Goal: Information Seeking & Learning: Learn about a topic

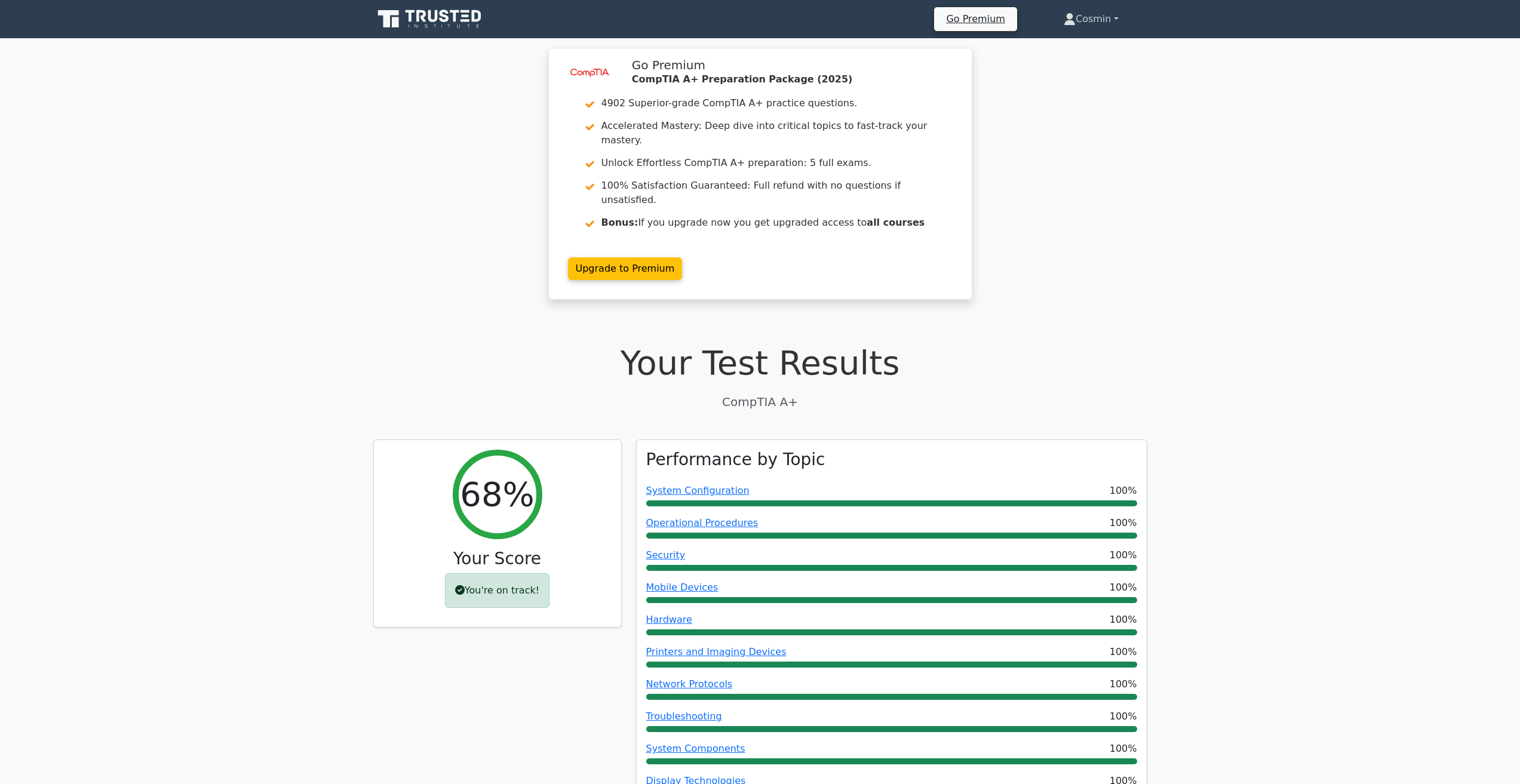
click at [1101, 20] on link "Cosmin" at bounding box center [1091, 19] width 112 height 24
click at [1089, 41] on link "Profile" at bounding box center [1083, 47] width 94 height 19
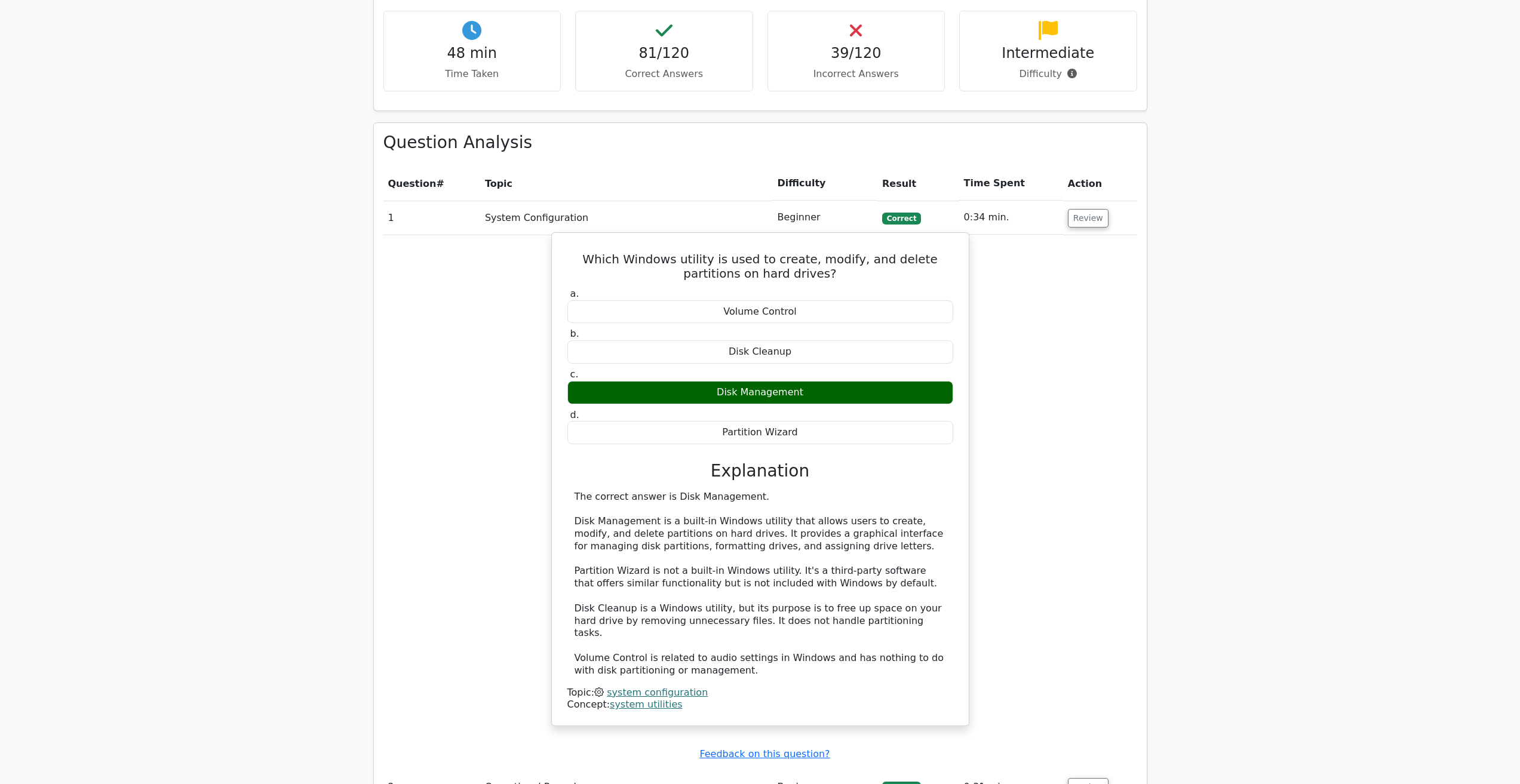
scroll to position [1732, 0]
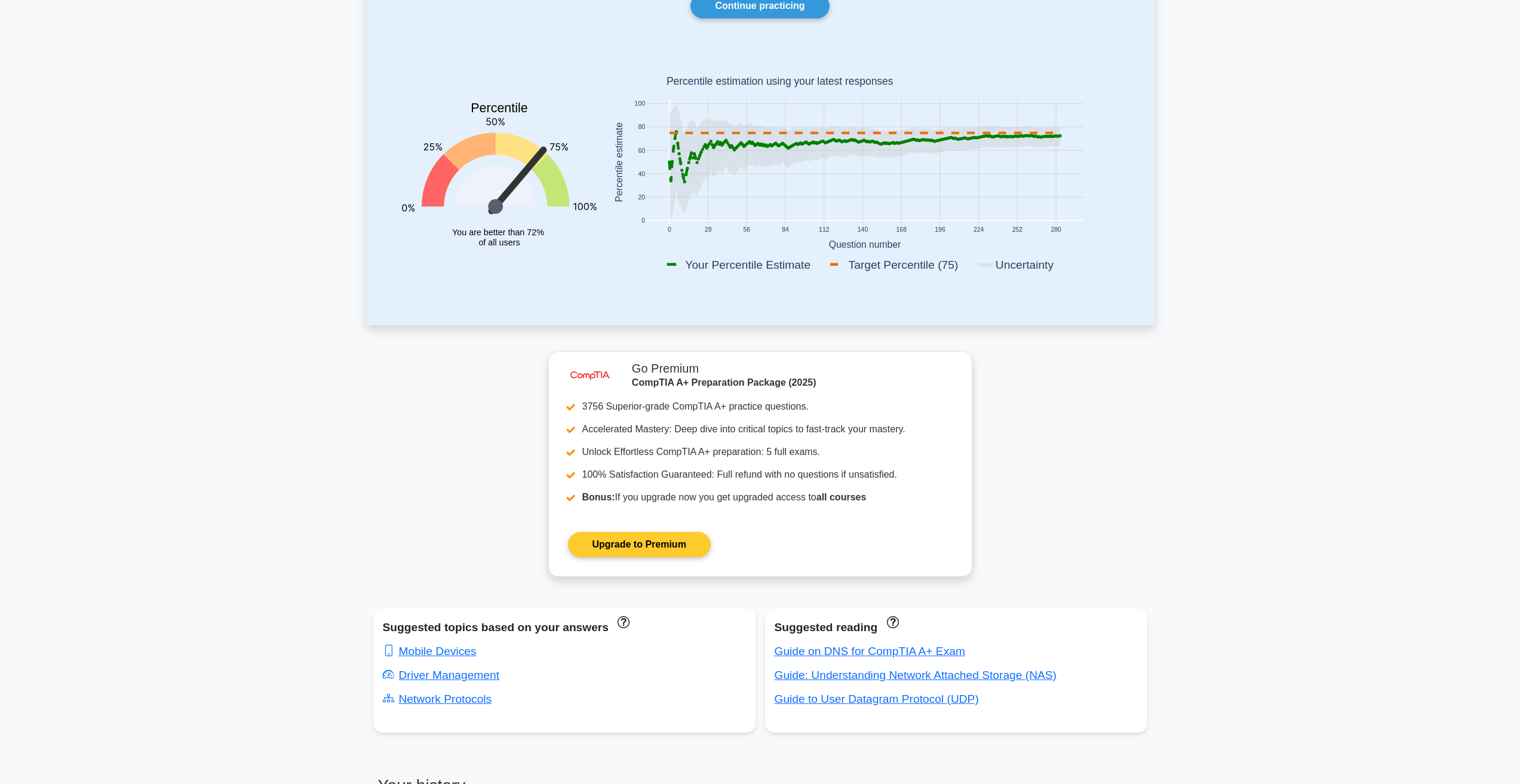
scroll to position [597, 0]
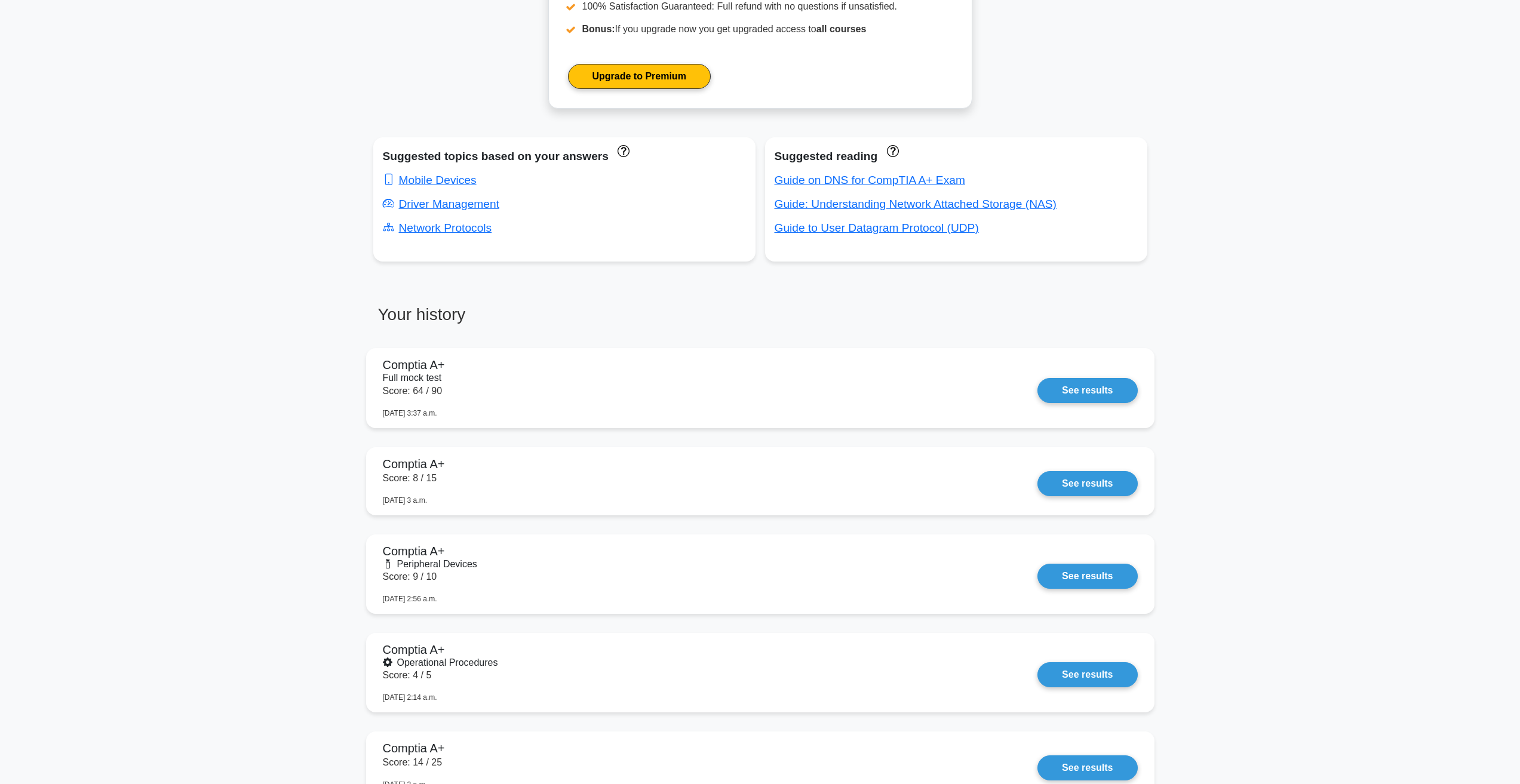
click at [1038, 380] on link "See results" at bounding box center [1087, 387] width 100 height 25
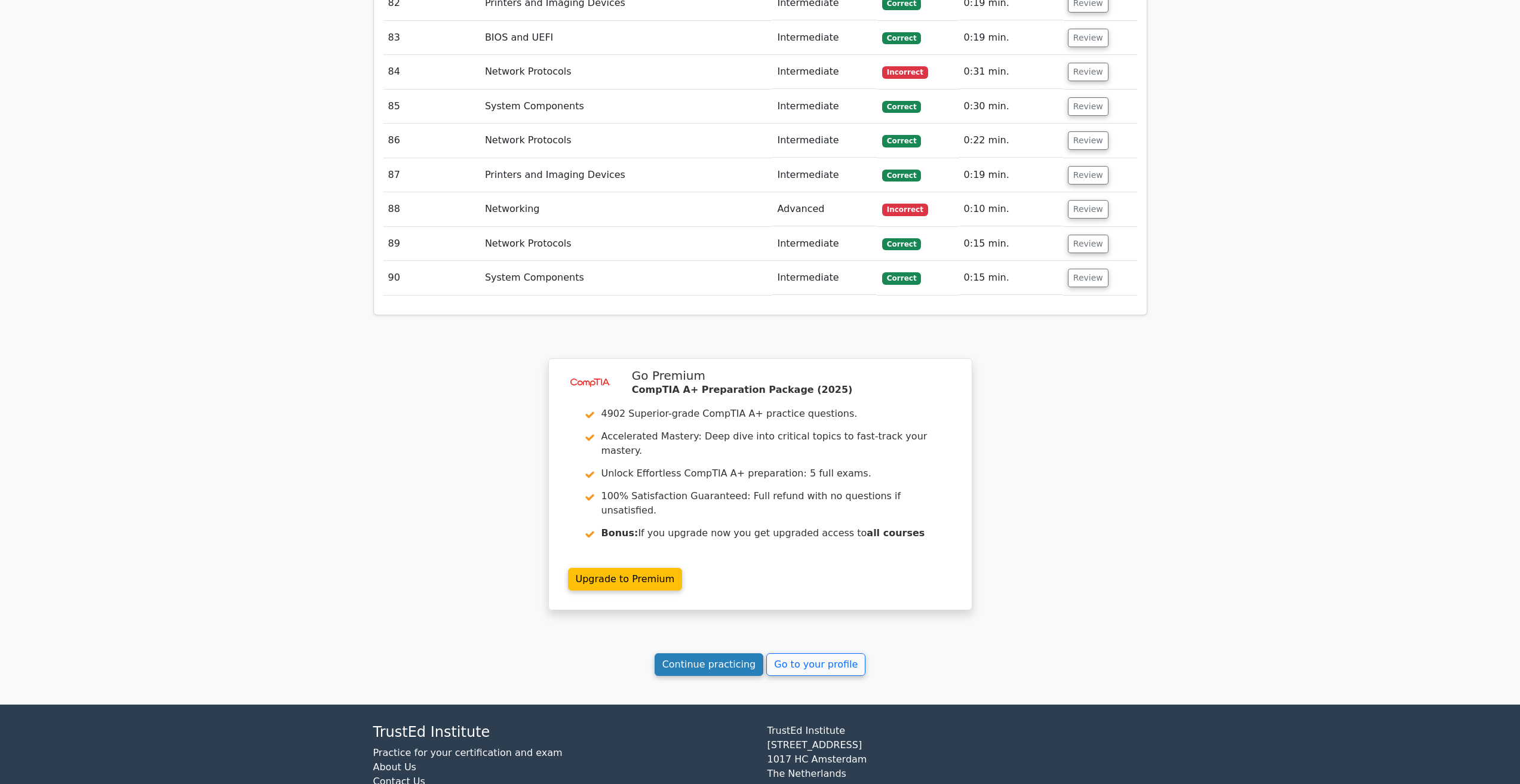
click at [754, 653] on link "Continue practicing" at bounding box center [709, 664] width 110 height 23
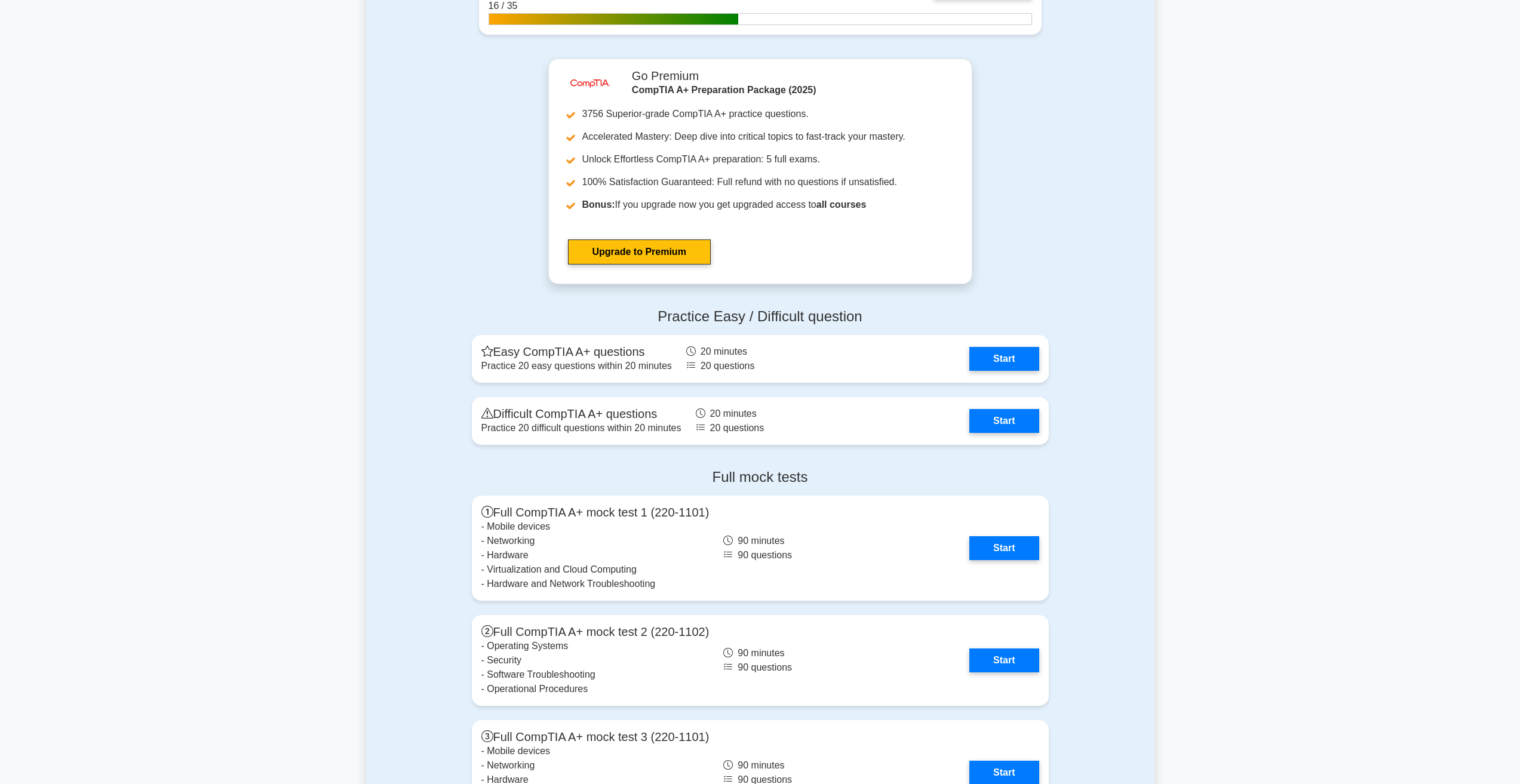
scroll to position [2866, 0]
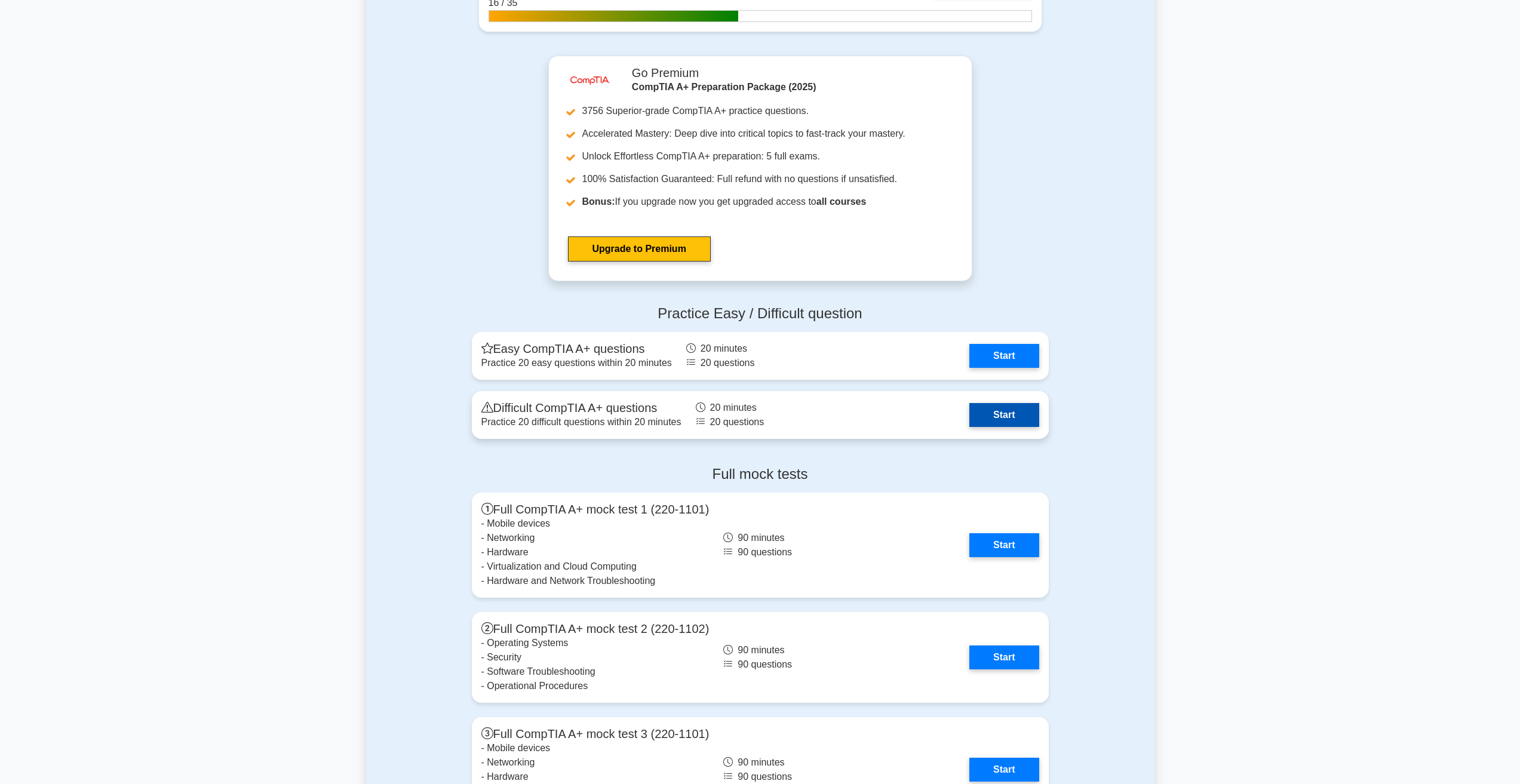
click at [970, 410] on link "Start" at bounding box center [1004, 415] width 69 height 24
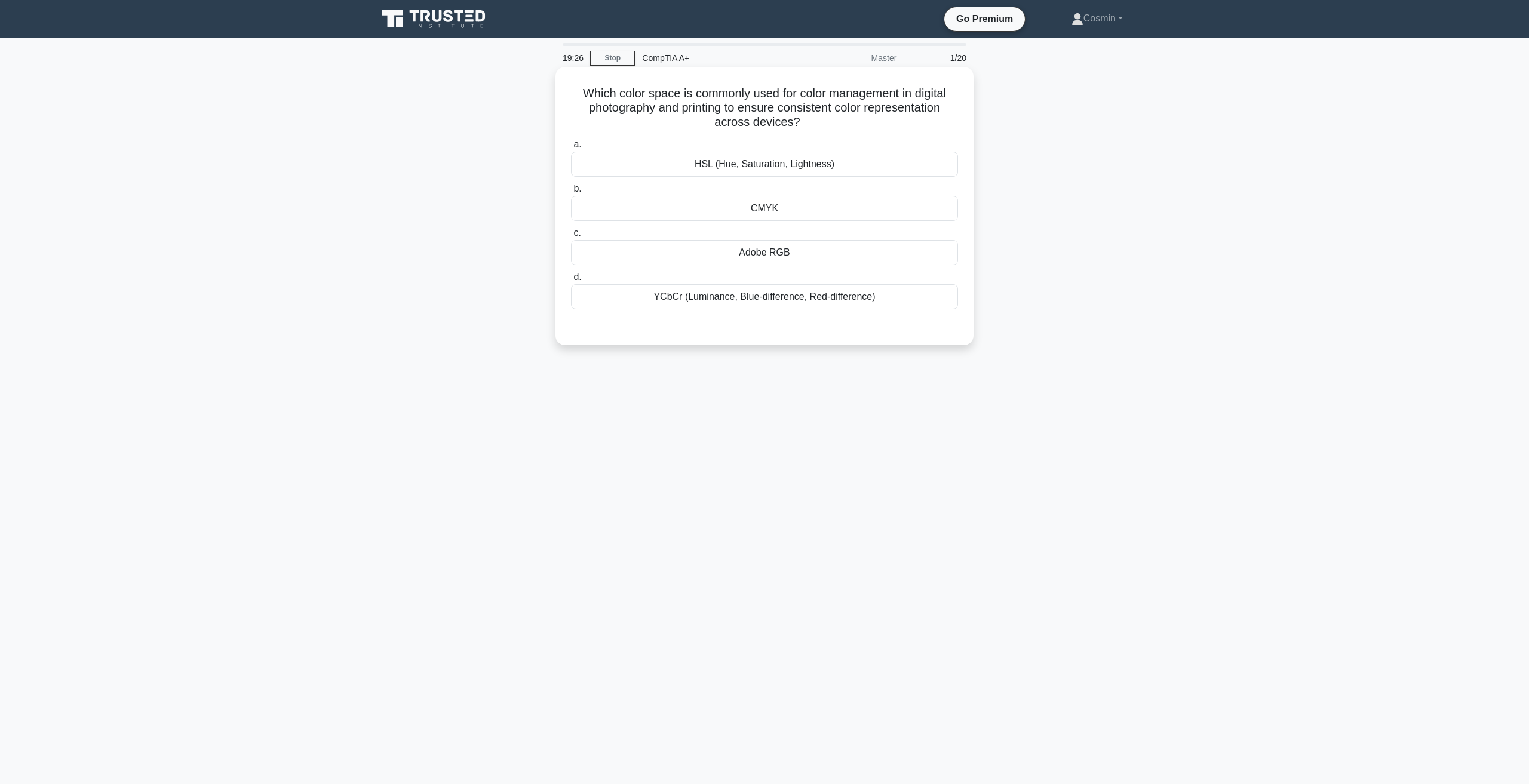
click at [771, 256] on div "Adobe RGB" at bounding box center [764, 252] width 387 height 25
click at [571, 237] on input "c. Adobe RGB" at bounding box center [571, 233] width 0 height 8
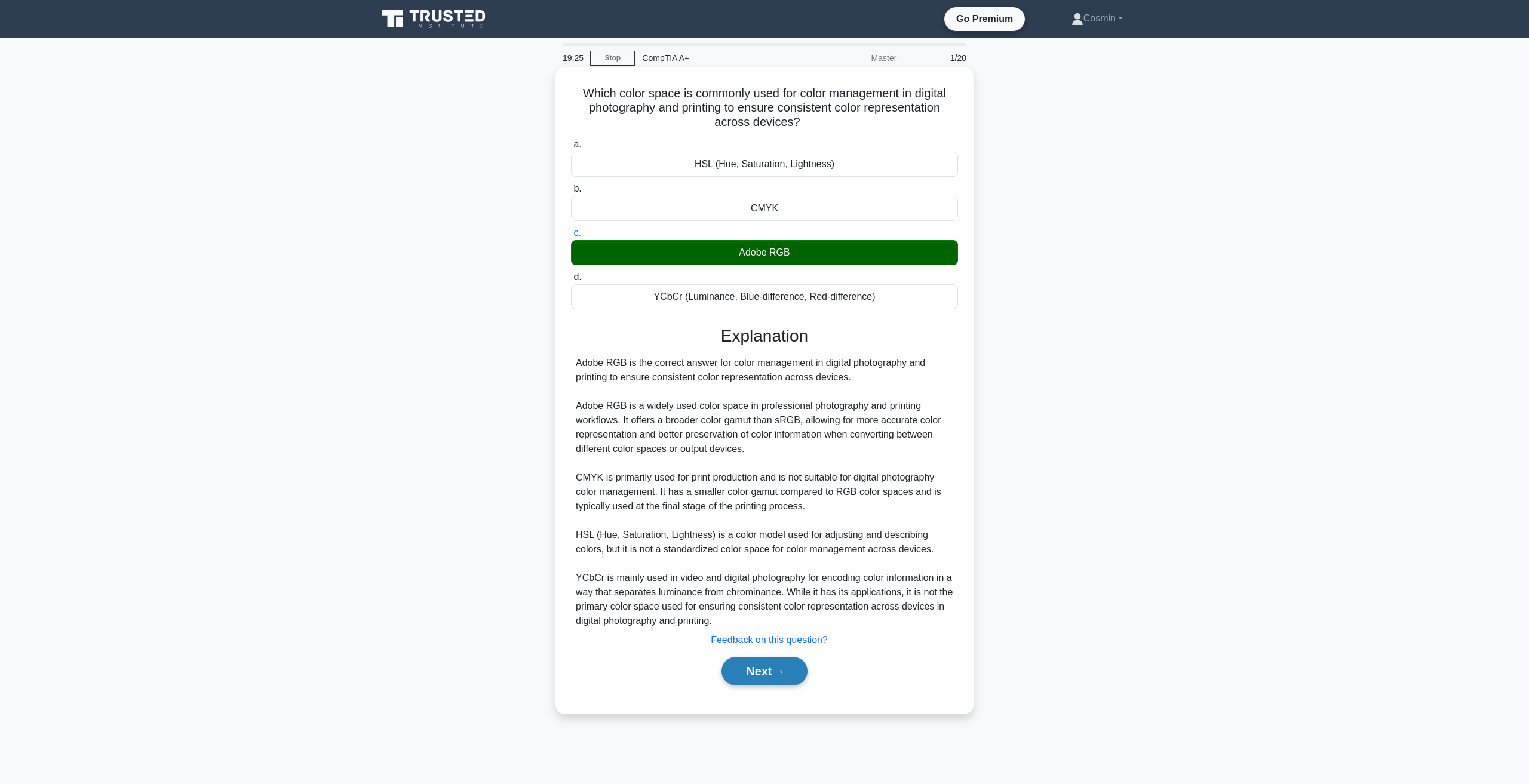
click at [779, 679] on button "Next" at bounding box center [764, 672] width 85 height 29
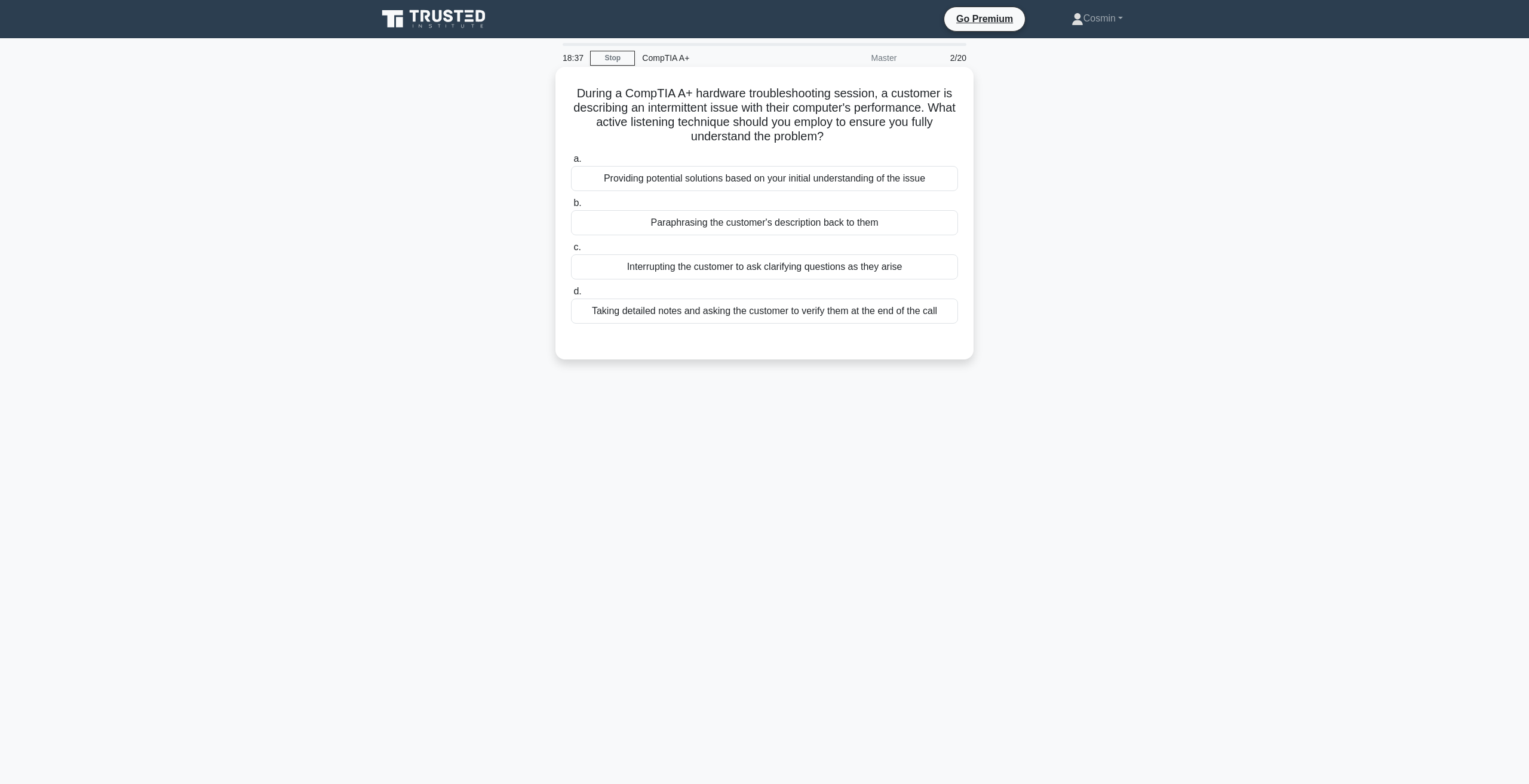
click at [845, 321] on div "Taking detailed notes and asking the customer to verify them at the end of the …" at bounding box center [764, 310] width 387 height 25
click at [571, 296] on input "d. Taking detailed notes and asking the customer to verify them at the end of t…" at bounding box center [571, 292] width 0 height 8
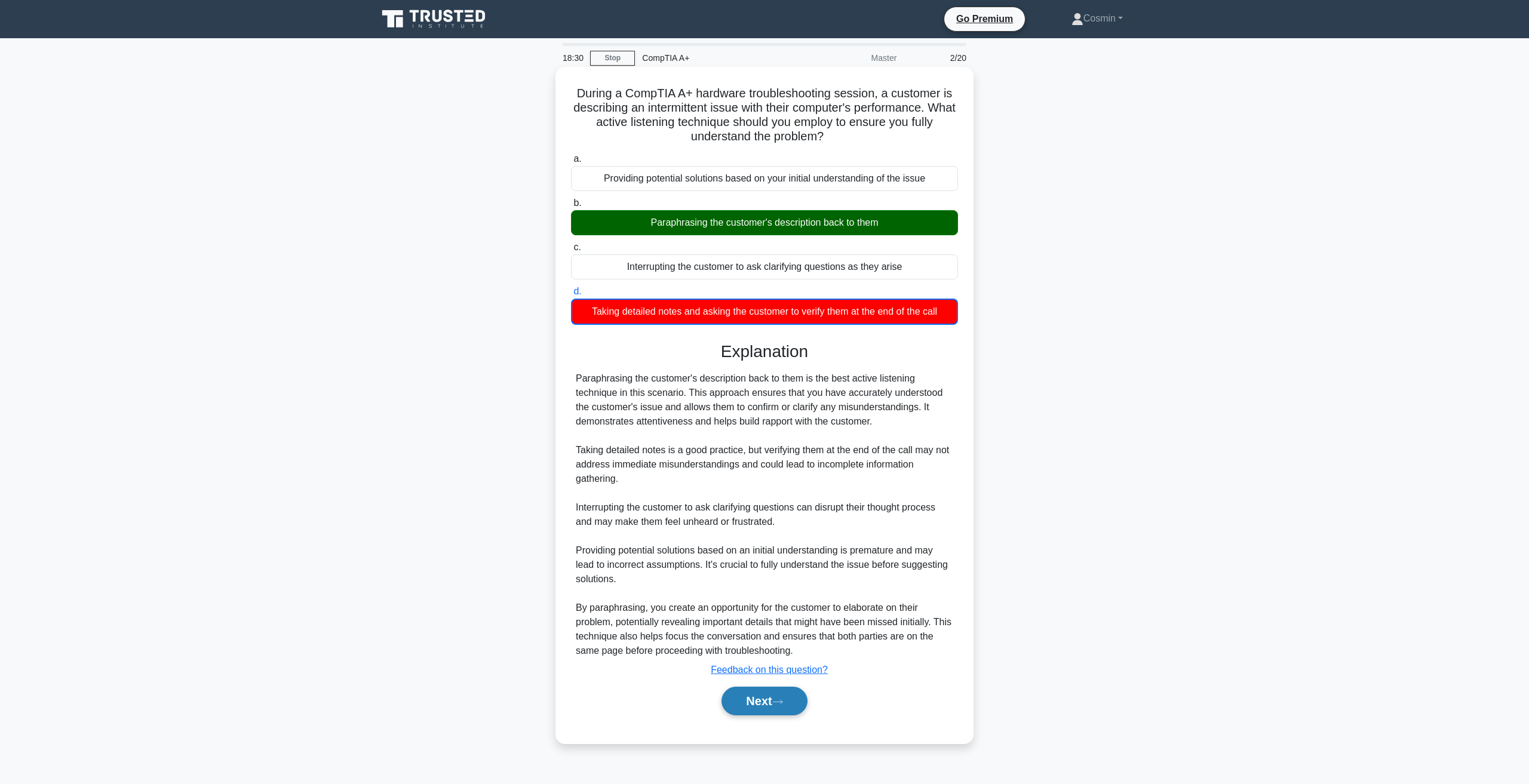
click at [766, 705] on button "Next" at bounding box center [764, 702] width 85 height 29
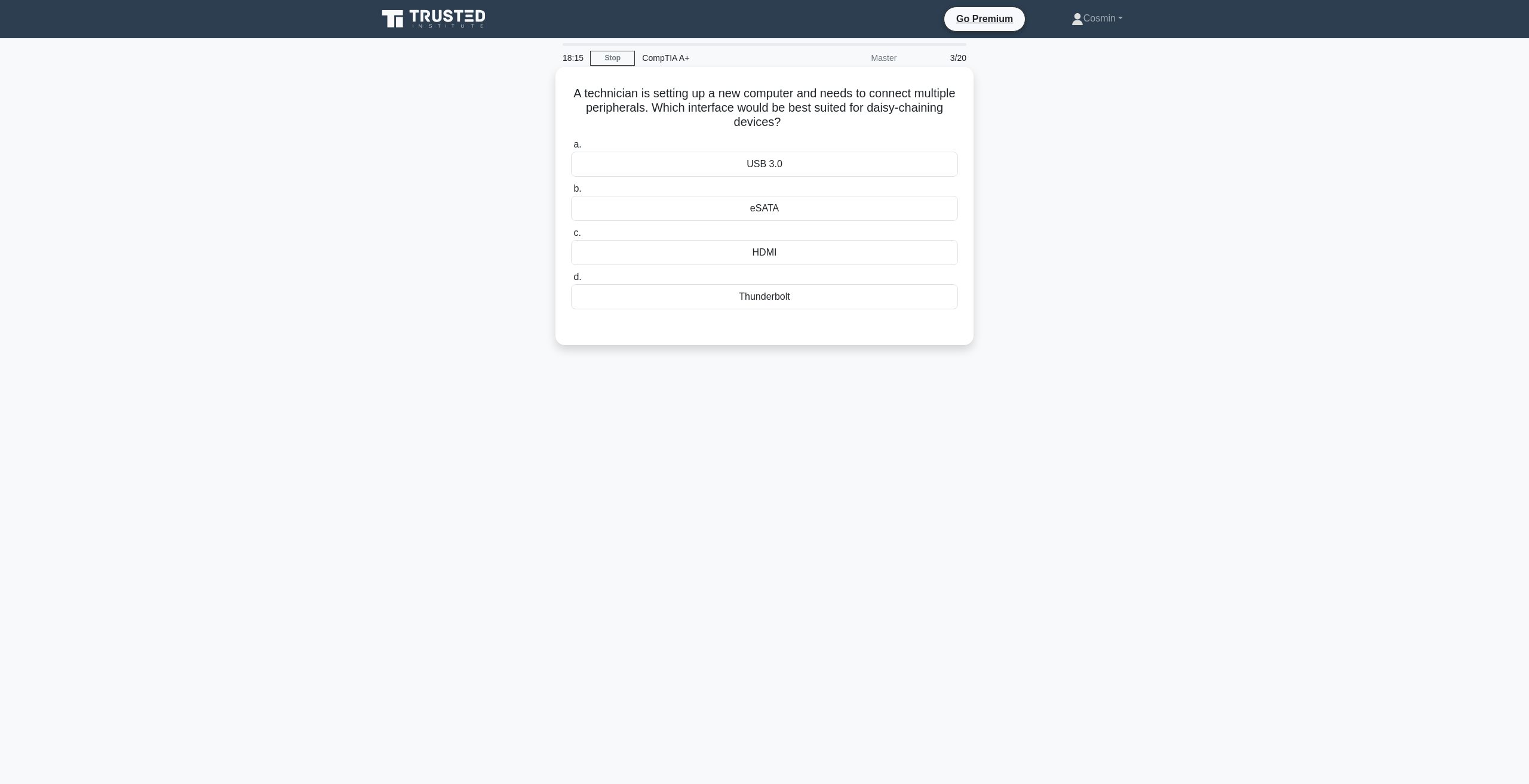
click at [739, 161] on div "USB 3.0" at bounding box center [764, 163] width 387 height 25
click at [571, 149] on input "a. USB 3.0" at bounding box center [571, 145] width 0 height 8
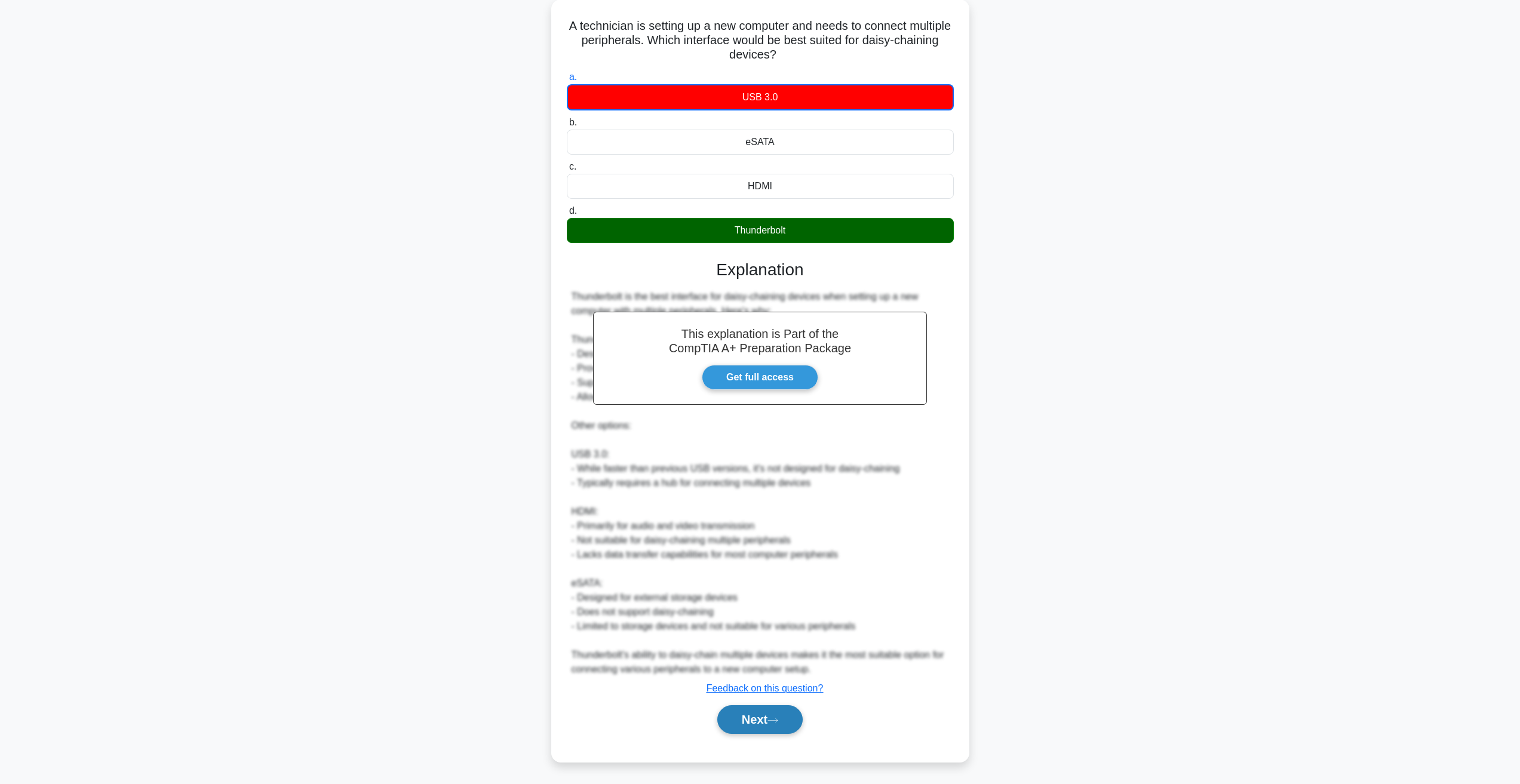
scroll to position [69, 0]
click at [777, 722] on icon at bounding box center [772, 720] width 11 height 7
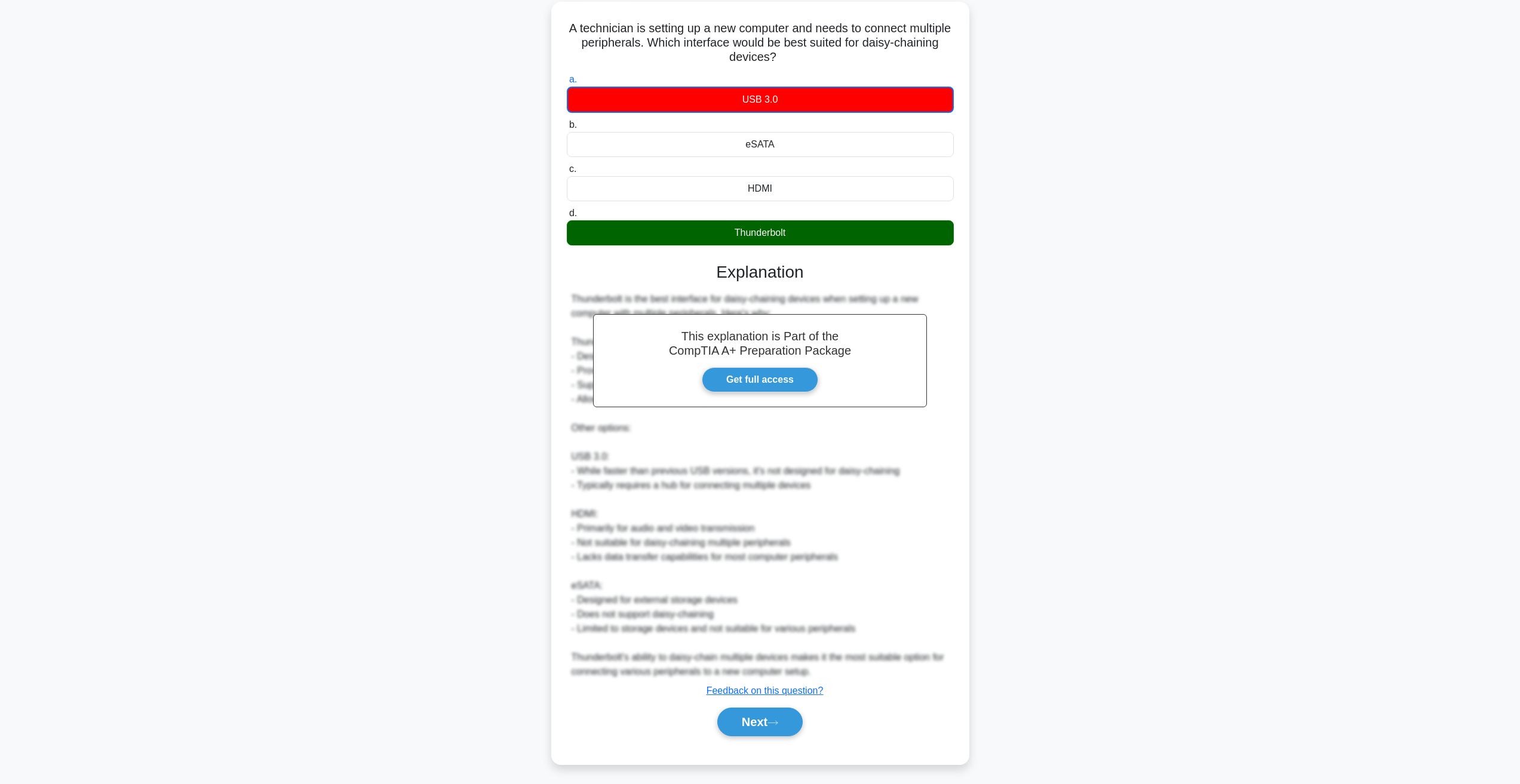
scroll to position [0, 0]
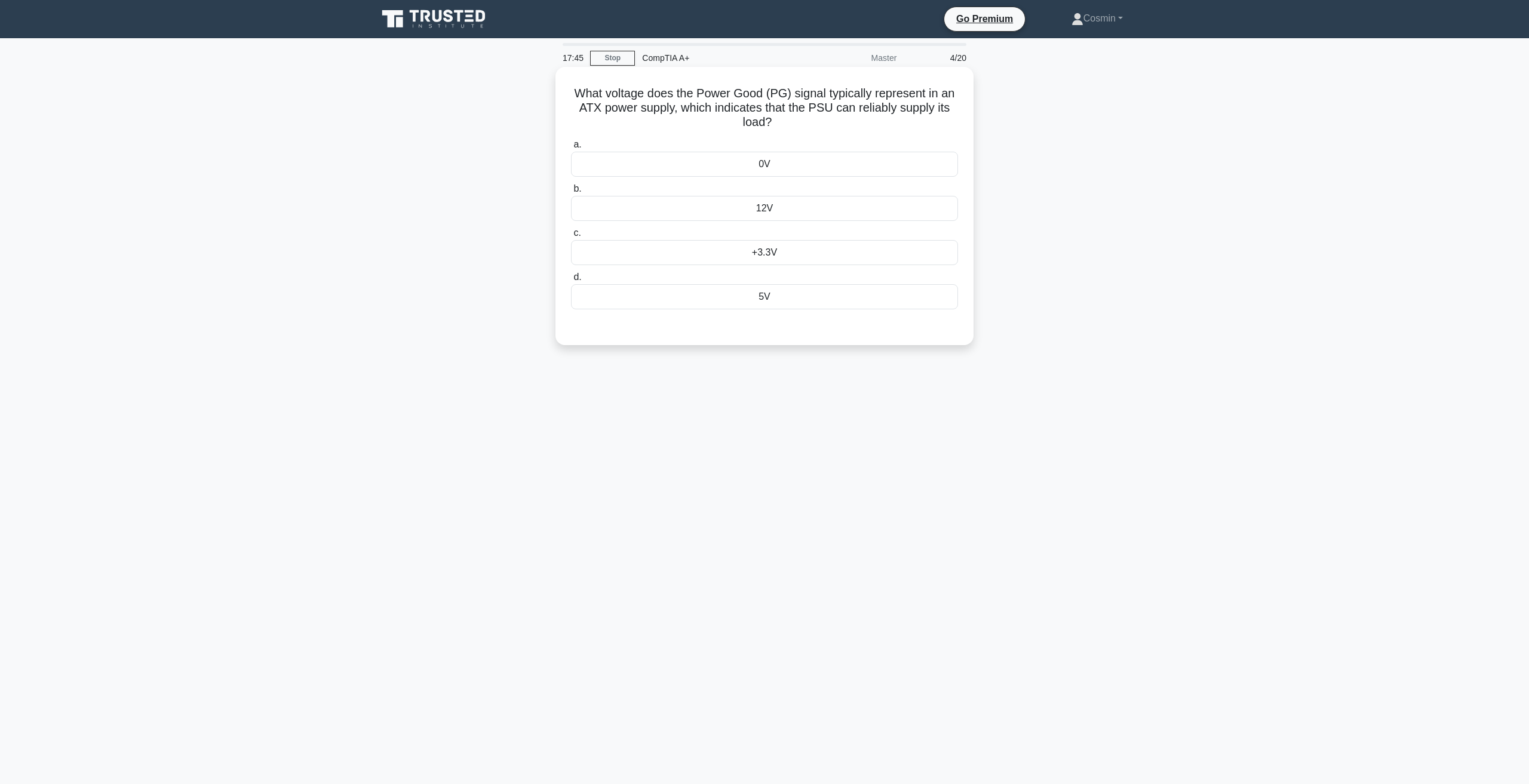
click at [772, 213] on div "12V" at bounding box center [764, 207] width 387 height 25
click at [571, 193] on input "b. 12V" at bounding box center [571, 189] width 0 height 8
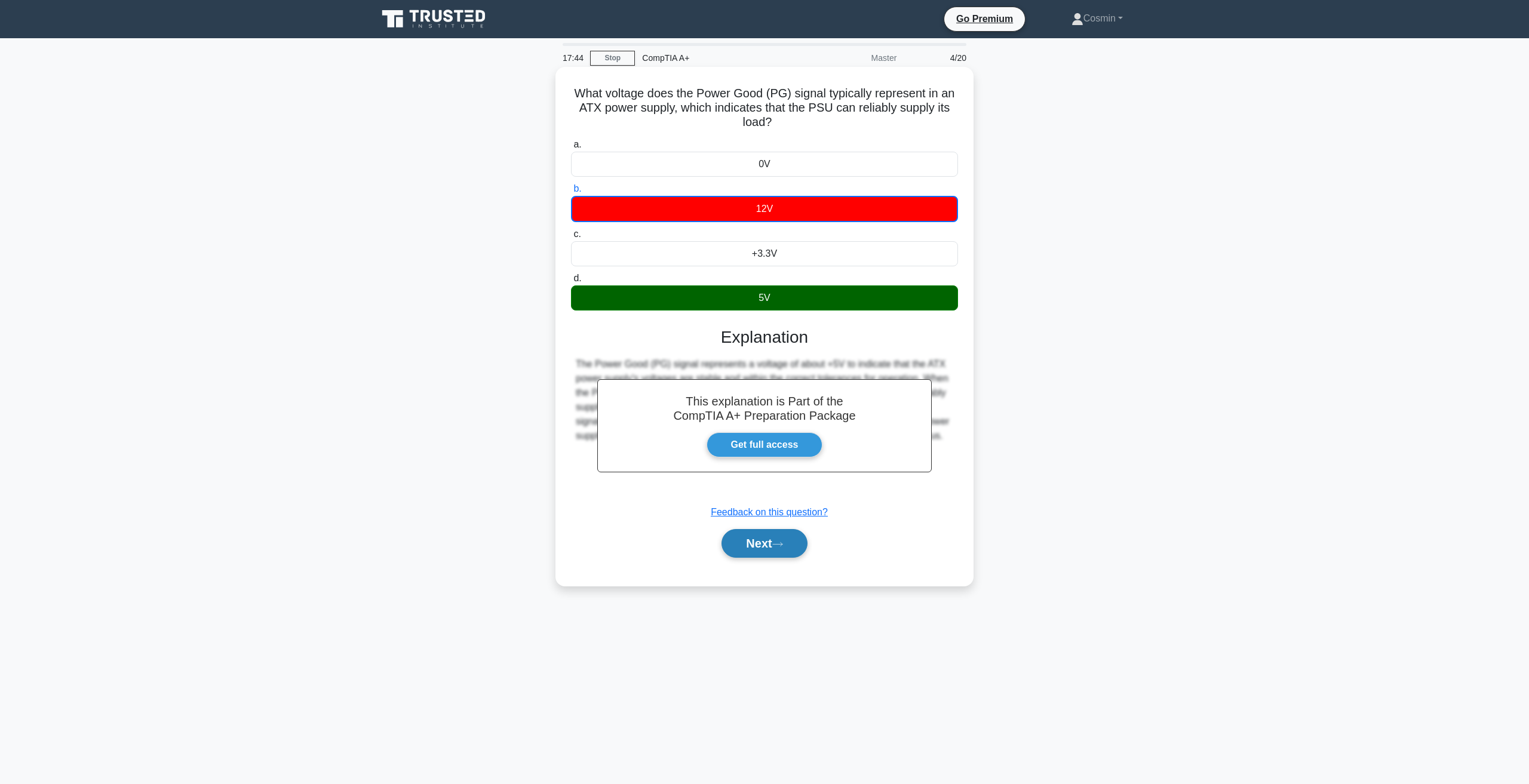
click at [770, 547] on button "Next" at bounding box center [764, 543] width 85 height 29
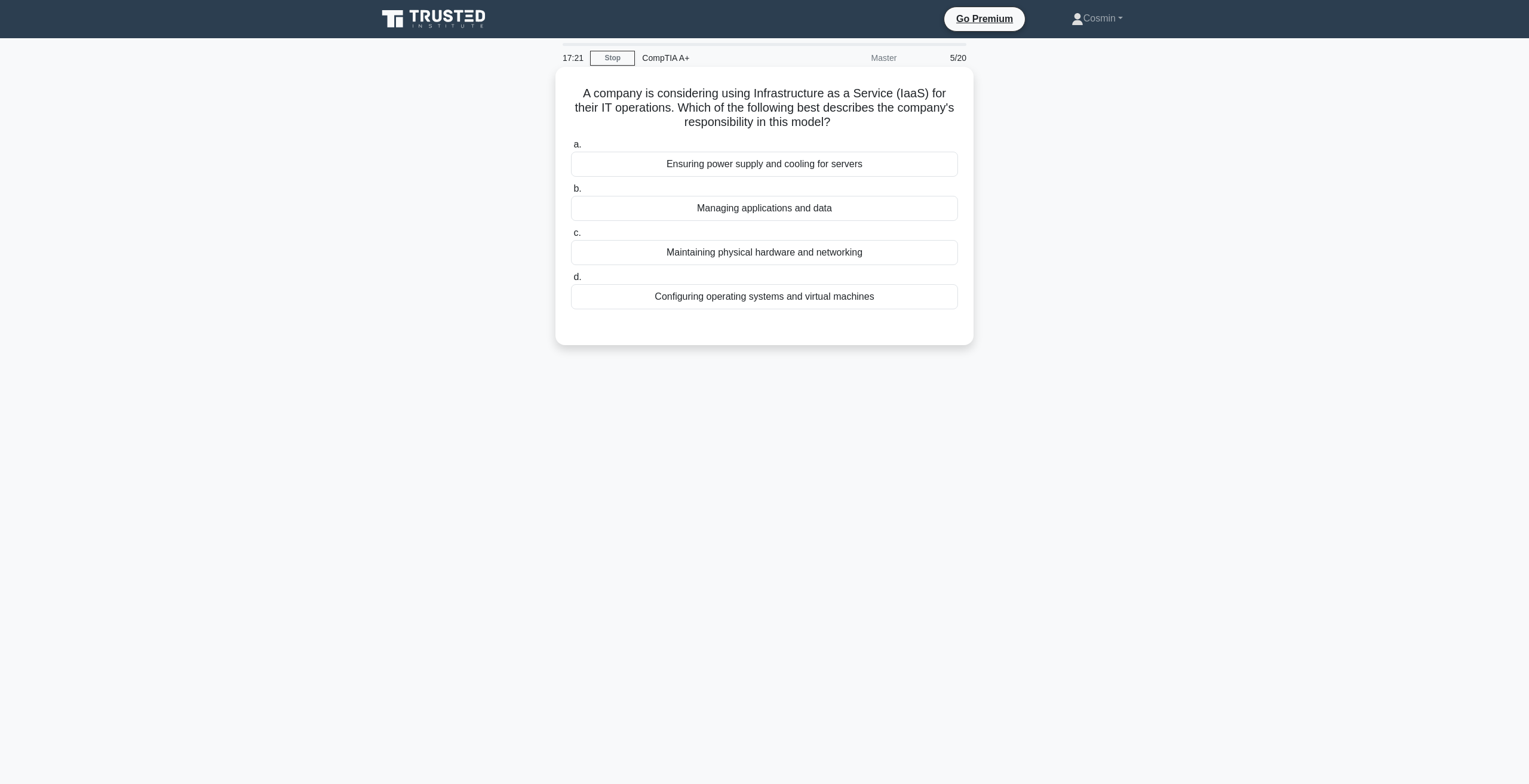
click at [781, 255] on div "Maintaining physical hardware and networking" at bounding box center [764, 252] width 387 height 25
click at [571, 237] on input "c. Maintaining physical hardware and networking" at bounding box center [571, 233] width 0 height 8
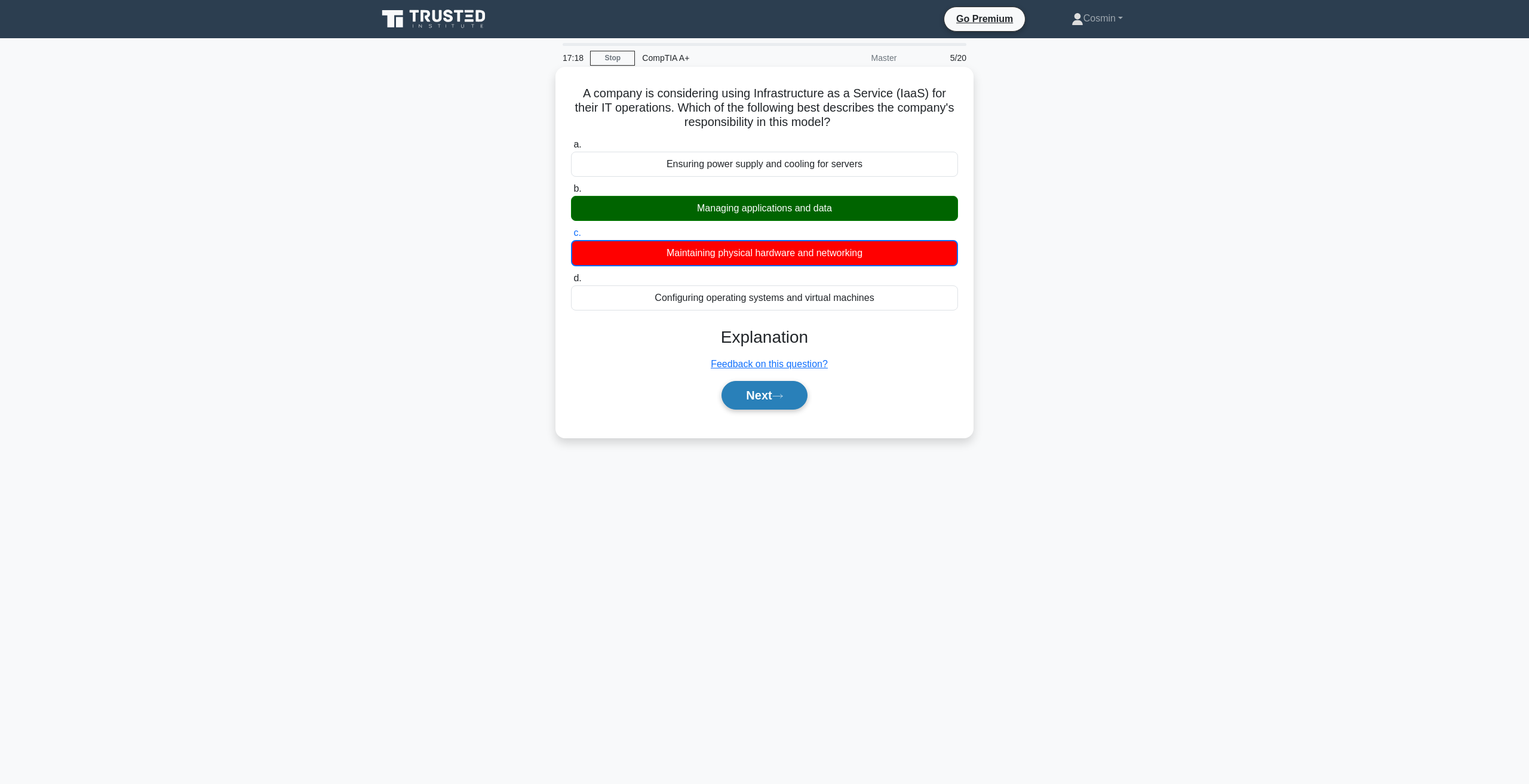
click at [761, 385] on button "Next" at bounding box center [764, 395] width 85 height 29
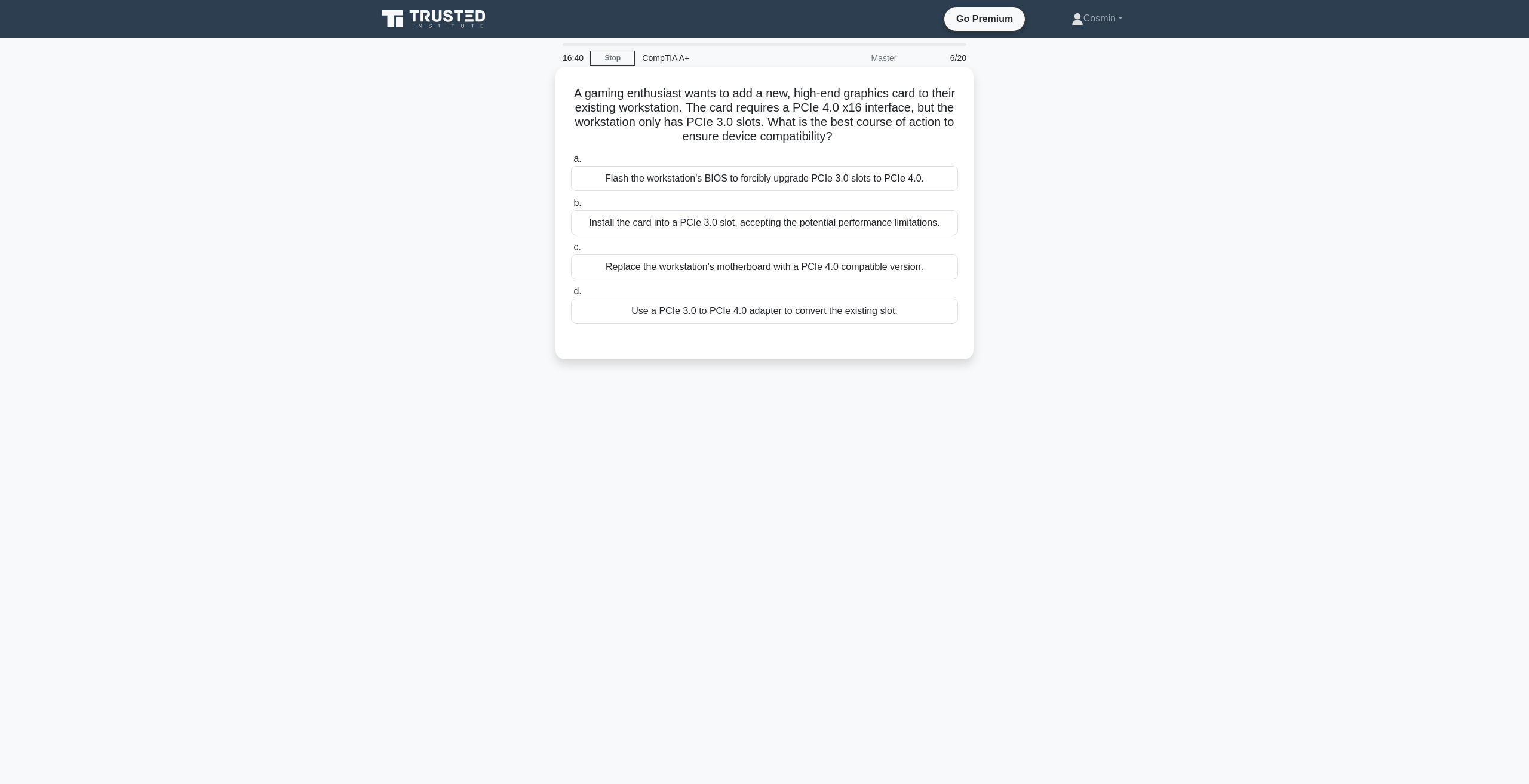
click at [832, 268] on div "Replace the workstation's motherboard with a PCIe 4.0 compatible version." at bounding box center [764, 266] width 387 height 25
click at [571, 252] on input "c. Replace the workstation's motherboard with a PCIe 4.0 compatible version." at bounding box center [571, 247] width 0 height 8
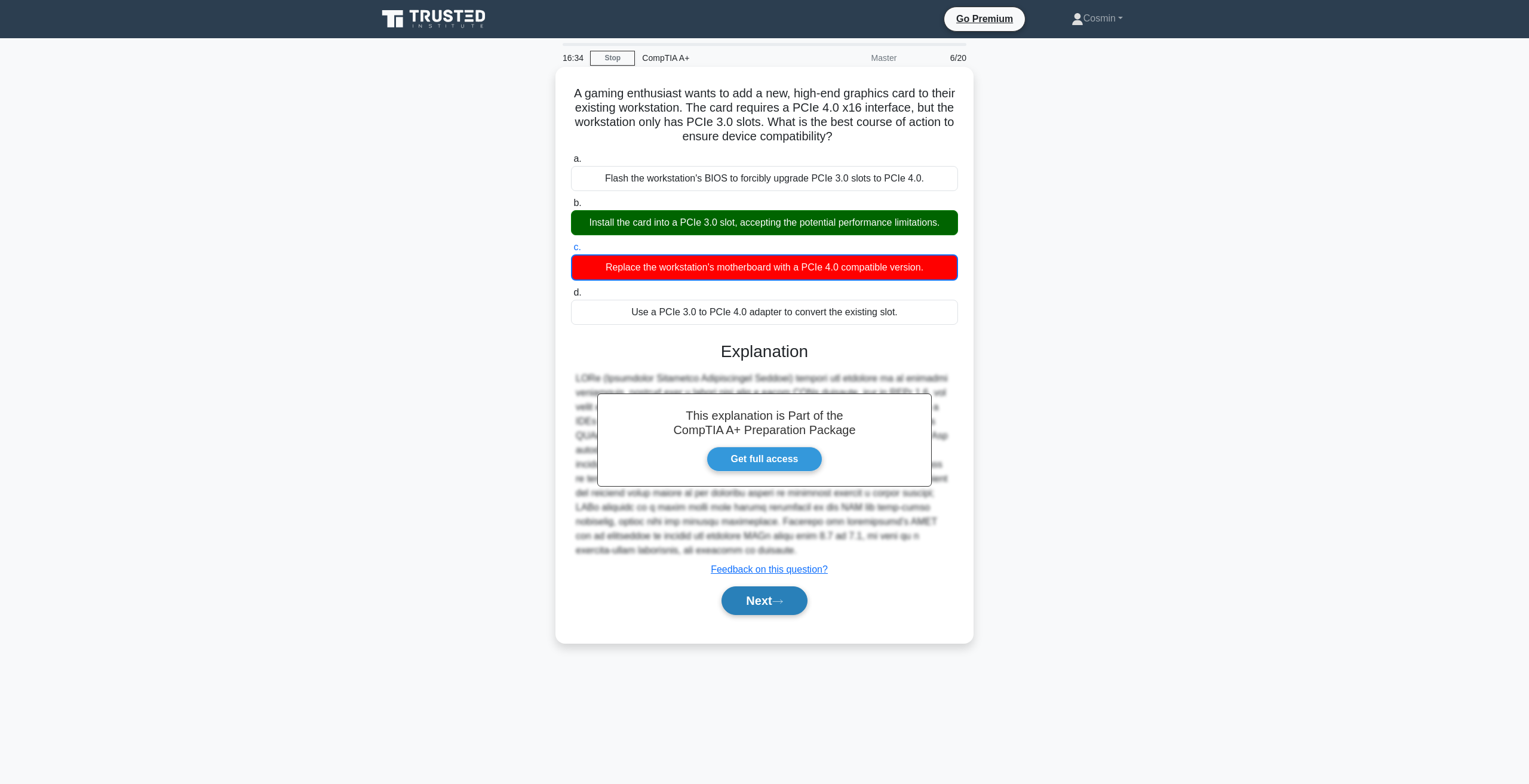
click at [758, 593] on button "Next" at bounding box center [764, 601] width 85 height 29
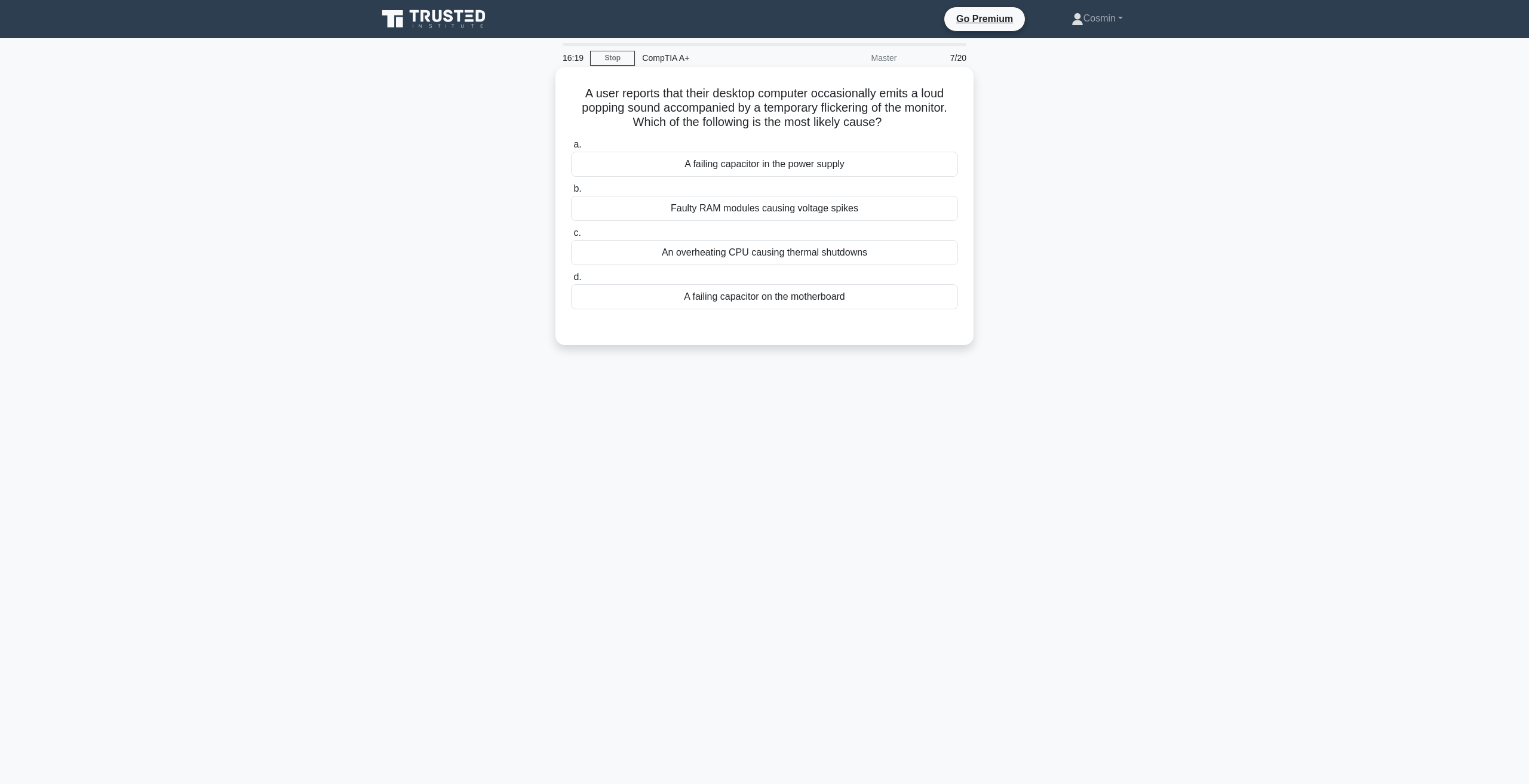
click at [833, 304] on div "A failing capacitor on the motherboard" at bounding box center [764, 296] width 387 height 25
click at [571, 281] on input "d. A failing capacitor on the motherboard" at bounding box center [571, 277] width 0 height 8
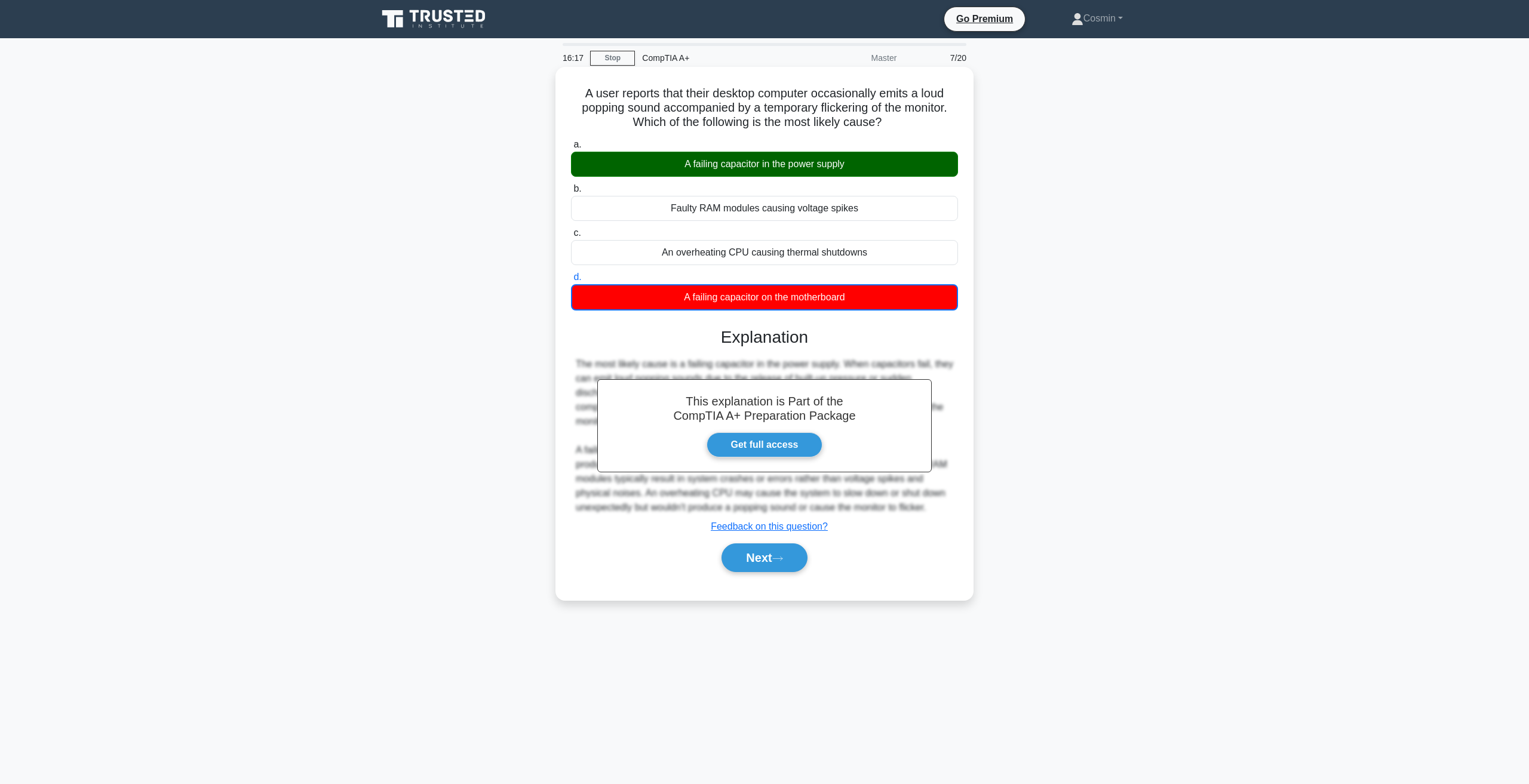
click at [747, 588] on div "A user reports that their desktop computer occasionally emits a loud popping so…" at bounding box center [764, 333] width 408 height 524
click at [752, 559] on button "Next" at bounding box center [764, 558] width 85 height 29
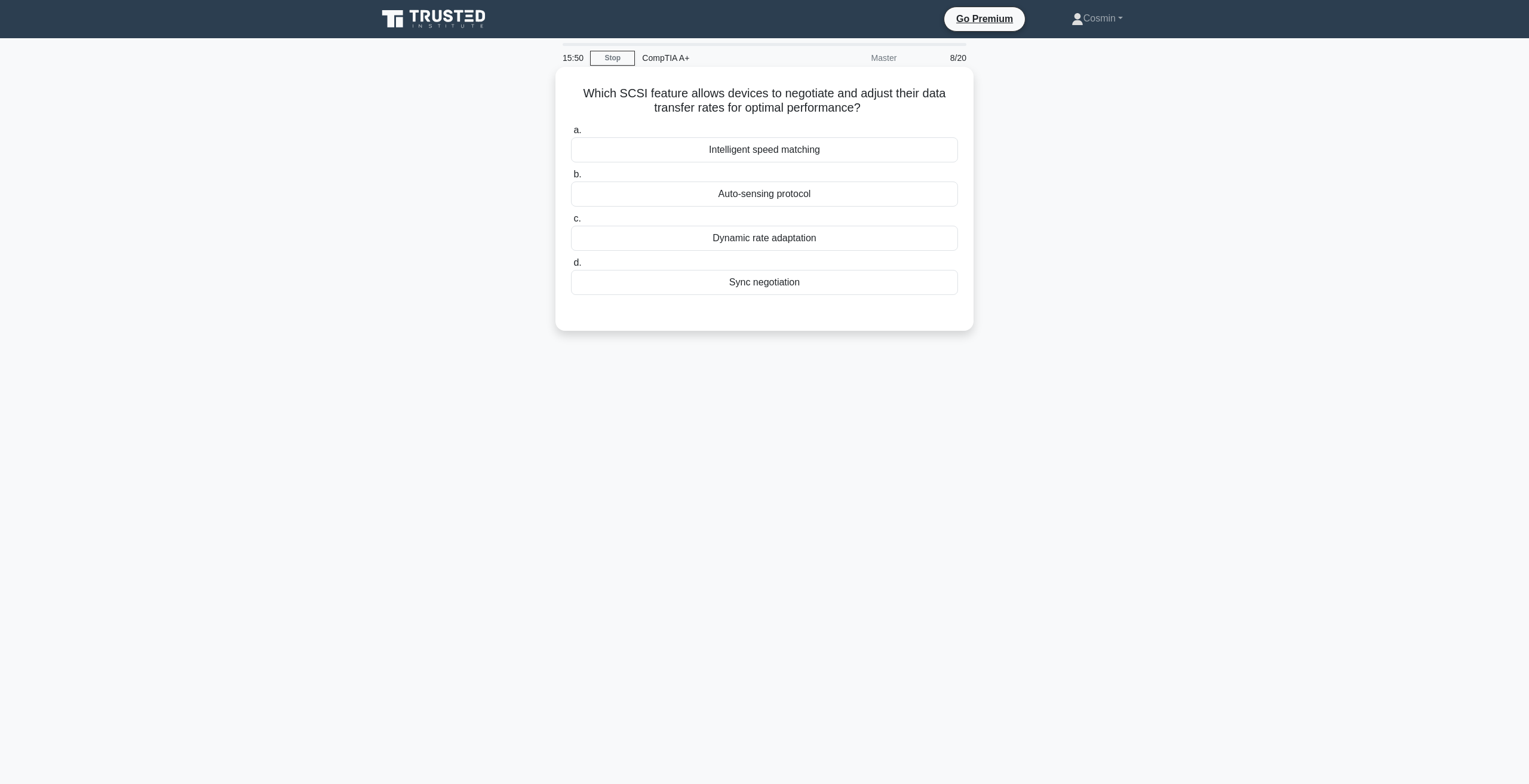
click at [739, 243] on div "Dynamic rate adaptation" at bounding box center [764, 237] width 387 height 25
click at [571, 223] on input "c. Dynamic rate adaptation" at bounding box center [571, 219] width 0 height 8
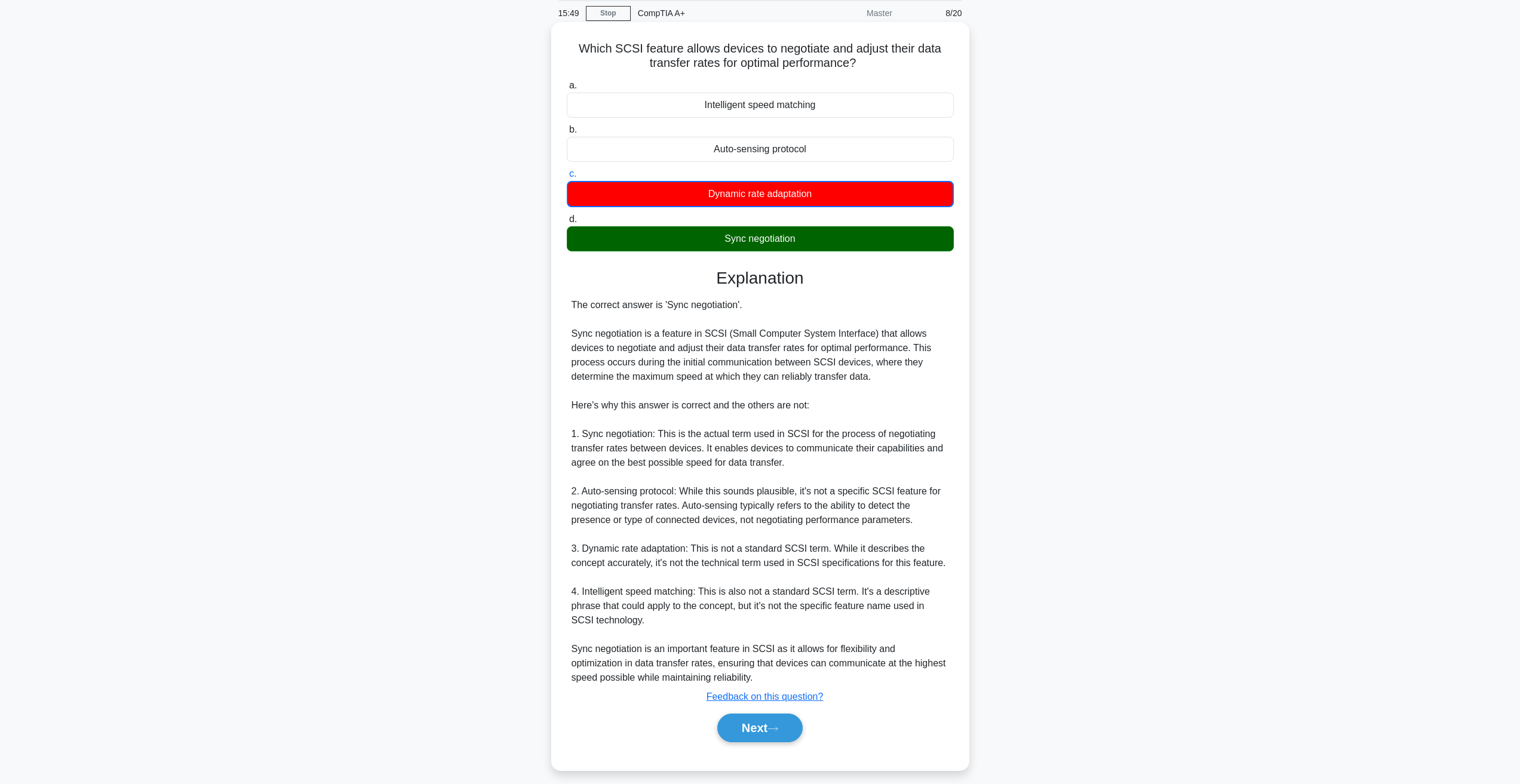
scroll to position [54, 0]
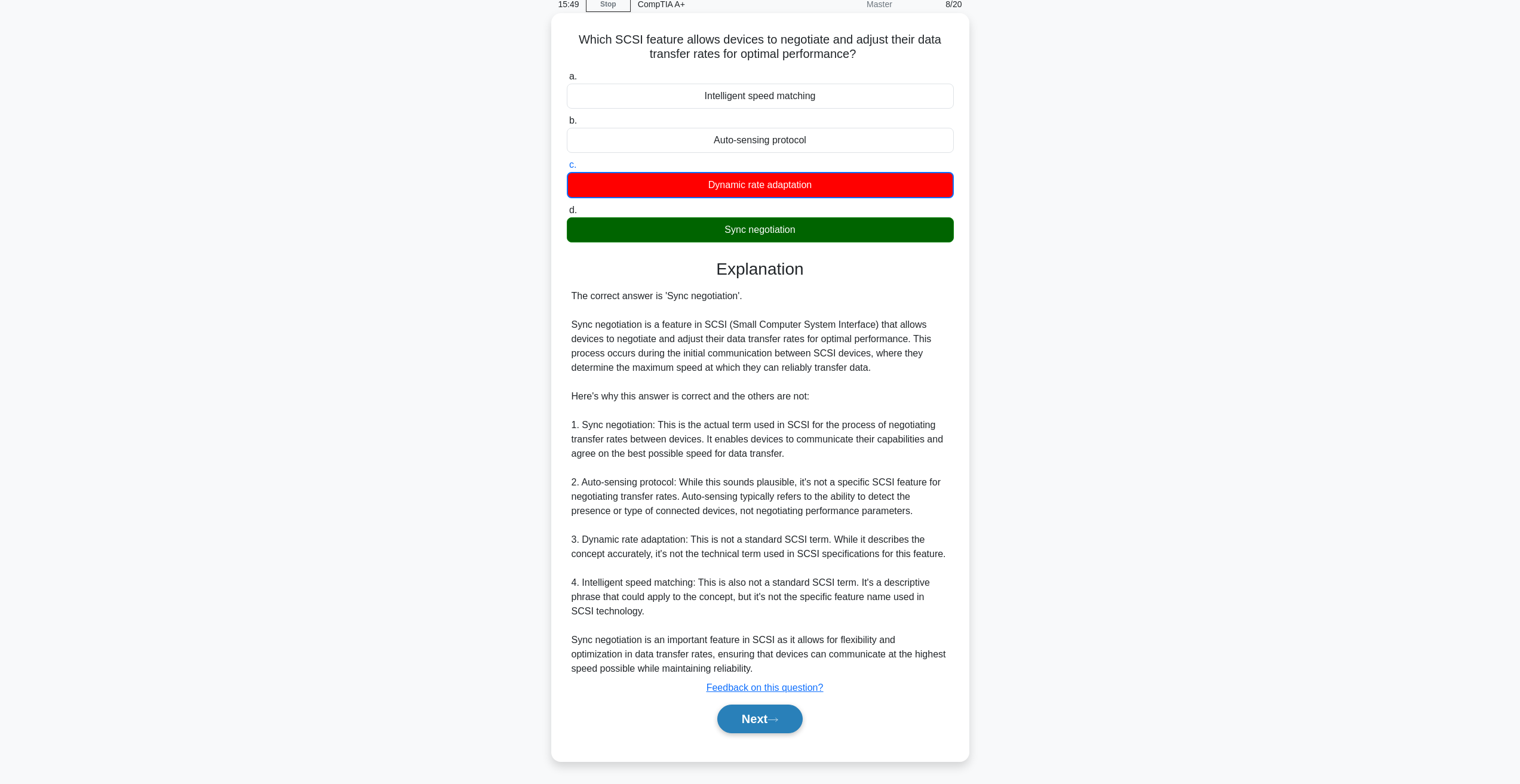
click at [766, 719] on button "Next" at bounding box center [760, 719] width 85 height 29
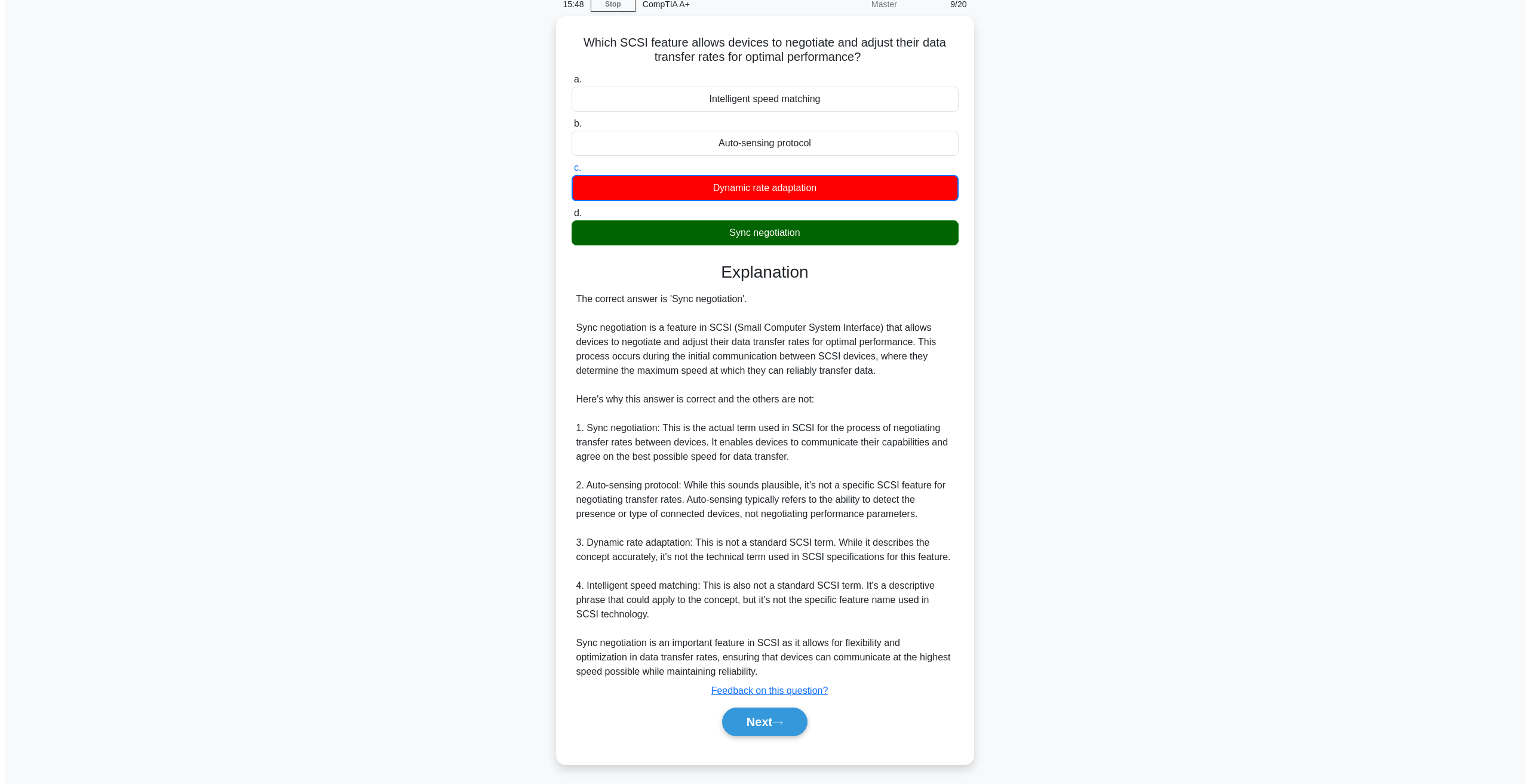
scroll to position [0, 0]
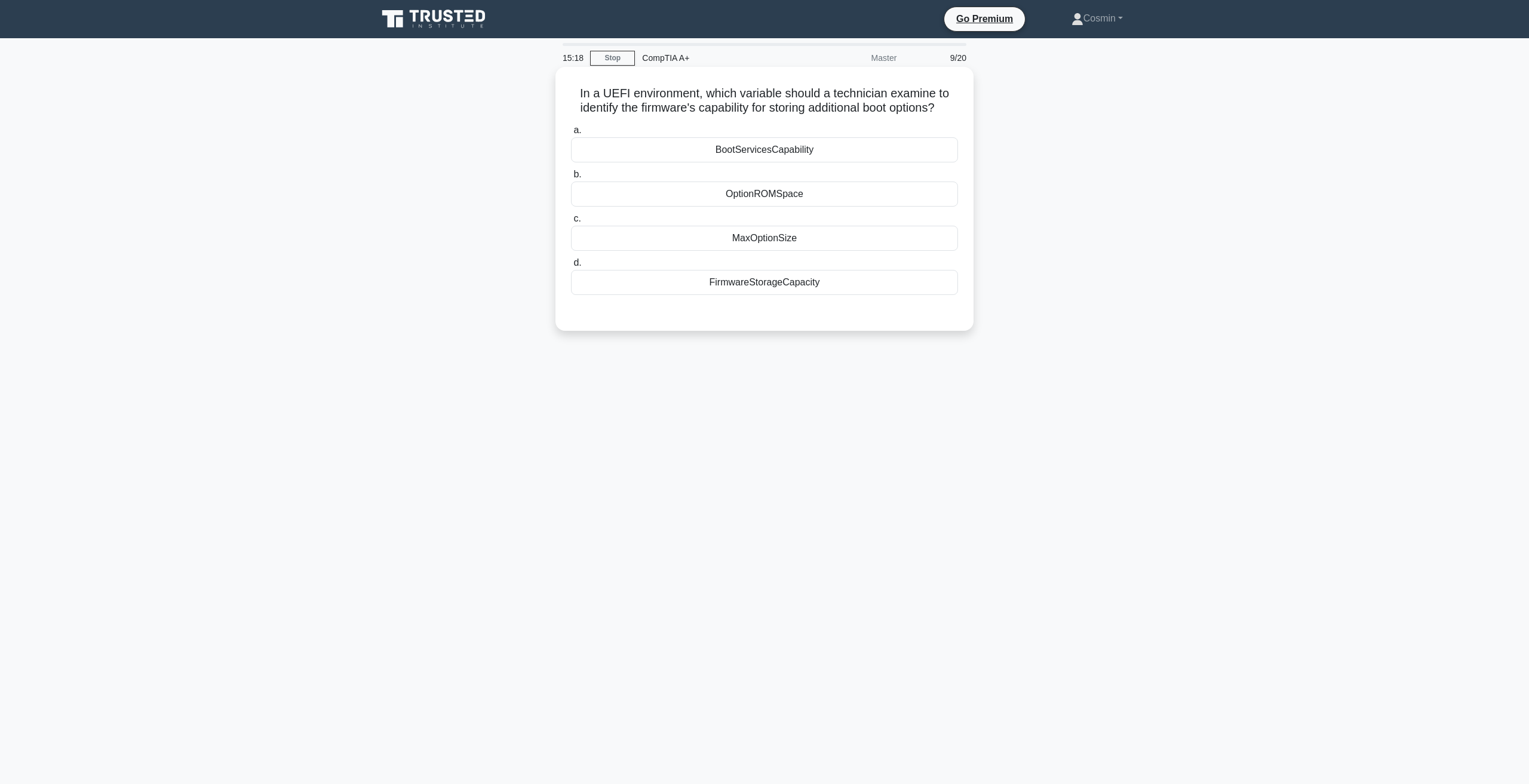
click at [719, 162] on div "BootServicesCapability" at bounding box center [764, 150] width 387 height 25
click at [571, 134] on input "a. BootServicesCapability" at bounding box center [571, 130] width 0 height 8
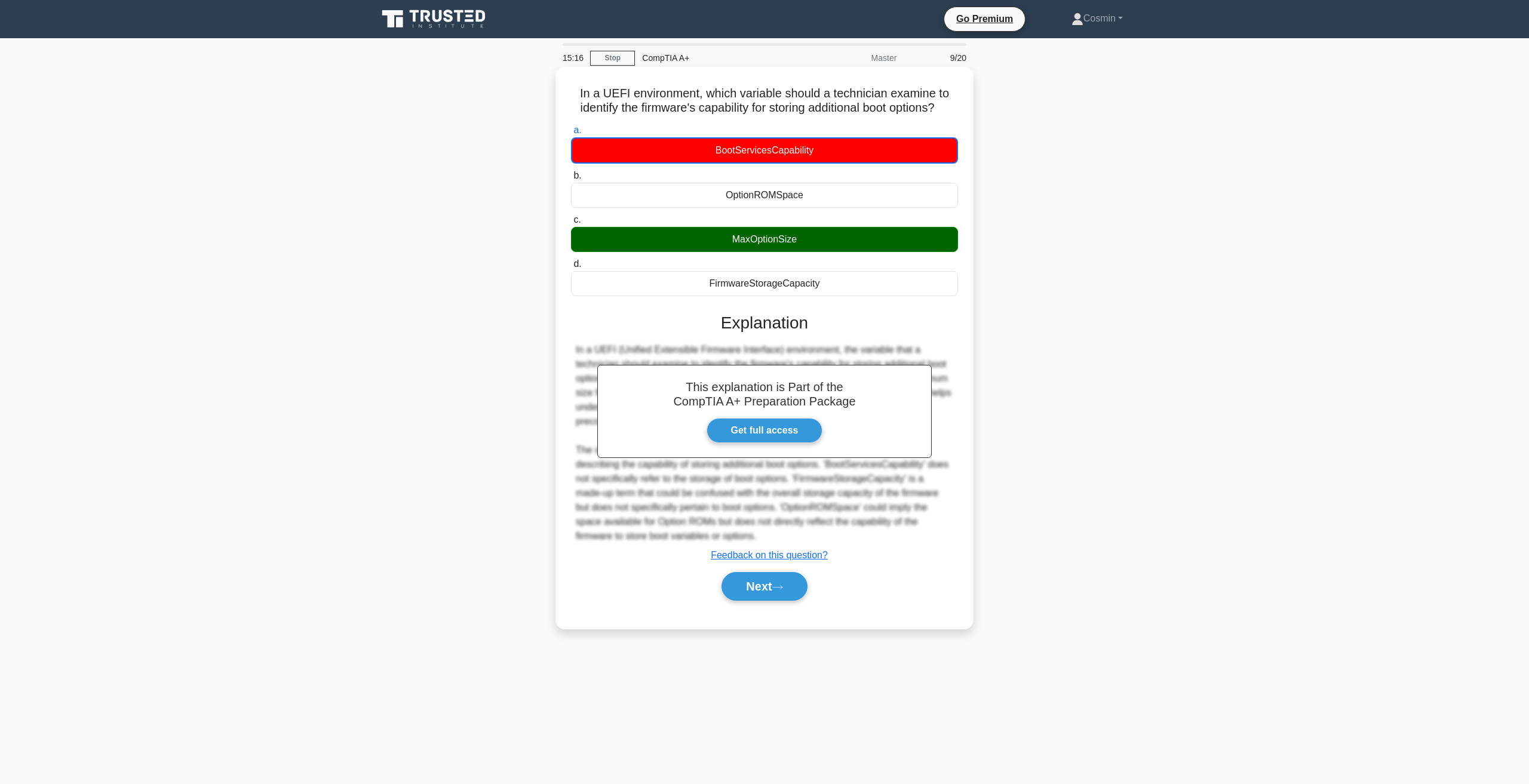
click at [730, 585] on div "Next" at bounding box center [764, 586] width 387 height 38
click at [764, 601] on button "Next" at bounding box center [764, 587] width 85 height 29
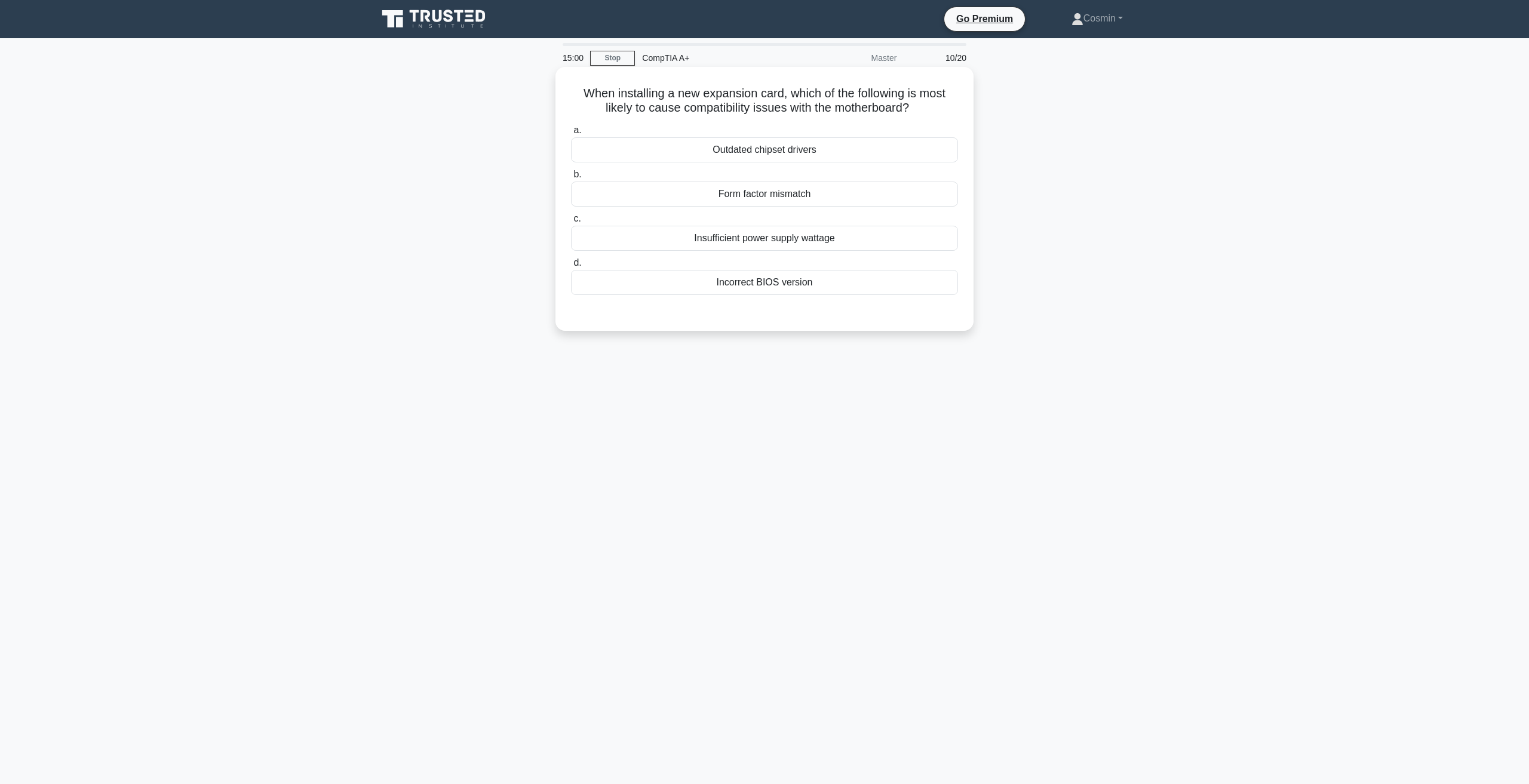
click at [736, 200] on div "Form factor mismatch" at bounding box center [764, 193] width 387 height 25
click at [571, 179] on input "b. Form factor mismatch" at bounding box center [571, 174] width 0 height 8
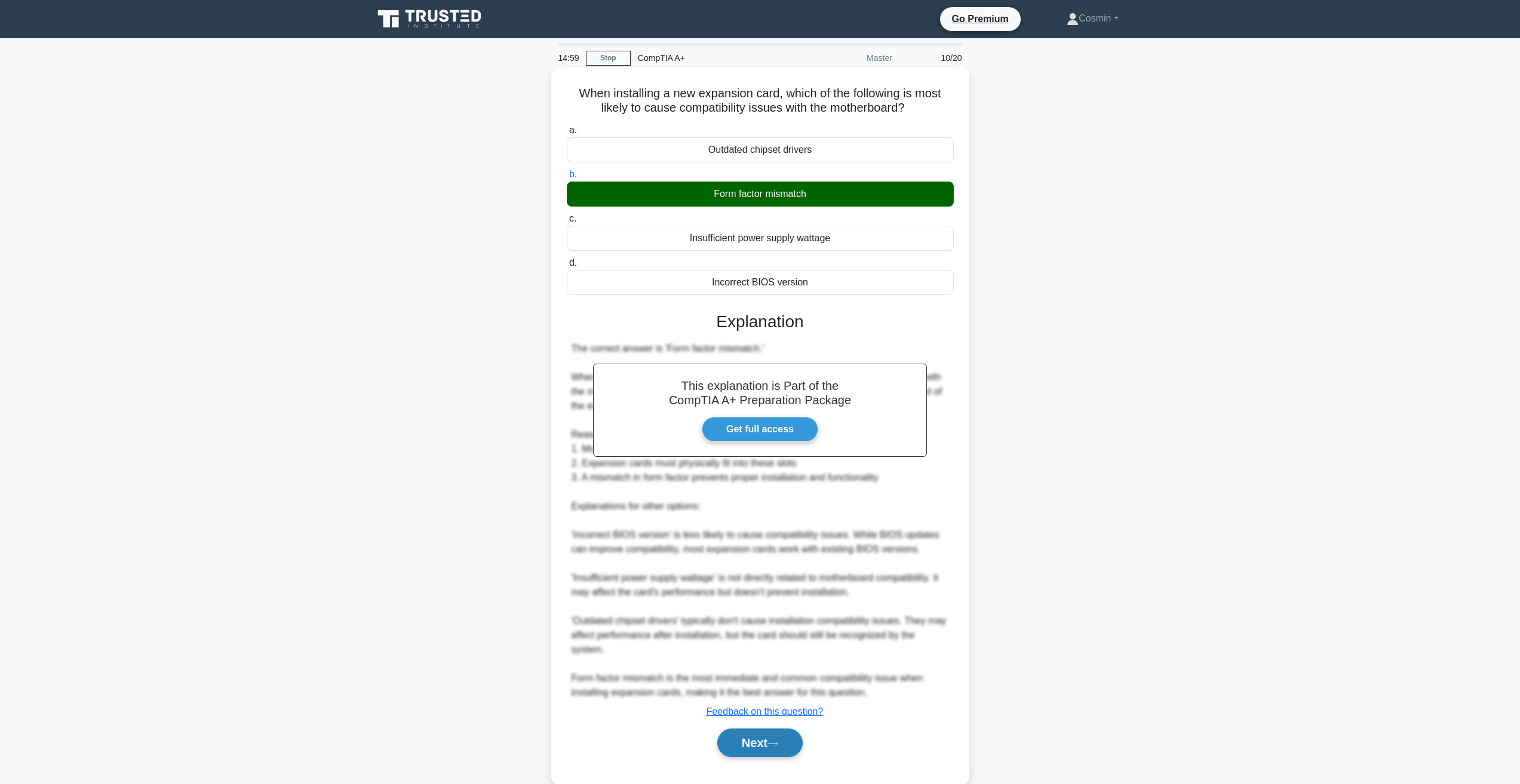
click at [747, 734] on button "Next" at bounding box center [760, 743] width 85 height 29
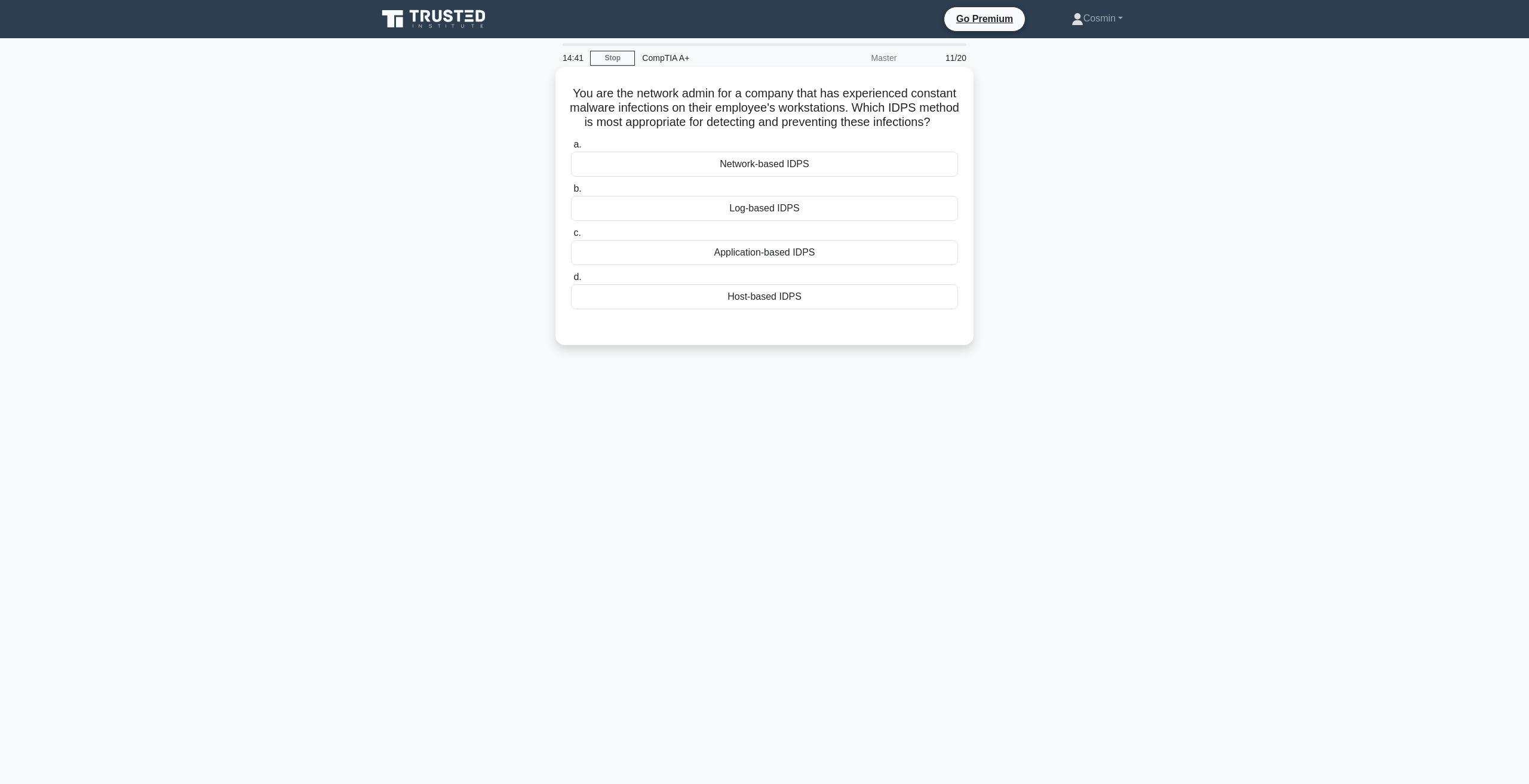
click at [758, 260] on div "Application-based IDPS" at bounding box center [764, 252] width 387 height 25
click at [571, 237] on input "c. Application-based IDPS" at bounding box center [571, 233] width 0 height 8
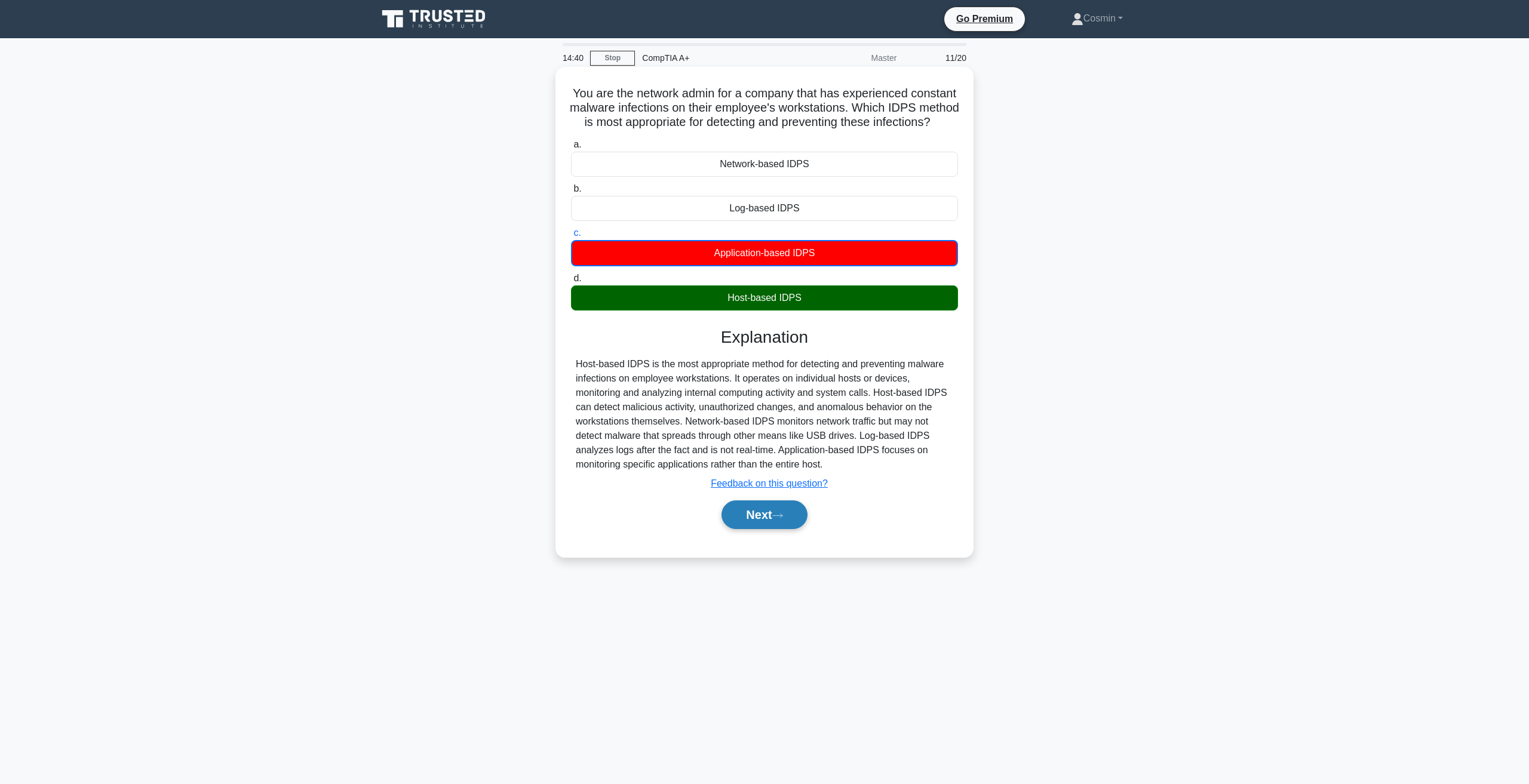
click at [783, 519] on icon at bounding box center [777, 516] width 11 height 7
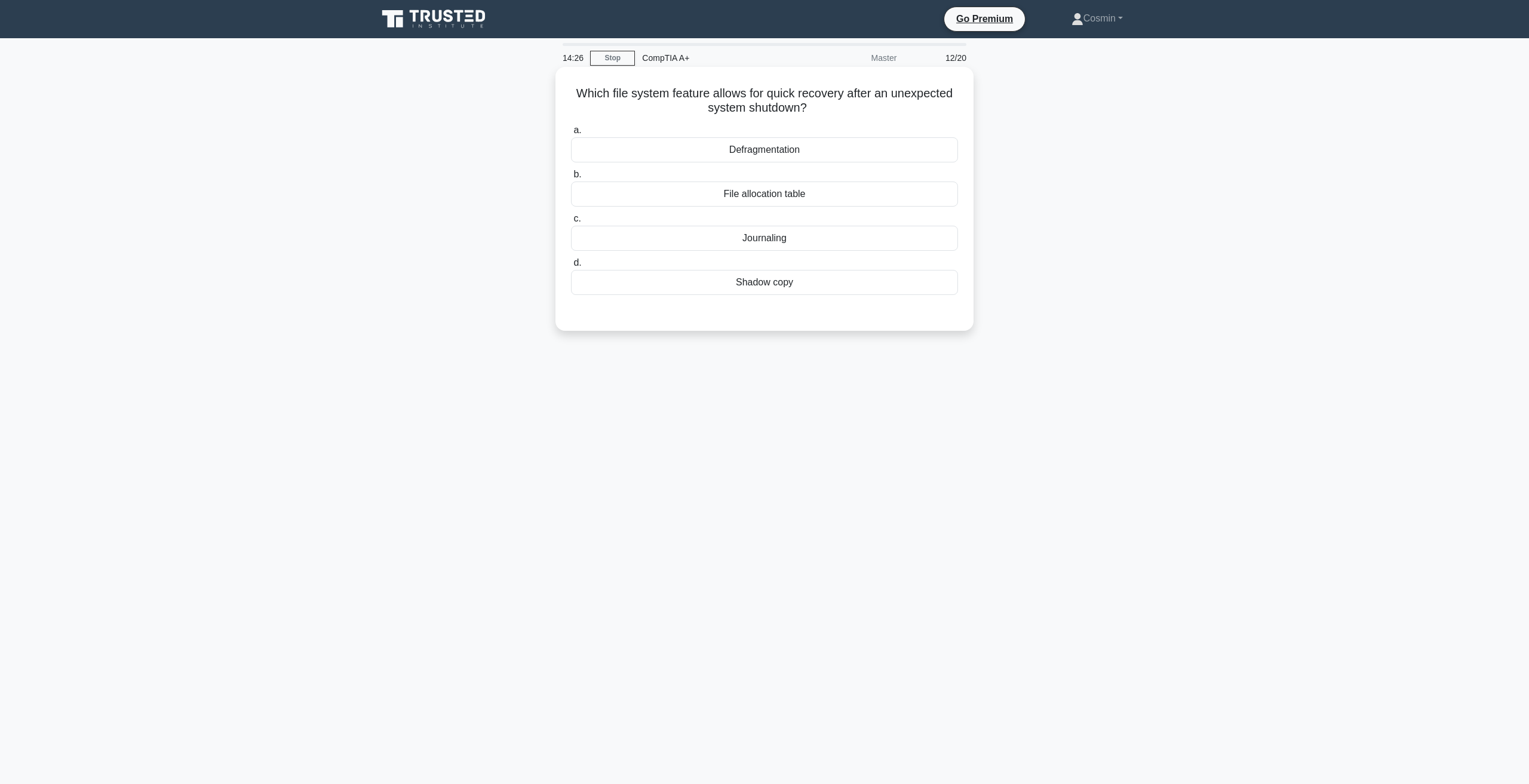
click at [749, 196] on div "File allocation table" at bounding box center [764, 193] width 387 height 25
click at [571, 179] on input "b. File allocation table" at bounding box center [571, 174] width 0 height 8
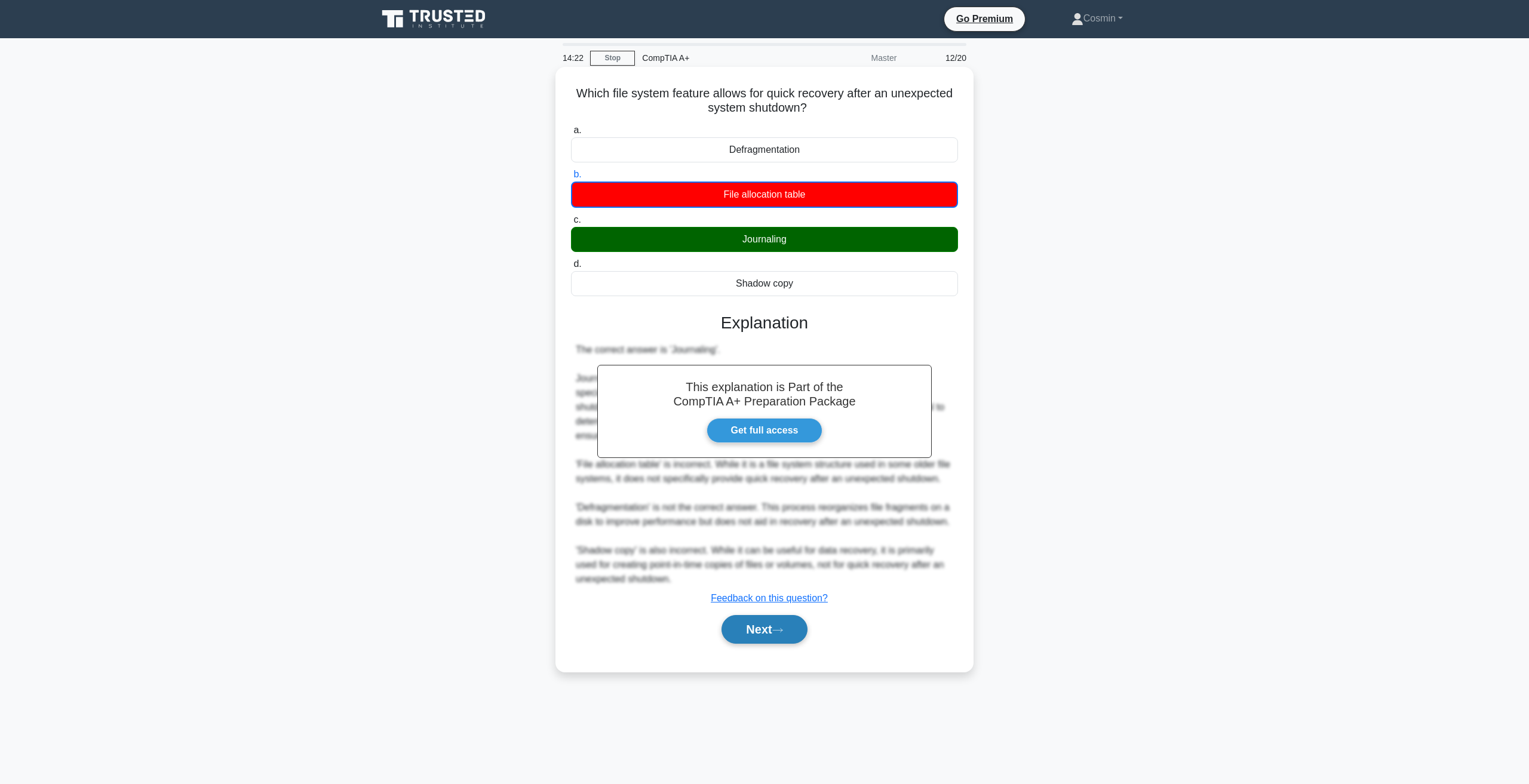
click at [770, 634] on button "Next" at bounding box center [764, 629] width 85 height 29
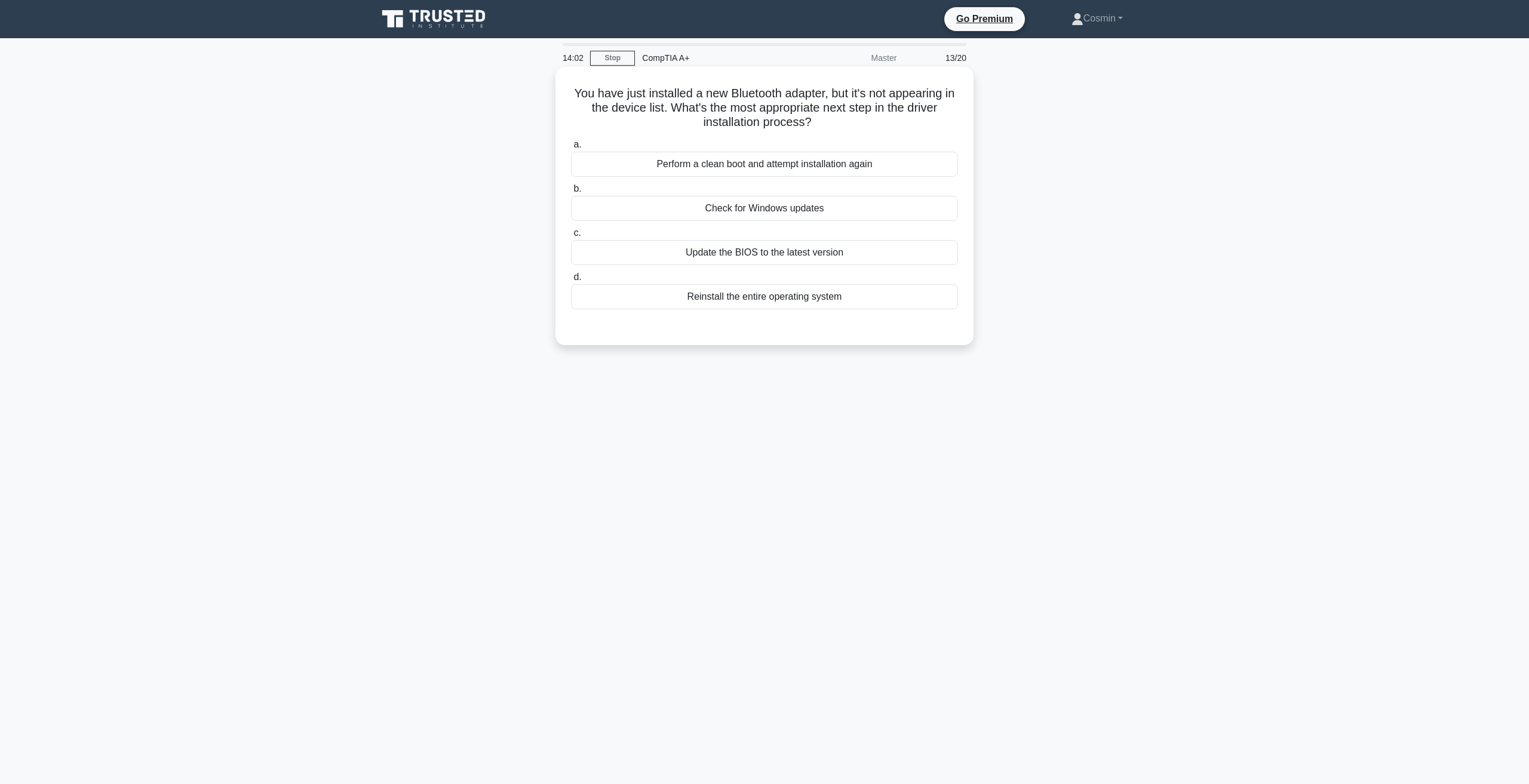
click at [755, 260] on div "Update the BIOS to the latest version" at bounding box center [764, 252] width 387 height 25
click at [571, 237] on input "c. Update the BIOS to the latest version" at bounding box center [571, 233] width 0 height 8
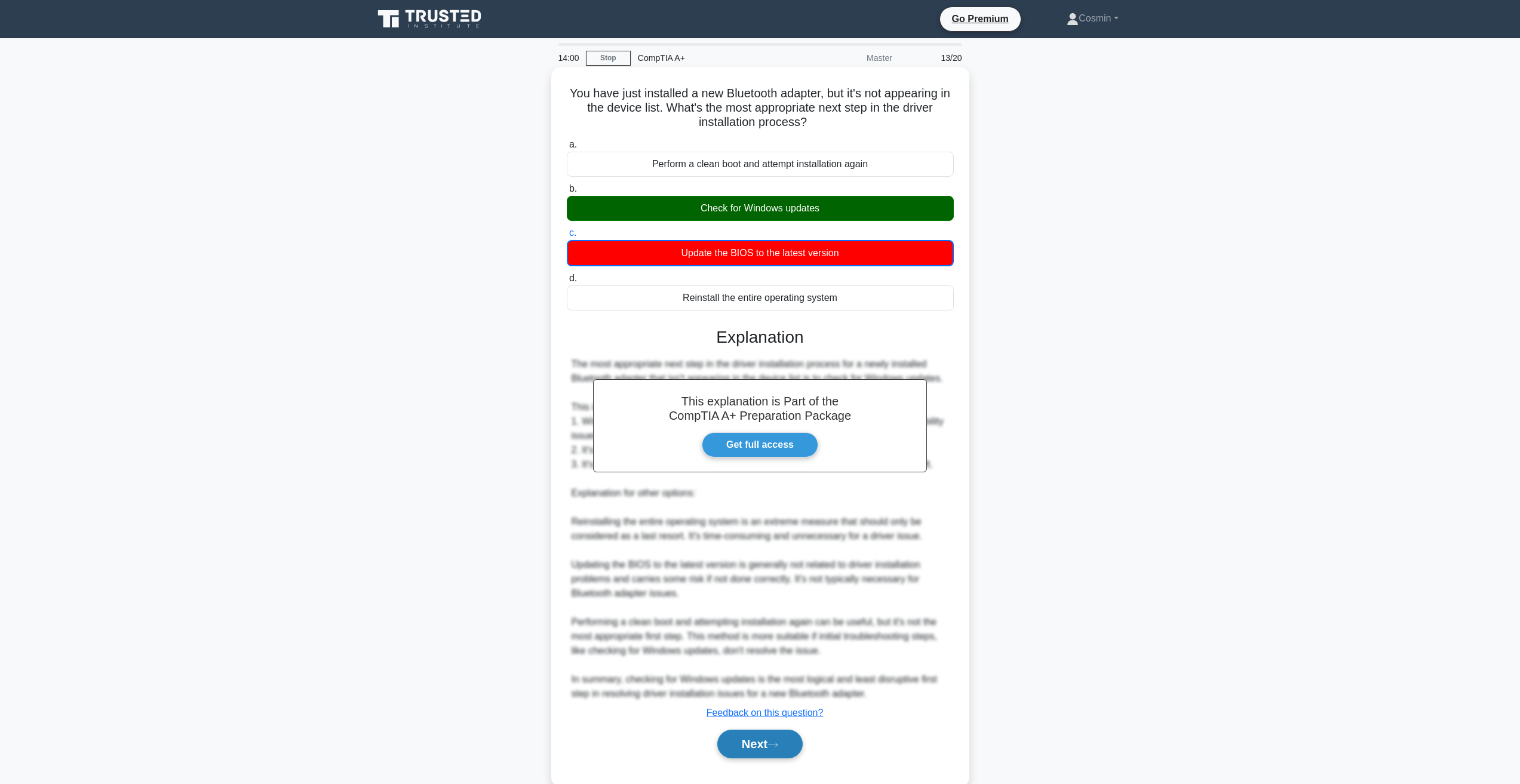
click at [766, 743] on button "Next" at bounding box center [760, 744] width 85 height 29
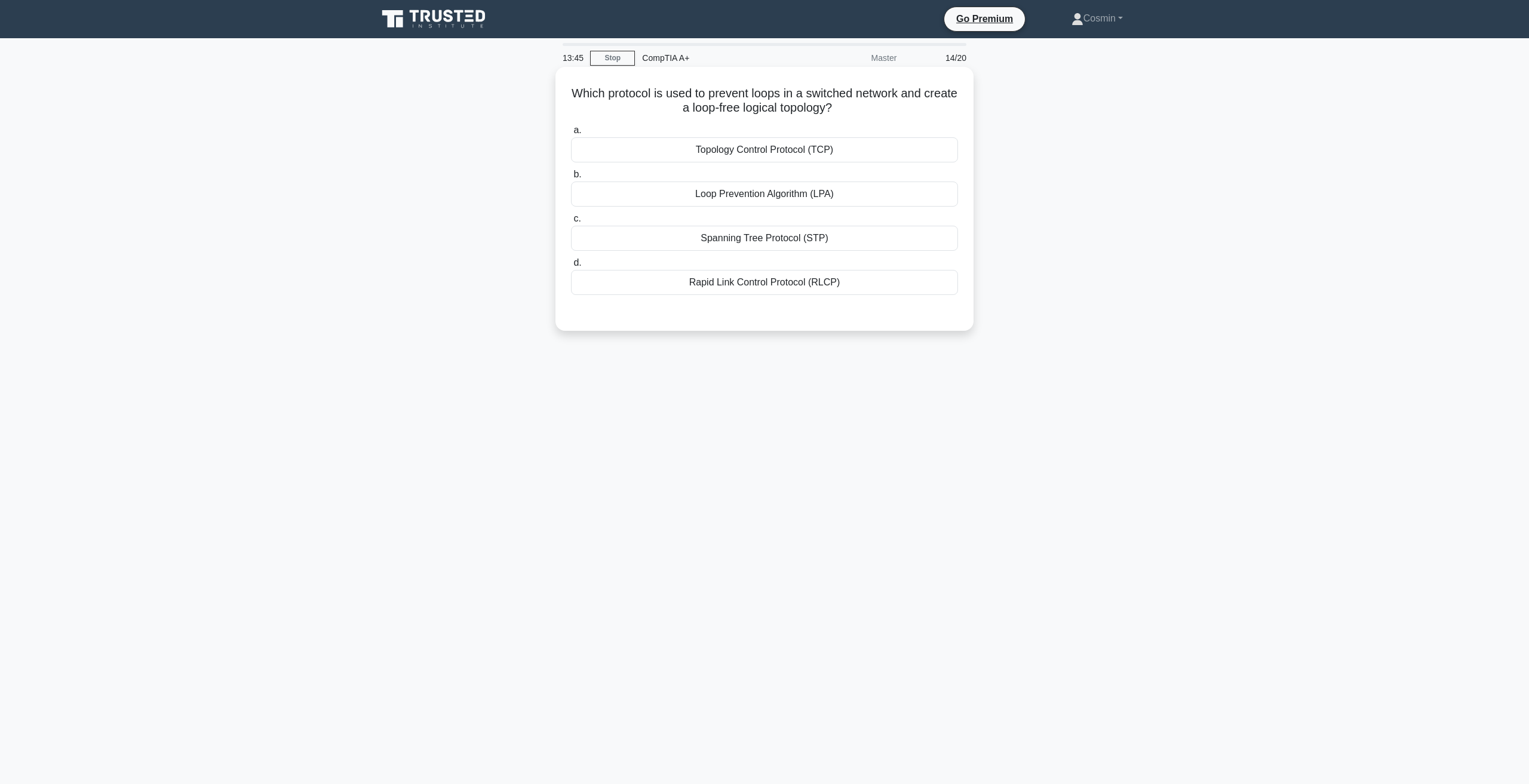
click at [742, 238] on div "Spanning Tree Protocol (STP)" at bounding box center [764, 237] width 387 height 25
click at [571, 223] on input "c. Spanning Tree Protocol (STP)" at bounding box center [571, 219] width 0 height 8
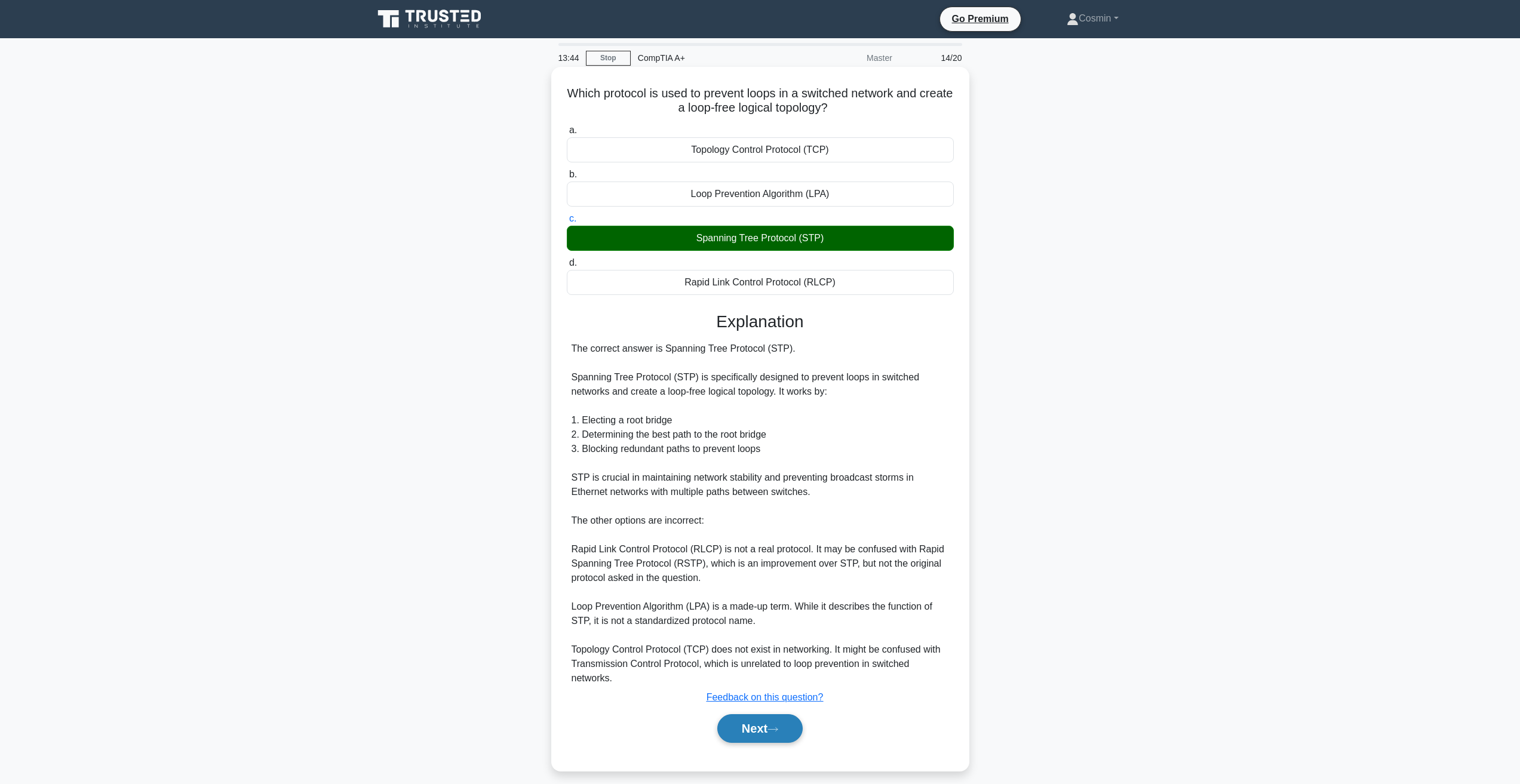
click at [745, 733] on button "Next" at bounding box center [760, 729] width 85 height 29
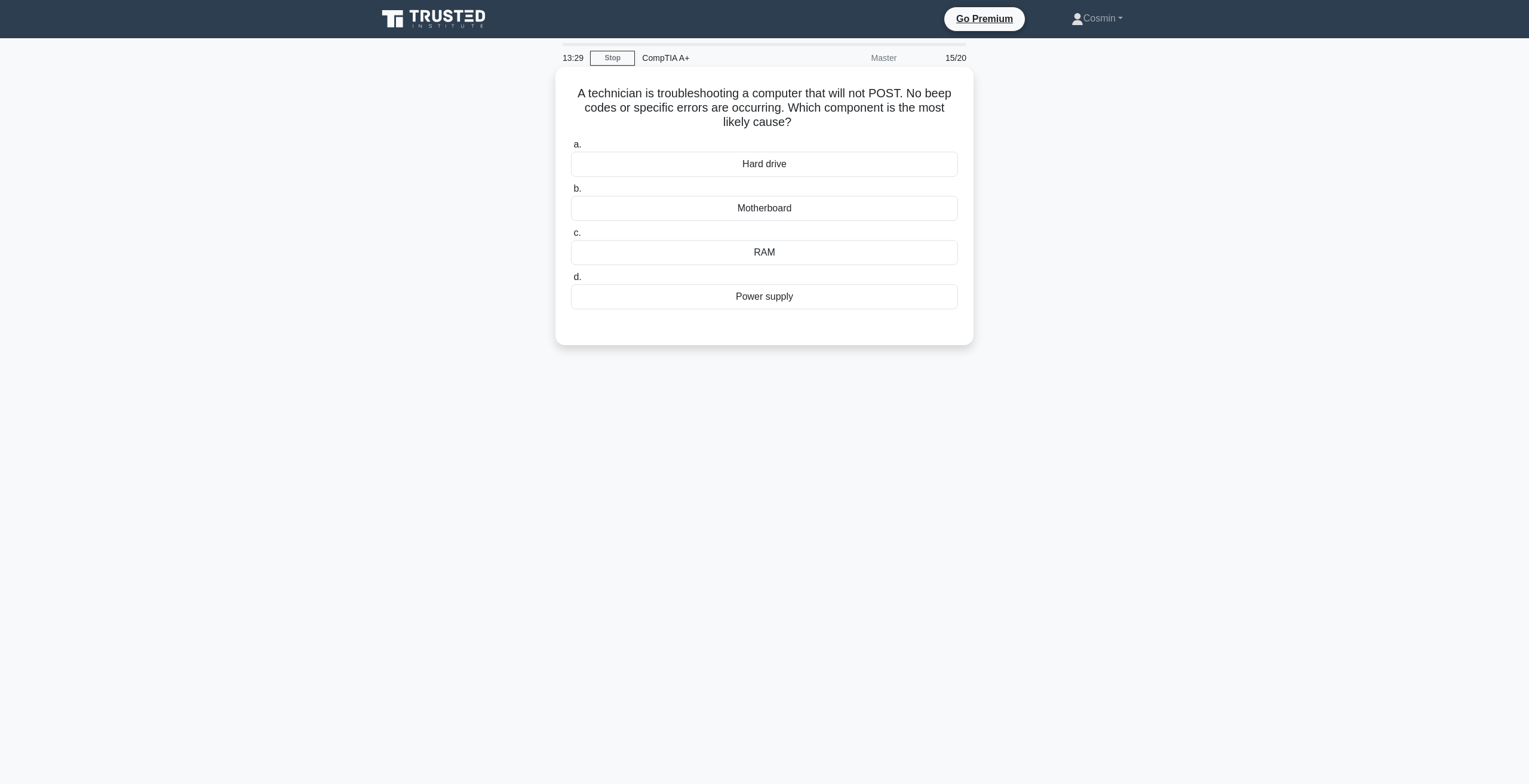
click at [713, 300] on div "Power supply" at bounding box center [764, 296] width 387 height 25
click at [571, 281] on input "d. Power supply" at bounding box center [571, 277] width 0 height 8
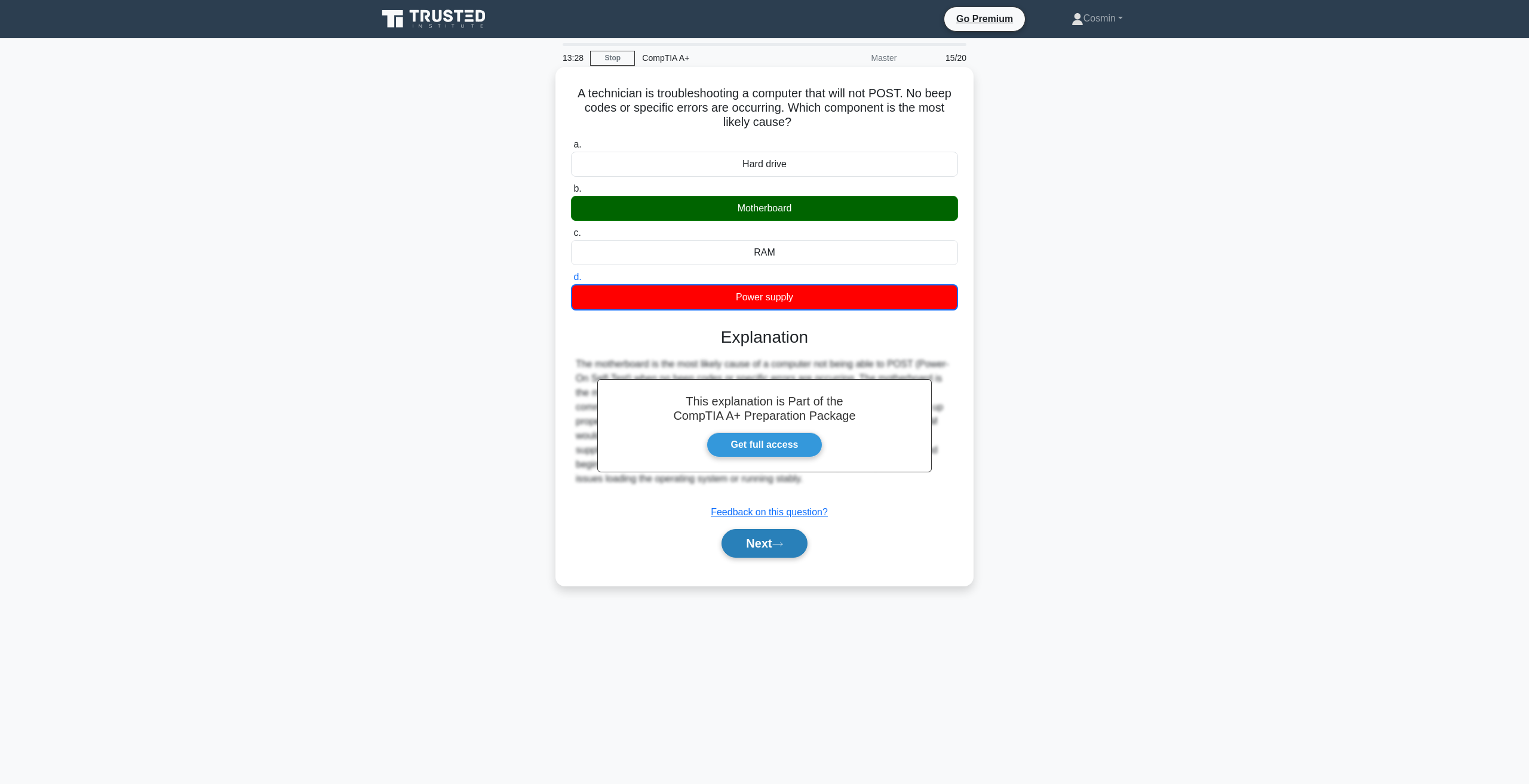
click at [759, 543] on button "Next" at bounding box center [764, 543] width 85 height 29
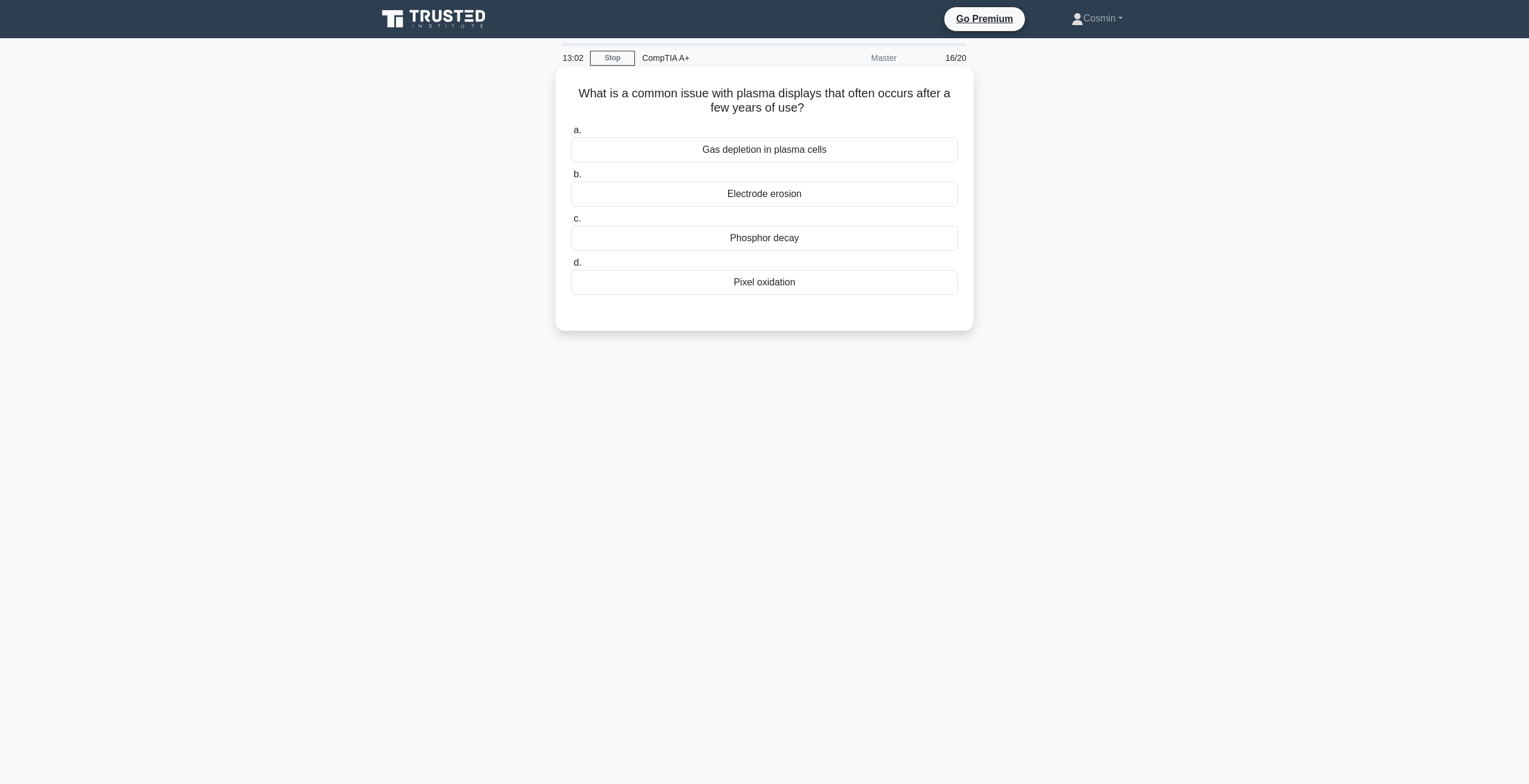
click at [787, 155] on div "Gas depletion in plasma cells" at bounding box center [764, 150] width 387 height 25
click at [571, 134] on input "a. Gas depletion in plasma cells" at bounding box center [571, 130] width 0 height 8
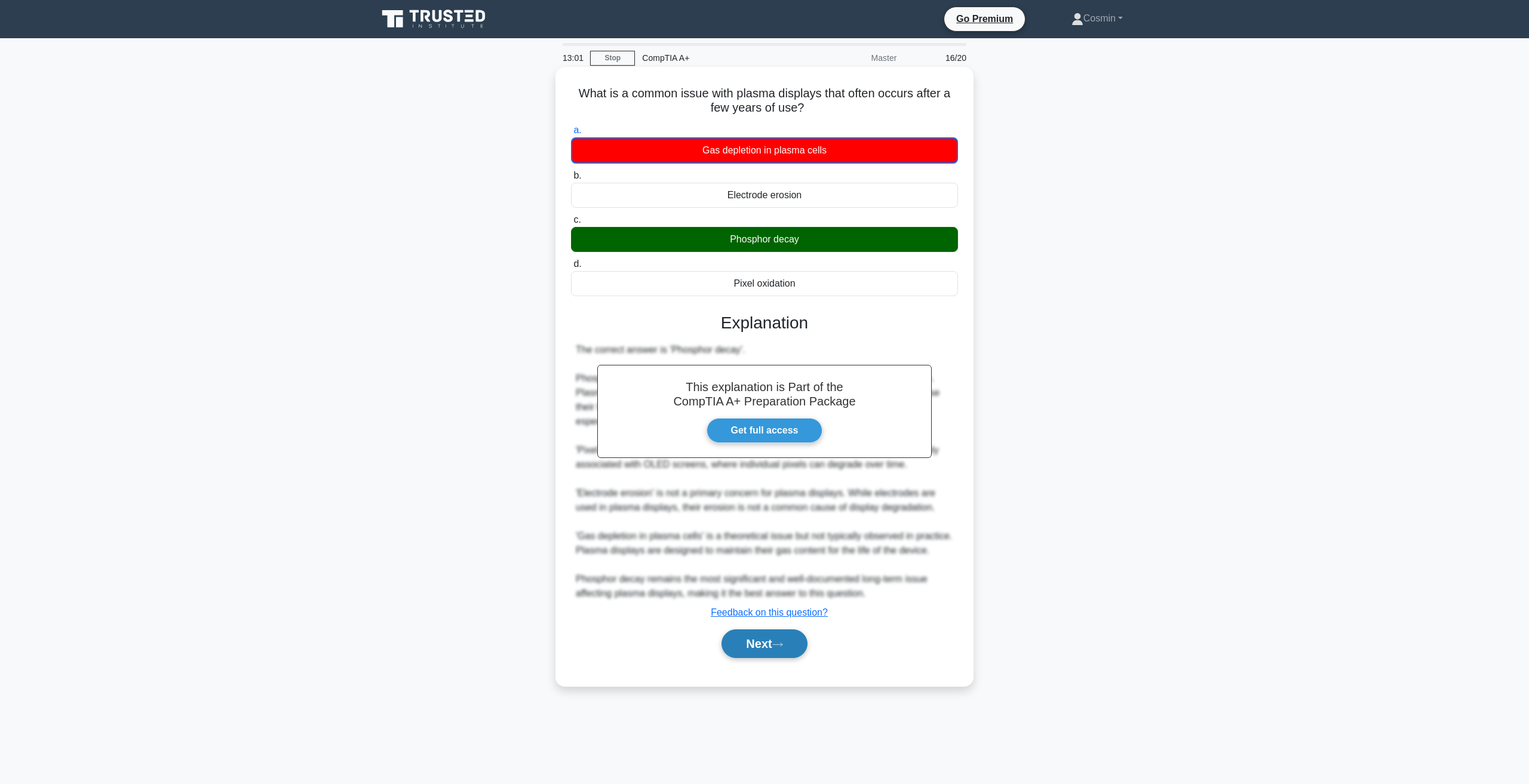
click at [749, 657] on button "Next" at bounding box center [764, 644] width 85 height 29
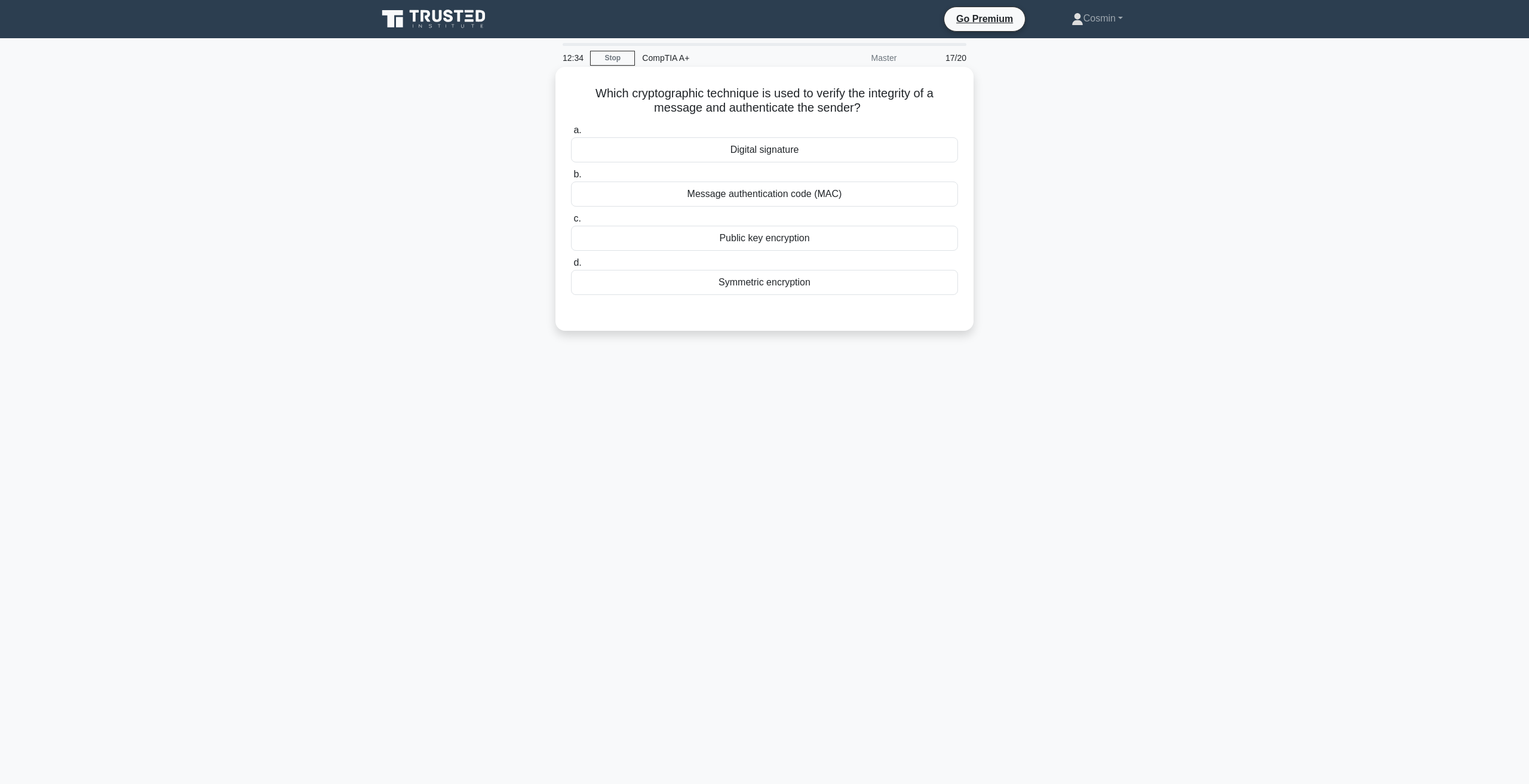
click at [823, 251] on div "Public key encryption" at bounding box center [764, 237] width 387 height 25
click at [571, 223] on input "c. Public key encryption" at bounding box center [571, 219] width 0 height 8
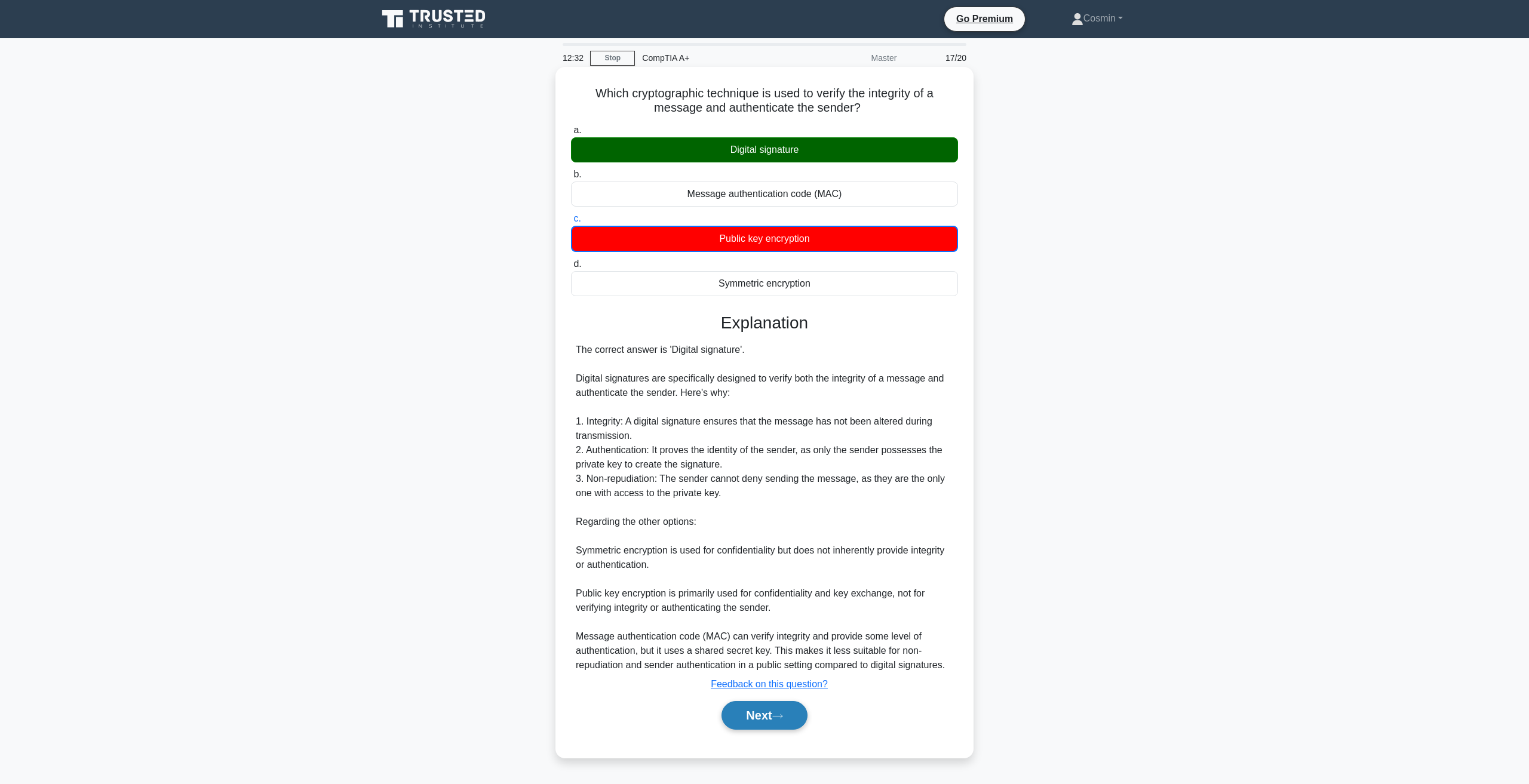
click at [792, 707] on button "Next" at bounding box center [764, 716] width 85 height 29
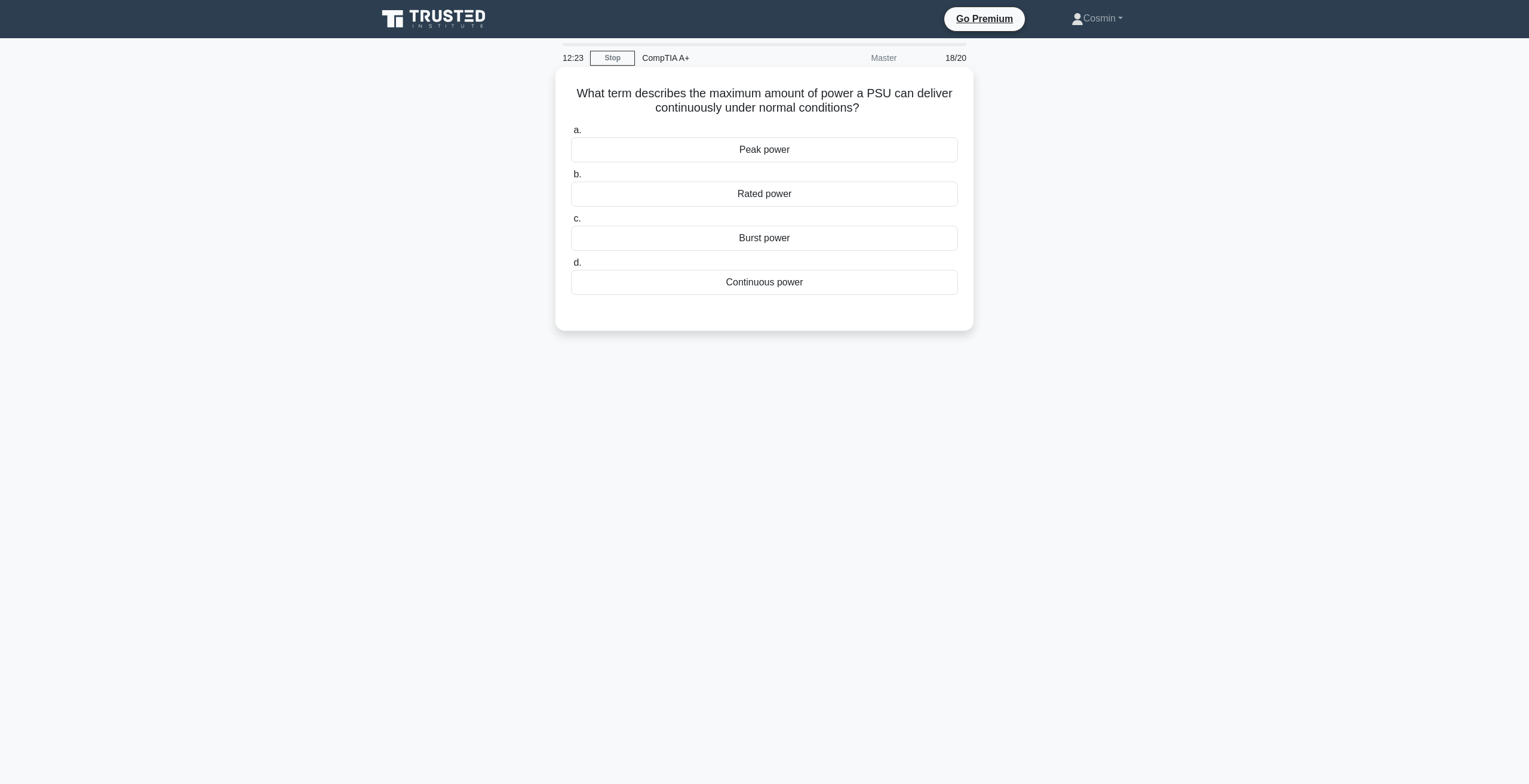
drag, startPoint x: 787, startPoint y: 156, endPoint x: 777, endPoint y: 171, distance: 18.0
click at [781, 166] on div "a. Peak power b. Rated power c. d." at bounding box center [764, 209] width 401 height 177
click at [787, 147] on div "Peak power" at bounding box center [764, 150] width 387 height 25
click at [571, 134] on input "a. Peak power" at bounding box center [571, 130] width 0 height 8
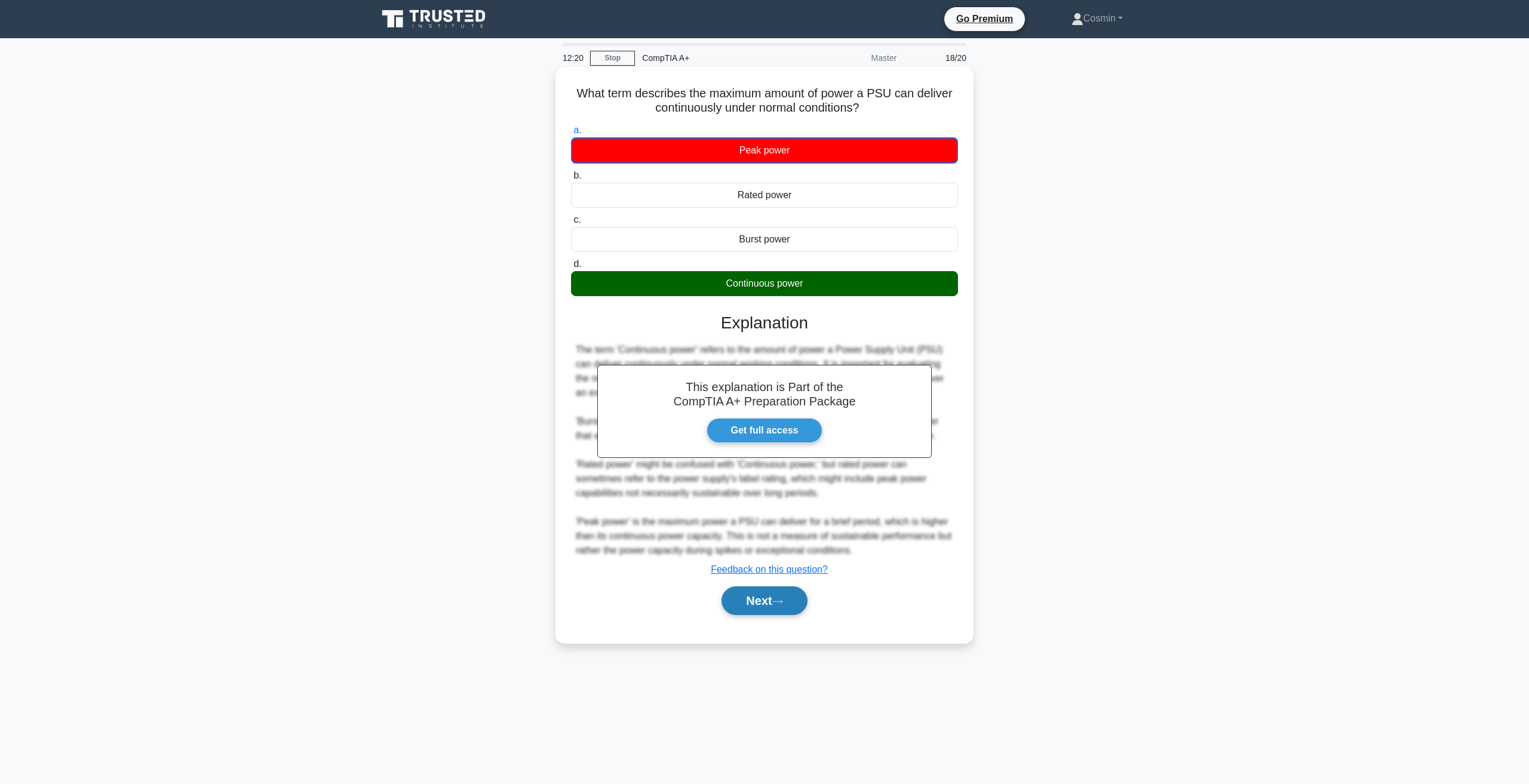
click at [770, 588] on button "Next" at bounding box center [764, 601] width 85 height 29
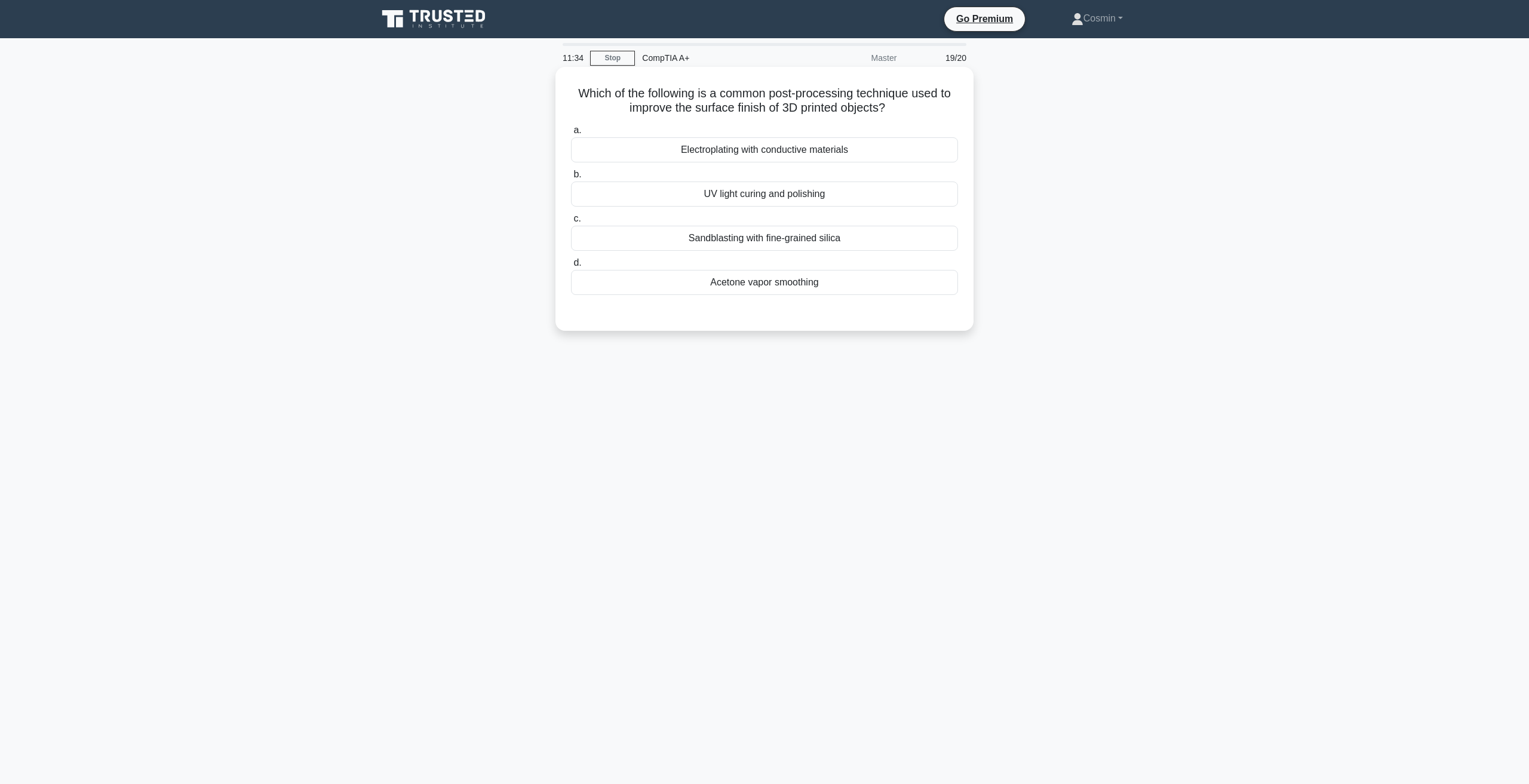
click at [727, 285] on div "Acetone vapor smoothing" at bounding box center [764, 281] width 387 height 25
click at [571, 267] on input "d. Acetone vapor smoothing" at bounding box center [571, 263] width 0 height 8
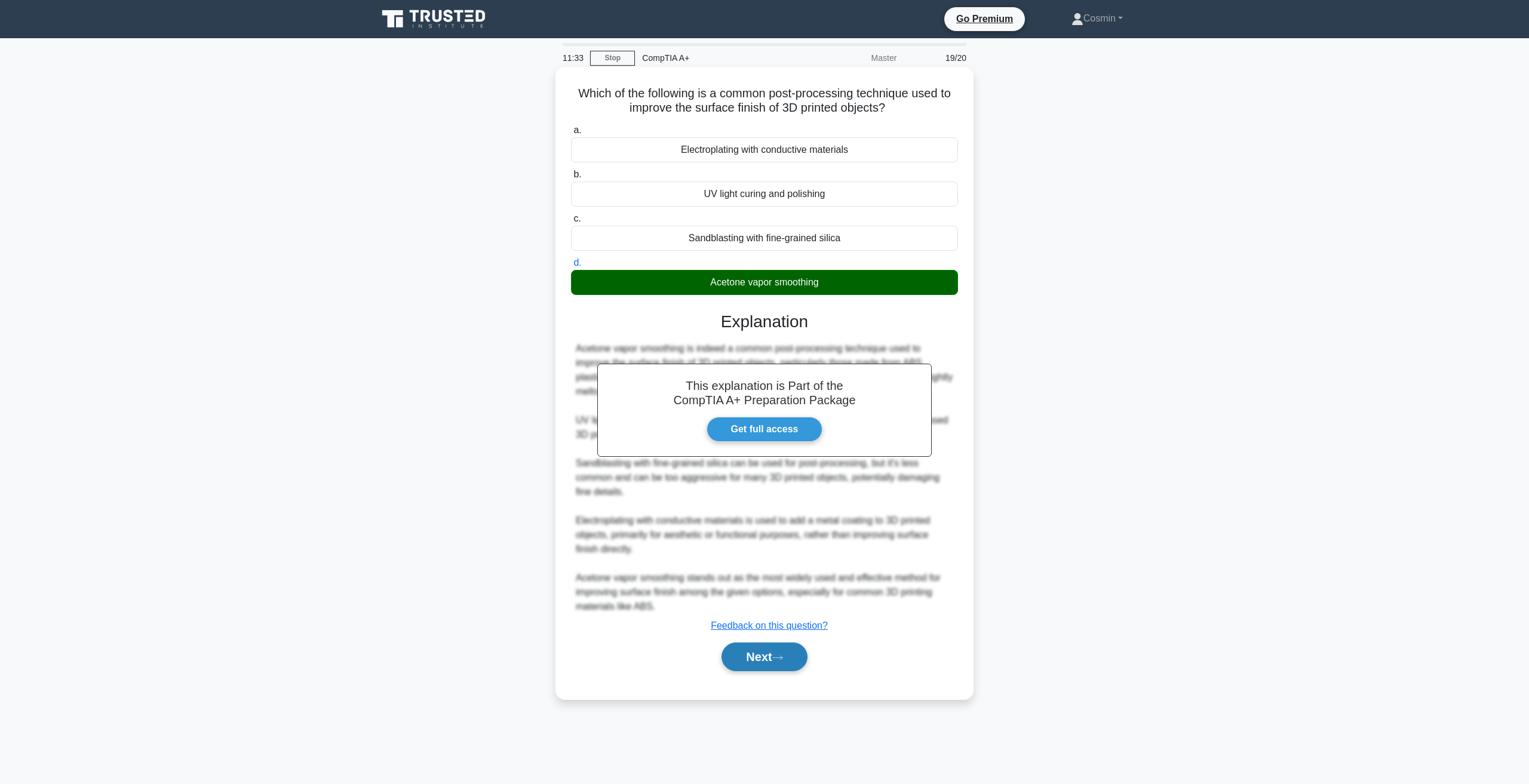
click at [767, 657] on button "Next" at bounding box center [764, 657] width 85 height 29
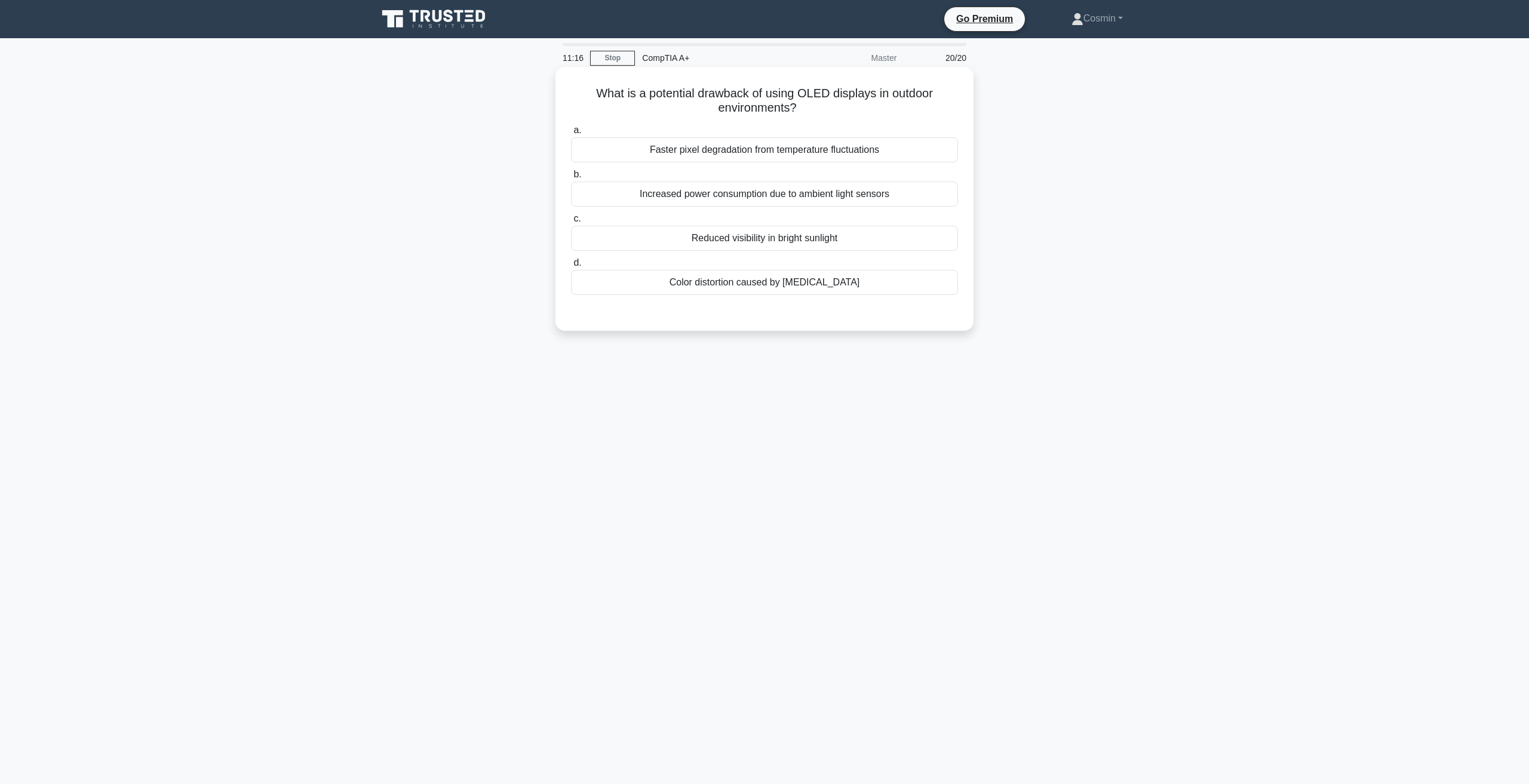
click at [792, 233] on div "Reduced visibility in bright sunlight" at bounding box center [764, 237] width 387 height 25
click at [571, 223] on input "c. Reduced visibility in bright sunlight" at bounding box center [571, 219] width 0 height 8
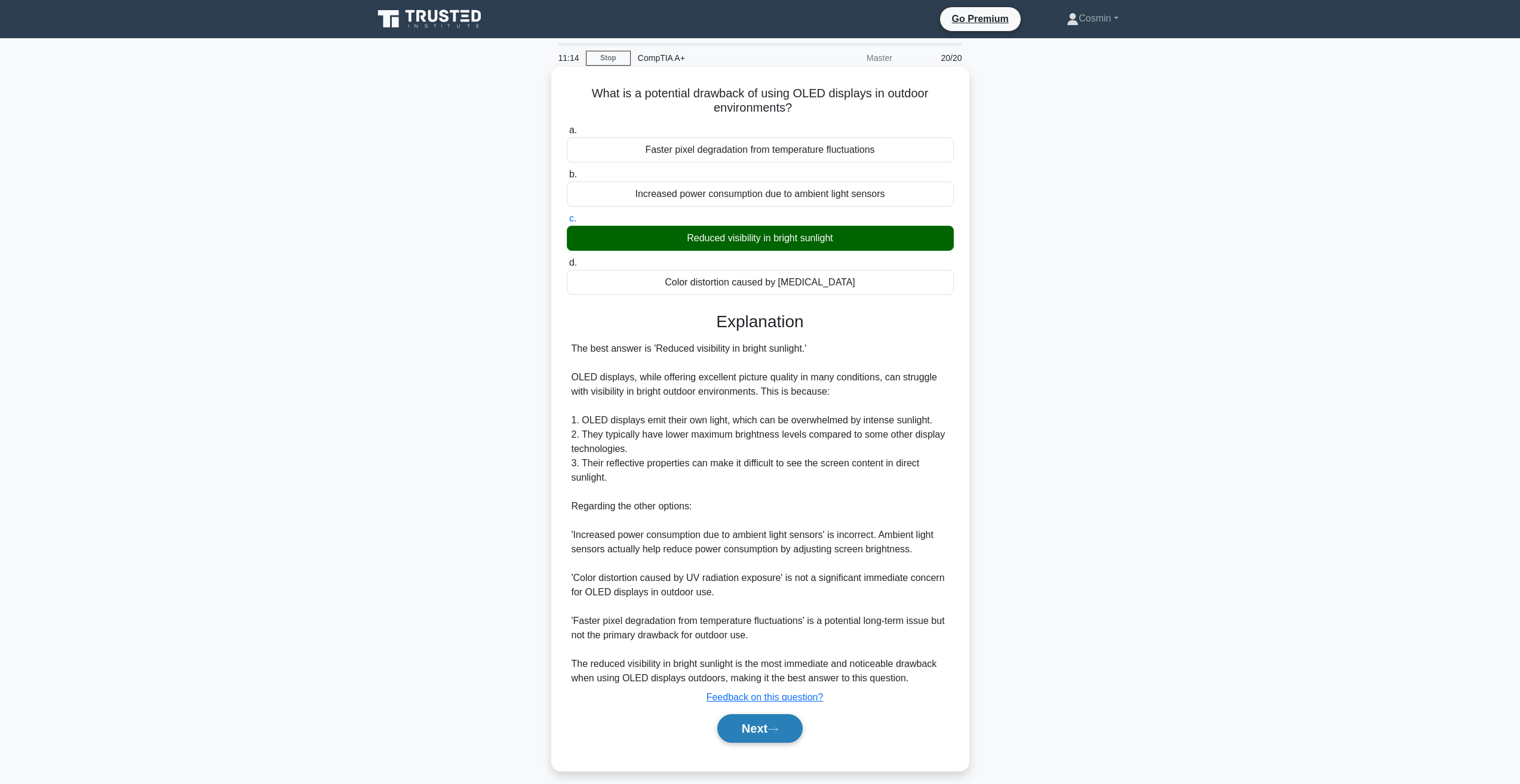
click at [768, 734] on button "Next" at bounding box center [760, 729] width 85 height 29
click at [776, 738] on button "Next" at bounding box center [760, 729] width 85 height 29
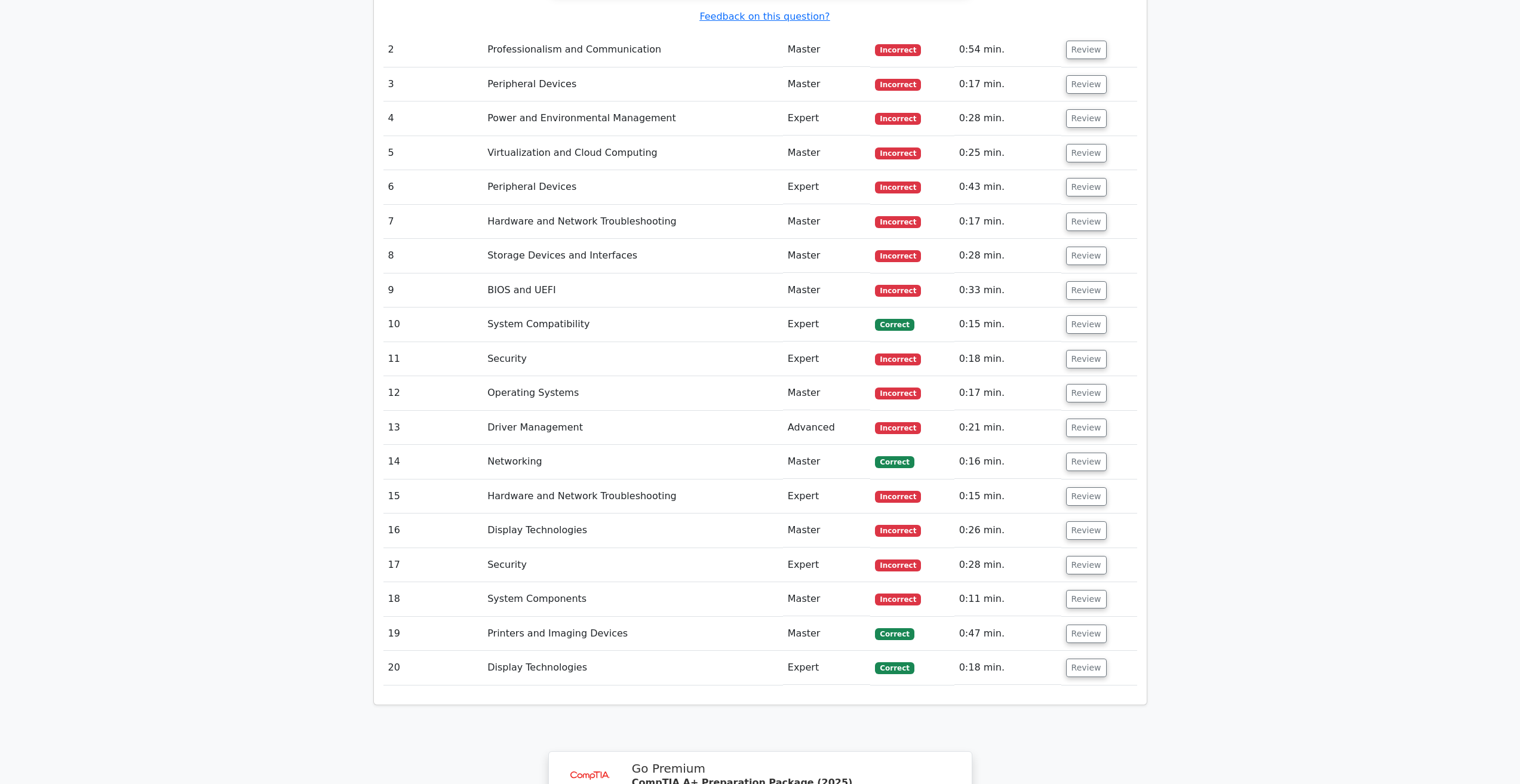
scroll to position [2234, 0]
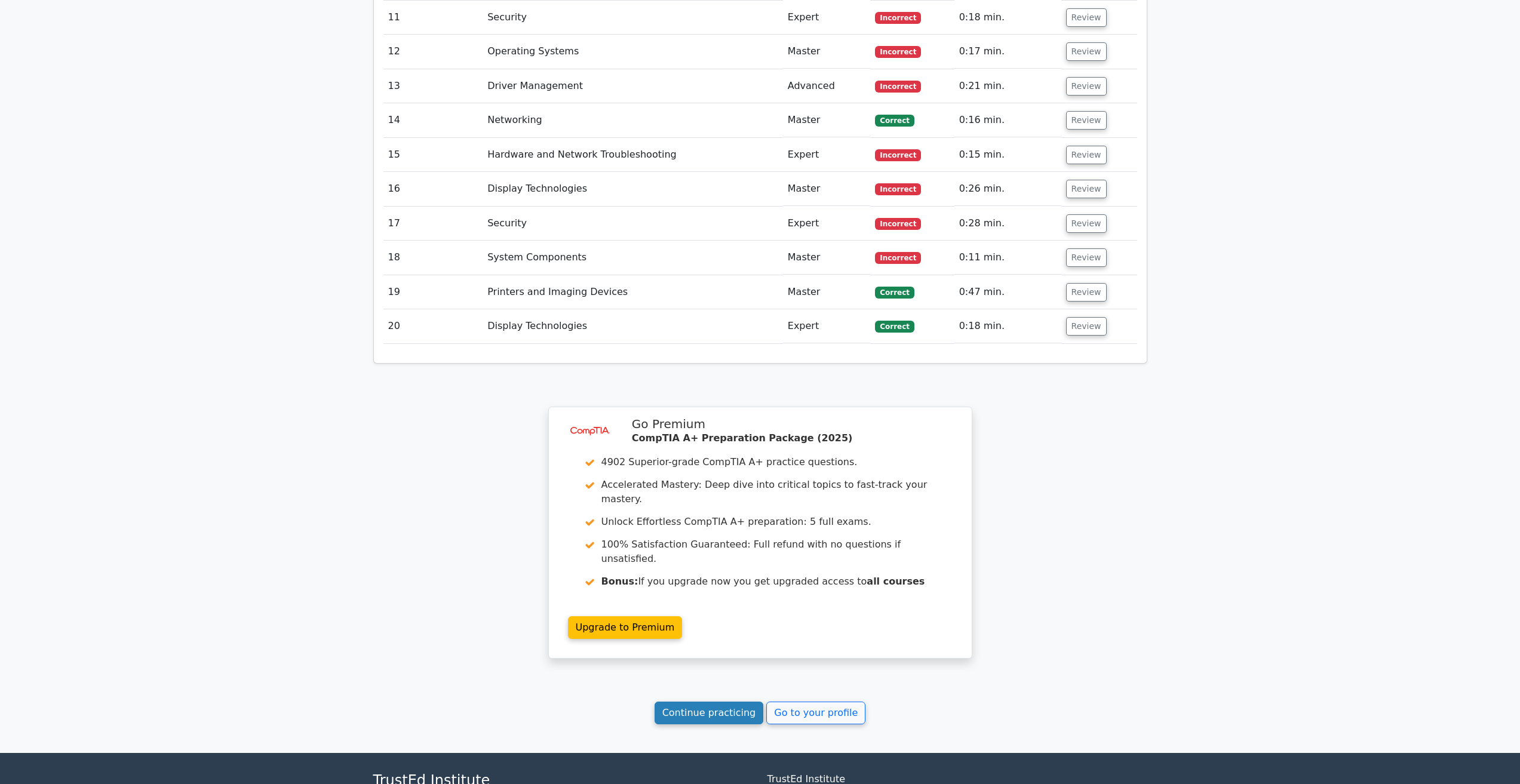
click at [737, 702] on link "Continue practicing" at bounding box center [709, 713] width 110 height 23
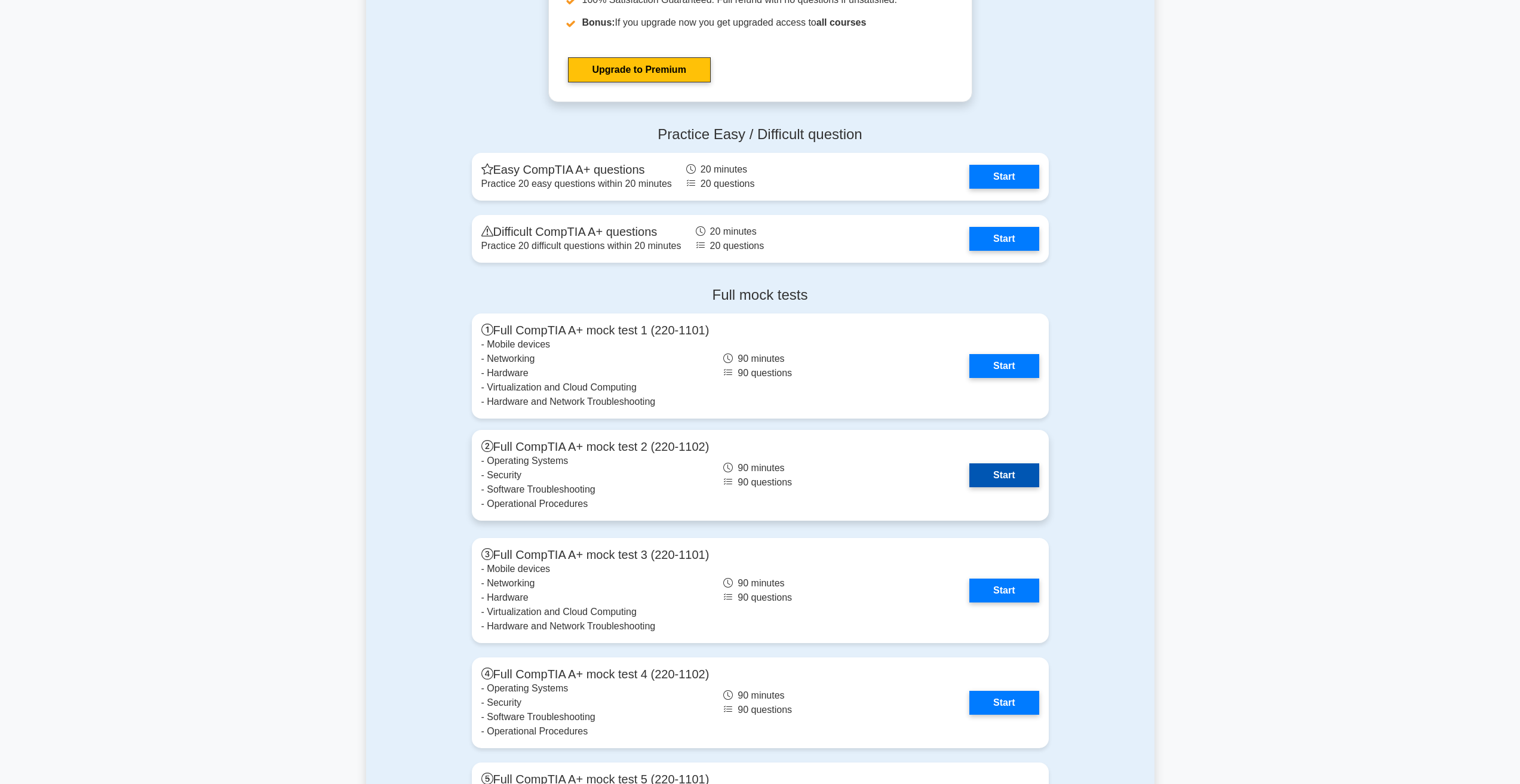
scroll to position [3165, 0]
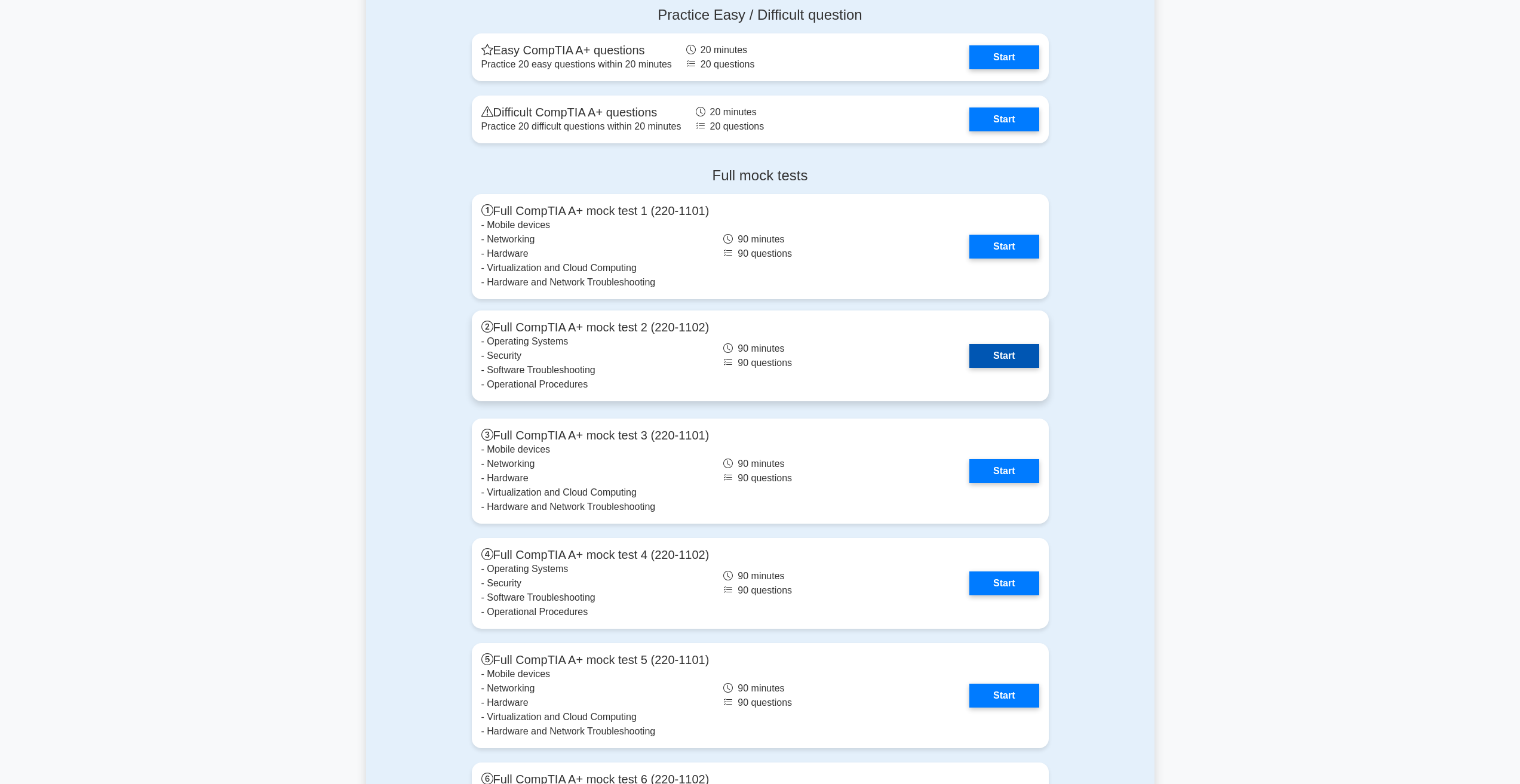
click at [994, 354] on link "Start" at bounding box center [1004, 356] width 69 height 24
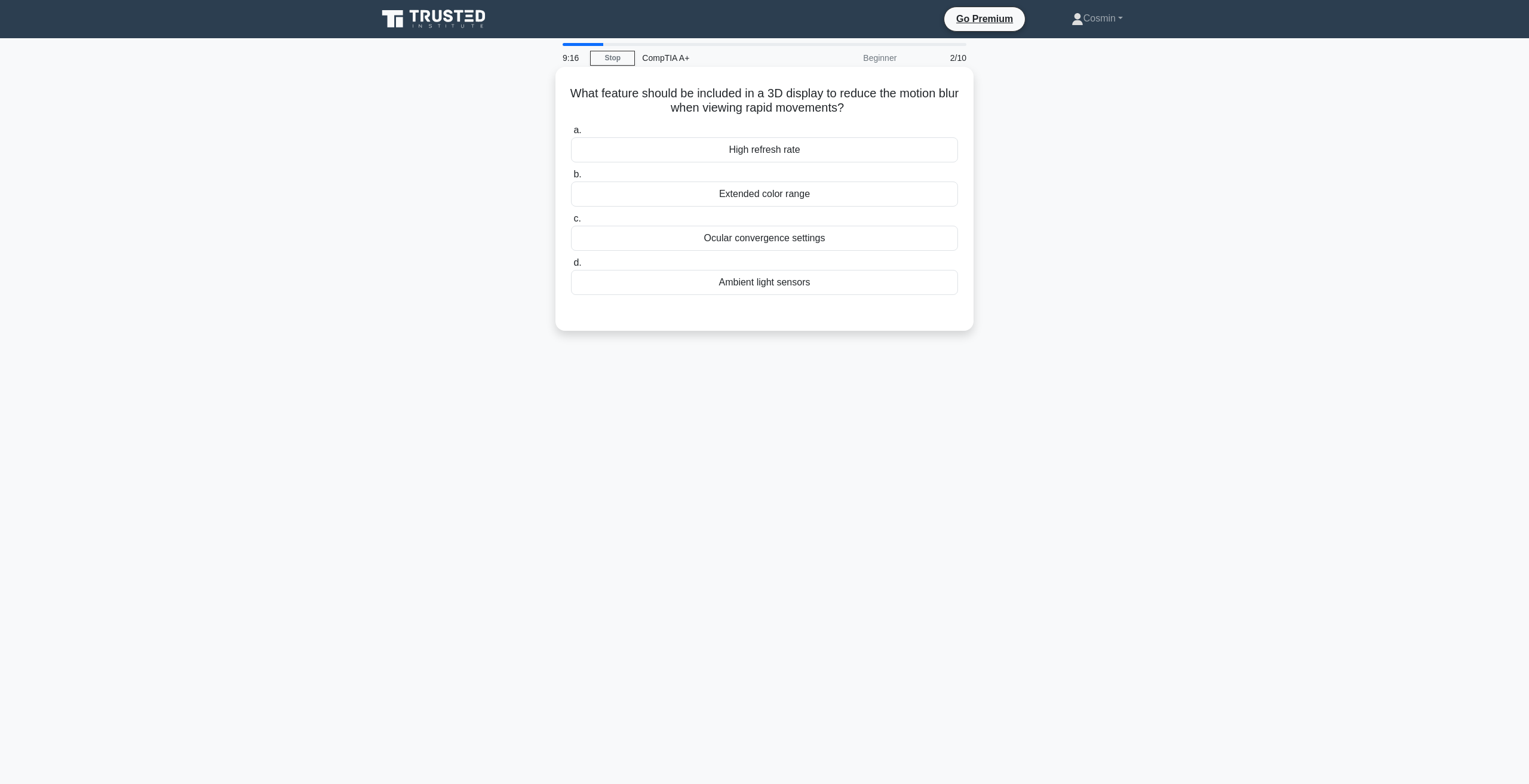
click at [719, 244] on div "Ocular convergence settings" at bounding box center [764, 237] width 387 height 25
click at [571, 223] on input "c. Ocular convergence settings" at bounding box center [571, 219] width 0 height 8
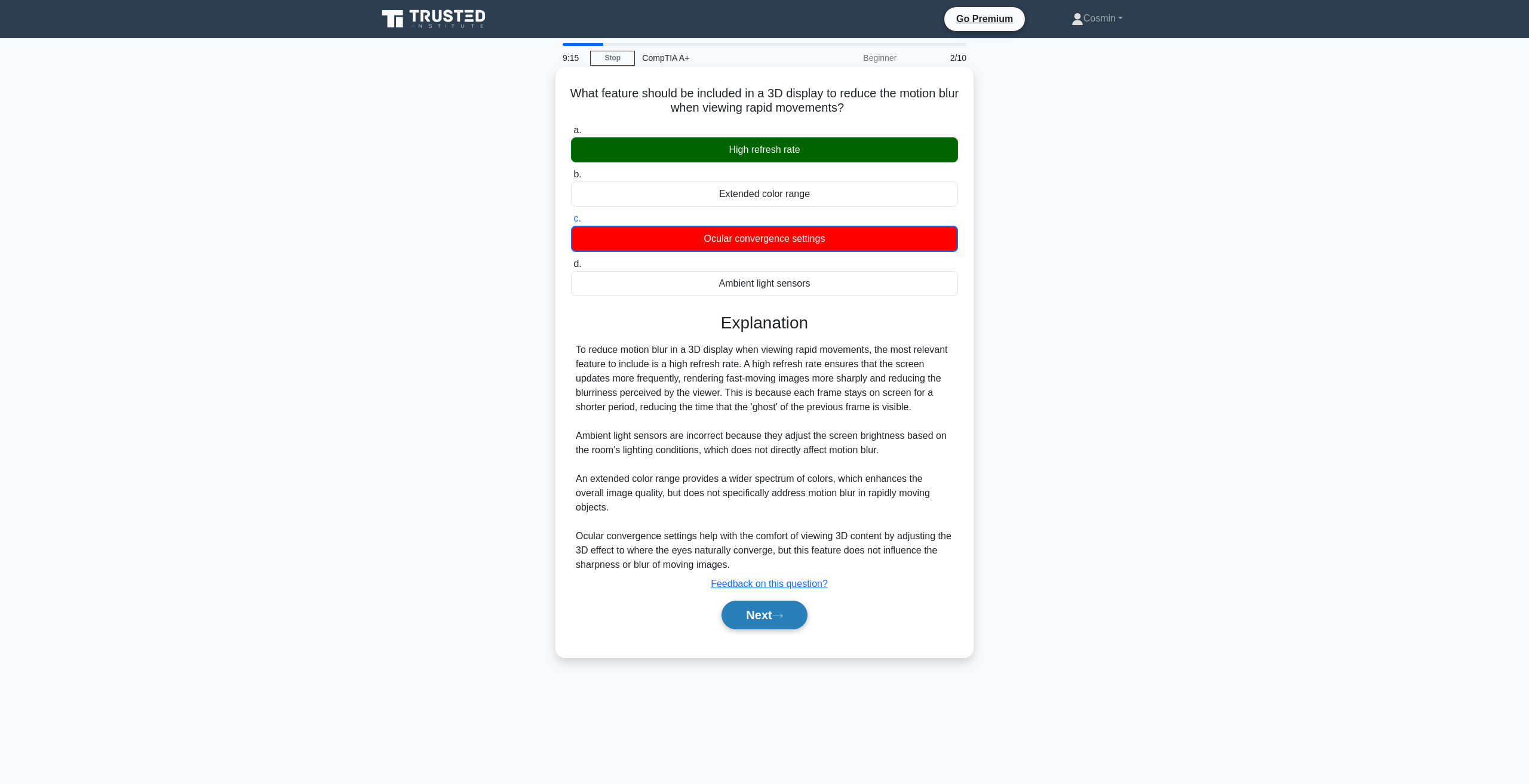
drag, startPoint x: 742, startPoint y: 585, endPoint x: 741, endPoint y: 599, distance: 14.0
click at [742, 596] on div "Next" at bounding box center [764, 615] width 387 height 38
click at [742, 609] on button "Next" at bounding box center [764, 616] width 85 height 29
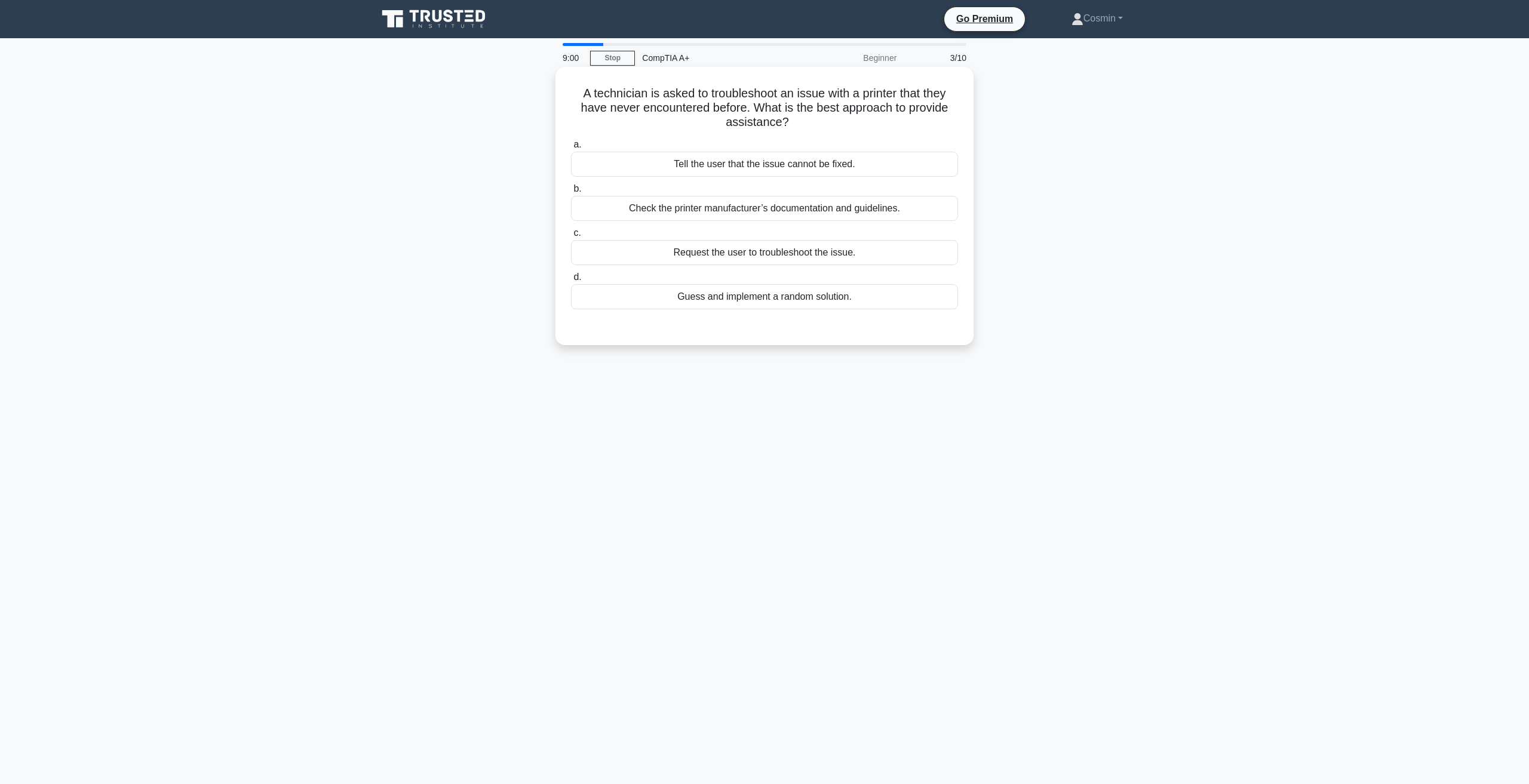
click at [781, 216] on div "Check the printer manufacturer’s documentation and guidelines." at bounding box center [764, 207] width 387 height 25
click at [571, 193] on input "b. Check the printer manufacturer’s documentation and guidelines." at bounding box center [571, 189] width 0 height 8
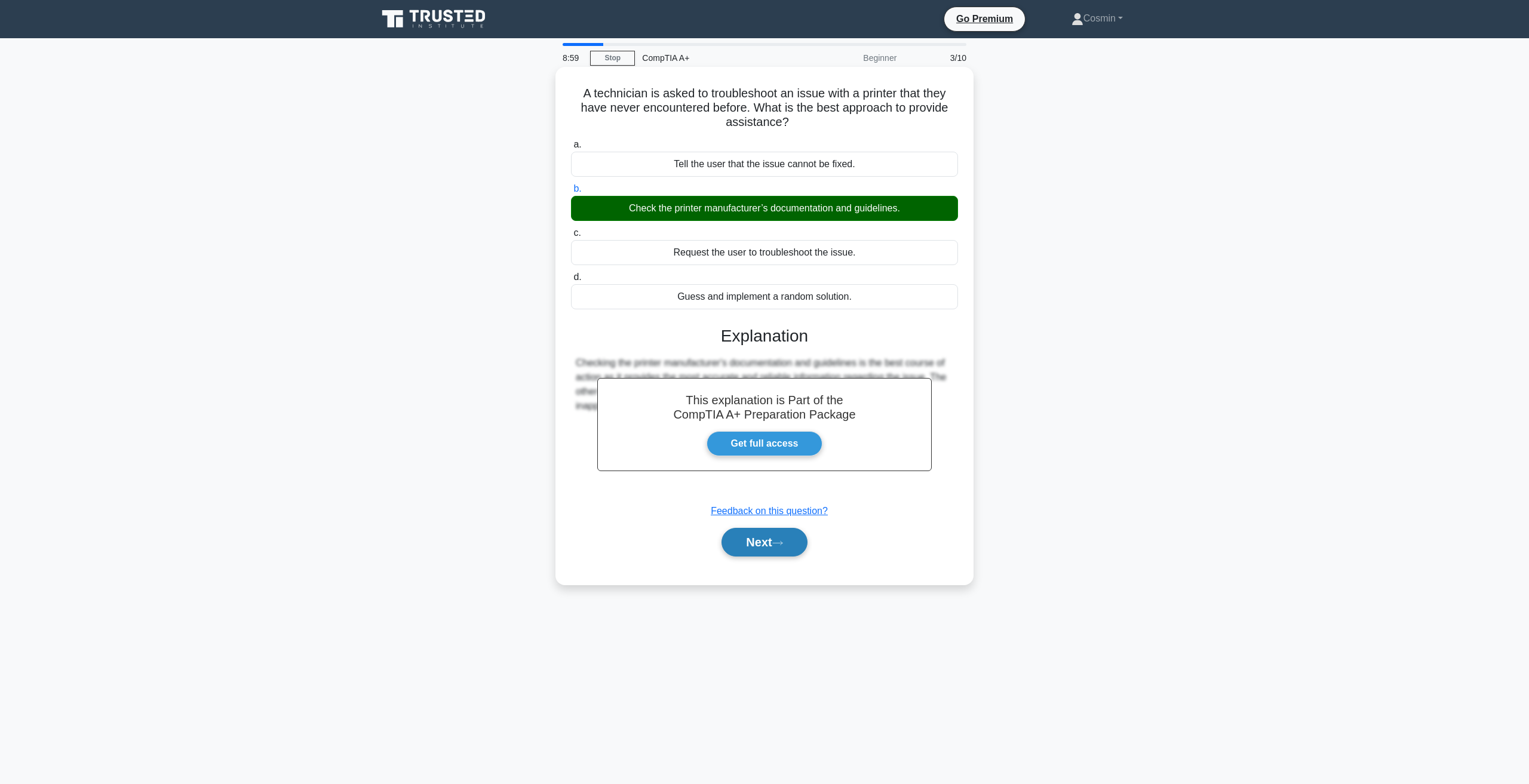
click at [770, 532] on button "Next" at bounding box center [764, 543] width 85 height 29
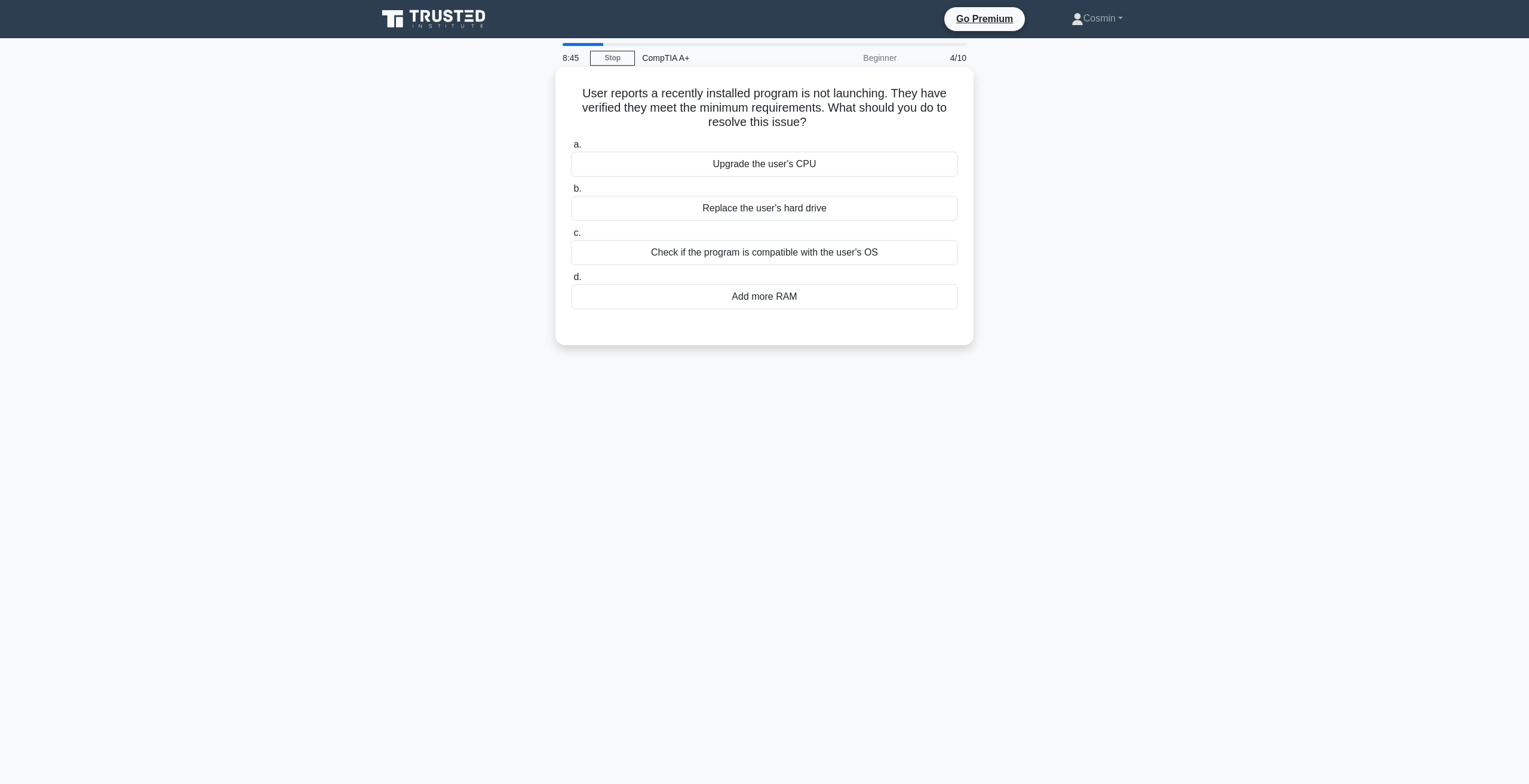
click at [799, 262] on div "Check if the program is compatible with the user's OS" at bounding box center [764, 252] width 387 height 25
click at [571, 237] on input "c. Check if the program is compatible with the user's OS" at bounding box center [571, 233] width 0 height 8
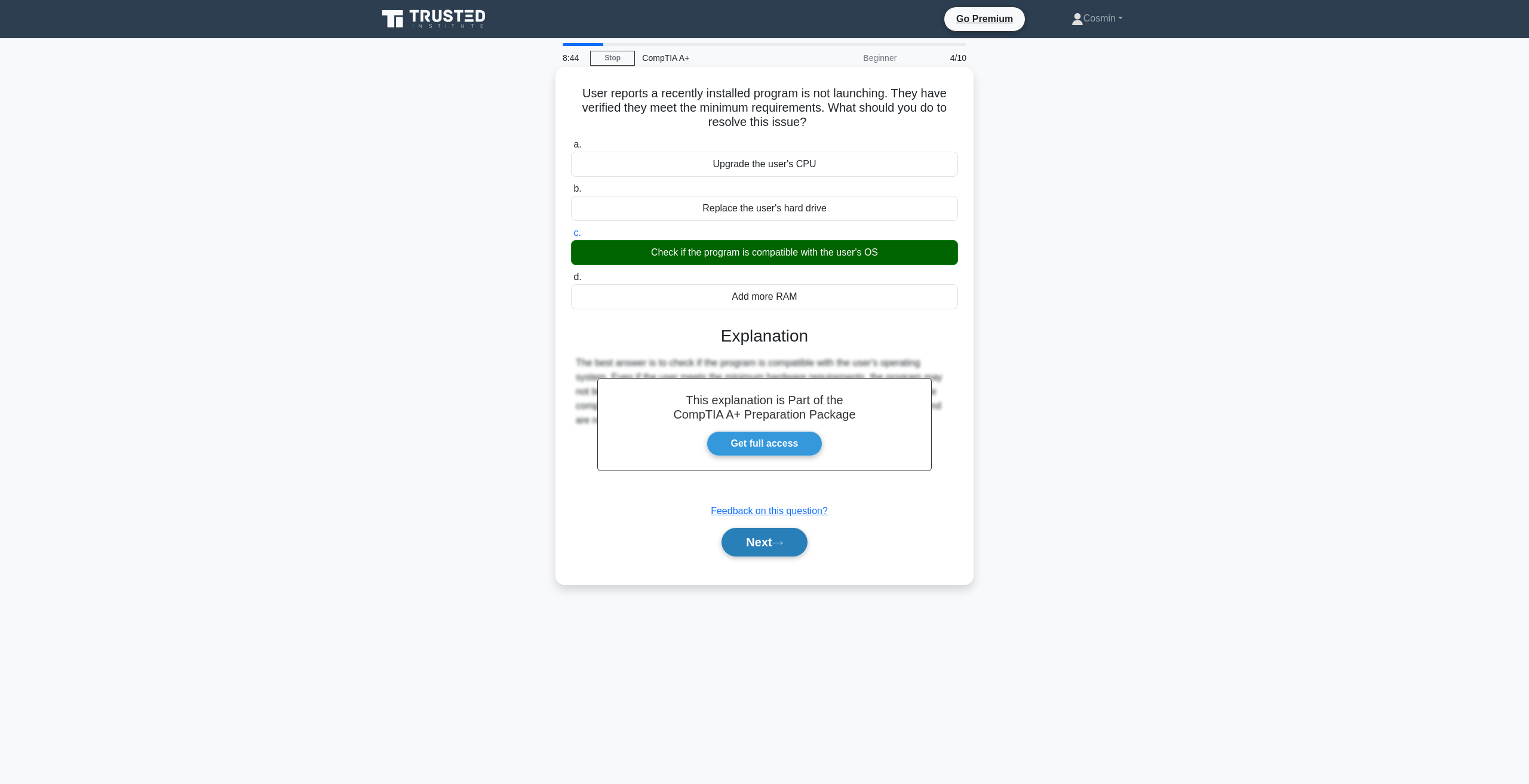
click at [776, 548] on button "Next" at bounding box center [764, 543] width 85 height 29
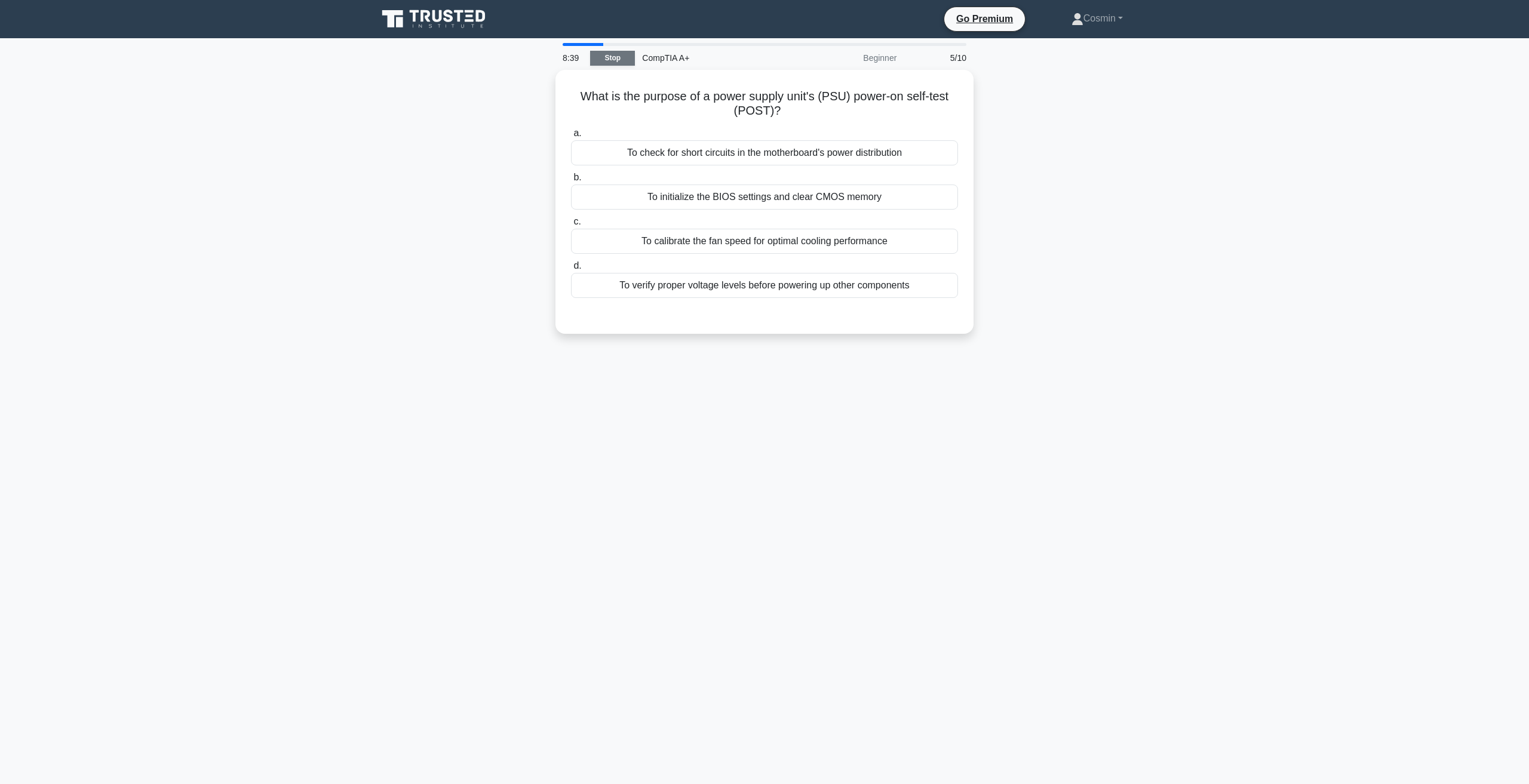
click at [621, 60] on link "Stop" at bounding box center [612, 59] width 45 height 15
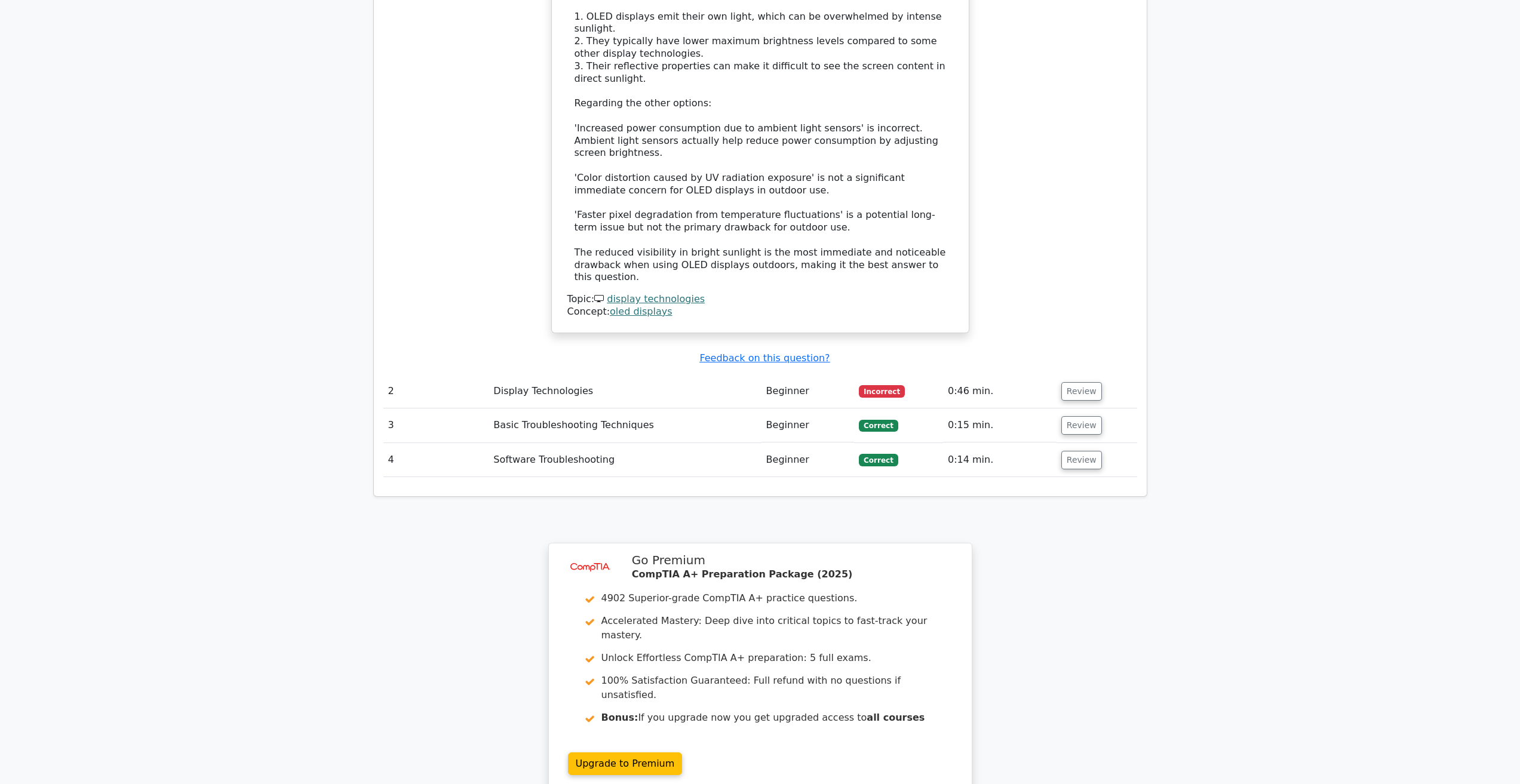
scroll to position [1383, 0]
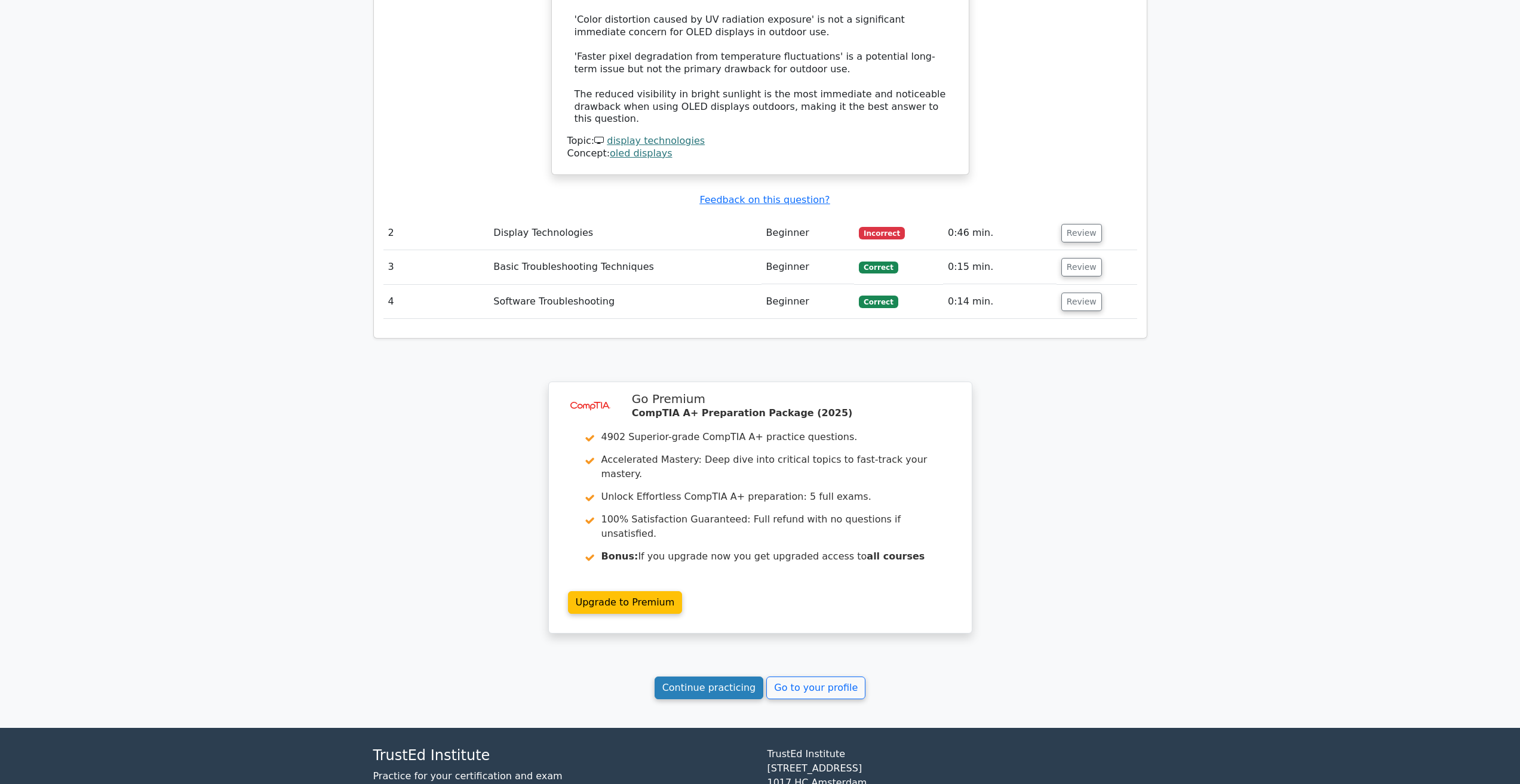
click at [699, 677] on link "Continue practicing" at bounding box center [709, 688] width 110 height 23
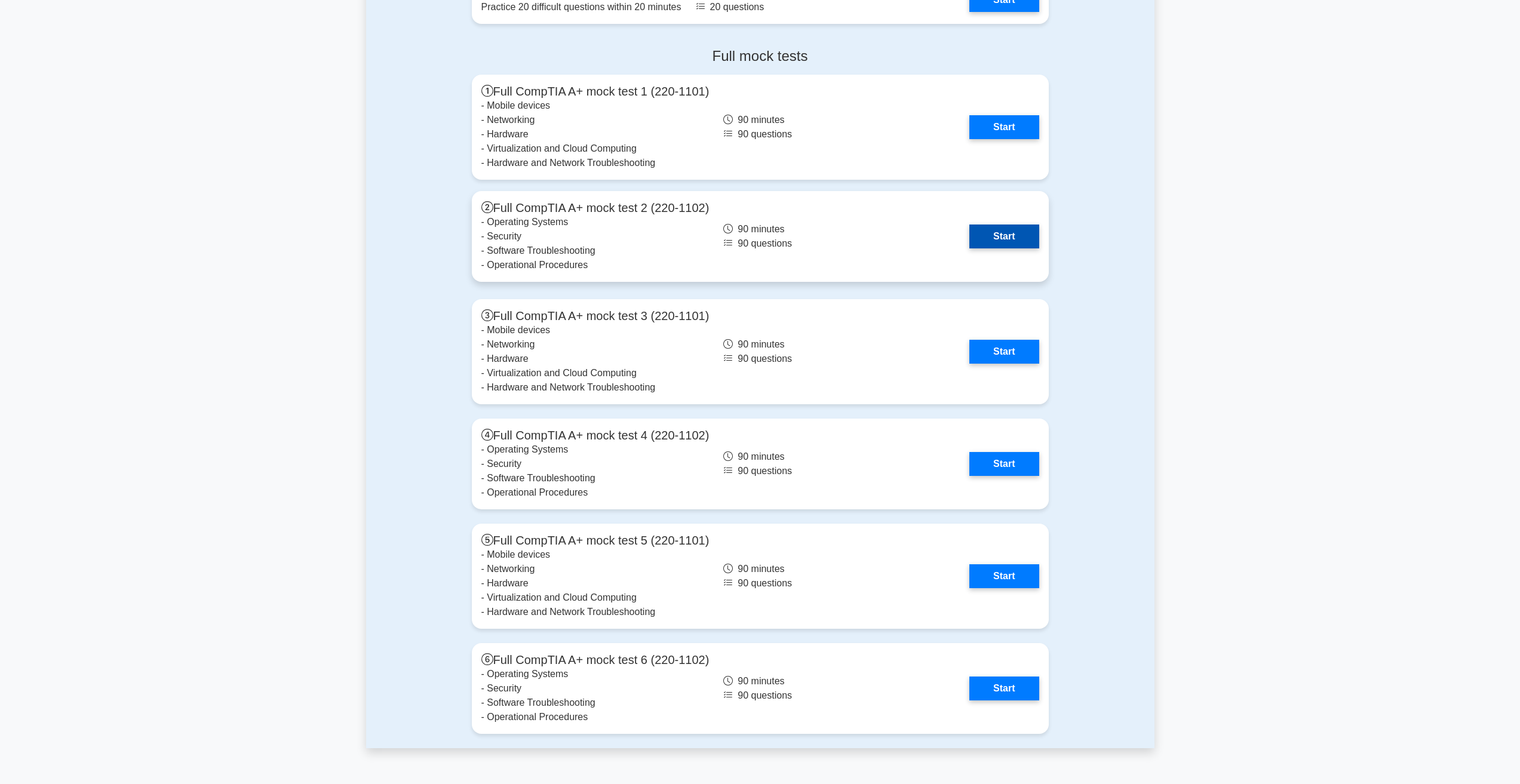
scroll to position [3105, 0]
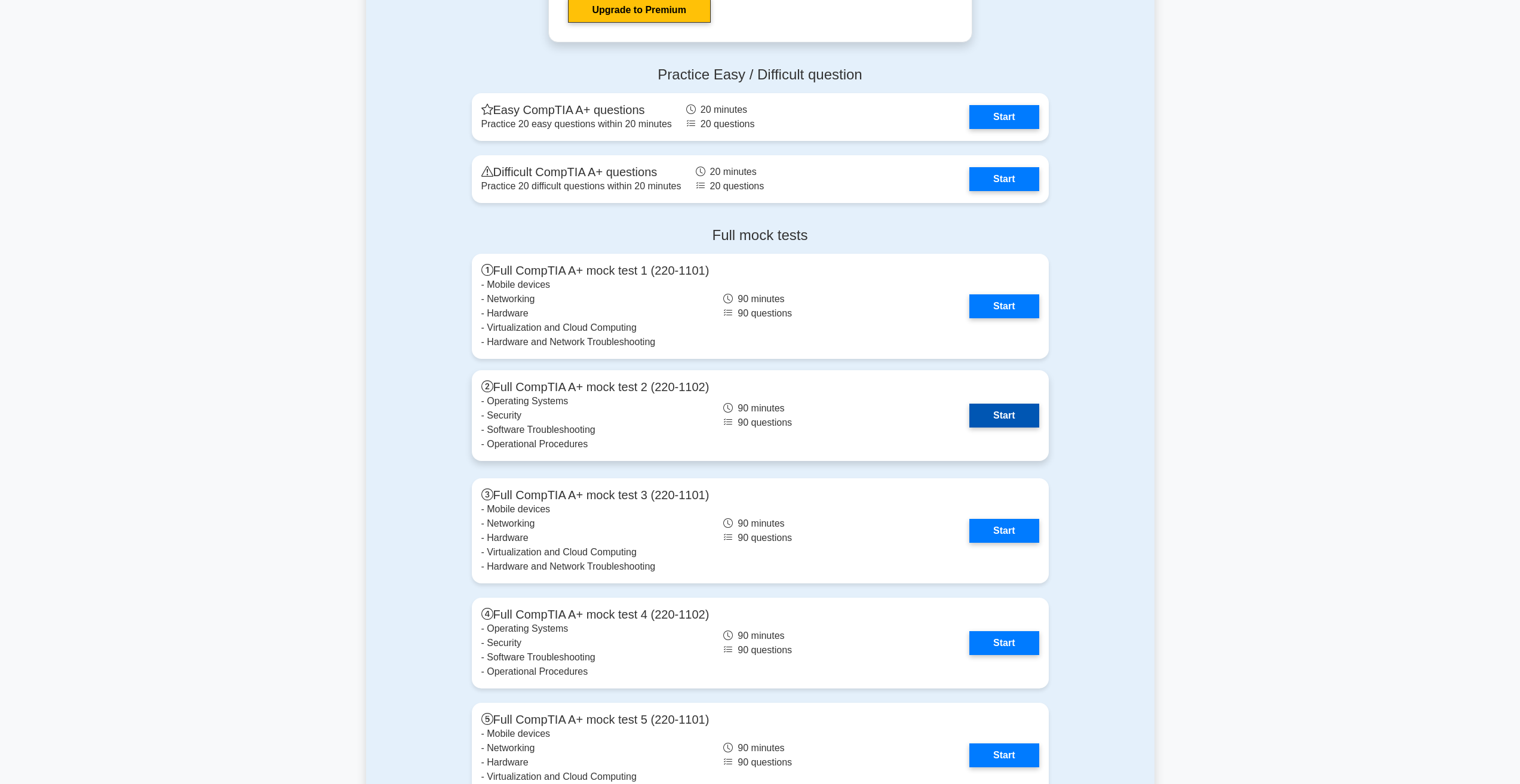
click at [970, 426] on link "Start" at bounding box center [1004, 416] width 69 height 24
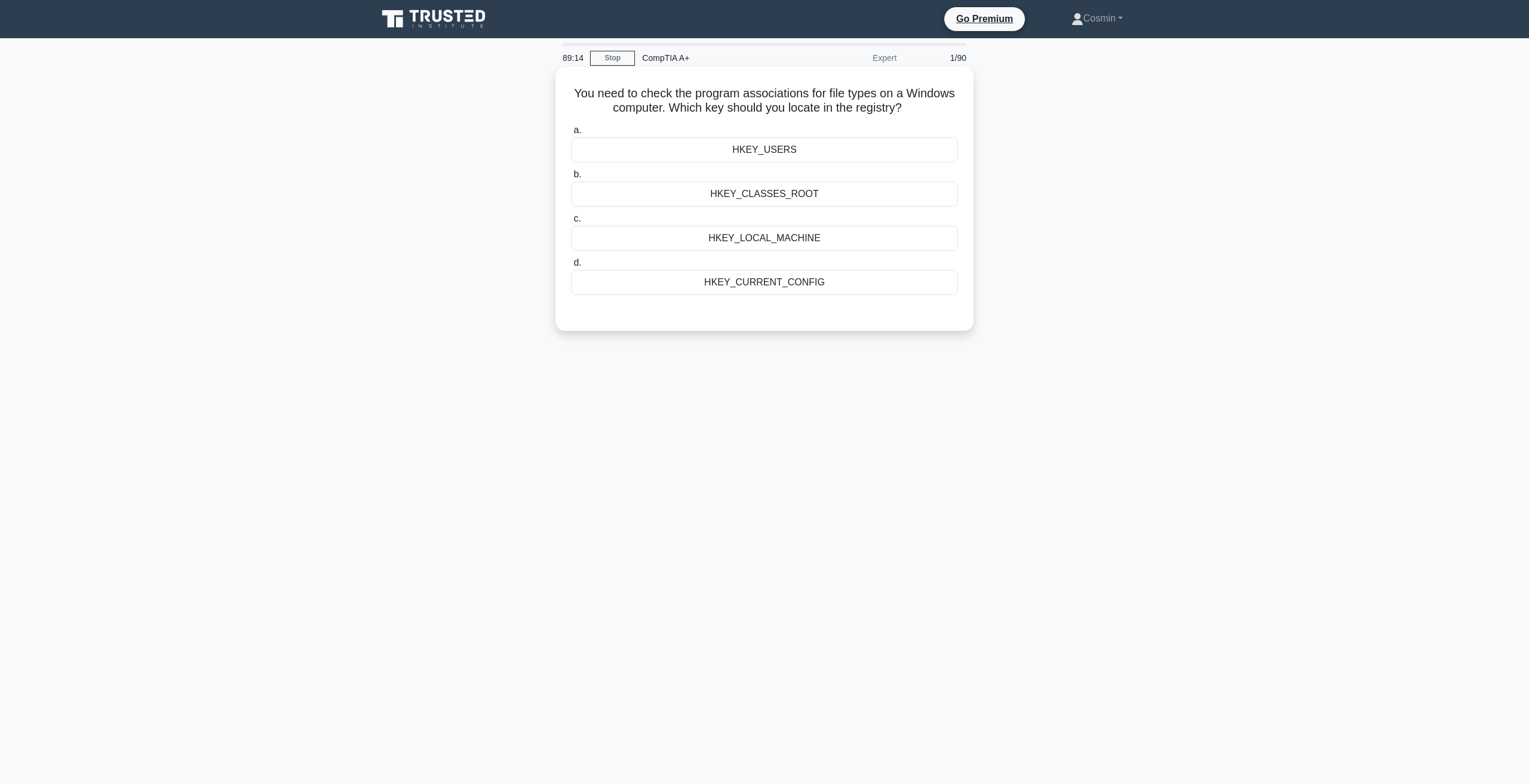
click at [784, 235] on div "HKEY_LOCAL_MACHINE" at bounding box center [764, 237] width 387 height 25
click at [571, 223] on input "c. HKEY_LOCAL_MACHINE" at bounding box center [571, 219] width 0 height 8
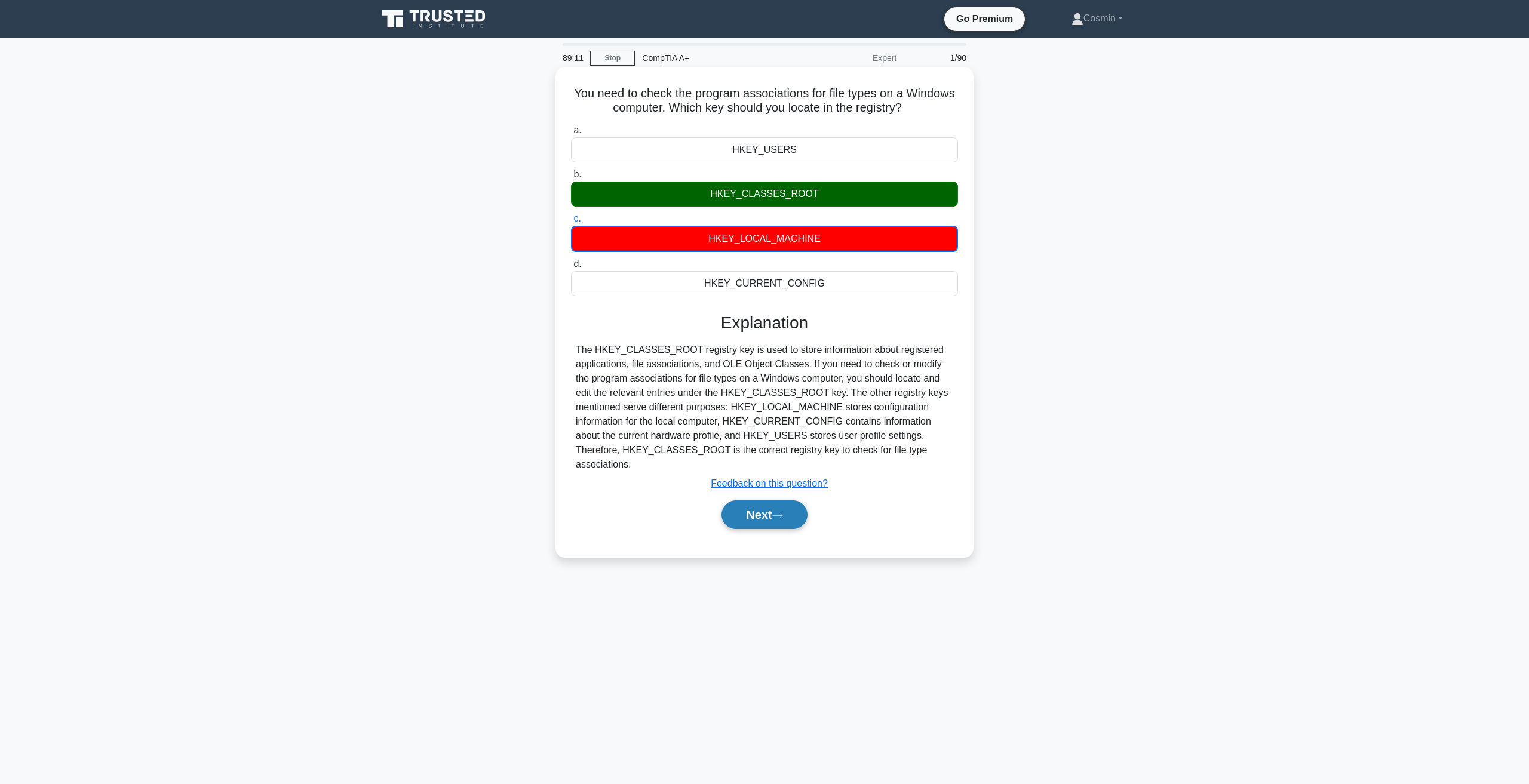
click at [772, 503] on button "Next" at bounding box center [764, 515] width 85 height 29
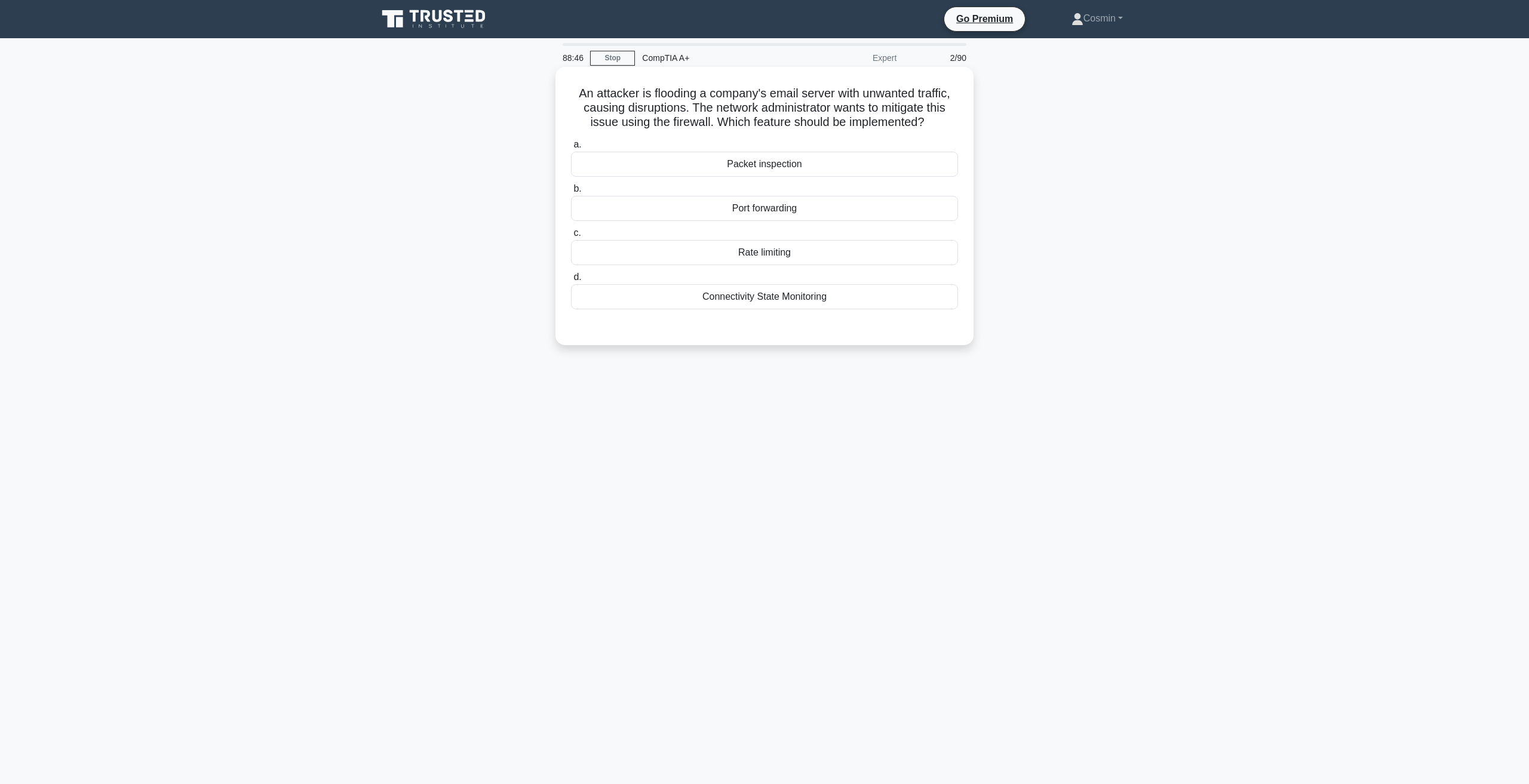
click at [769, 163] on div "Packet inspection" at bounding box center [764, 163] width 387 height 25
click at [571, 149] on input "a. Packet inspection" at bounding box center [571, 145] width 0 height 8
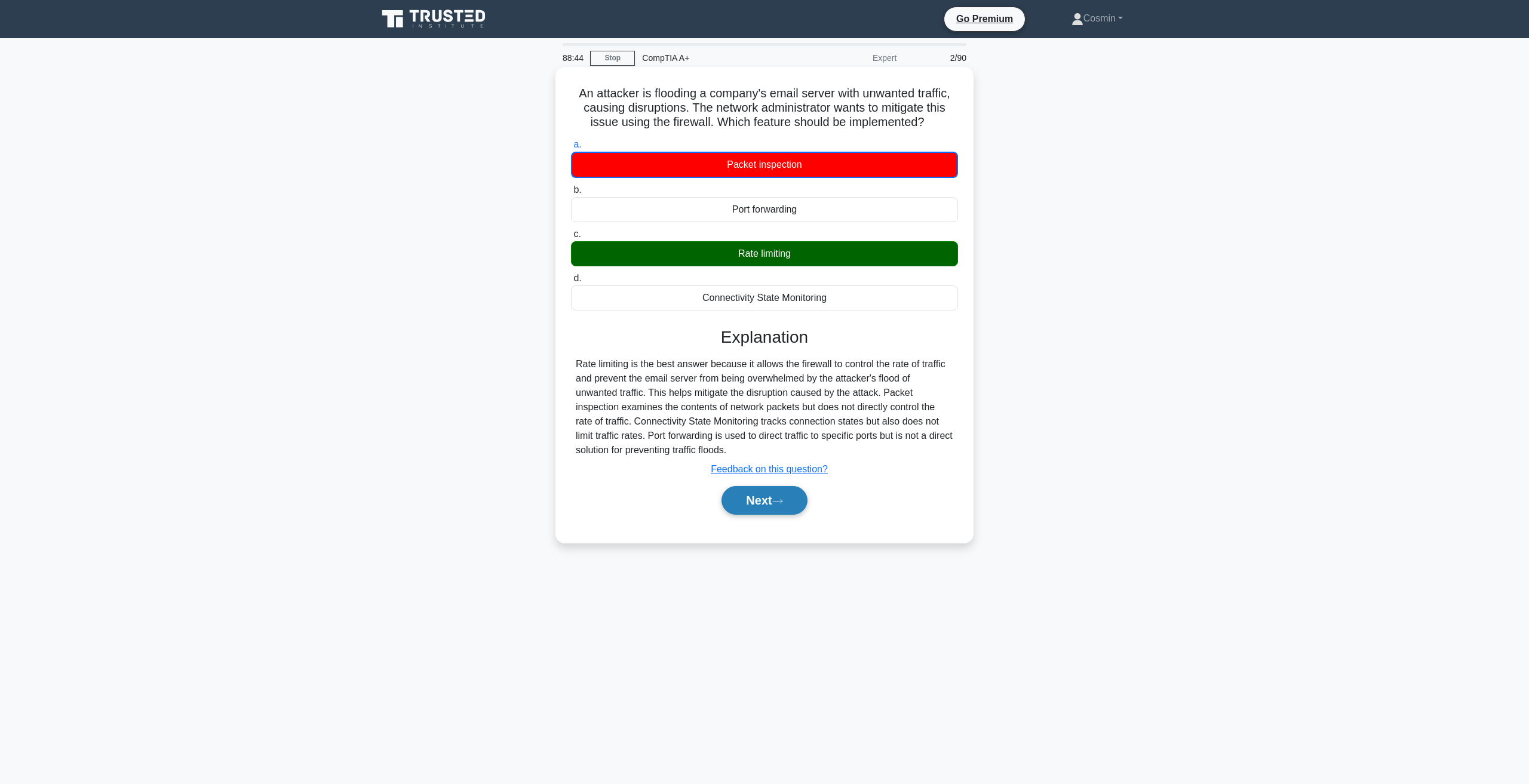
click at [786, 507] on button "Next" at bounding box center [764, 501] width 85 height 29
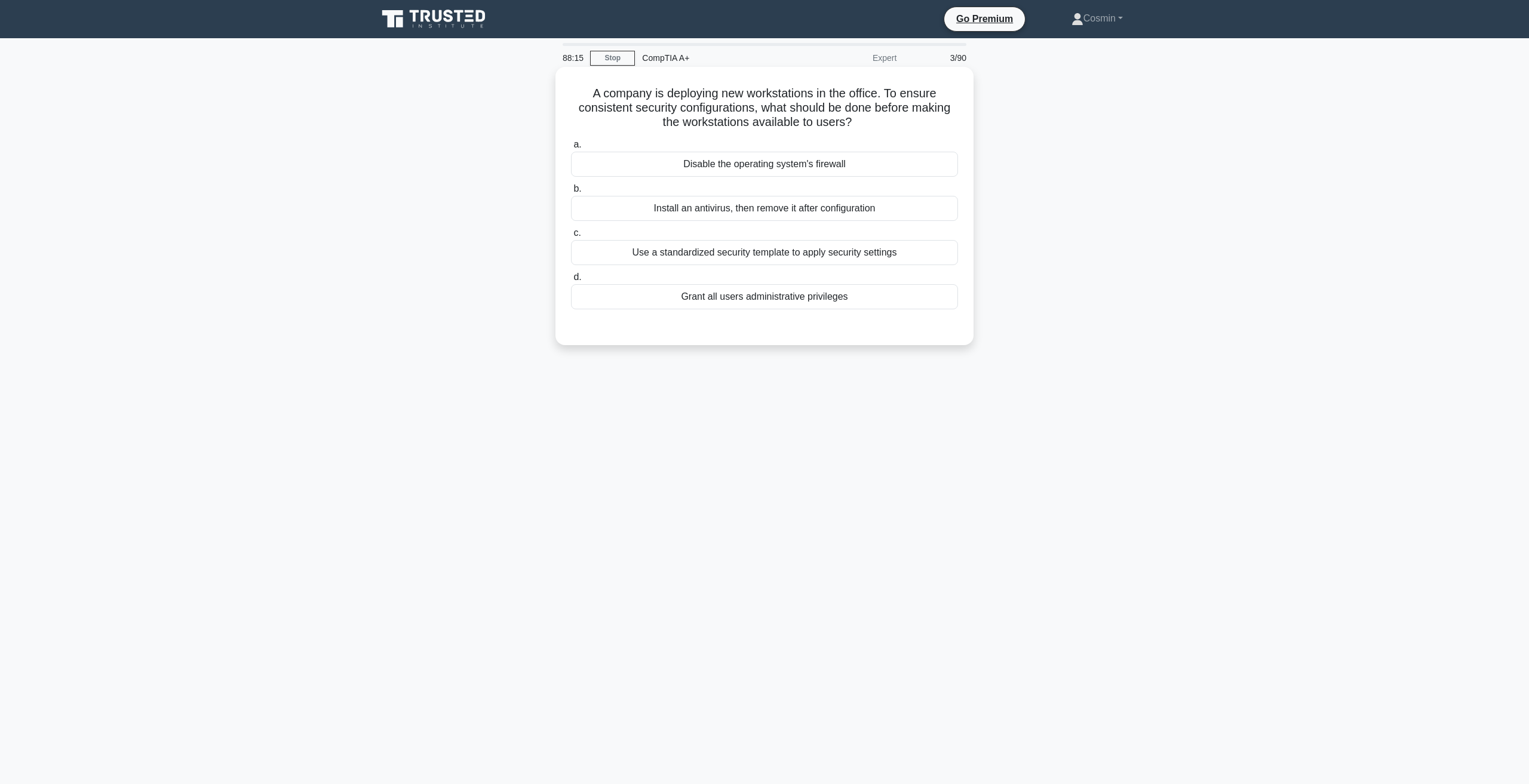
click at [759, 256] on div "Use a standardized security template to apply security settings" at bounding box center [764, 252] width 387 height 25
click at [571, 237] on input "c. Use a standardized security template to apply security settings" at bounding box center [571, 233] width 0 height 8
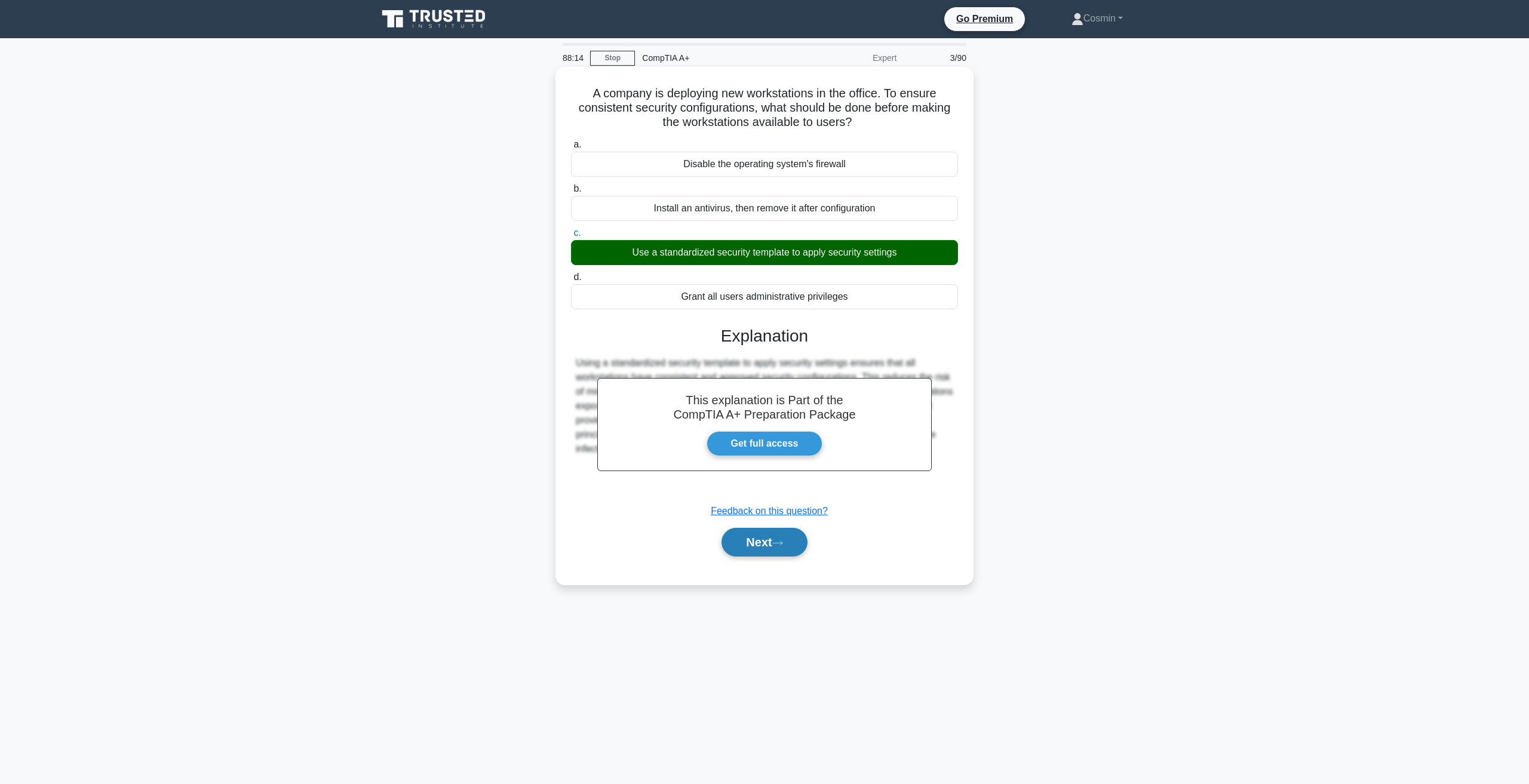
click at [777, 532] on button "Next" at bounding box center [764, 543] width 85 height 29
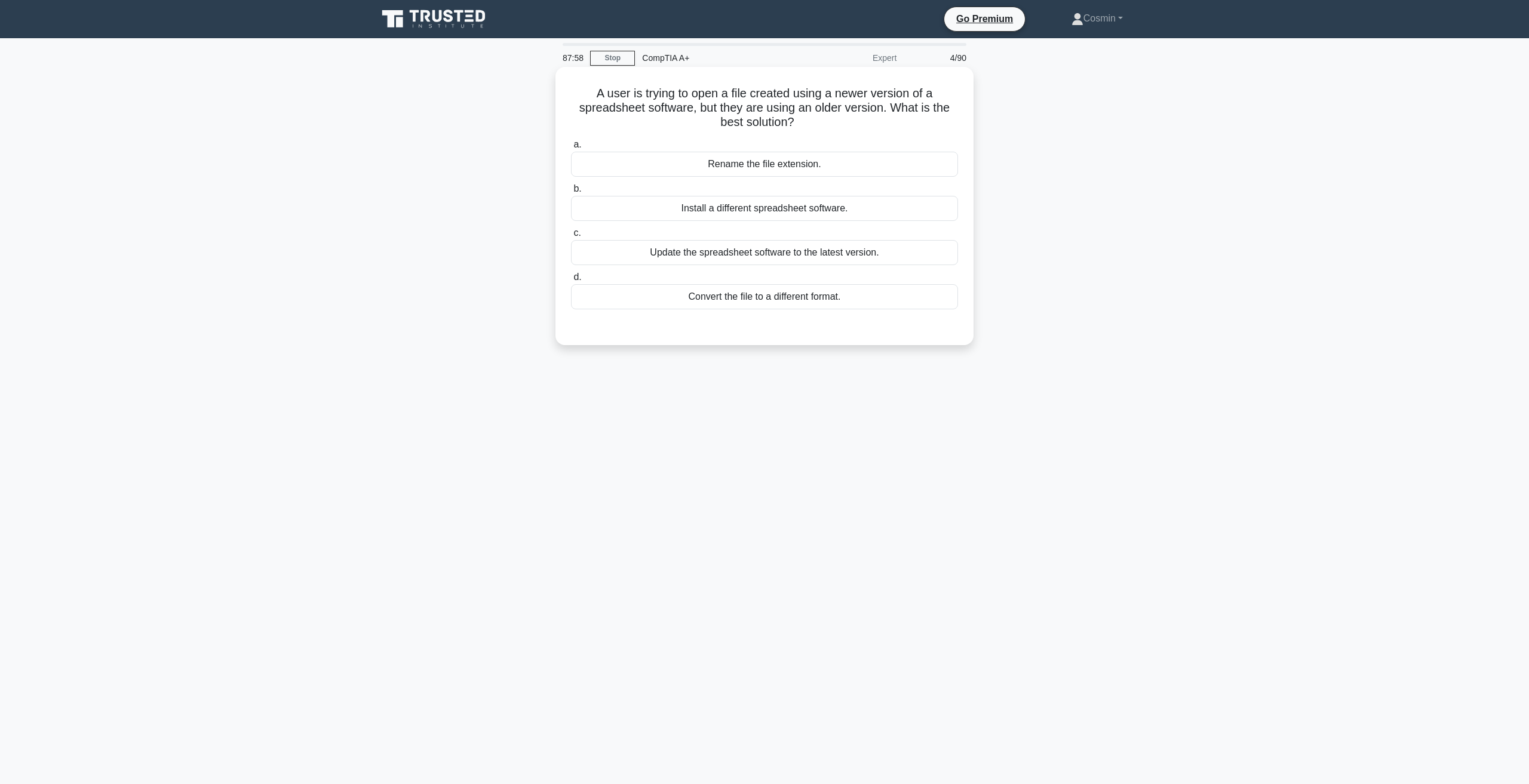
click at [736, 264] on div "Update the spreadsheet software to the latest version." at bounding box center [764, 252] width 387 height 25
click at [571, 237] on input "c. Update the spreadsheet software to the latest version." at bounding box center [571, 233] width 0 height 8
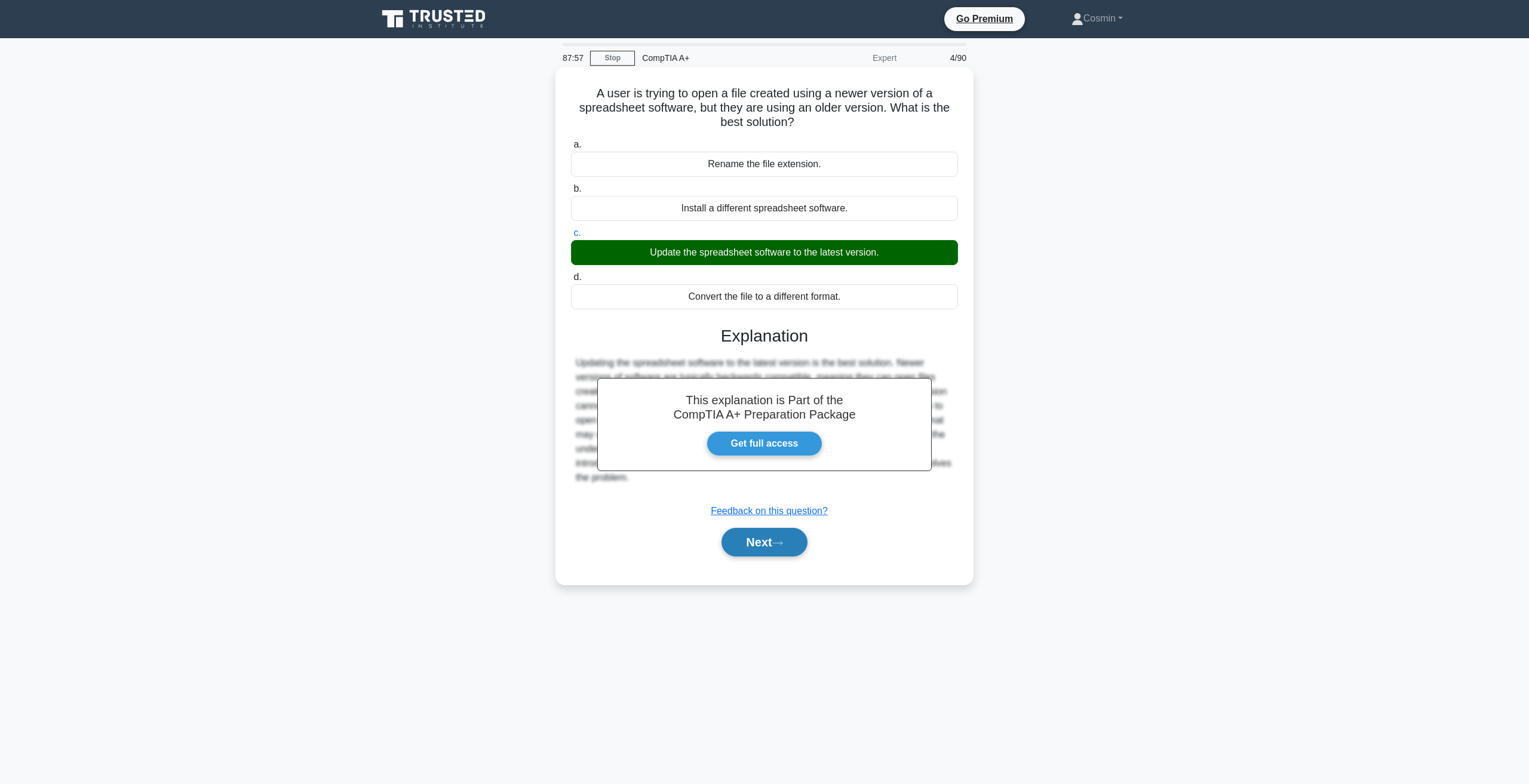
click at [759, 552] on button "Next" at bounding box center [764, 543] width 85 height 29
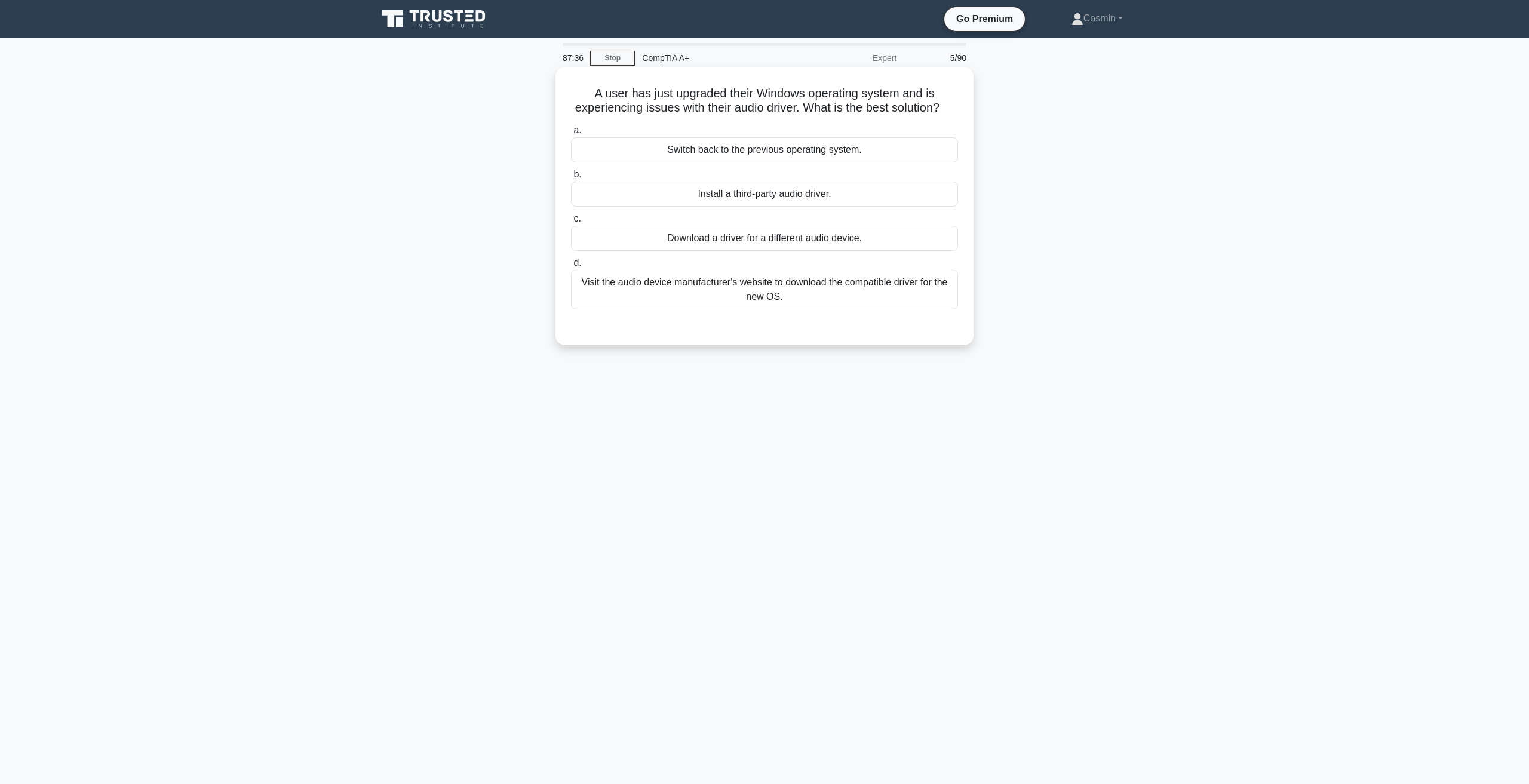
click at [844, 302] on div "Visit the audio device manufacturer's website to download the compatible driver…" at bounding box center [764, 289] width 387 height 39
click at [571, 267] on input "d. Visit the audio device manufacturer's website to download the compatible dri…" at bounding box center [571, 263] width 0 height 8
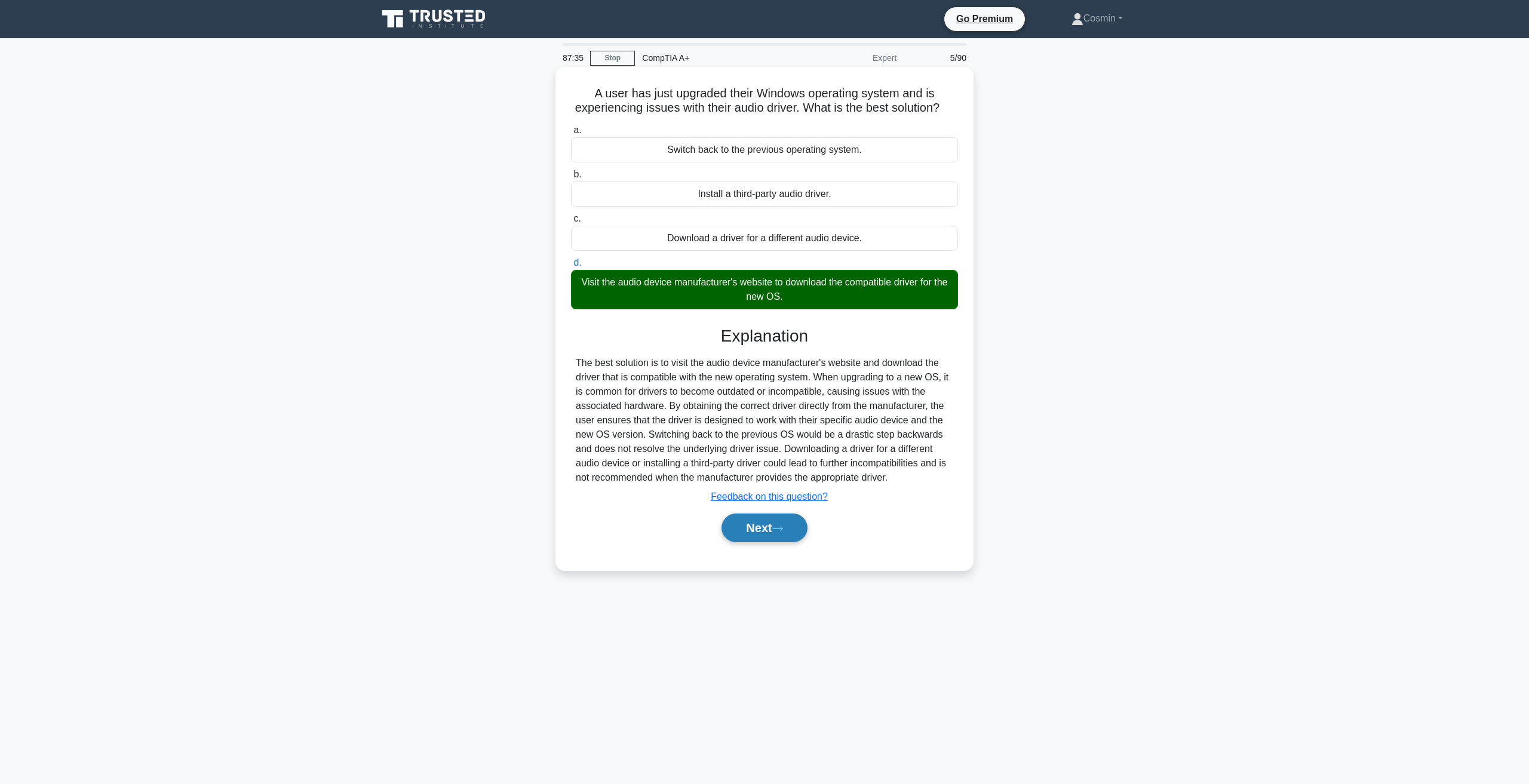
click at [780, 543] on button "Next" at bounding box center [764, 528] width 85 height 29
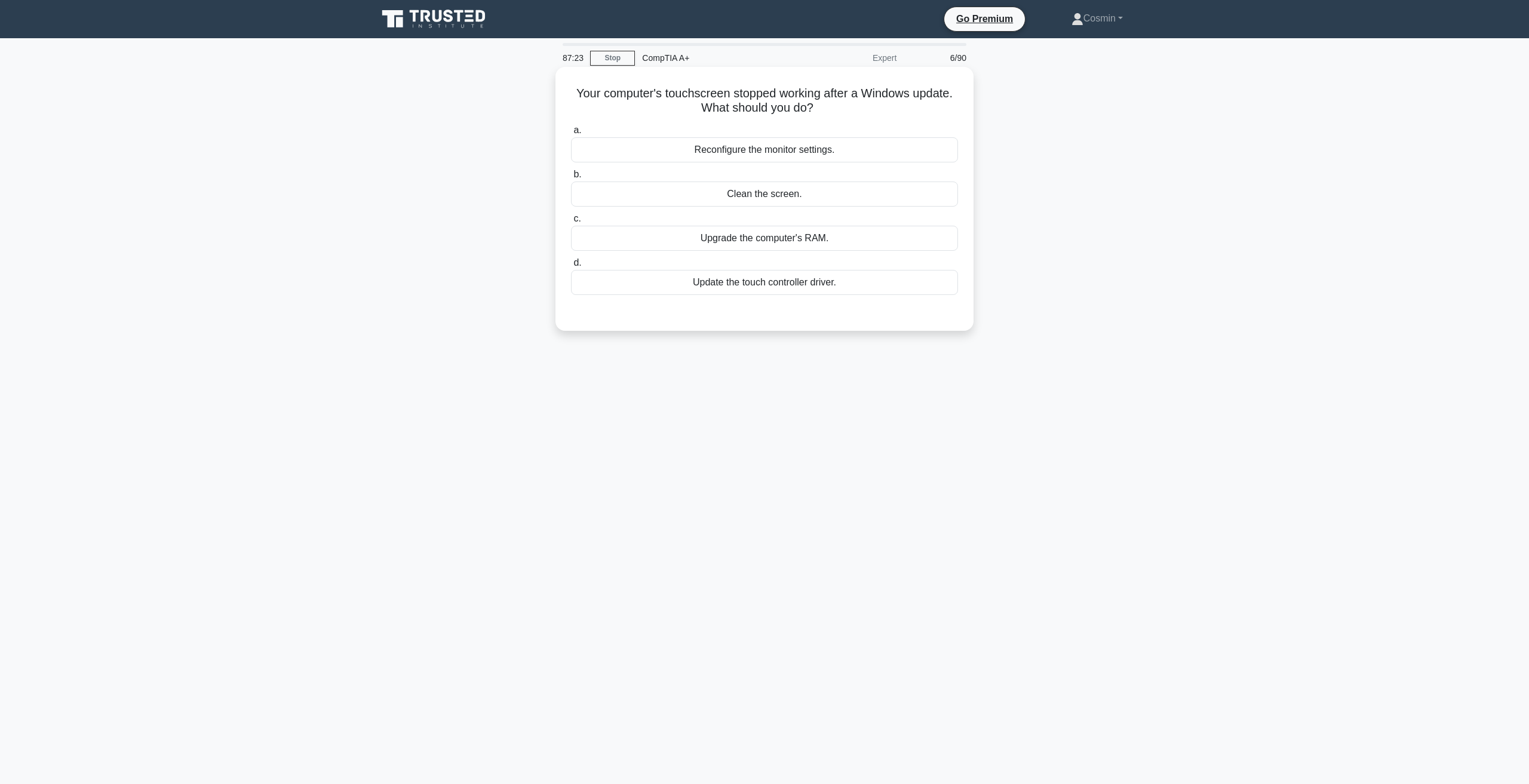
click at [707, 283] on div "Update the touch controller driver." at bounding box center [764, 281] width 387 height 25
click at [571, 267] on input "d. Update the touch controller driver." at bounding box center [571, 263] width 0 height 8
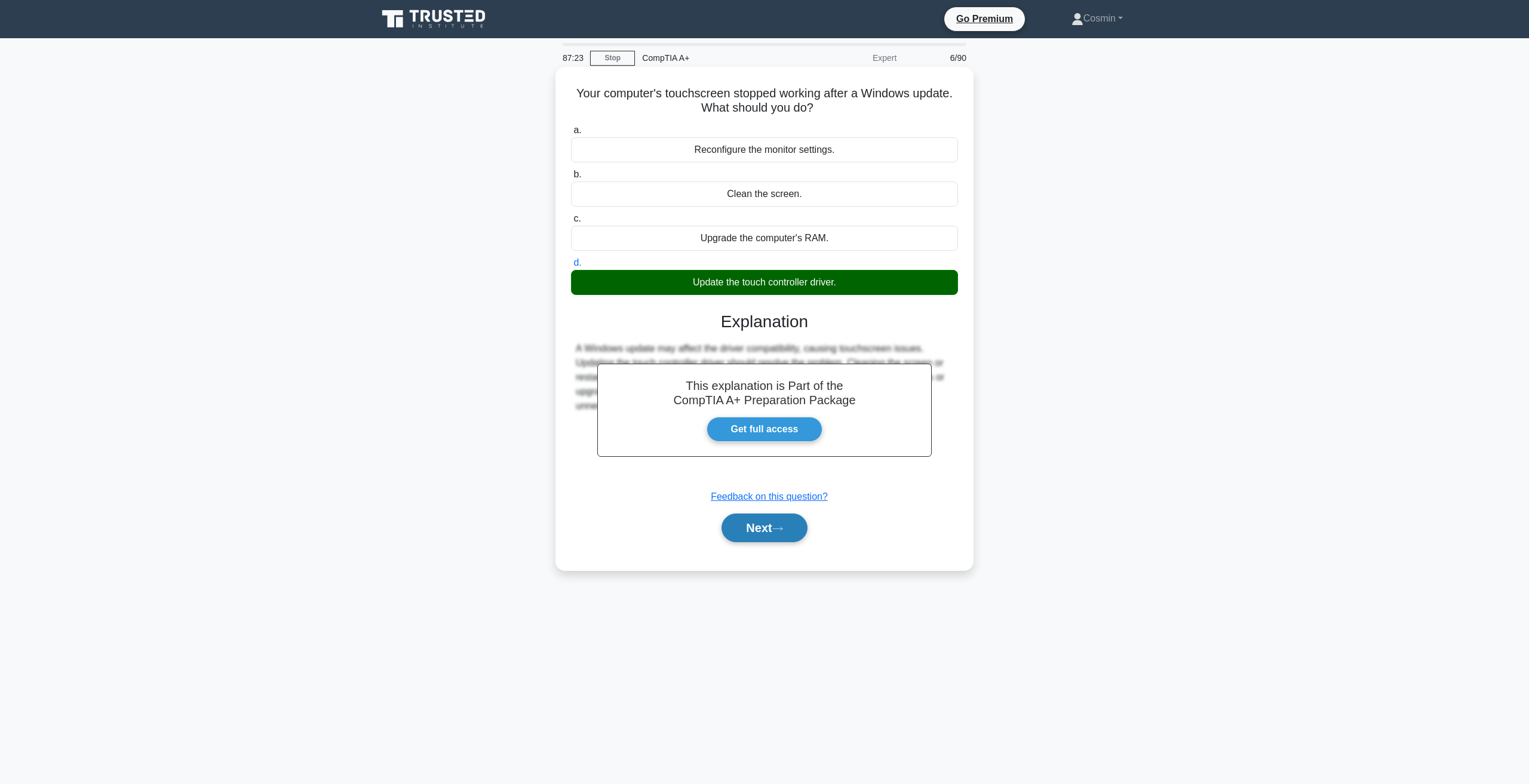
click at [772, 537] on button "Next" at bounding box center [764, 528] width 85 height 29
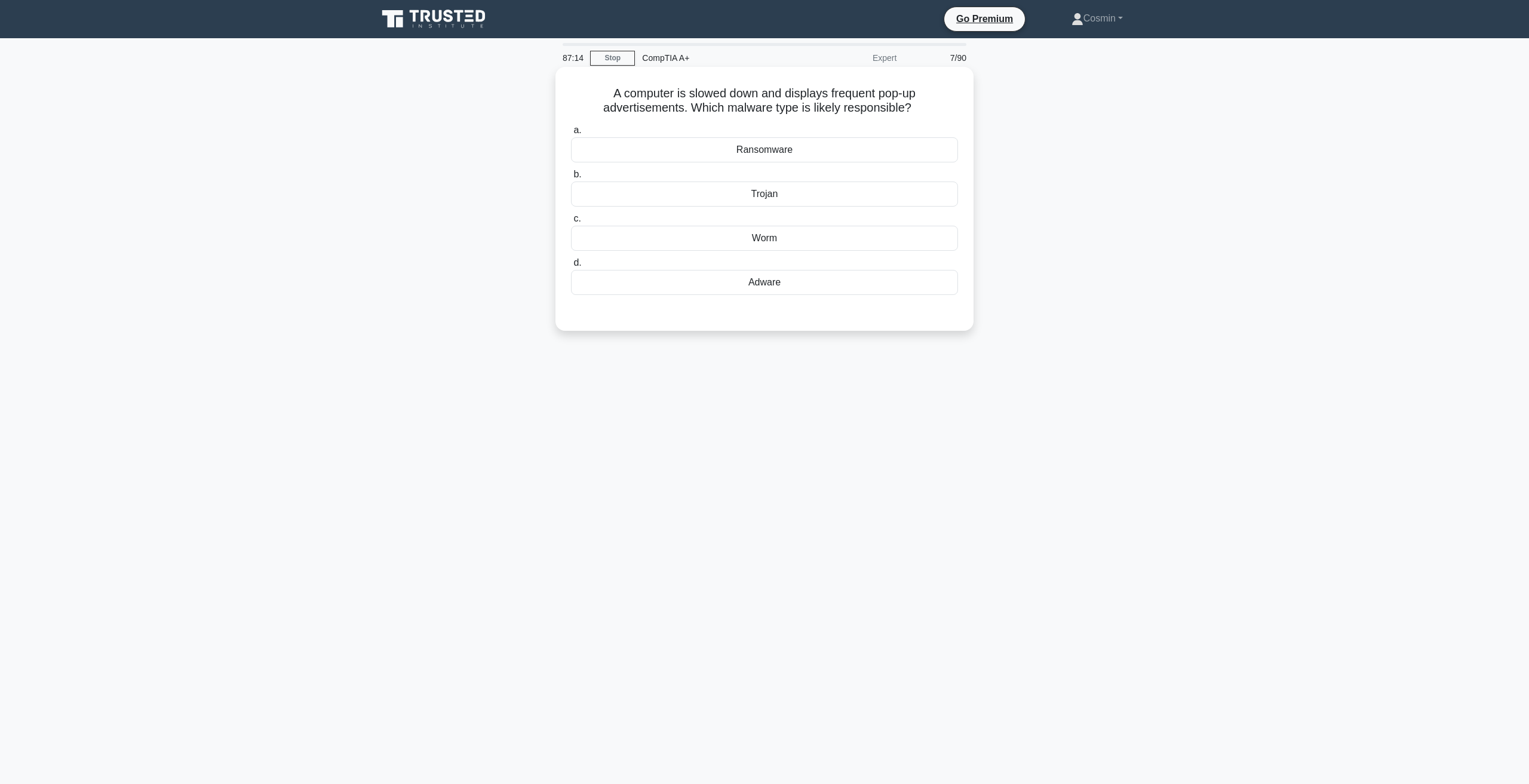
click at [745, 286] on div "Adware" at bounding box center [764, 281] width 387 height 25
click at [571, 267] on input "d. Adware" at bounding box center [571, 263] width 0 height 8
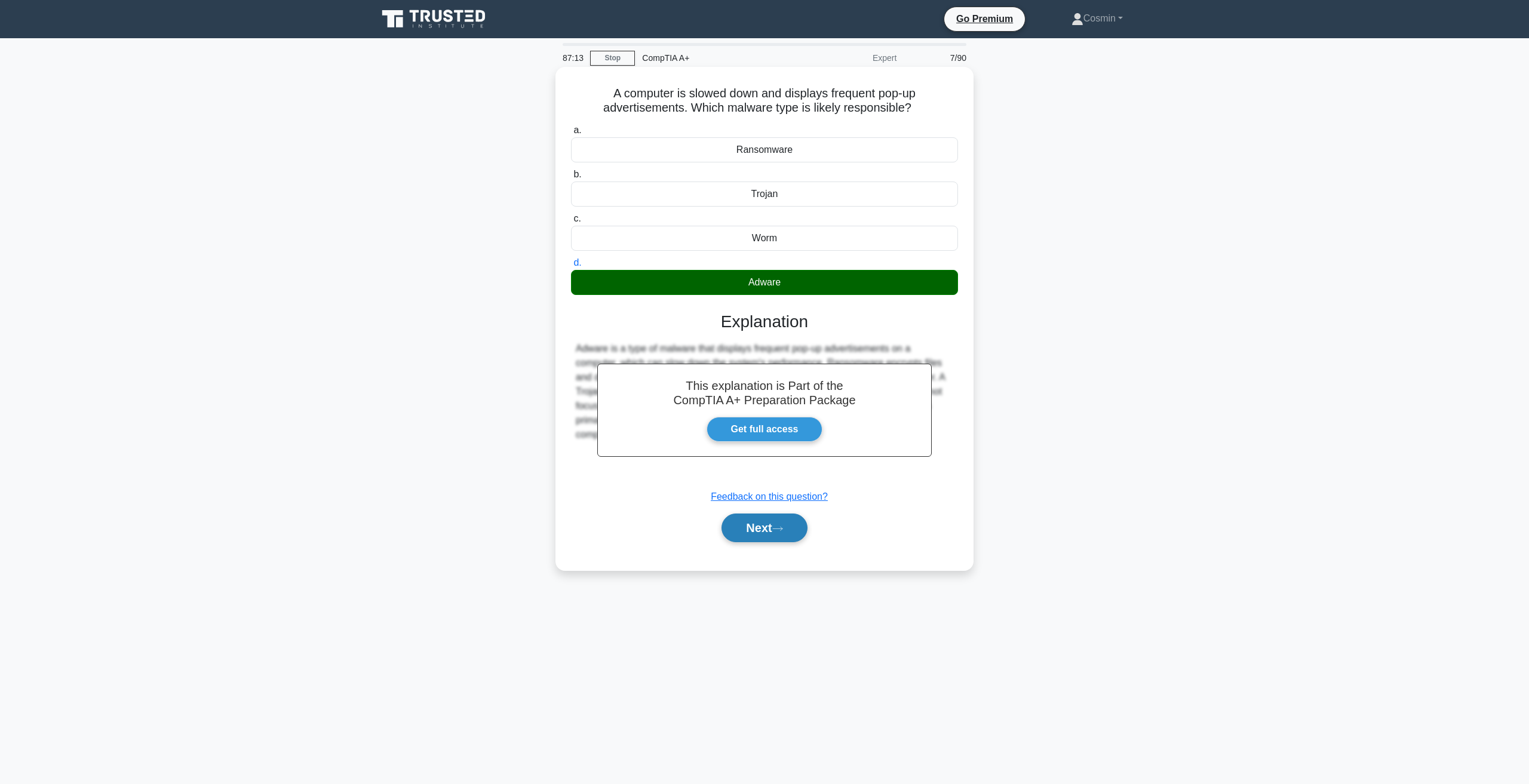
click at [770, 531] on button "Next" at bounding box center [764, 528] width 85 height 29
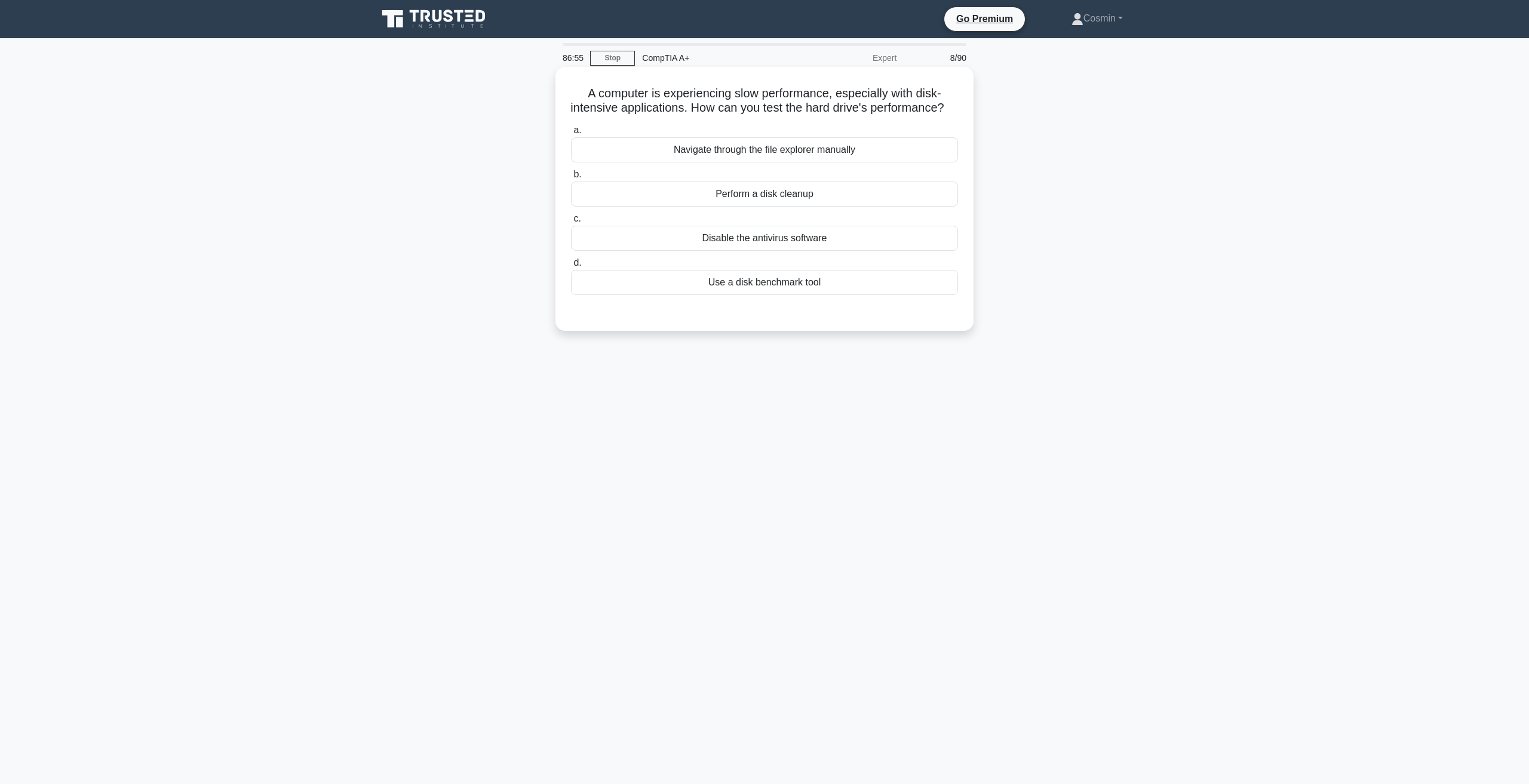
click at [719, 295] on div "Use a disk benchmark tool" at bounding box center [764, 281] width 387 height 25
click at [571, 267] on input "d. Use a disk benchmark tool" at bounding box center [571, 263] width 0 height 8
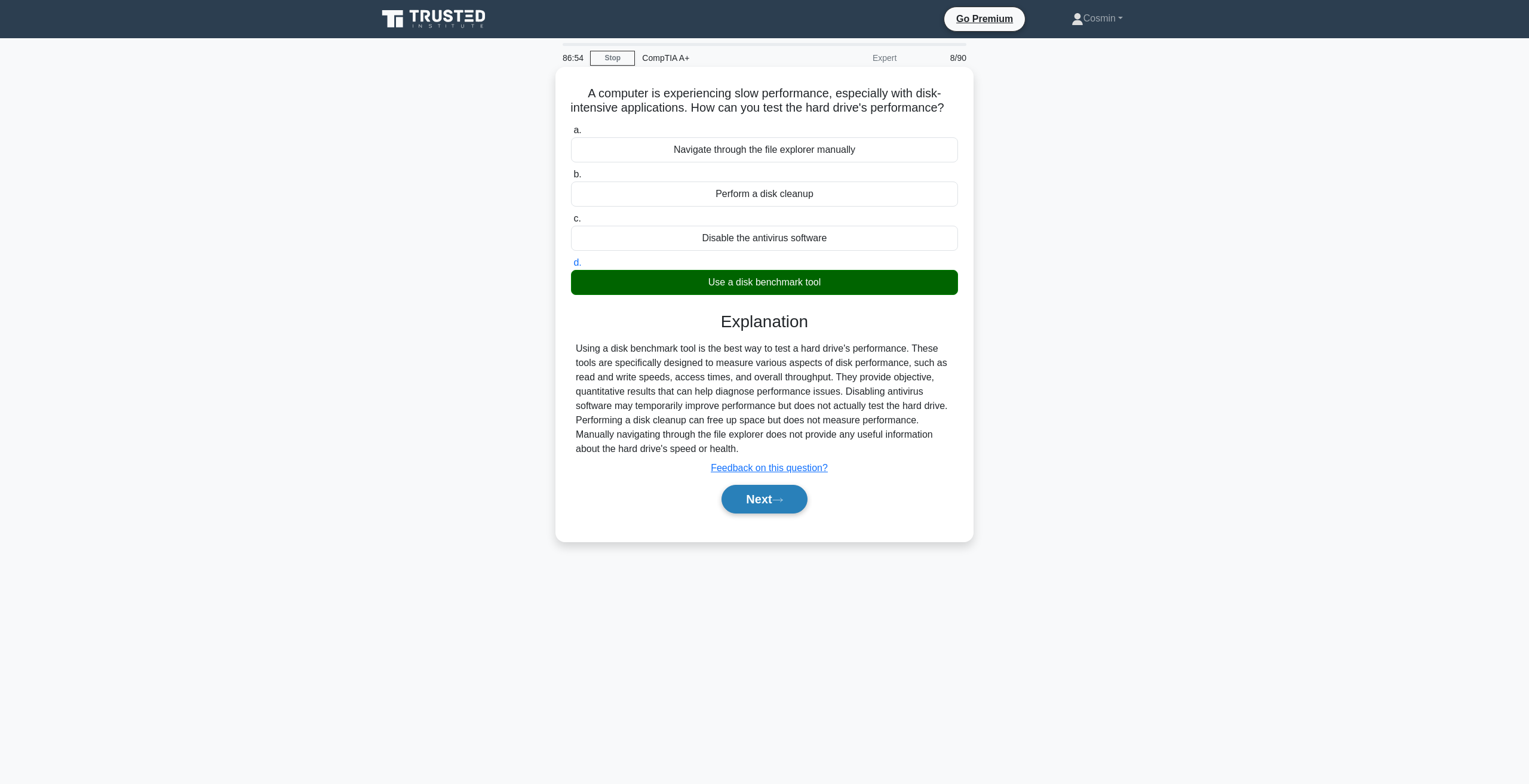
click at [753, 514] on button "Next" at bounding box center [764, 499] width 85 height 29
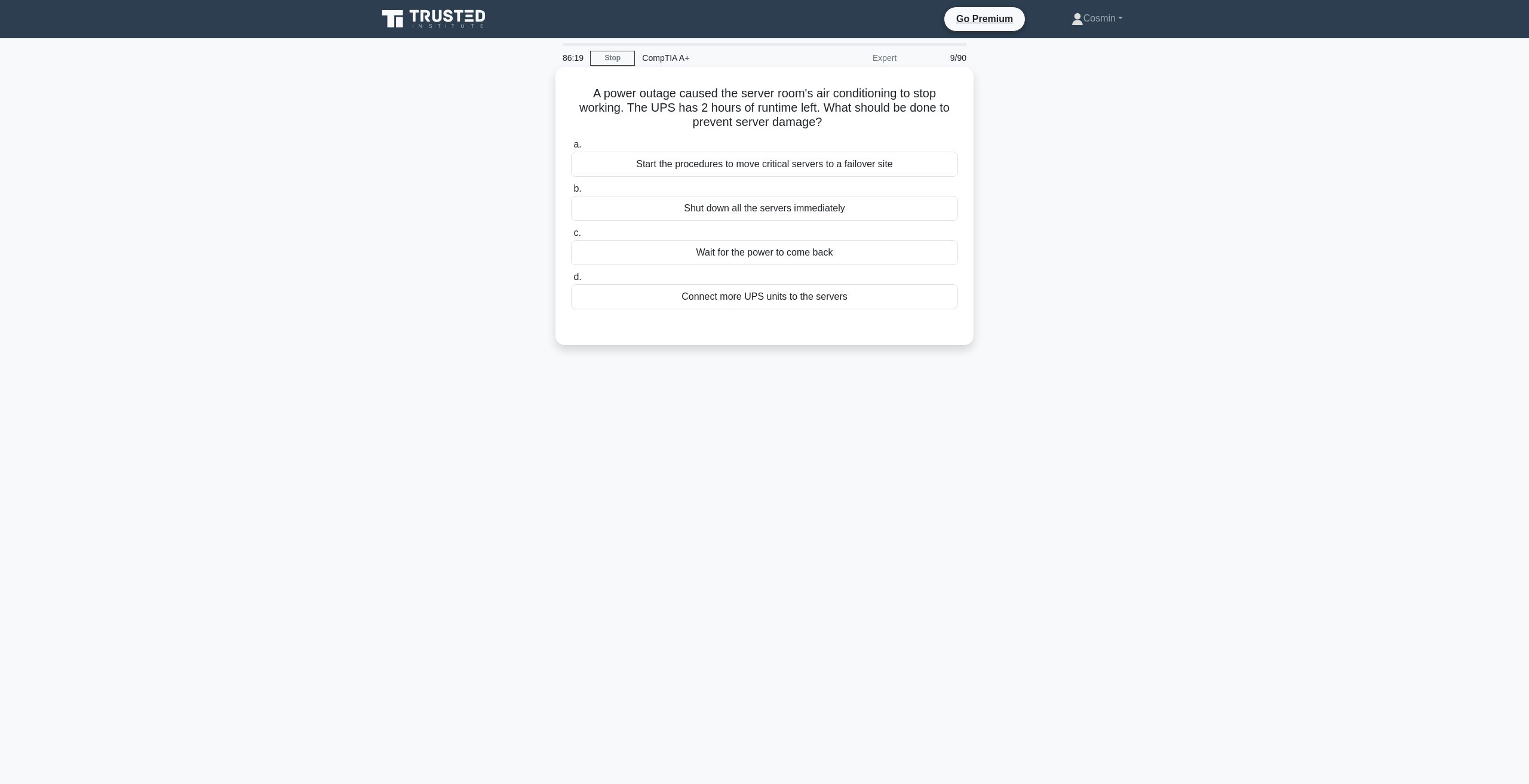
click at [798, 164] on div "Start the procedures to move critical servers to a failover site" at bounding box center [764, 163] width 387 height 25
click at [571, 149] on input "a. Start the procedures to move critical servers to a failover site" at bounding box center [571, 145] width 0 height 8
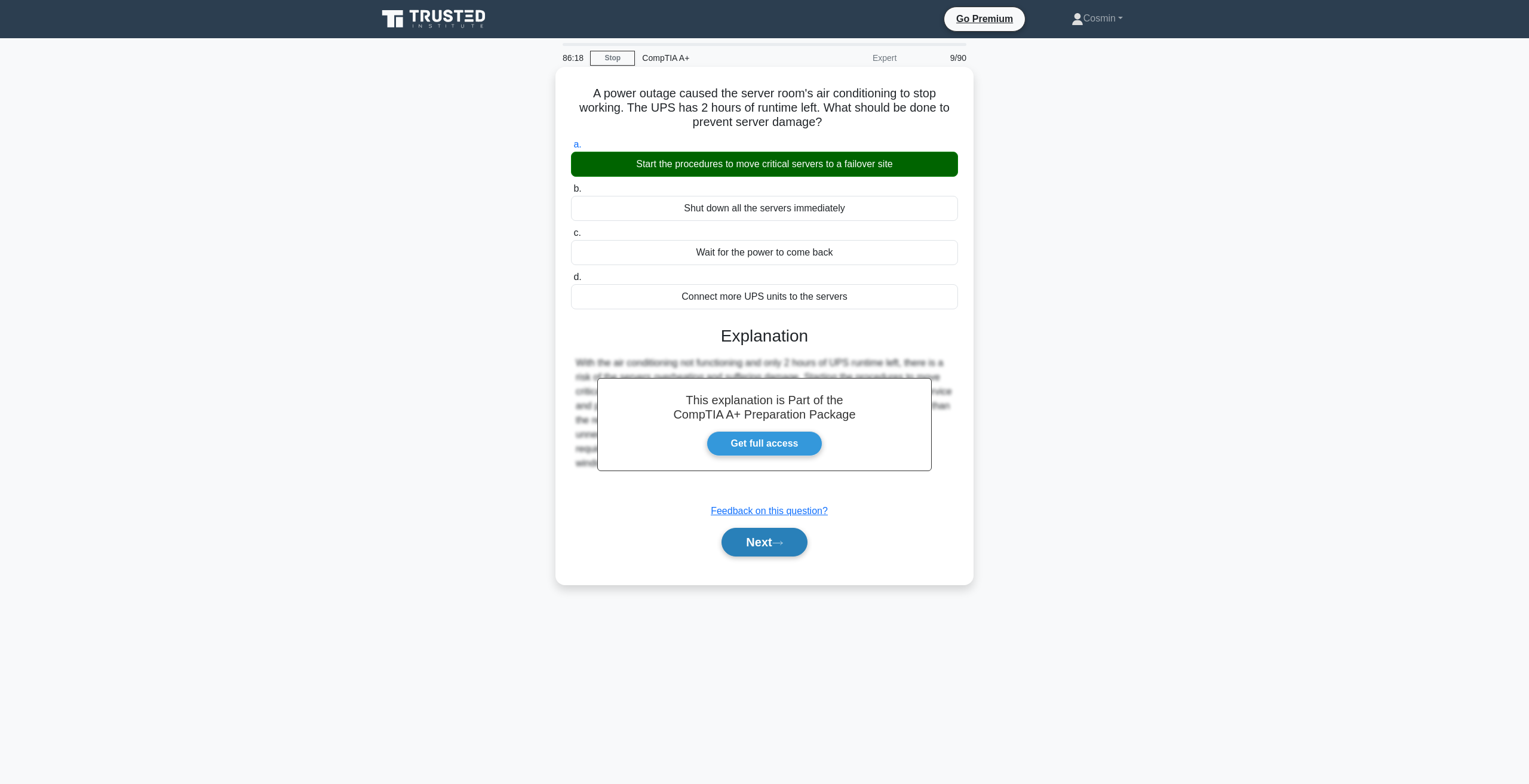
click at [753, 546] on button "Next" at bounding box center [764, 543] width 85 height 29
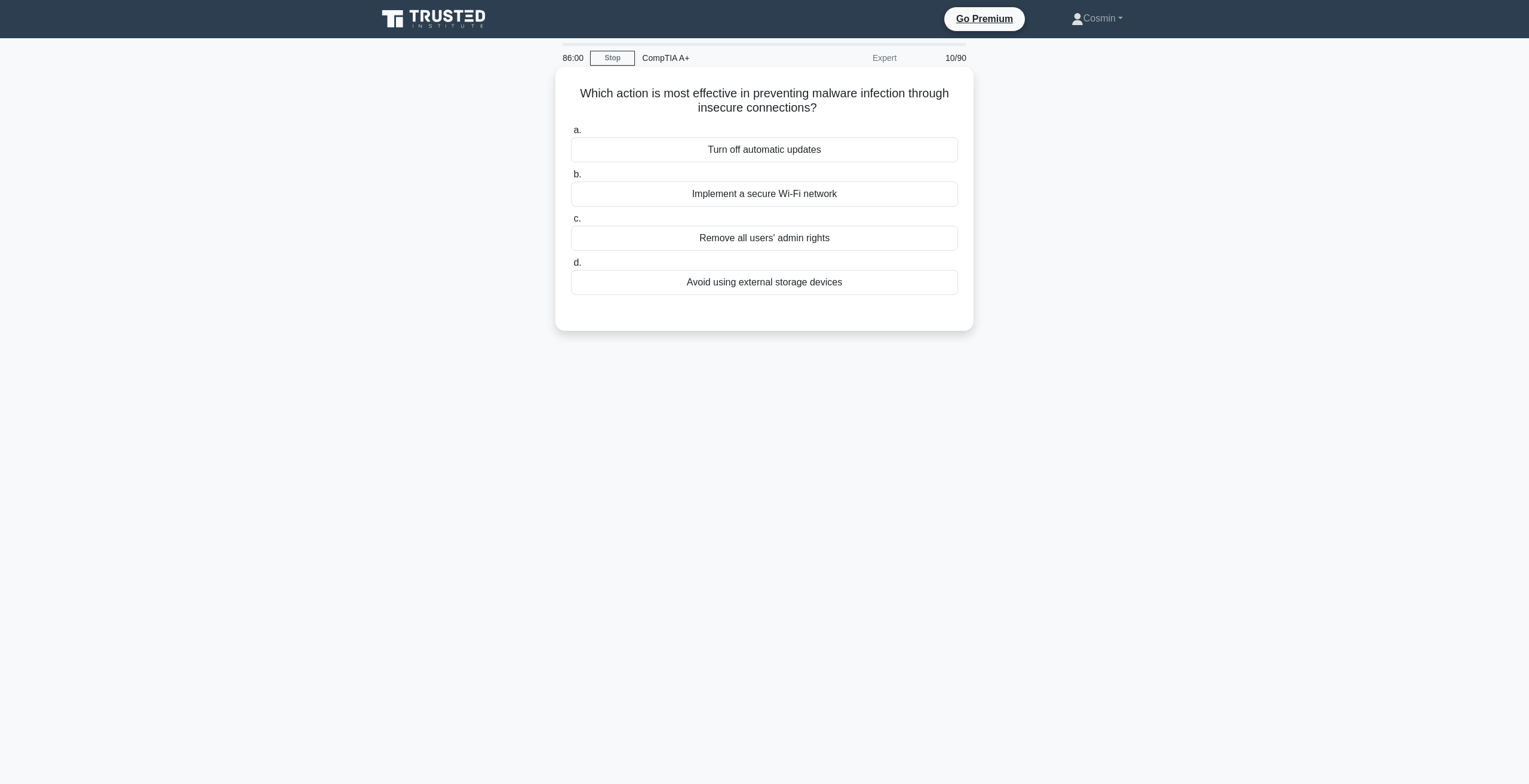
click at [747, 197] on div "Implement a secure Wi-Fi network" at bounding box center [764, 193] width 387 height 25
click at [571, 179] on input "b. Implement a secure Wi-Fi network" at bounding box center [571, 174] width 0 height 8
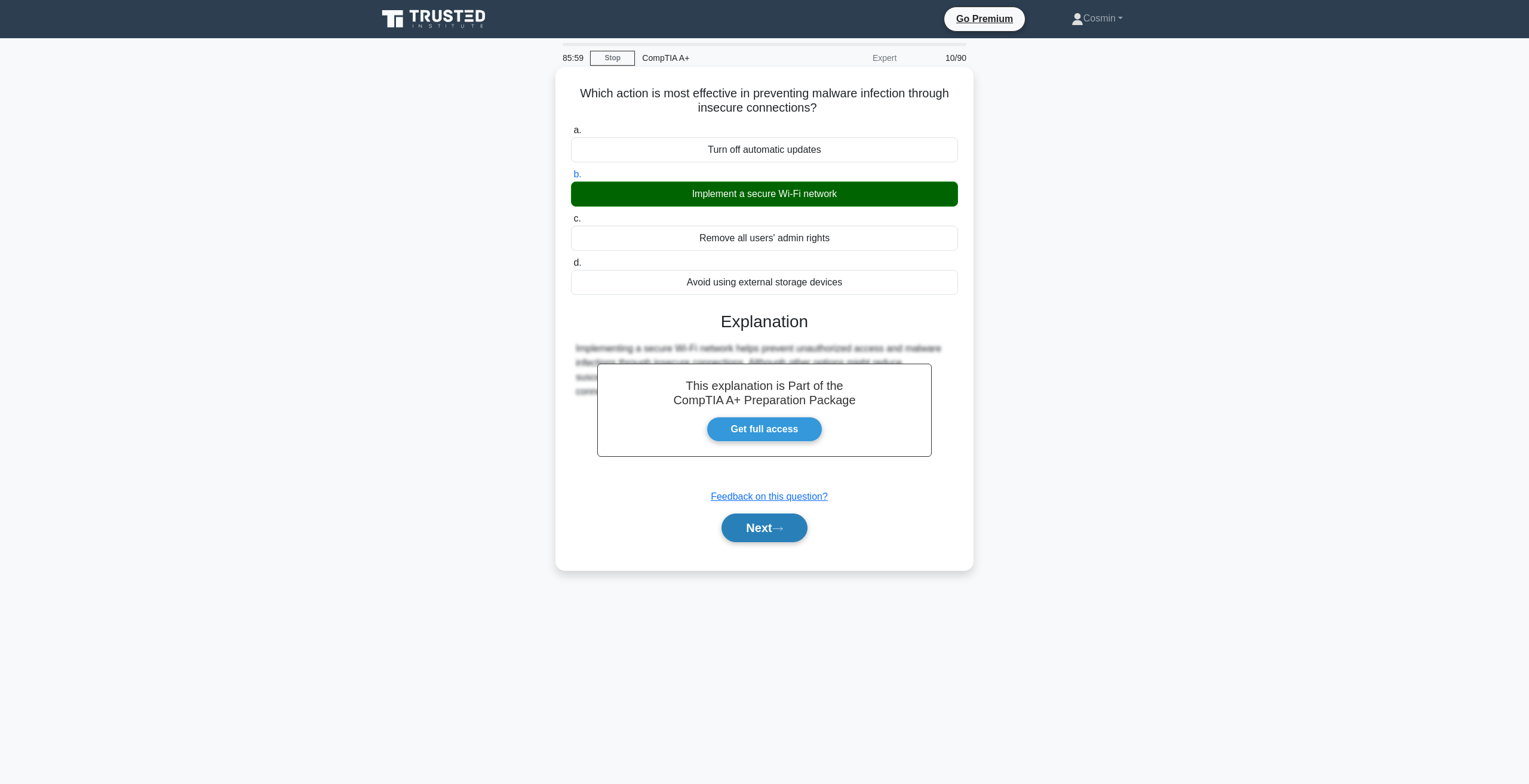
click at [772, 524] on button "Next" at bounding box center [764, 528] width 85 height 29
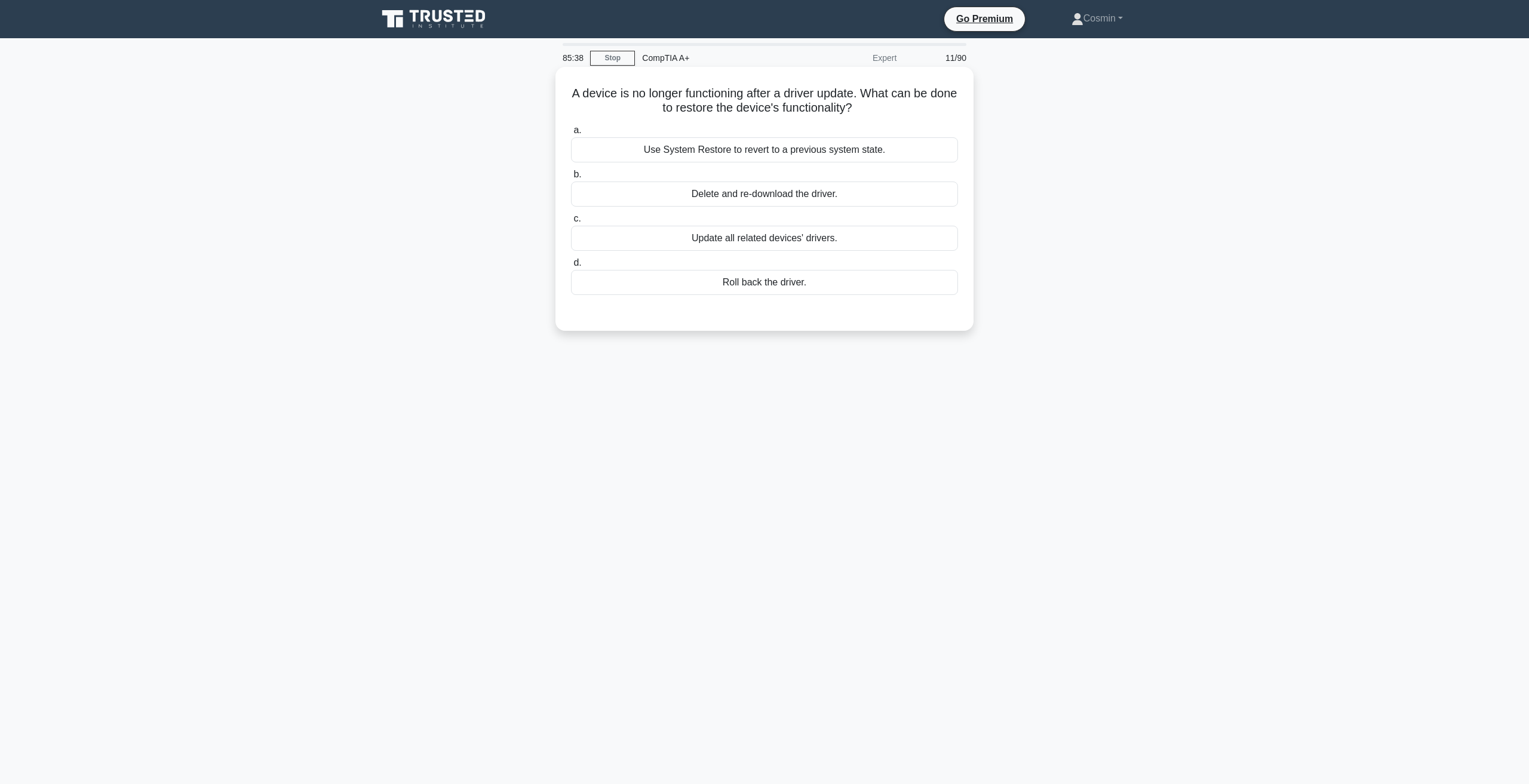
click at [764, 284] on div "Roll back the driver." at bounding box center [764, 281] width 387 height 25
click at [571, 267] on input "d. Roll back the driver." at bounding box center [571, 263] width 0 height 8
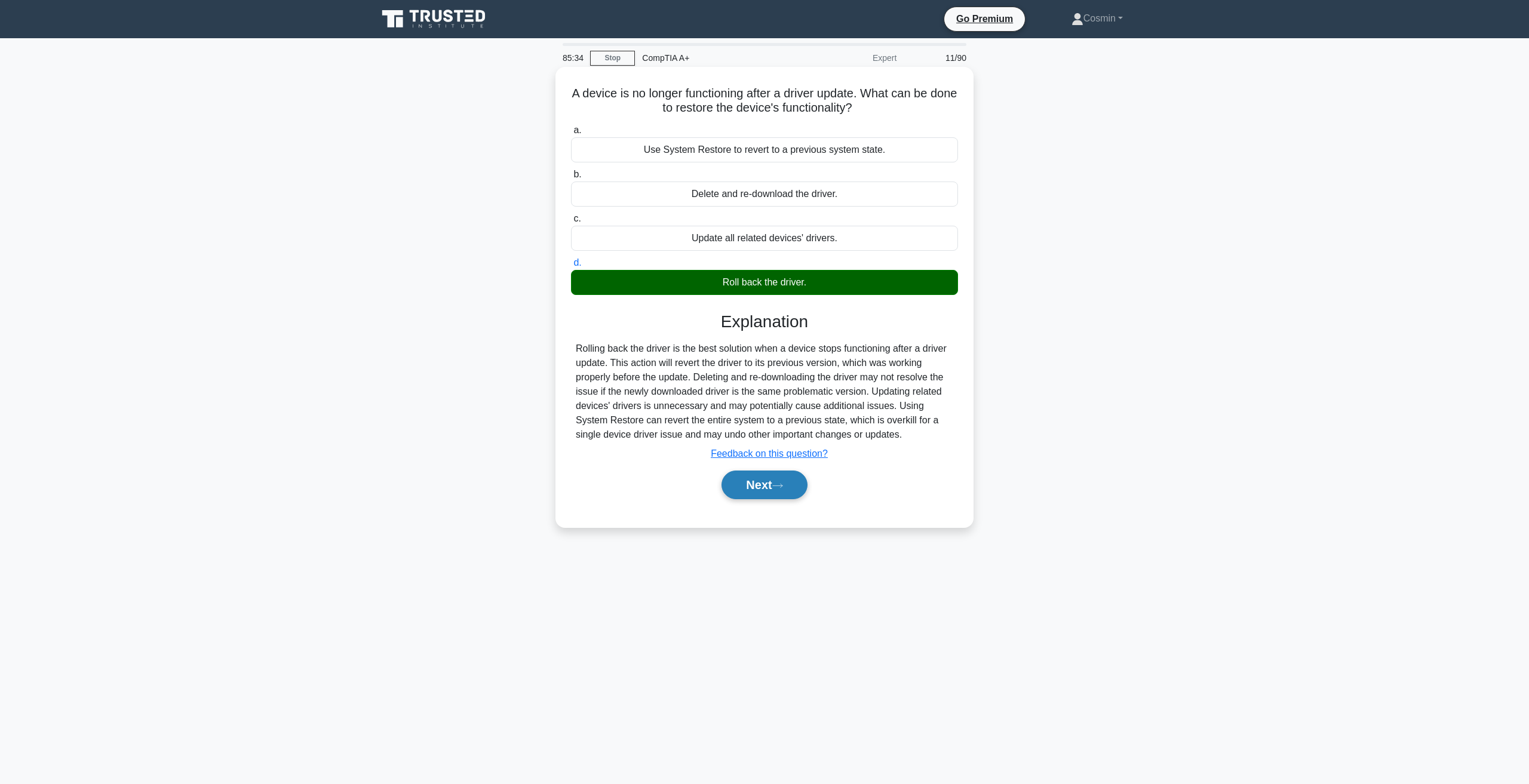
click at [760, 480] on button "Next" at bounding box center [764, 485] width 85 height 29
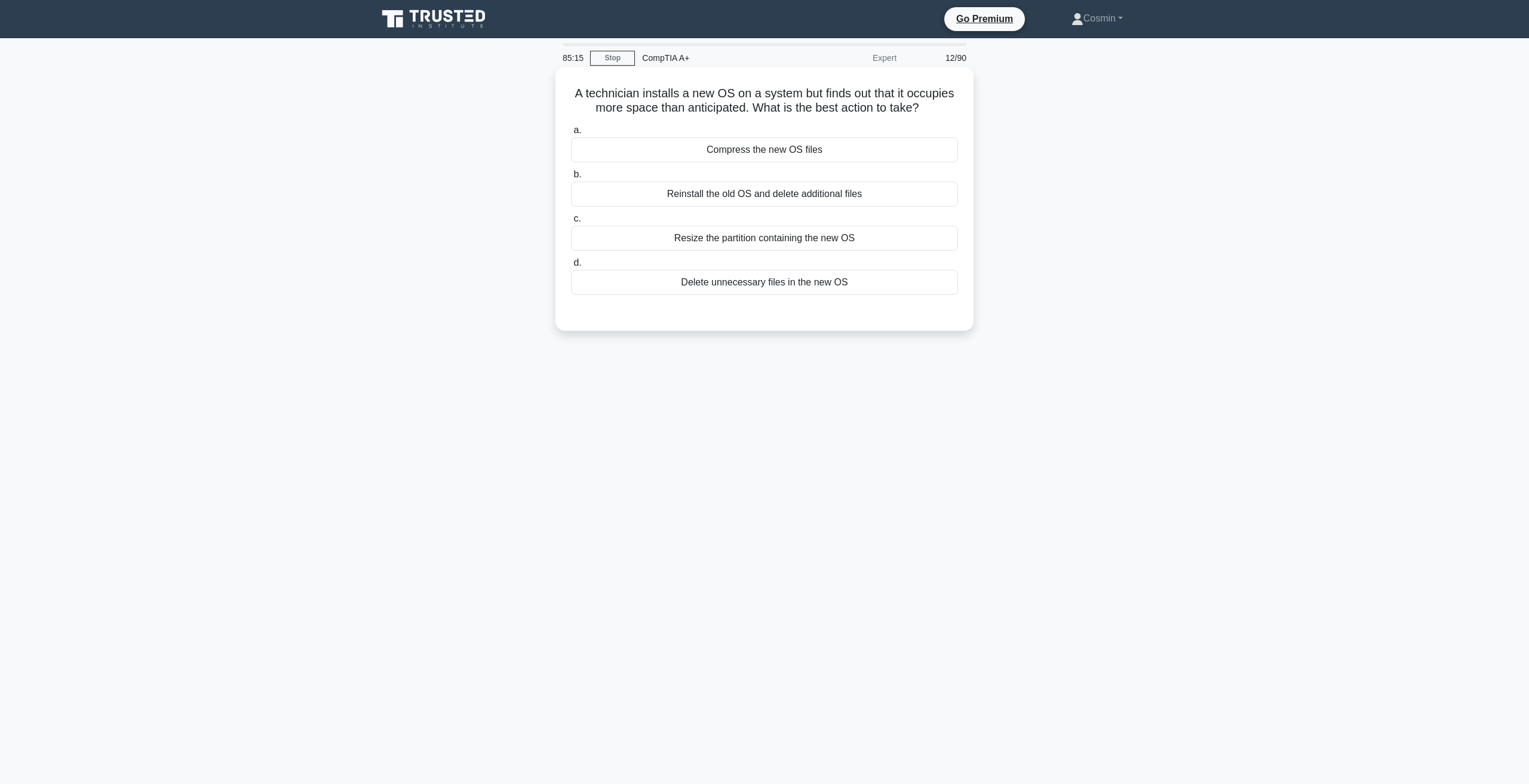
click at [739, 244] on div "Resize the partition containing the new OS" at bounding box center [764, 237] width 387 height 25
click at [571, 223] on input "c. Resize the partition containing the new OS" at bounding box center [571, 219] width 0 height 8
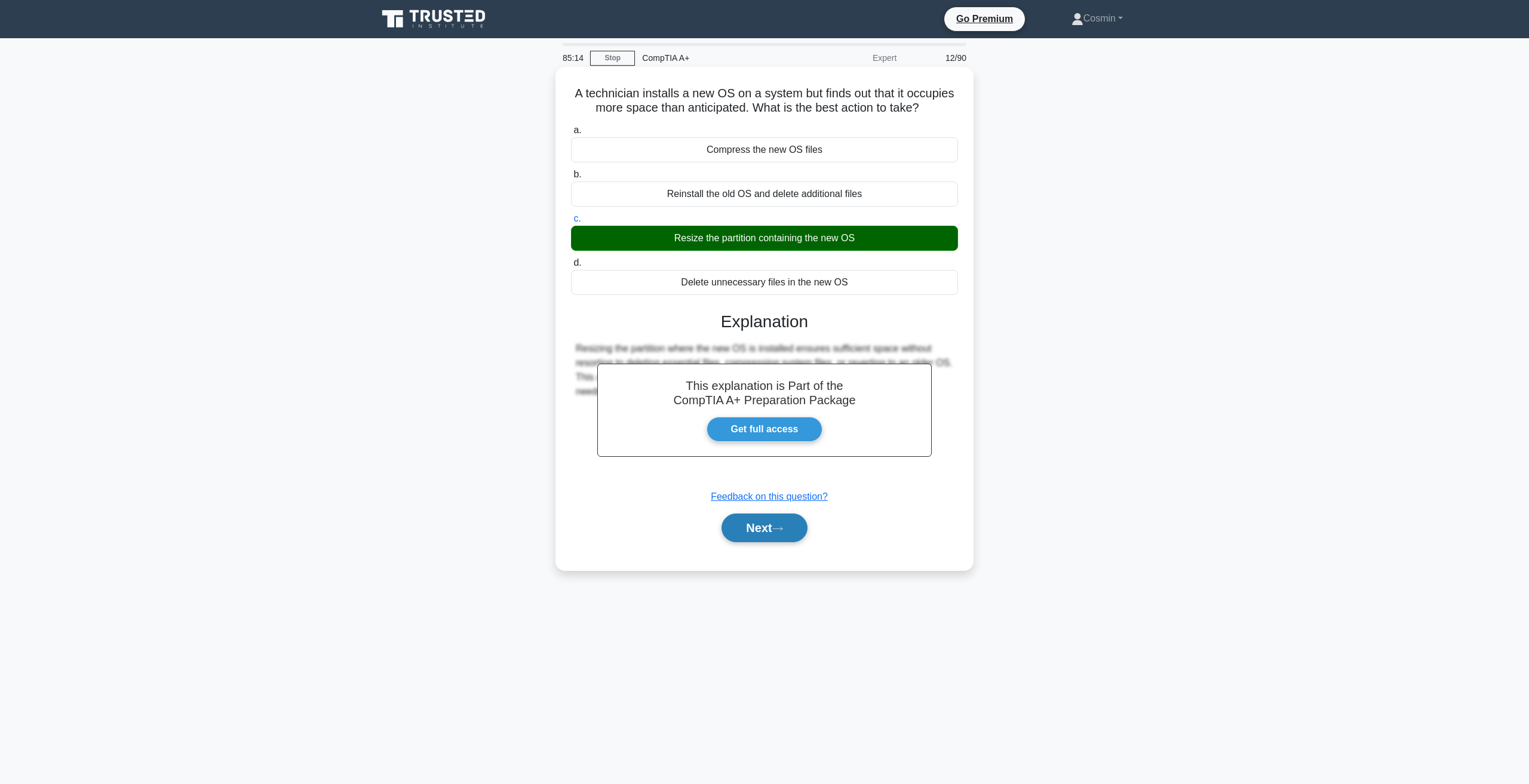
click at [764, 530] on button "Next" at bounding box center [764, 528] width 85 height 29
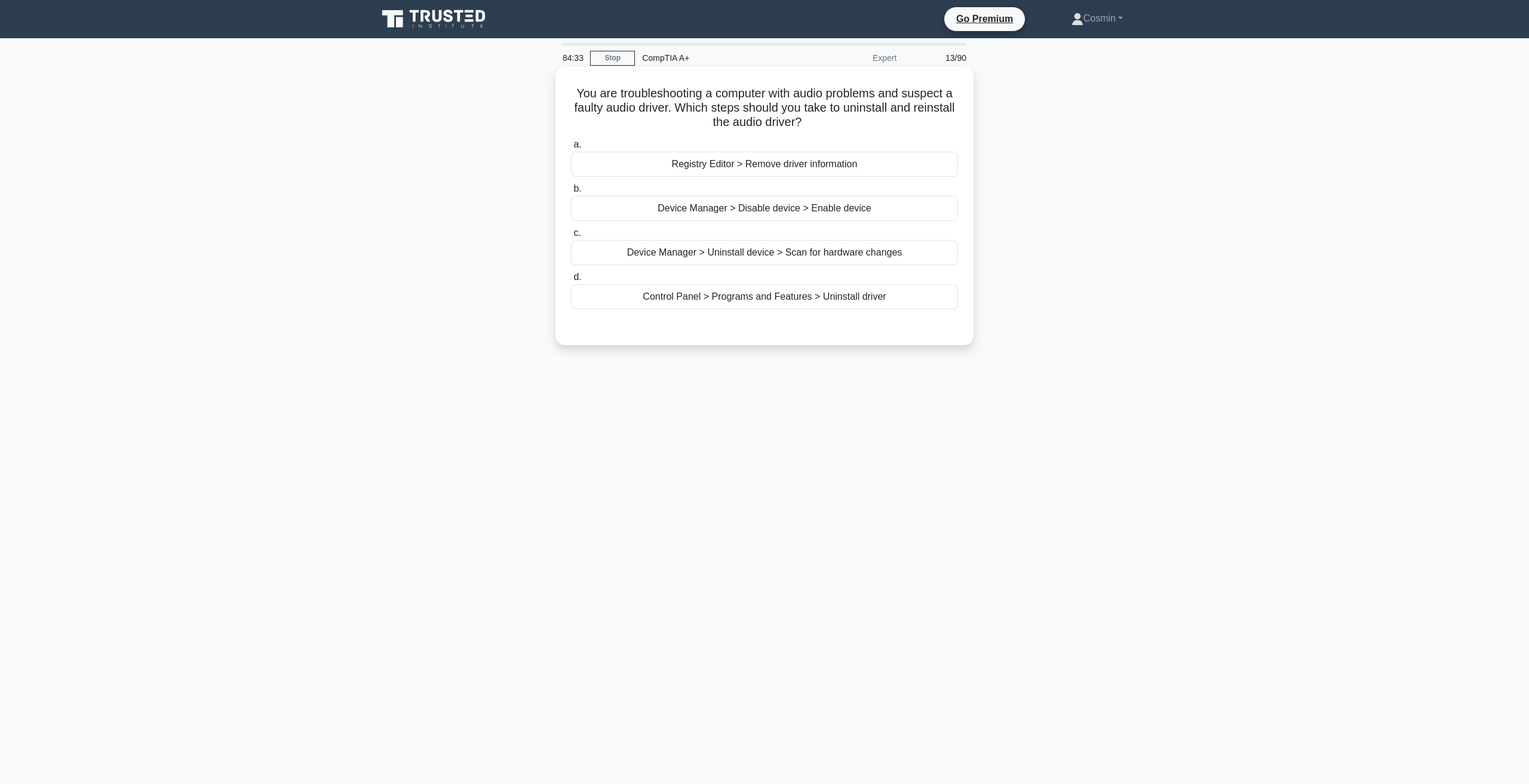
click at [692, 294] on div "Control Panel > Programs and Features > Uninstall driver" at bounding box center [764, 296] width 387 height 25
click at [571, 281] on input "d. Control Panel > Programs and Features > Uninstall driver" at bounding box center [571, 277] width 0 height 8
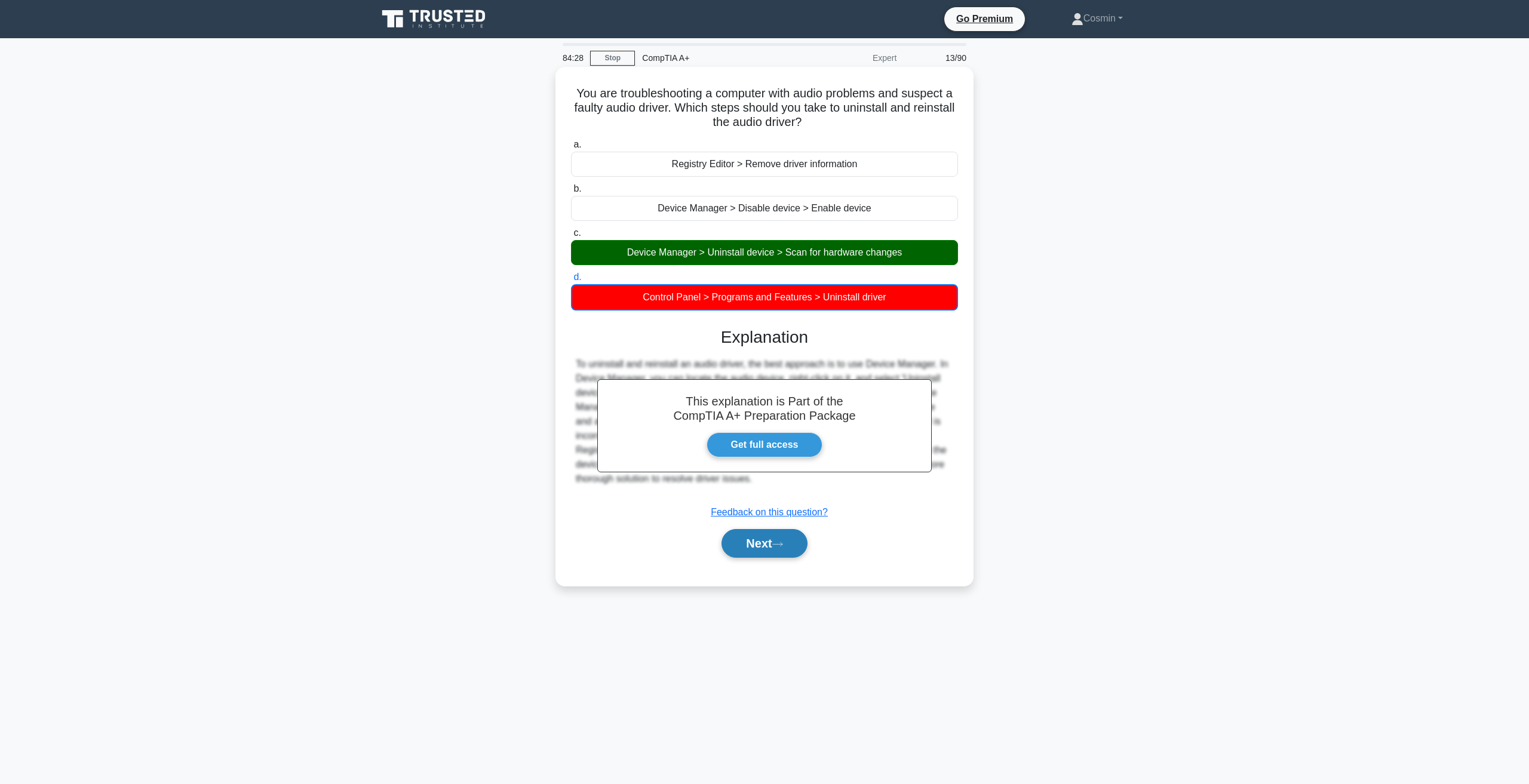
click at [776, 543] on button "Next" at bounding box center [764, 543] width 85 height 29
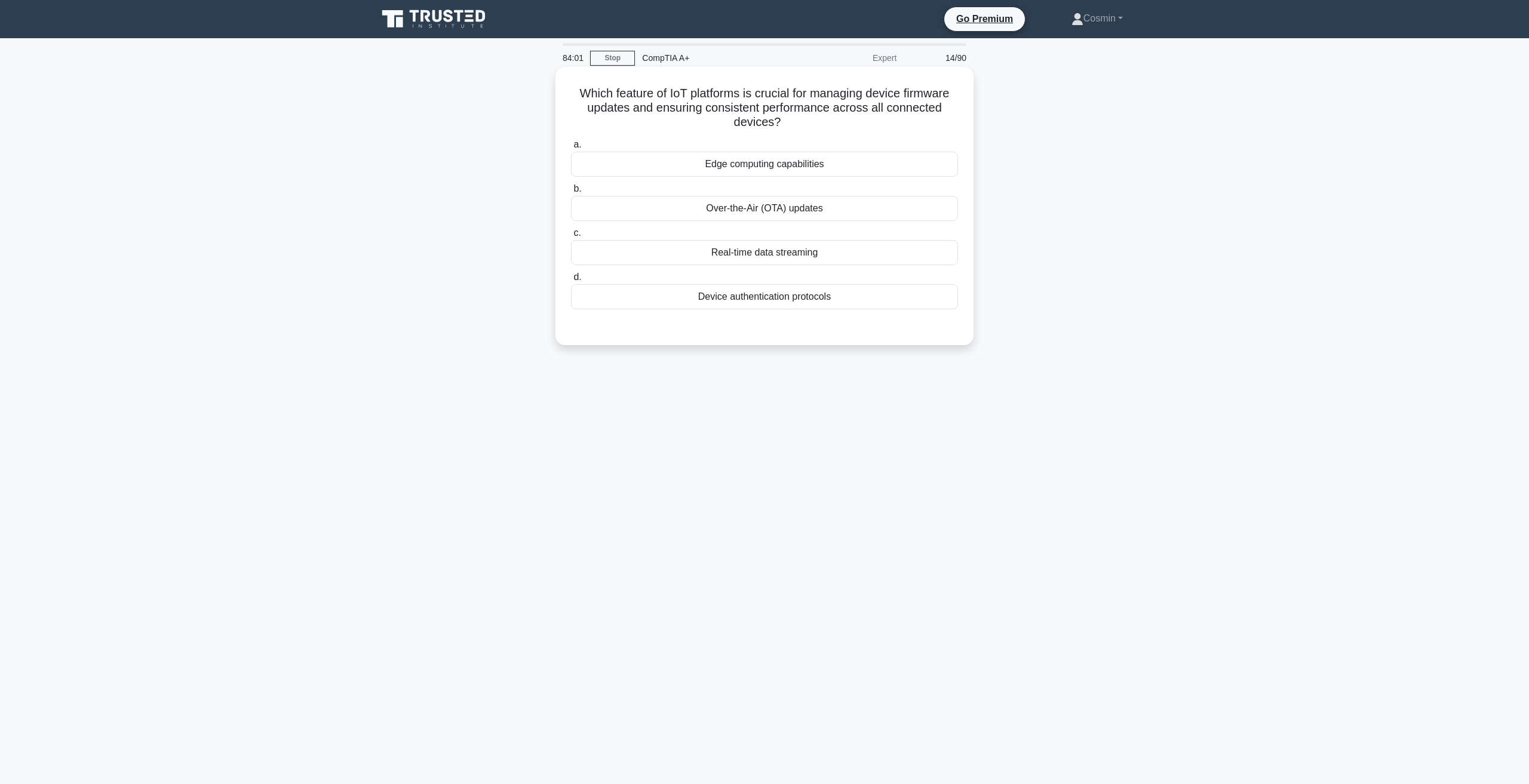
click at [768, 212] on div "Over-the-Air (OTA) updates" at bounding box center [764, 207] width 387 height 25
click at [571, 193] on input "b. Over-the-Air (OTA) updates" at bounding box center [571, 189] width 0 height 8
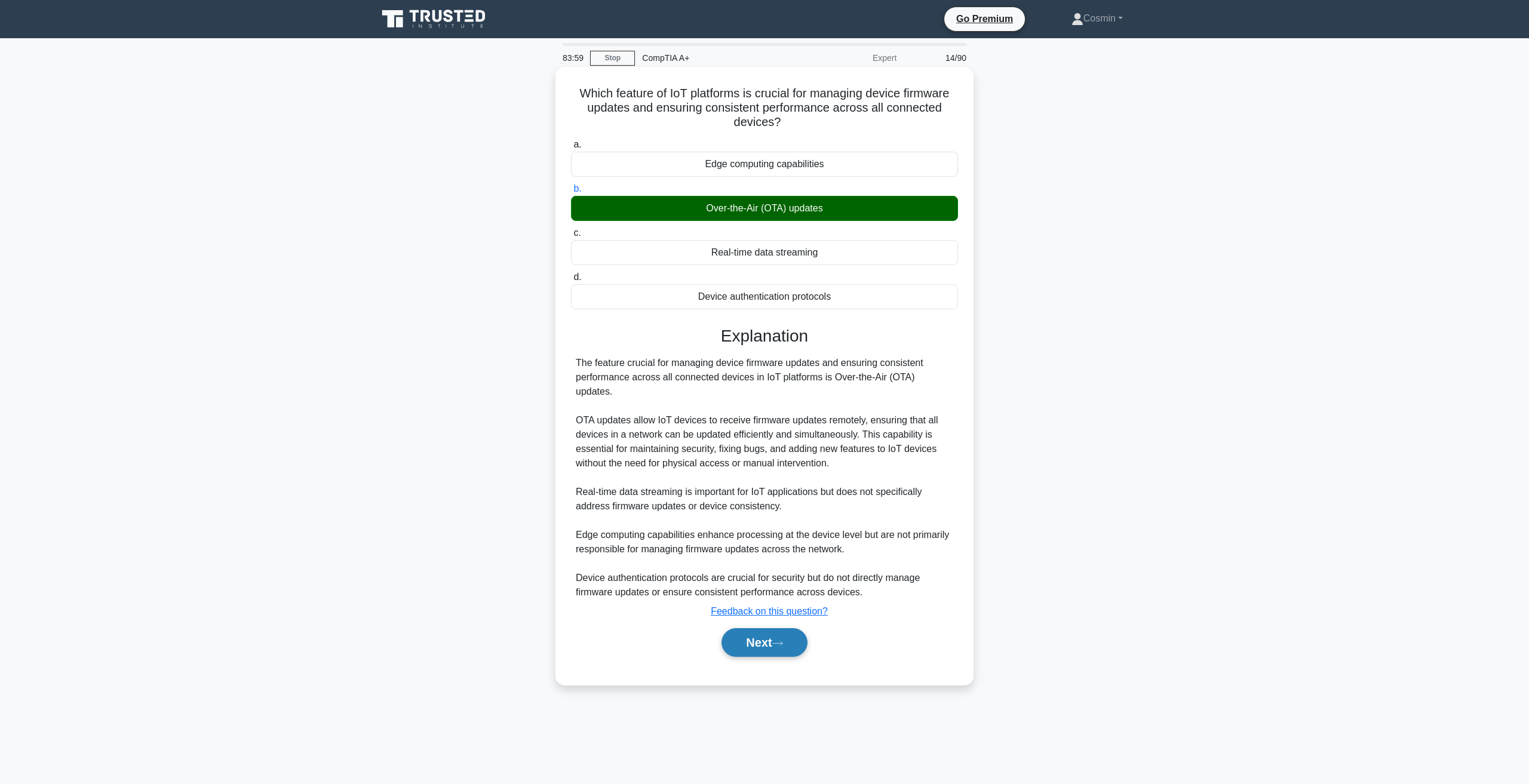
click at [755, 628] on button "Next" at bounding box center [764, 643] width 85 height 29
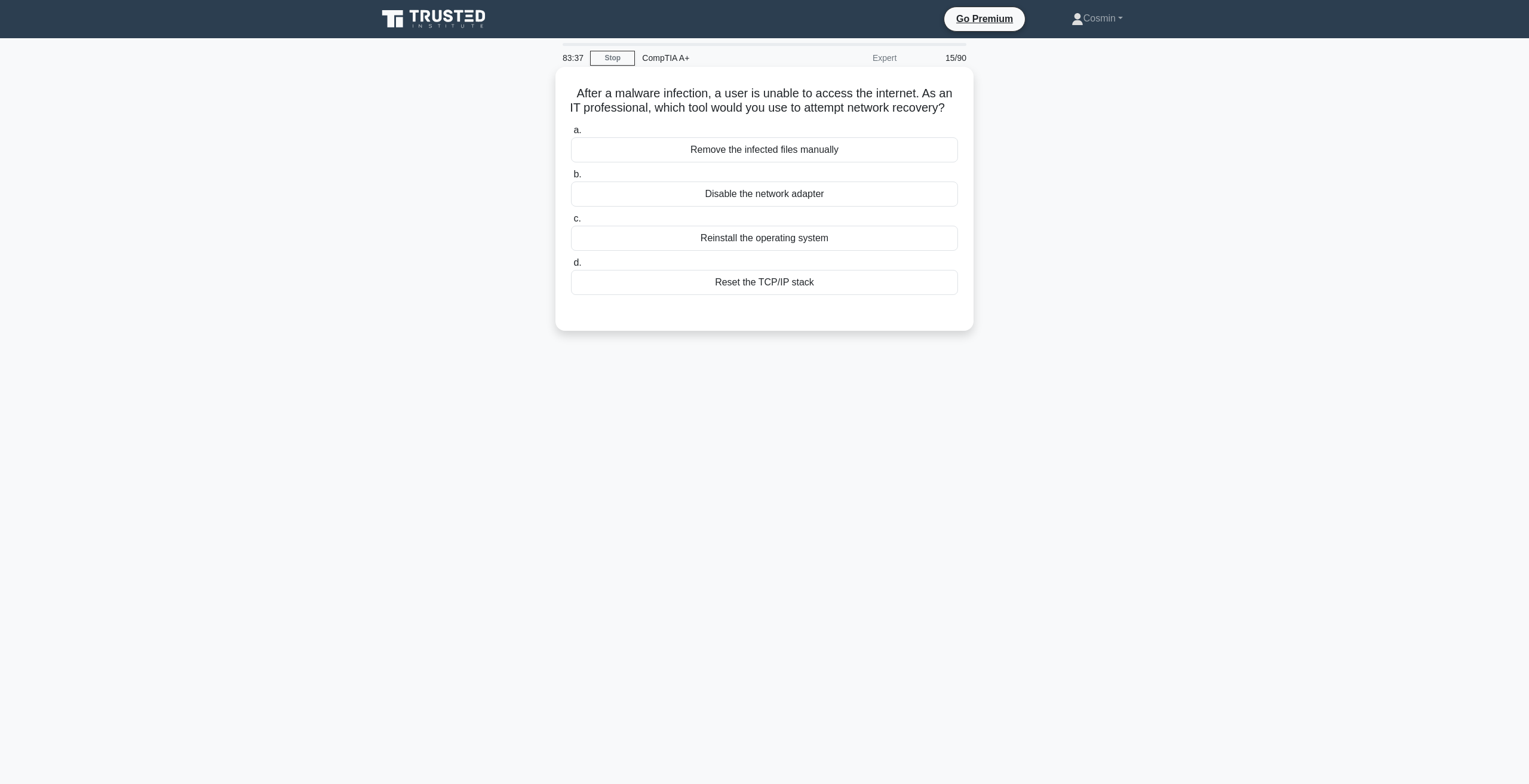
click at [764, 251] on div "Reinstall the operating system" at bounding box center [764, 237] width 387 height 25
click at [571, 223] on input "c. Reinstall the operating system" at bounding box center [571, 219] width 0 height 8
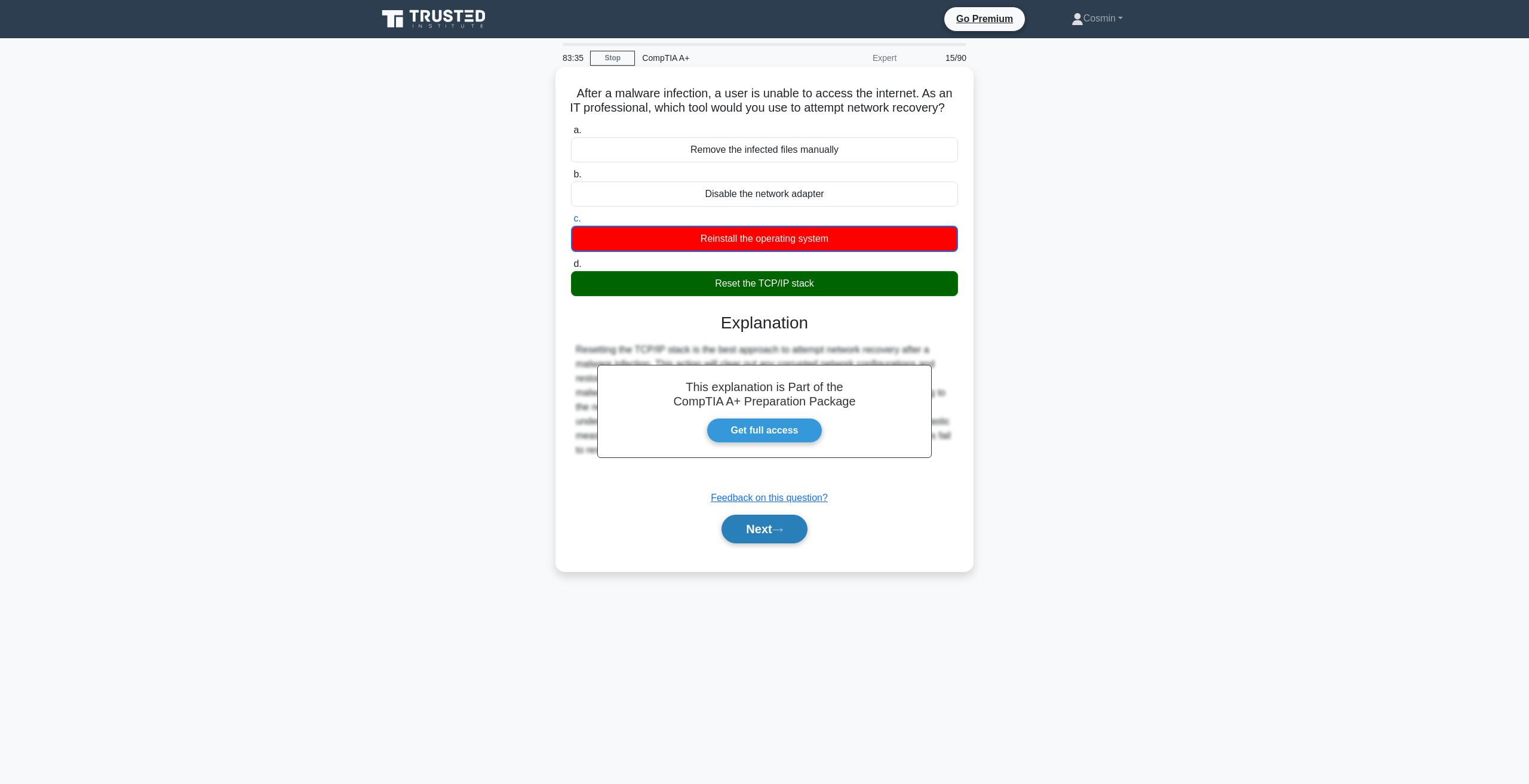
click at [756, 541] on button "Next" at bounding box center [764, 529] width 85 height 29
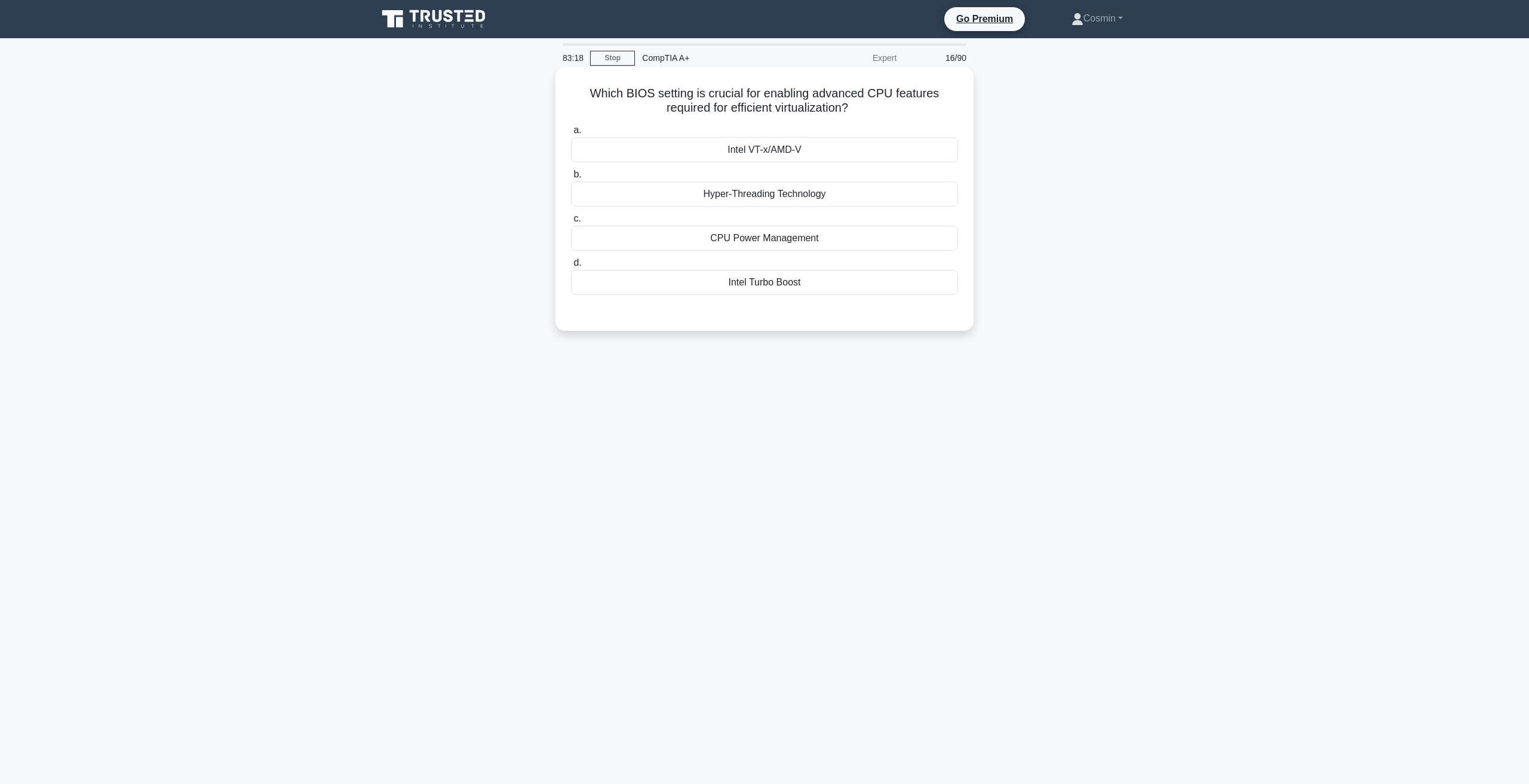
click at [746, 196] on div "Hyper-Threading Technology" at bounding box center [764, 193] width 387 height 25
click at [571, 179] on input "b. Hyper-Threading Technology" at bounding box center [571, 174] width 0 height 8
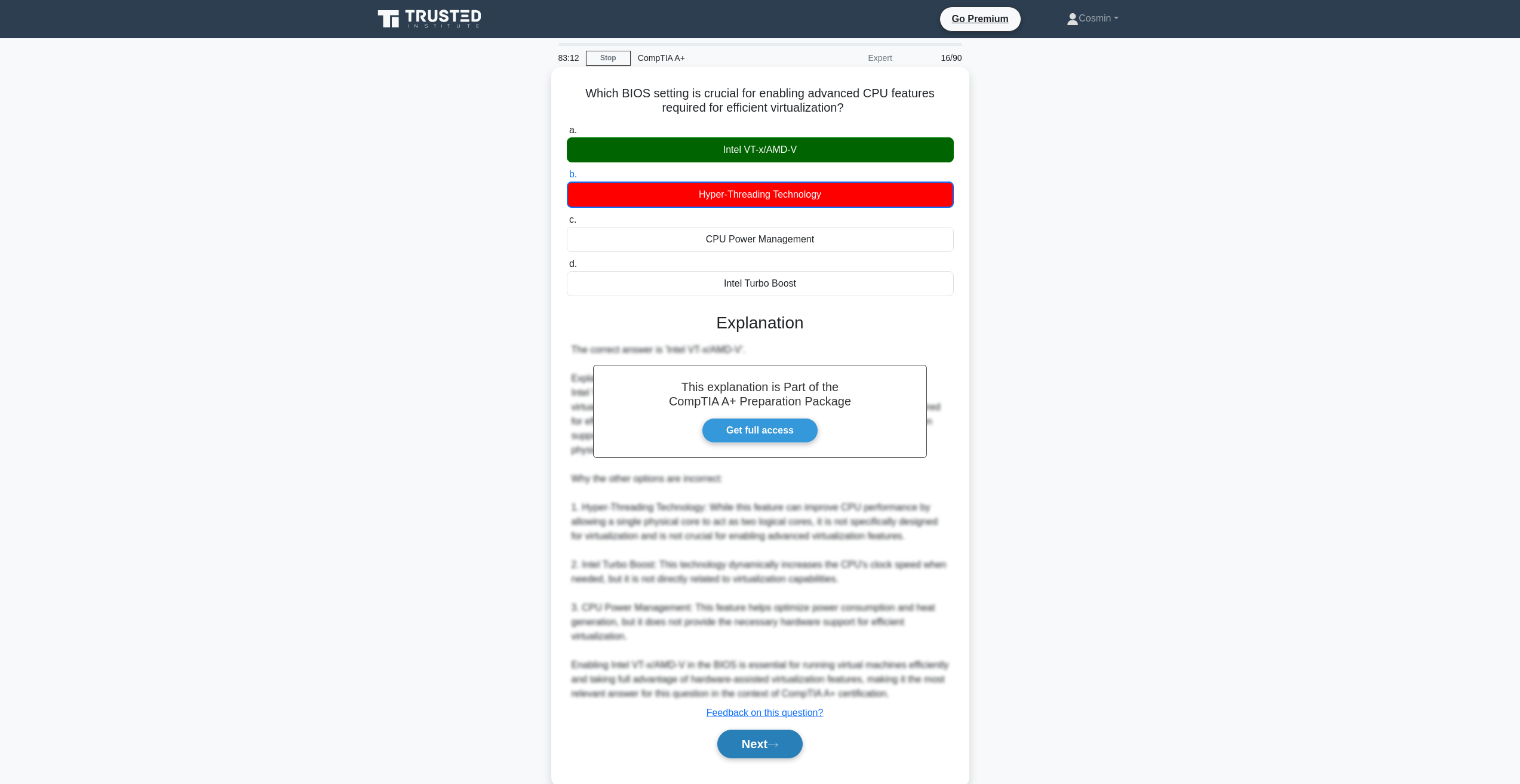
click at [764, 743] on button "Next" at bounding box center [760, 744] width 85 height 29
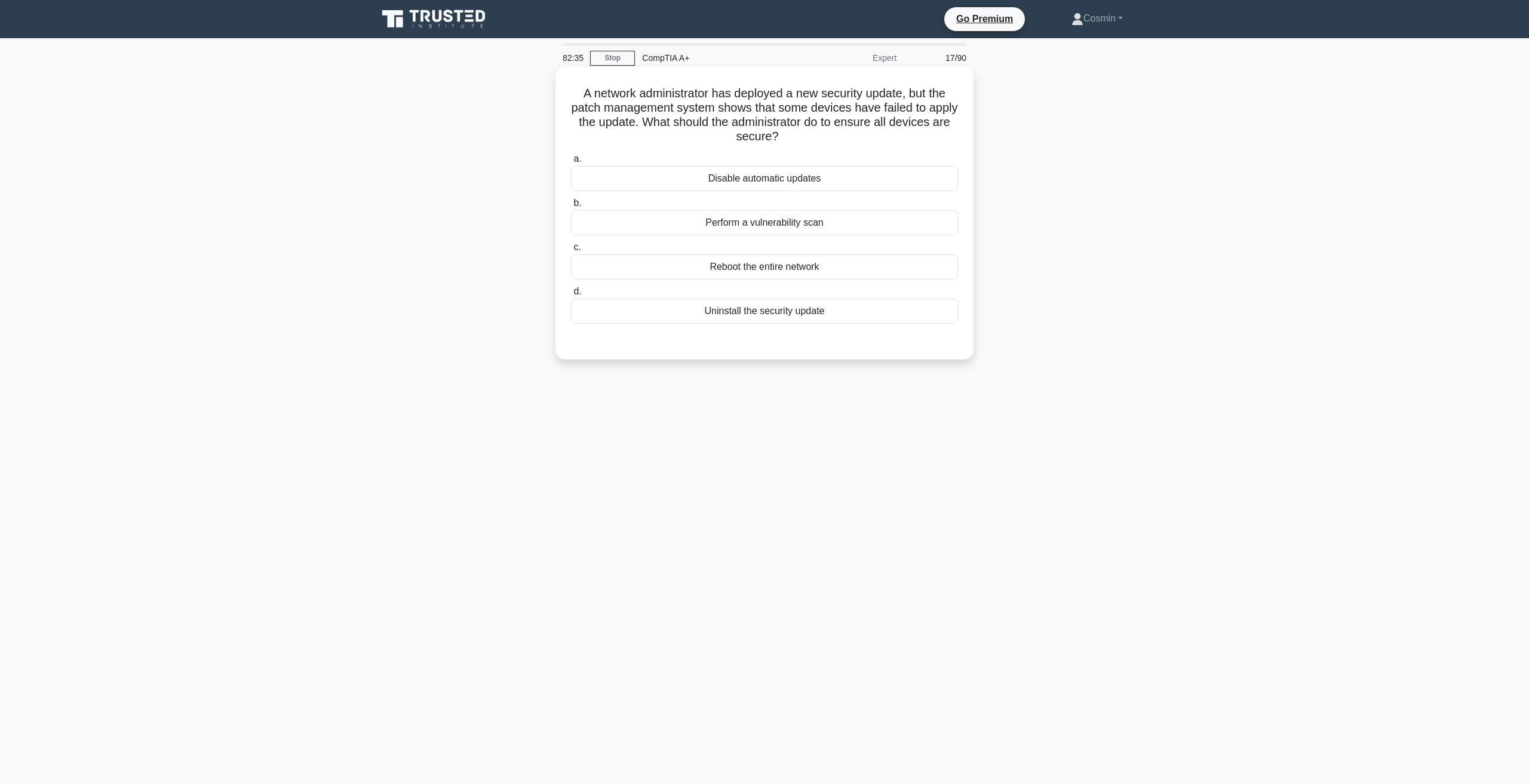
click at [762, 227] on div "Perform a vulnerability scan" at bounding box center [764, 222] width 387 height 25
click at [571, 207] on input "b. Perform a vulnerability scan" at bounding box center [571, 203] width 0 height 8
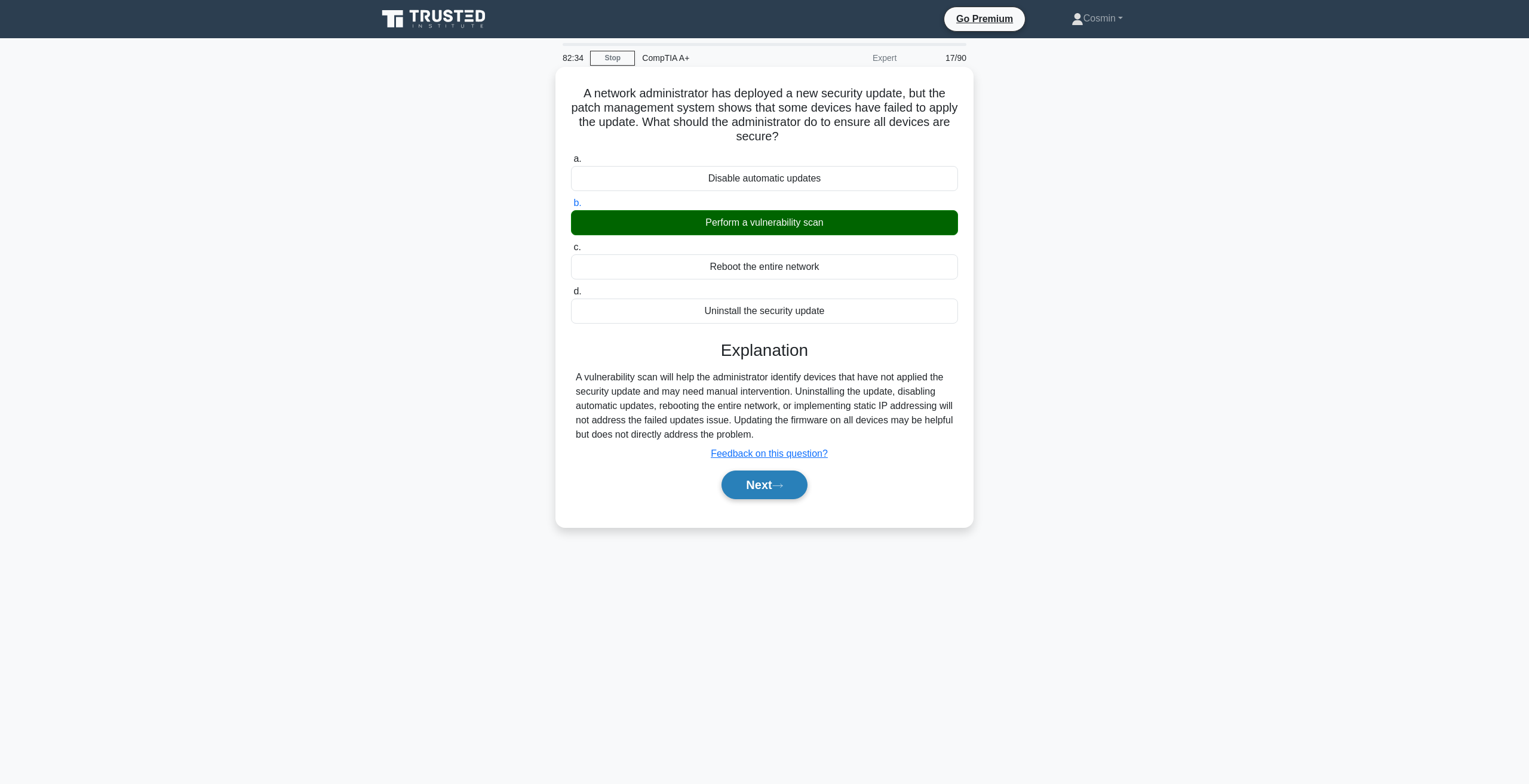
click at [773, 488] on button "Next" at bounding box center [764, 485] width 85 height 29
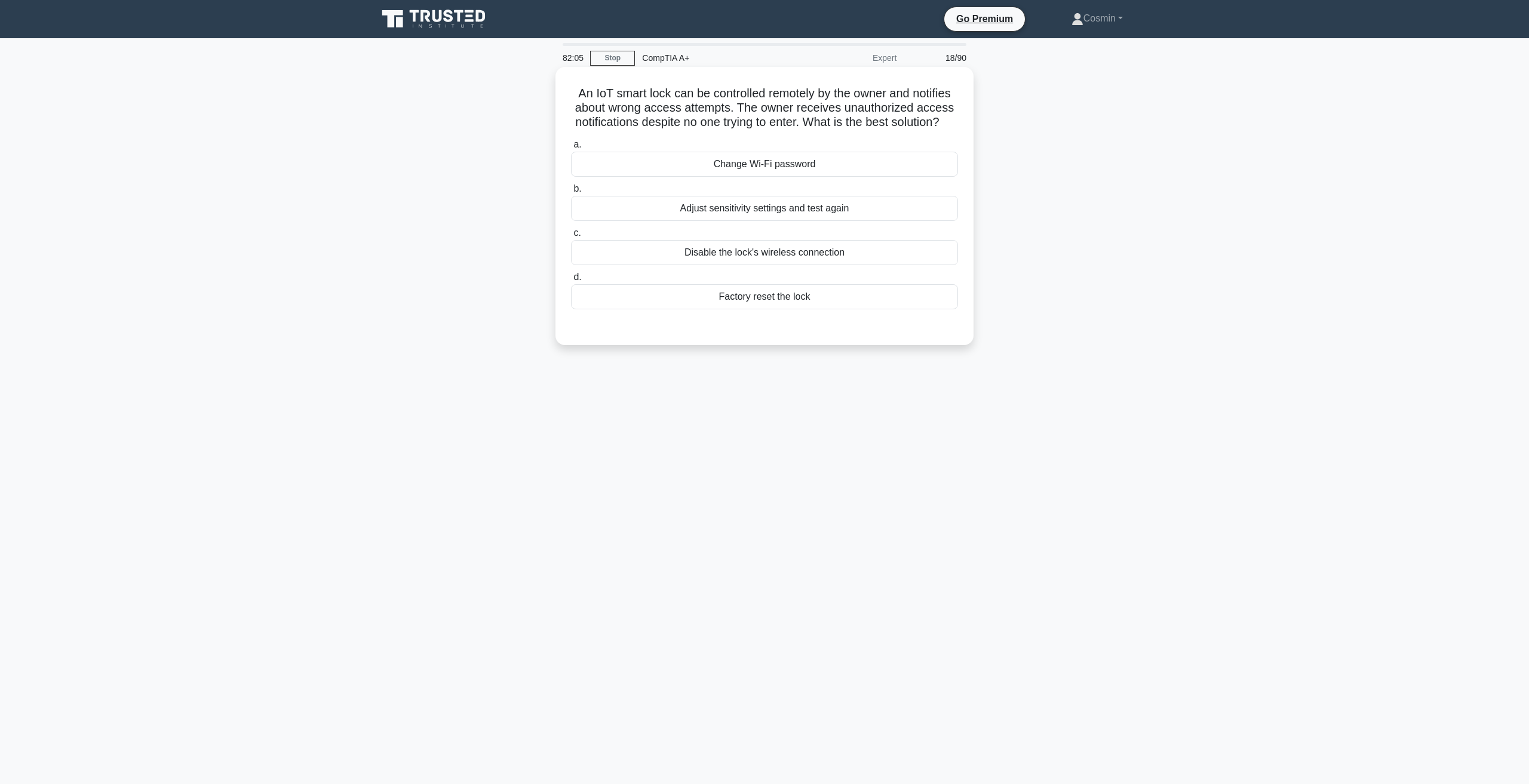
click at [719, 310] on div "Factory reset the lock" at bounding box center [764, 296] width 387 height 25
click at [571, 281] on input "d. Factory reset the lock" at bounding box center [571, 277] width 0 height 8
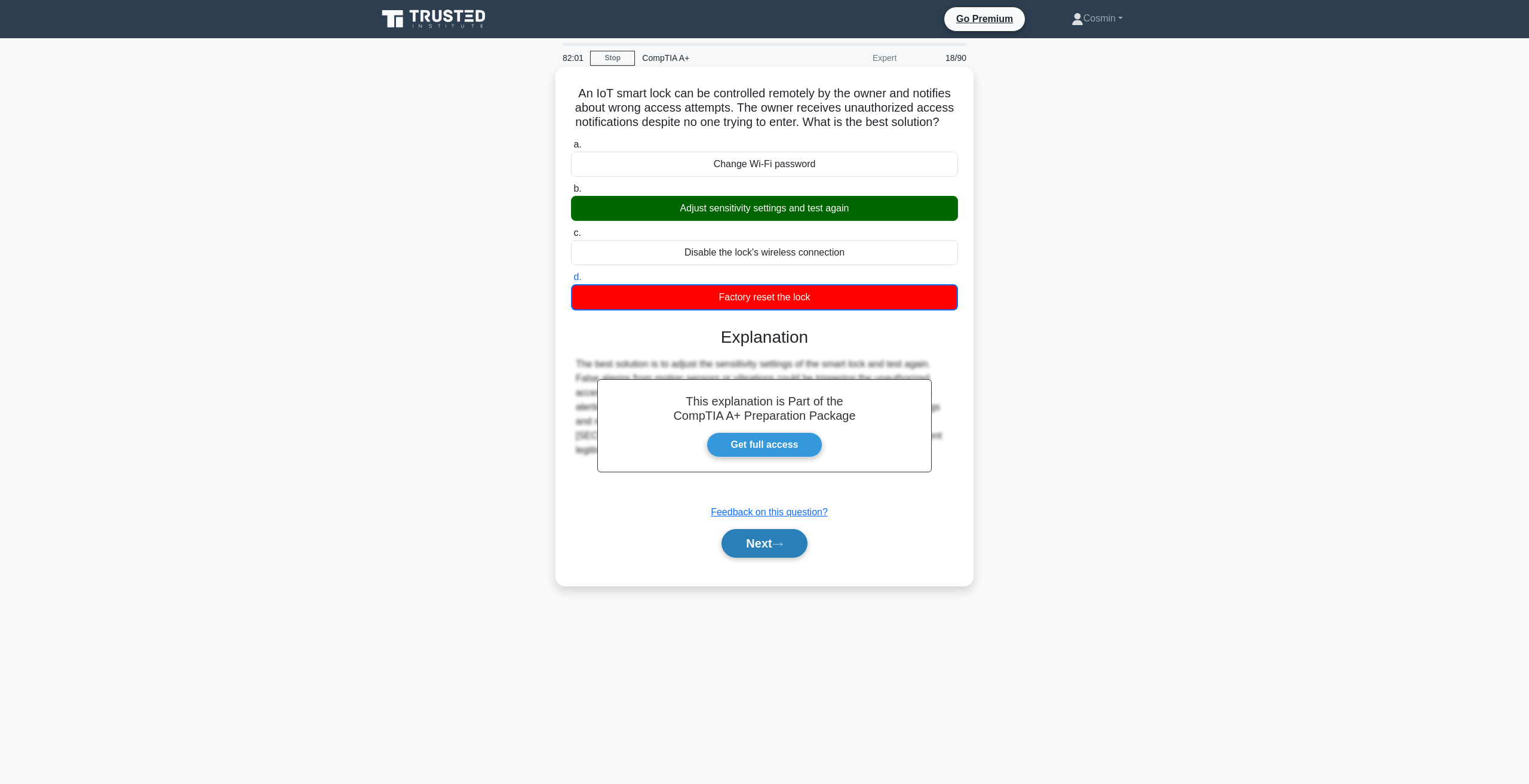
click at [772, 554] on button "Next" at bounding box center [764, 543] width 85 height 29
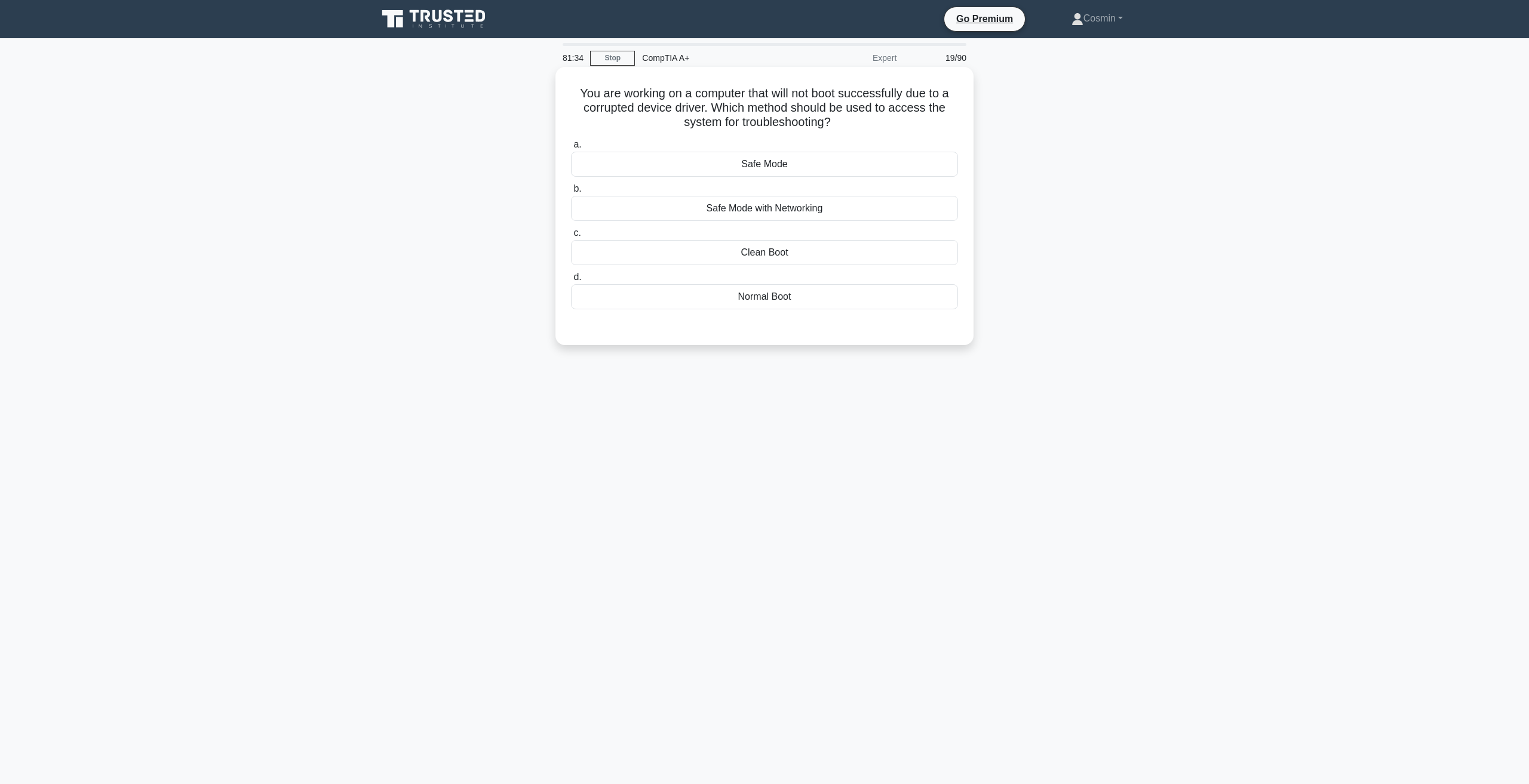
click at [823, 166] on div "Safe Mode" at bounding box center [764, 163] width 387 height 25
click at [571, 149] on input "a. Safe Mode" at bounding box center [571, 145] width 0 height 8
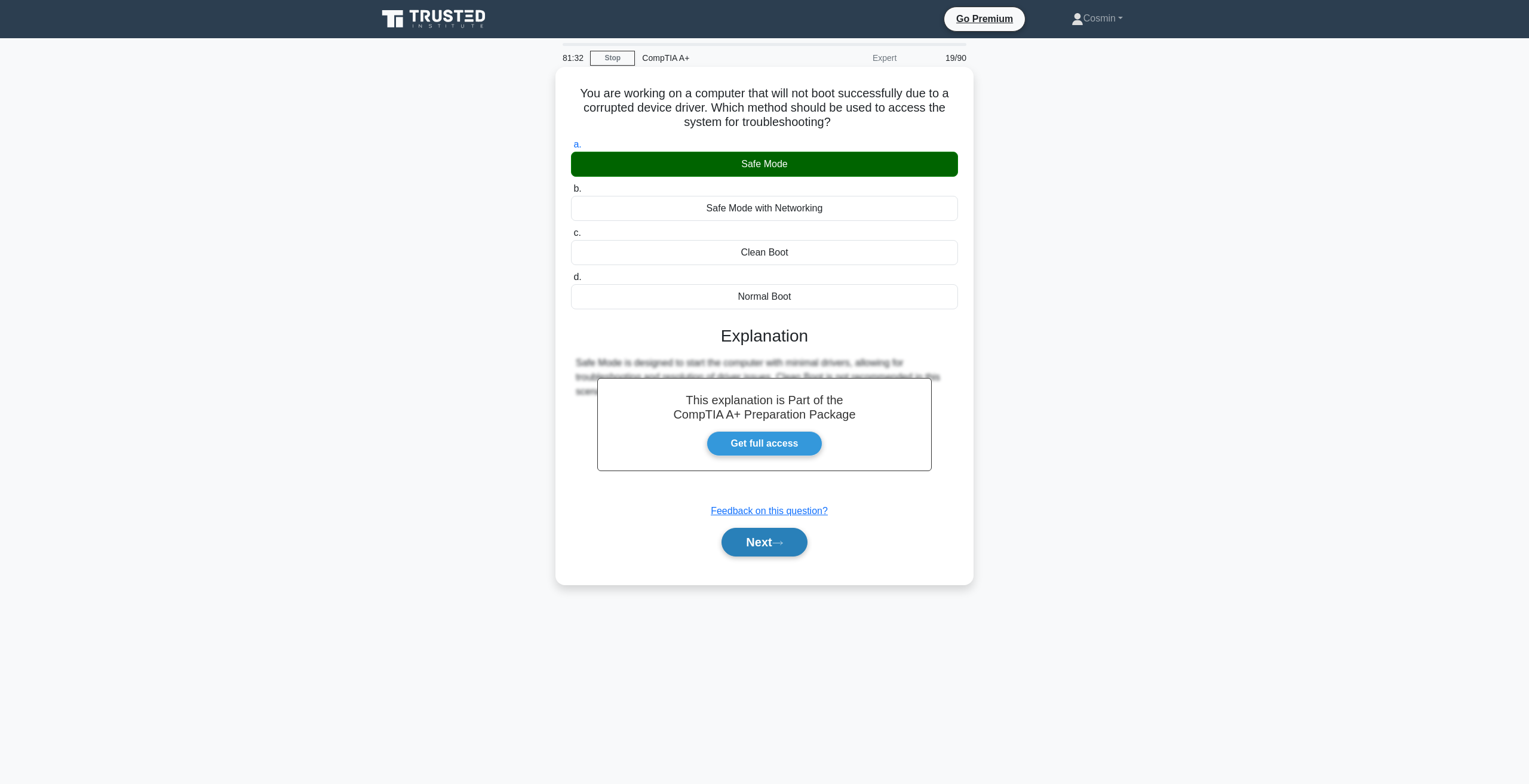
click at [768, 533] on button "Next" at bounding box center [764, 543] width 85 height 29
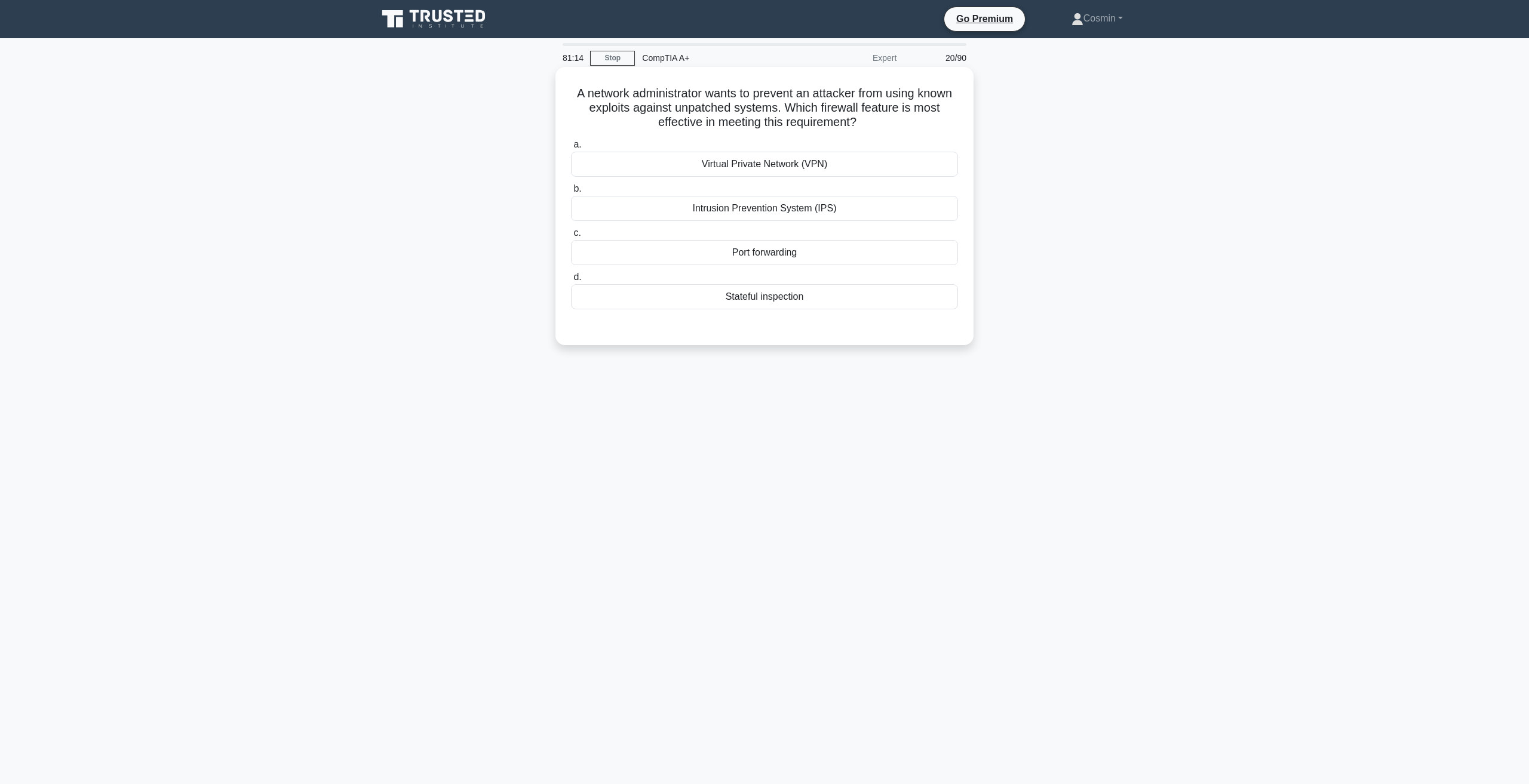
click at [731, 212] on div "Intrusion Prevention System (IPS)" at bounding box center [764, 207] width 387 height 25
click at [571, 193] on input "b. Intrusion Prevention System (IPS)" at bounding box center [571, 189] width 0 height 8
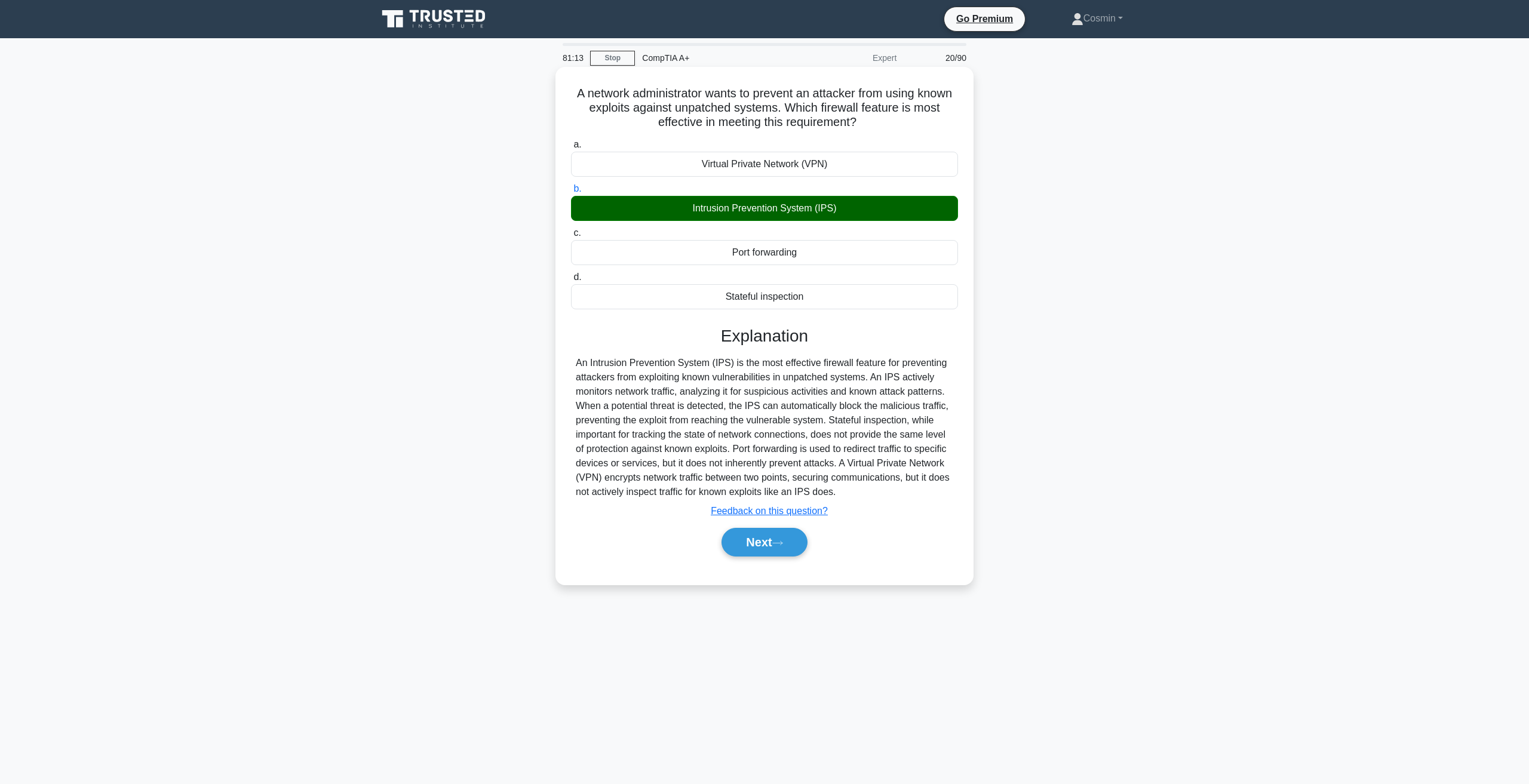
click at [777, 559] on div "Next" at bounding box center [764, 542] width 387 height 38
click at [779, 543] on icon at bounding box center [777, 543] width 11 height 7
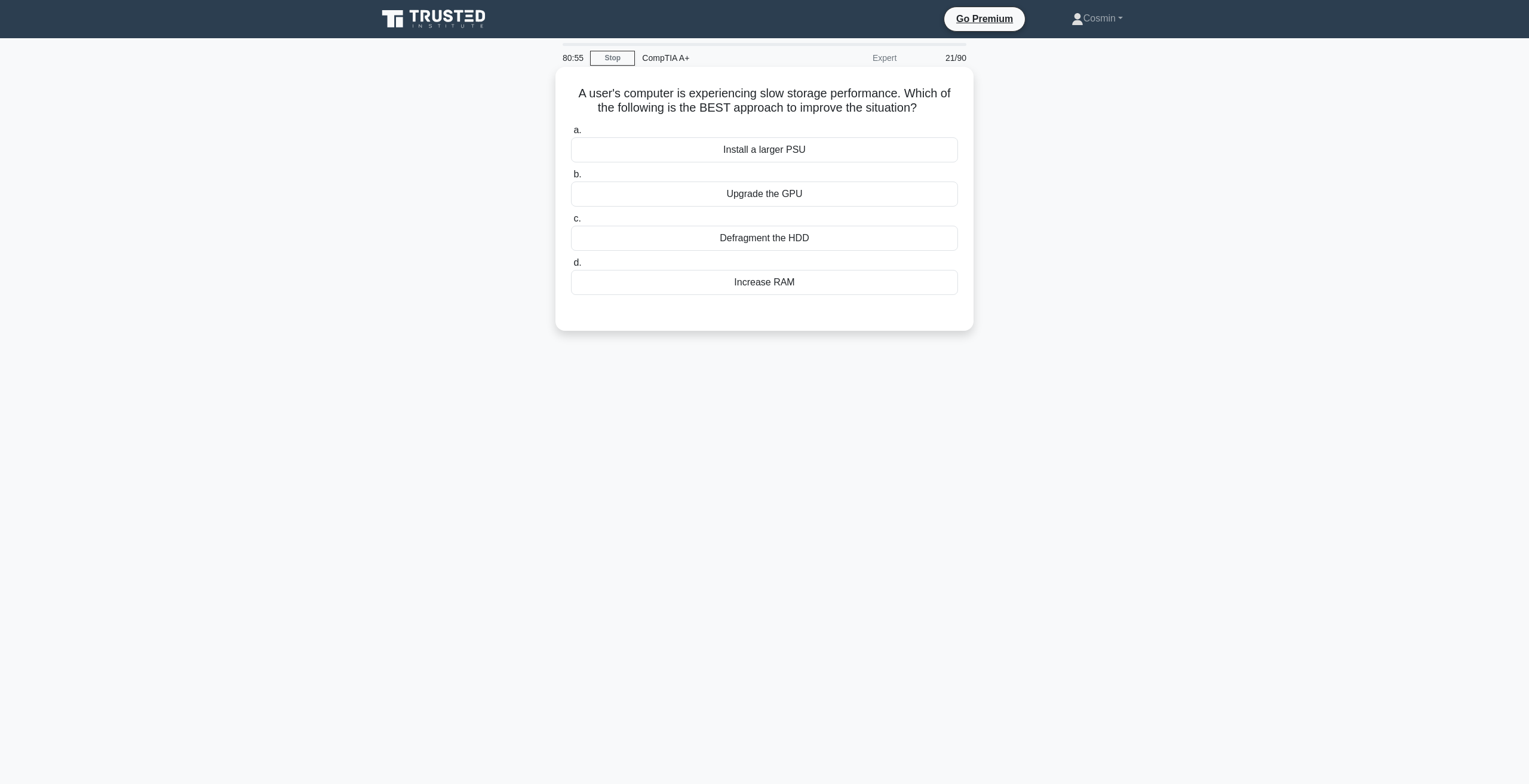
click at [789, 231] on div "Defragment the HDD" at bounding box center [764, 237] width 387 height 25
click at [571, 223] on input "c. Defragment the HDD" at bounding box center [571, 219] width 0 height 8
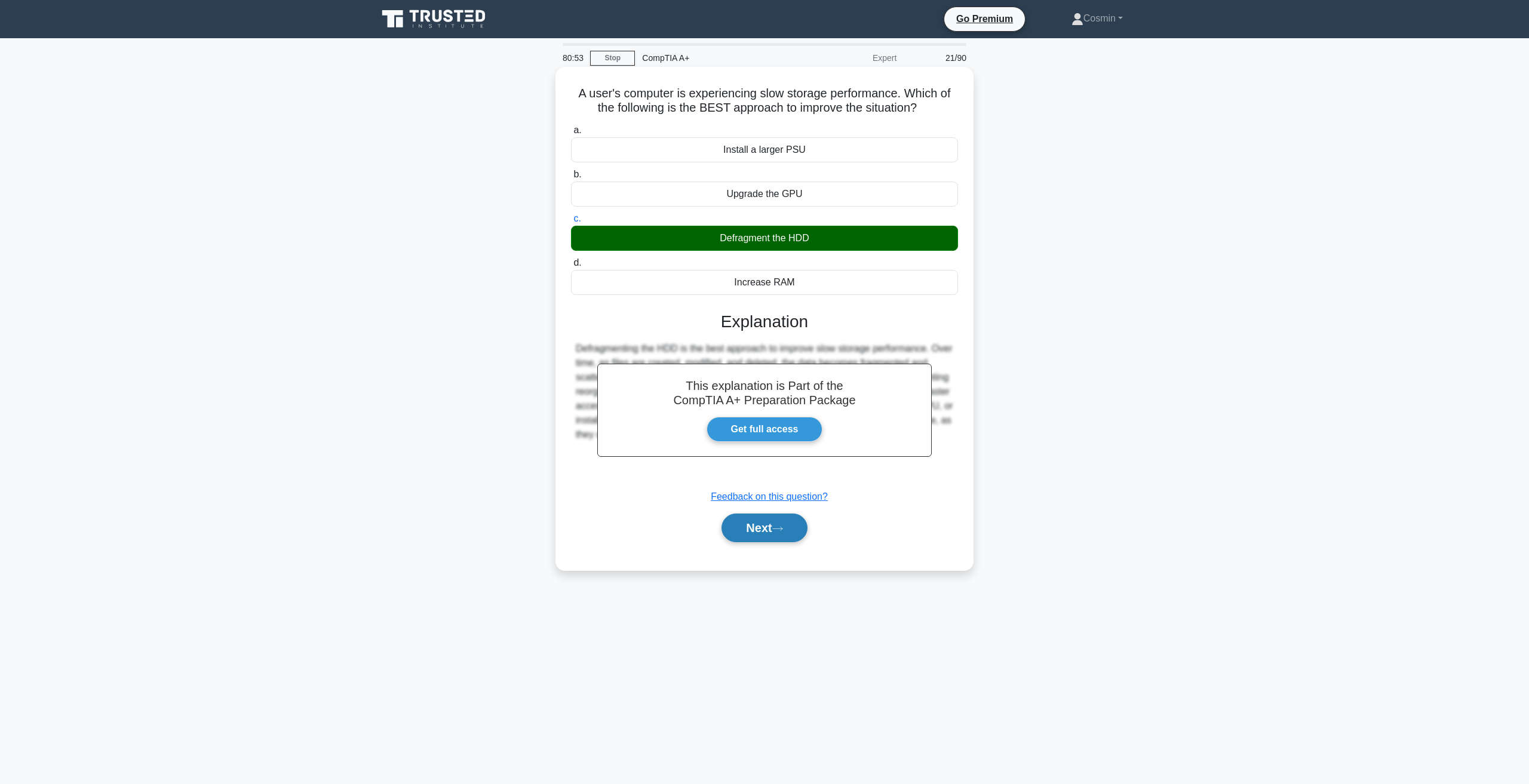
click at [777, 538] on button "Next" at bounding box center [764, 528] width 85 height 29
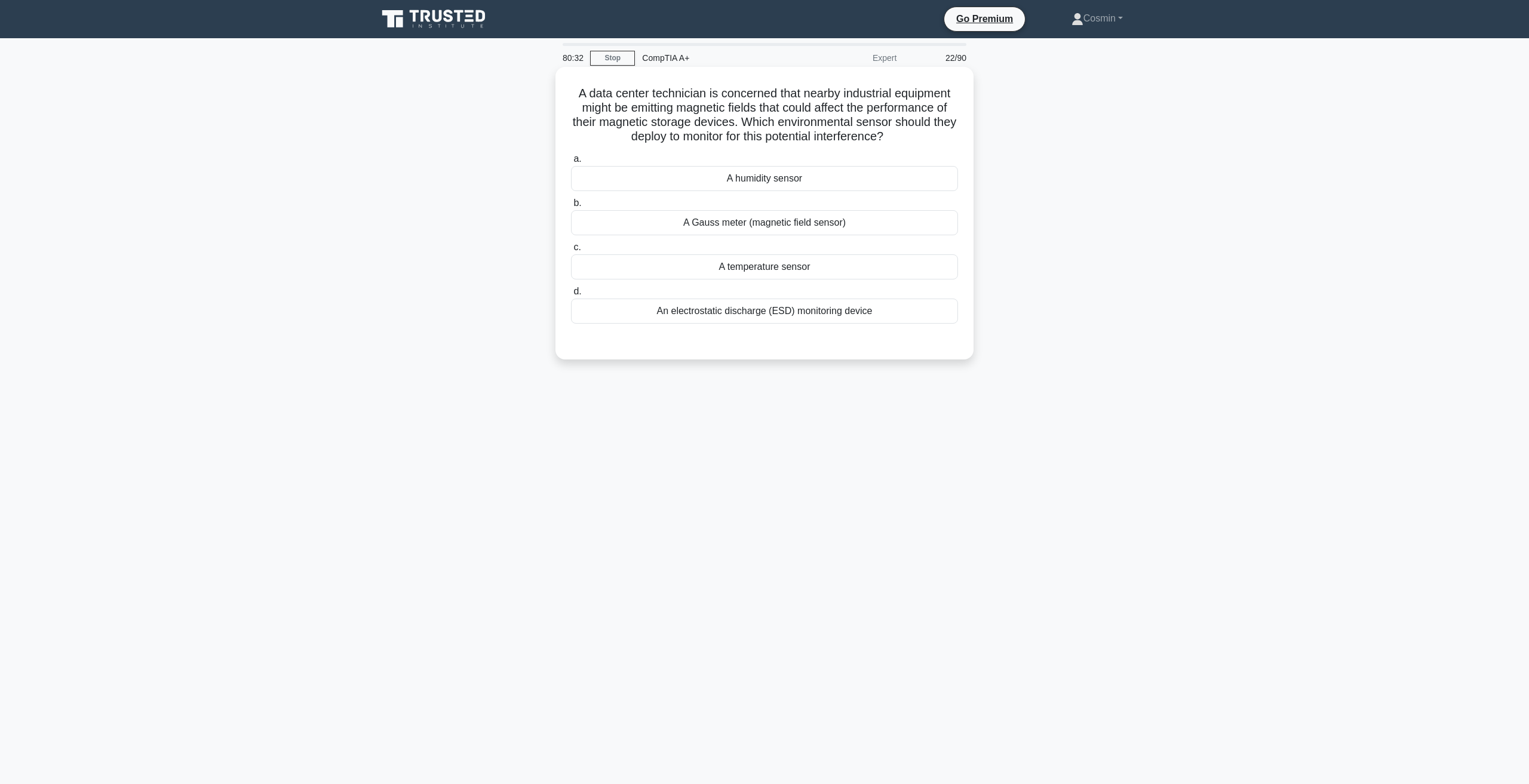
click at [684, 315] on div "An electrostatic discharge (ESD) monitoring device" at bounding box center [764, 310] width 387 height 25
click at [571, 296] on input "d. An electrostatic discharge (ESD) monitoring device" at bounding box center [571, 292] width 0 height 8
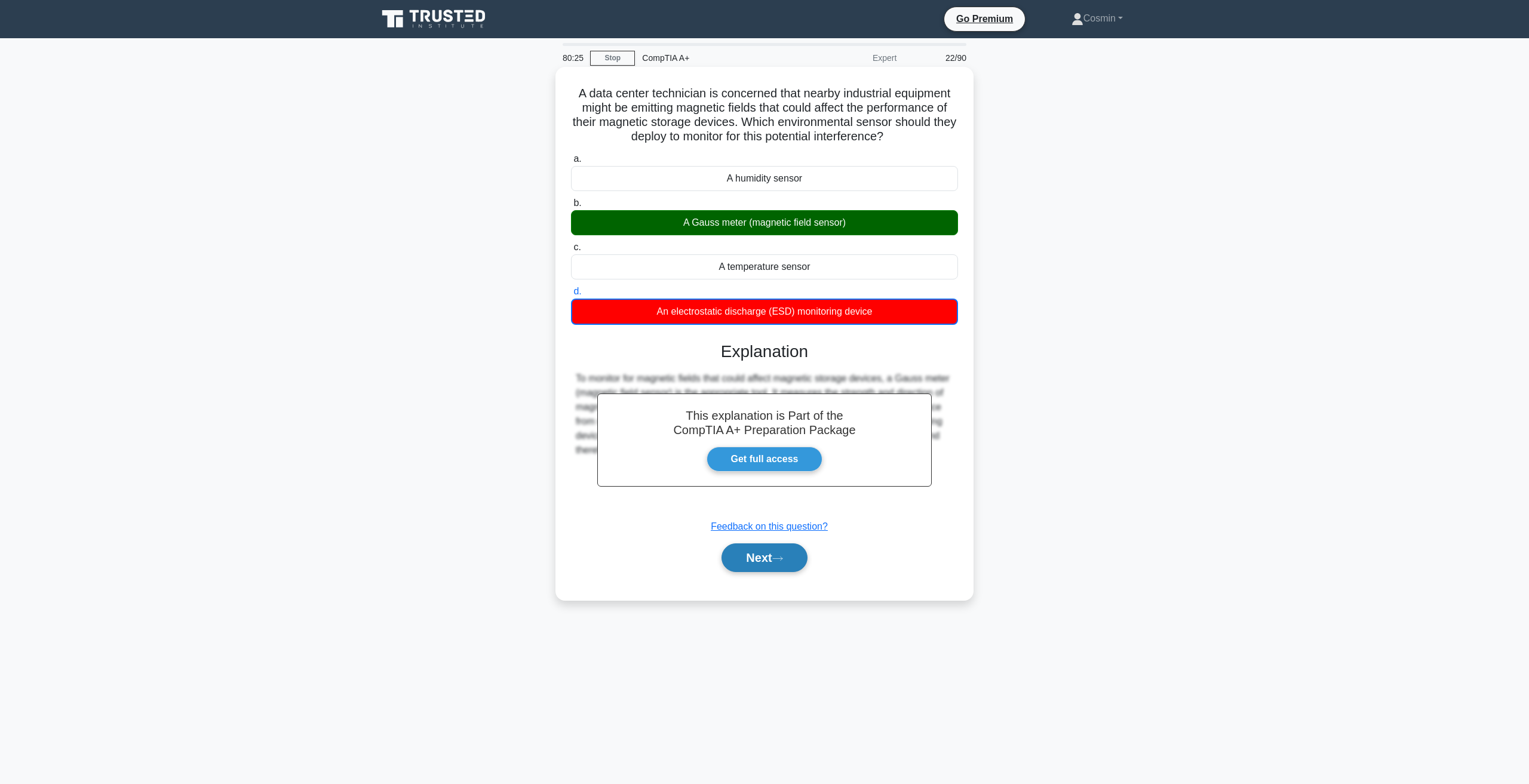
click at [773, 559] on button "Next" at bounding box center [764, 558] width 85 height 29
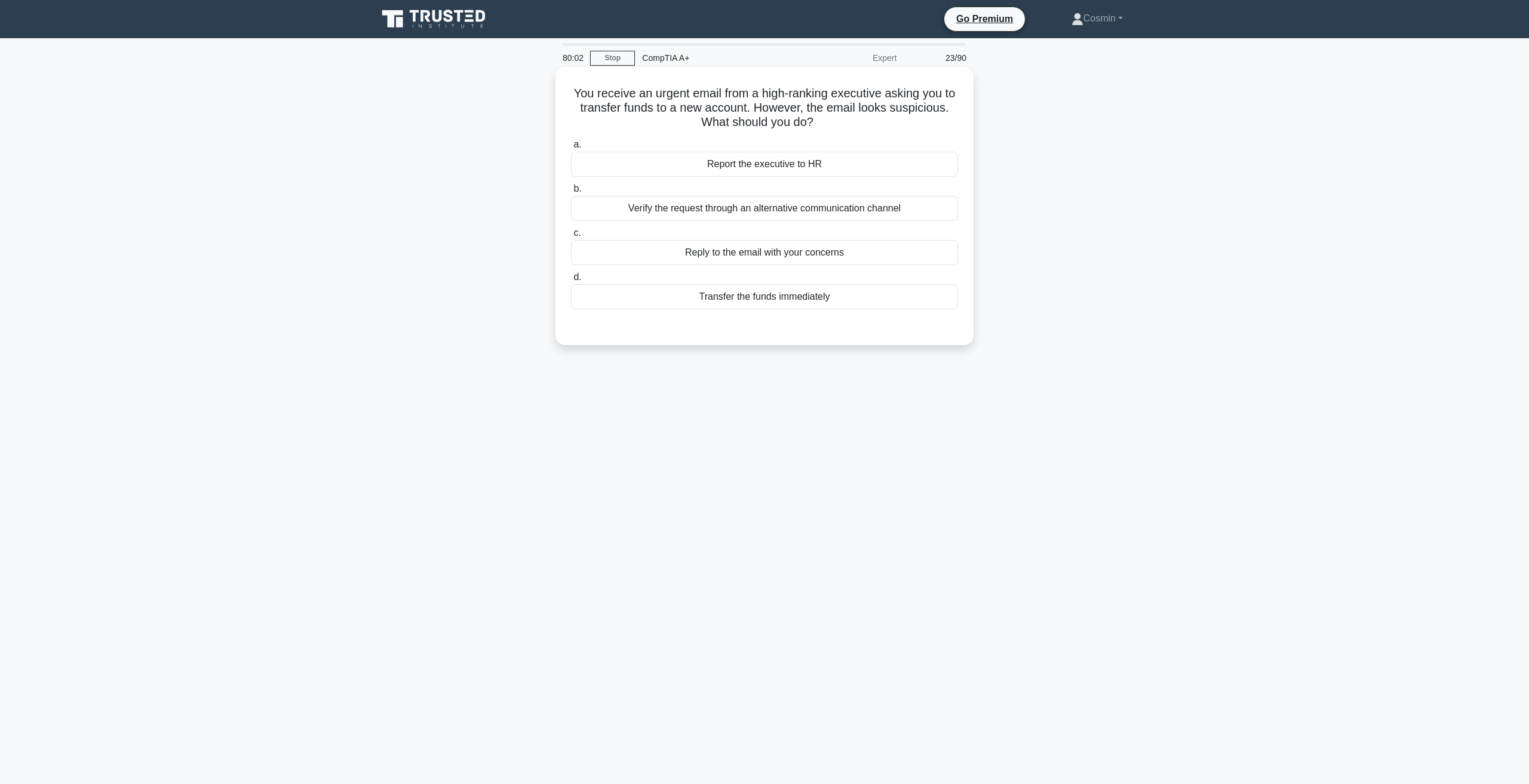
click at [886, 213] on div "Verify the request through an alternative communication channel" at bounding box center [764, 207] width 387 height 25
click at [571, 193] on input "b. Verify the request through an alternative communication channel" at bounding box center [571, 189] width 0 height 8
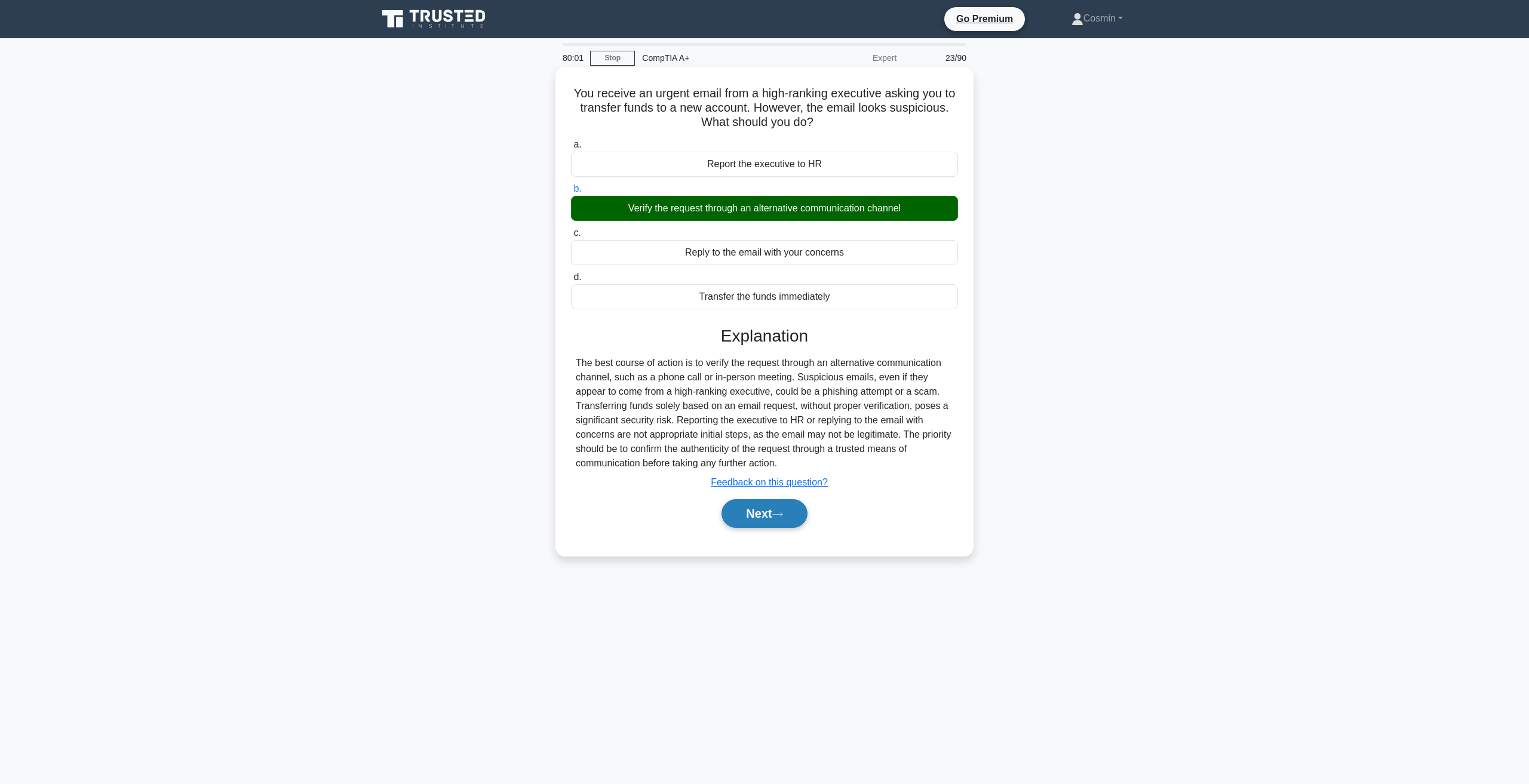
click at [785, 503] on button "Next" at bounding box center [764, 514] width 85 height 29
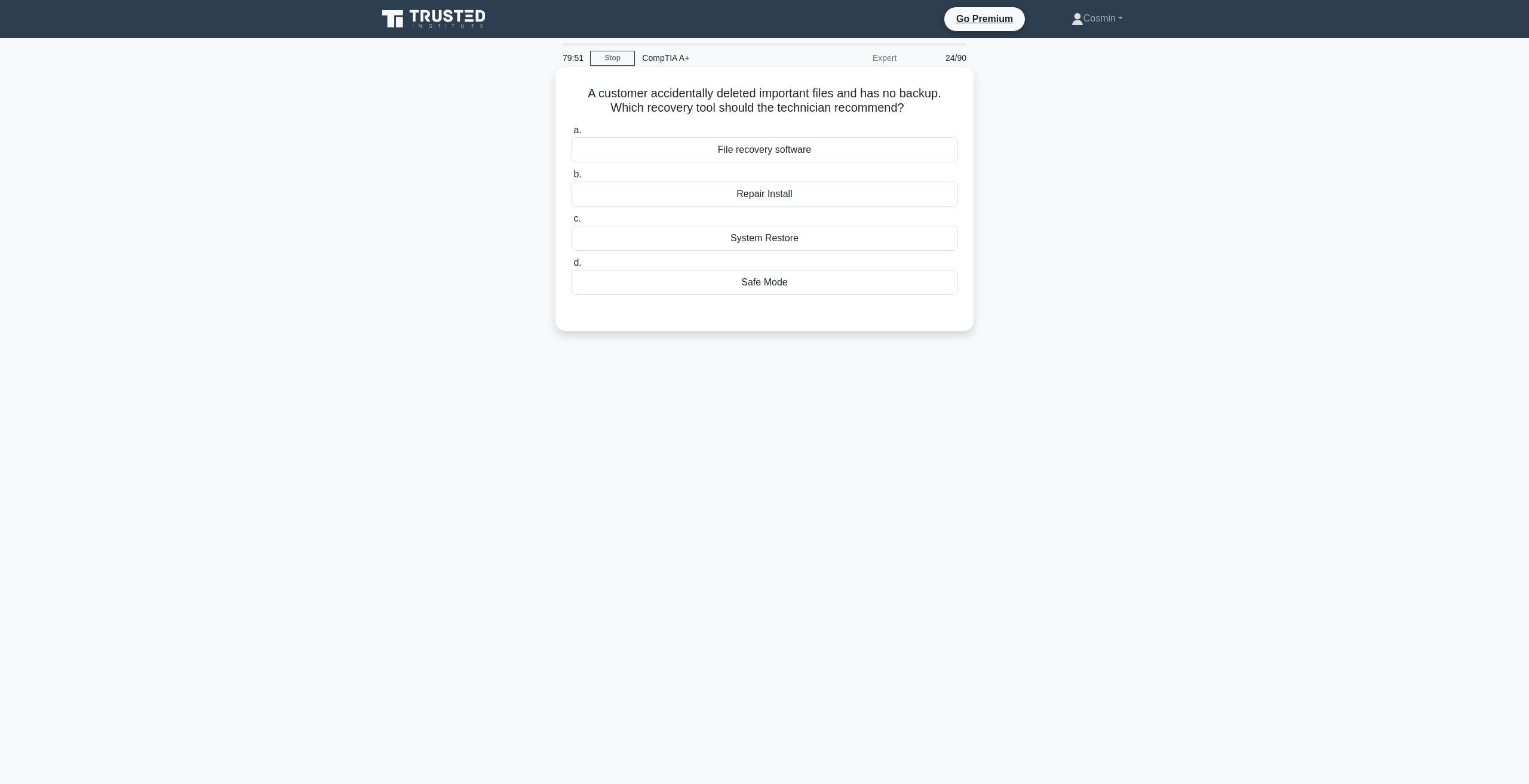
click at [773, 155] on div "File recovery software" at bounding box center [764, 150] width 387 height 25
click at [571, 134] on input "a. File recovery software" at bounding box center [571, 130] width 0 height 8
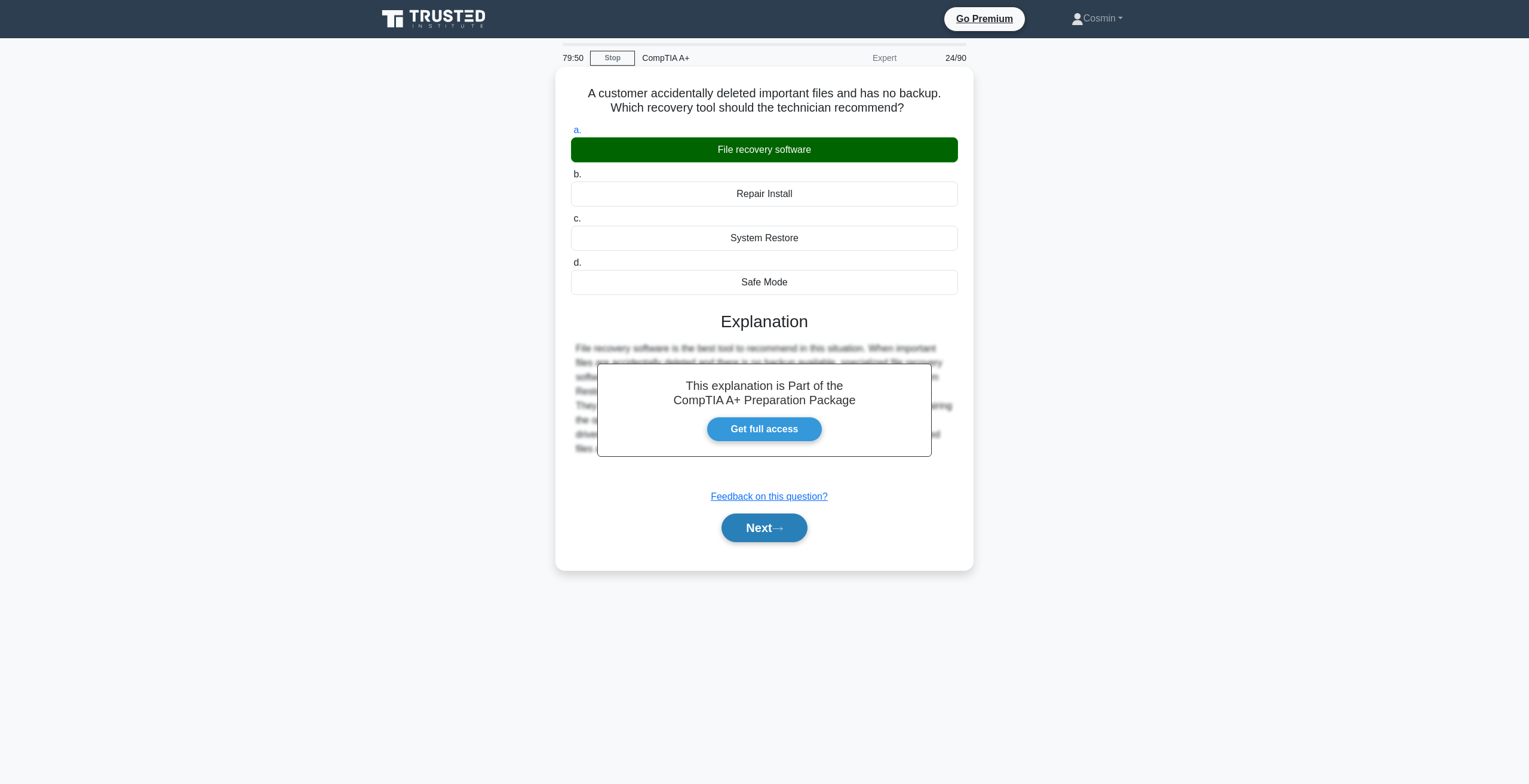
click at [780, 528] on icon at bounding box center [777, 529] width 11 height 7
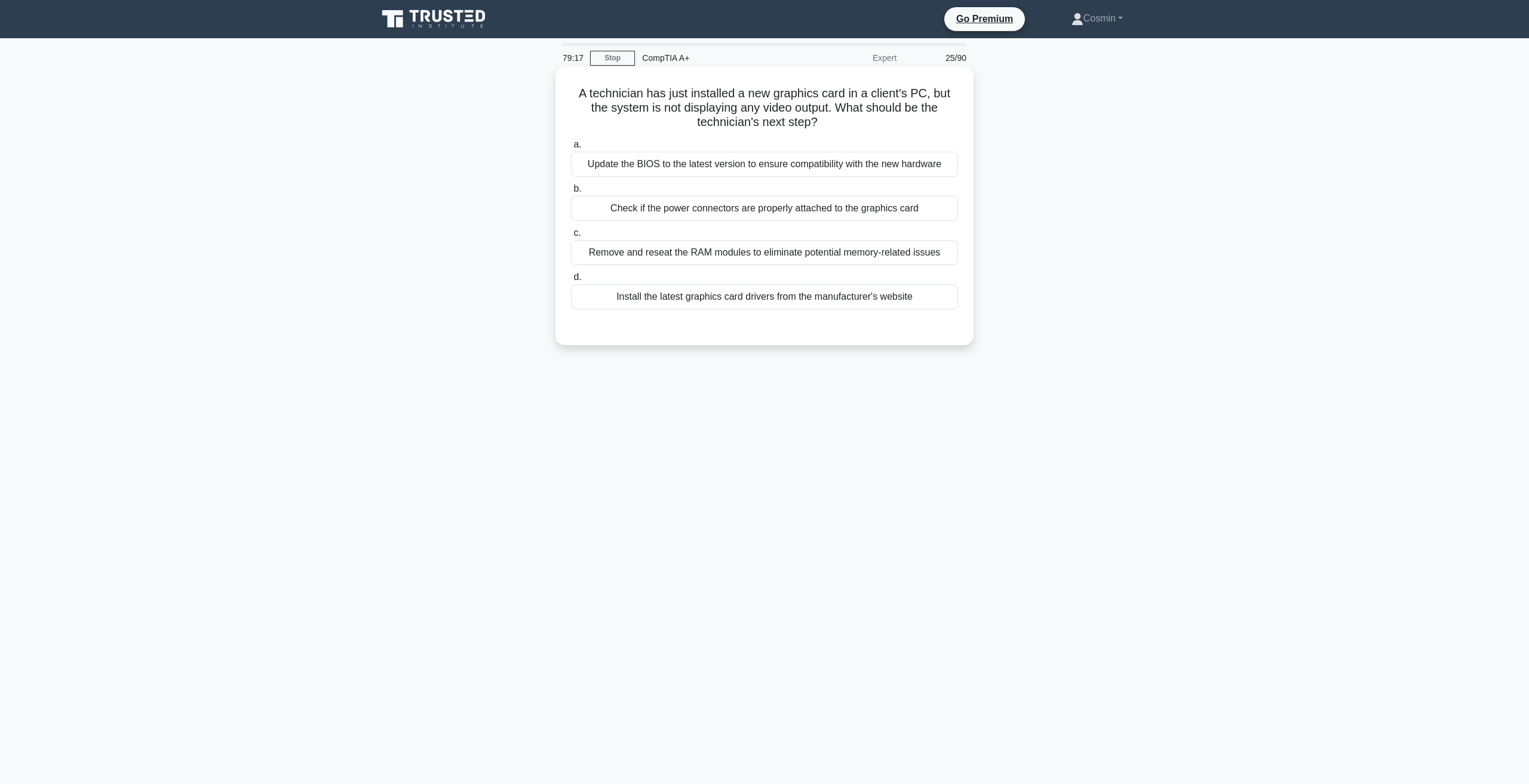
click at [828, 210] on div "Check if the power connectors are properly attached to the graphics card" at bounding box center [764, 207] width 387 height 25
click at [571, 193] on input "b. Check if the power connectors are properly attached to the graphics card" at bounding box center [571, 189] width 0 height 8
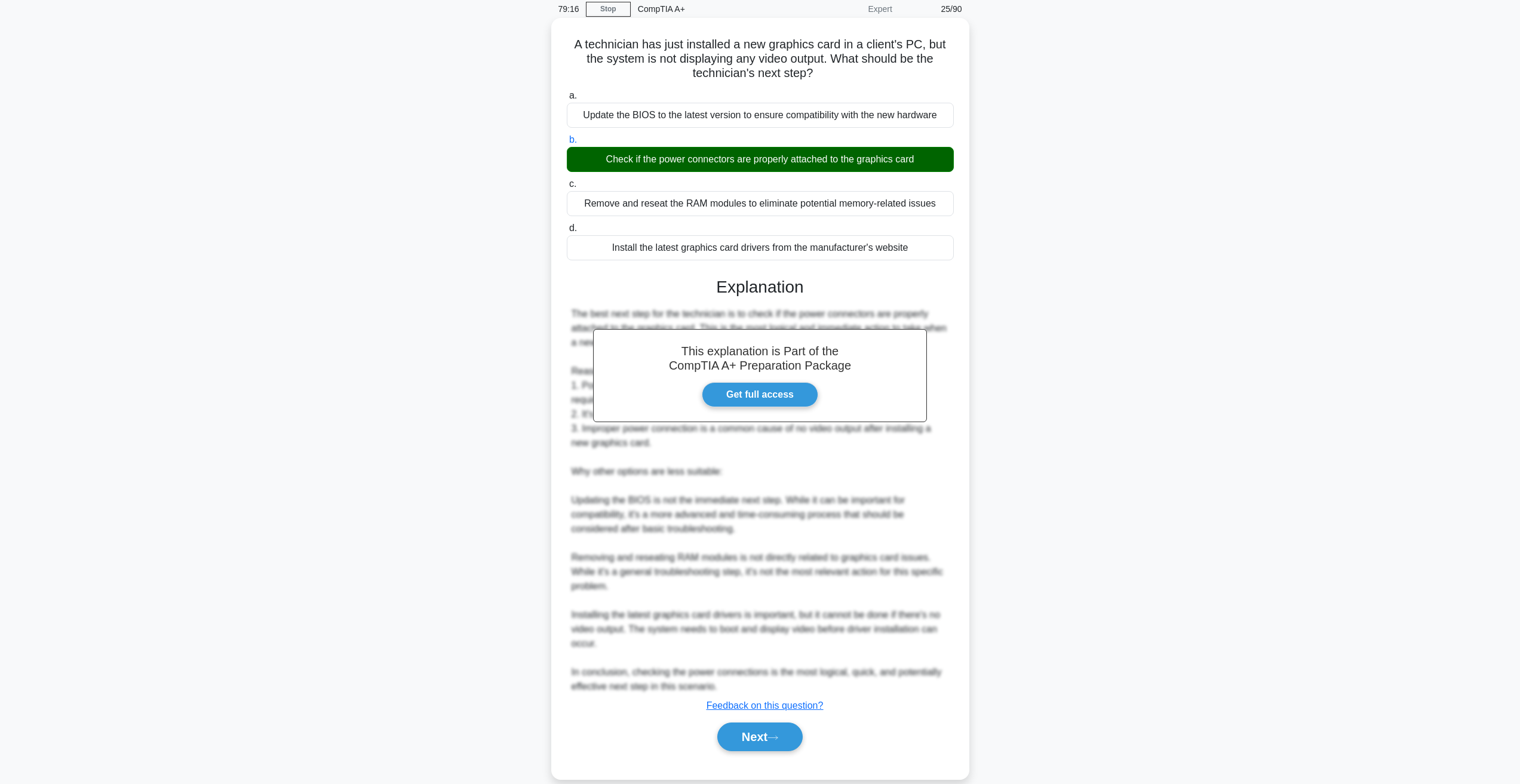
scroll to position [60, 0]
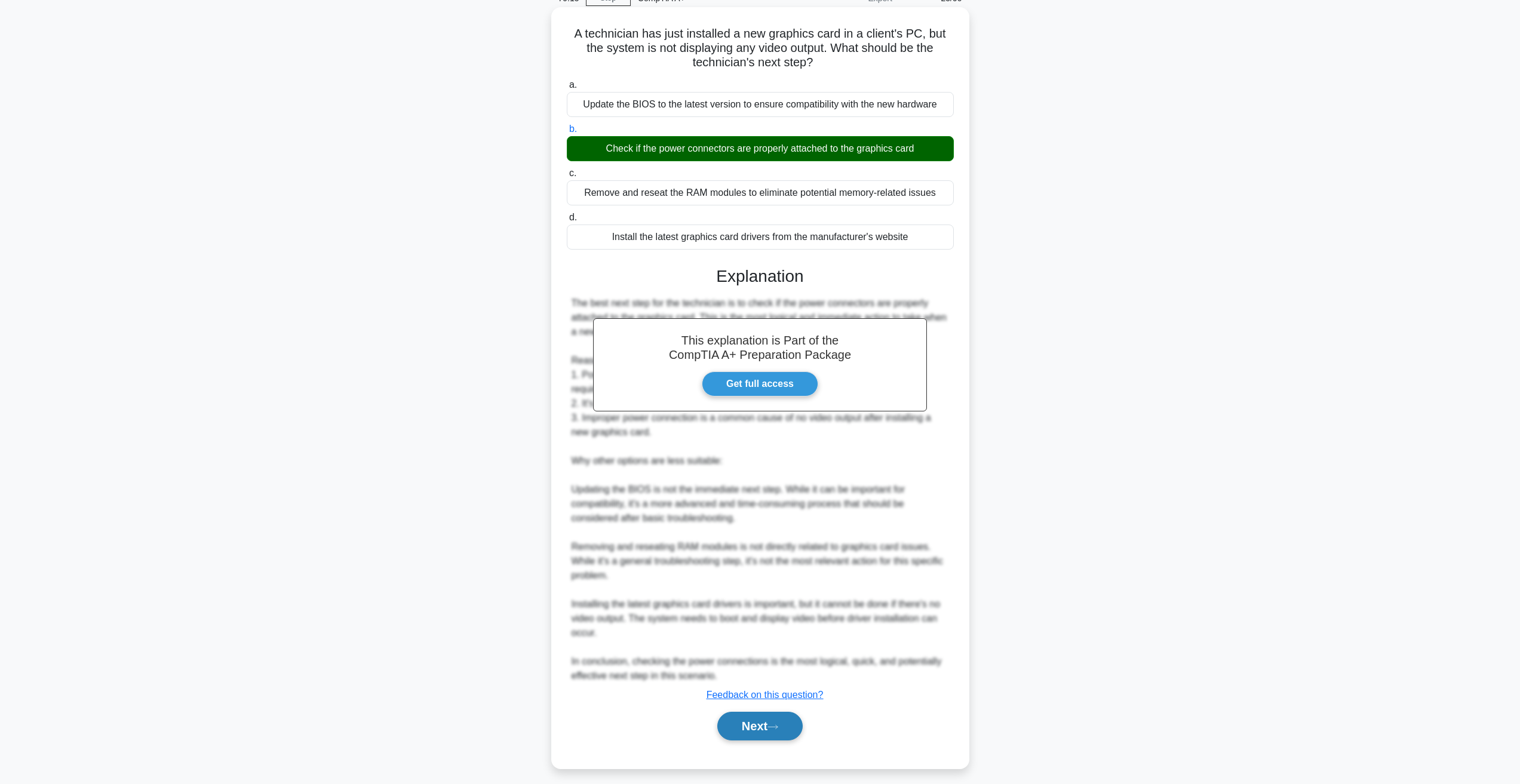
click at [771, 725] on button "Next" at bounding box center [760, 726] width 85 height 29
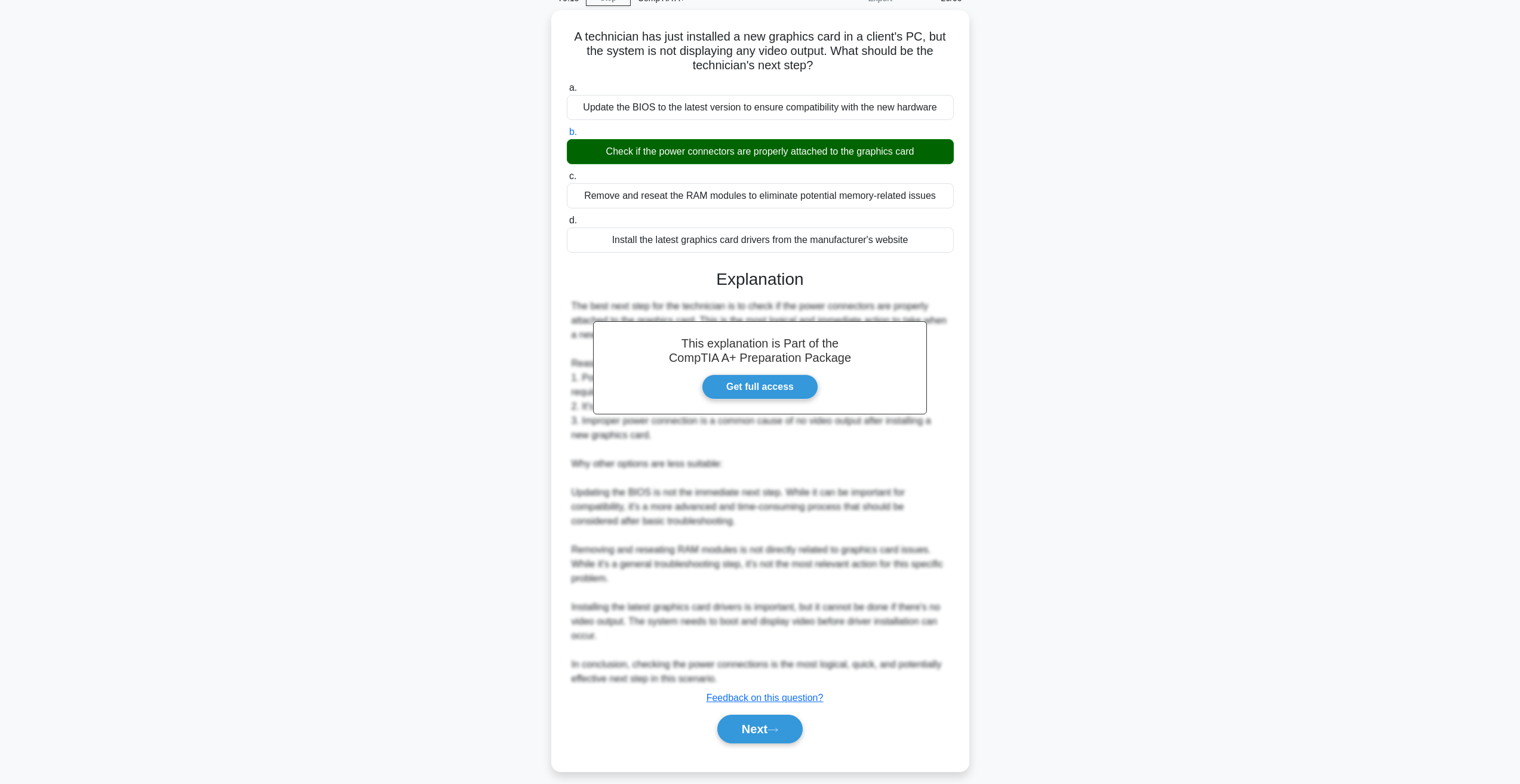
scroll to position [0, 0]
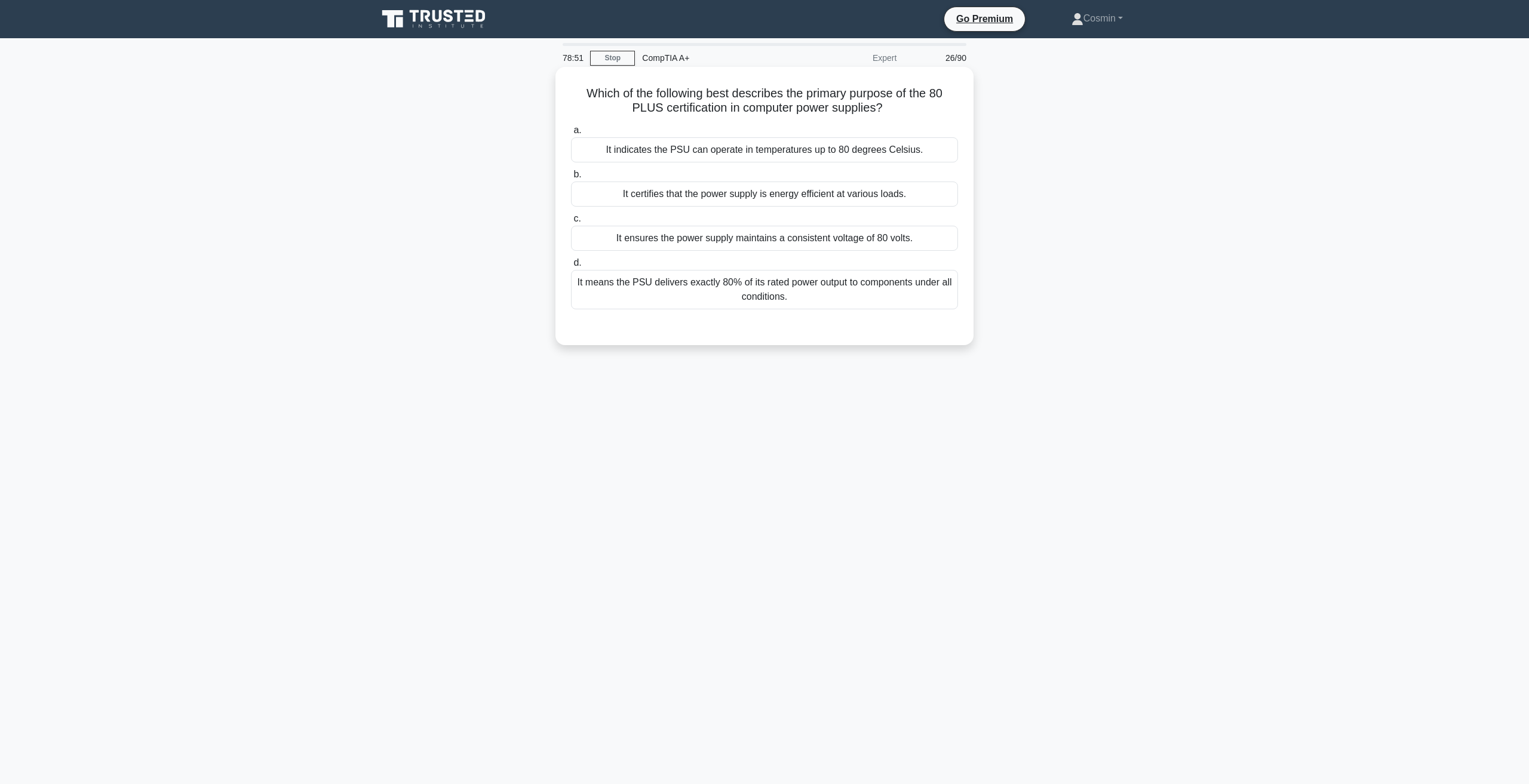
click at [703, 199] on div "It certifies that the power supply is energy efficient at various loads." at bounding box center [764, 193] width 387 height 25
click at [571, 179] on input "b. It certifies that the power supply is energy efficient at various loads." at bounding box center [571, 174] width 0 height 8
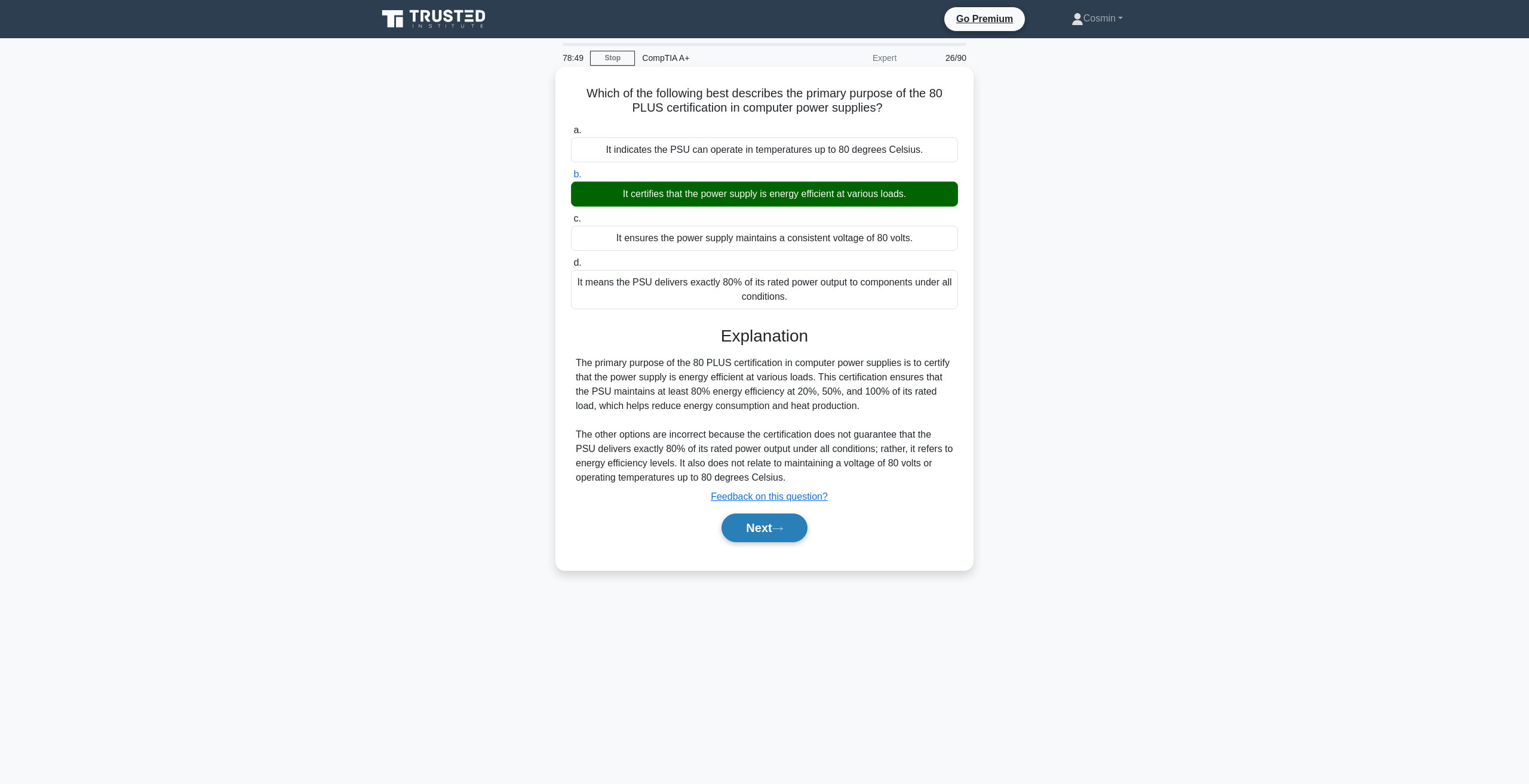
click at [774, 543] on button "Next" at bounding box center [764, 528] width 85 height 29
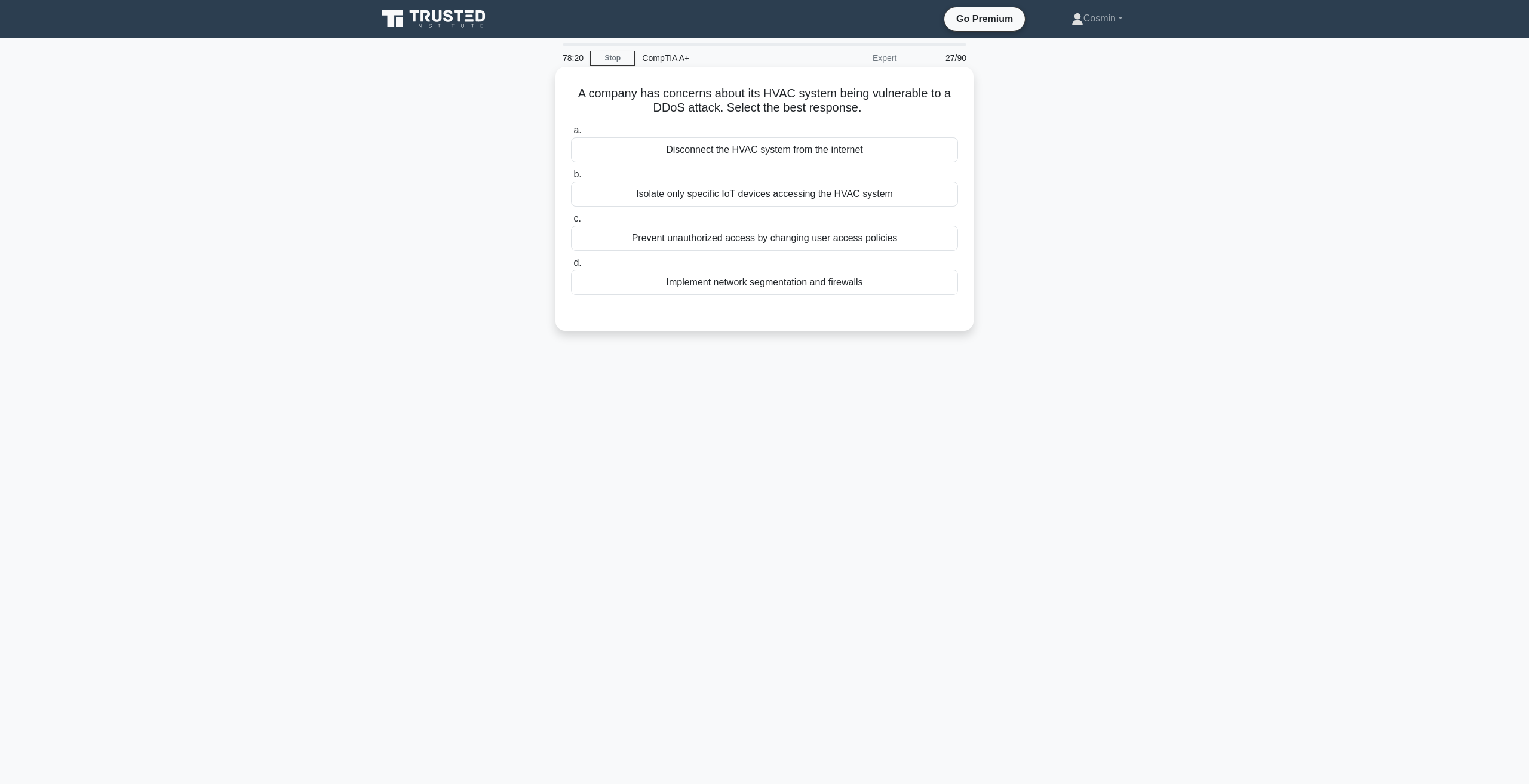
click at [731, 284] on div "Implement network segmentation and firewalls" at bounding box center [764, 281] width 387 height 25
click at [571, 267] on input "d. Implement network segmentation and firewalls" at bounding box center [571, 263] width 0 height 8
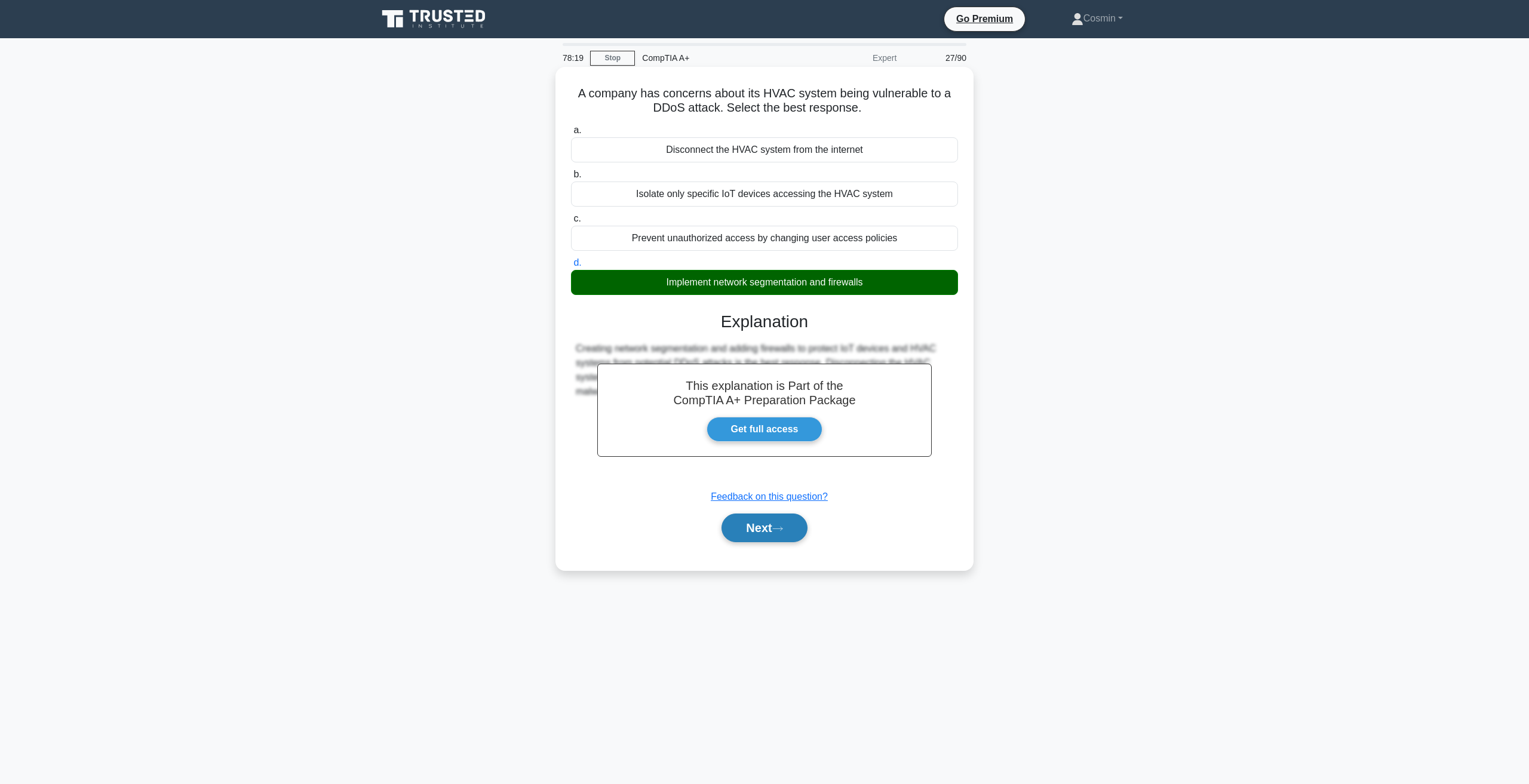
click at [782, 520] on button "Next" at bounding box center [764, 528] width 85 height 29
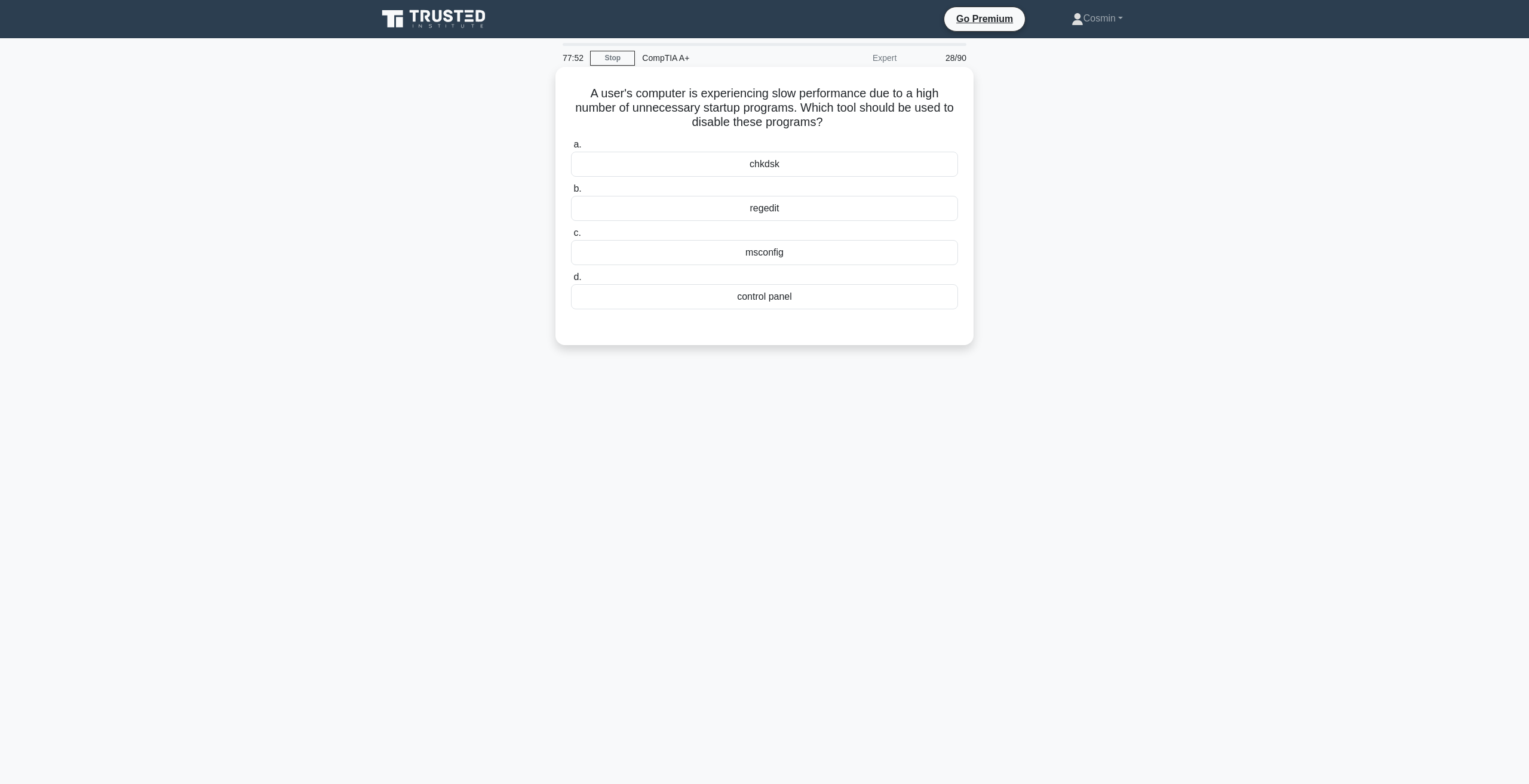
click at [776, 300] on div "control panel" at bounding box center [764, 296] width 387 height 25
click at [571, 281] on input "d. control panel" at bounding box center [571, 277] width 0 height 8
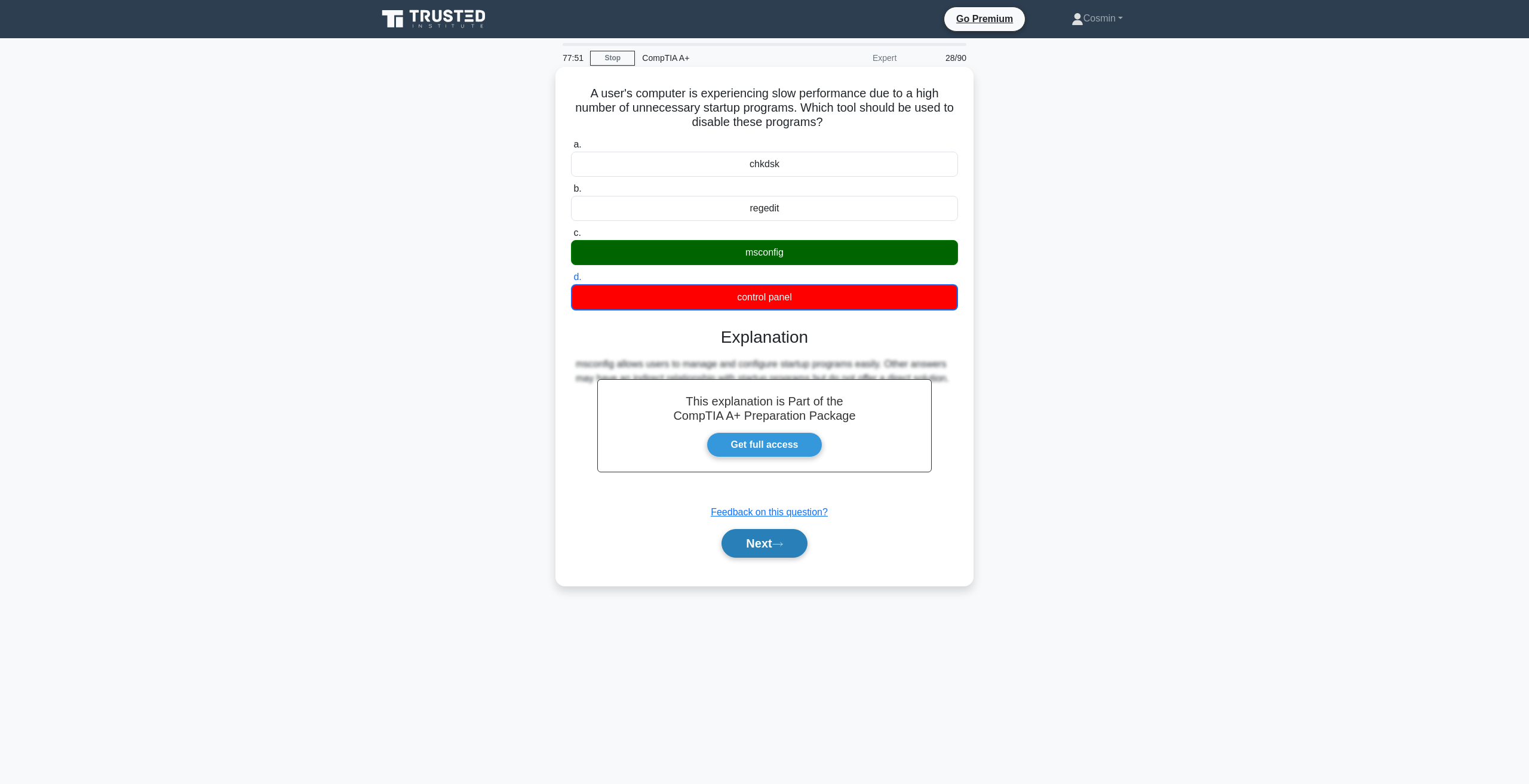
click at [764, 540] on button "Next" at bounding box center [764, 543] width 85 height 29
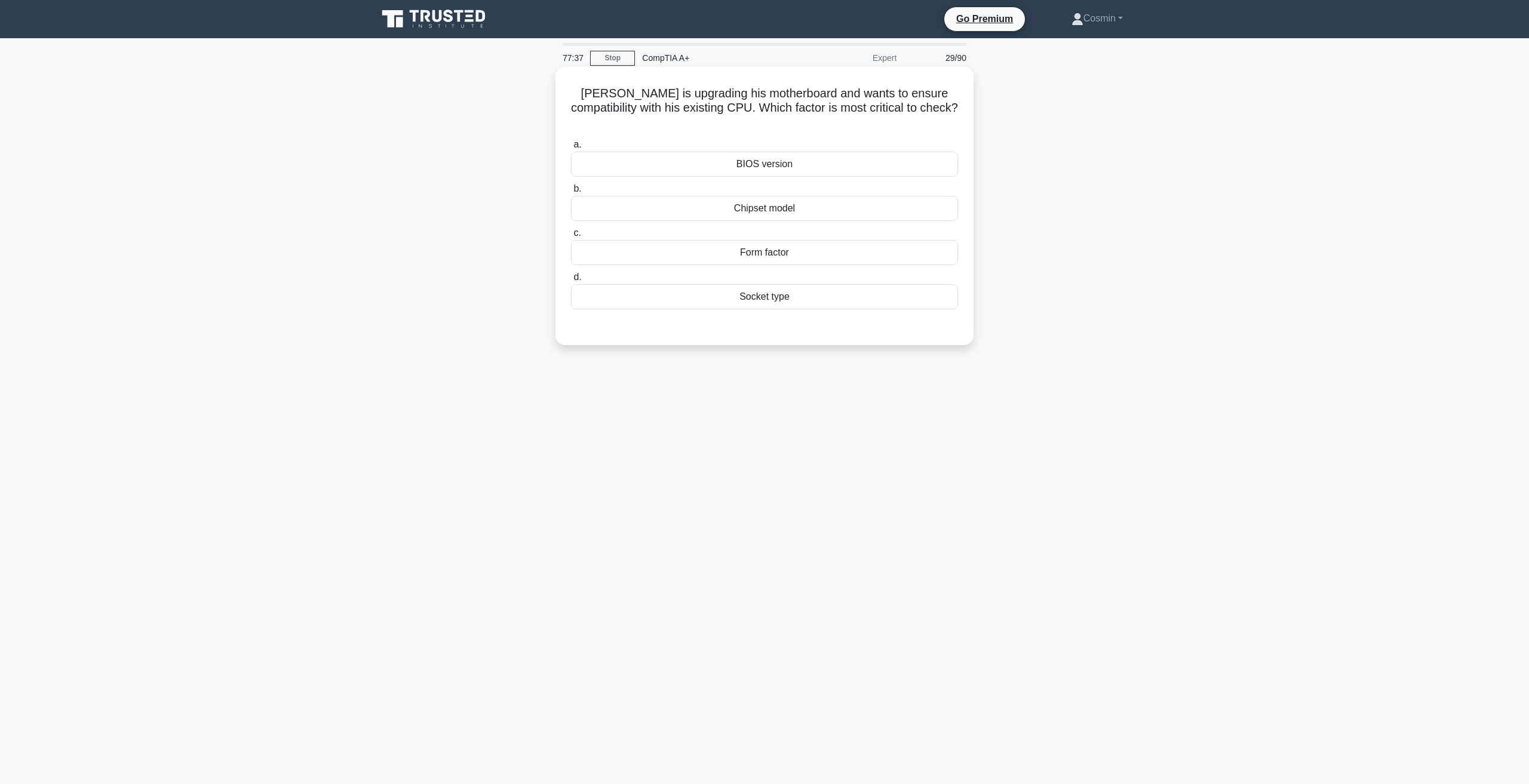
click at [775, 285] on div "Socket type" at bounding box center [764, 296] width 387 height 25
click at [571, 281] on input "d. Socket type" at bounding box center [571, 277] width 0 height 8
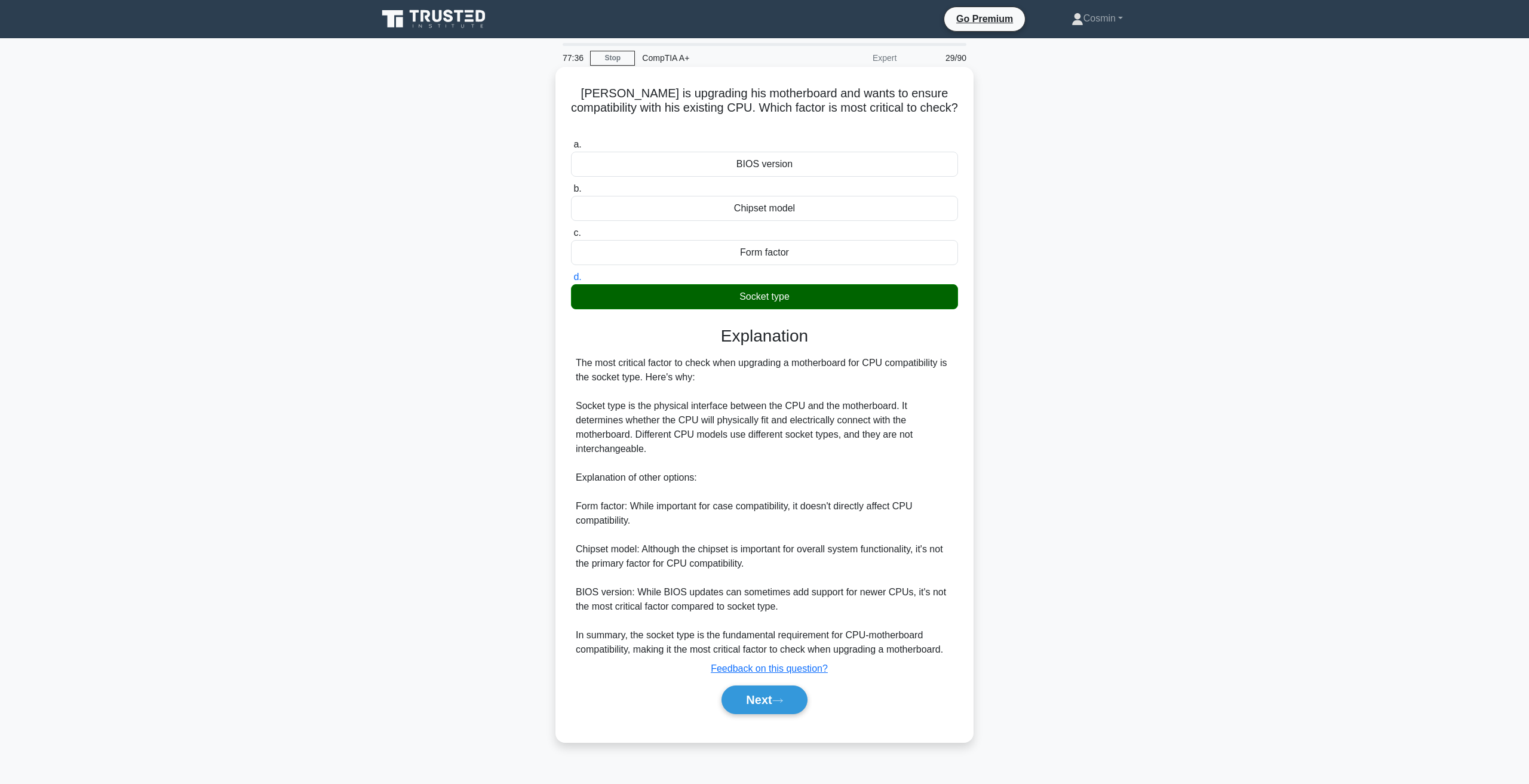
click at [801, 681] on div "Next" at bounding box center [764, 700] width 387 height 38
click at [792, 697] on button "Next" at bounding box center [764, 700] width 85 height 29
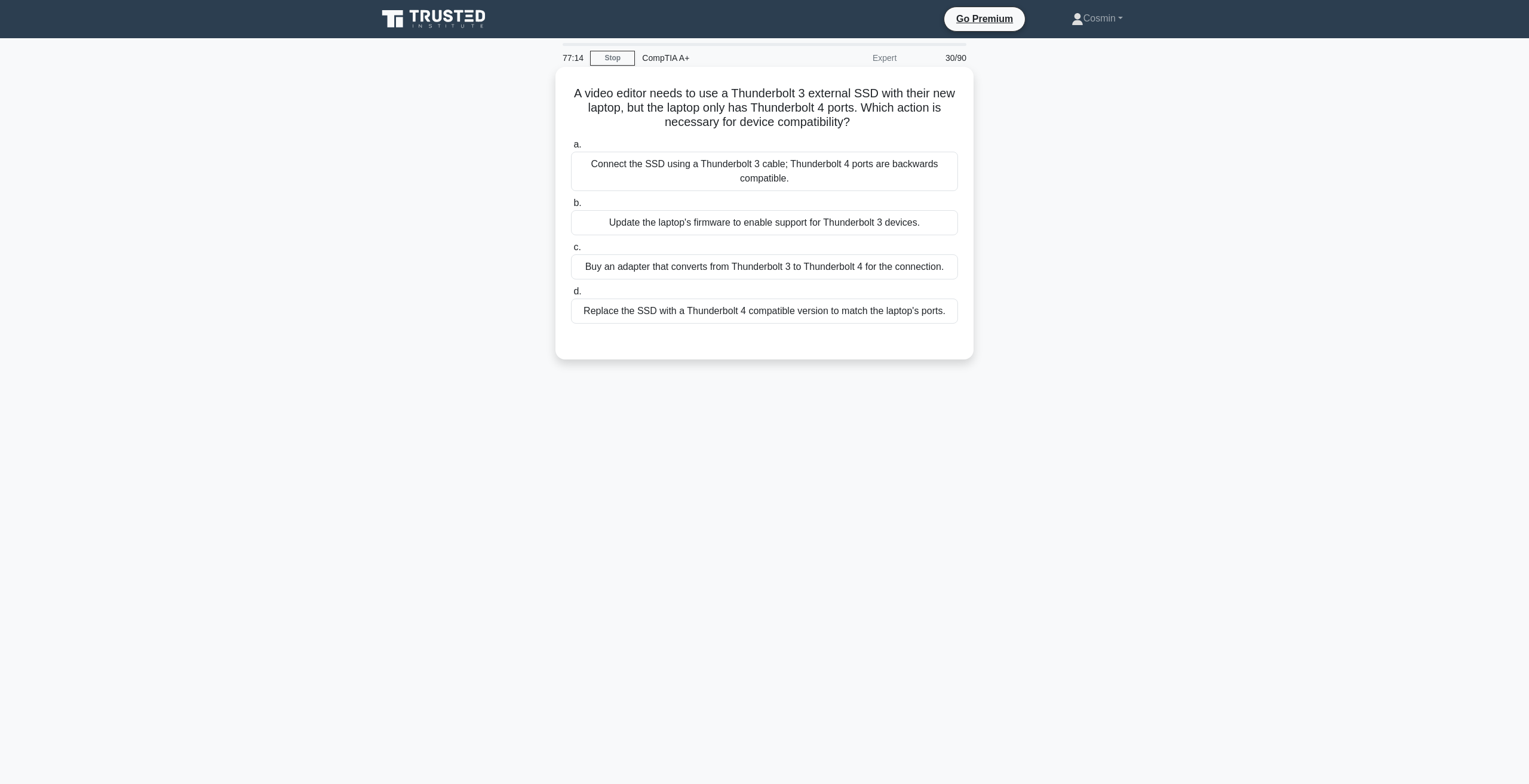
click at [858, 173] on div "Connect the SSD using a Thunderbolt 3 cable; Thunderbolt 4 ports are backwards …" at bounding box center [764, 171] width 387 height 39
click at [571, 149] on input "a. Connect the SSD using a Thunderbolt 3 cable; Thunderbolt 4 ports are backwar…" at bounding box center [571, 145] width 0 height 8
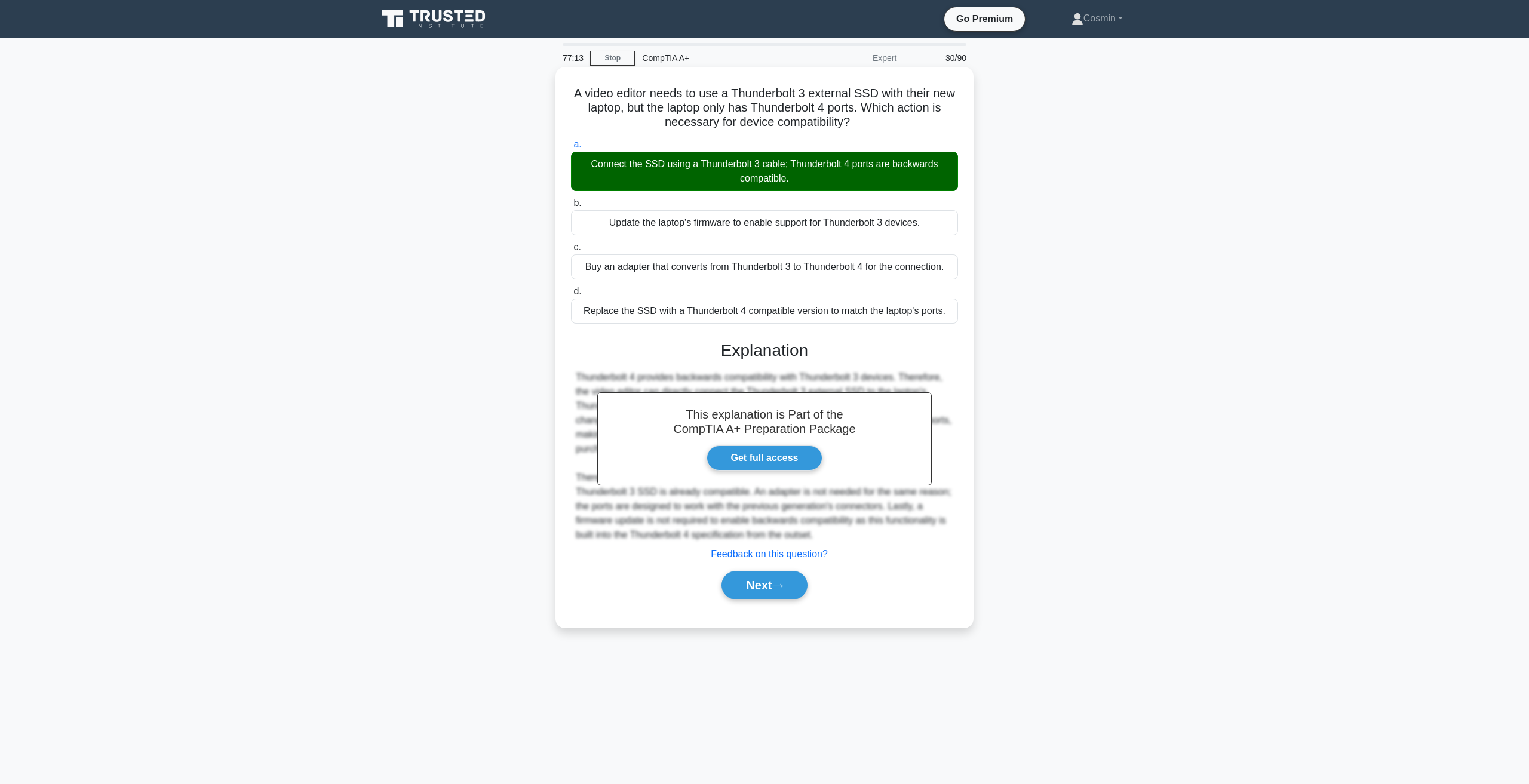
click at [746, 603] on div "Next" at bounding box center [764, 585] width 387 height 38
click at [769, 582] on button "Next" at bounding box center [764, 585] width 85 height 29
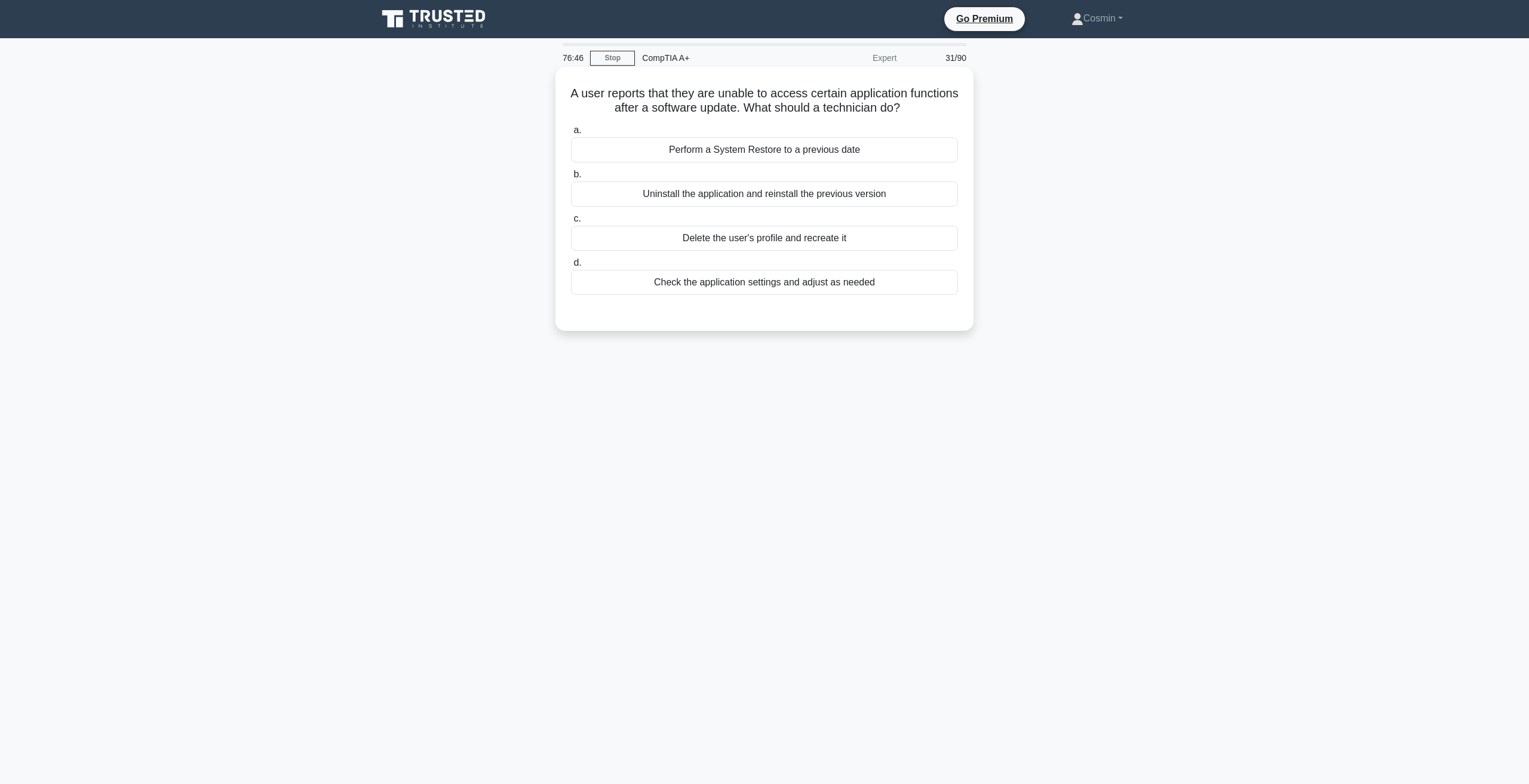
click at [821, 287] on div "Check the application settings and adjust as needed" at bounding box center [764, 281] width 387 height 25
click at [571, 267] on input "d. Check the application settings and adjust as needed" at bounding box center [571, 263] width 0 height 8
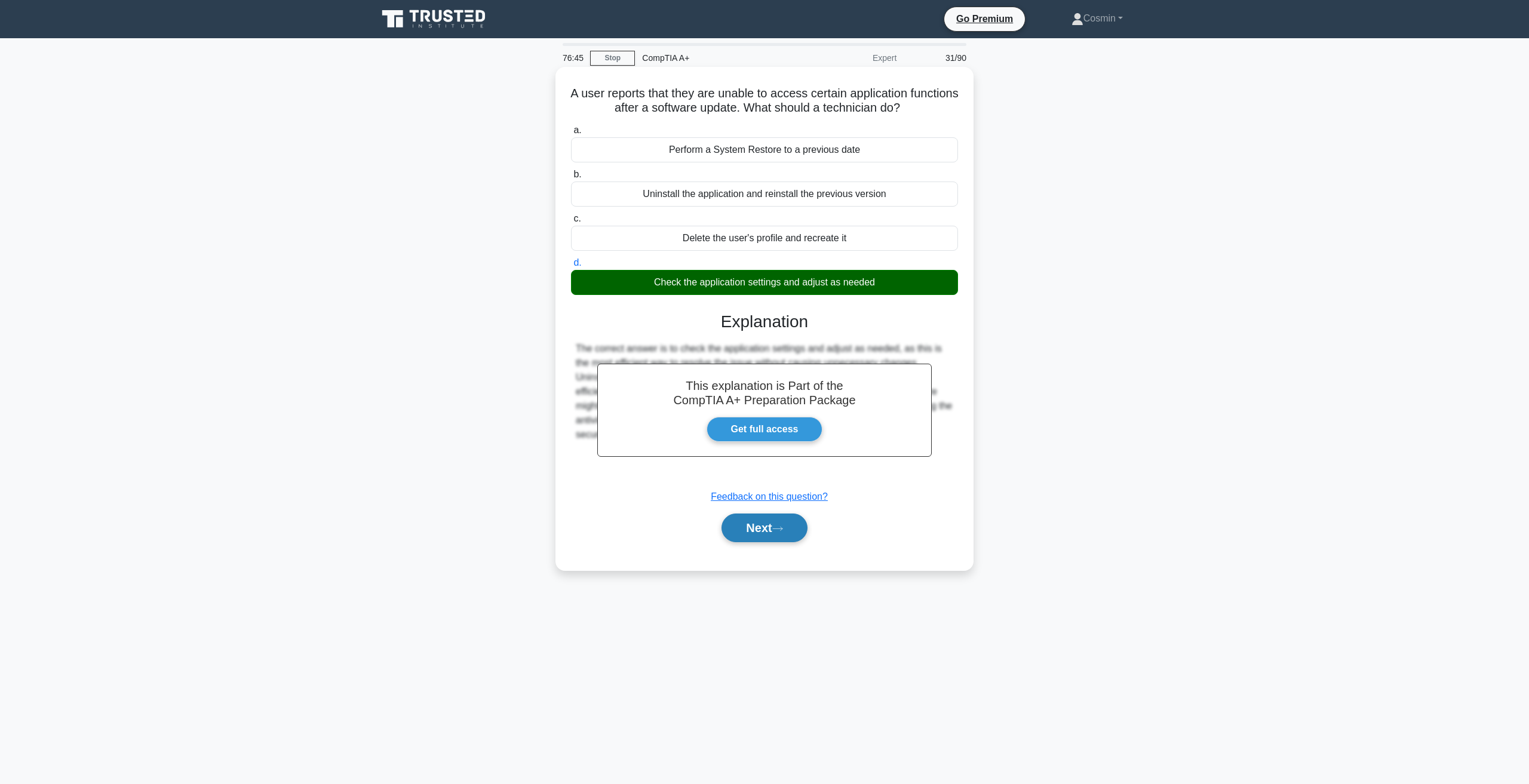
click at [779, 520] on button "Next" at bounding box center [764, 528] width 85 height 29
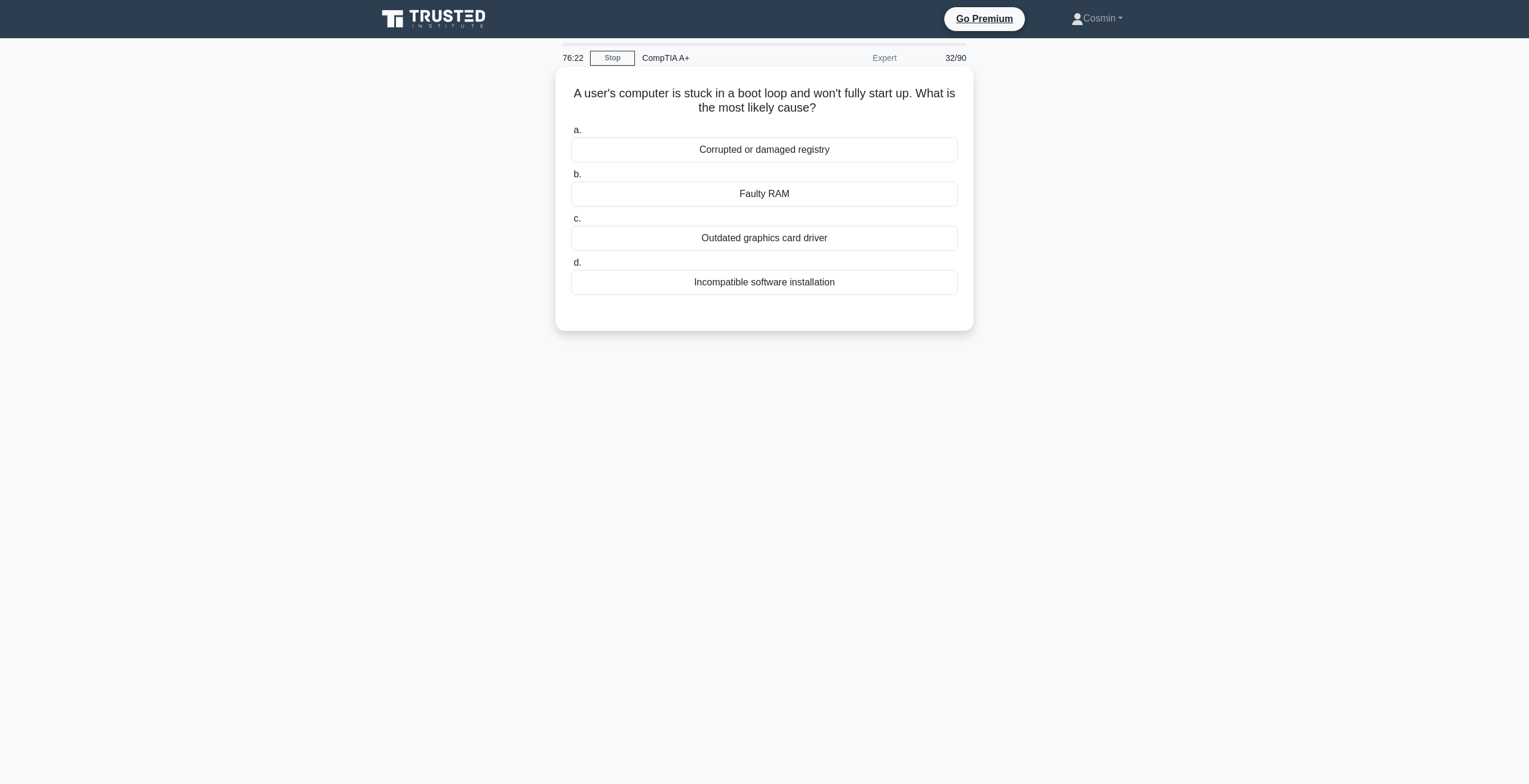
click at [756, 285] on div "Incompatible software installation" at bounding box center [764, 281] width 387 height 25
click at [571, 267] on input "d. Incompatible software installation" at bounding box center [571, 263] width 0 height 8
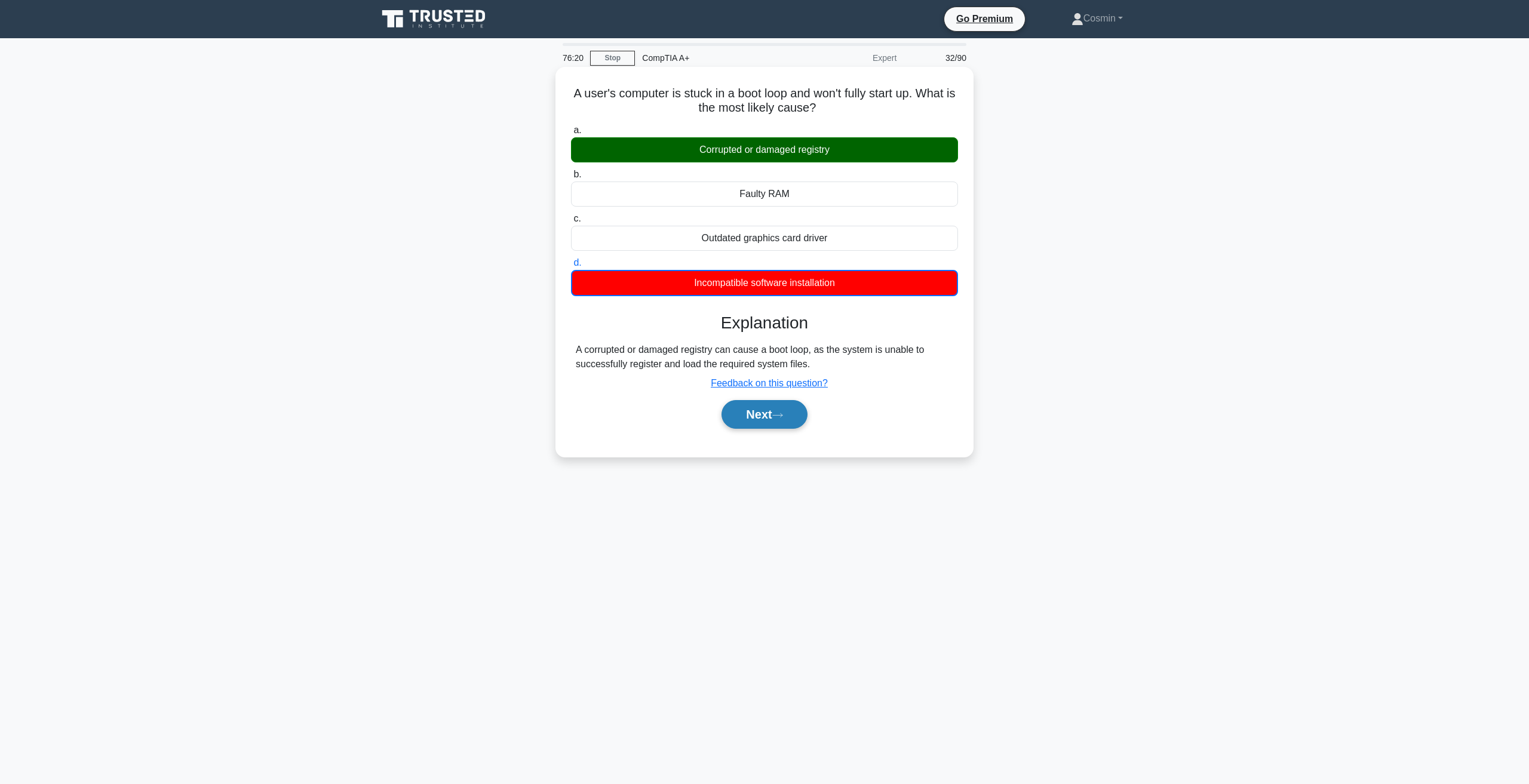
click at [770, 420] on button "Next" at bounding box center [764, 415] width 85 height 29
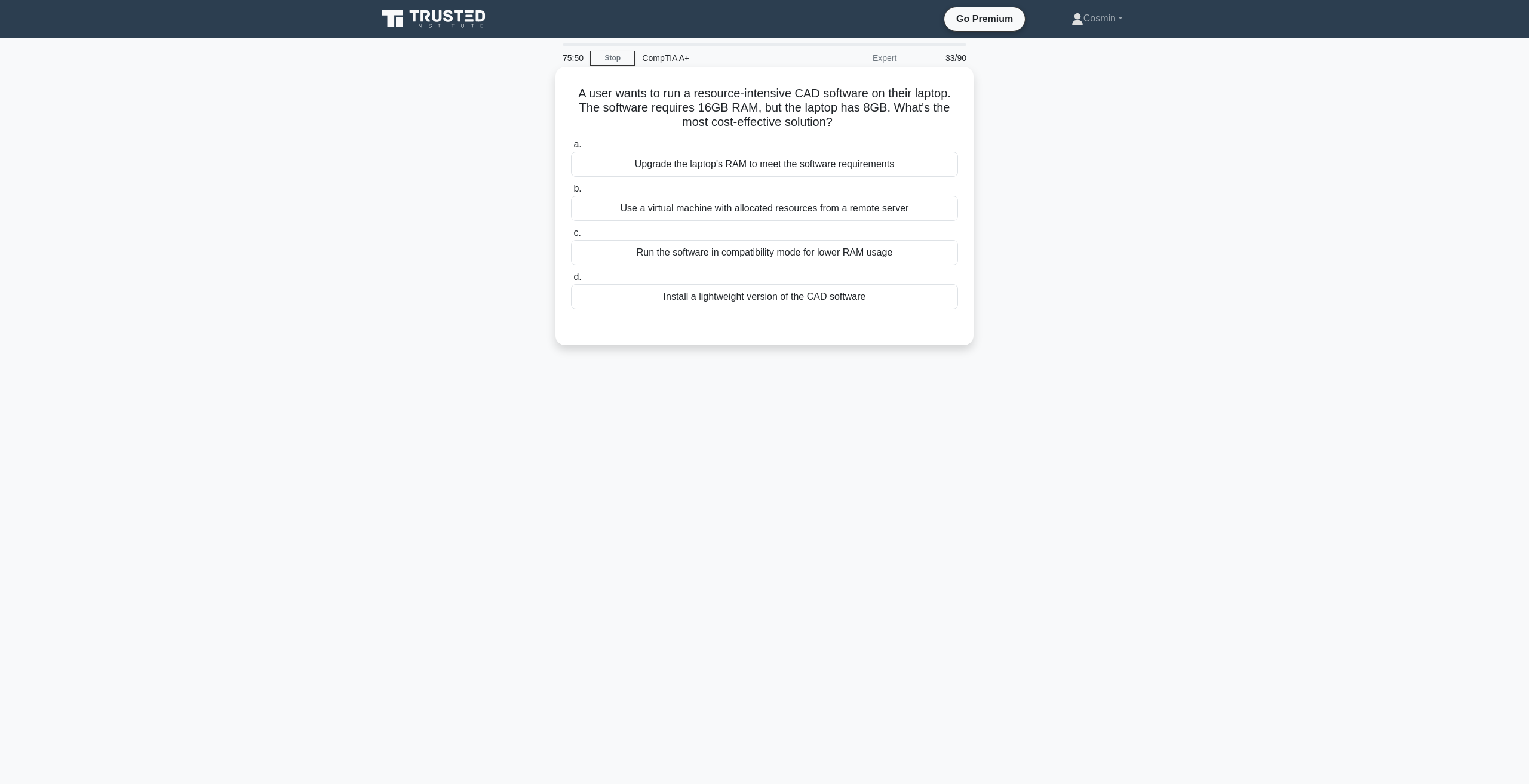
click at [811, 298] on div "Install a lightweight version of the CAD software" at bounding box center [764, 296] width 387 height 25
click at [571, 281] on input "d. Install a lightweight version of the CAD software" at bounding box center [571, 277] width 0 height 8
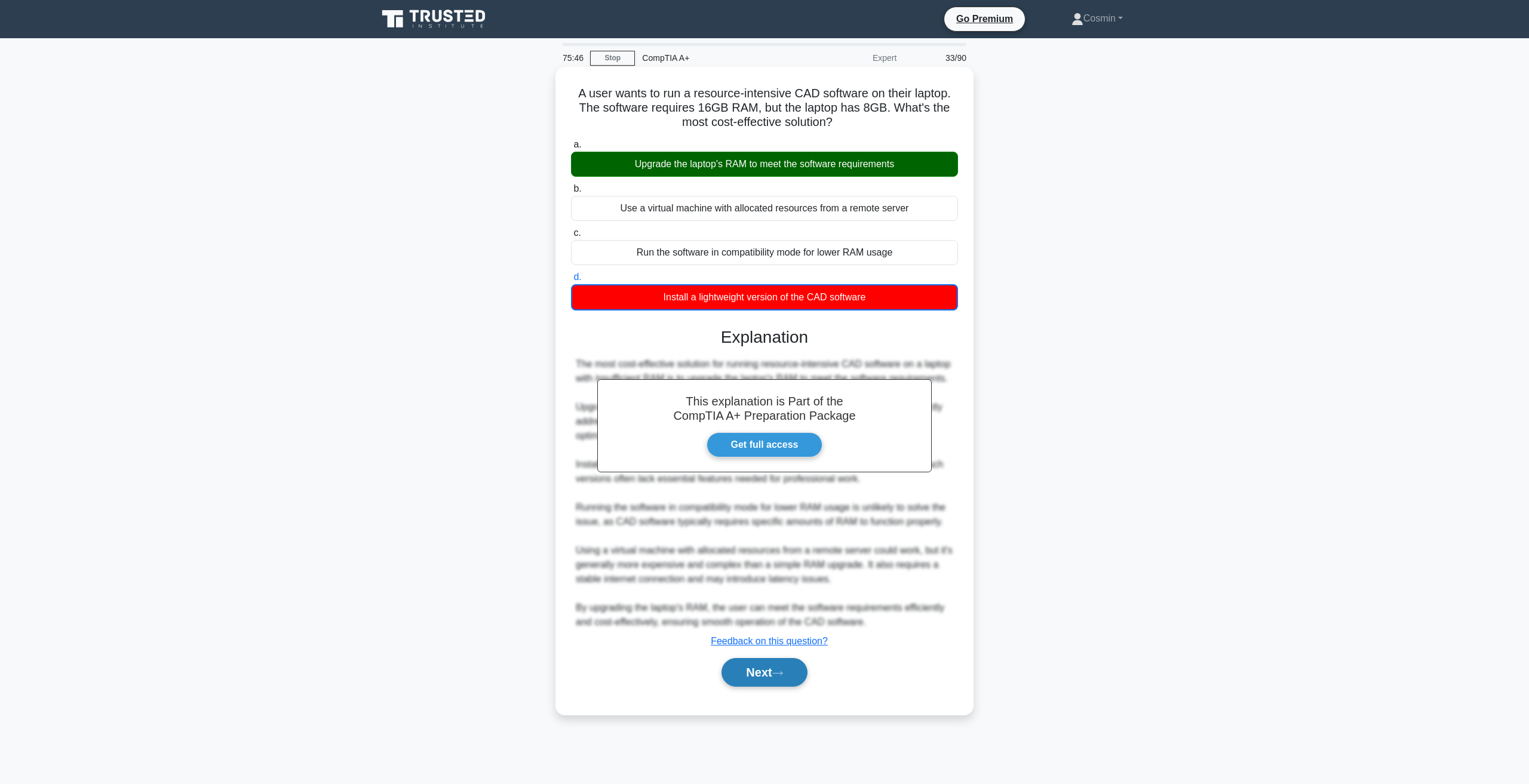
click at [750, 678] on button "Next" at bounding box center [764, 673] width 85 height 29
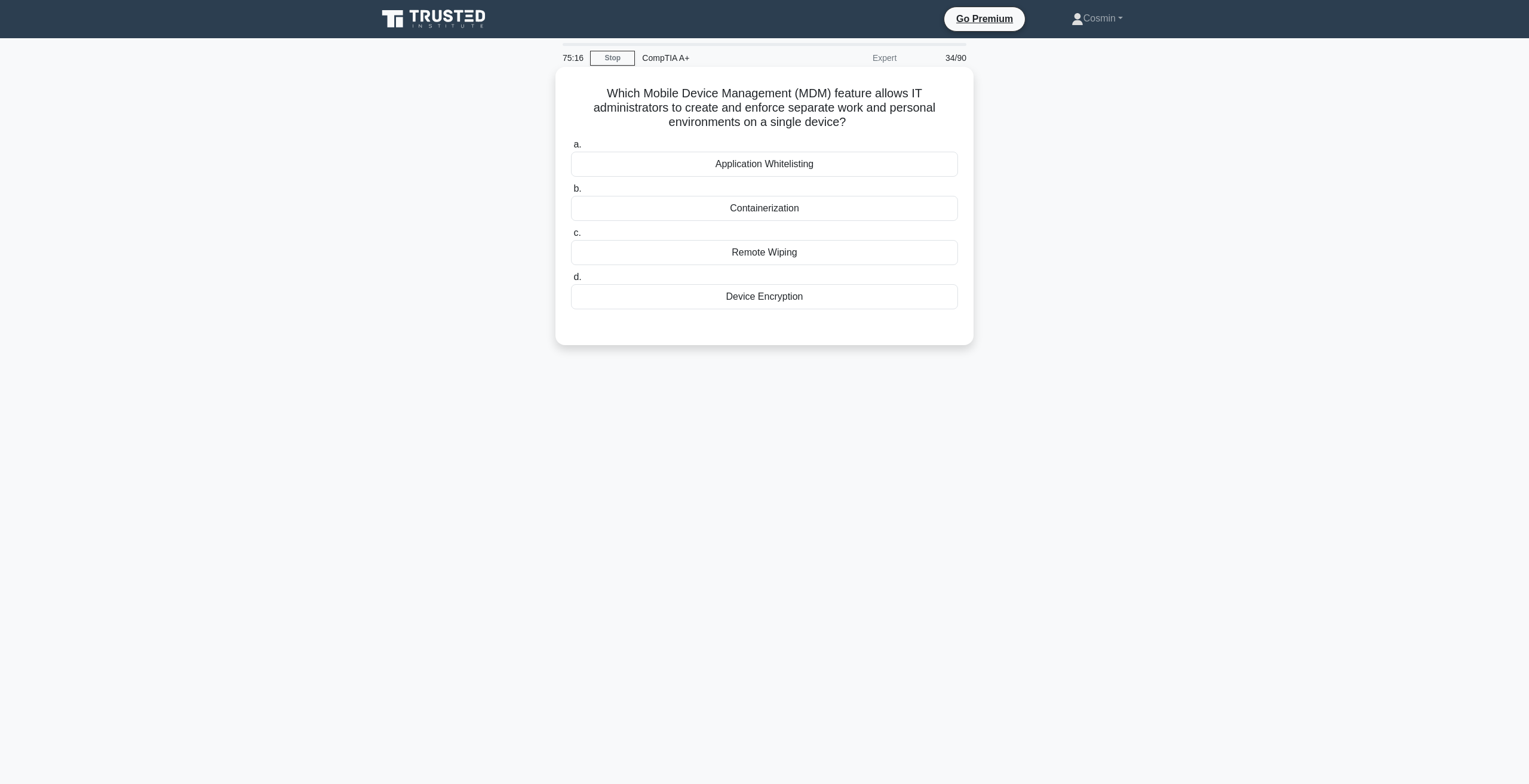
click at [755, 213] on div "Containerization" at bounding box center [764, 207] width 387 height 25
click at [571, 193] on input "b. Containerization" at bounding box center [571, 189] width 0 height 8
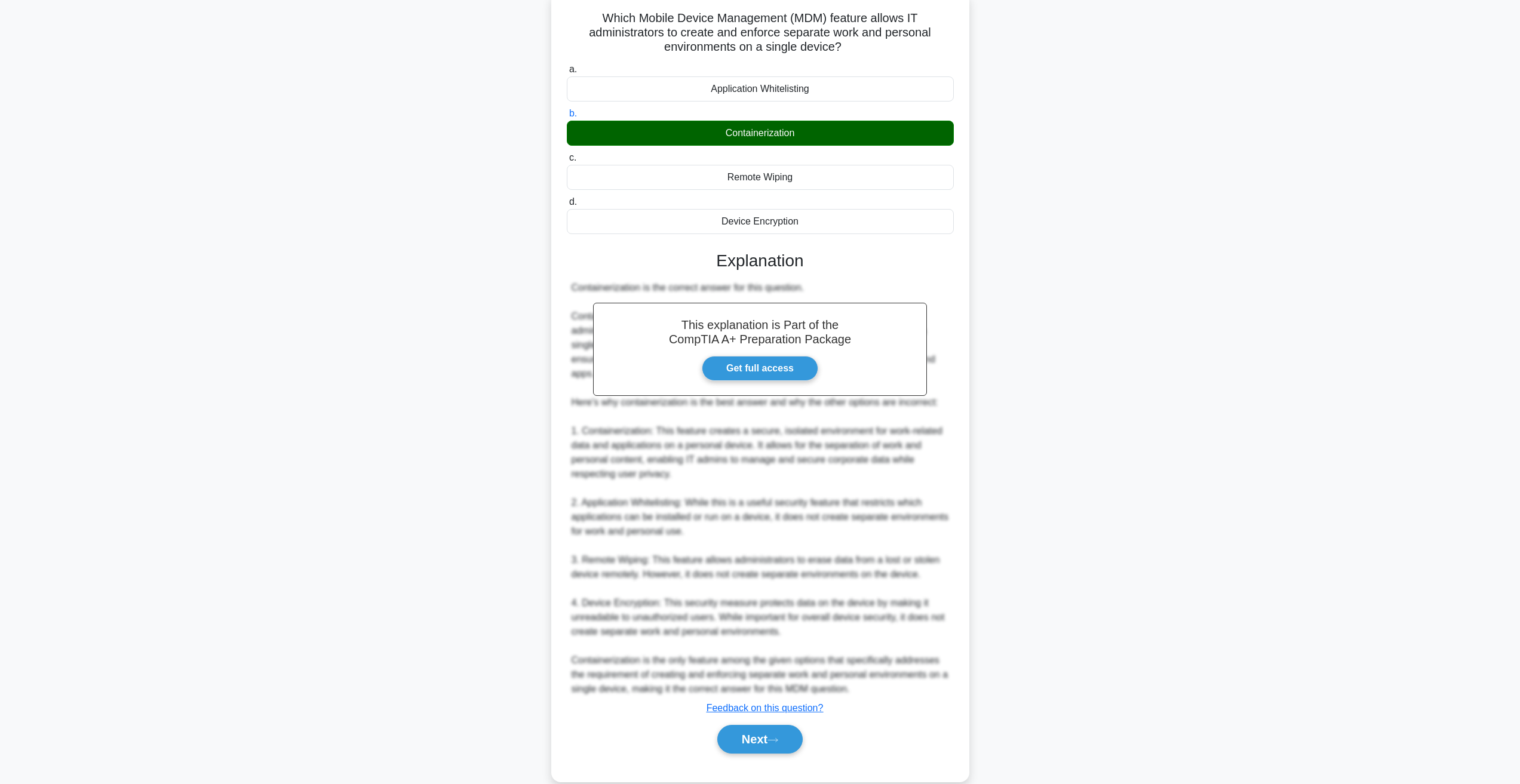
scroll to position [96, 0]
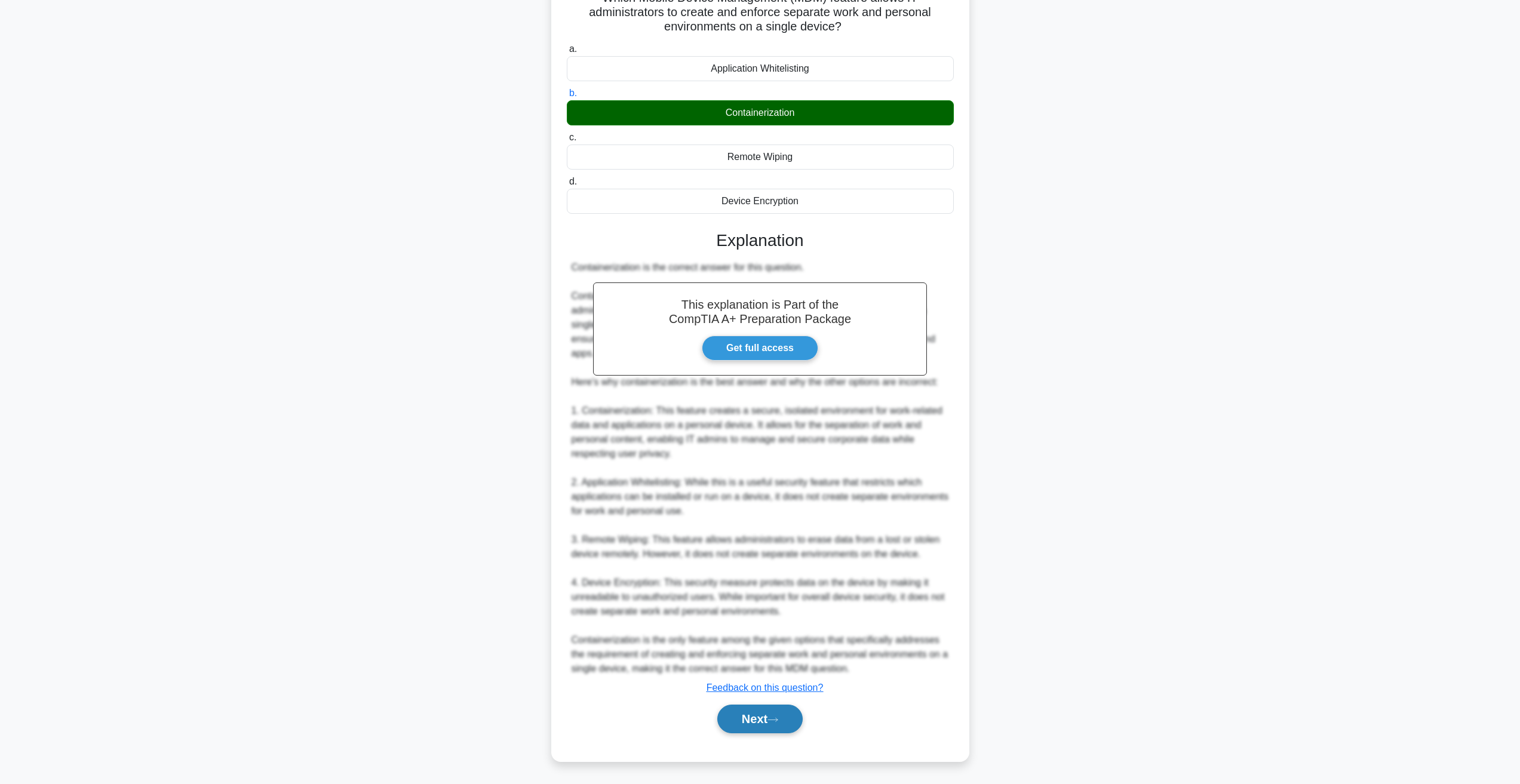
click at [756, 726] on button "Next" at bounding box center [760, 719] width 85 height 29
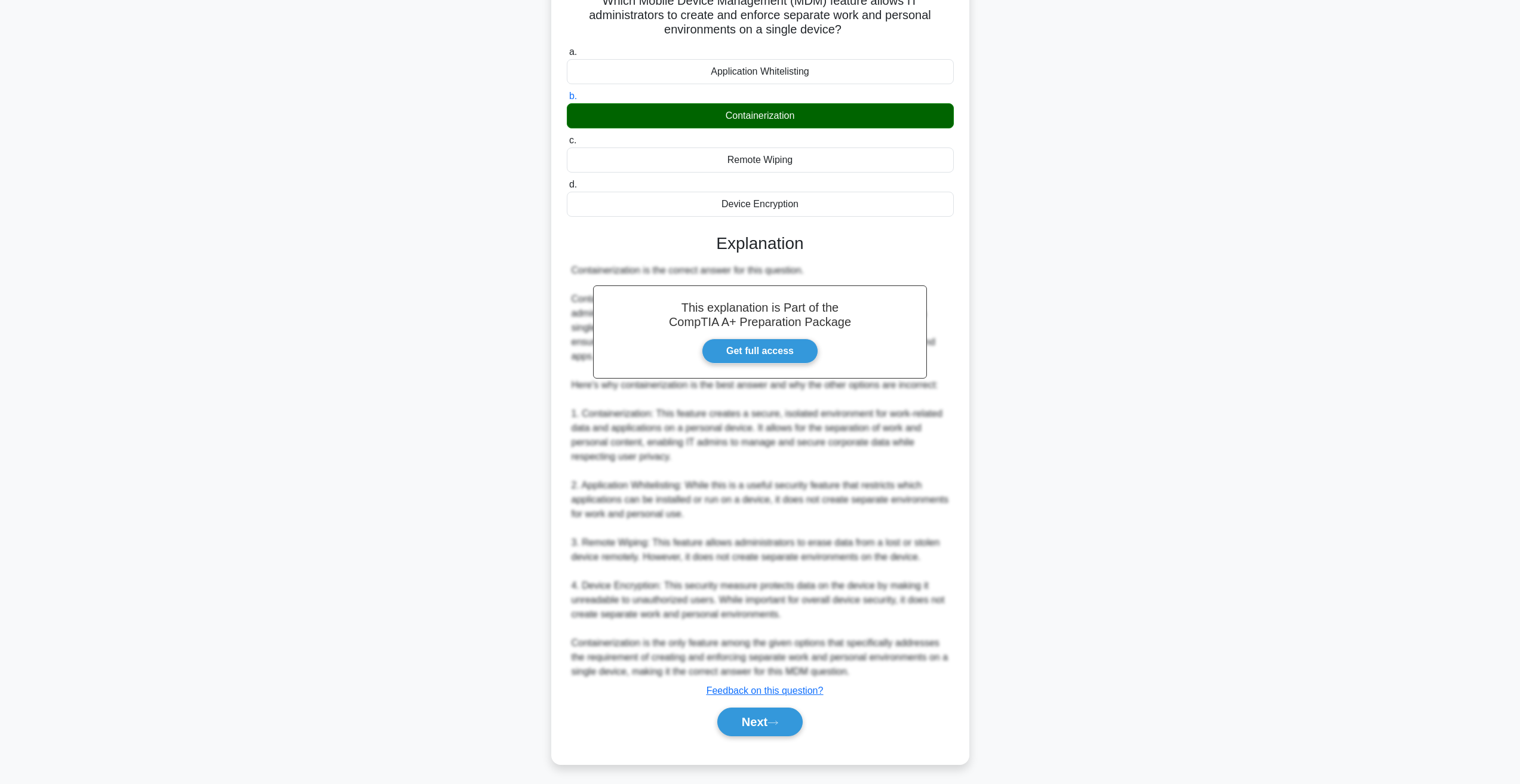
scroll to position [0, 0]
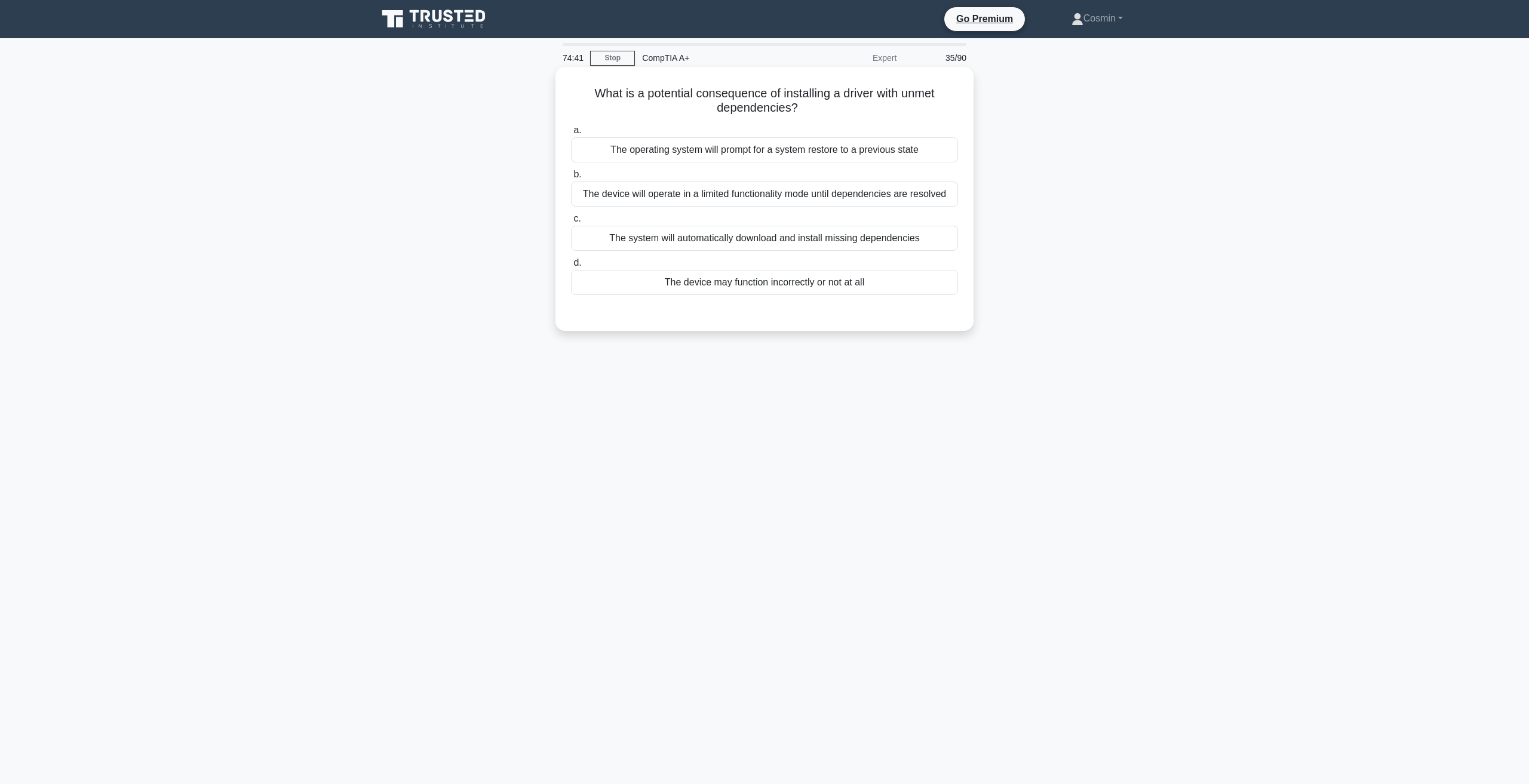
click at [798, 288] on div "The device may function incorrectly or not at all" at bounding box center [764, 281] width 387 height 25
click at [571, 267] on input "d. The device may function incorrectly or not at all" at bounding box center [571, 263] width 0 height 8
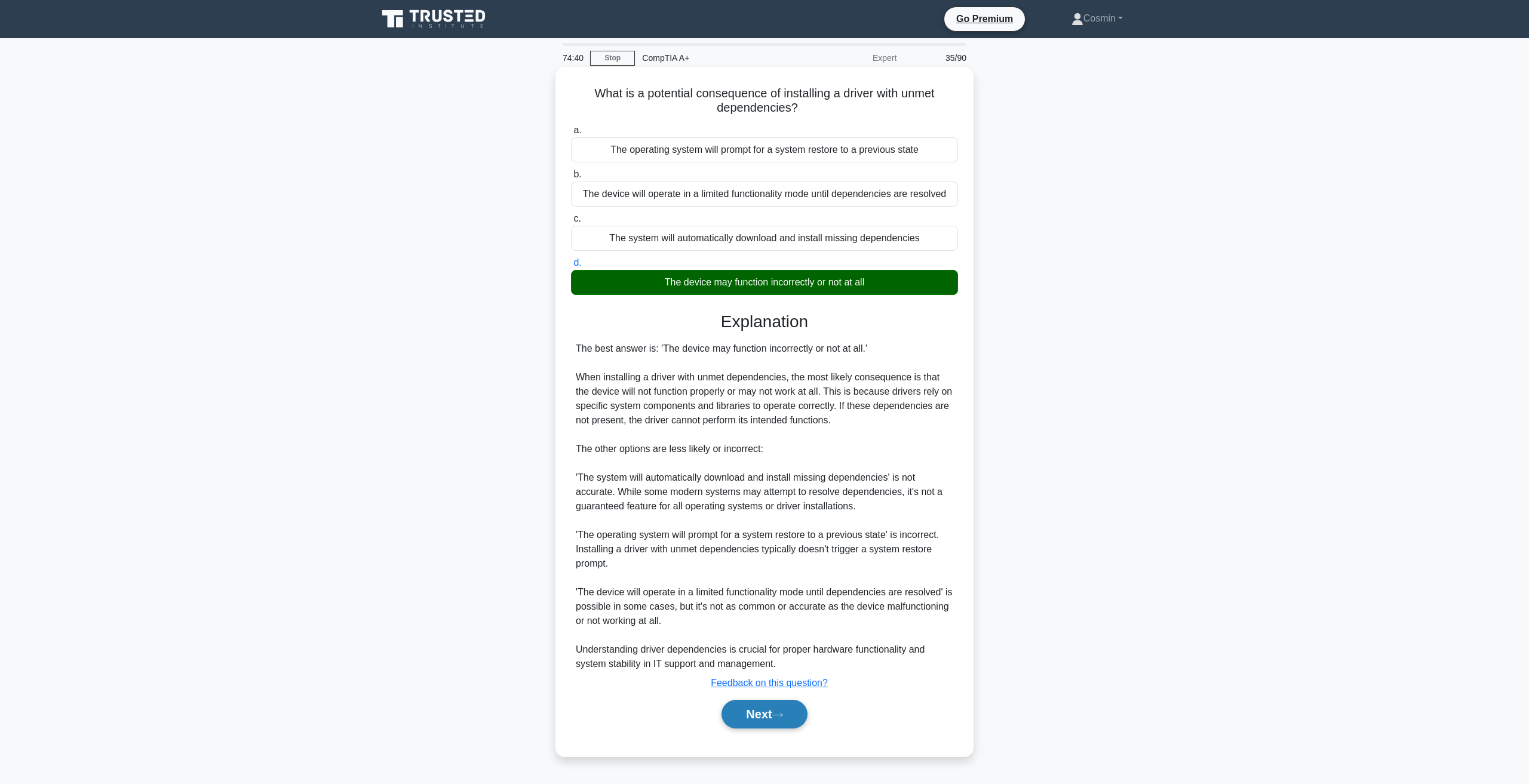
click at [780, 713] on icon at bounding box center [777, 715] width 11 height 7
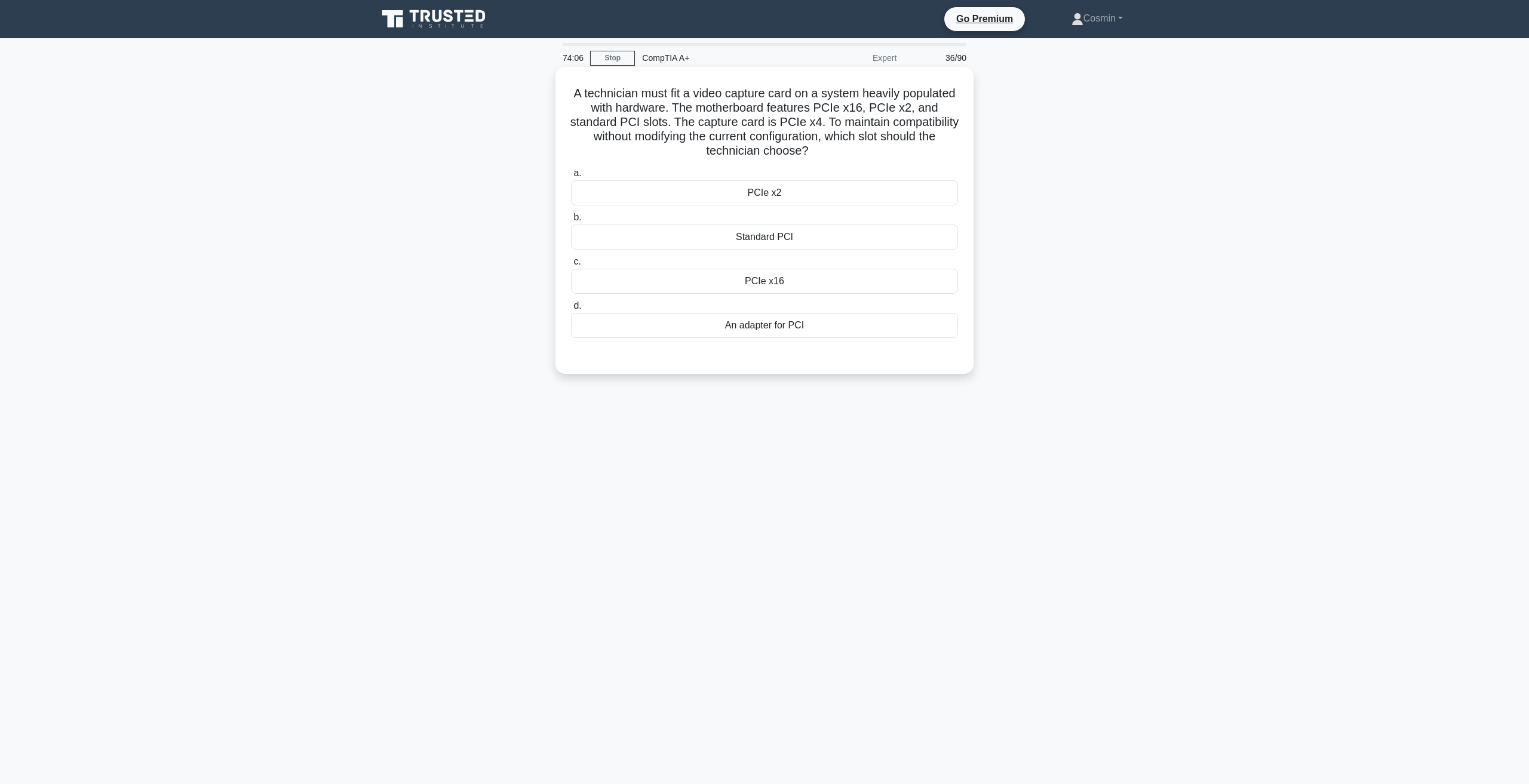
click at [799, 283] on div "PCIe x16" at bounding box center [764, 281] width 387 height 25
click at [571, 266] on input "c. PCIe x16" at bounding box center [571, 261] width 0 height 8
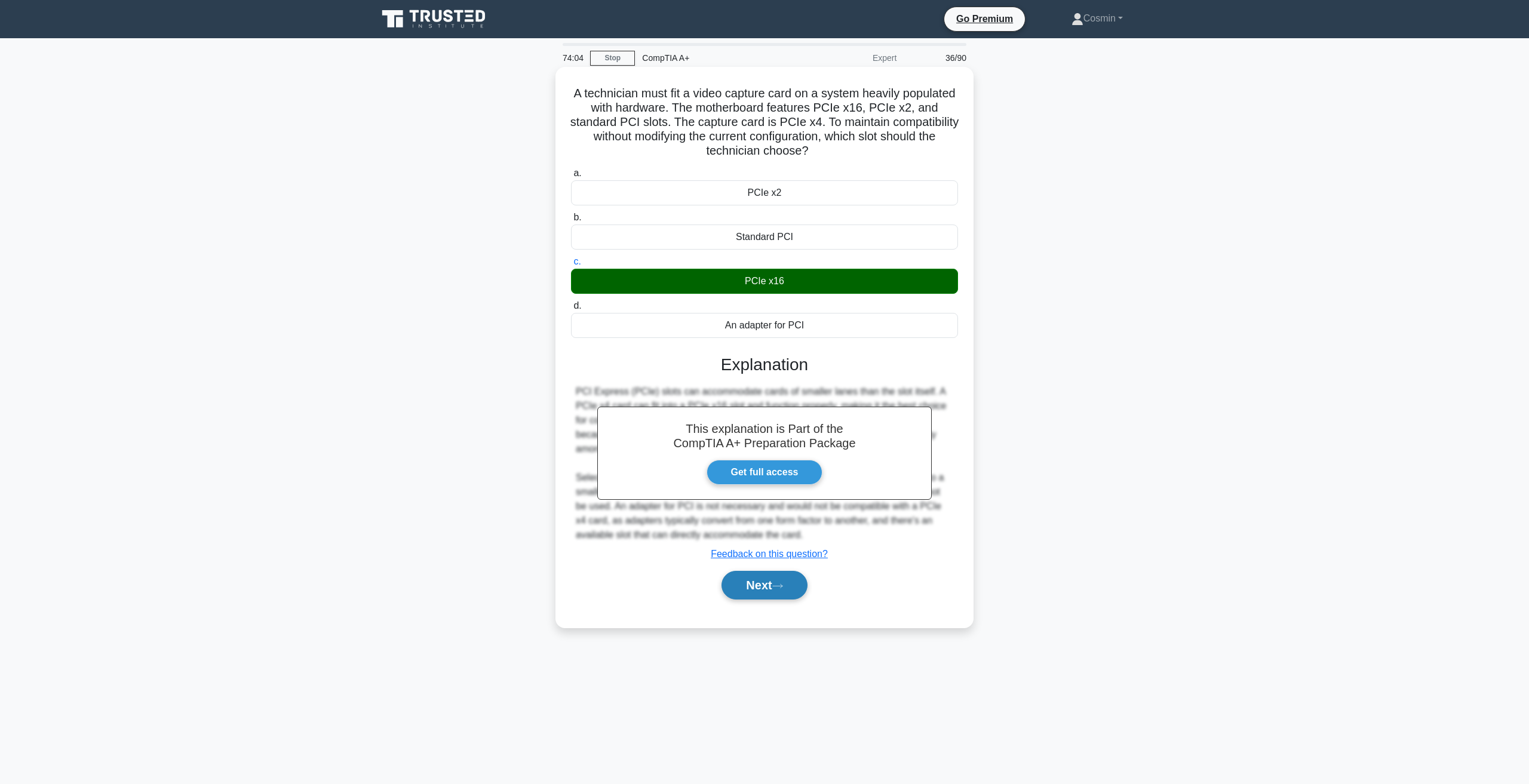
click at [760, 577] on button "Next" at bounding box center [764, 585] width 85 height 29
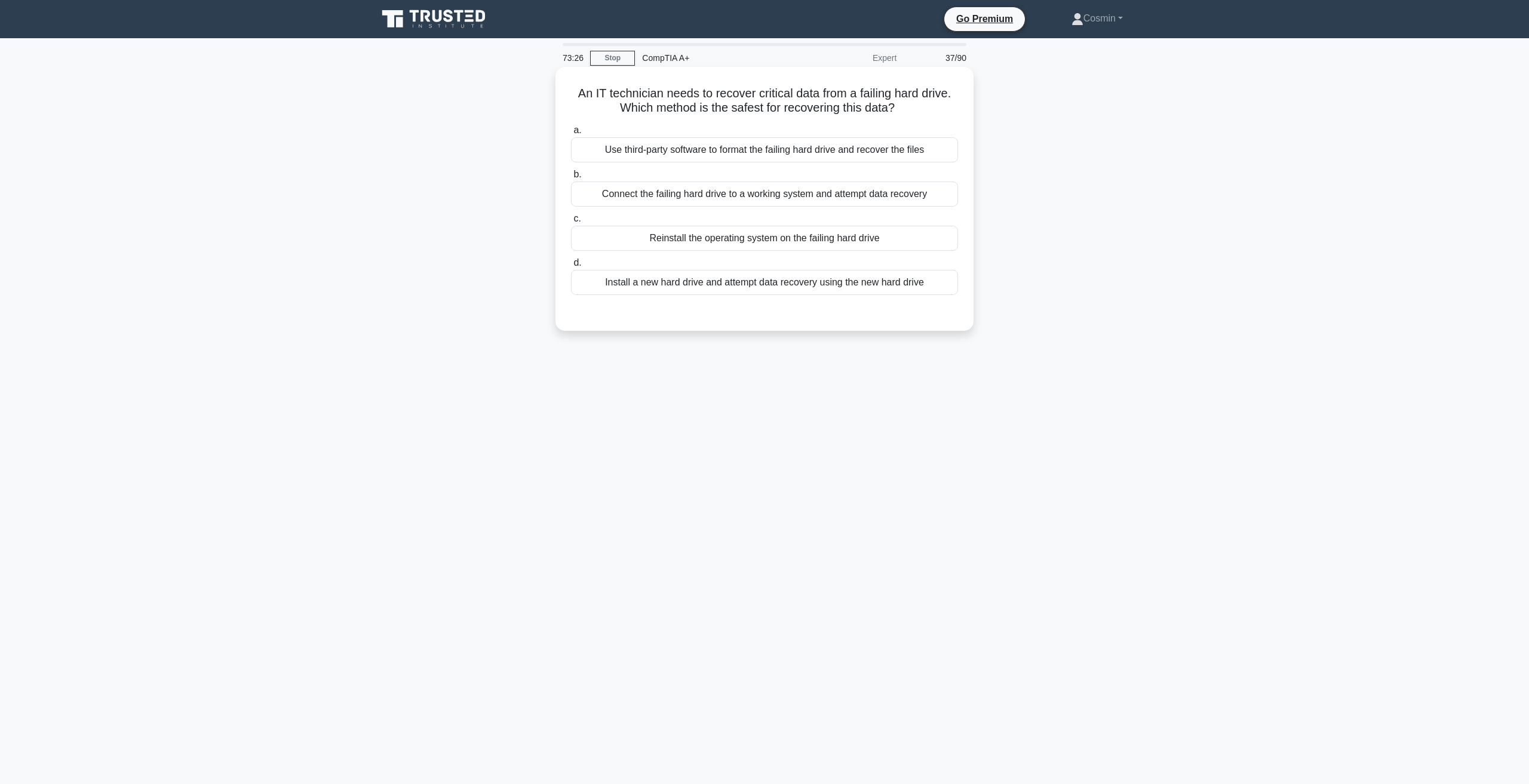
click at [839, 156] on div "Use third-party software to format the failing hard drive and recover the files" at bounding box center [764, 150] width 387 height 25
click at [571, 134] on input "a. Use third-party software to format the failing hard drive and recover the fi…" at bounding box center [571, 130] width 0 height 8
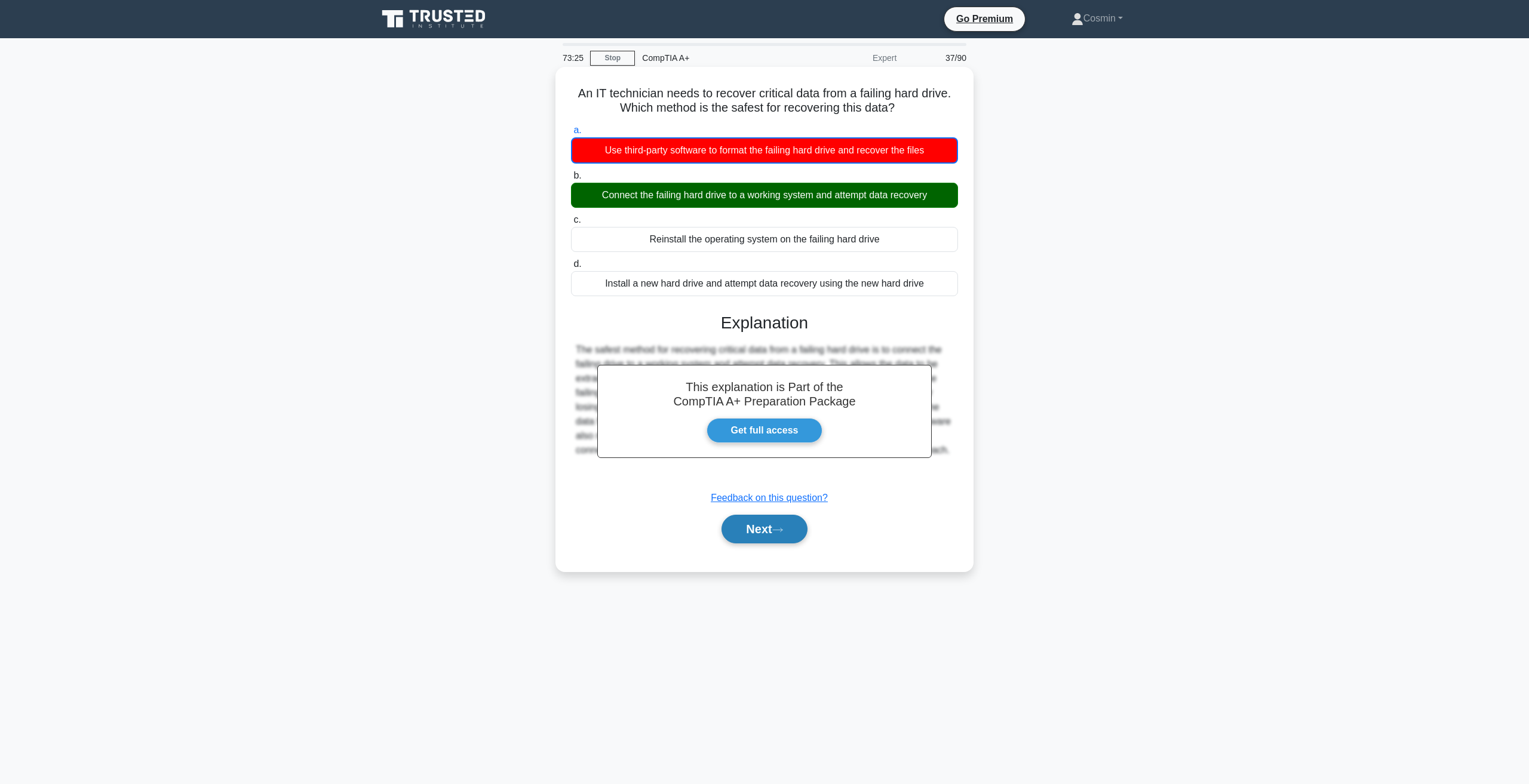
click at [761, 523] on button "Next" at bounding box center [764, 529] width 85 height 29
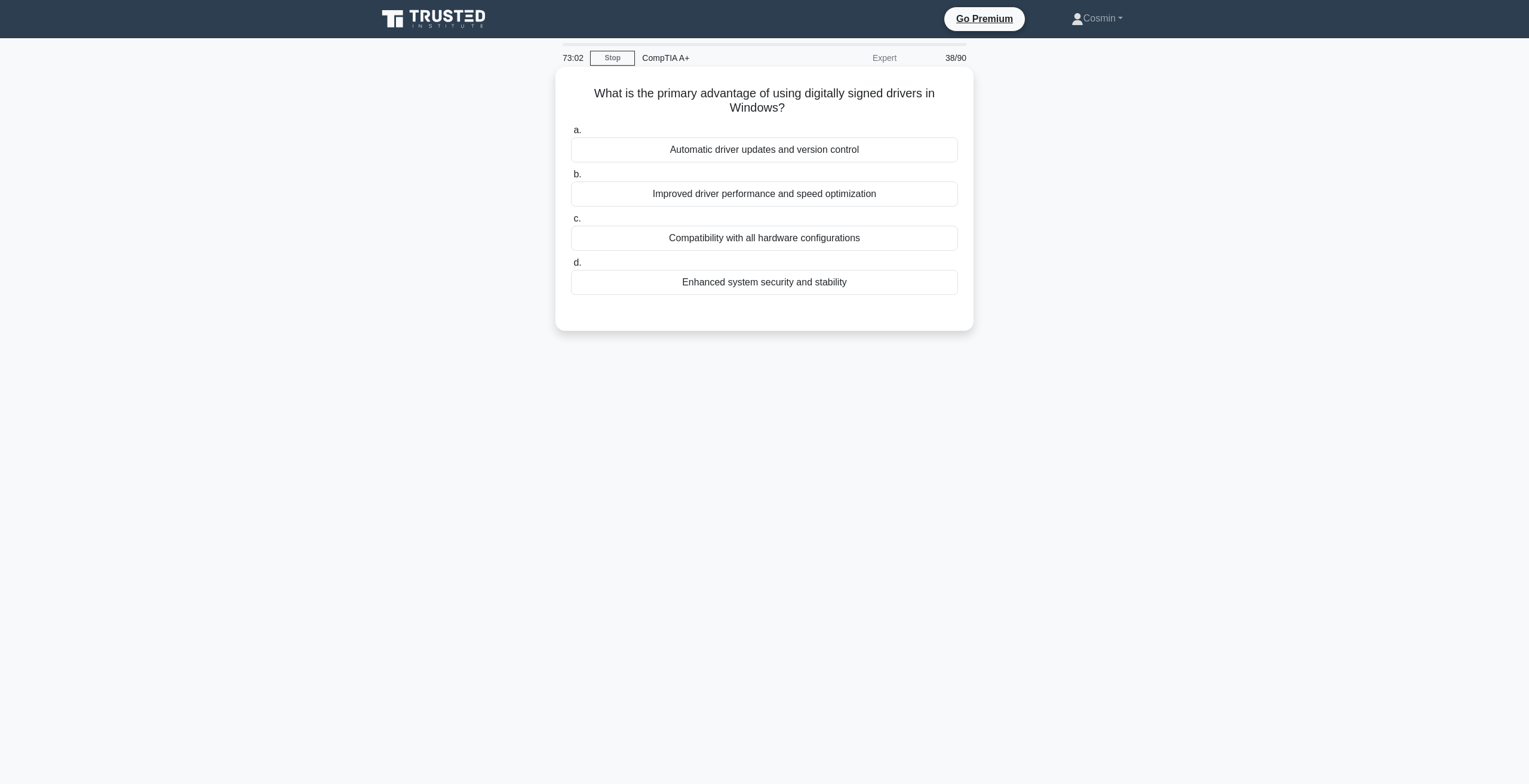
click at [827, 290] on div "Enhanced system security and stability" at bounding box center [764, 281] width 387 height 25
click at [829, 290] on div "Enhanced system security and stability" at bounding box center [764, 281] width 387 height 25
click at [571, 267] on input "d. Enhanced system security and stability" at bounding box center [571, 263] width 0 height 8
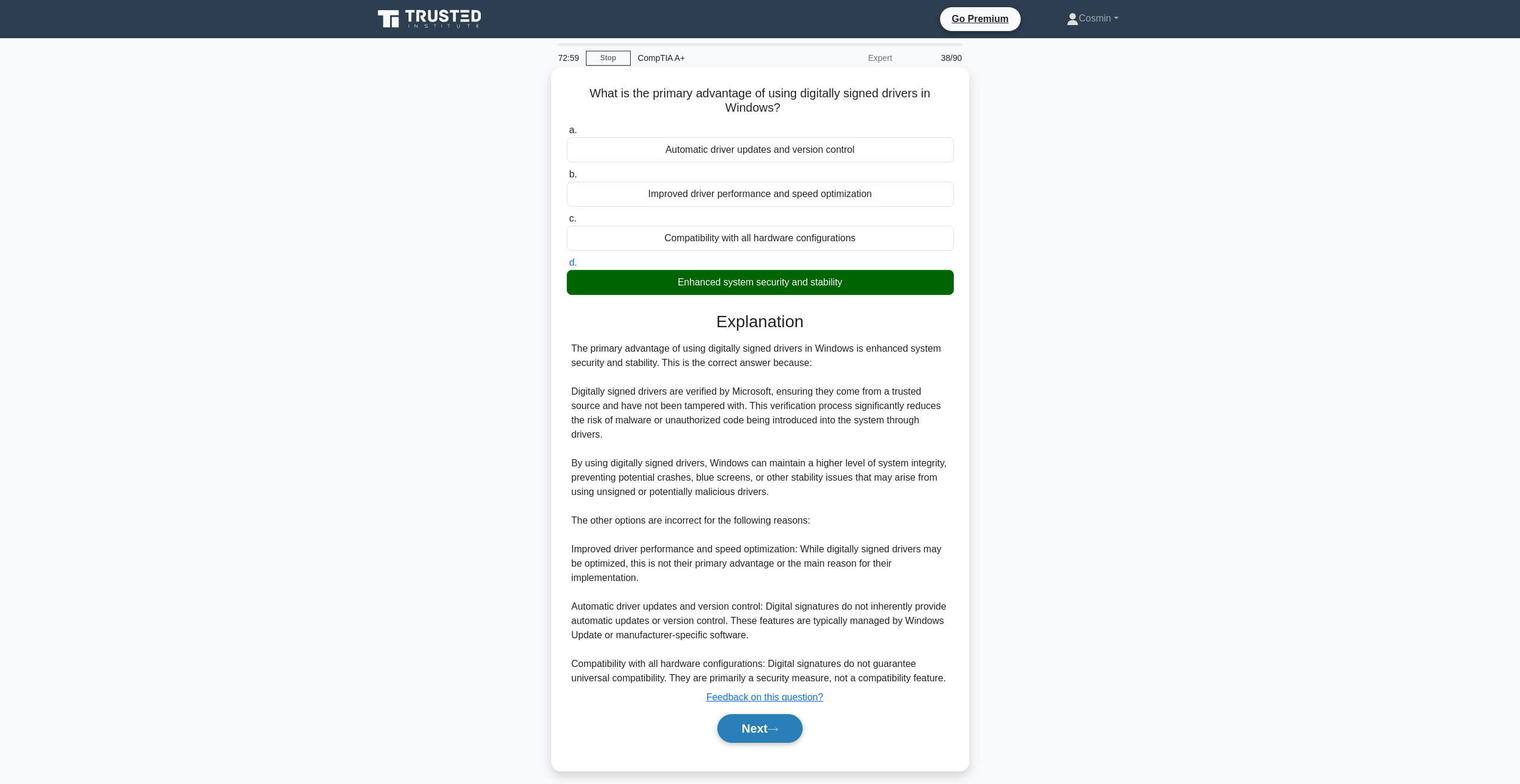
click at [755, 729] on button "Next" at bounding box center [760, 729] width 85 height 29
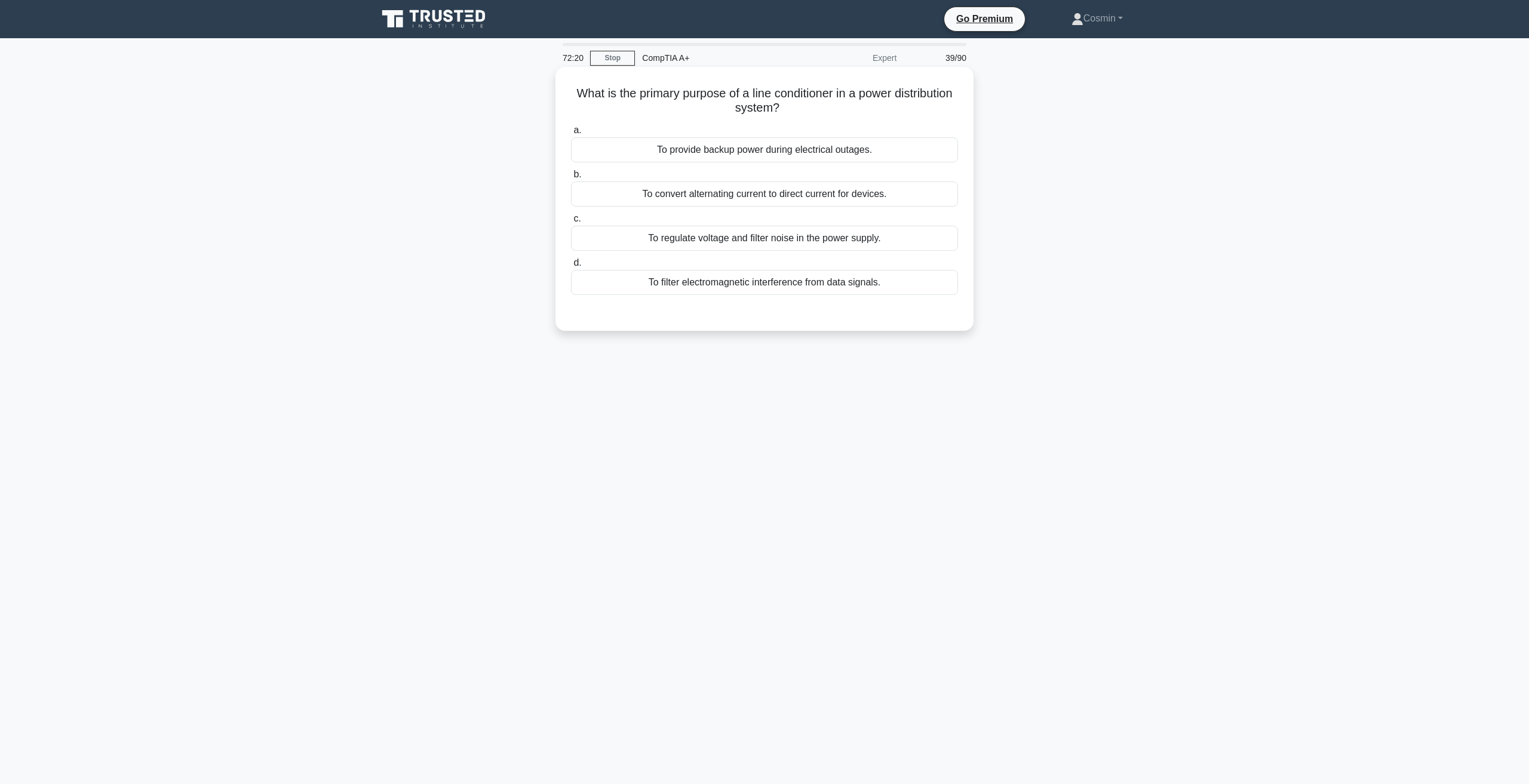
click at [730, 241] on div "To regulate voltage and filter noise in the power supply." at bounding box center [764, 237] width 387 height 25
click at [571, 223] on input "c. To regulate voltage and filter noise in the power supply." at bounding box center [571, 219] width 0 height 8
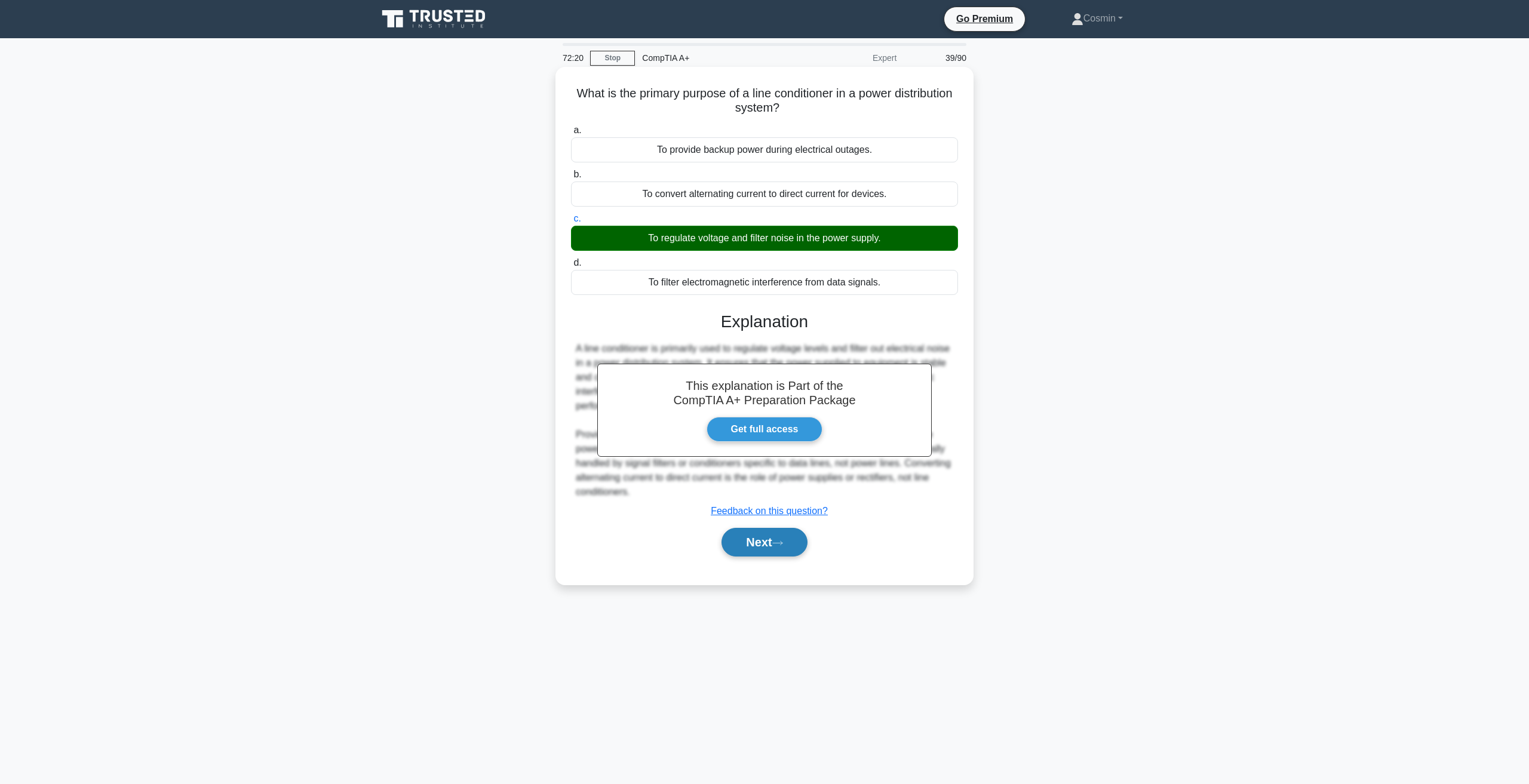
click at [750, 537] on button "Next" at bounding box center [764, 543] width 85 height 29
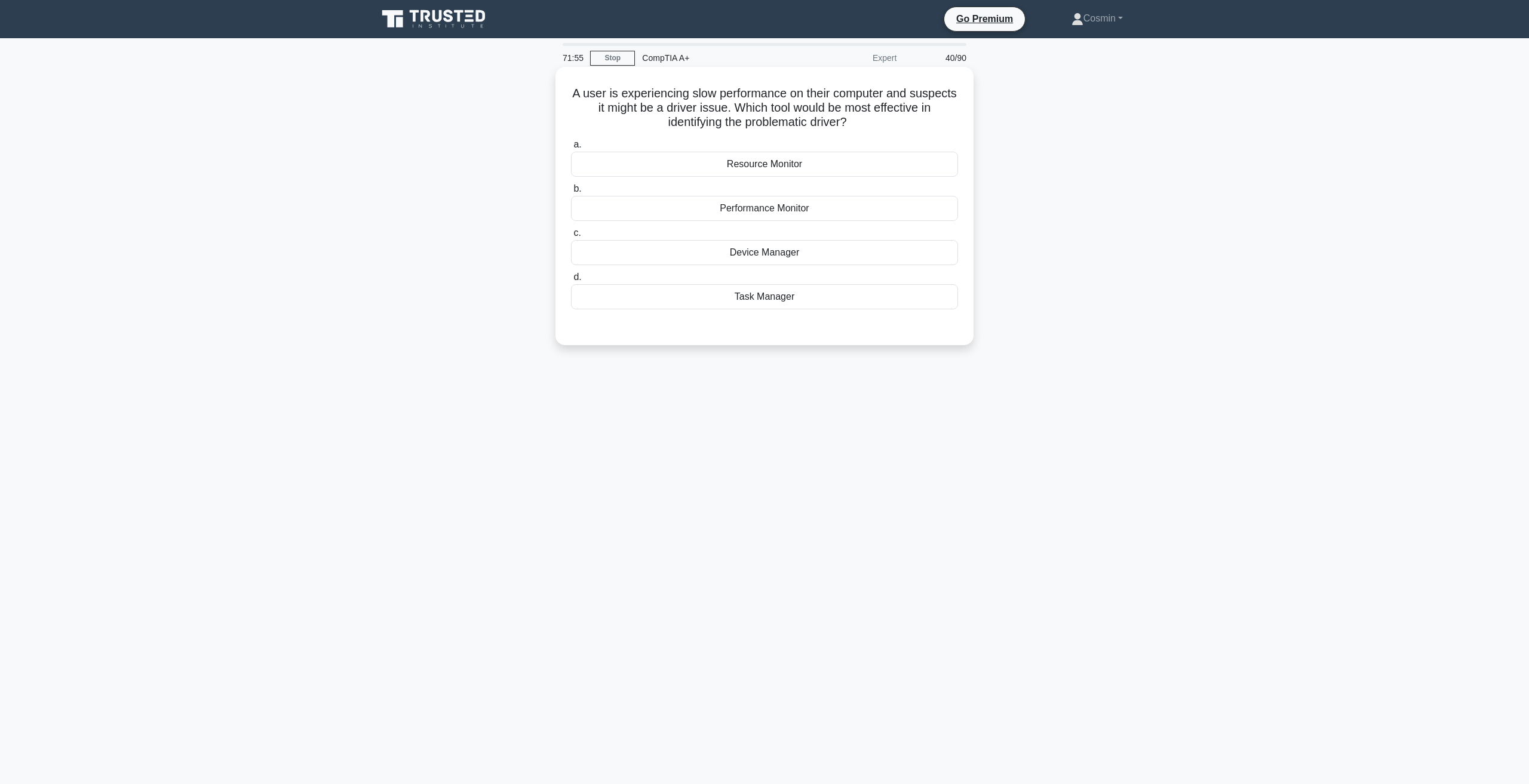
click at [758, 201] on div "Performance Monitor" at bounding box center [764, 207] width 387 height 25
click at [571, 193] on input "b. Performance Monitor" at bounding box center [571, 189] width 0 height 8
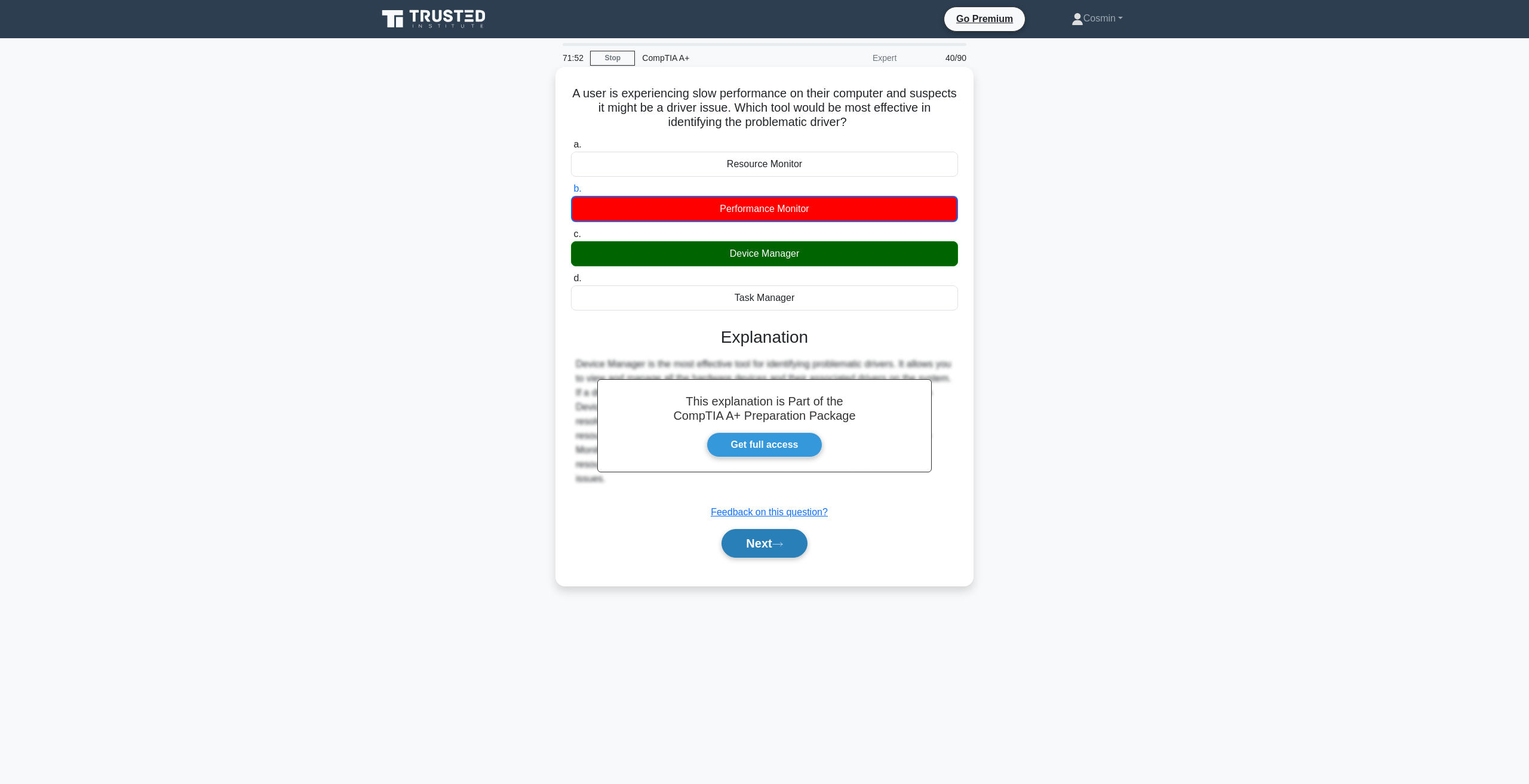
click at [757, 553] on button "Next" at bounding box center [764, 543] width 85 height 29
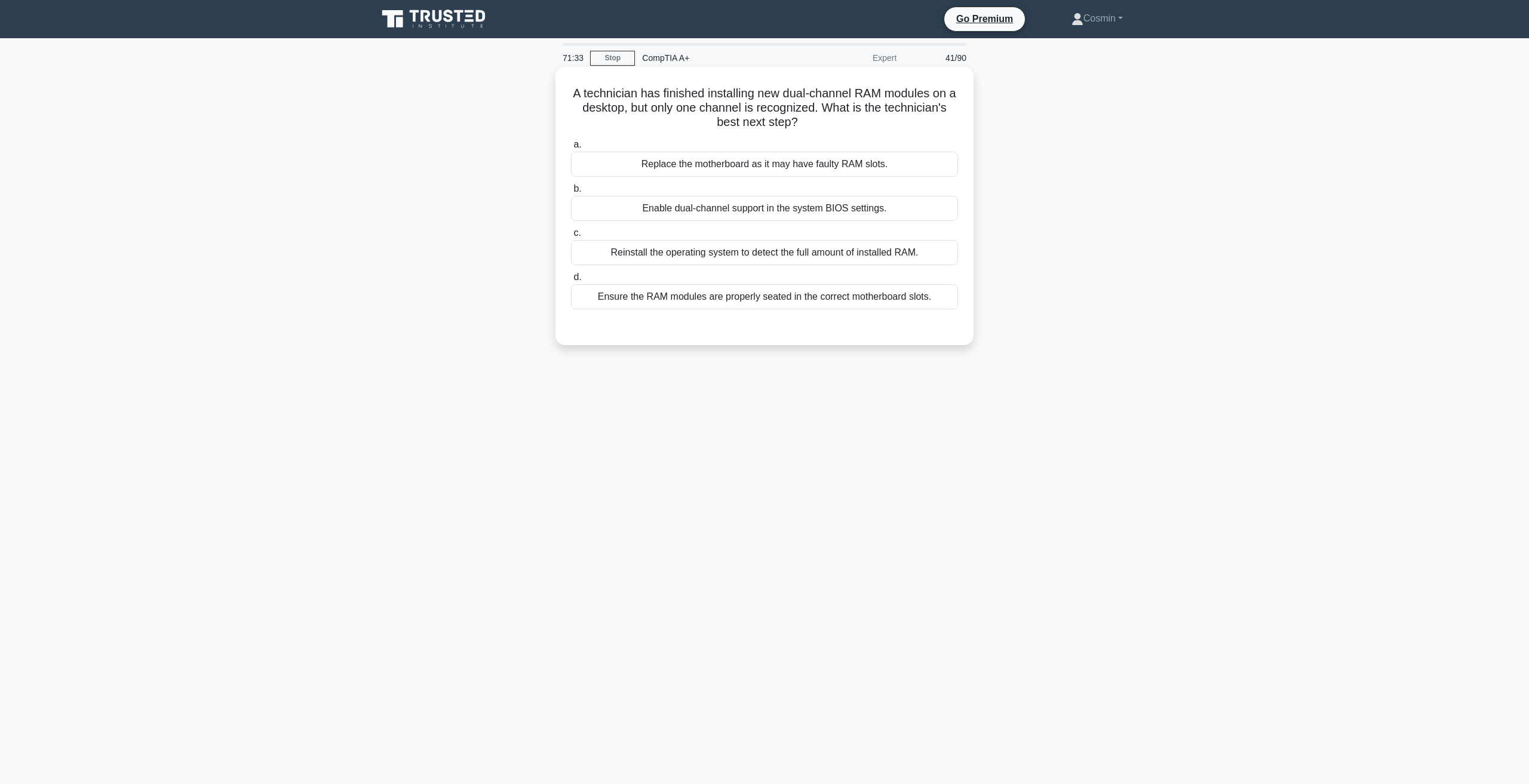
click at [883, 304] on div "Ensure the RAM modules are properly seated in the correct motherboard slots." at bounding box center [764, 296] width 387 height 25
click at [571, 281] on input "d. Ensure the RAM modules are properly seated in the correct motherboard slots." at bounding box center [571, 277] width 0 height 8
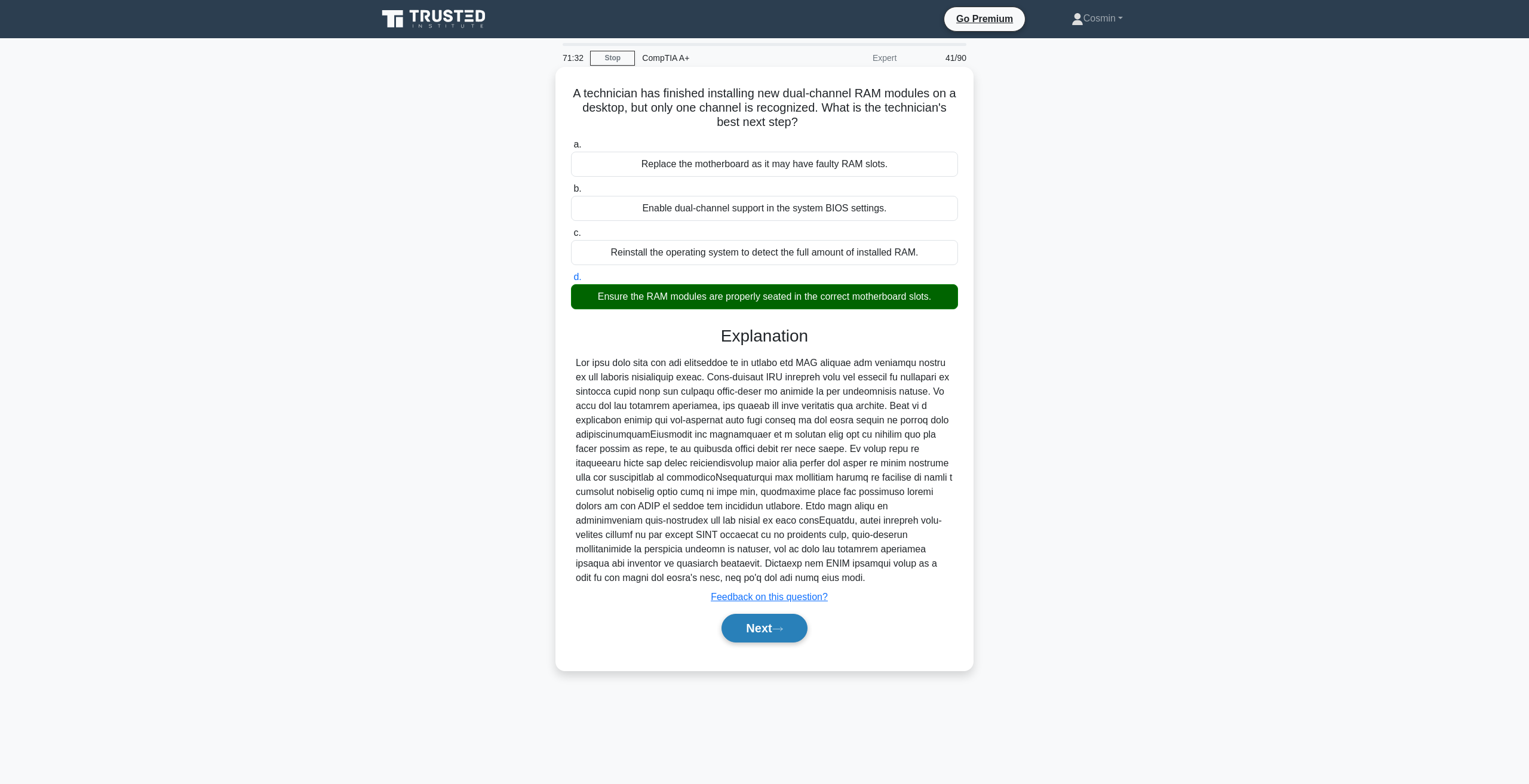
click at [782, 633] on button "Next" at bounding box center [764, 628] width 85 height 29
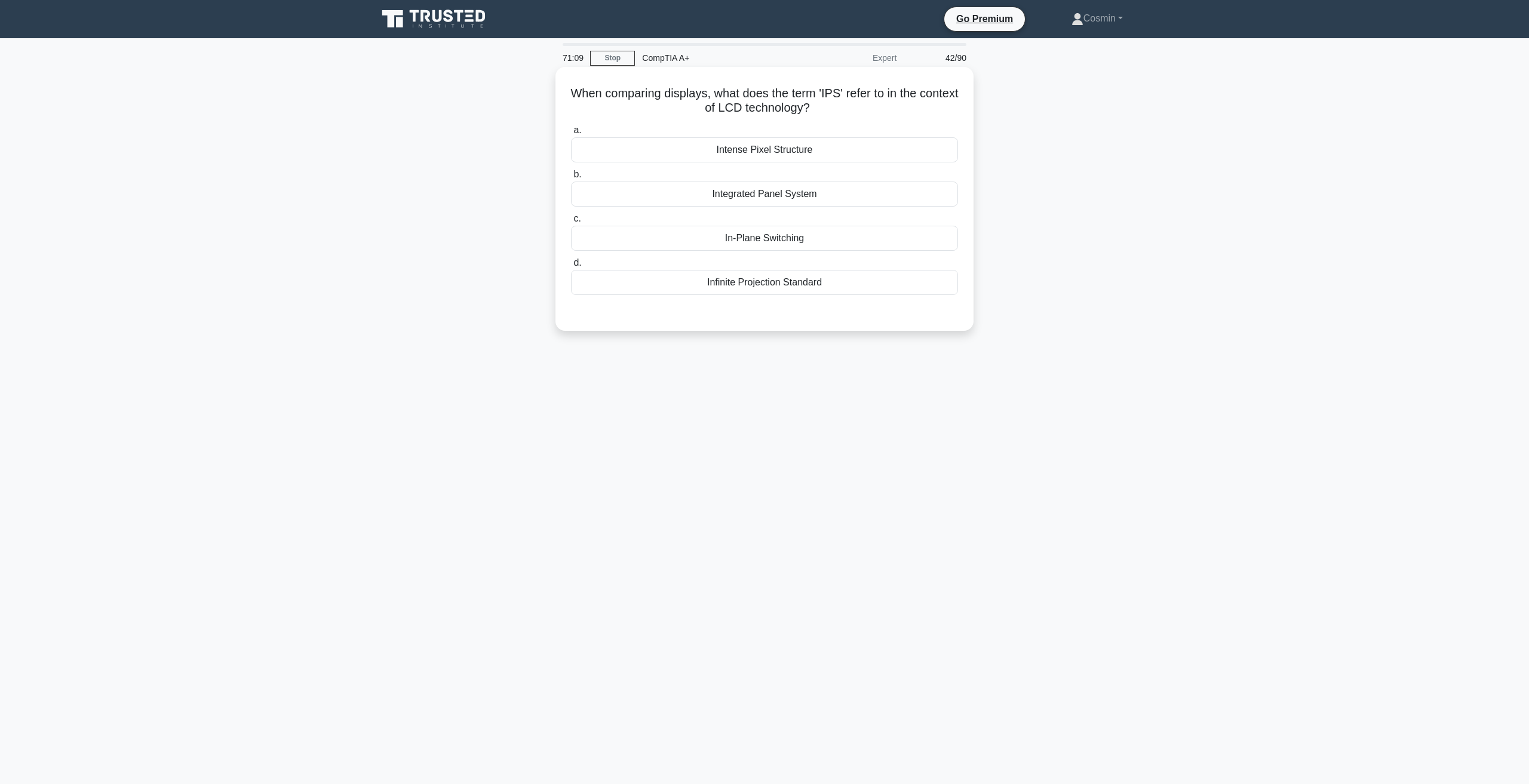
click at [792, 144] on div "Intense Pixel Structure" at bounding box center [764, 150] width 387 height 25
click at [571, 134] on input "a. Intense Pixel Structure" at bounding box center [571, 130] width 0 height 8
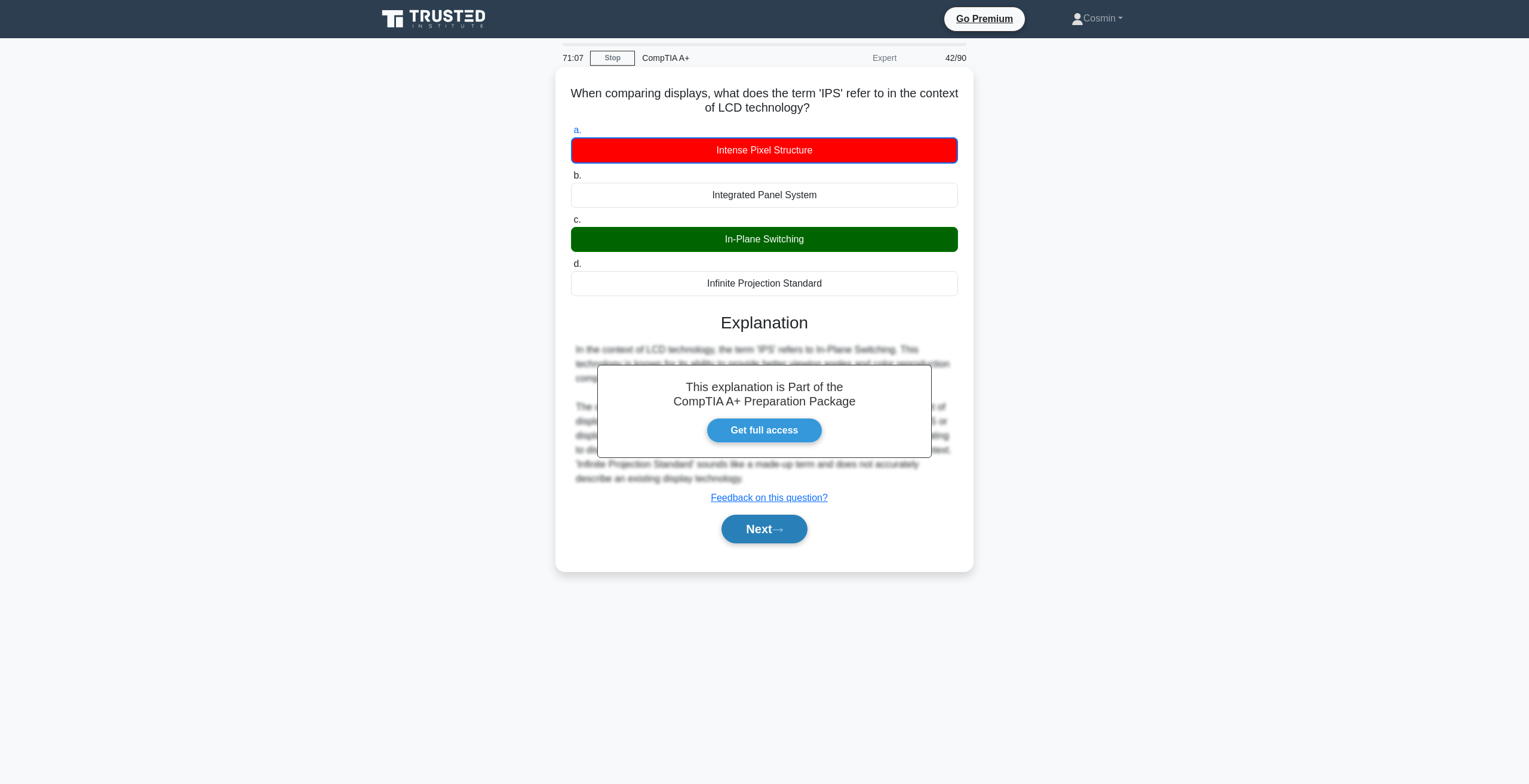
click at [756, 543] on button "Next" at bounding box center [764, 529] width 85 height 29
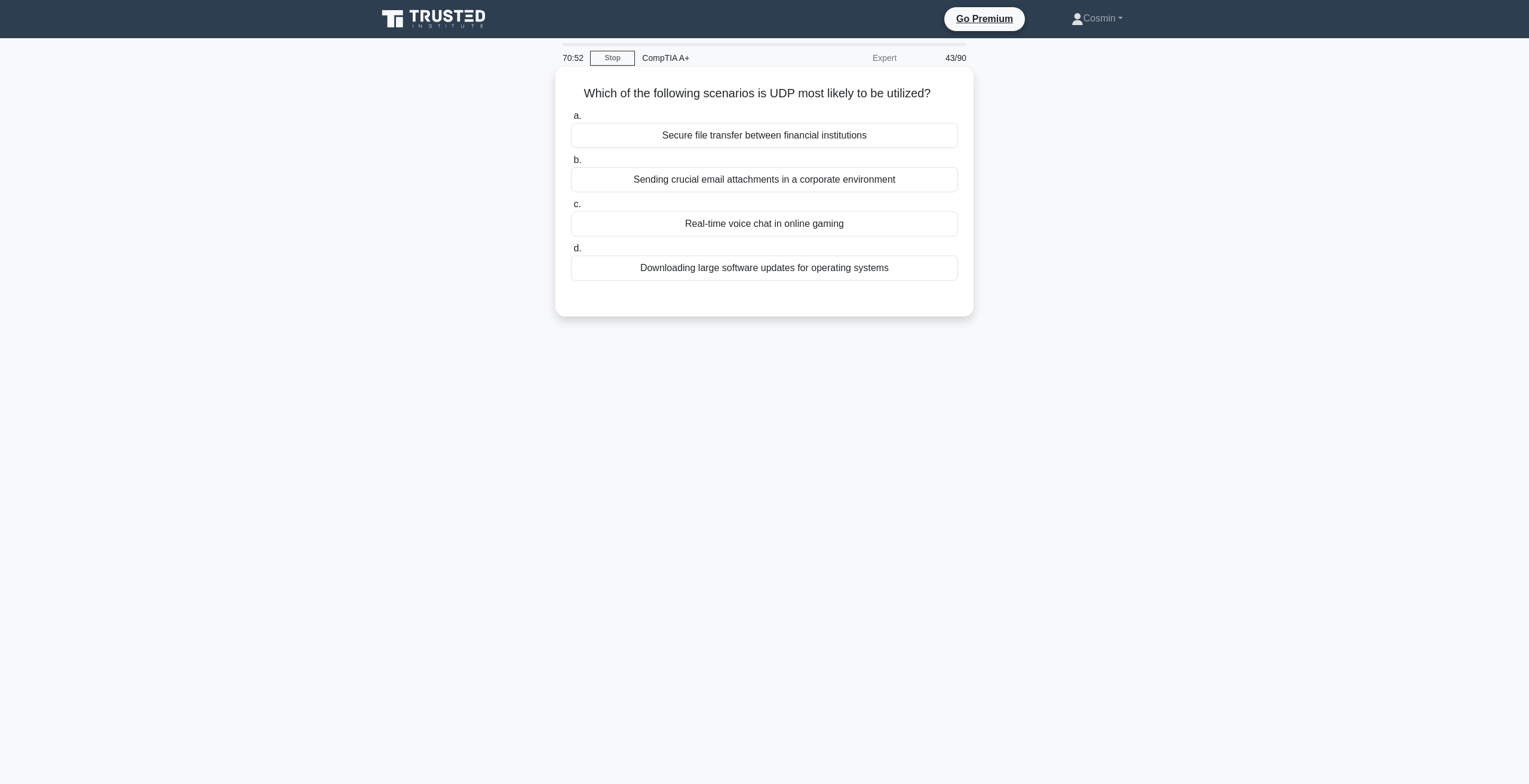
click at [801, 226] on div "Real-time voice chat in online gaming" at bounding box center [764, 224] width 387 height 25
click at [571, 208] on input "c. Real-time voice chat in online gaming" at bounding box center [571, 204] width 0 height 8
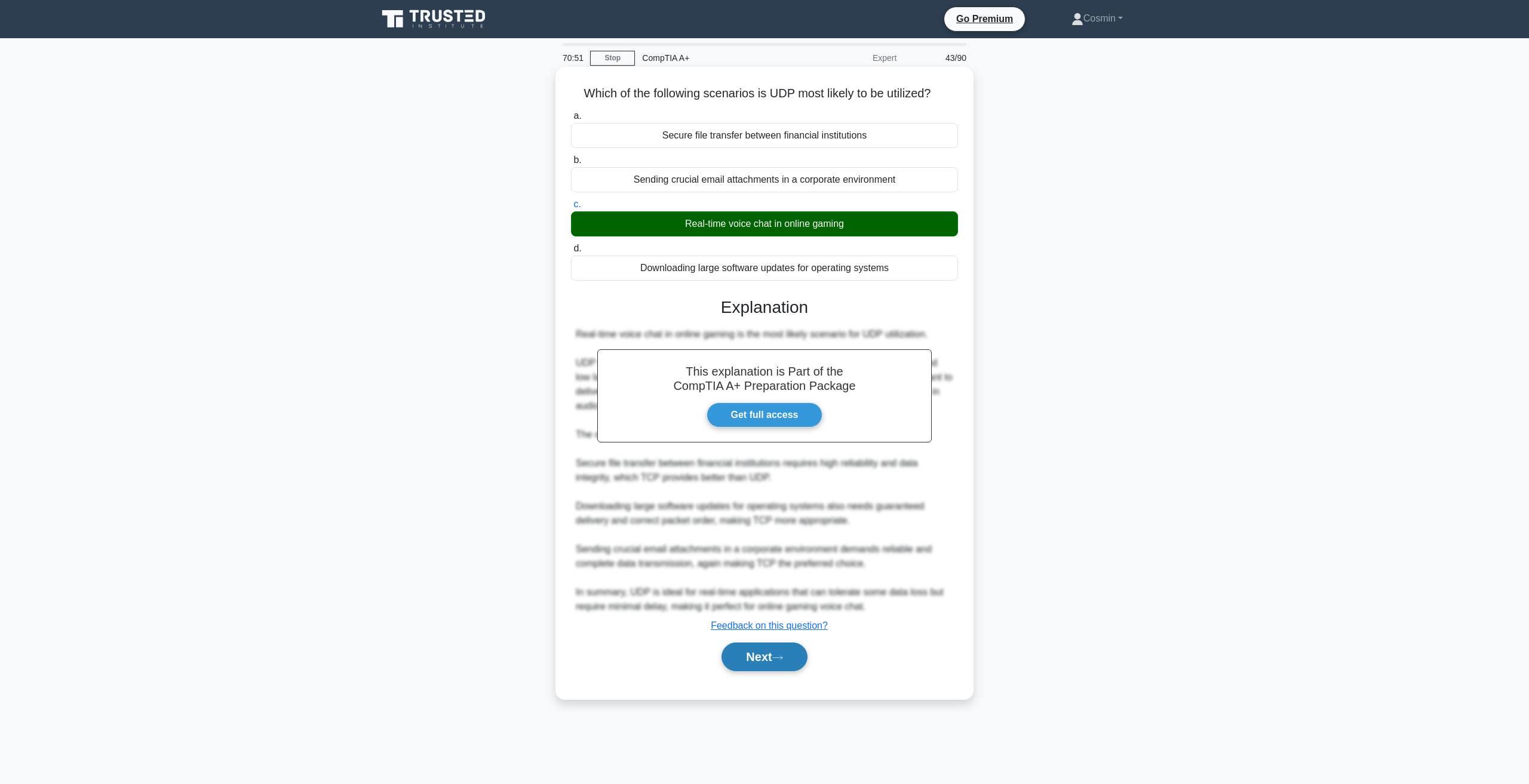
drag, startPoint x: 753, startPoint y: 654, endPoint x: 755, endPoint y: 643, distance: 11.2
click at [754, 654] on button "Next" at bounding box center [764, 657] width 85 height 29
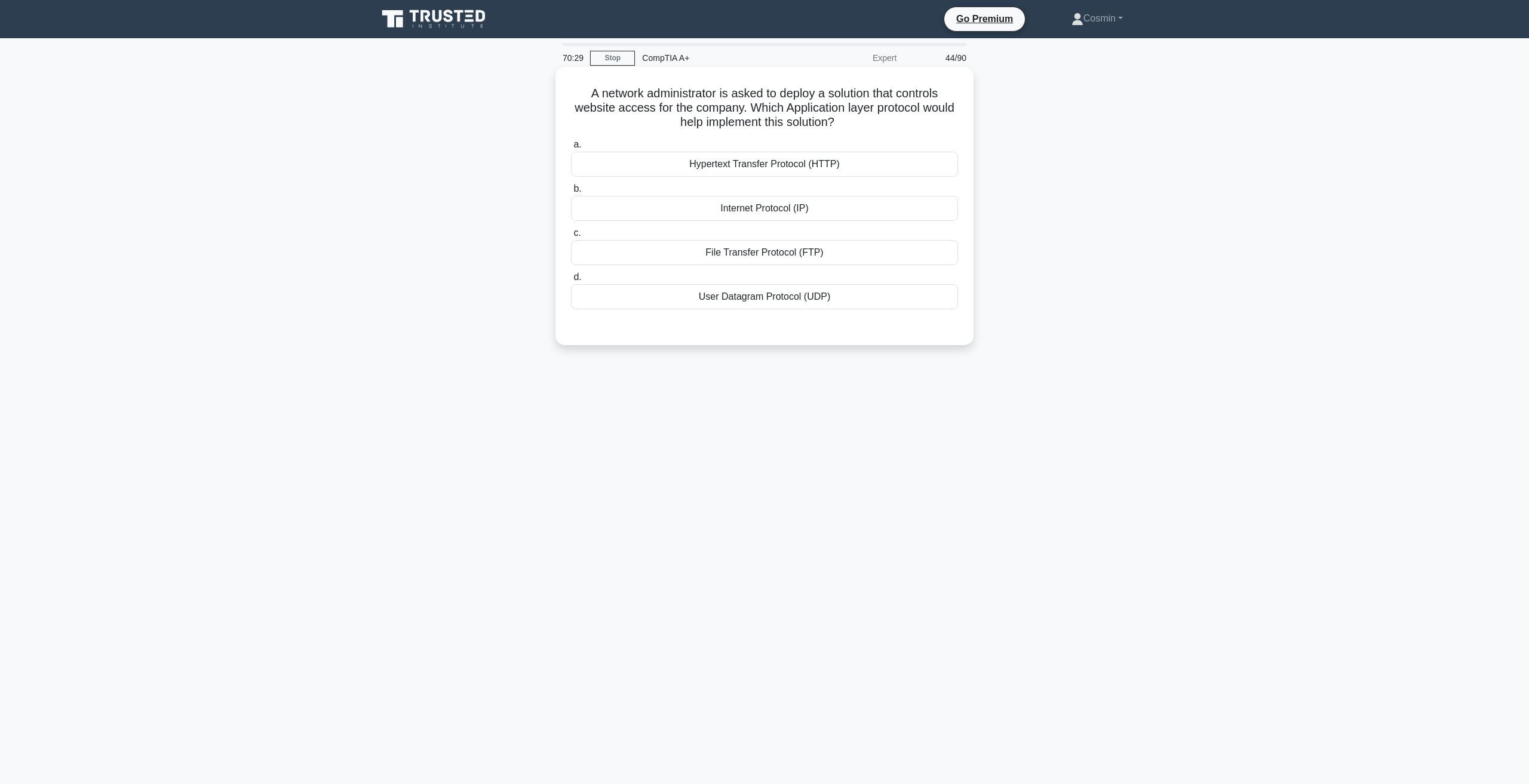
click at [743, 164] on div "Hypertext Transfer Protocol (HTTP)" at bounding box center [764, 163] width 387 height 25
click at [571, 149] on input "a. Hypertext Transfer Protocol (HTTP)" at bounding box center [571, 145] width 0 height 8
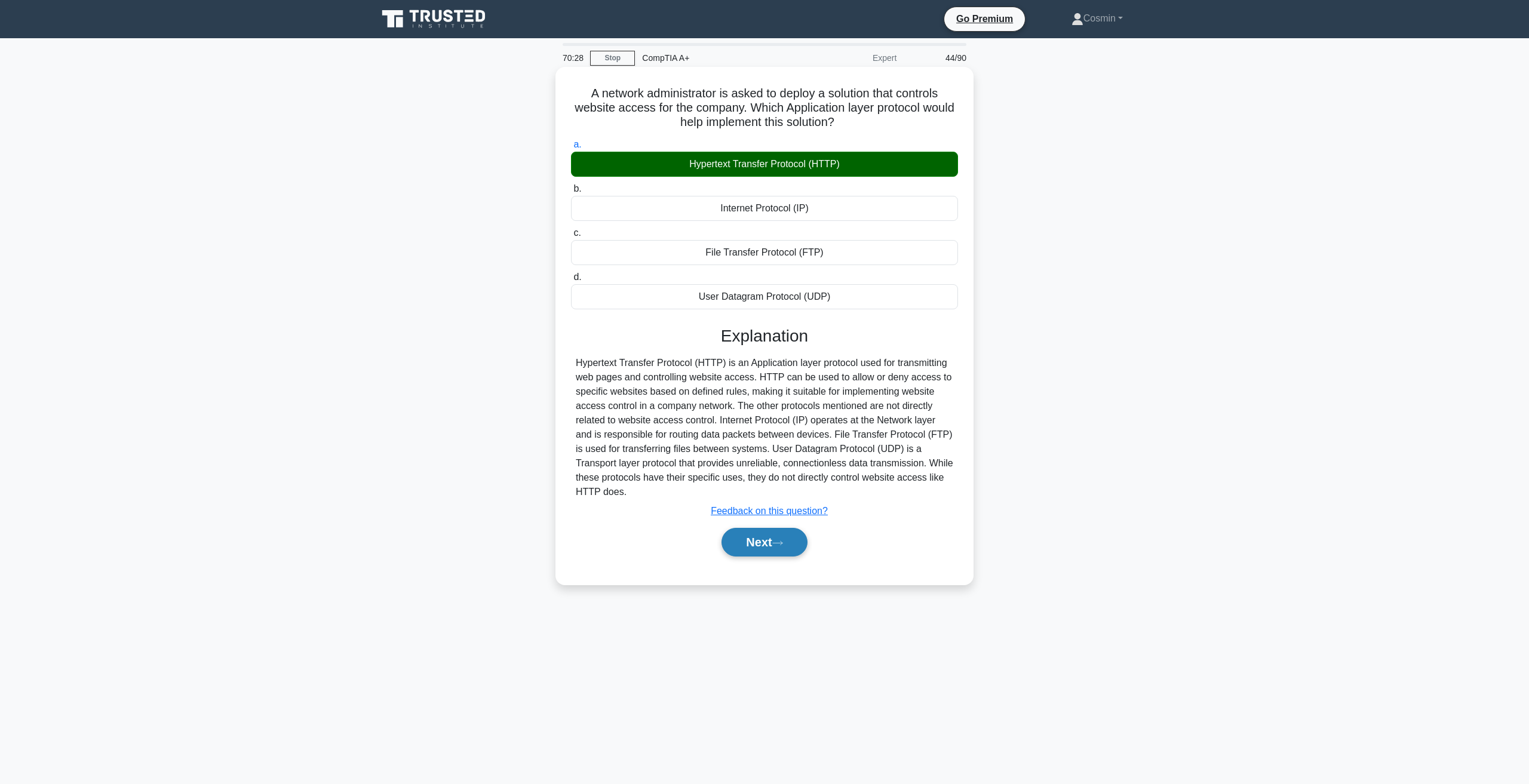
click at [764, 538] on button "Next" at bounding box center [764, 543] width 85 height 29
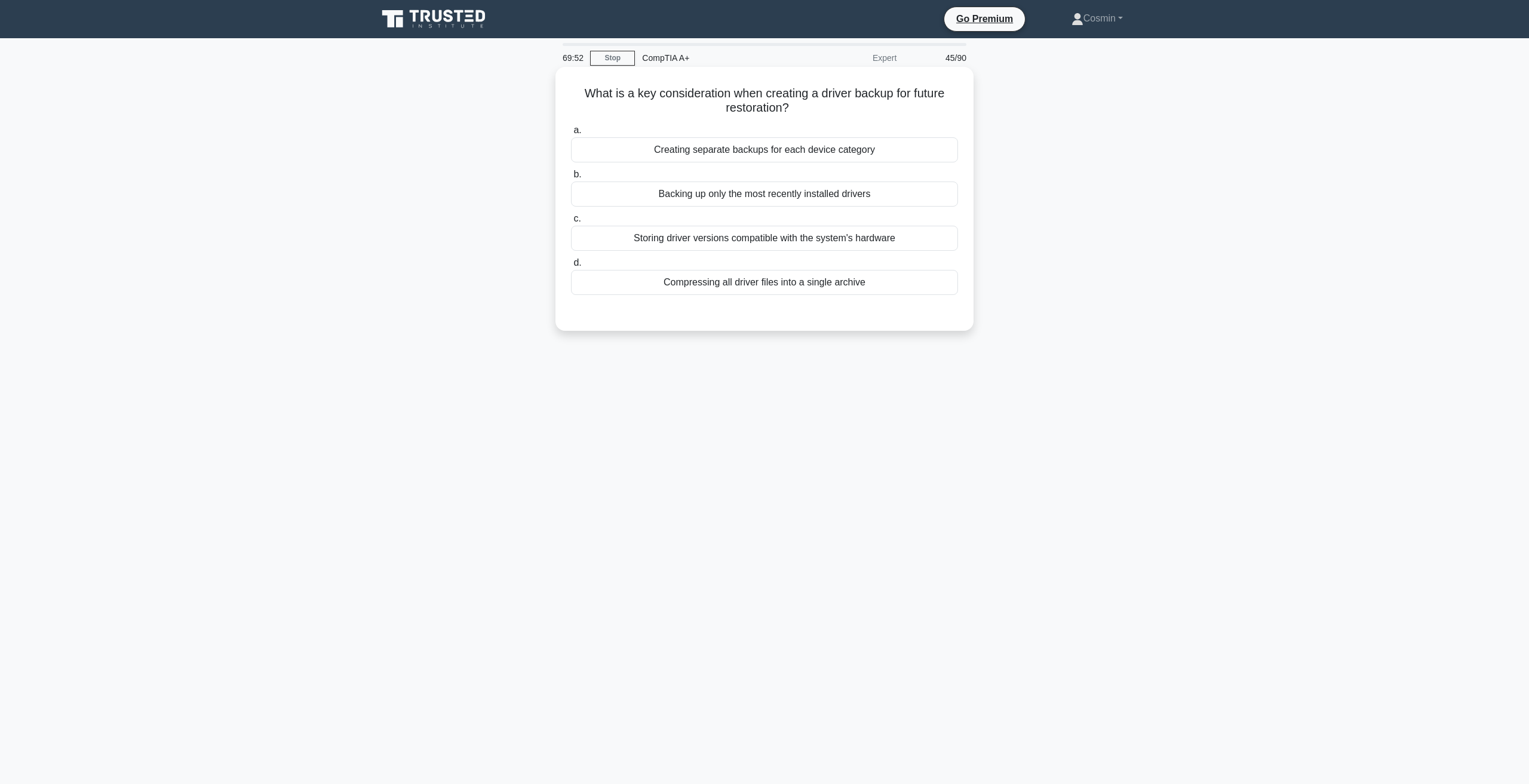
click at [802, 242] on div "Storing driver versions compatible with the system's hardware" at bounding box center [764, 237] width 387 height 25
click at [571, 223] on input "c. Storing driver versions compatible with the system's hardware" at bounding box center [571, 219] width 0 height 8
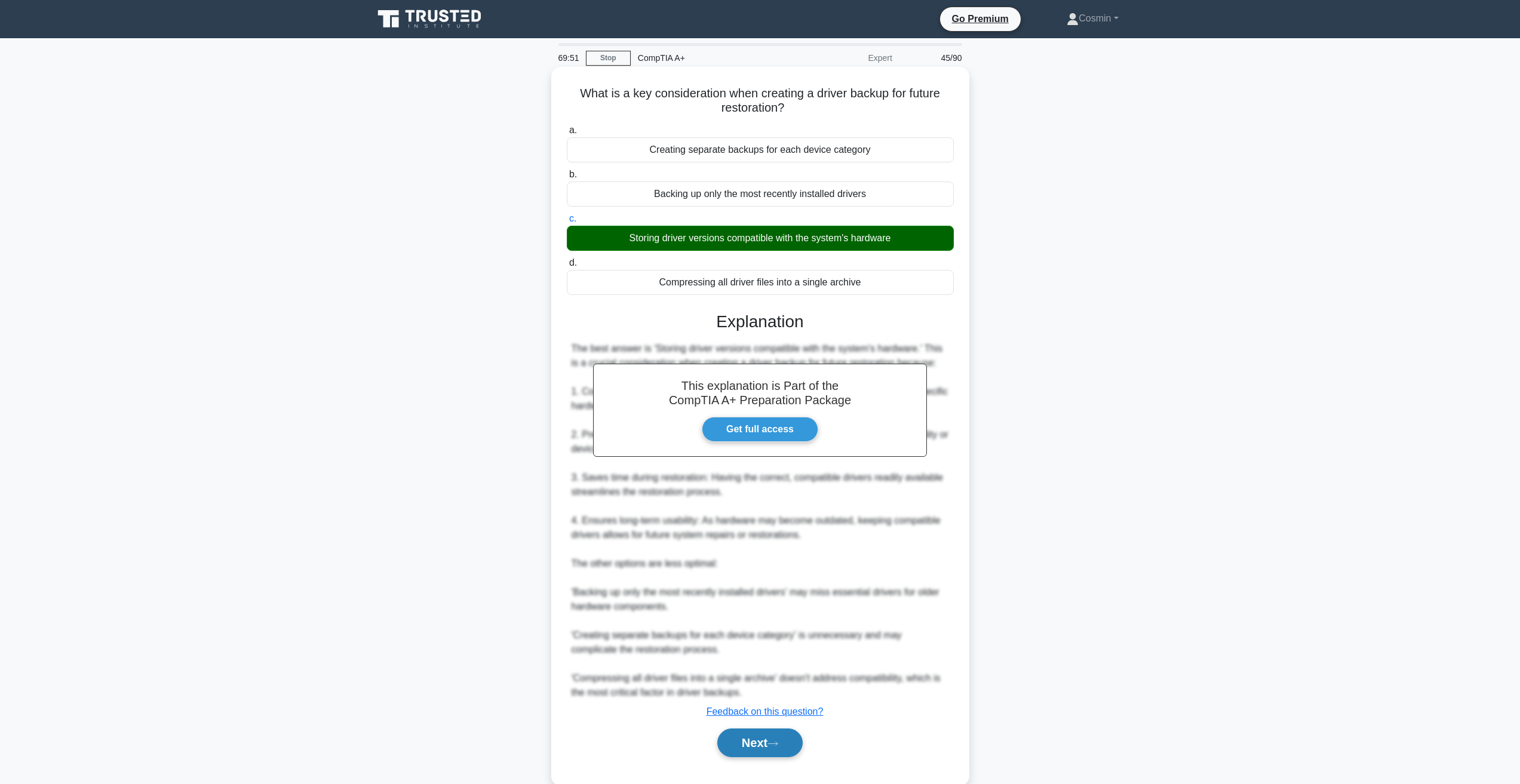
click at [771, 756] on button "Next" at bounding box center [760, 743] width 85 height 29
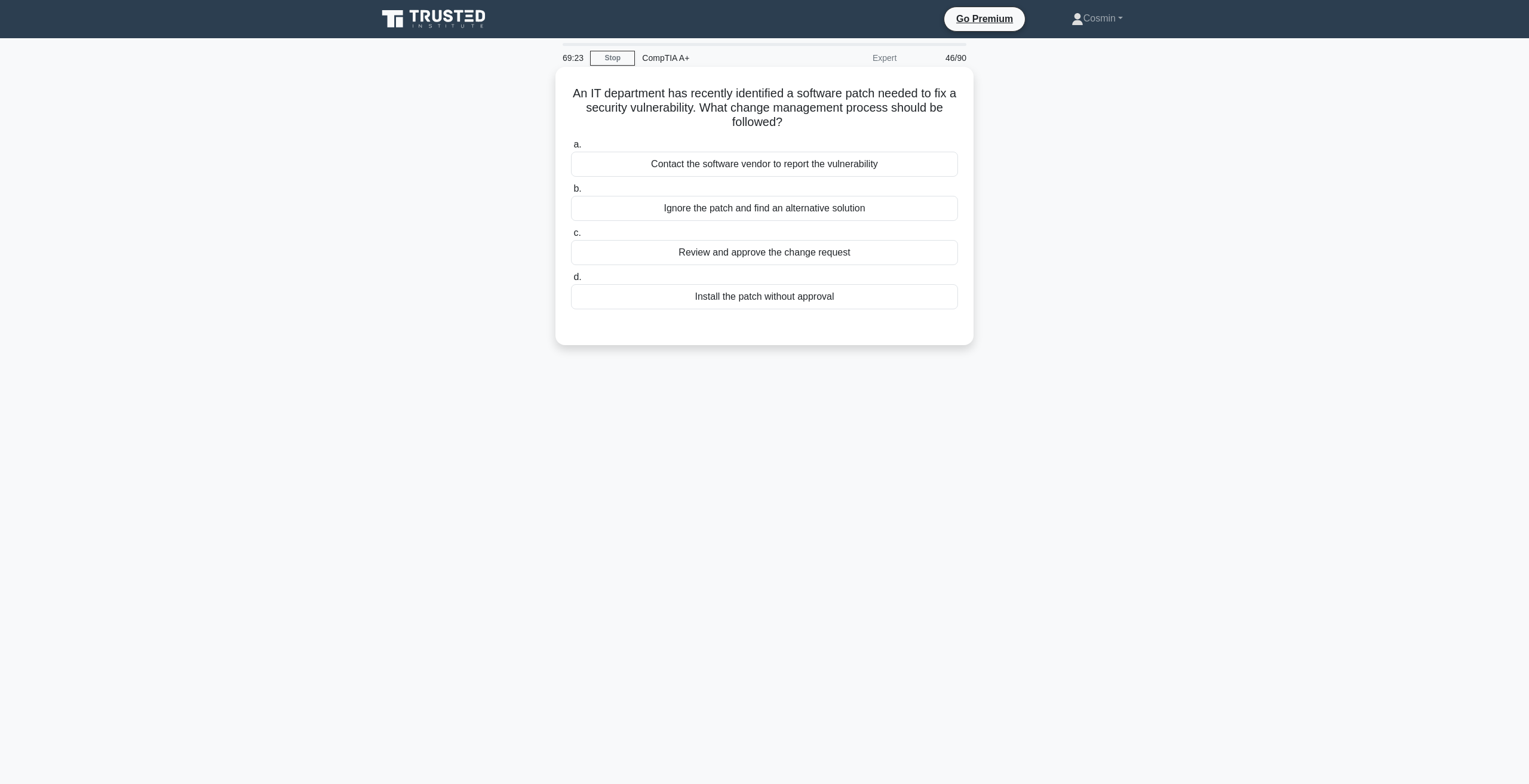
click at [712, 172] on div "Contact the software vendor to report the vulnerability" at bounding box center [764, 163] width 387 height 25
click at [571, 149] on input "a. Contact the software vendor to report the vulnerability" at bounding box center [571, 145] width 0 height 8
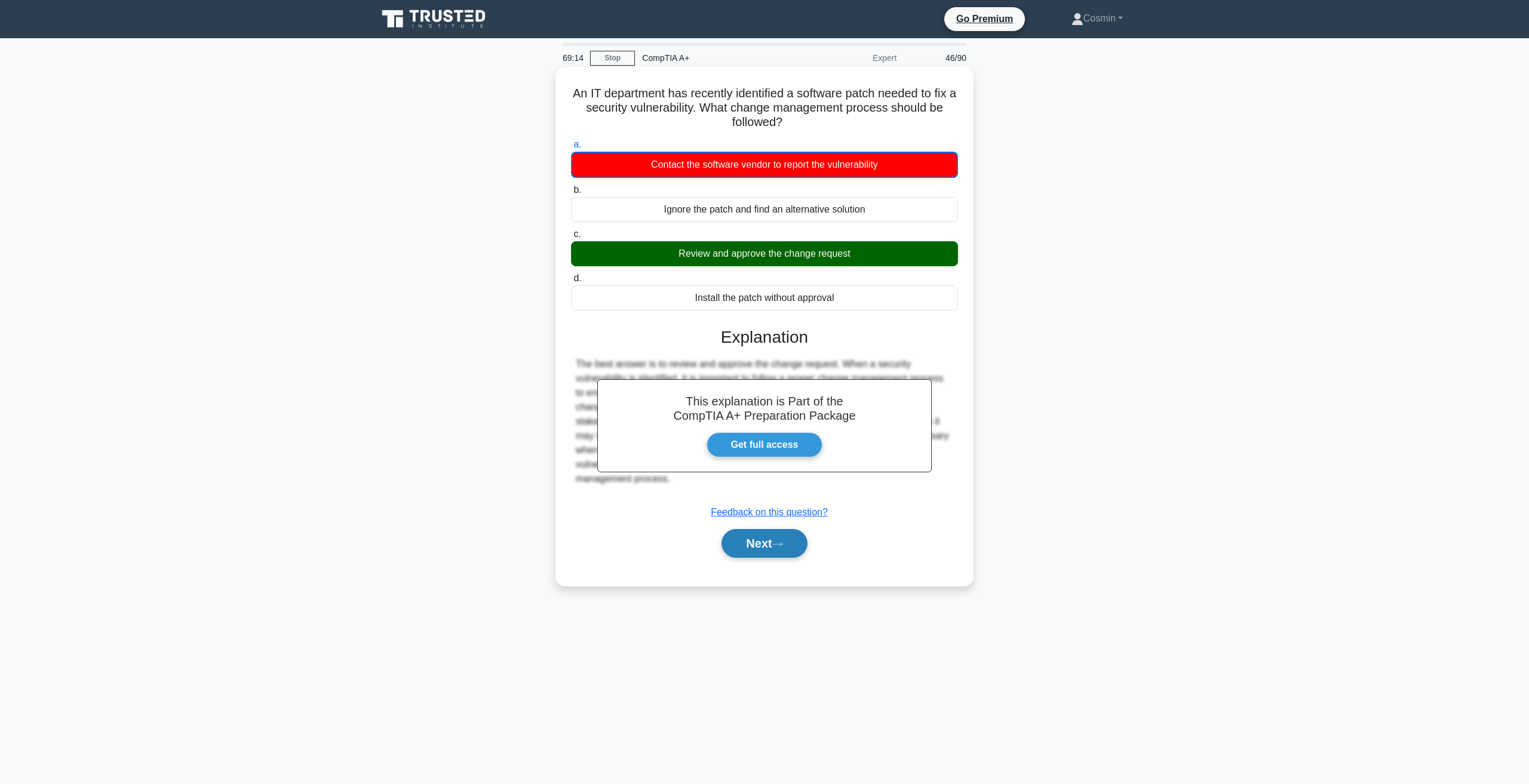
click at [780, 539] on button "Next" at bounding box center [764, 543] width 85 height 29
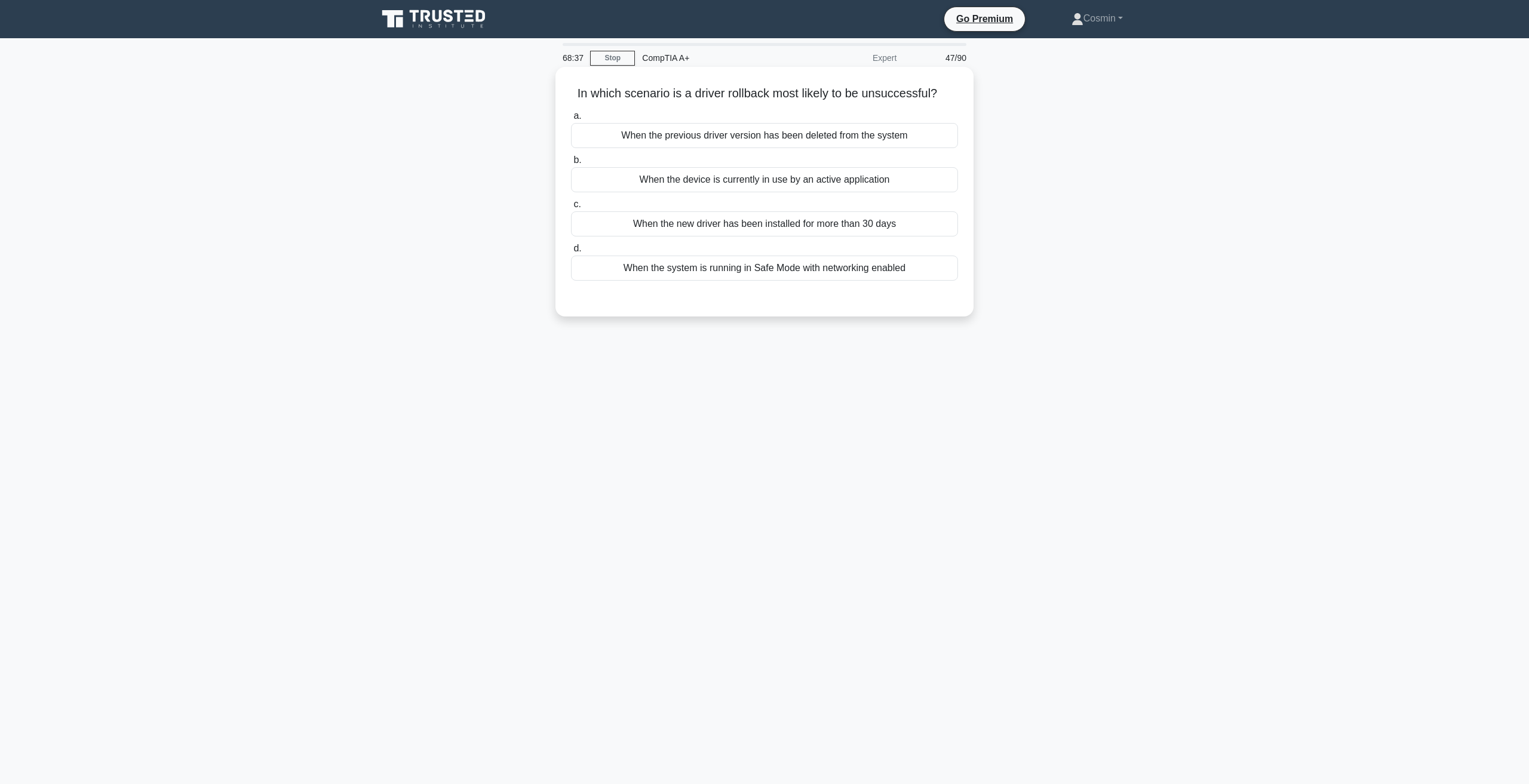
click at [630, 194] on div "a. When the previous driver version has been deleted from the system b. When th…" at bounding box center [764, 195] width 401 height 177
click at [755, 188] on div "When the device is currently in use by an active application" at bounding box center [764, 179] width 387 height 25
click at [571, 164] on input "b. When the device is currently in use by an active application" at bounding box center [571, 160] width 0 height 8
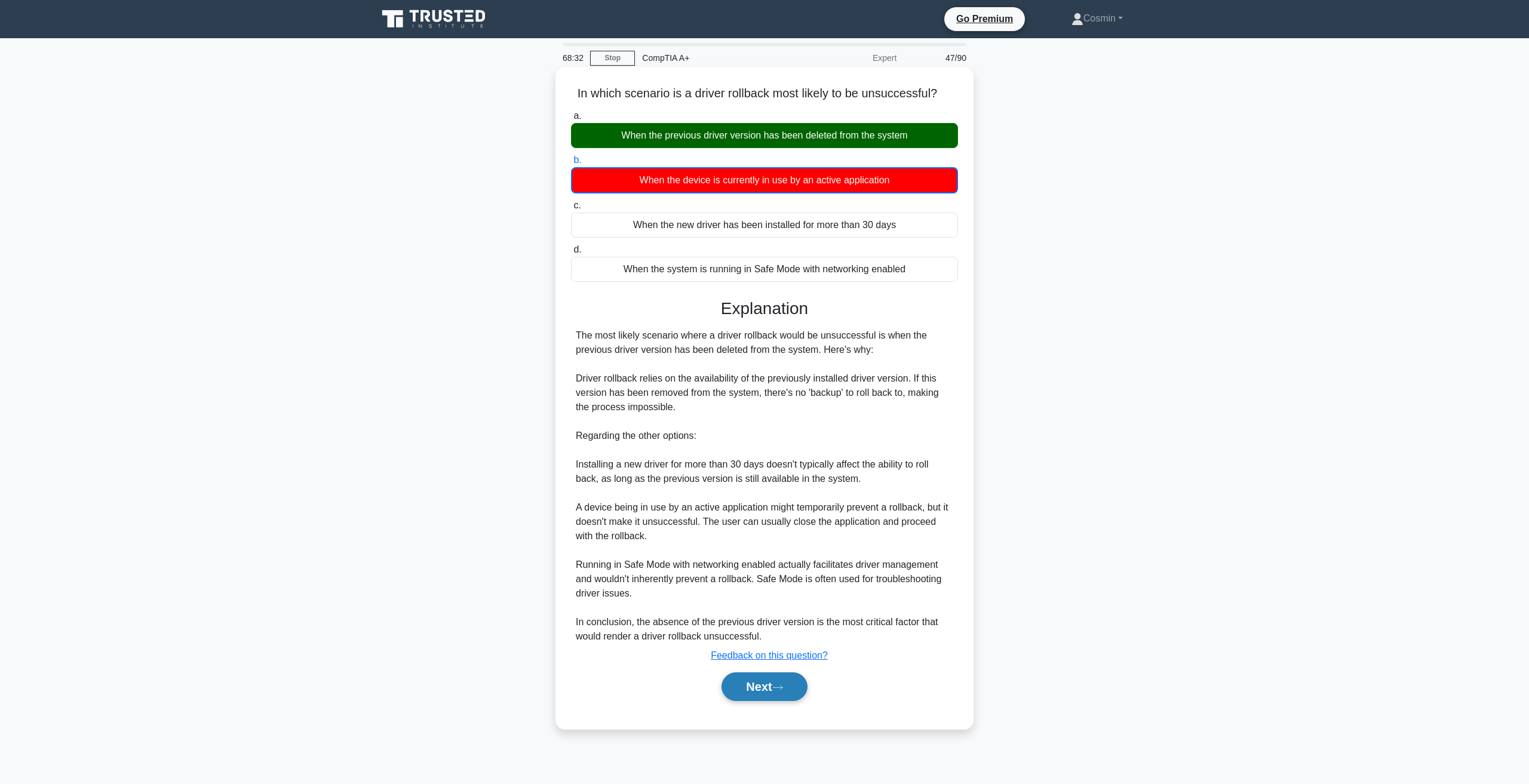
click at [778, 685] on icon at bounding box center [777, 688] width 11 height 7
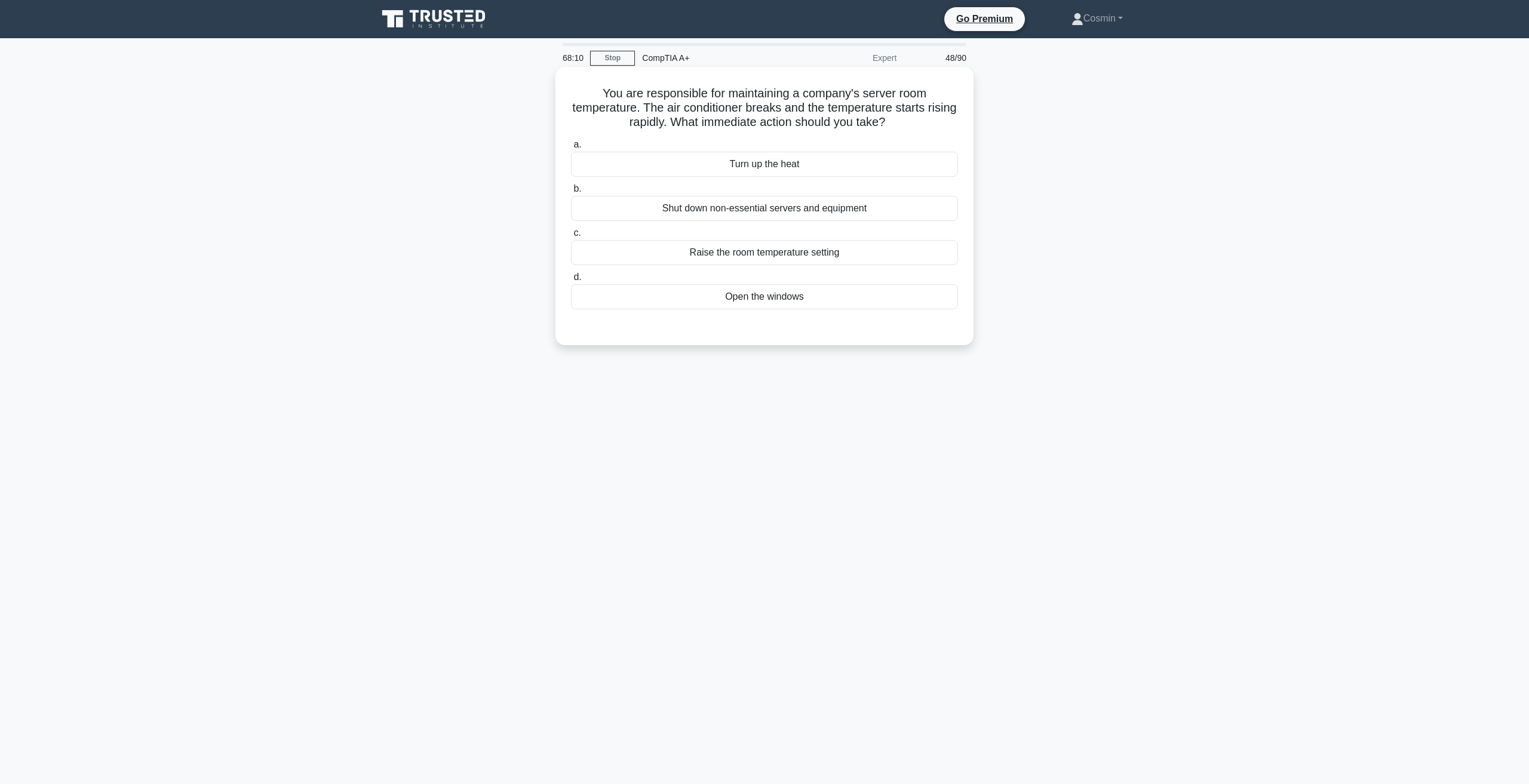
click at [759, 300] on div "Open the windows" at bounding box center [764, 296] width 387 height 25
click at [571, 281] on input "d. Open the windows" at bounding box center [571, 277] width 0 height 8
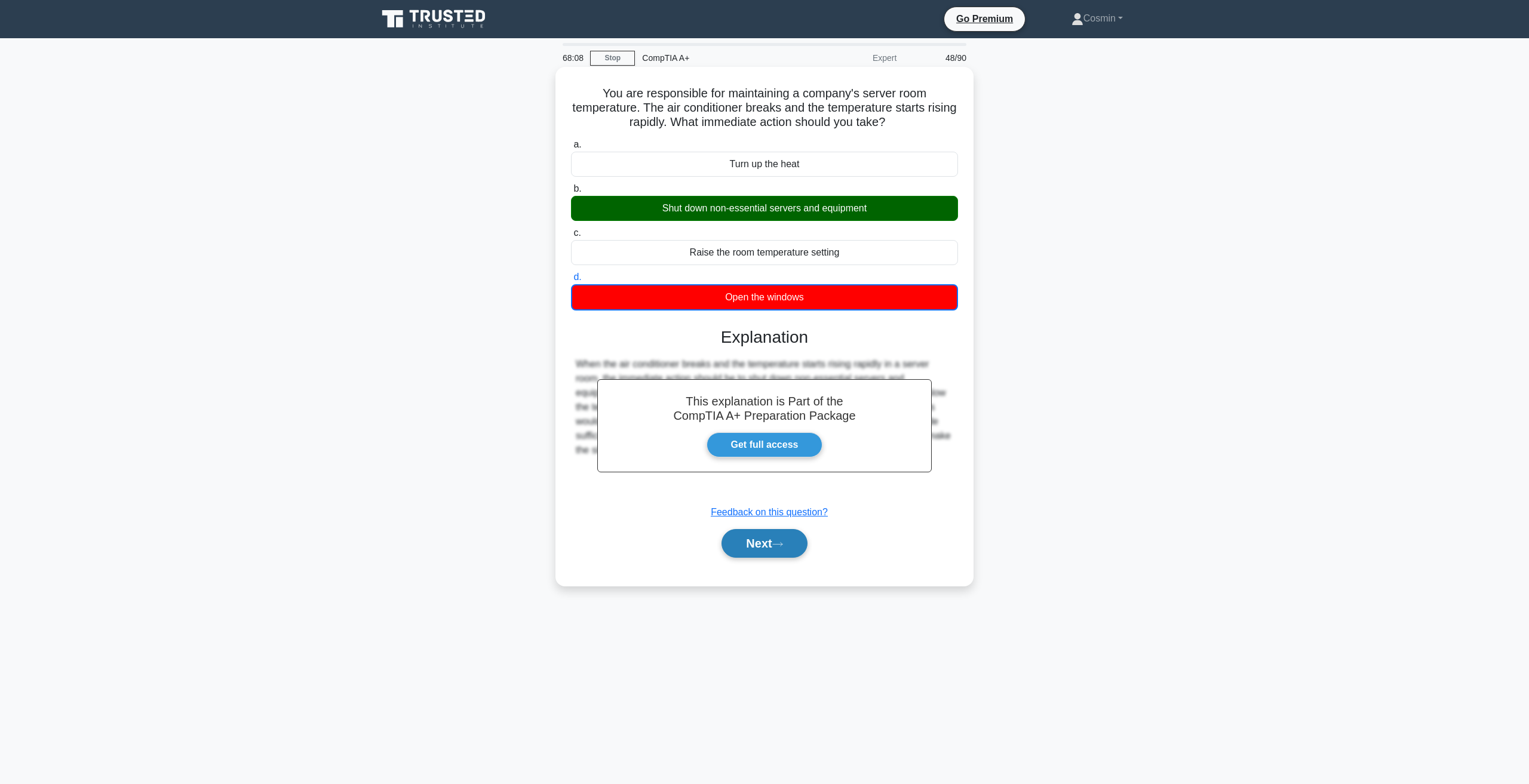
click at [745, 544] on button "Next" at bounding box center [764, 543] width 85 height 29
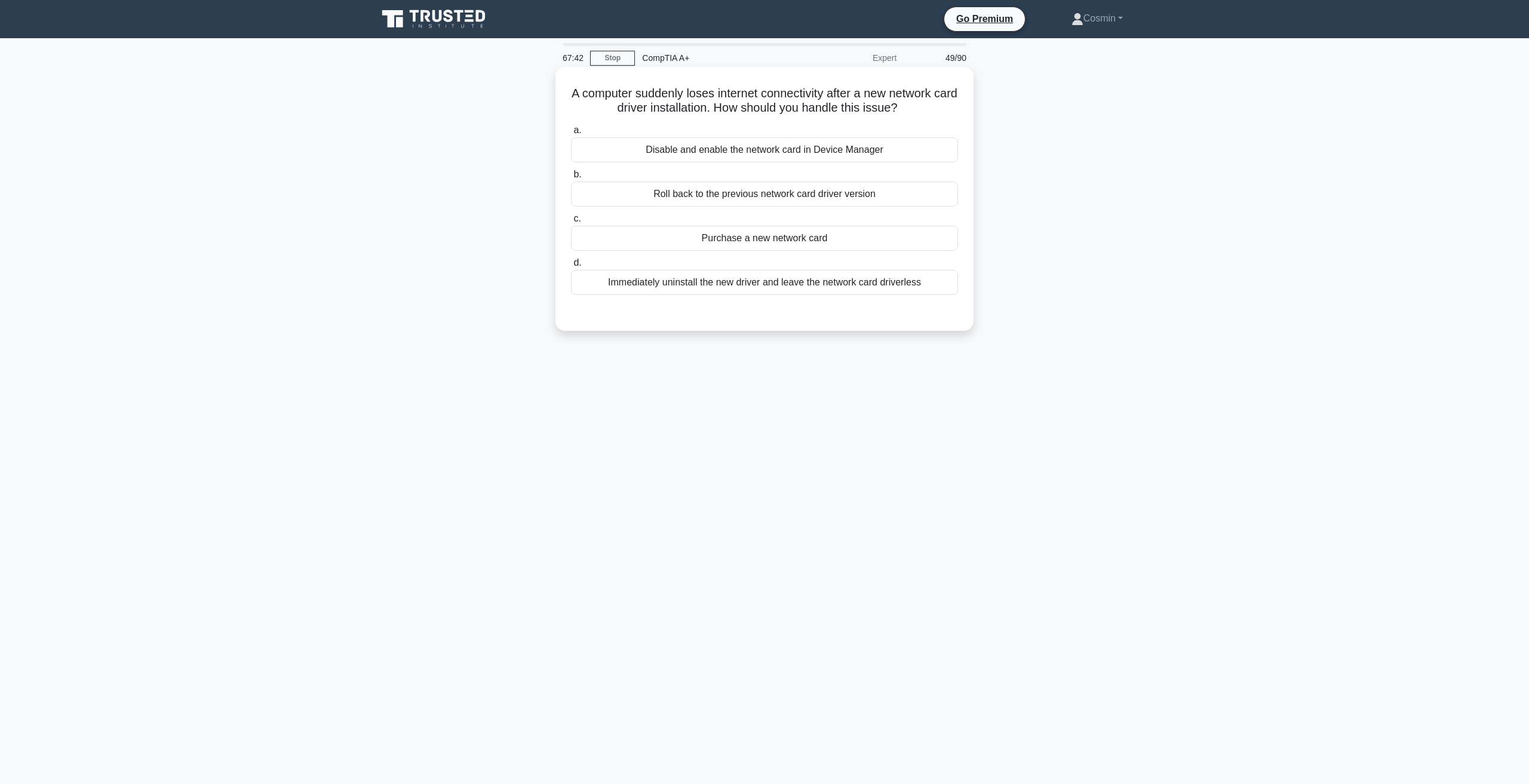
click at [804, 190] on div "Roll back to the previous network card driver version" at bounding box center [764, 193] width 387 height 25
click at [571, 179] on input "b. Roll back to the previous network card driver version" at bounding box center [571, 174] width 0 height 8
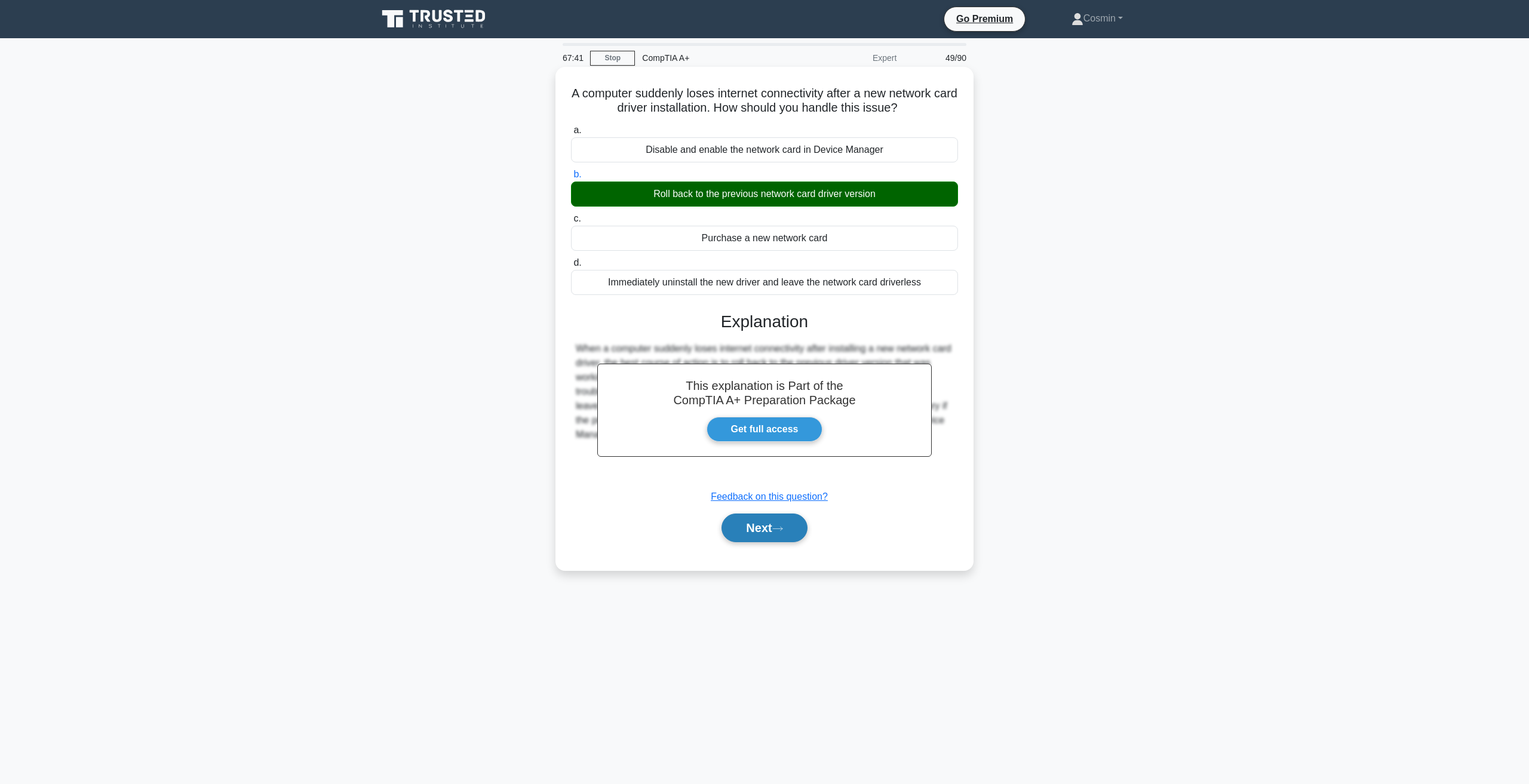
click at [773, 529] on button "Next" at bounding box center [764, 528] width 85 height 29
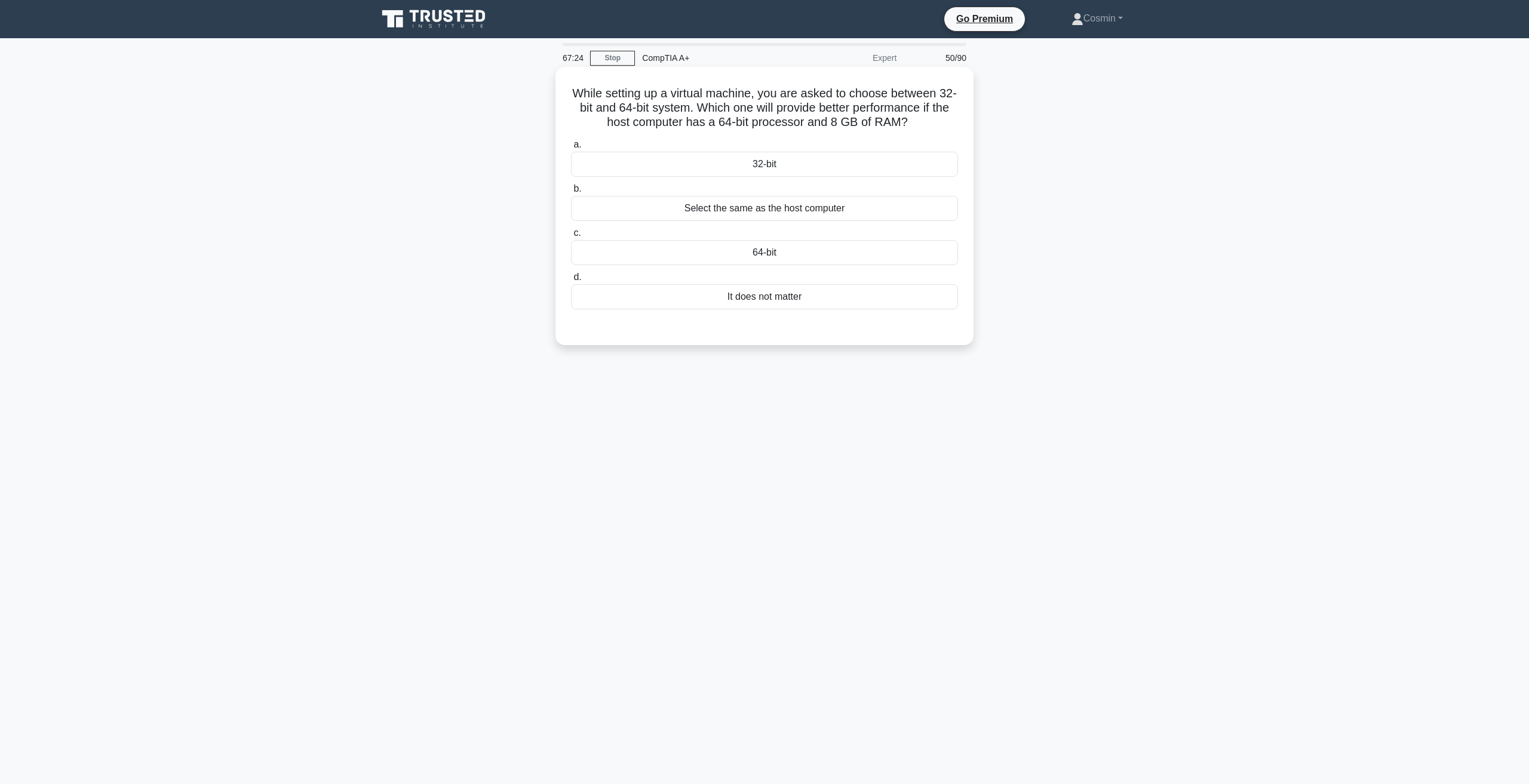
click at [795, 248] on div "64-bit" at bounding box center [764, 252] width 387 height 25
click at [571, 237] on input "c. 64-bit" at bounding box center [571, 233] width 0 height 8
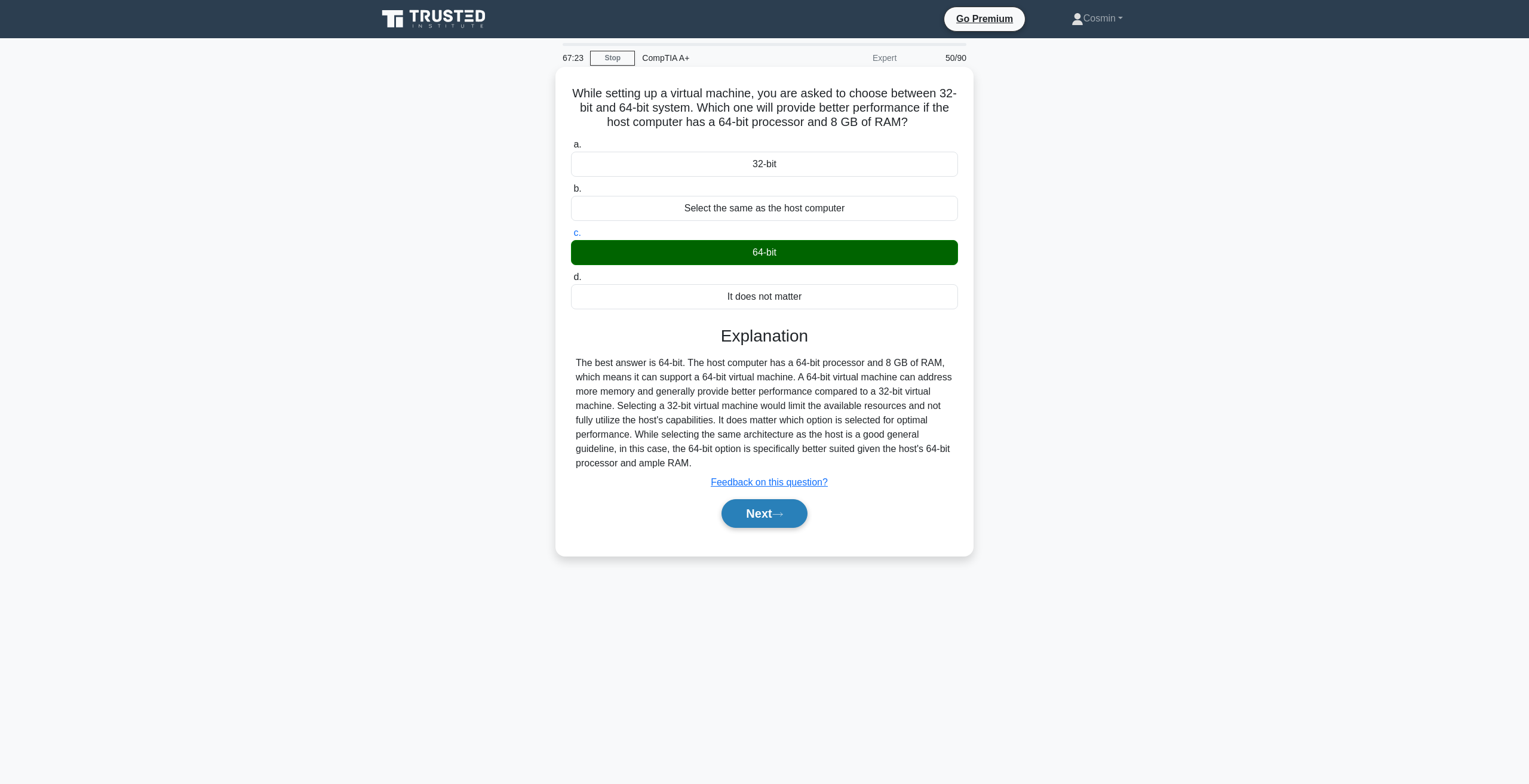
click at [767, 516] on button "Next" at bounding box center [764, 514] width 85 height 29
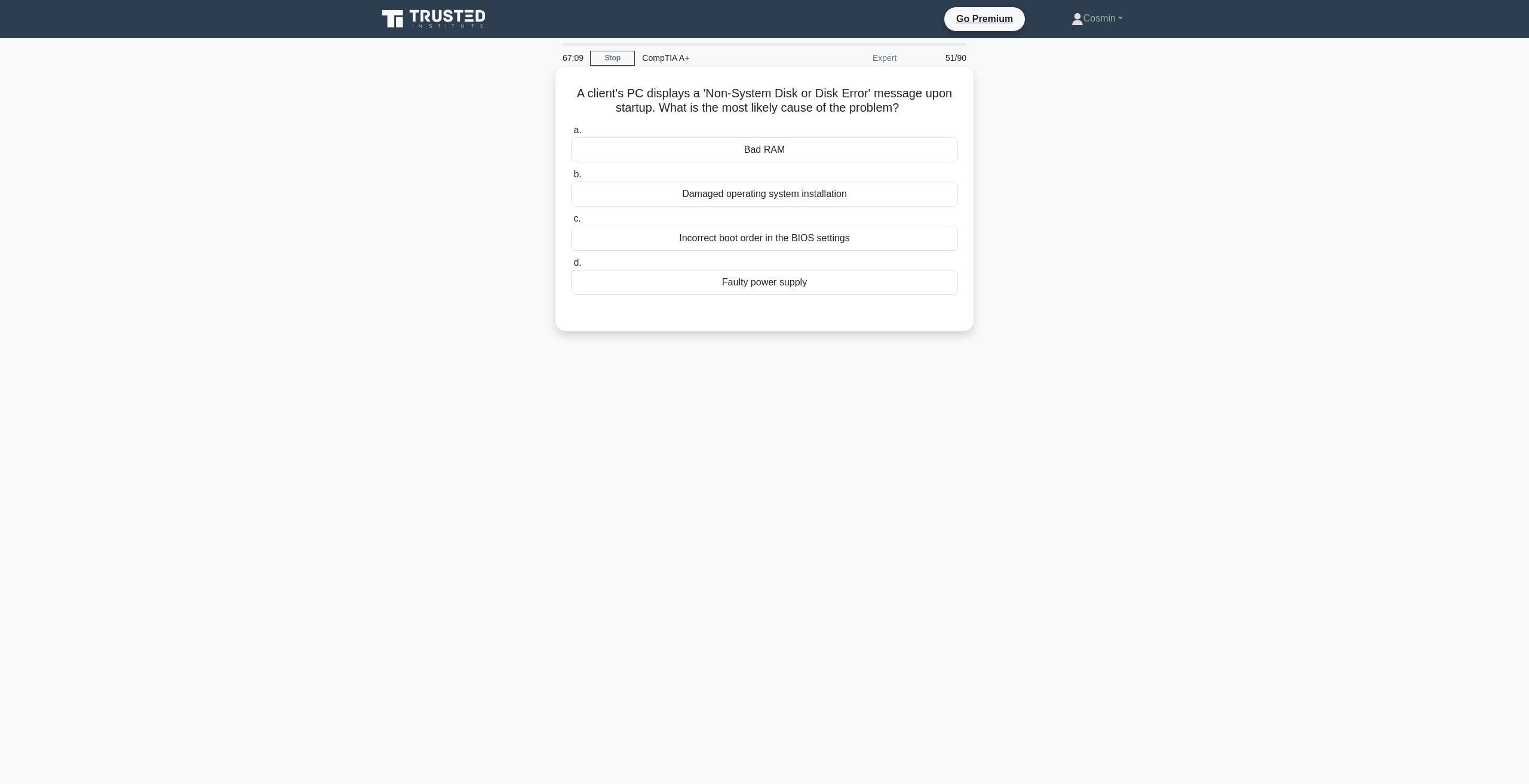
click at [799, 238] on div "Incorrect boot order in the BIOS settings" at bounding box center [764, 237] width 387 height 25
click at [571, 223] on input "c. Incorrect boot order in the BIOS settings" at bounding box center [571, 219] width 0 height 8
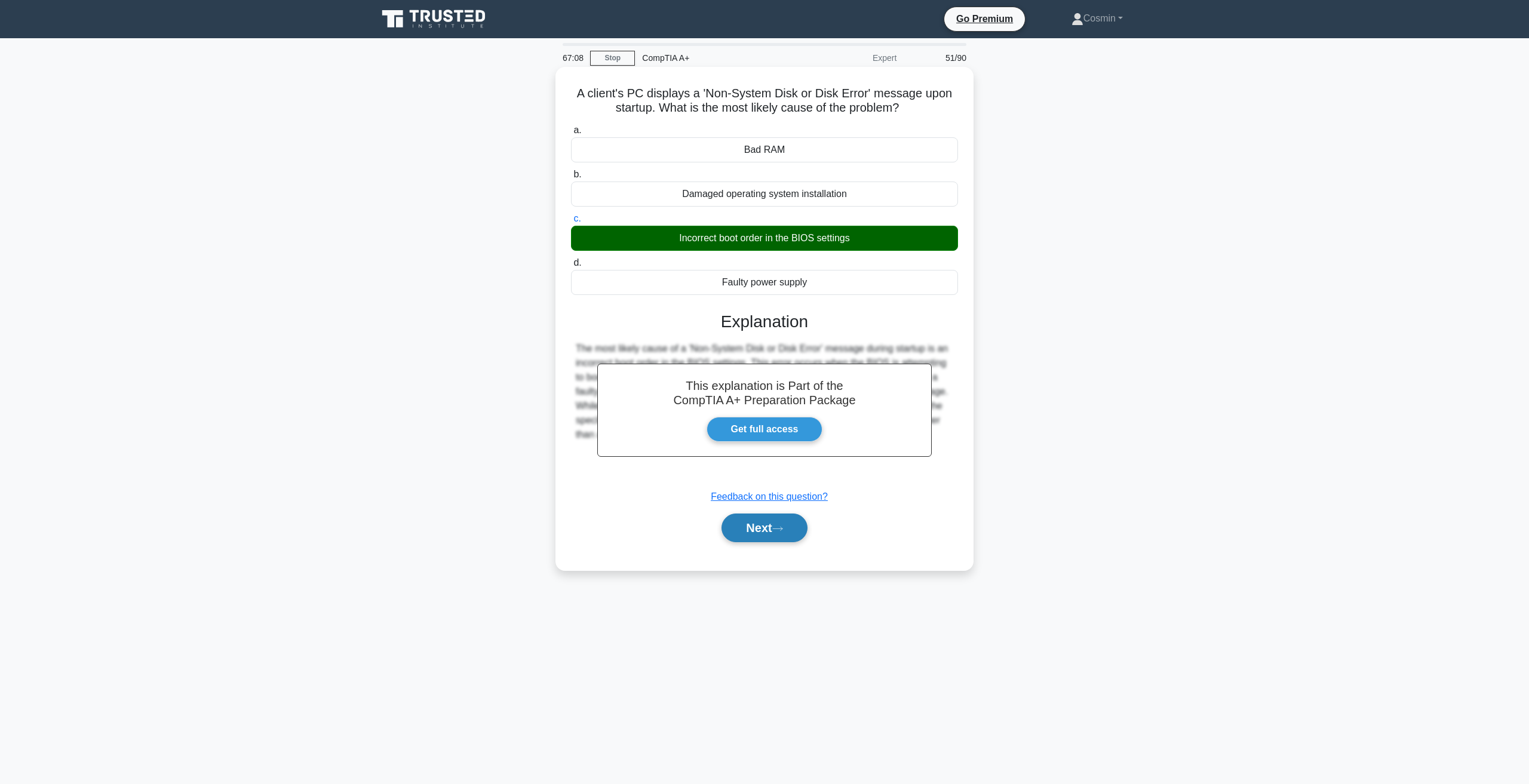
click at [738, 535] on button "Next" at bounding box center [764, 528] width 85 height 29
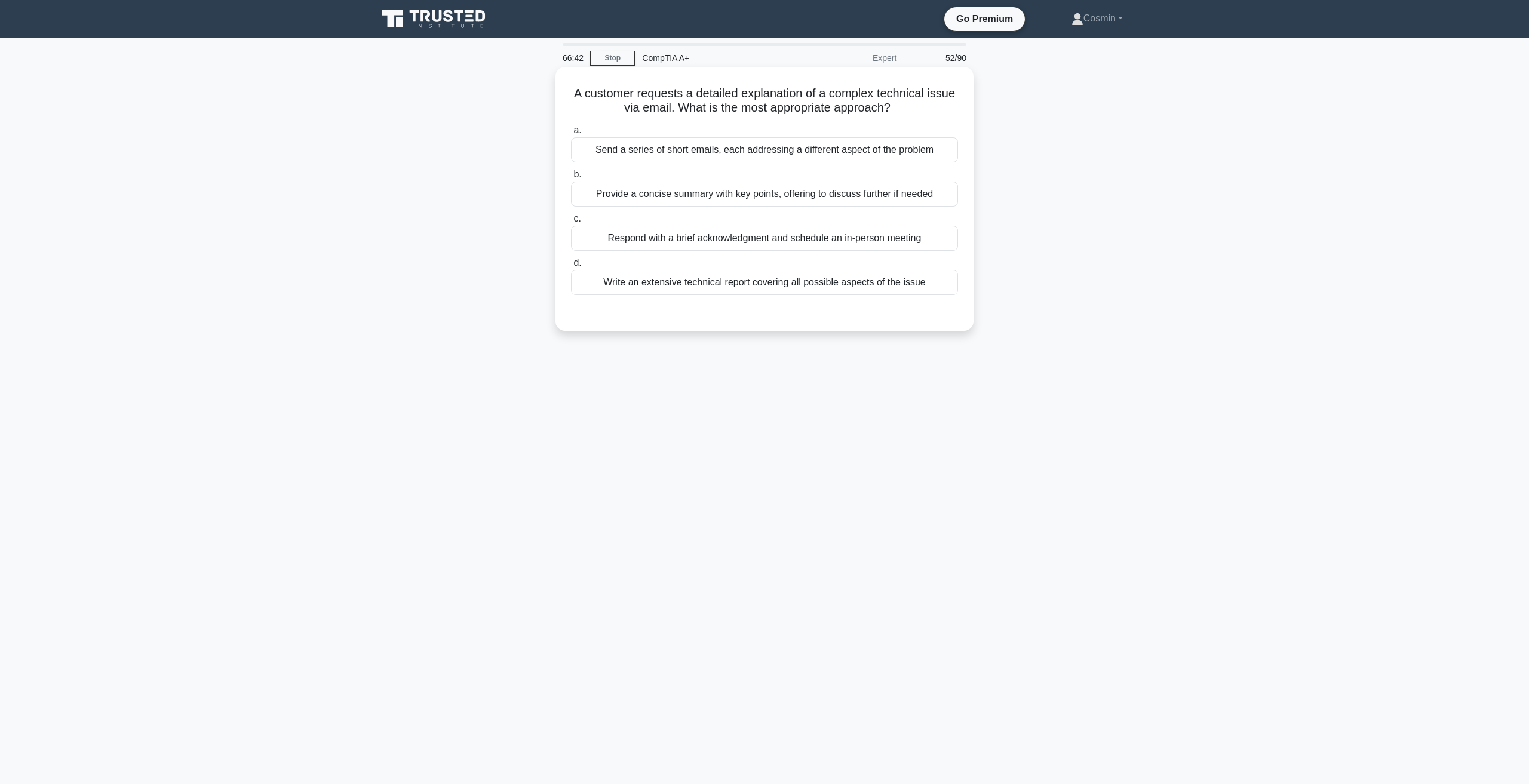
click at [796, 197] on div "Provide a concise summary with key points, offering to discuss further if needed" at bounding box center [764, 193] width 387 height 25
click at [571, 179] on input "b. Provide a concise summary with key points, offering to discuss further if ne…" at bounding box center [571, 174] width 0 height 8
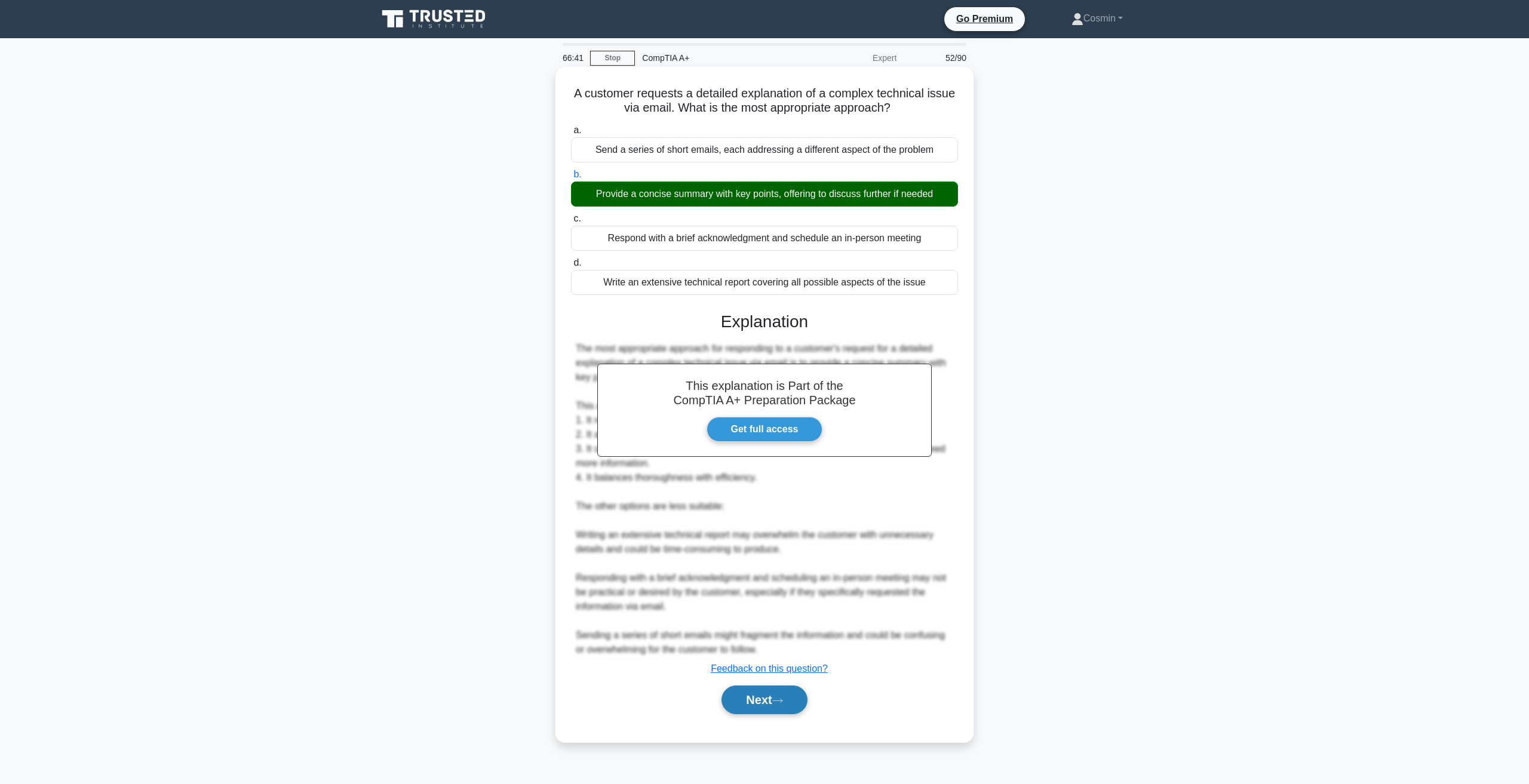
click at [780, 698] on icon at bounding box center [777, 701] width 11 height 7
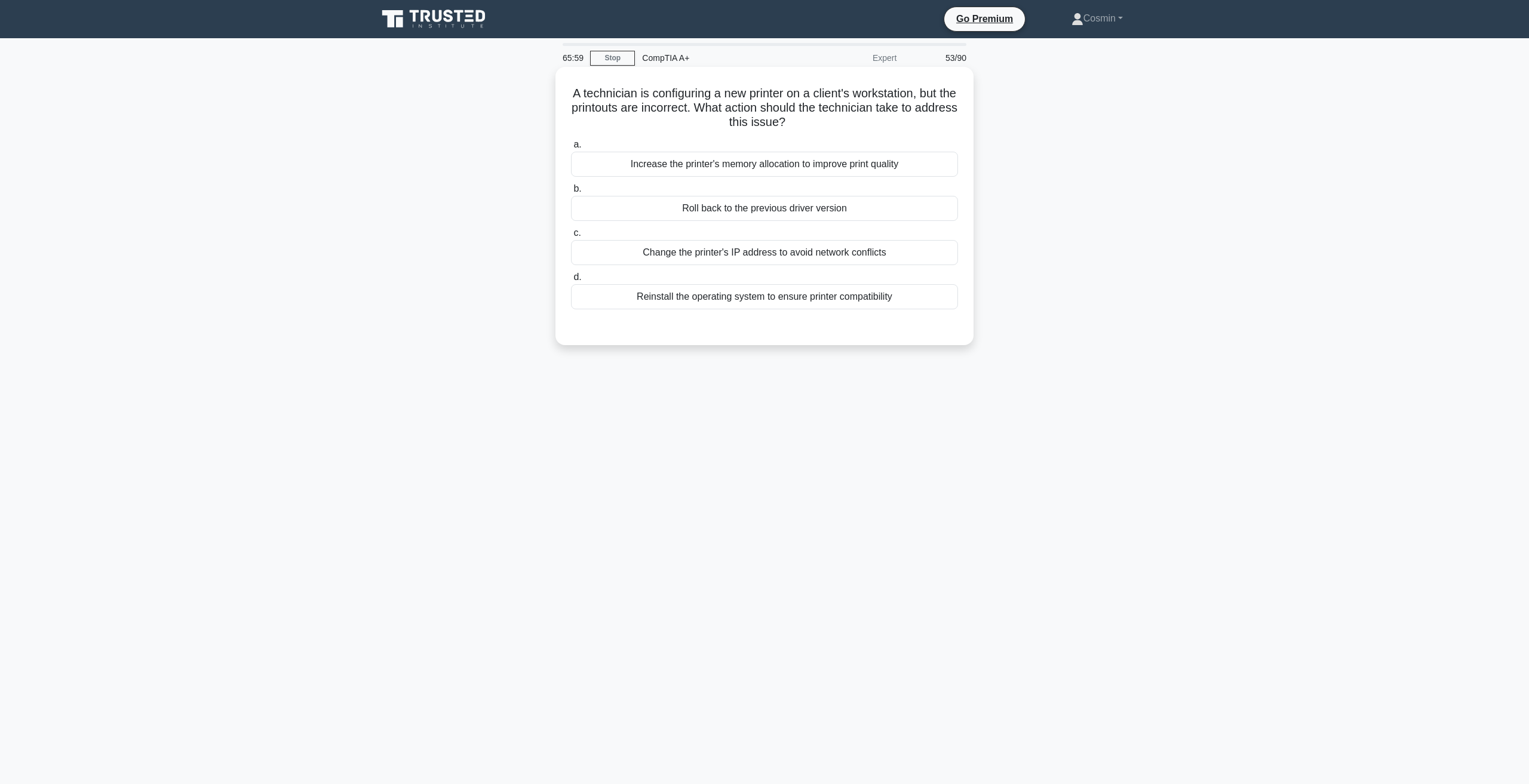
click at [772, 210] on div "Roll back to the previous driver version" at bounding box center [764, 207] width 387 height 25
click at [571, 193] on input "b. Roll back to the previous driver version" at bounding box center [571, 189] width 0 height 8
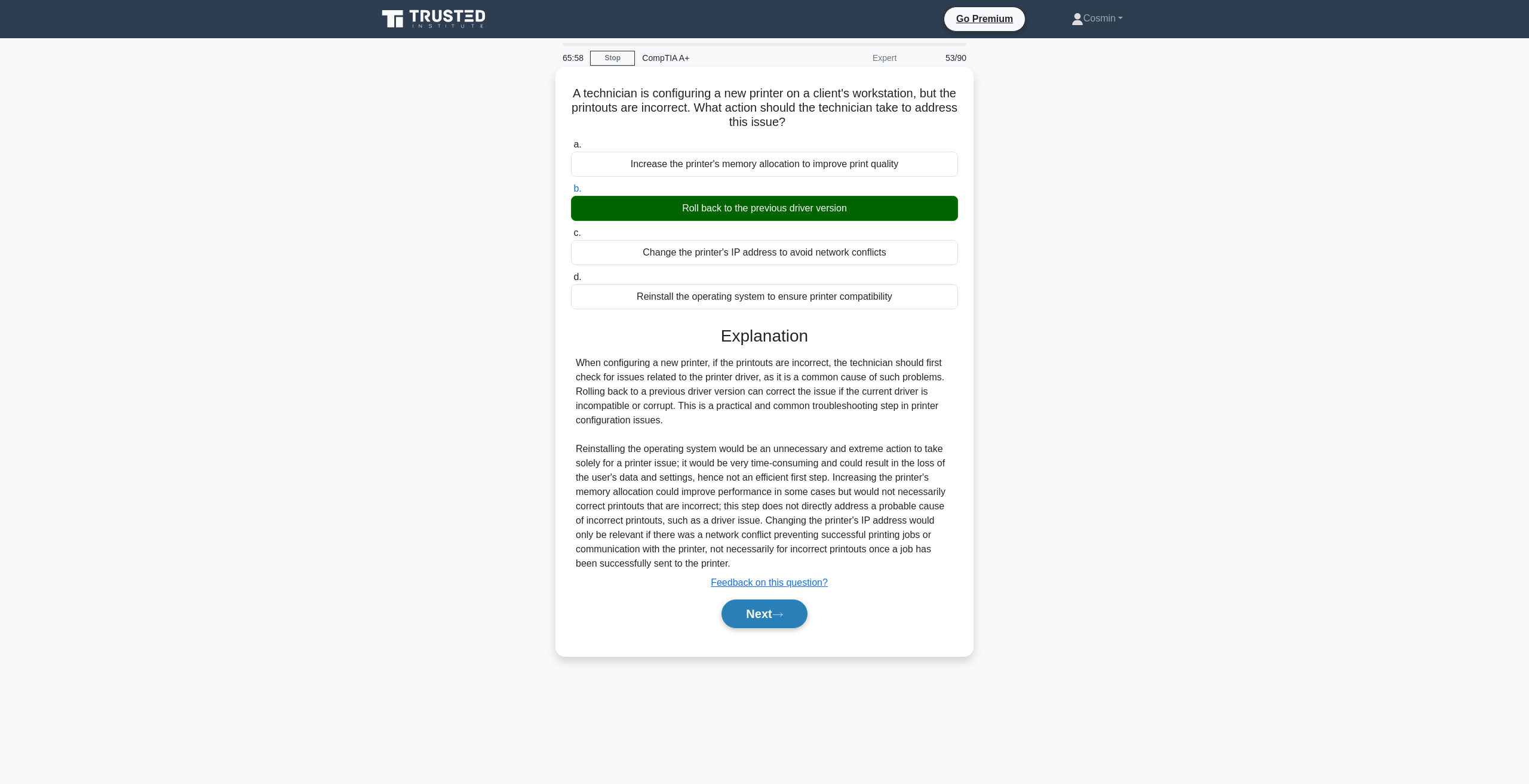
click at [800, 605] on button "Next" at bounding box center [764, 614] width 85 height 29
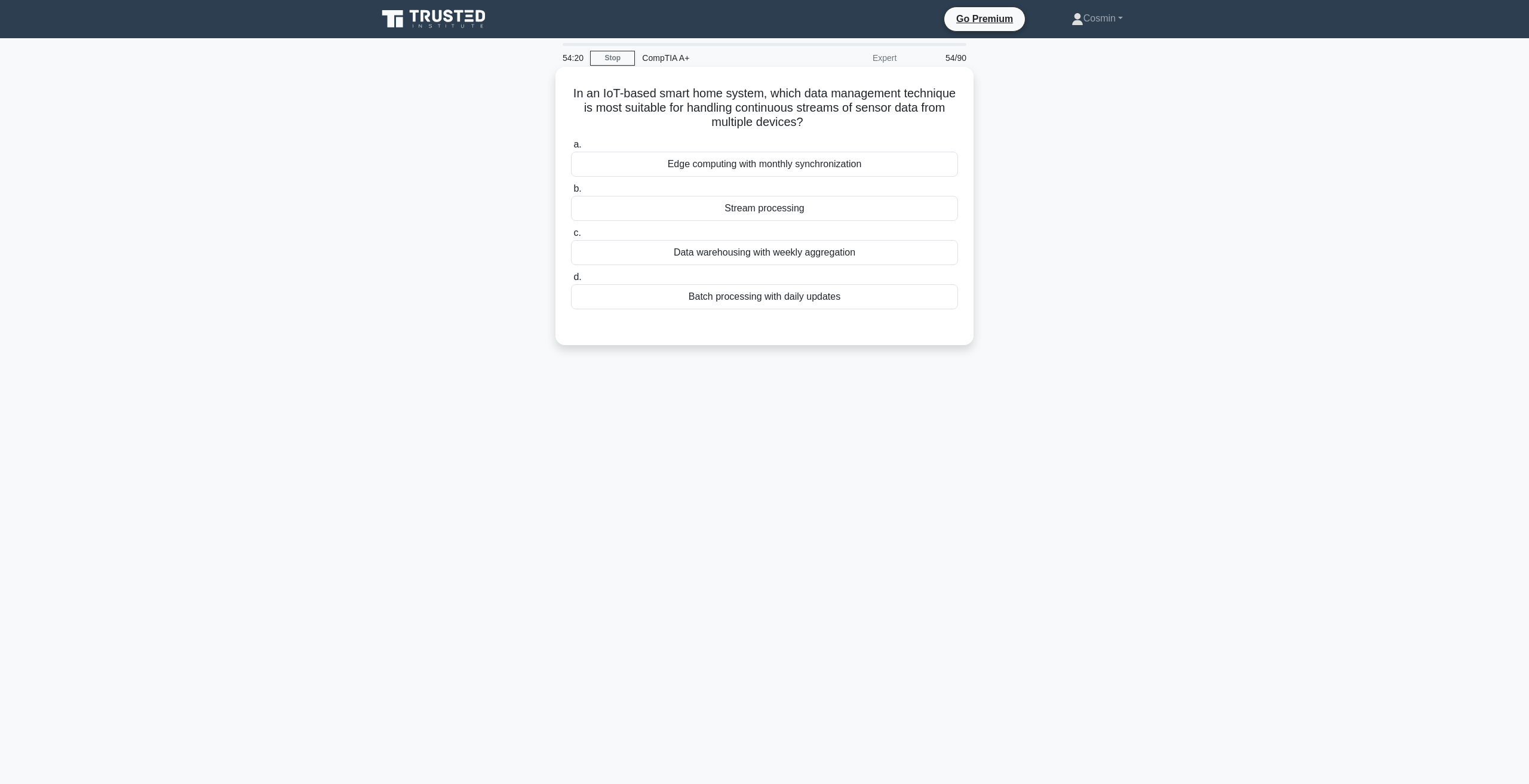
click at [781, 218] on div "Stream processing" at bounding box center [764, 207] width 387 height 25
click at [571, 193] on input "b. Stream processing" at bounding box center [571, 189] width 0 height 8
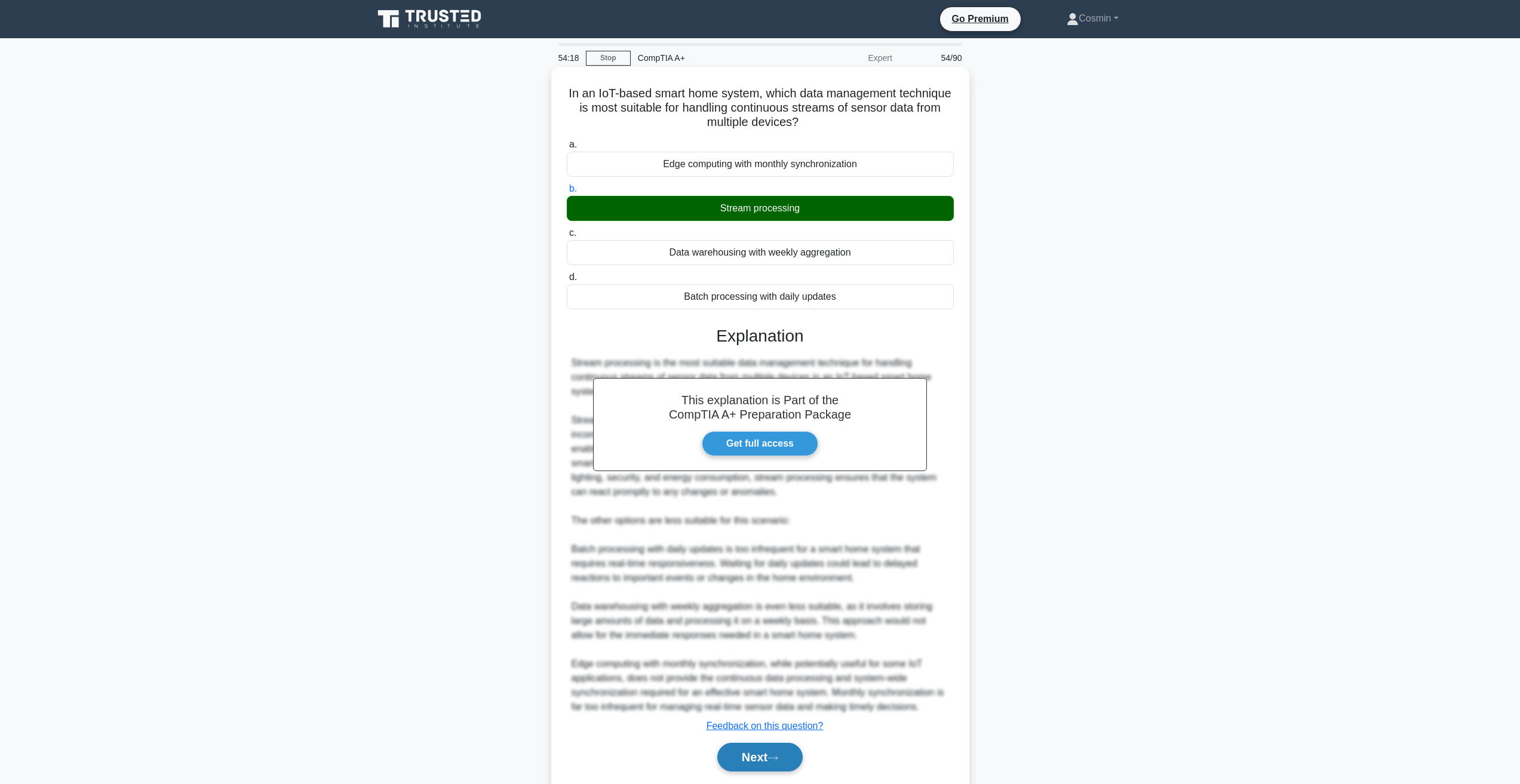
click at [755, 754] on button "Next" at bounding box center [760, 758] width 85 height 29
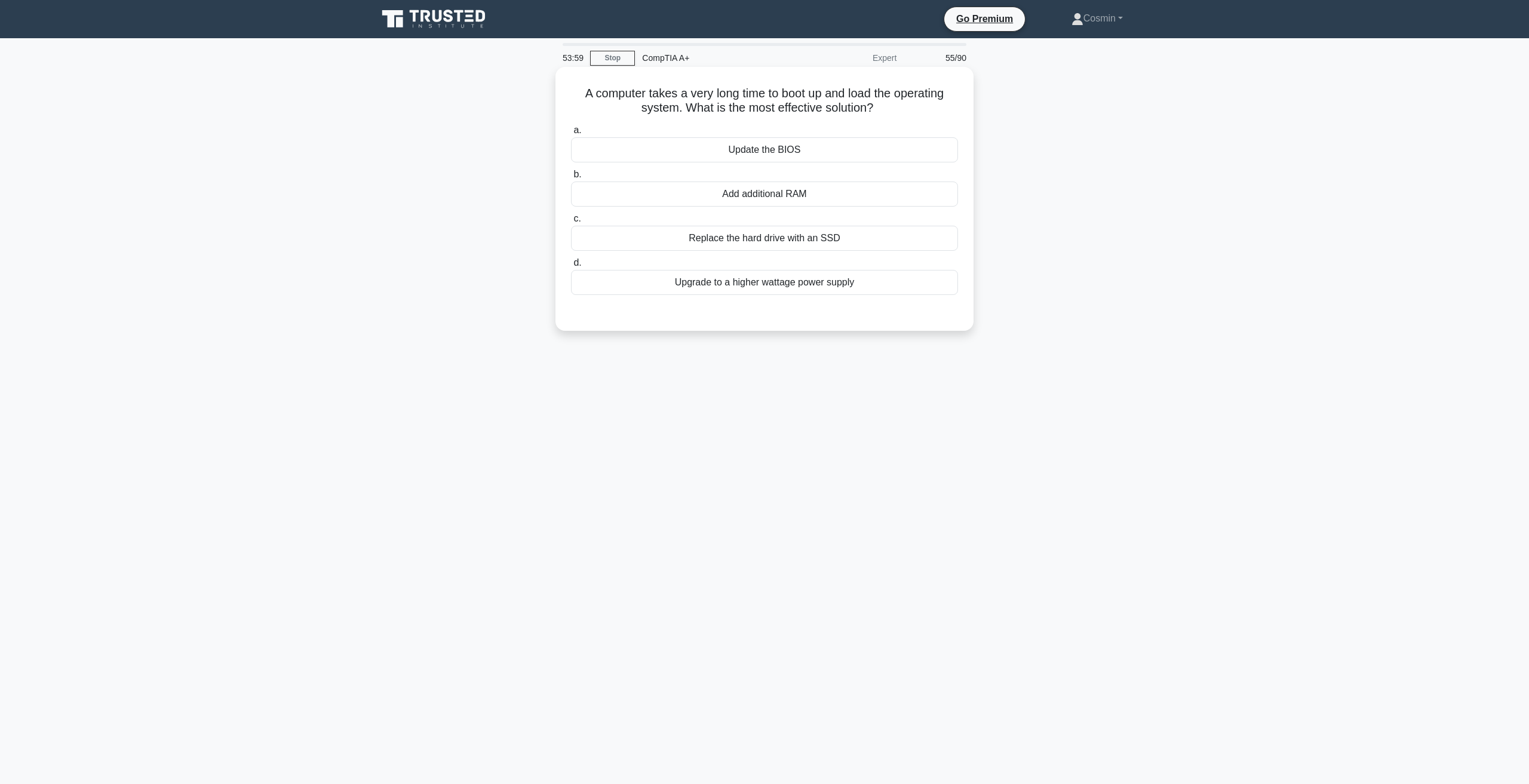
click at [782, 239] on div "Replace the hard drive with an SSD" at bounding box center [764, 237] width 387 height 25
click at [571, 223] on input "c. Replace the hard drive with an SSD" at bounding box center [571, 219] width 0 height 8
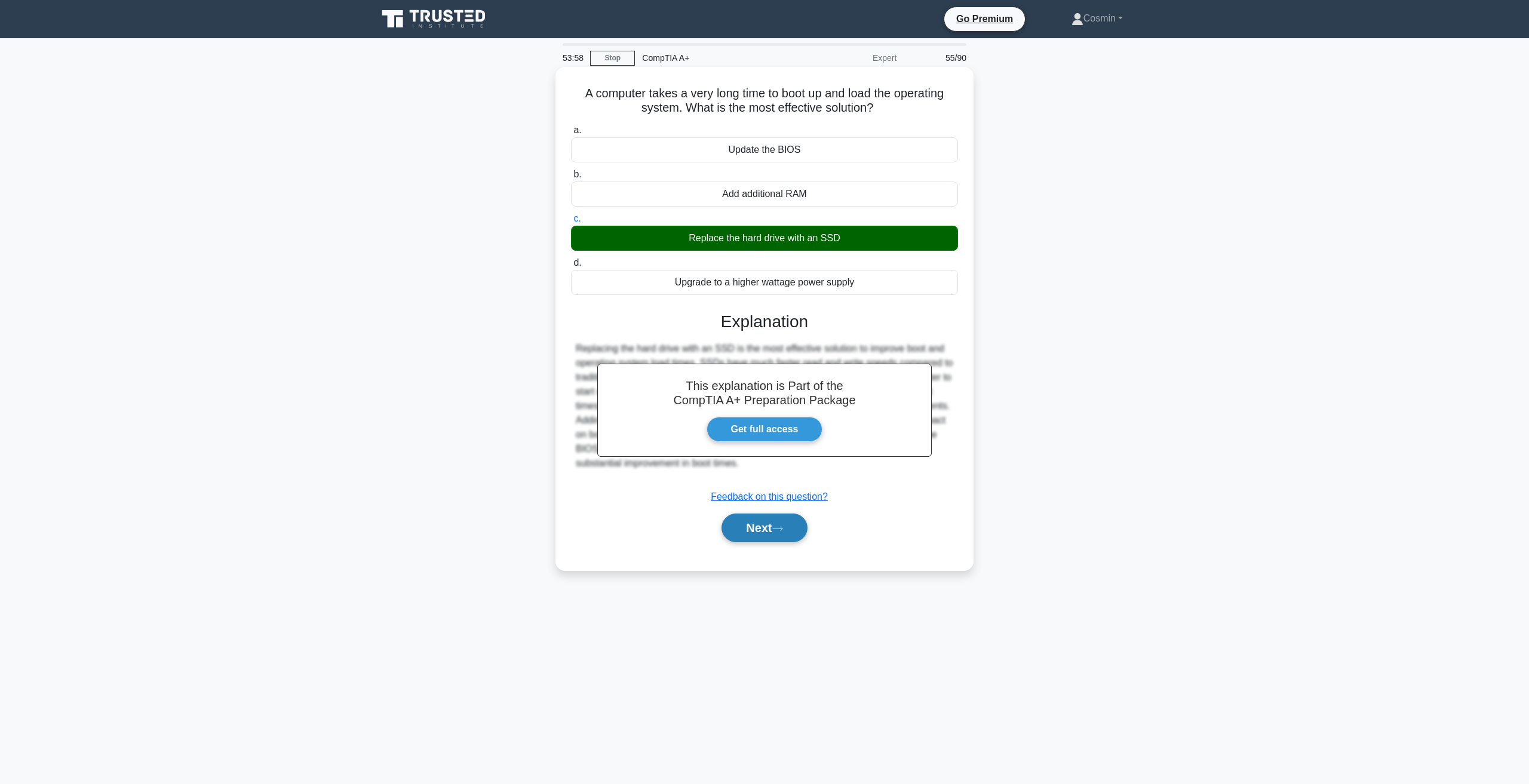
click at [776, 537] on button "Next" at bounding box center [764, 528] width 85 height 29
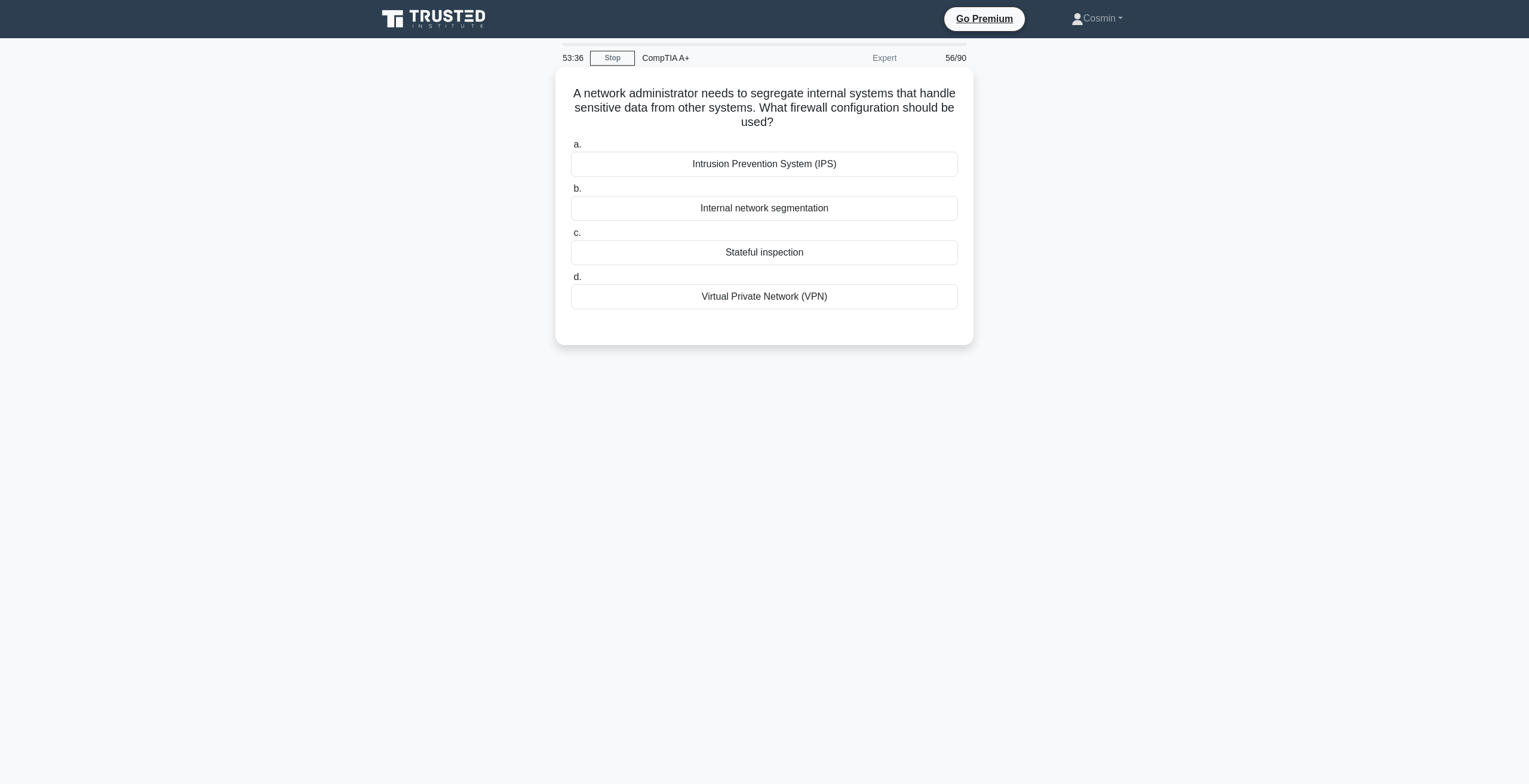
click at [795, 203] on div "Internal network segmentation" at bounding box center [764, 207] width 387 height 25
click at [747, 222] on div "a. Intrusion Prevention System (IPS) b. Internal network segmentation c. d." at bounding box center [764, 224] width 401 height 177
click at [749, 216] on div "Internal network segmentation" at bounding box center [764, 207] width 387 height 25
click at [571, 193] on input "b. Internal network segmentation" at bounding box center [571, 189] width 0 height 8
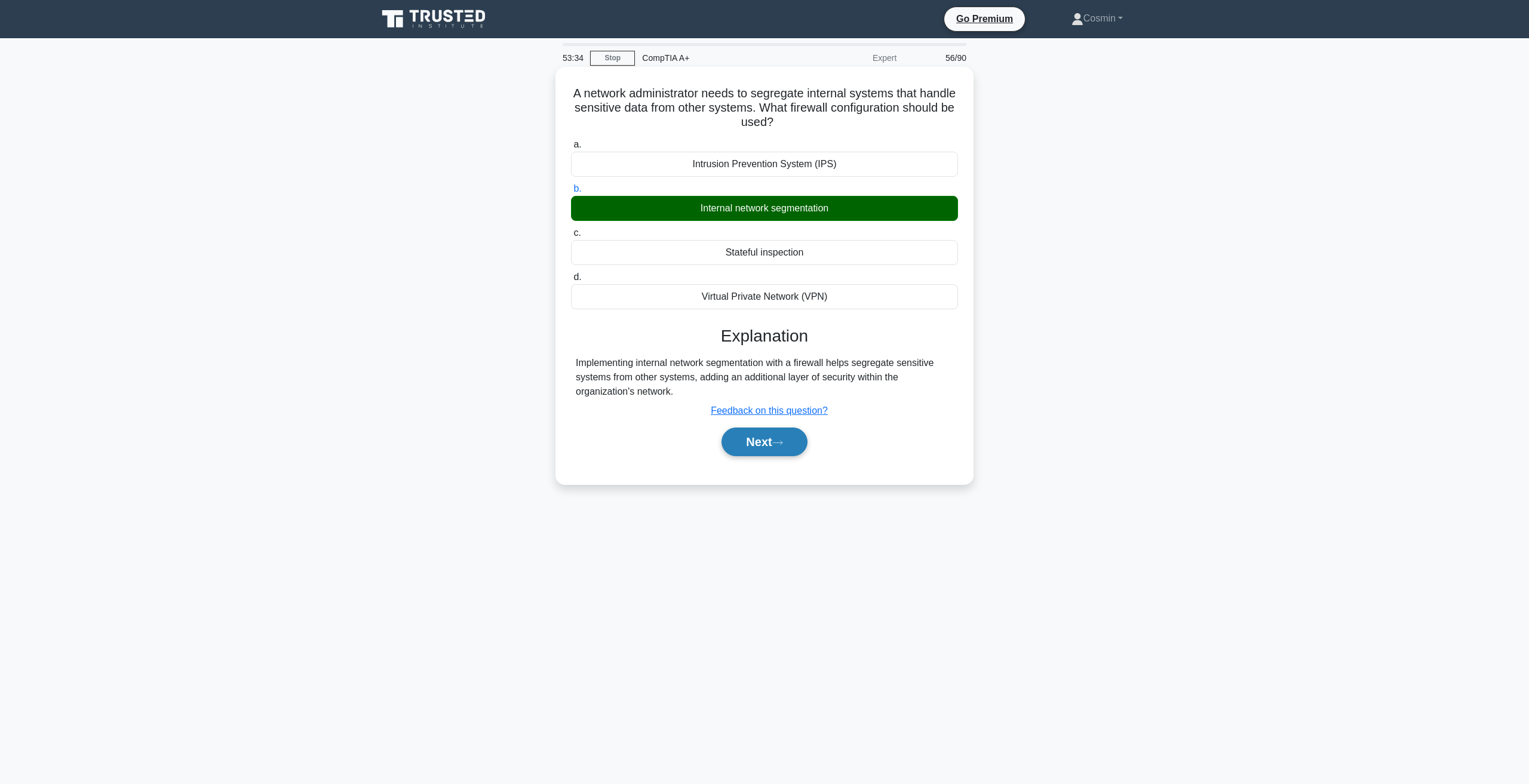
click at [771, 444] on button "Next" at bounding box center [764, 442] width 85 height 29
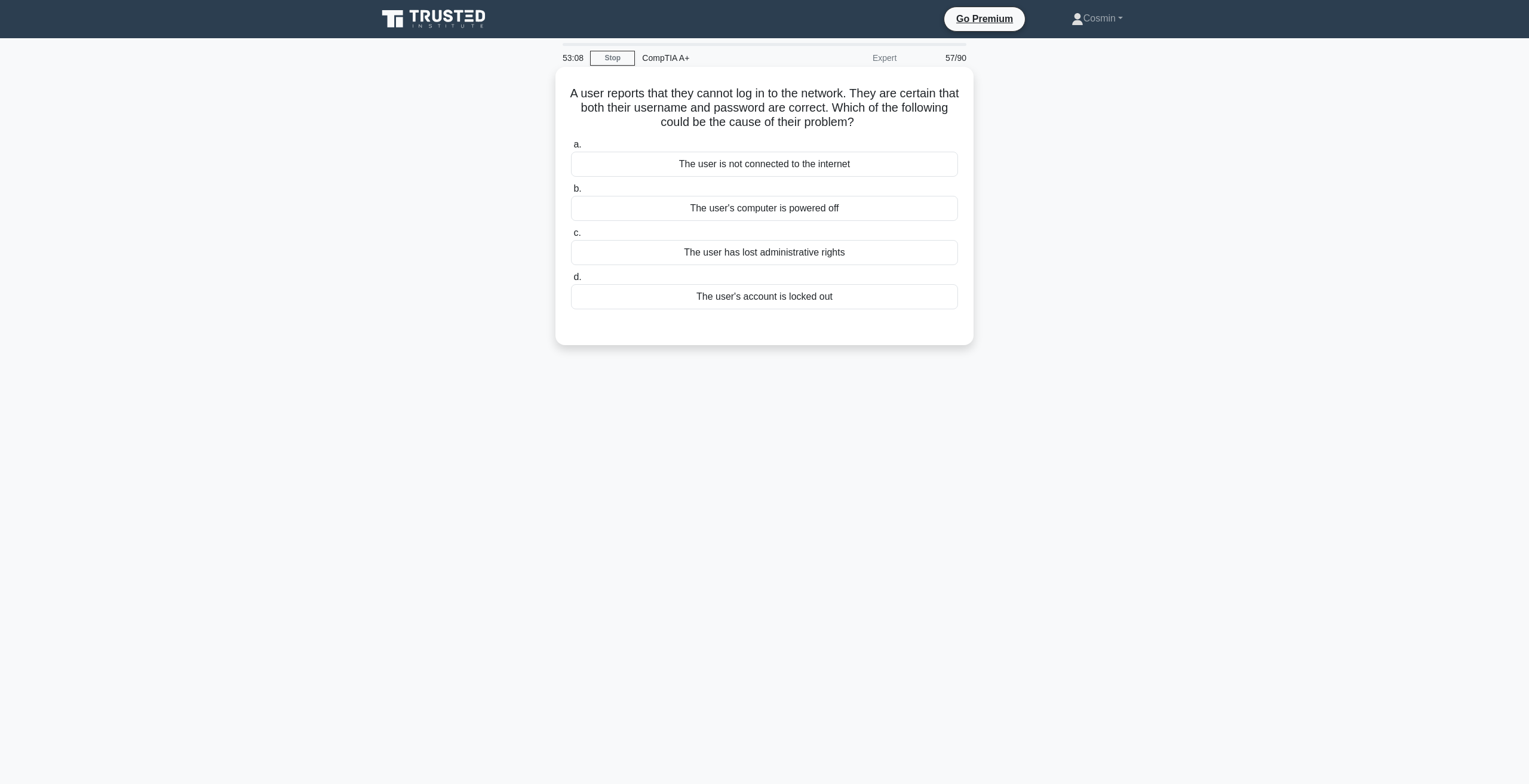
click at [808, 171] on div "The user is not connected to the internet" at bounding box center [764, 163] width 387 height 25
click at [571, 149] on input "a. The user is not connected to the internet" at bounding box center [571, 145] width 0 height 8
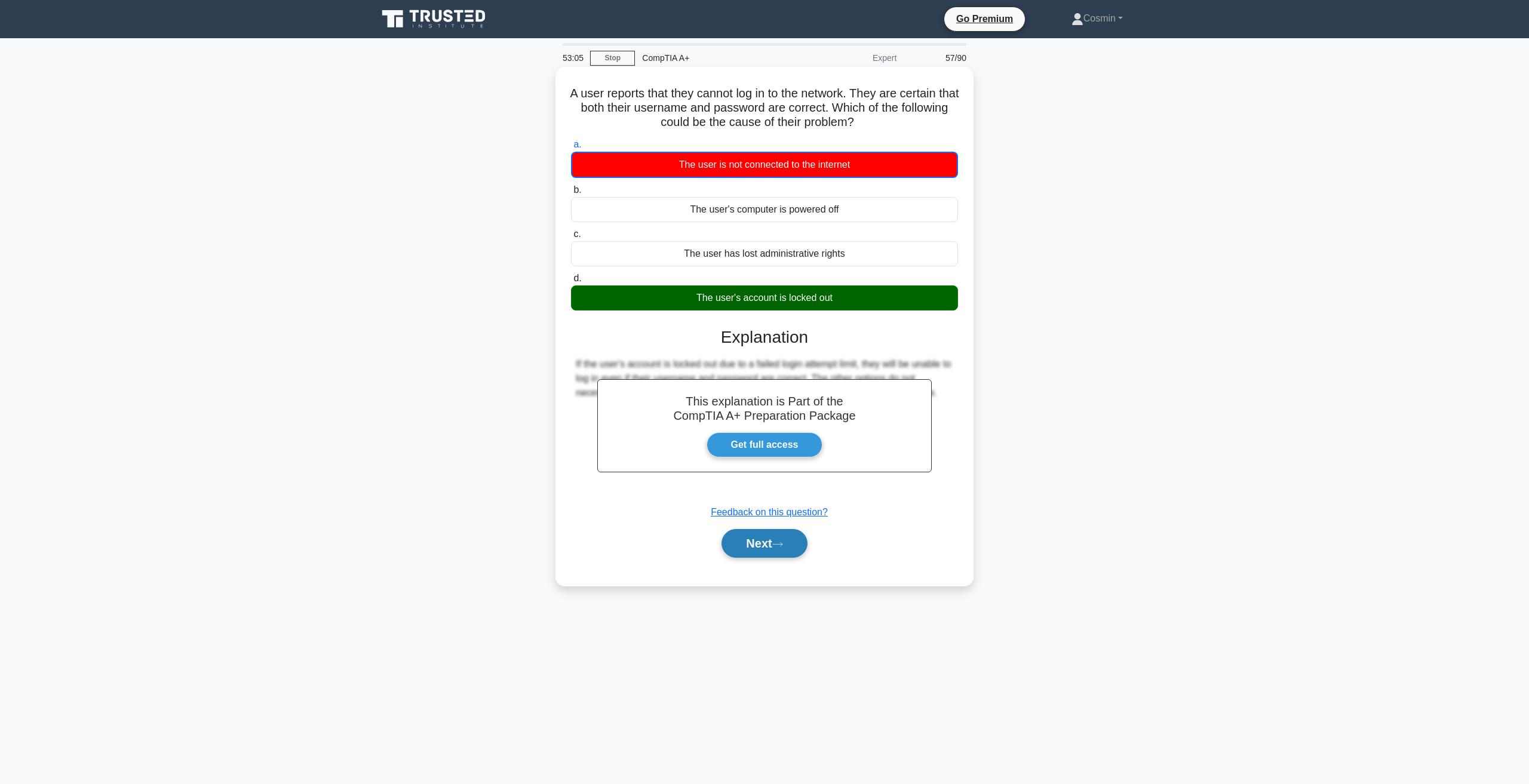
click at [765, 554] on button "Next" at bounding box center [764, 543] width 85 height 29
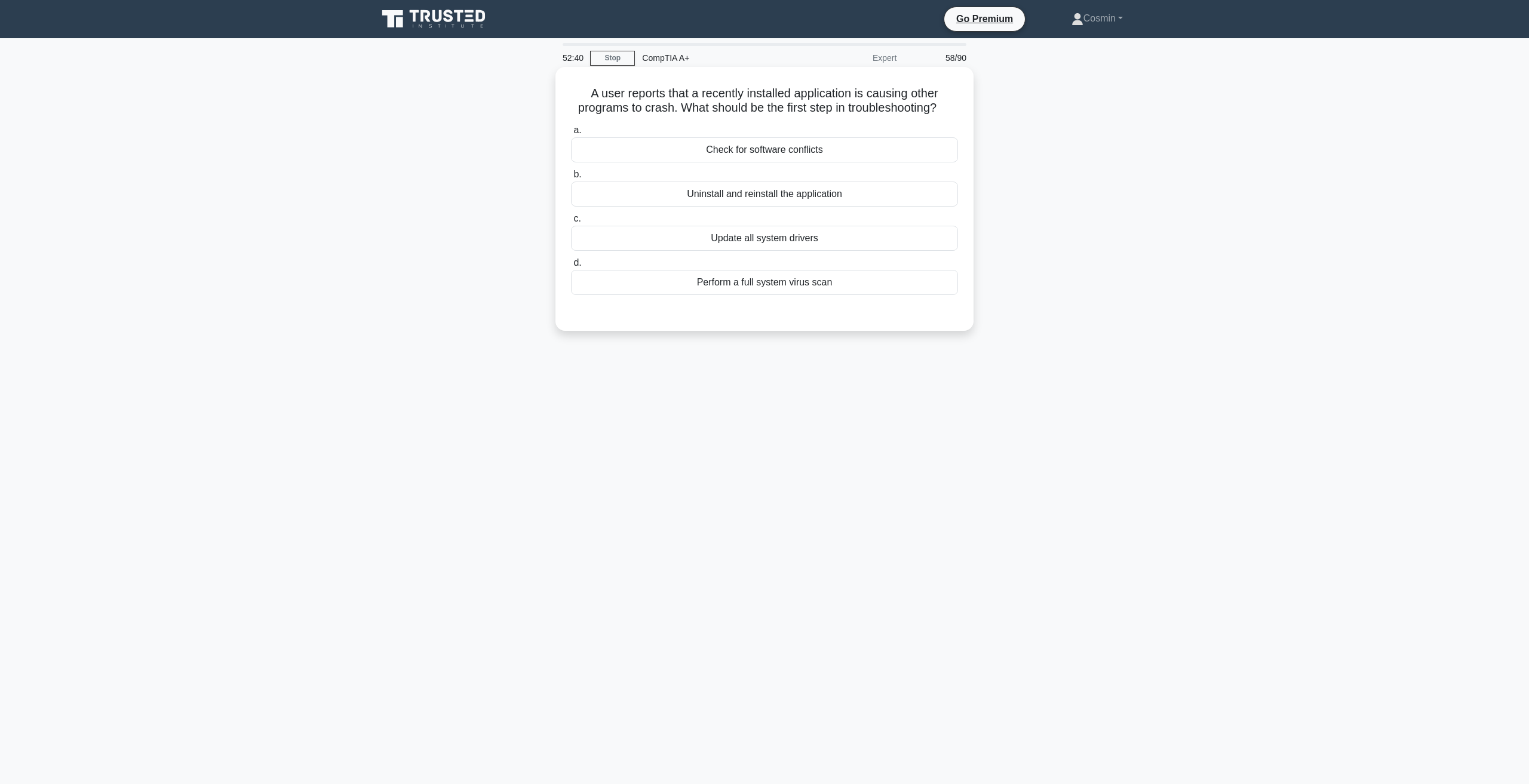
click at [754, 155] on div "Check for software conflicts" at bounding box center [764, 150] width 387 height 25
click at [571, 134] on input "a. Check for software conflicts" at bounding box center [571, 130] width 0 height 8
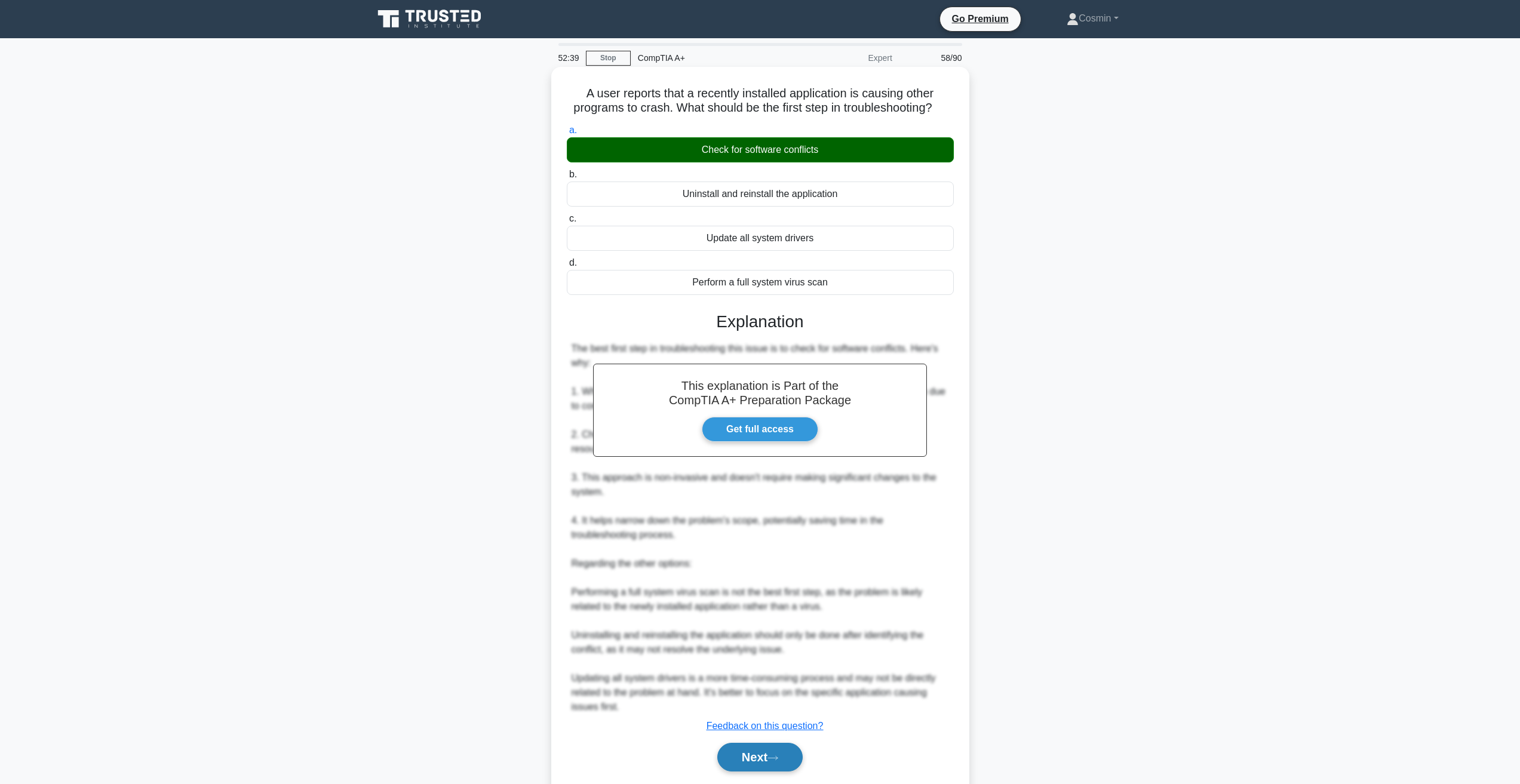
click at [766, 763] on button "Next" at bounding box center [760, 758] width 85 height 29
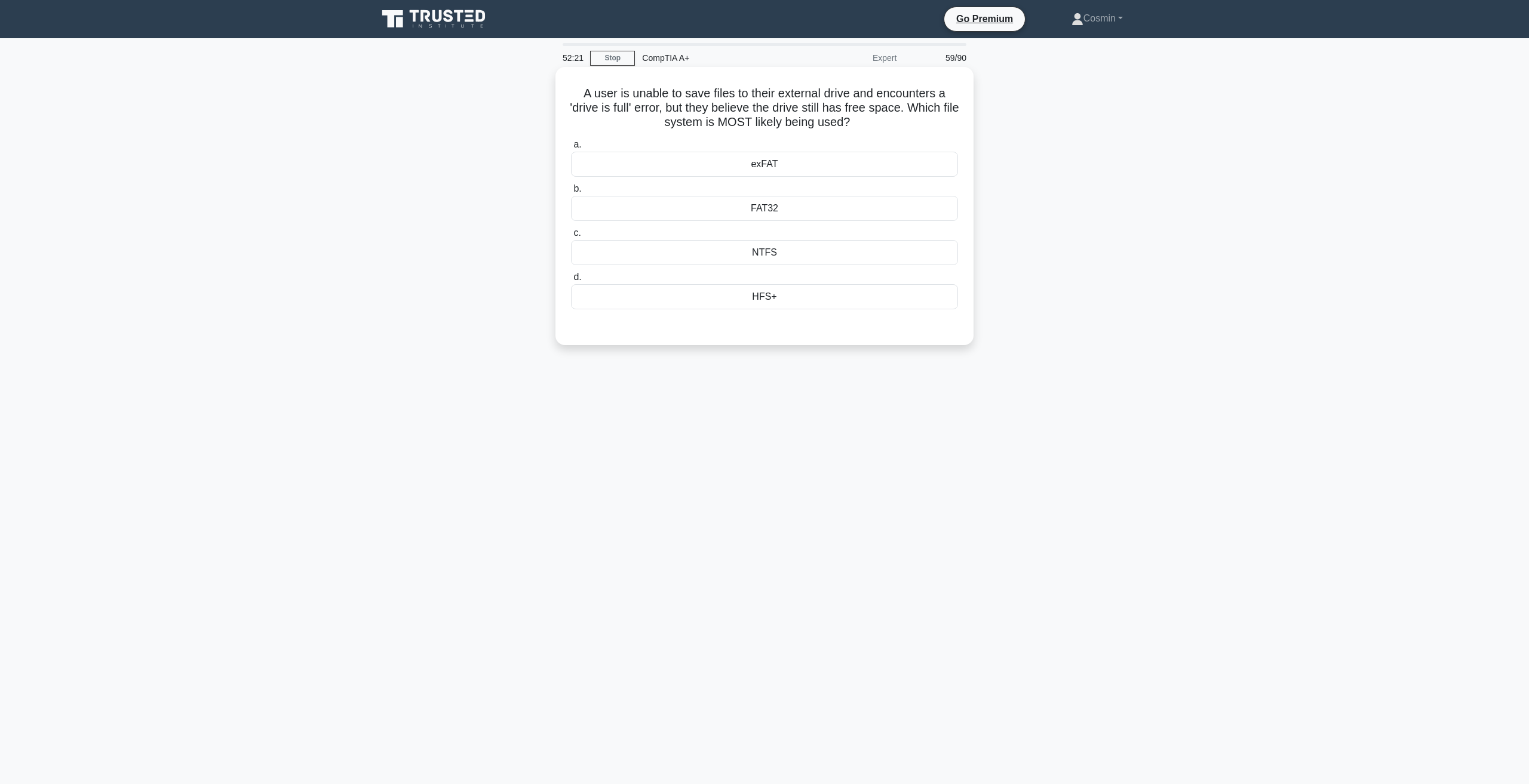
click at [790, 250] on div "NTFS" at bounding box center [764, 252] width 387 height 25
click at [571, 237] on input "c. NTFS" at bounding box center [571, 233] width 0 height 8
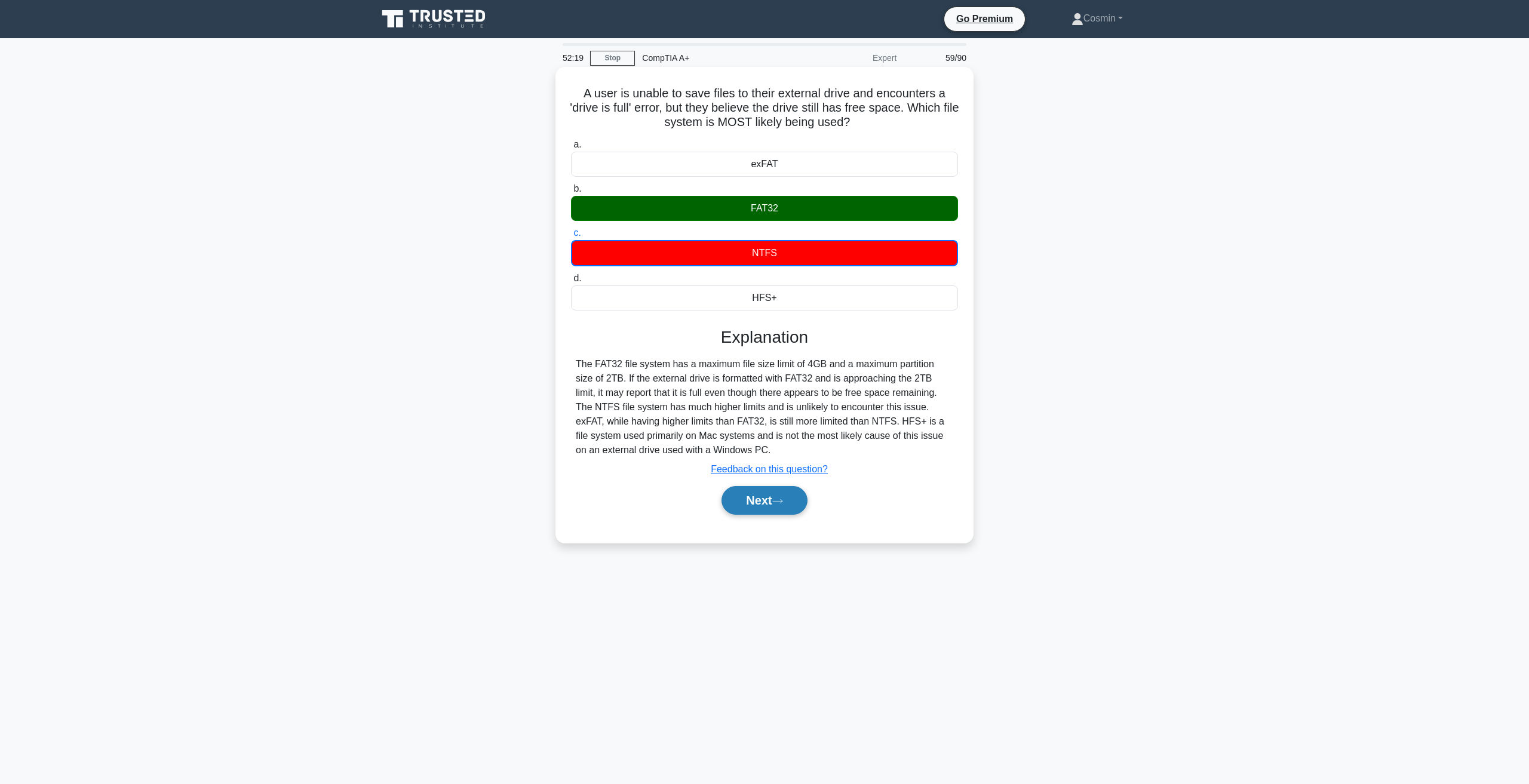
click at [773, 497] on button "Next" at bounding box center [764, 501] width 85 height 29
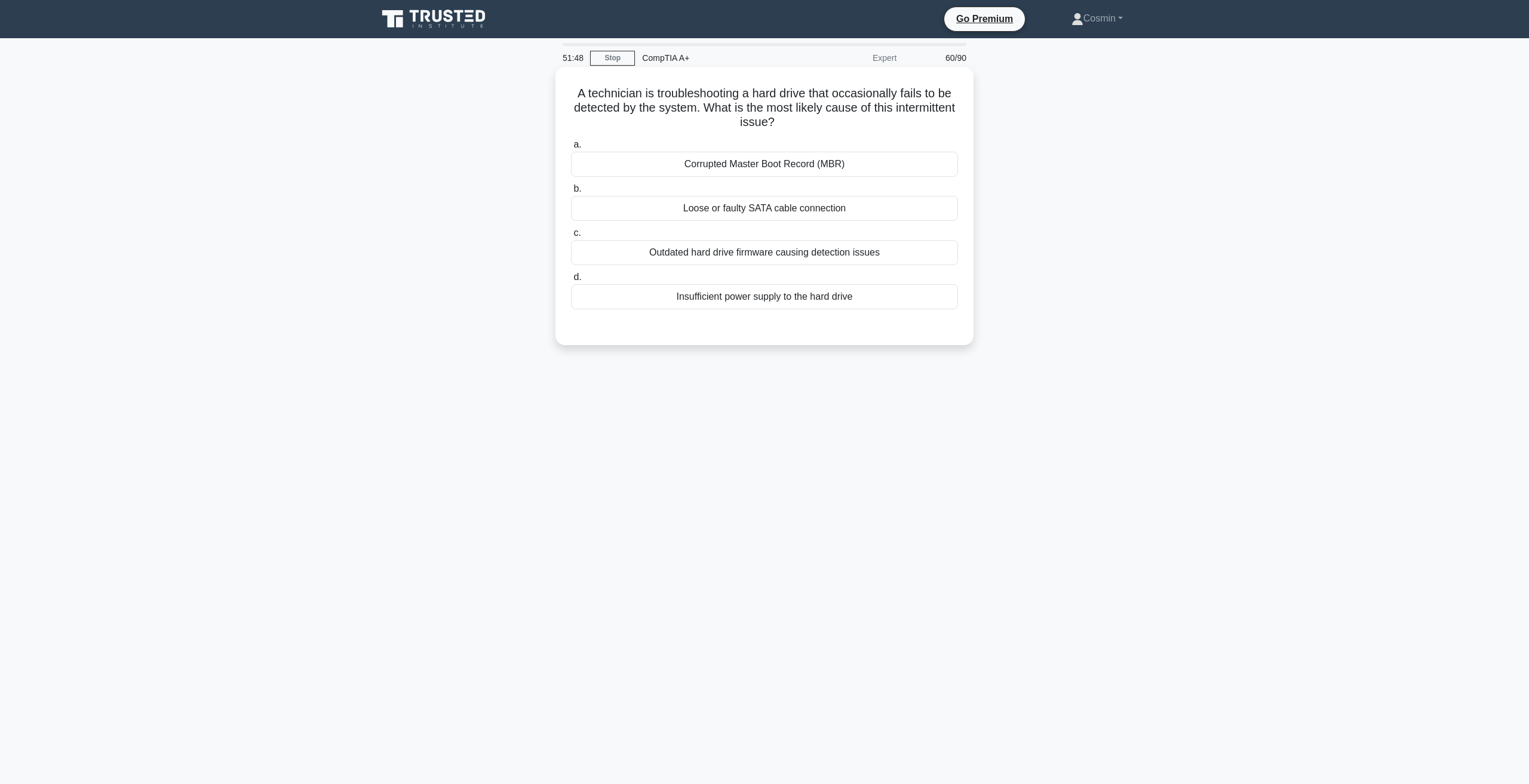
click at [800, 210] on div "Loose or faulty SATA cable connection" at bounding box center [764, 207] width 387 height 25
click at [571, 193] on input "b. Loose or faulty SATA cable connection" at bounding box center [571, 189] width 0 height 8
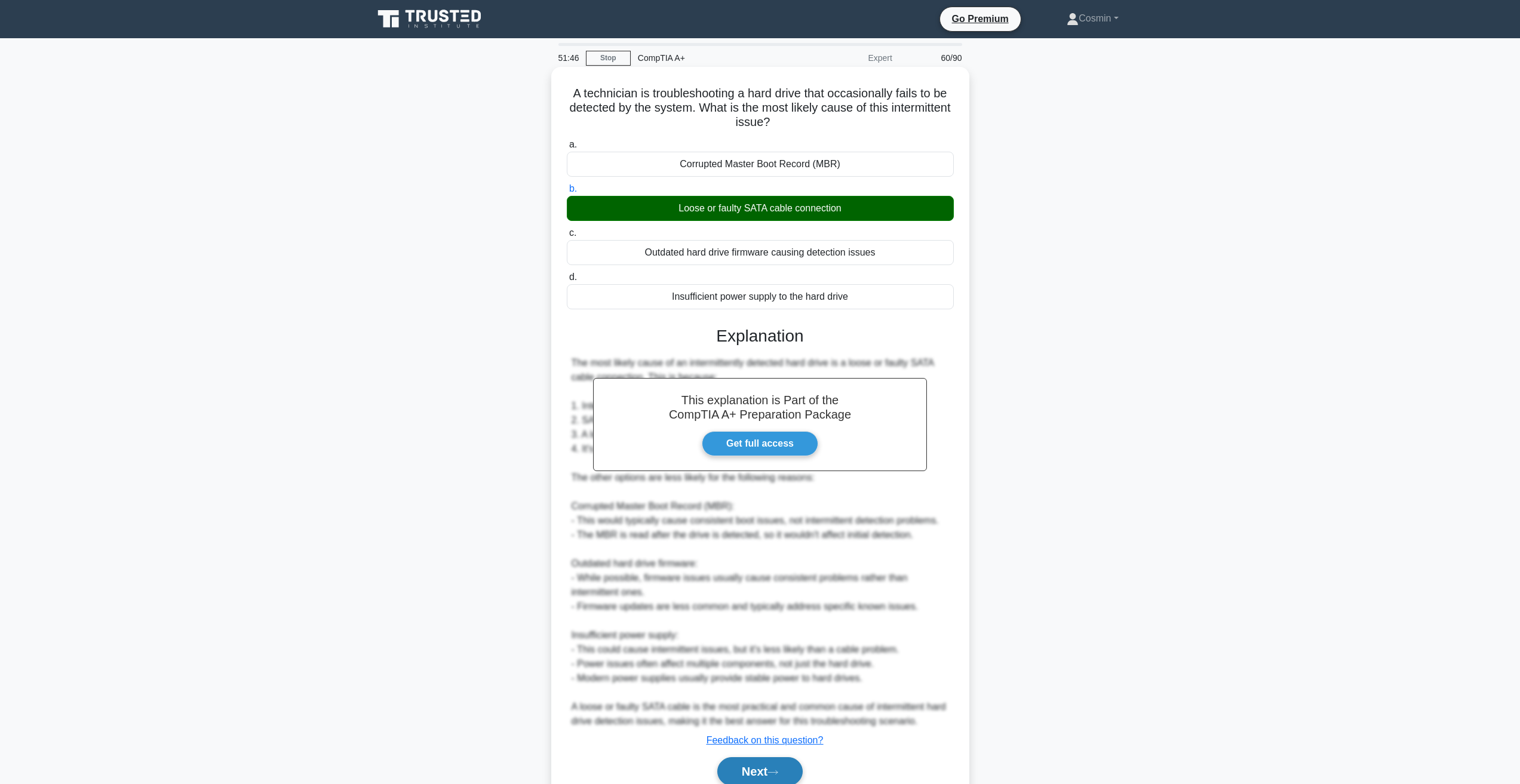
click at [752, 764] on button "Next" at bounding box center [760, 772] width 85 height 29
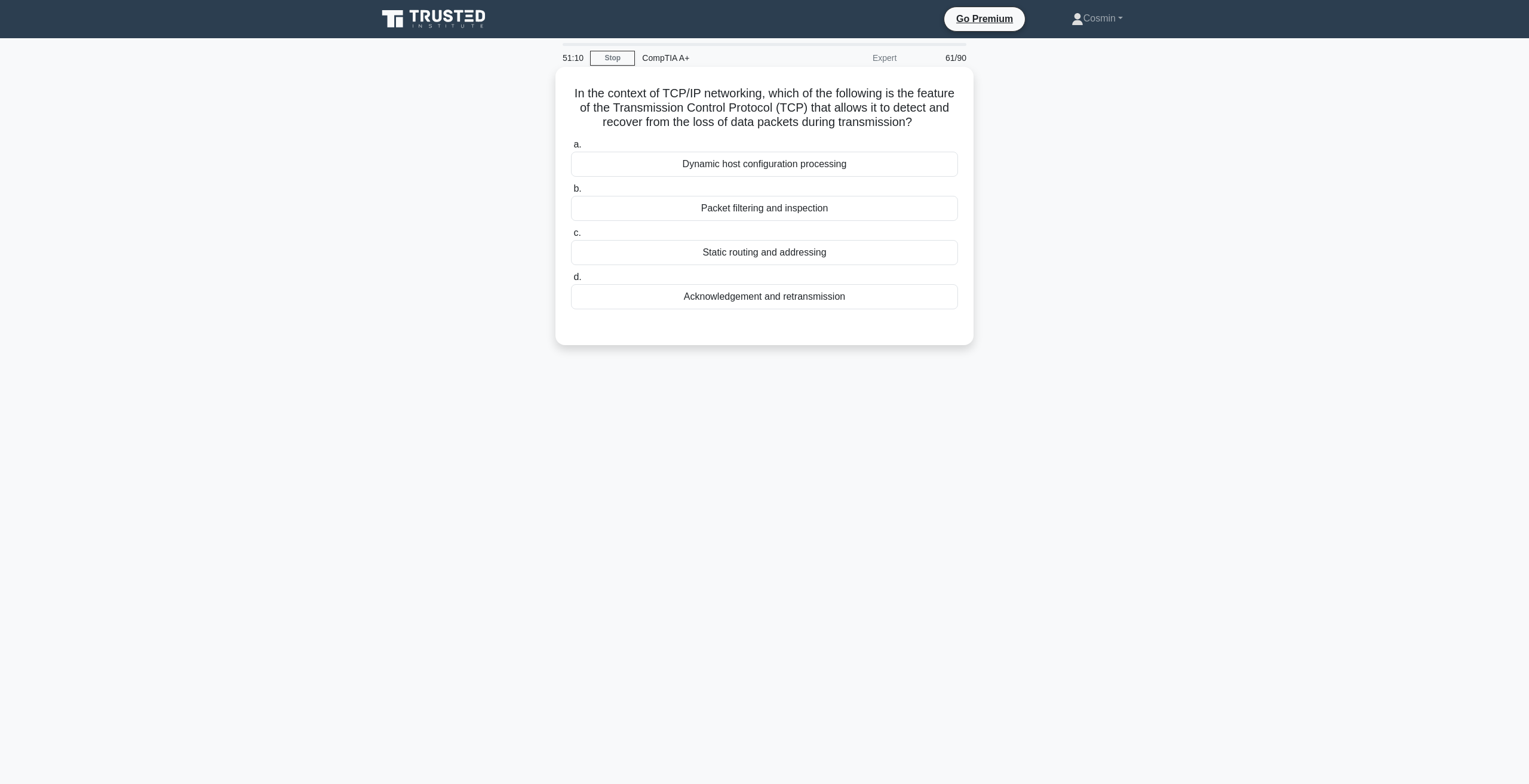
click at [740, 310] on div "Acknowledgement and retransmission" at bounding box center [764, 296] width 387 height 25
click at [571, 281] on input "d. Acknowledgement and retransmission" at bounding box center [571, 277] width 0 height 8
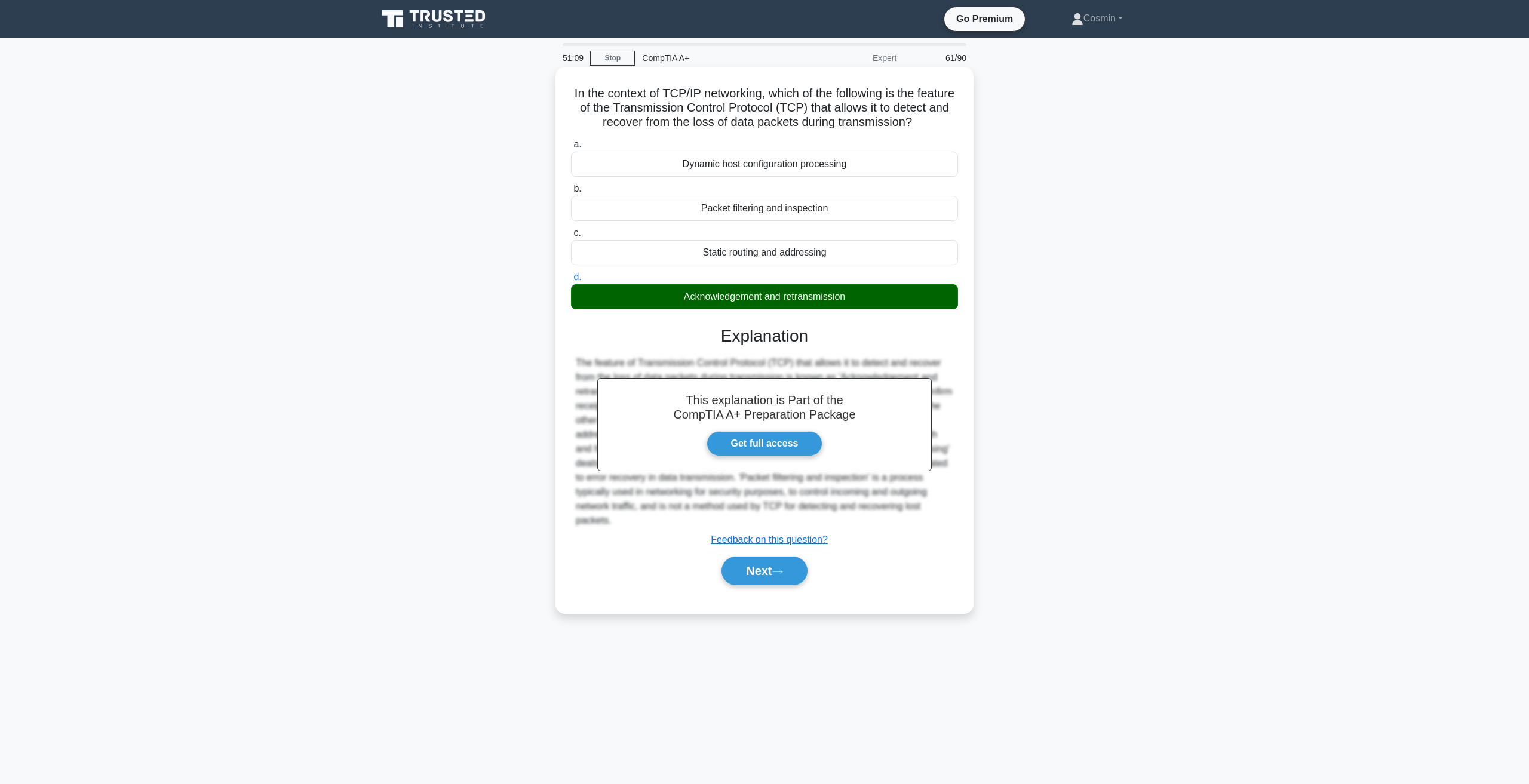
click at [764, 590] on div "Next" at bounding box center [764, 571] width 387 height 38
click at [767, 585] on button "Next" at bounding box center [764, 571] width 85 height 29
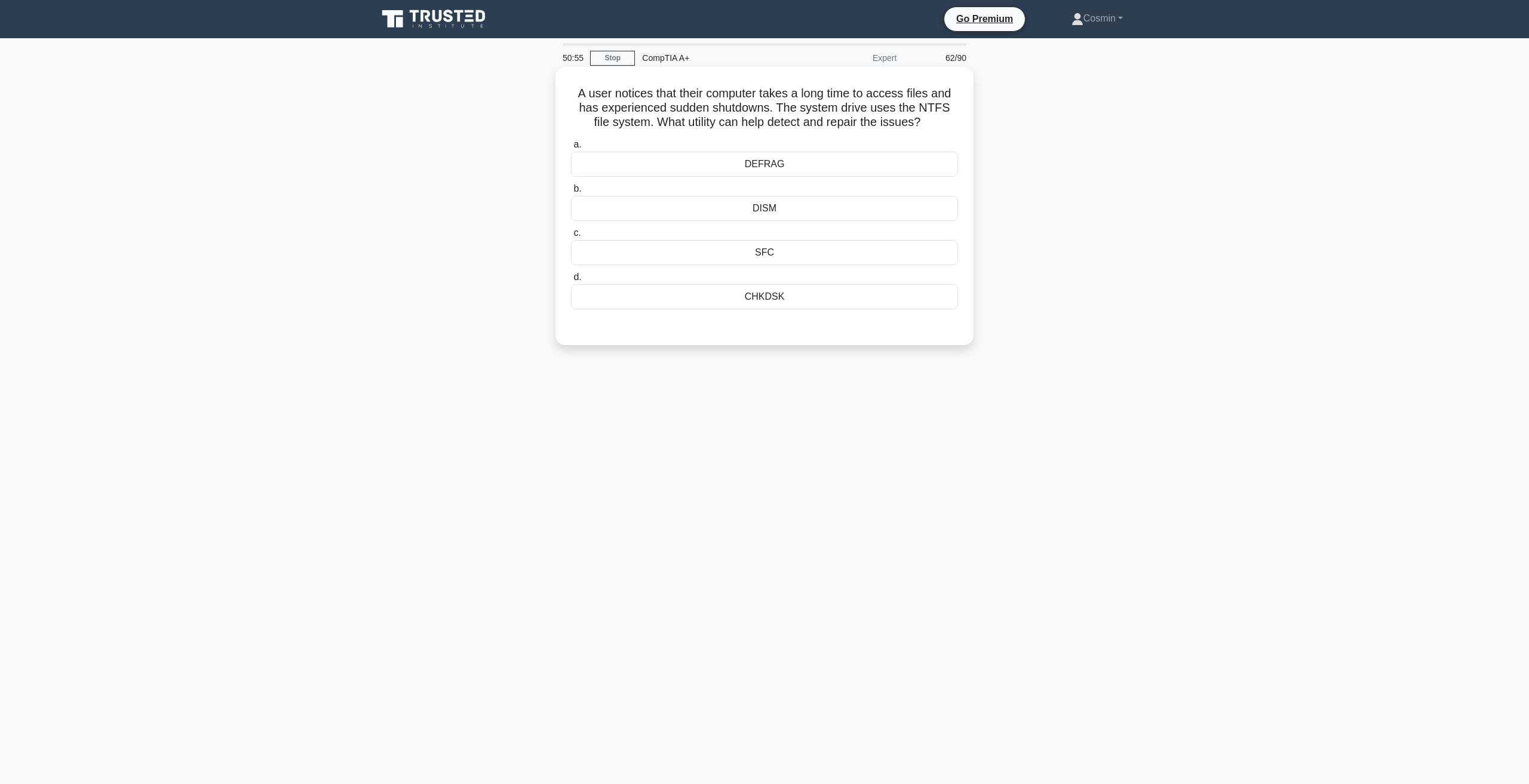
click at [770, 243] on div "SFC" at bounding box center [764, 252] width 387 height 25
click at [571, 237] on input "c. SFC" at bounding box center [571, 233] width 0 height 8
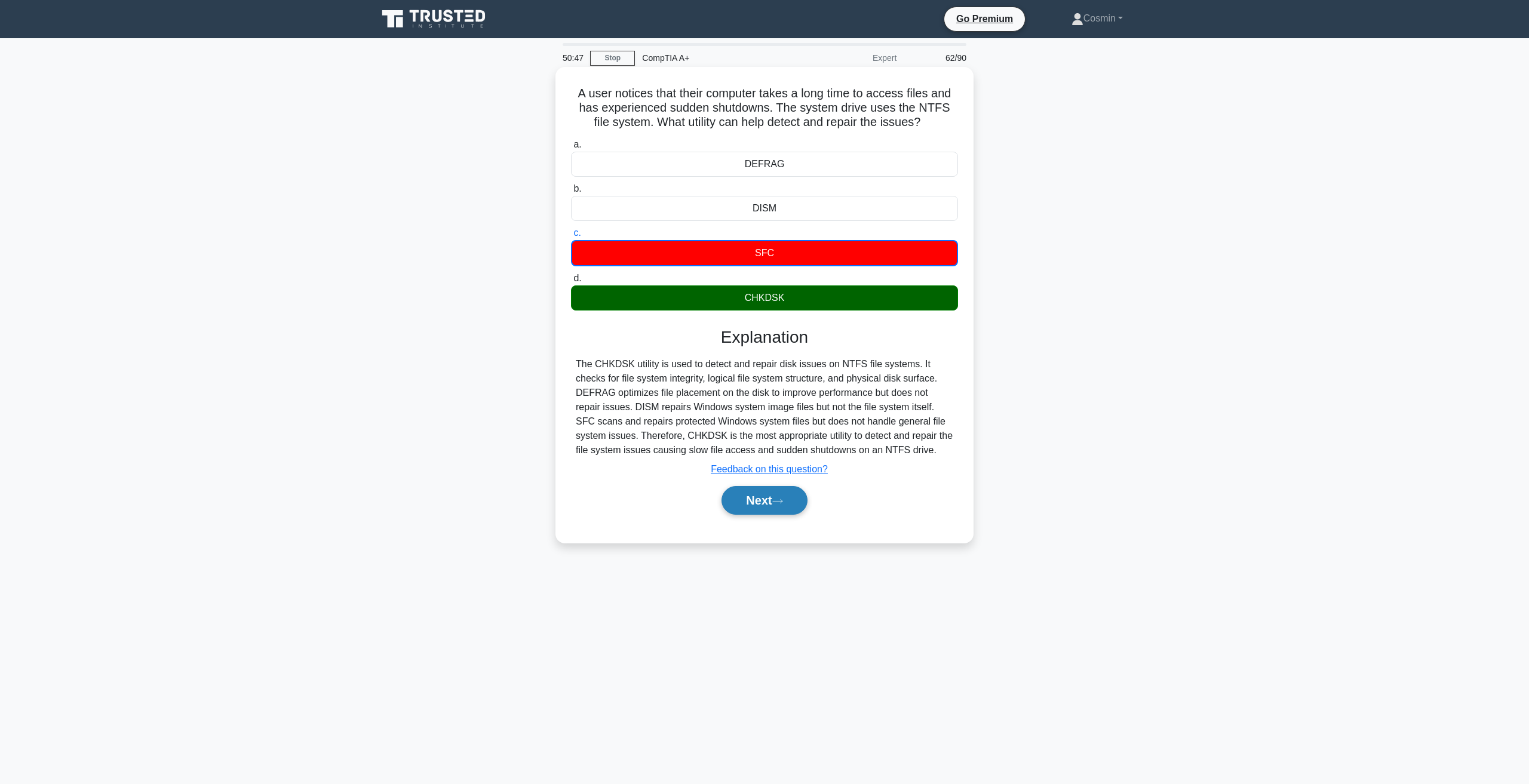
click at [780, 498] on button "Next" at bounding box center [764, 501] width 85 height 29
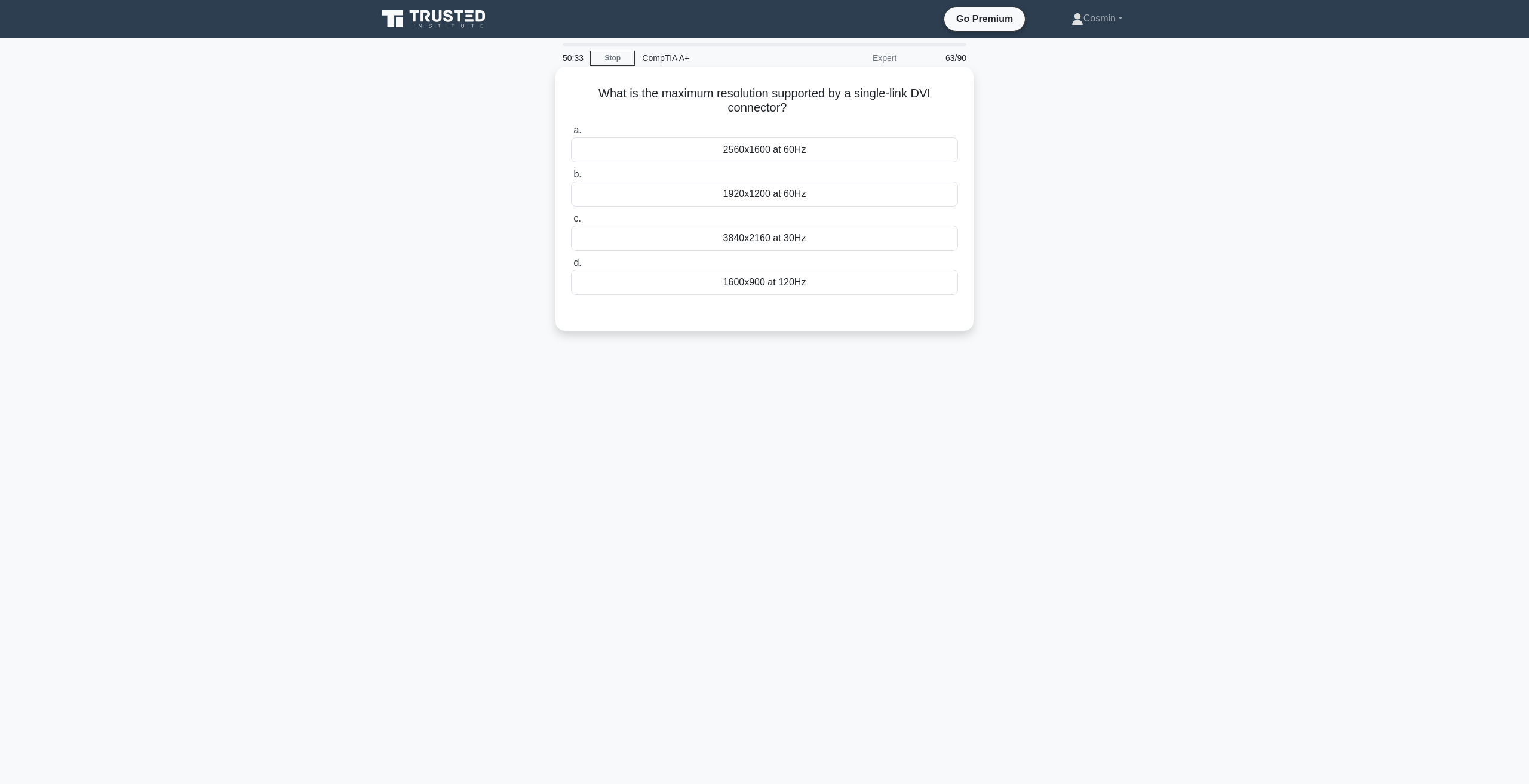
click at [784, 196] on div "1920x1200 at 60Hz" at bounding box center [764, 193] width 387 height 25
click at [571, 179] on input "b. 1920x1200 at 60Hz" at bounding box center [571, 174] width 0 height 8
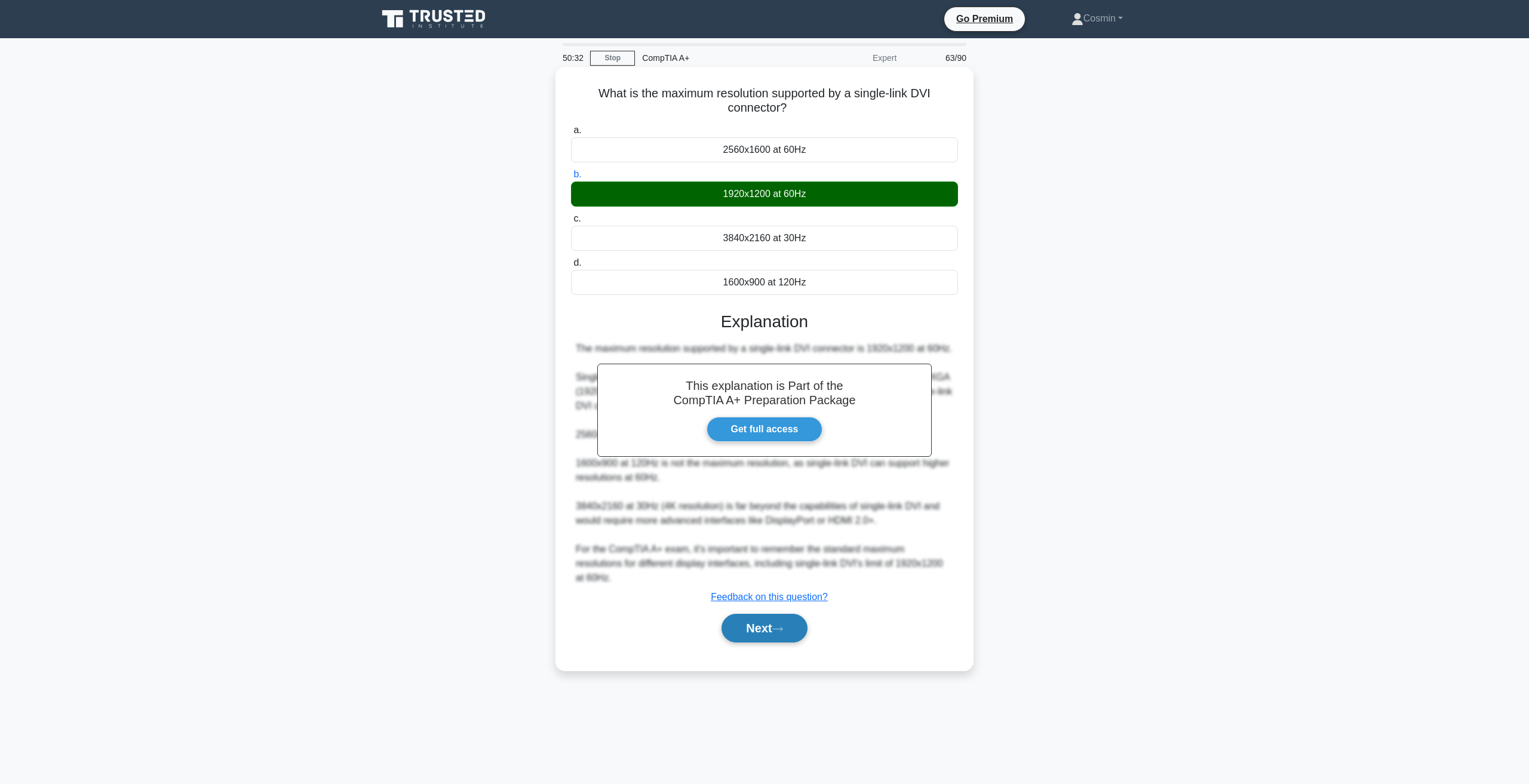
click at [764, 631] on button "Next" at bounding box center [764, 628] width 85 height 29
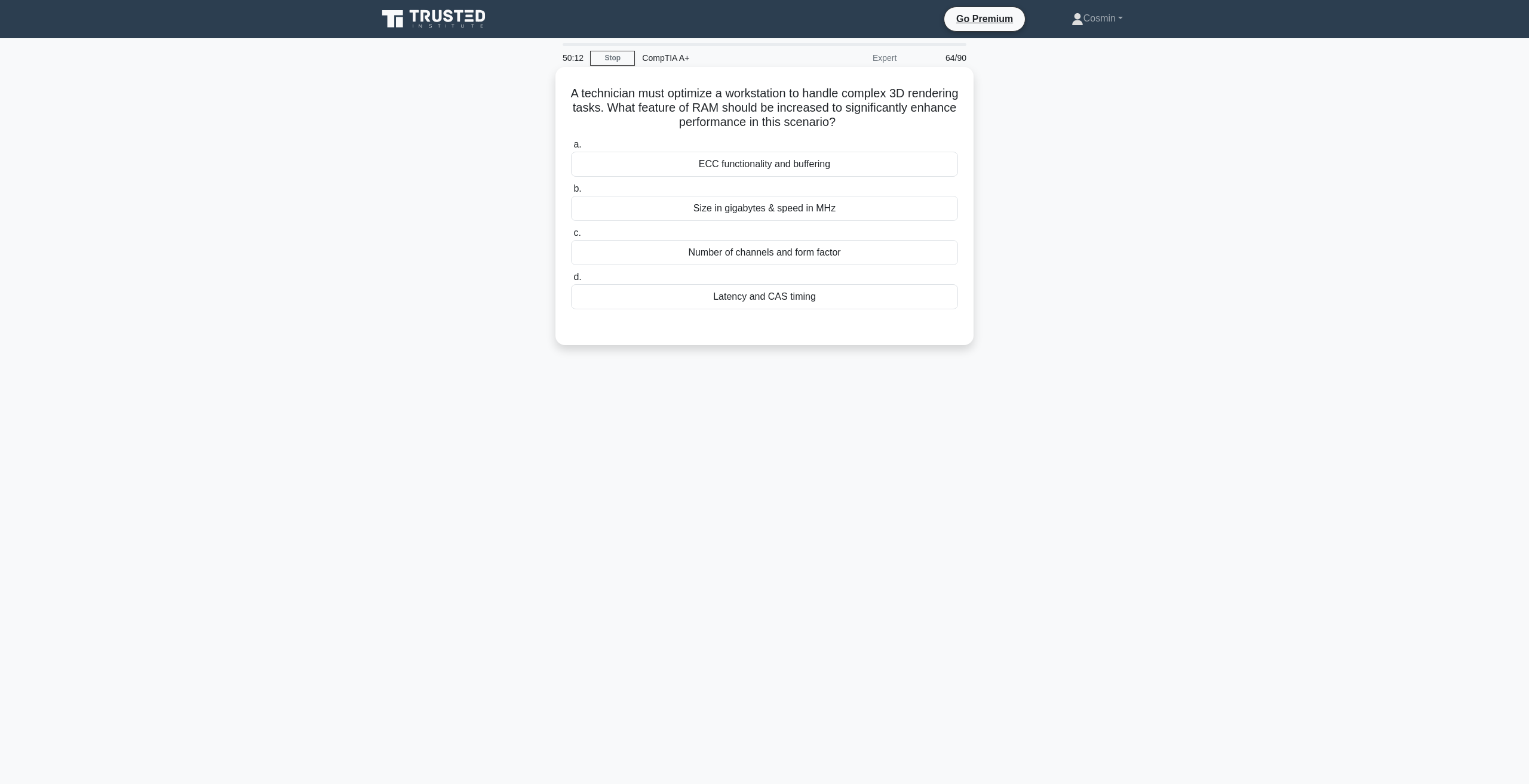
click at [805, 210] on div "Size in gigabytes & speed in MHz" at bounding box center [764, 207] width 387 height 25
click at [571, 193] on input "b. Size in gigabytes & speed in MHz" at bounding box center [571, 189] width 0 height 8
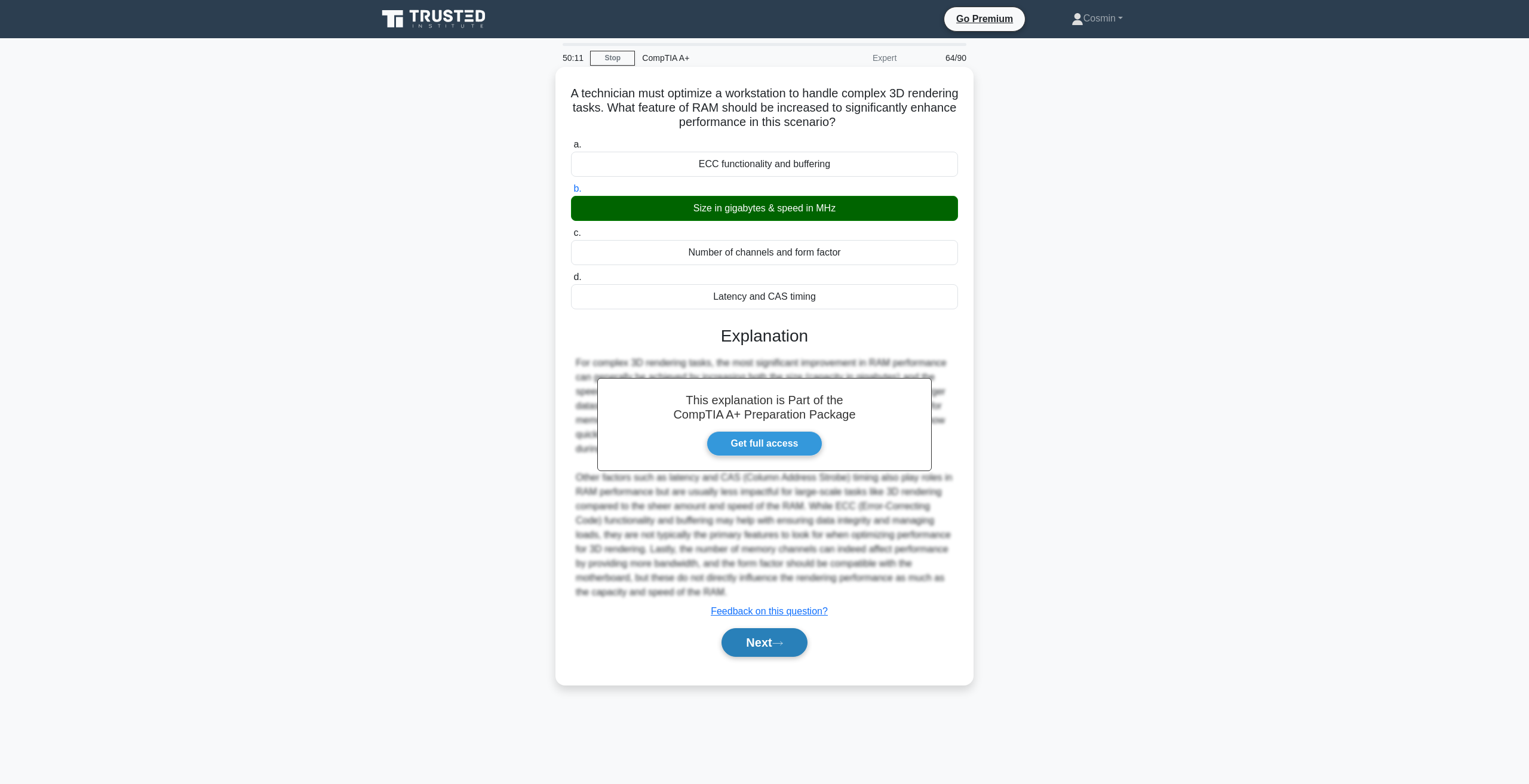
click at [765, 637] on button "Next" at bounding box center [764, 643] width 85 height 29
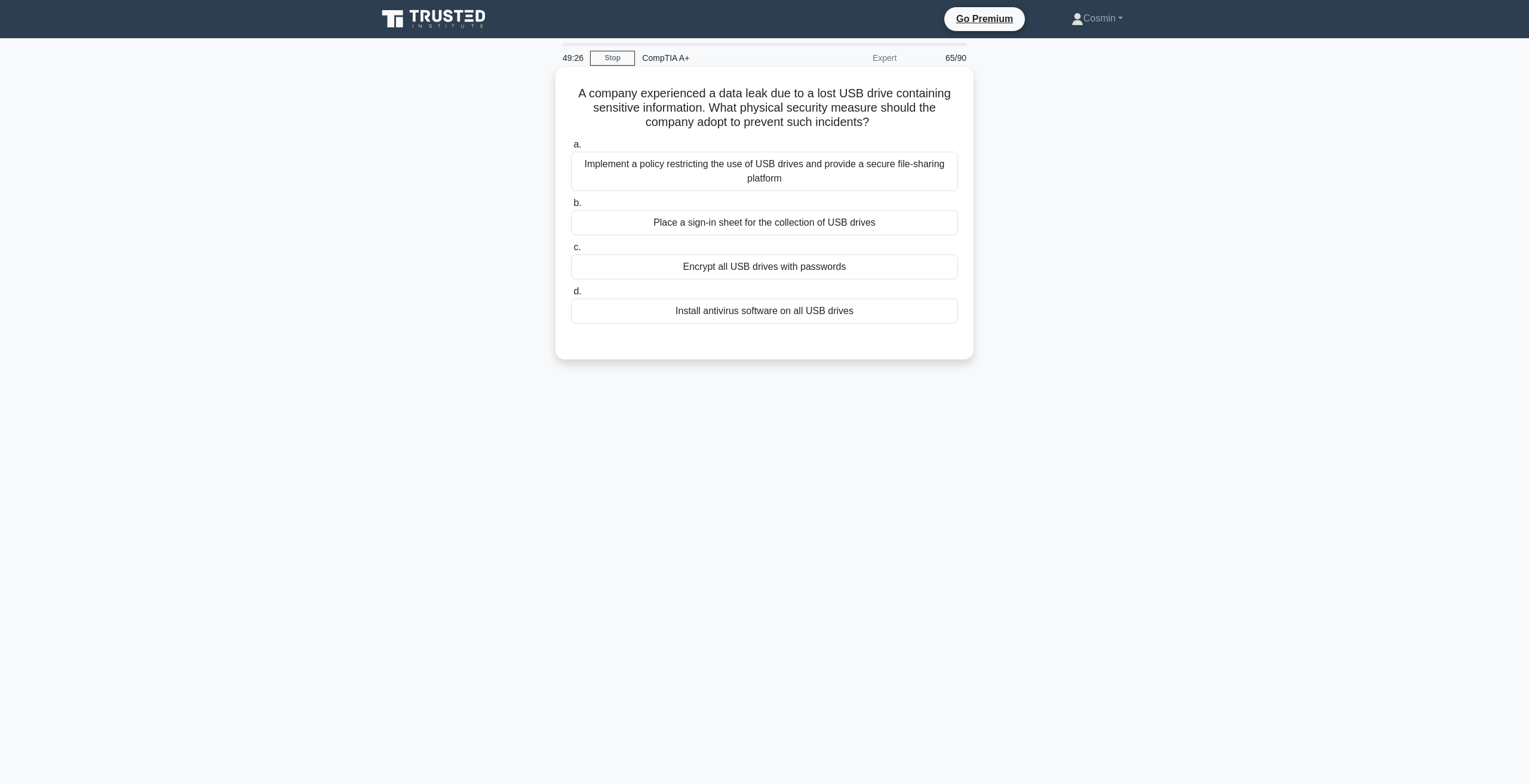
click at [739, 178] on div "Implement a policy restricting the use of USB drives and provide a secure file-…" at bounding box center [764, 171] width 387 height 39
click at [571, 149] on input "a. Implement a policy restricting the use of USB drives and provide a secure fi…" at bounding box center [571, 145] width 0 height 8
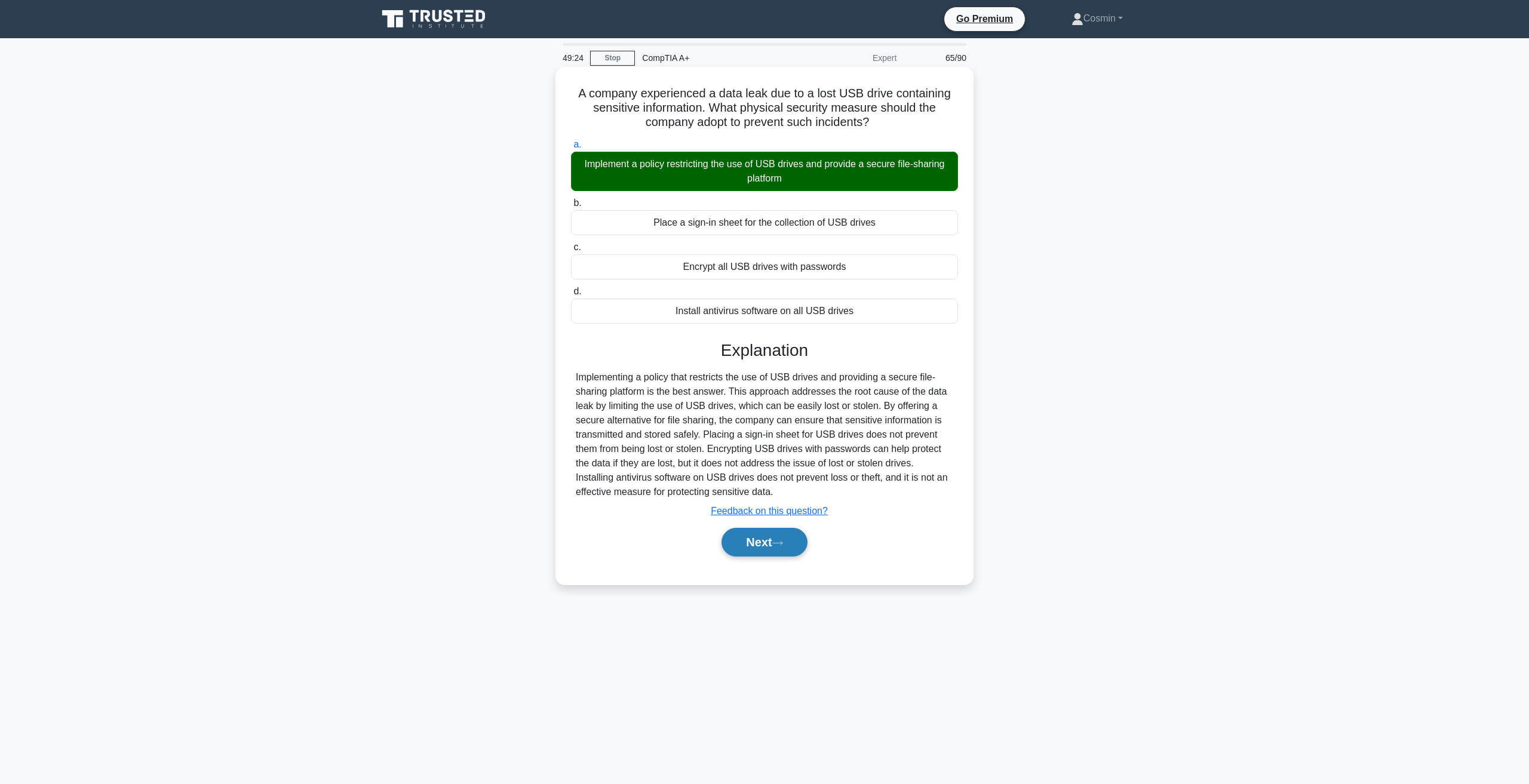
click at [764, 538] on button "Next" at bounding box center [764, 543] width 85 height 29
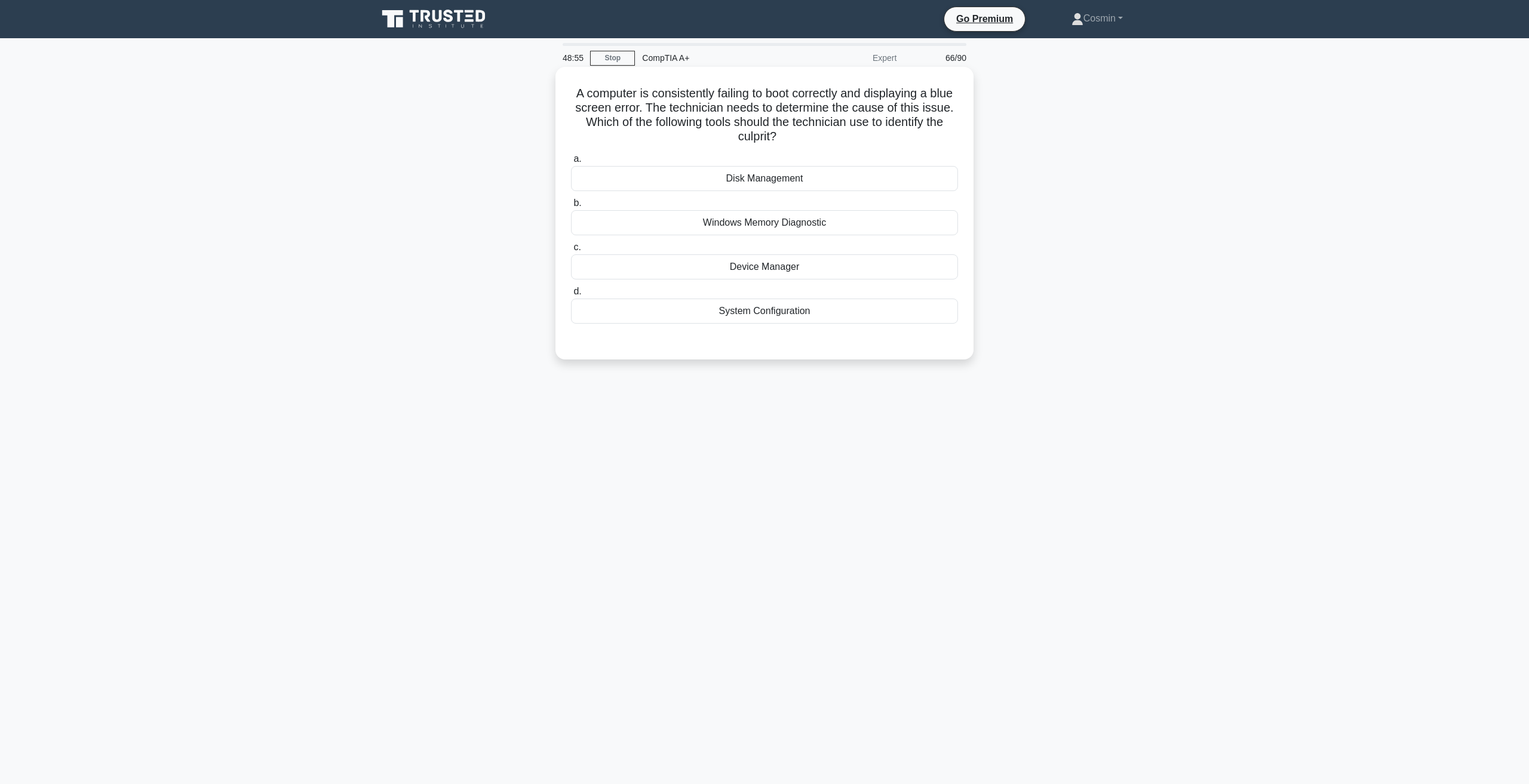
click at [789, 224] on div "Windows Memory Diagnostic" at bounding box center [764, 222] width 387 height 25
click at [571, 207] on input "b. Windows Memory Diagnostic" at bounding box center [571, 203] width 0 height 8
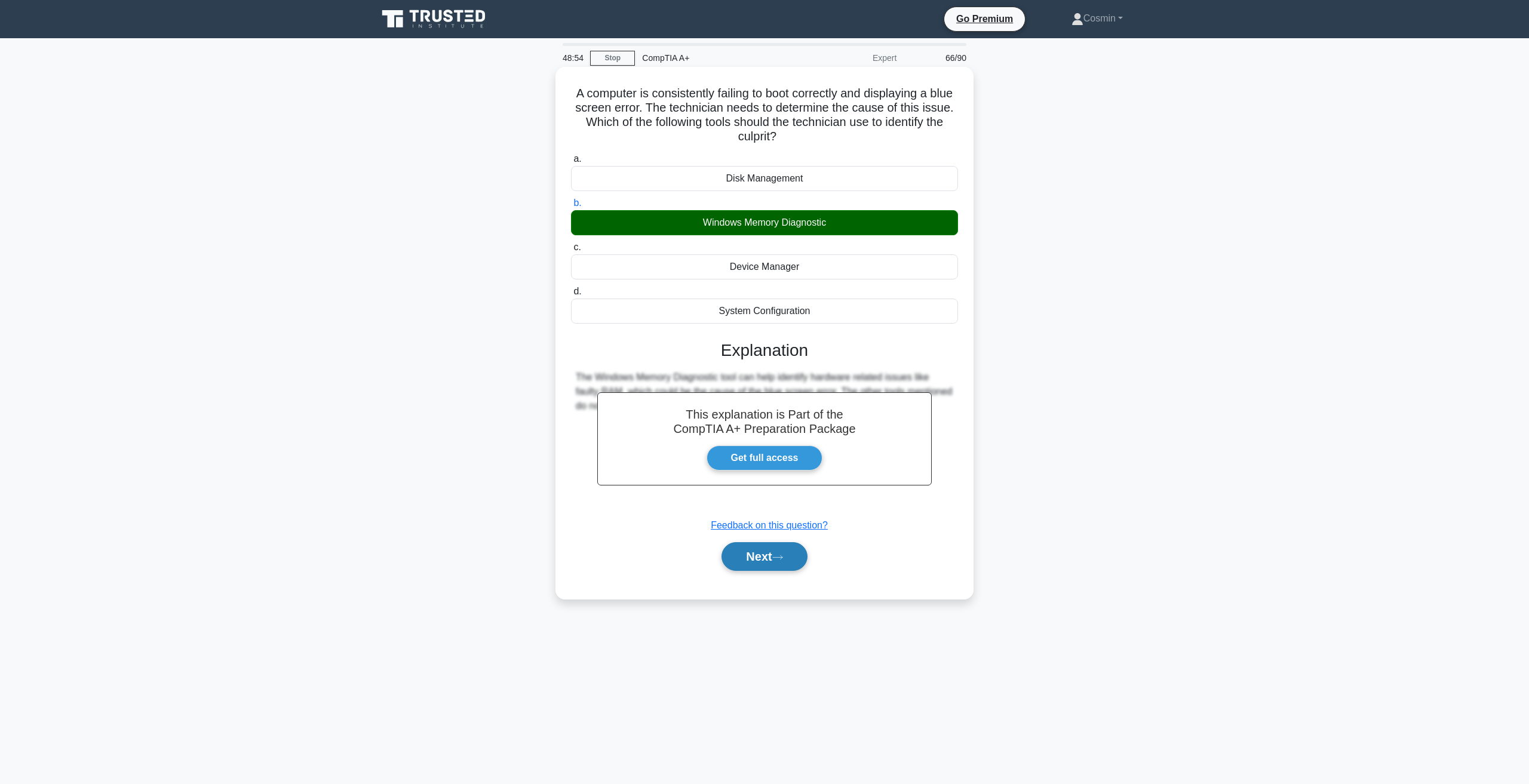
click at [764, 560] on button "Next" at bounding box center [764, 557] width 85 height 29
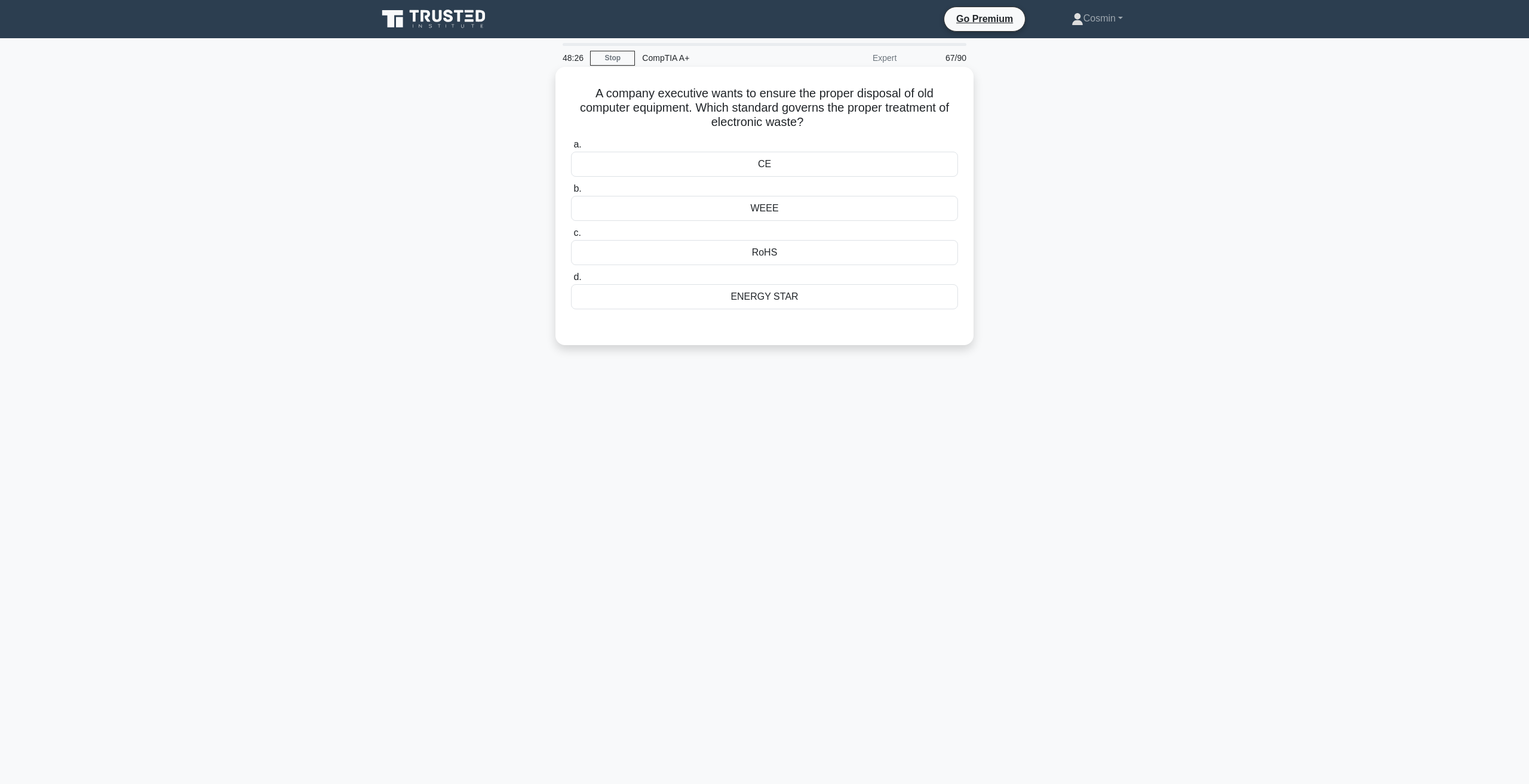
click at [776, 205] on div "WEEE" at bounding box center [764, 207] width 387 height 25
click at [571, 193] on input "b. WEEE" at bounding box center [571, 189] width 0 height 8
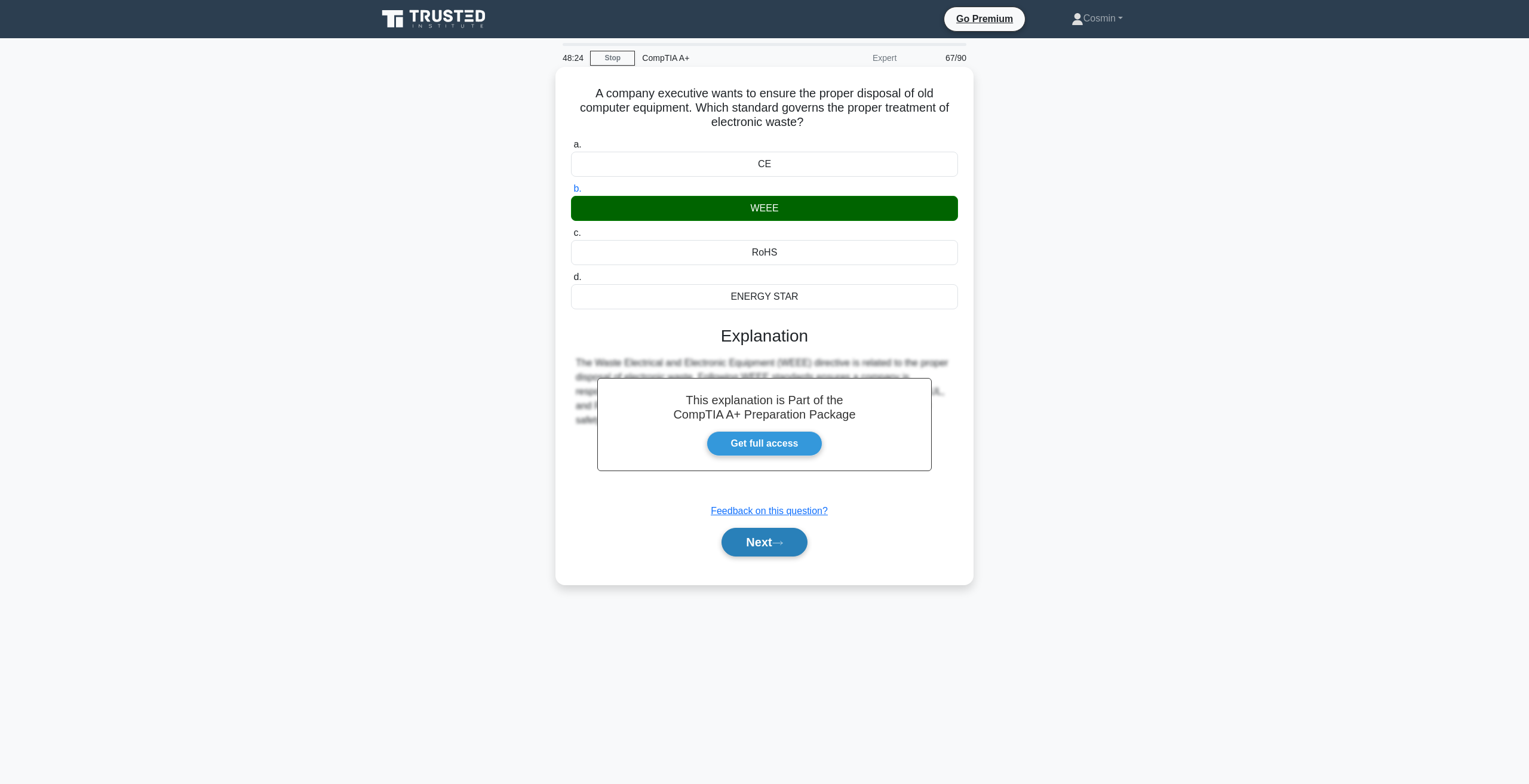
click at [748, 541] on button "Next" at bounding box center [764, 543] width 85 height 29
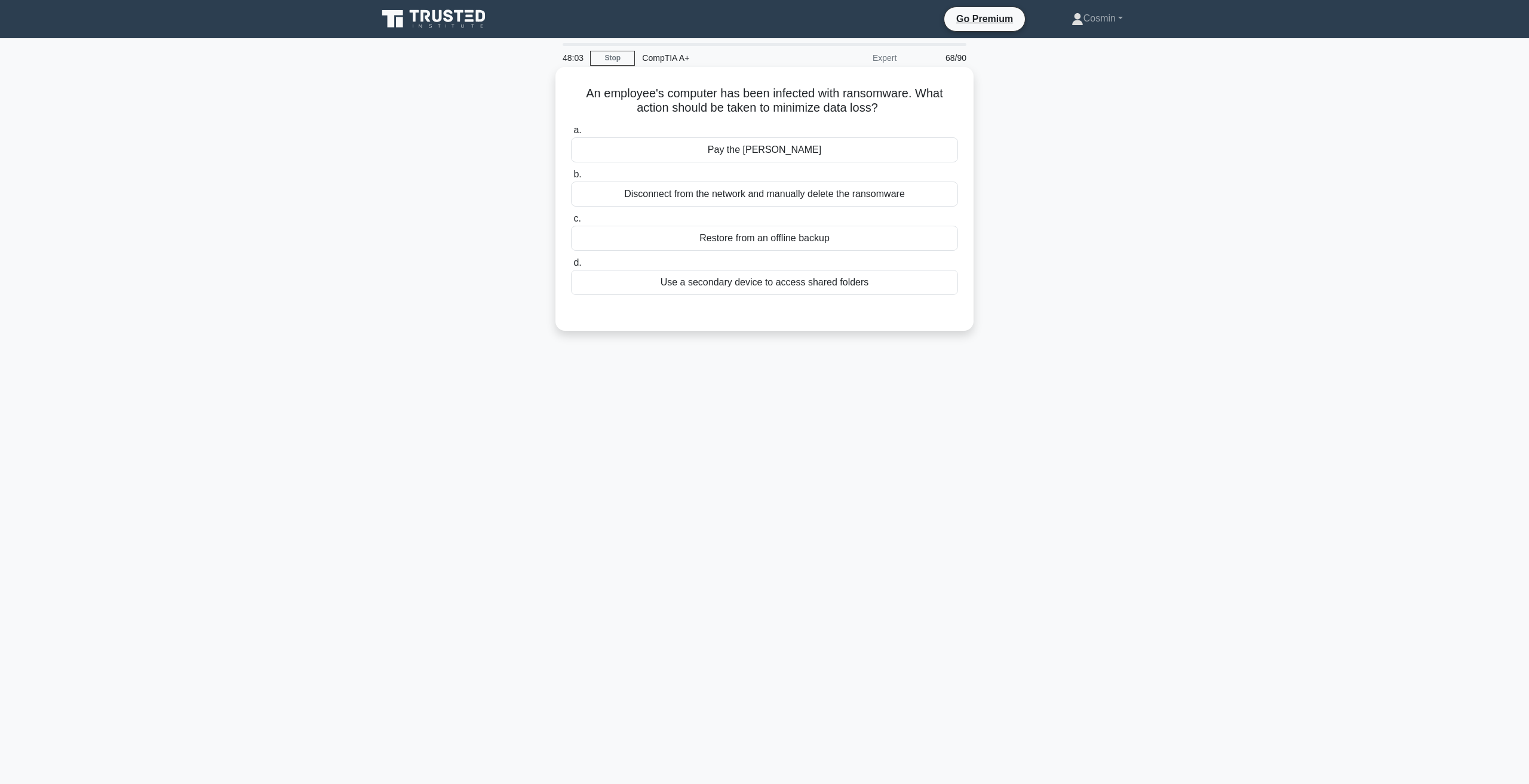
click at [711, 235] on div "Restore from an offline backup" at bounding box center [764, 237] width 387 height 25
click at [571, 223] on input "c. Restore from an offline backup" at bounding box center [571, 219] width 0 height 8
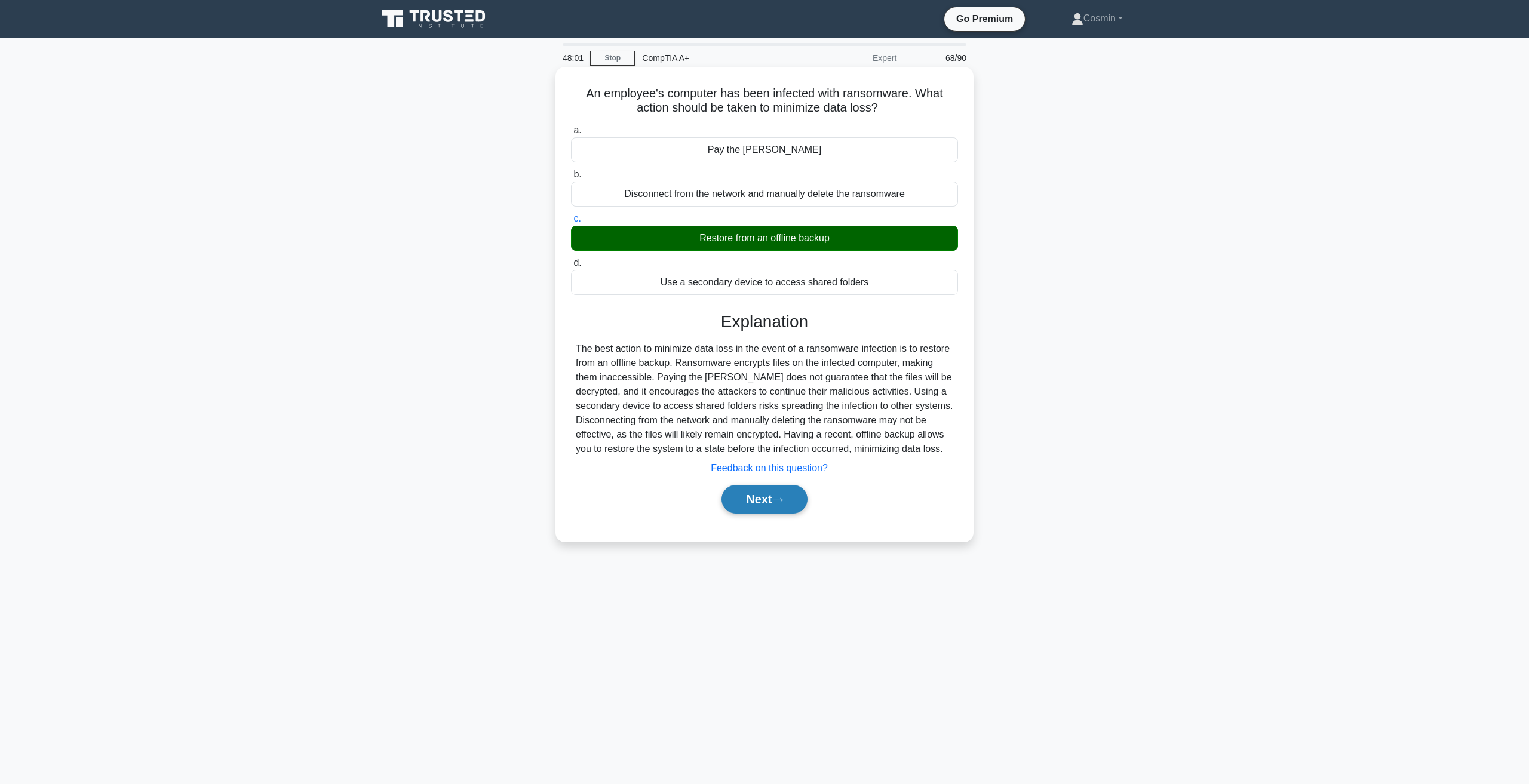
click at [761, 501] on button "Next" at bounding box center [764, 499] width 85 height 29
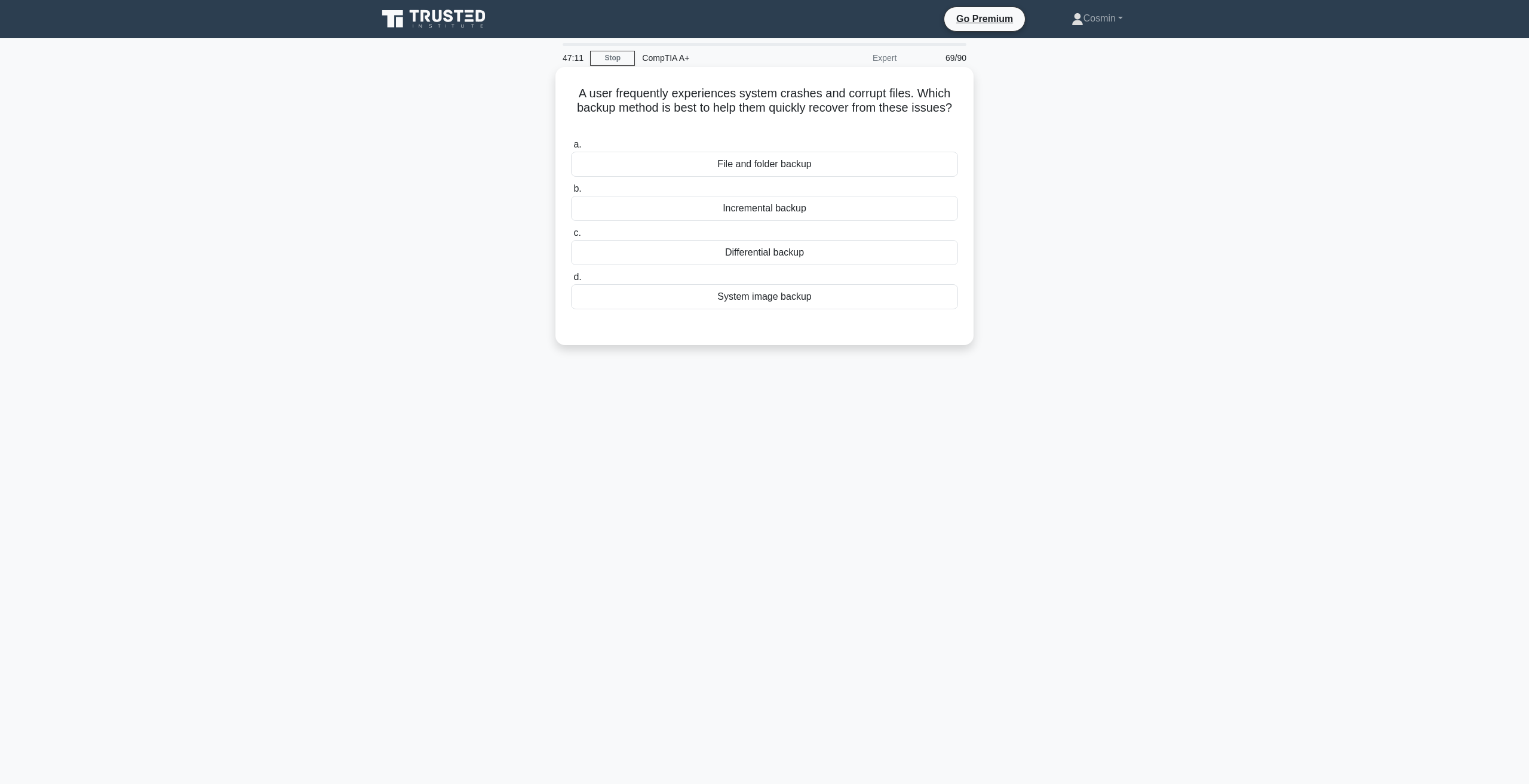
click at [775, 213] on div "Incremental backup" at bounding box center [764, 207] width 387 height 25
click at [571, 193] on input "b. Incremental backup" at bounding box center [571, 189] width 0 height 8
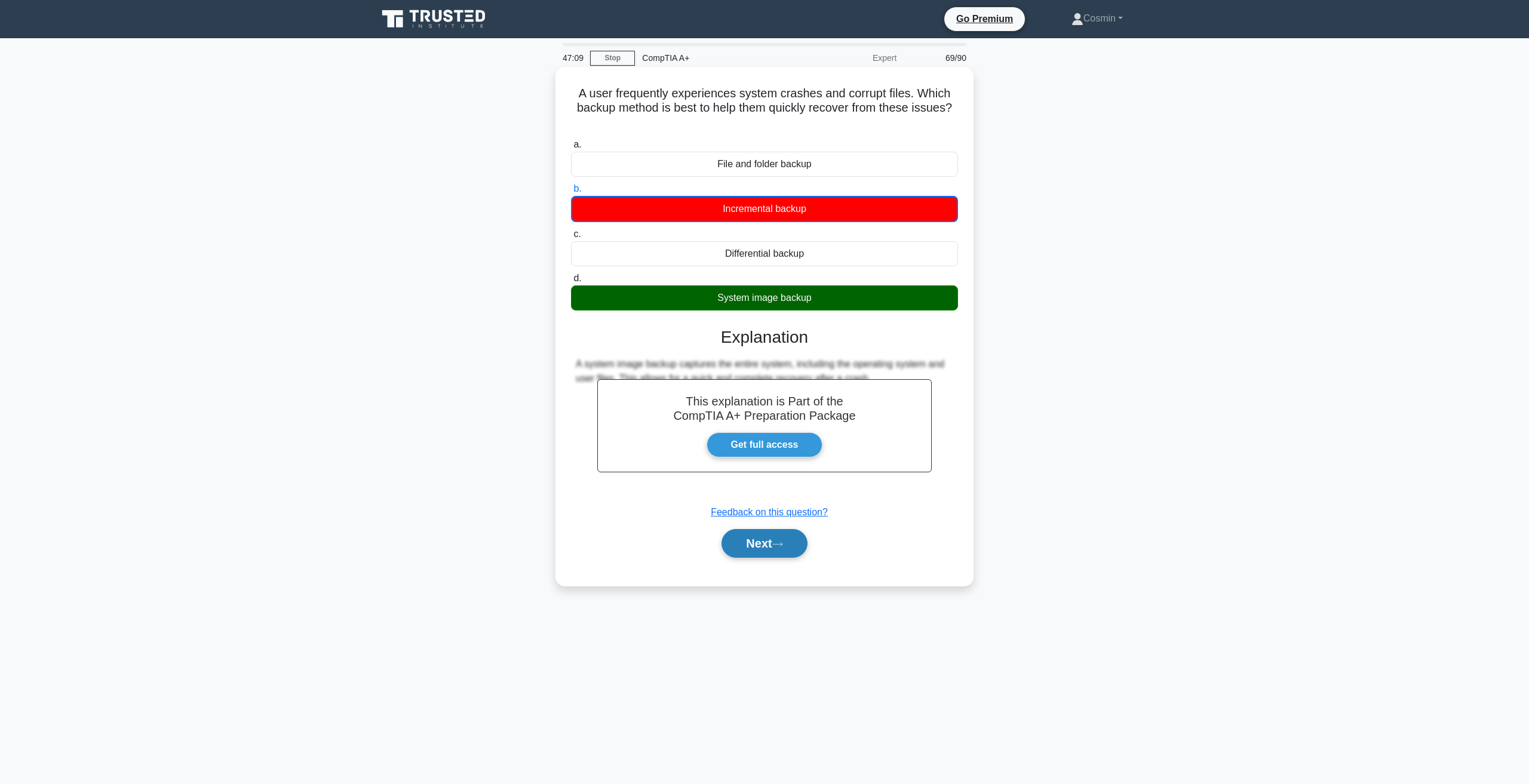
click at [767, 538] on button "Next" at bounding box center [764, 543] width 85 height 29
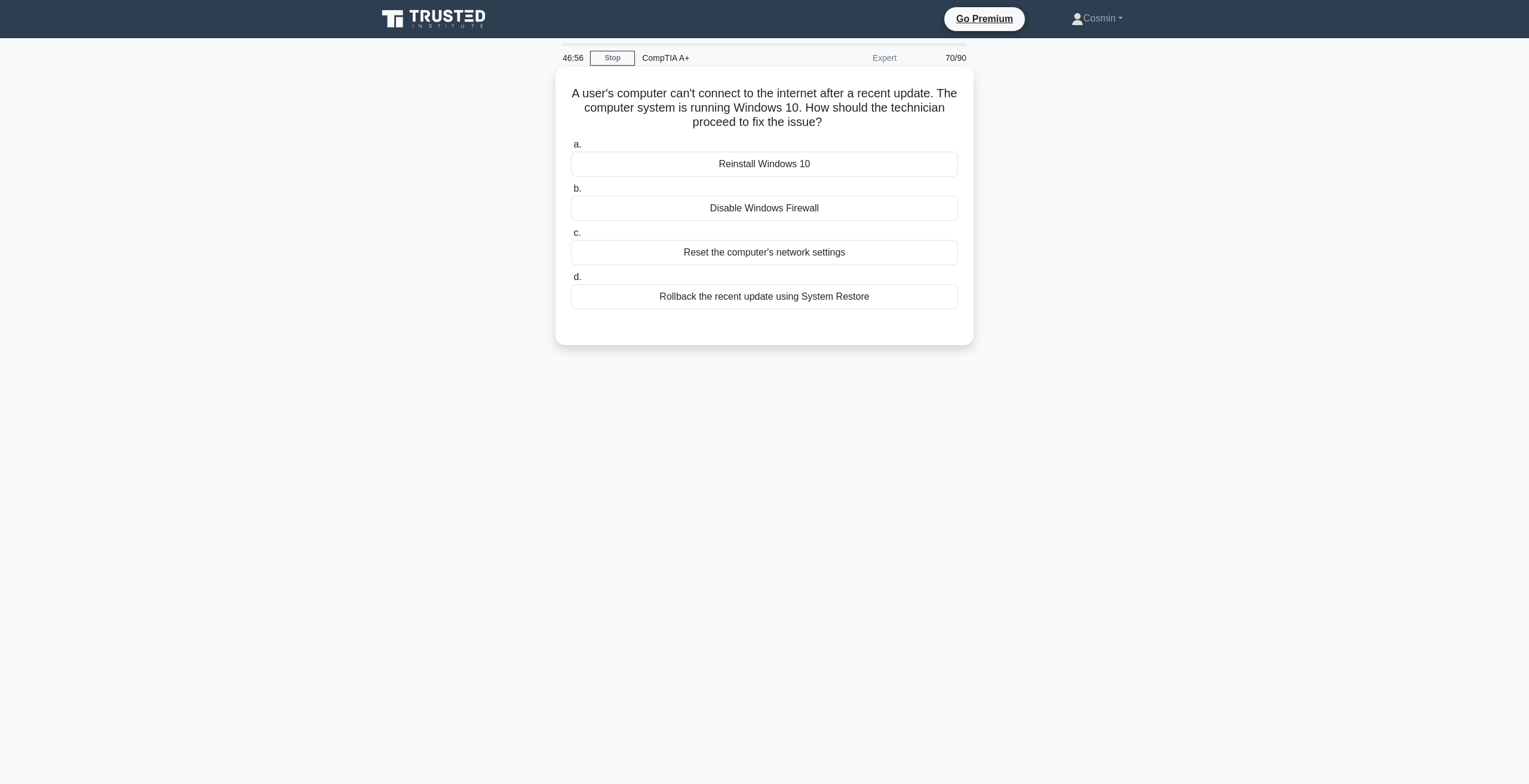
click at [702, 259] on div "Reset the computer's network settings" at bounding box center [764, 252] width 387 height 25
click at [571, 237] on input "c. Reset the computer's network settings" at bounding box center [571, 233] width 0 height 8
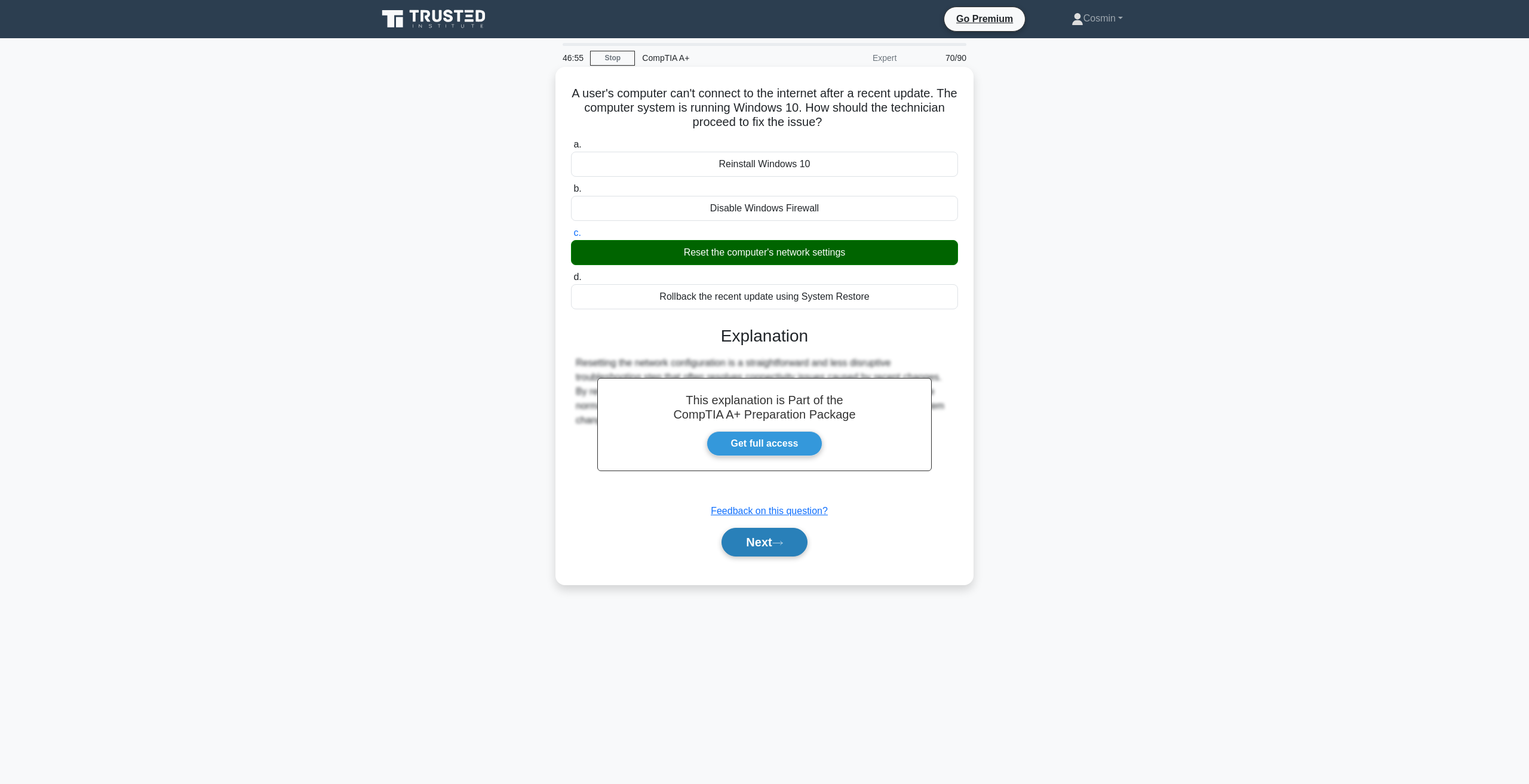
click at [775, 545] on button "Next" at bounding box center [764, 543] width 85 height 29
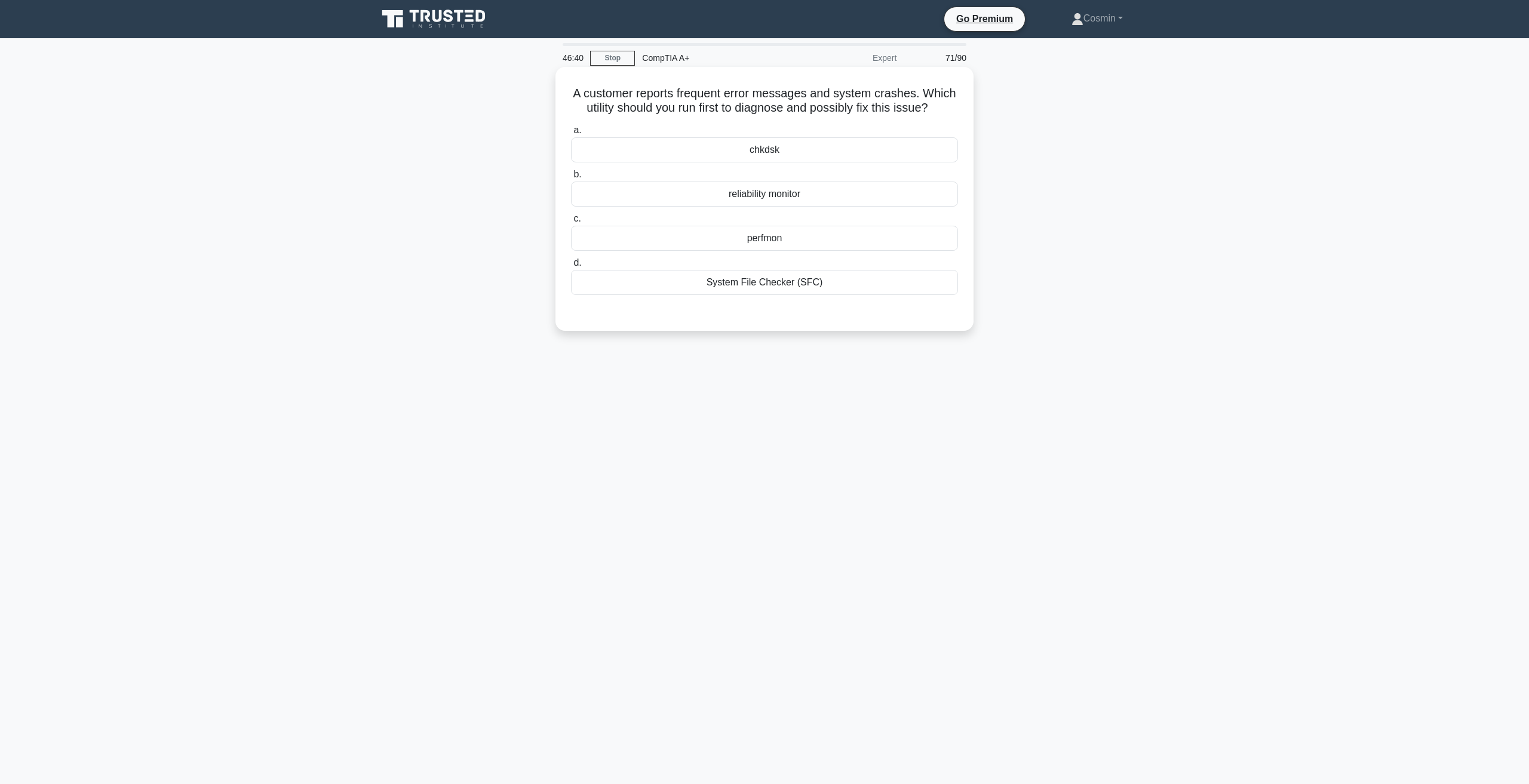
click at [745, 290] on div "System File Checker (SFC)" at bounding box center [764, 281] width 387 height 25
click at [571, 267] on input "d. System File Checker (SFC)" at bounding box center [571, 263] width 0 height 8
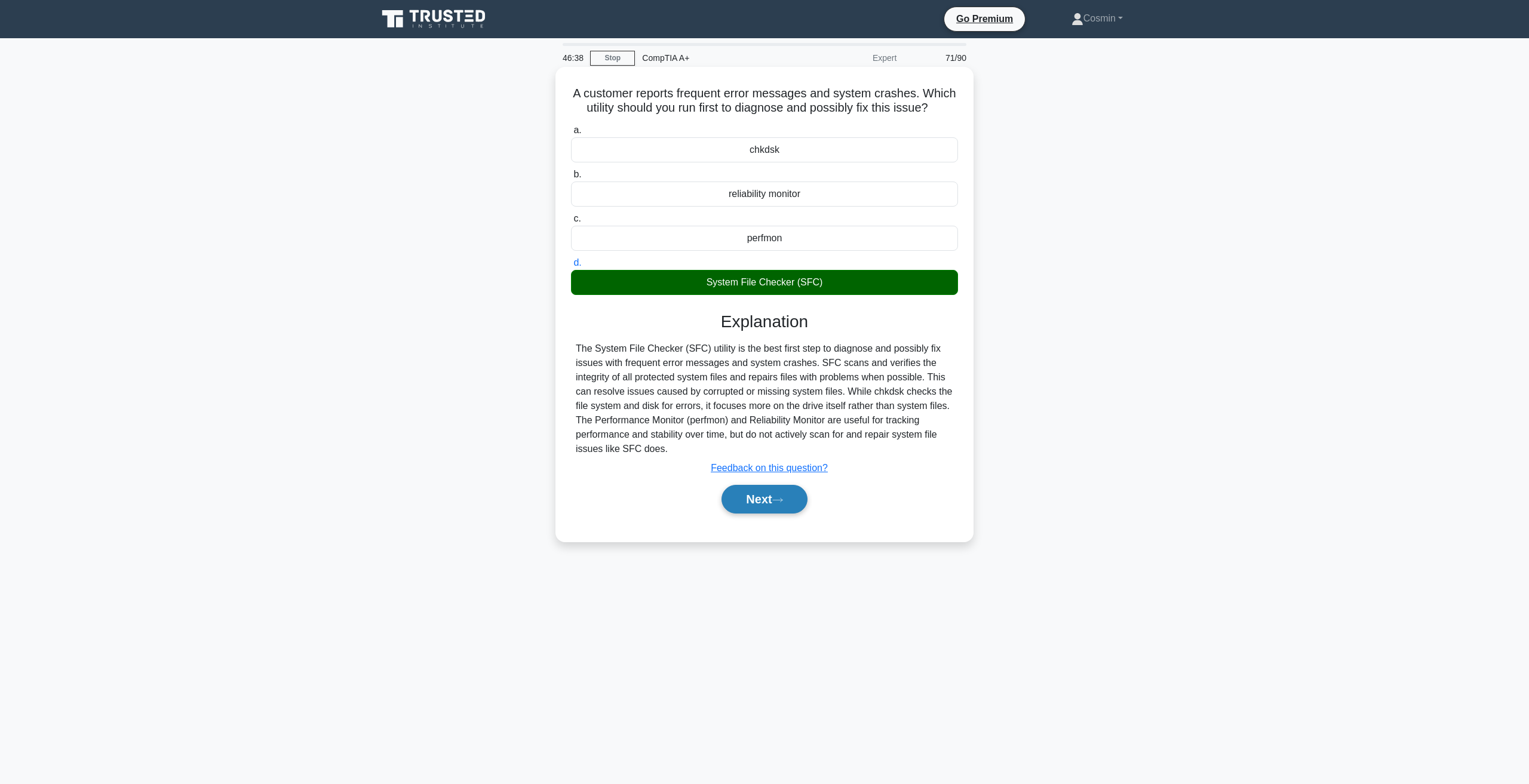
click at [780, 497] on button "Next" at bounding box center [764, 499] width 85 height 29
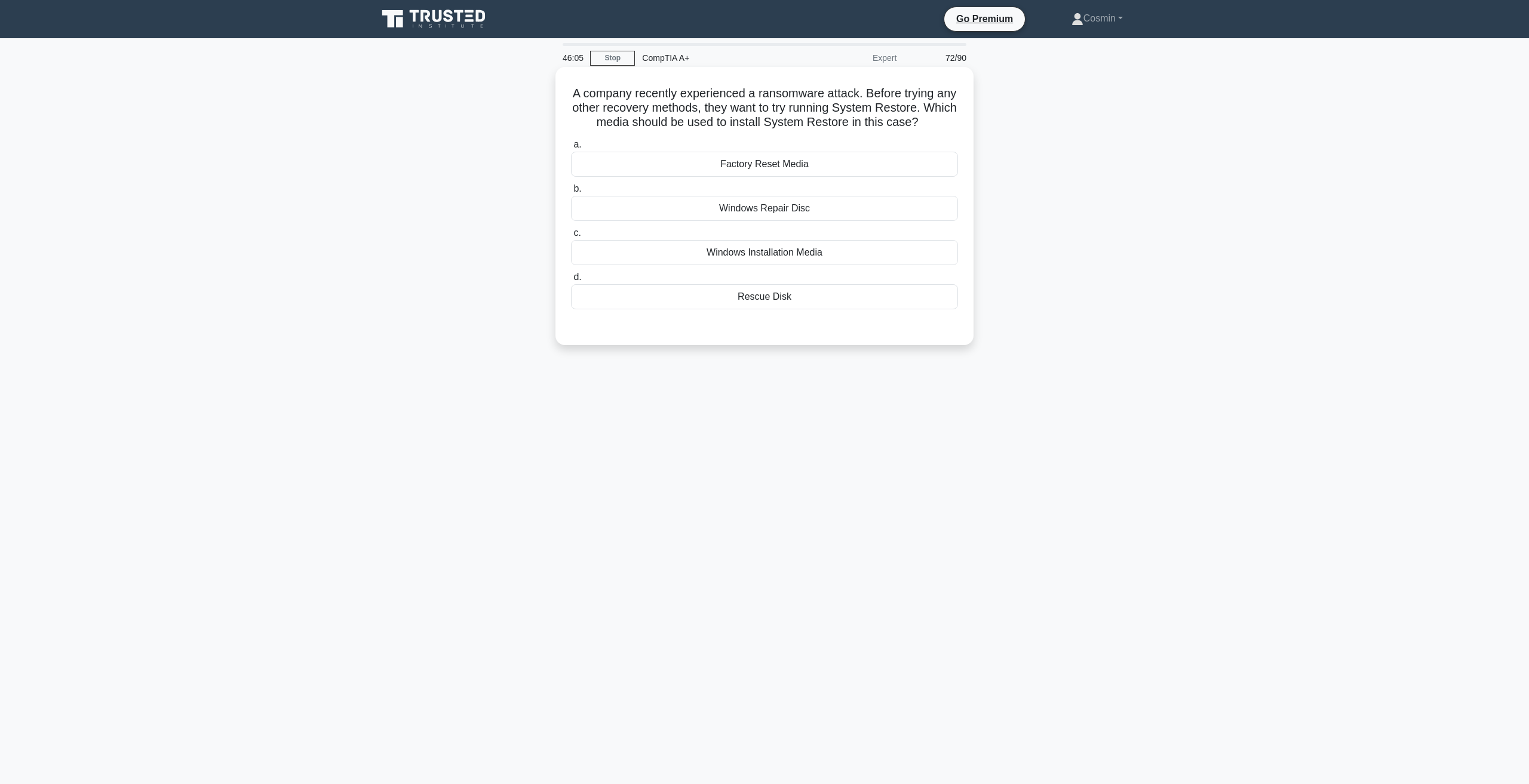
click at [755, 302] on div "Rescue Disk" at bounding box center [764, 296] width 387 height 25
click at [571, 281] on input "d. Rescue Disk" at bounding box center [571, 277] width 0 height 8
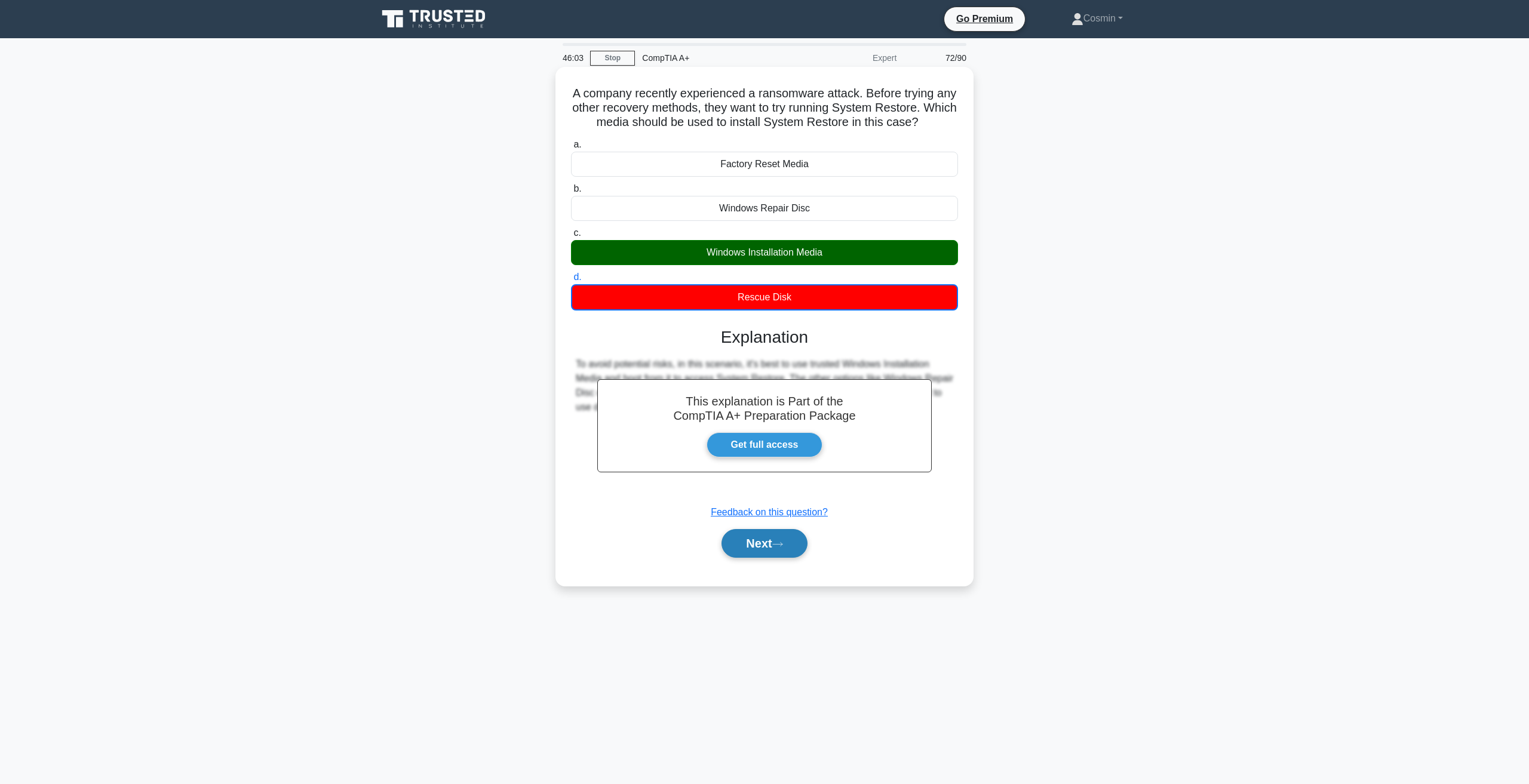
click at [753, 548] on button "Next" at bounding box center [764, 543] width 85 height 29
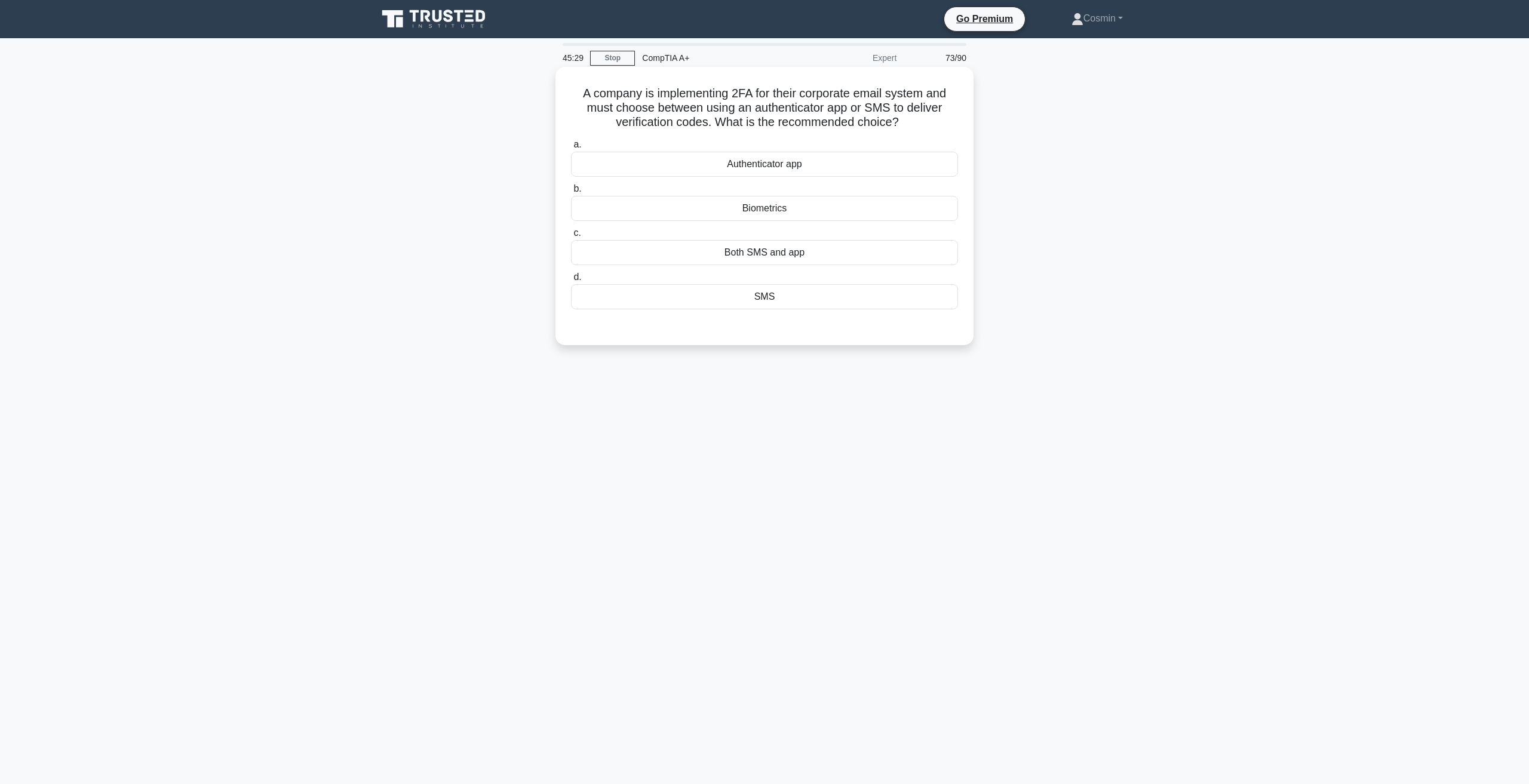
click at [780, 173] on div "Authenticator app" at bounding box center [764, 163] width 387 height 25
click at [571, 149] on input "a. Authenticator app" at bounding box center [571, 145] width 0 height 8
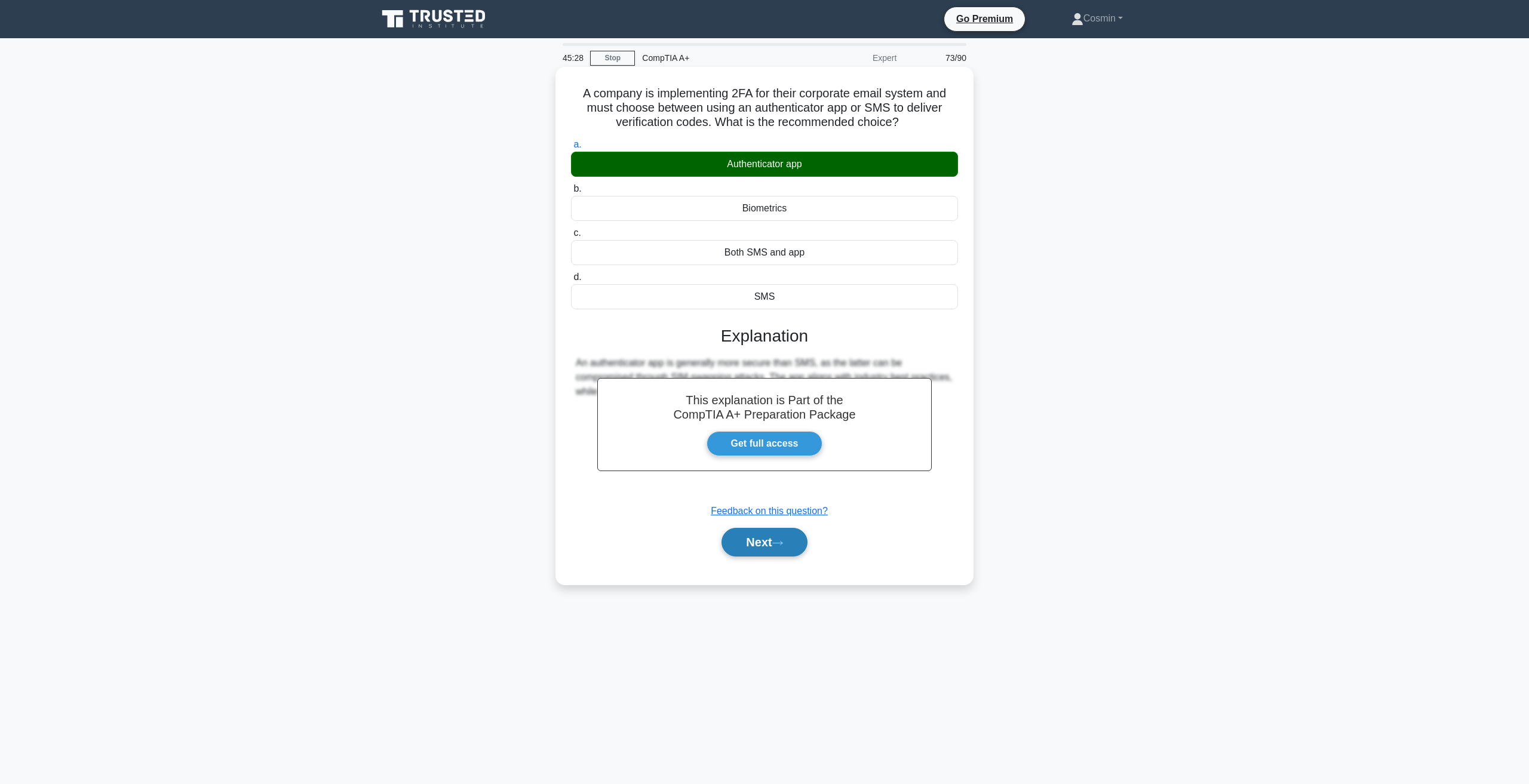
click at [742, 551] on button "Next" at bounding box center [764, 543] width 85 height 29
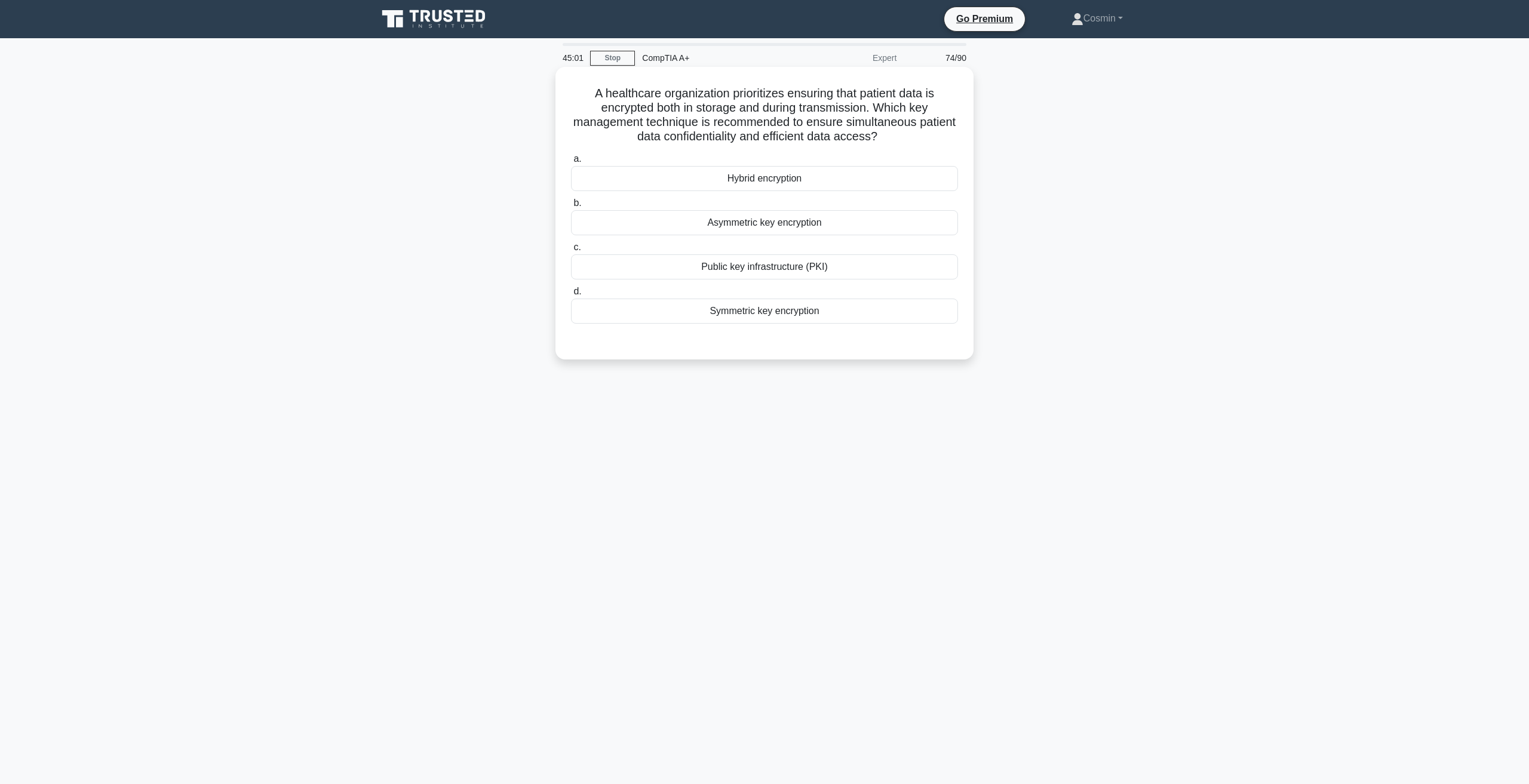
click at [737, 278] on div "Public key infrastructure (PKI)" at bounding box center [764, 266] width 387 height 25
click at [571, 252] on input "c. Public key infrastructure (PKI)" at bounding box center [571, 247] width 0 height 8
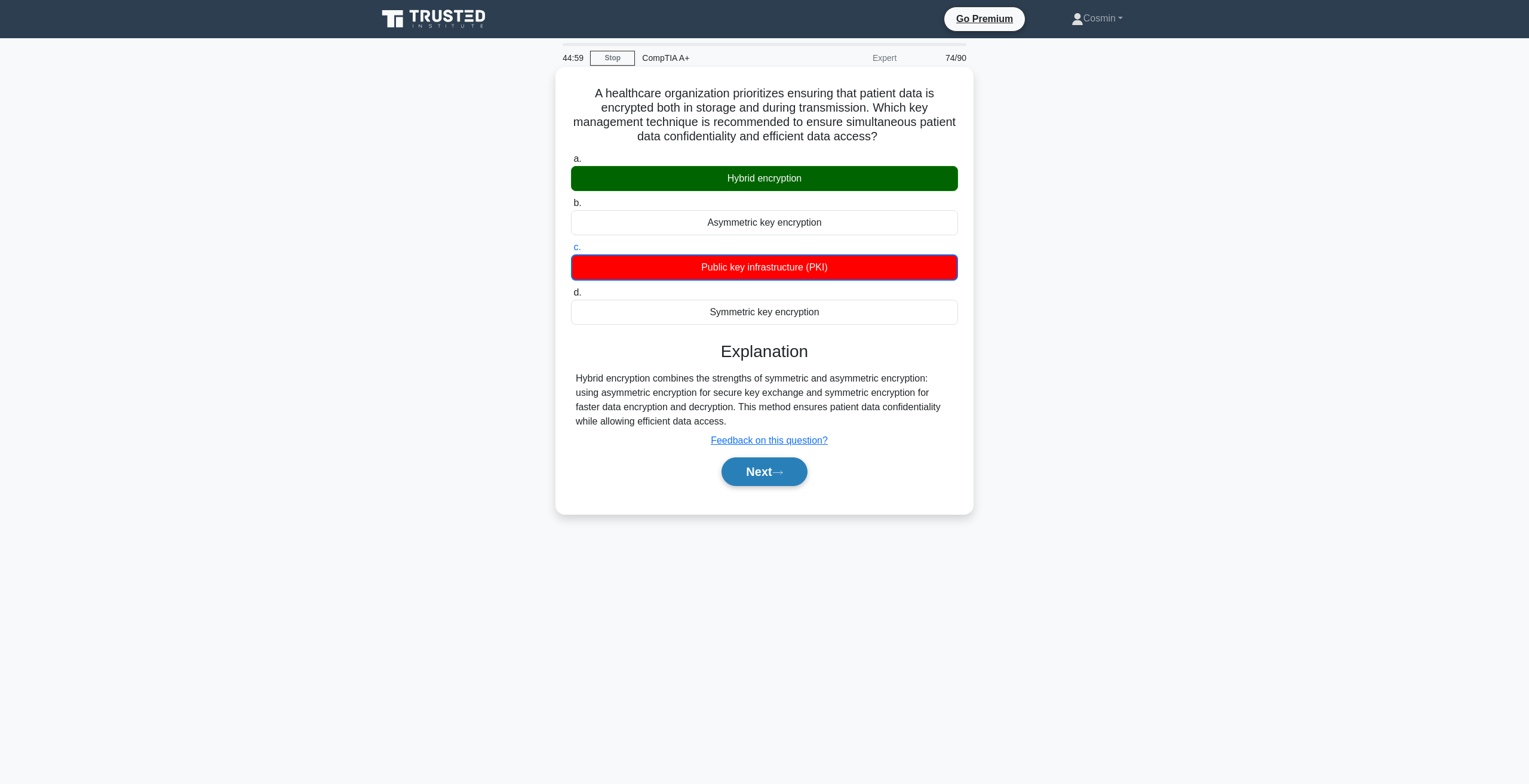
click at [783, 474] on icon at bounding box center [777, 473] width 11 height 7
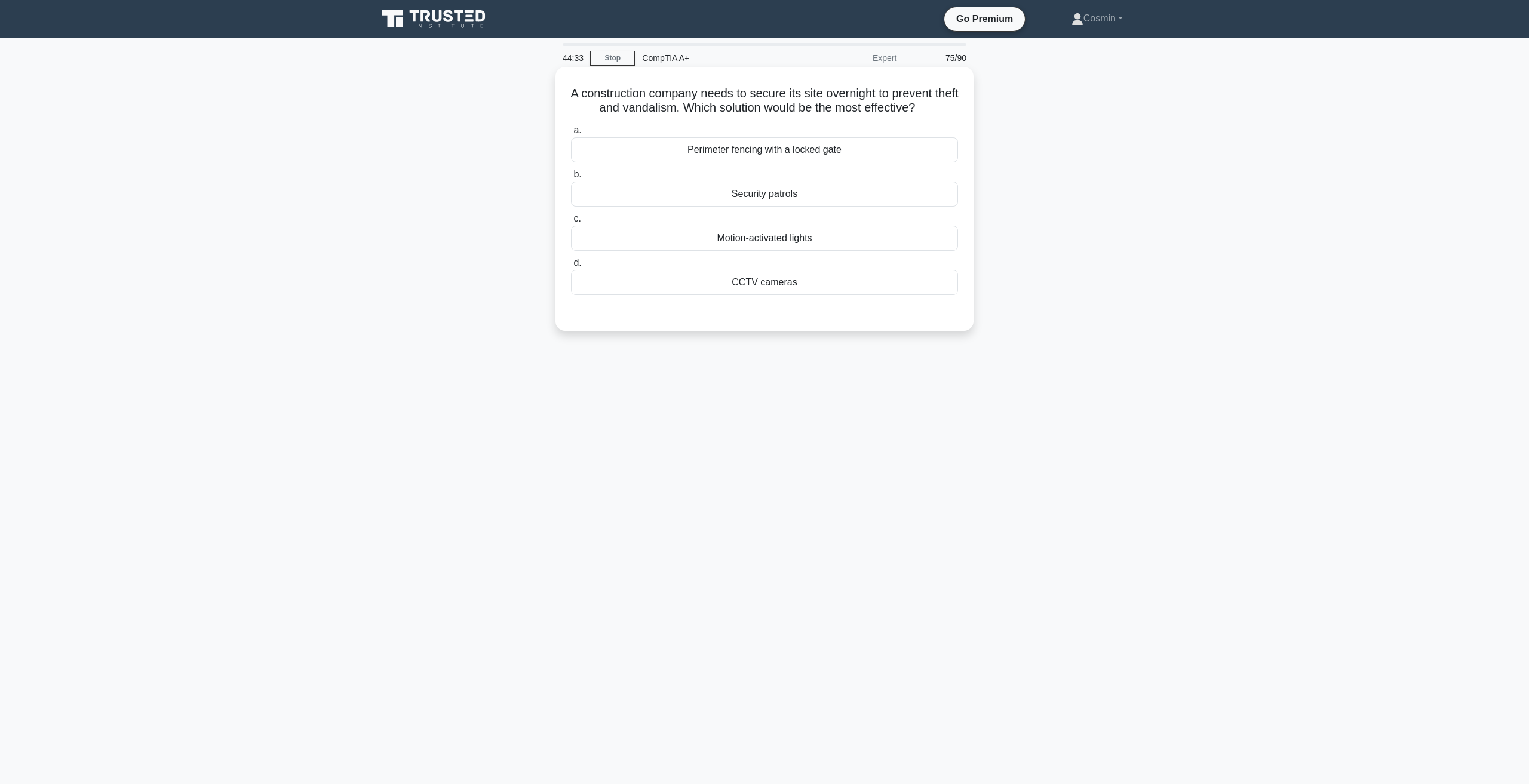
click at [782, 196] on div "Security patrols" at bounding box center [764, 193] width 387 height 25
click at [571, 179] on input "b. Security patrols" at bounding box center [571, 174] width 0 height 8
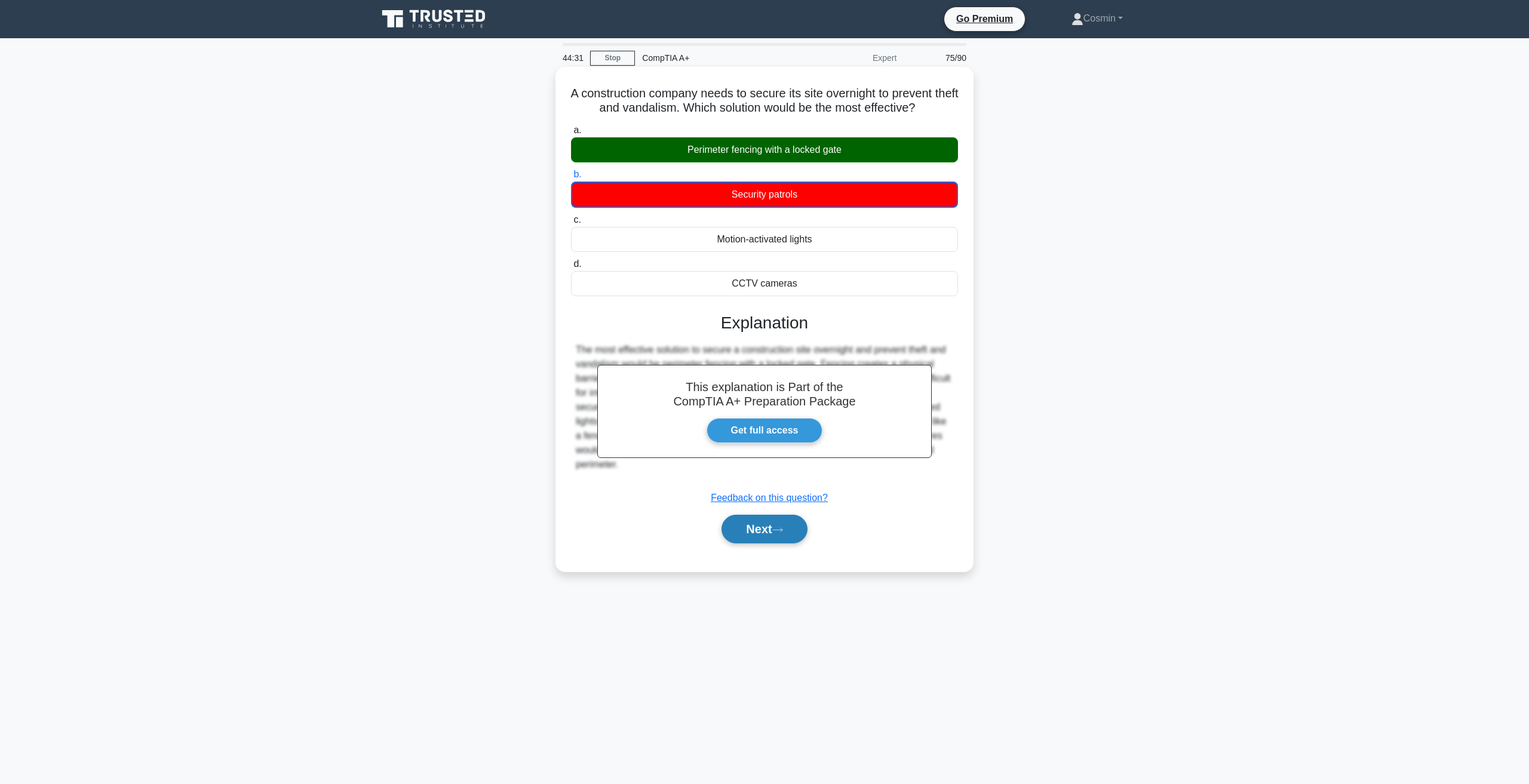
click at [765, 522] on button "Next" at bounding box center [764, 529] width 85 height 29
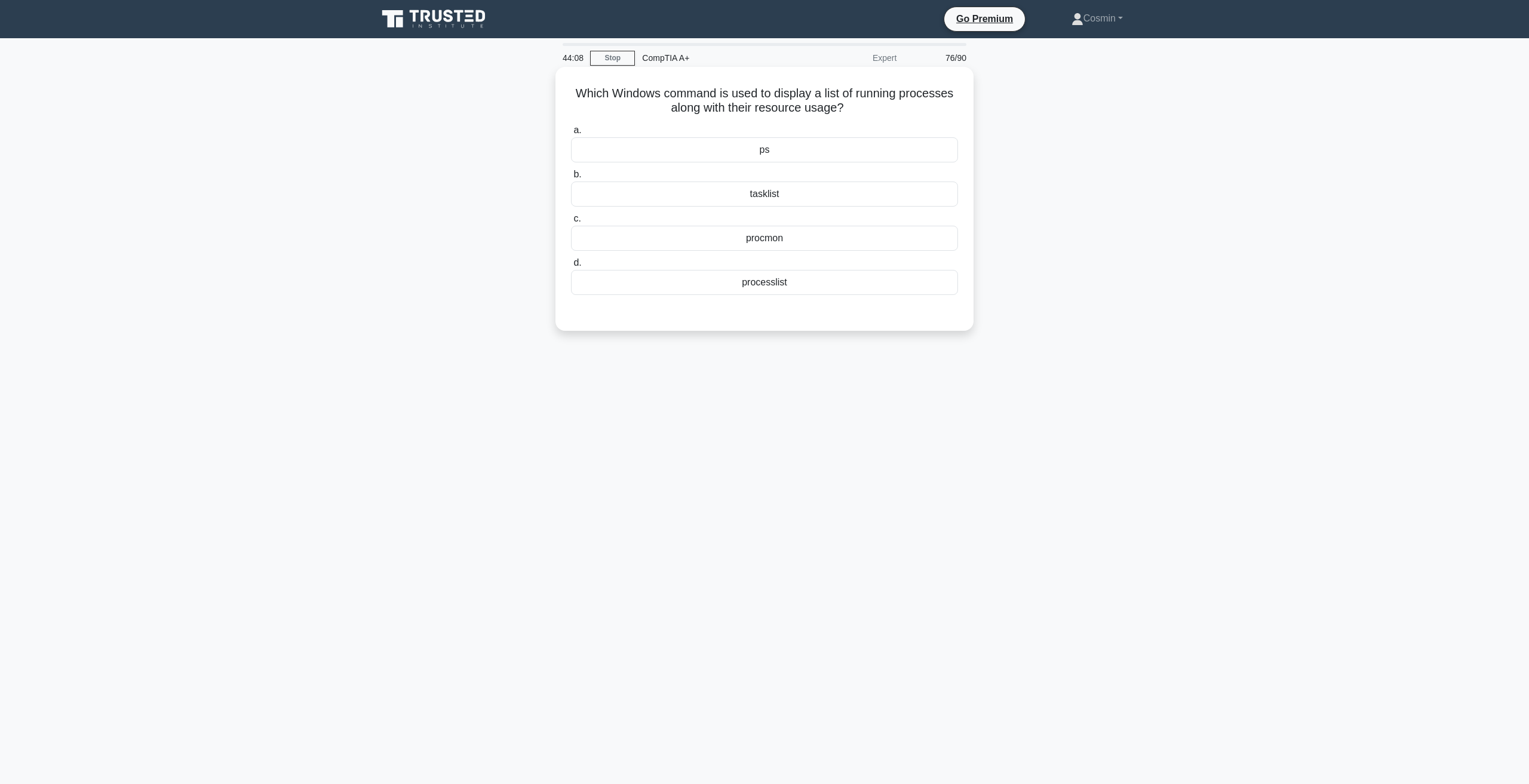
click at [786, 244] on div "procmon" at bounding box center [764, 237] width 387 height 25
click at [571, 223] on input "c. procmon" at bounding box center [571, 219] width 0 height 8
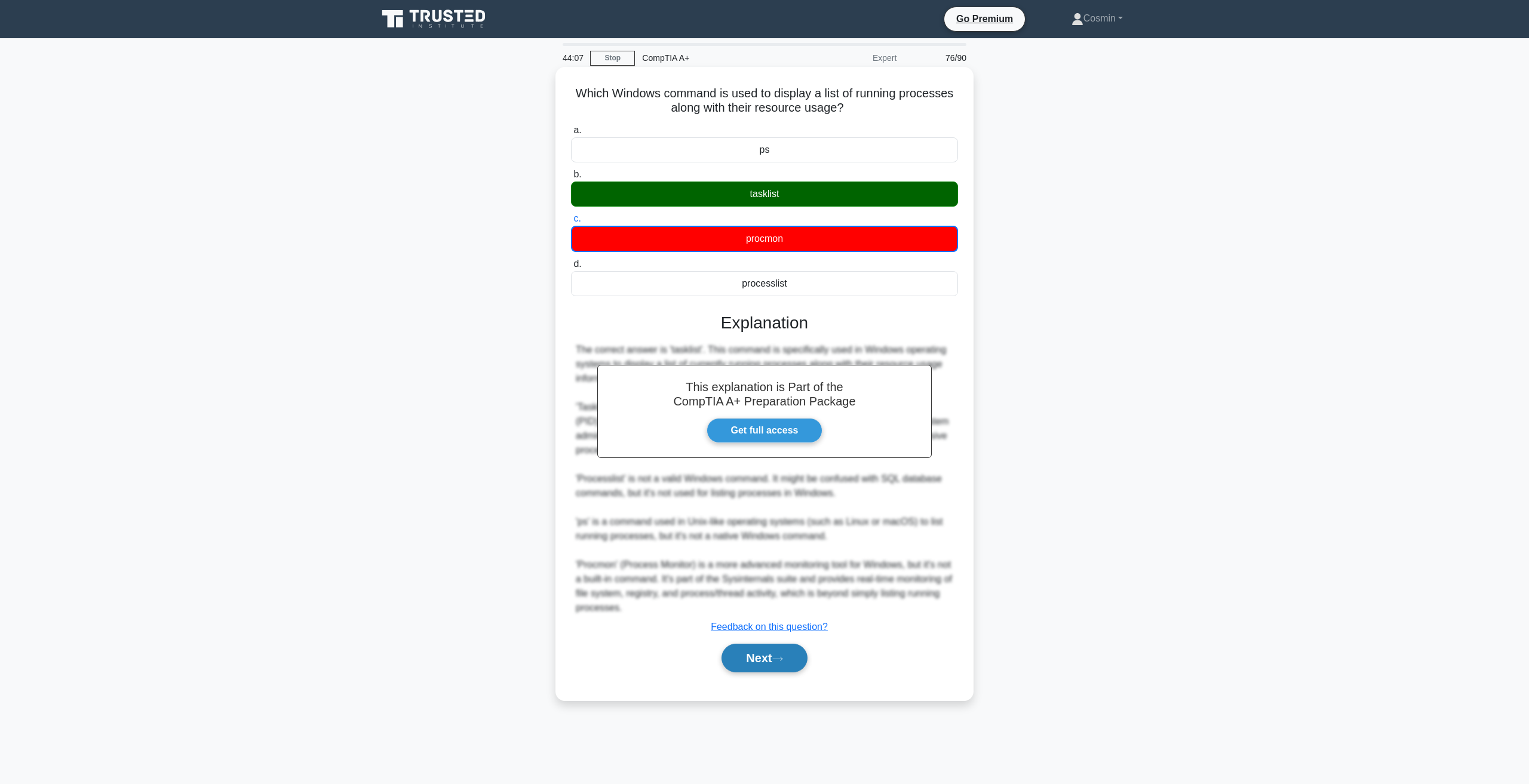
click at [773, 650] on button "Next" at bounding box center [764, 658] width 85 height 29
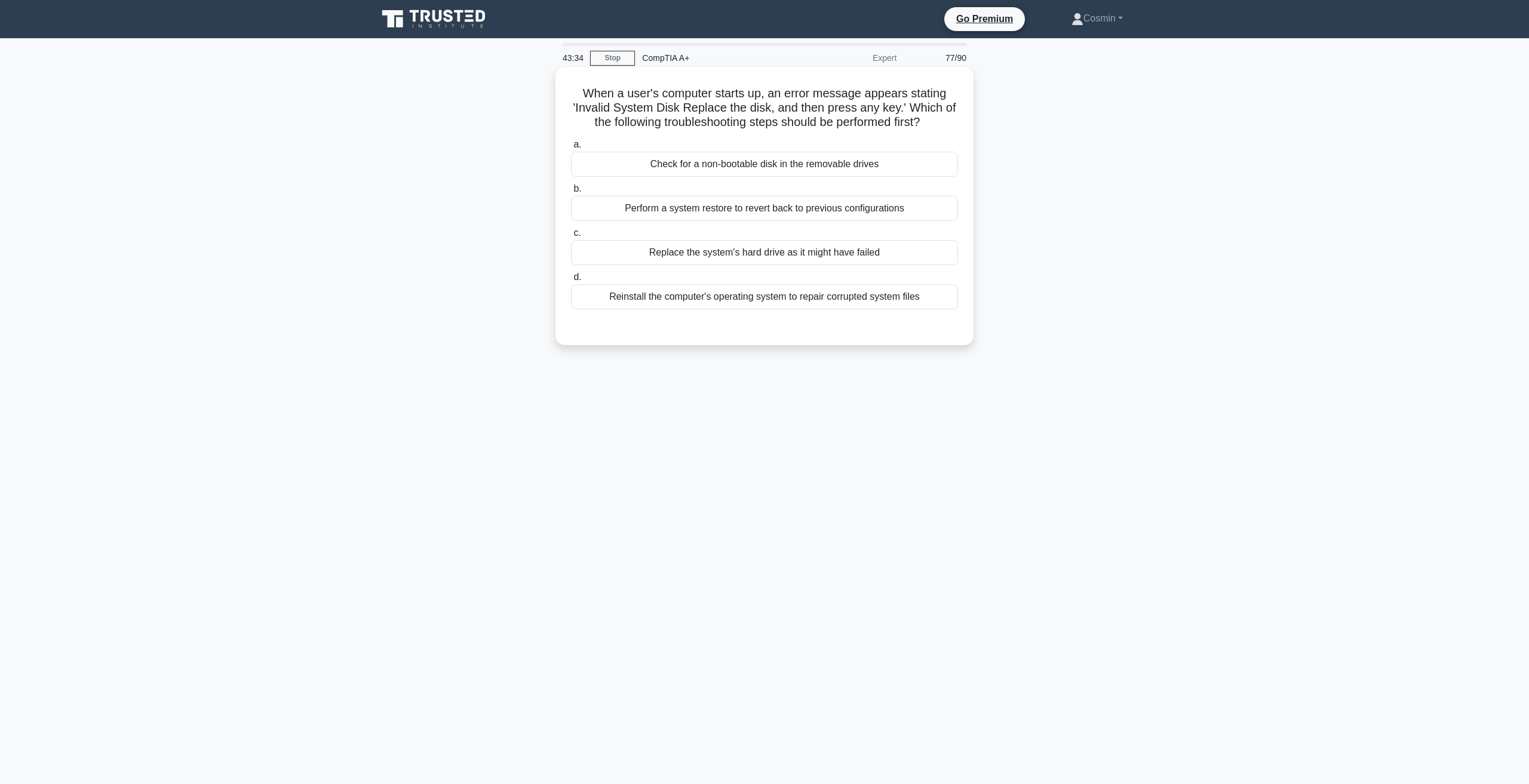
click at [688, 163] on div "Check for a non-bootable disk in the removable drives" at bounding box center [764, 163] width 387 height 25
click at [571, 149] on input "a. Check for a non-bootable disk in the removable drives" at bounding box center [571, 145] width 0 height 8
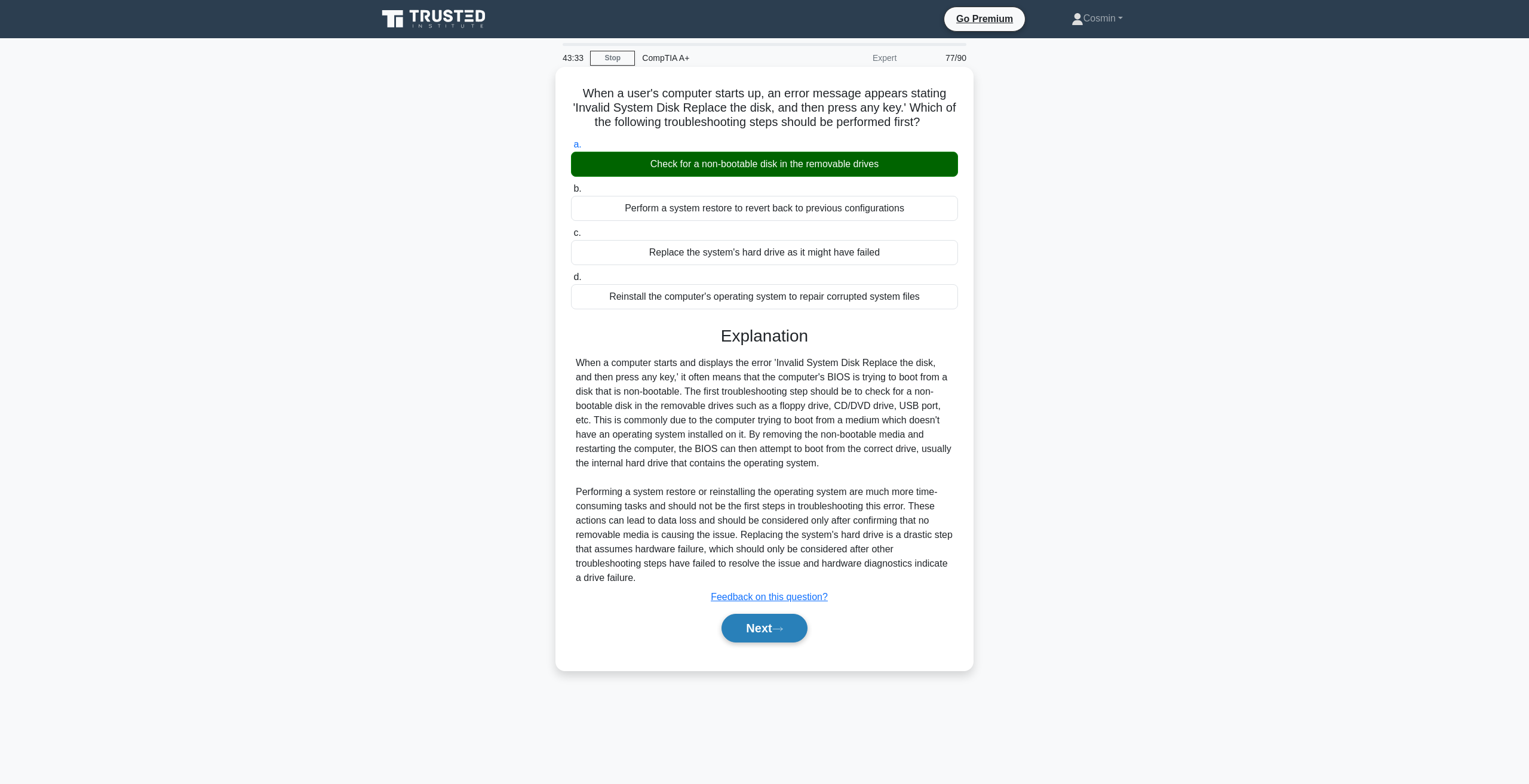
click at [753, 623] on button "Next" at bounding box center [764, 628] width 85 height 29
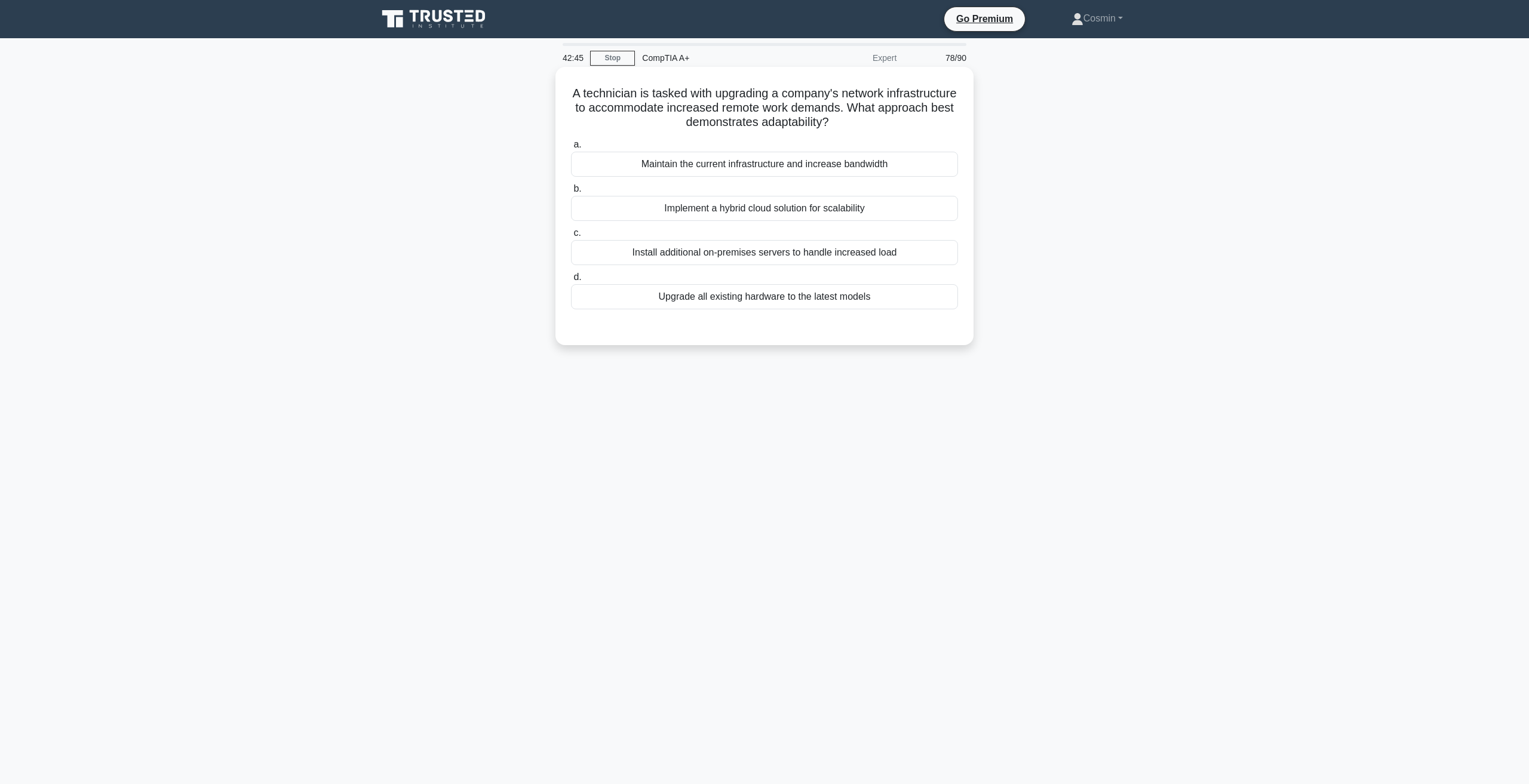
click at [743, 210] on div "Implement a hybrid cloud solution for scalability" at bounding box center [764, 207] width 387 height 25
click at [571, 193] on input "b. Implement a hybrid cloud solution for scalability" at bounding box center [571, 189] width 0 height 8
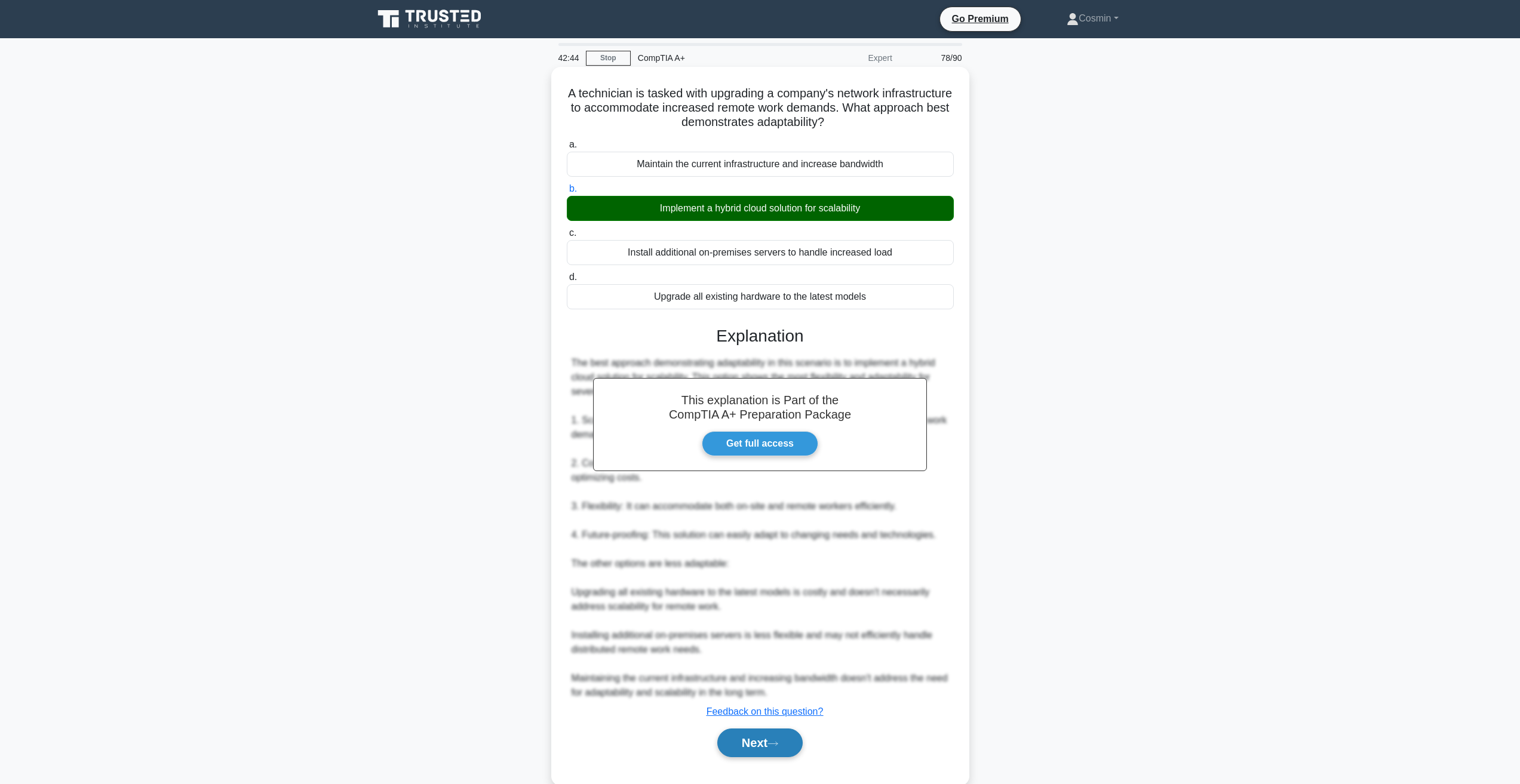
click at [751, 739] on button "Next" at bounding box center [760, 743] width 85 height 29
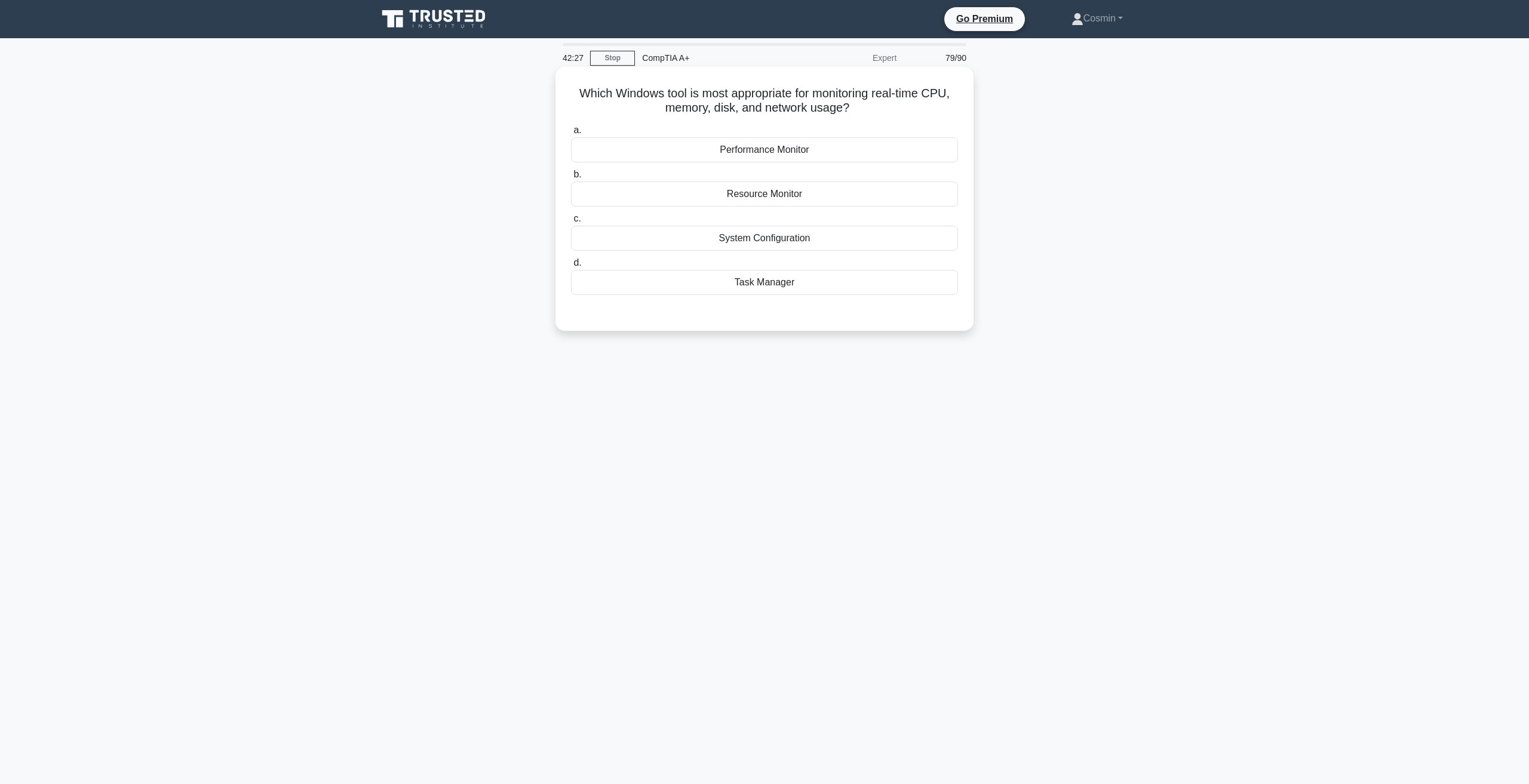
click at [713, 153] on div "Performance Monitor" at bounding box center [764, 150] width 387 height 25
click at [571, 134] on input "a. Performance Monitor" at bounding box center [571, 130] width 0 height 8
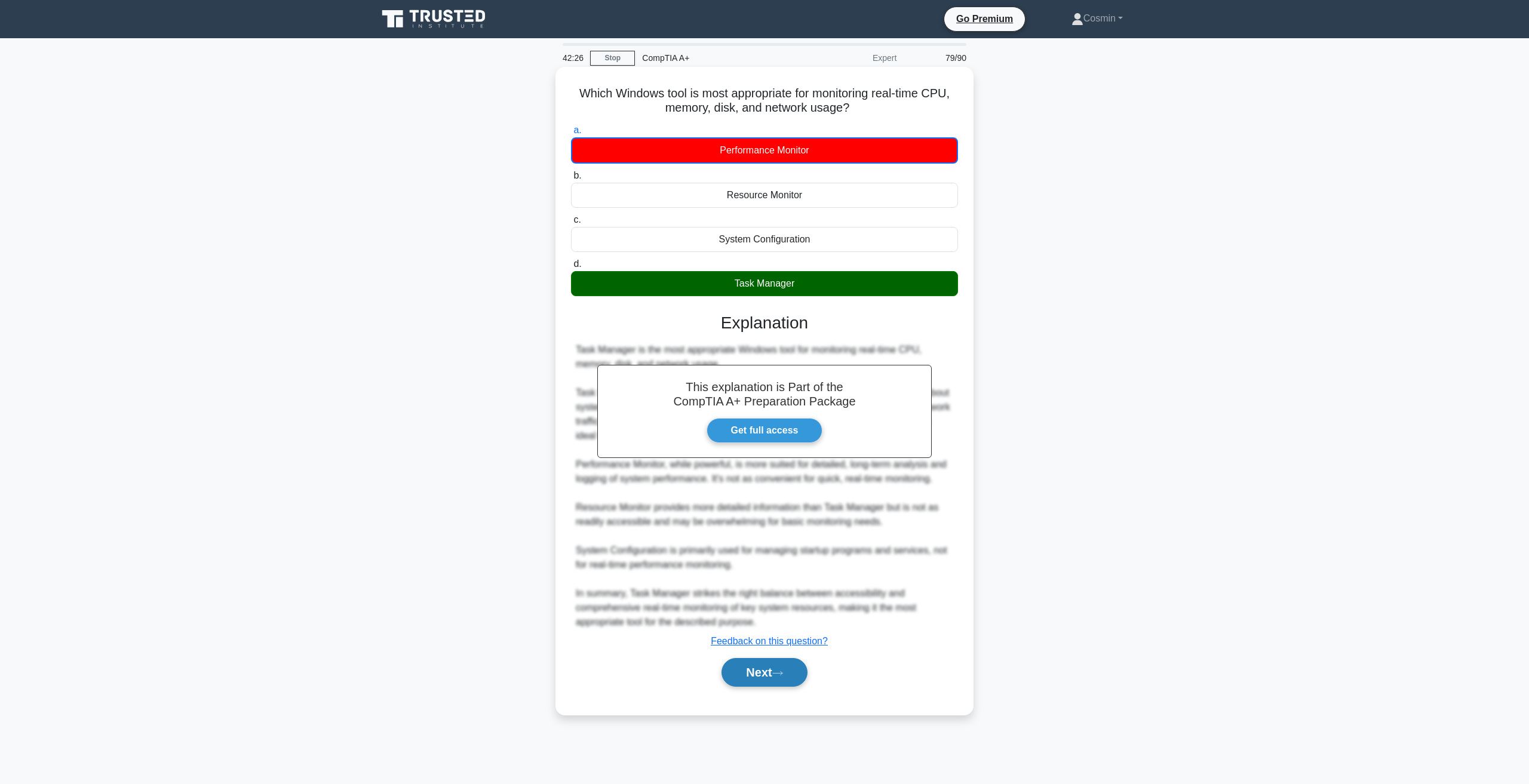
click at [767, 667] on button "Next" at bounding box center [764, 673] width 85 height 29
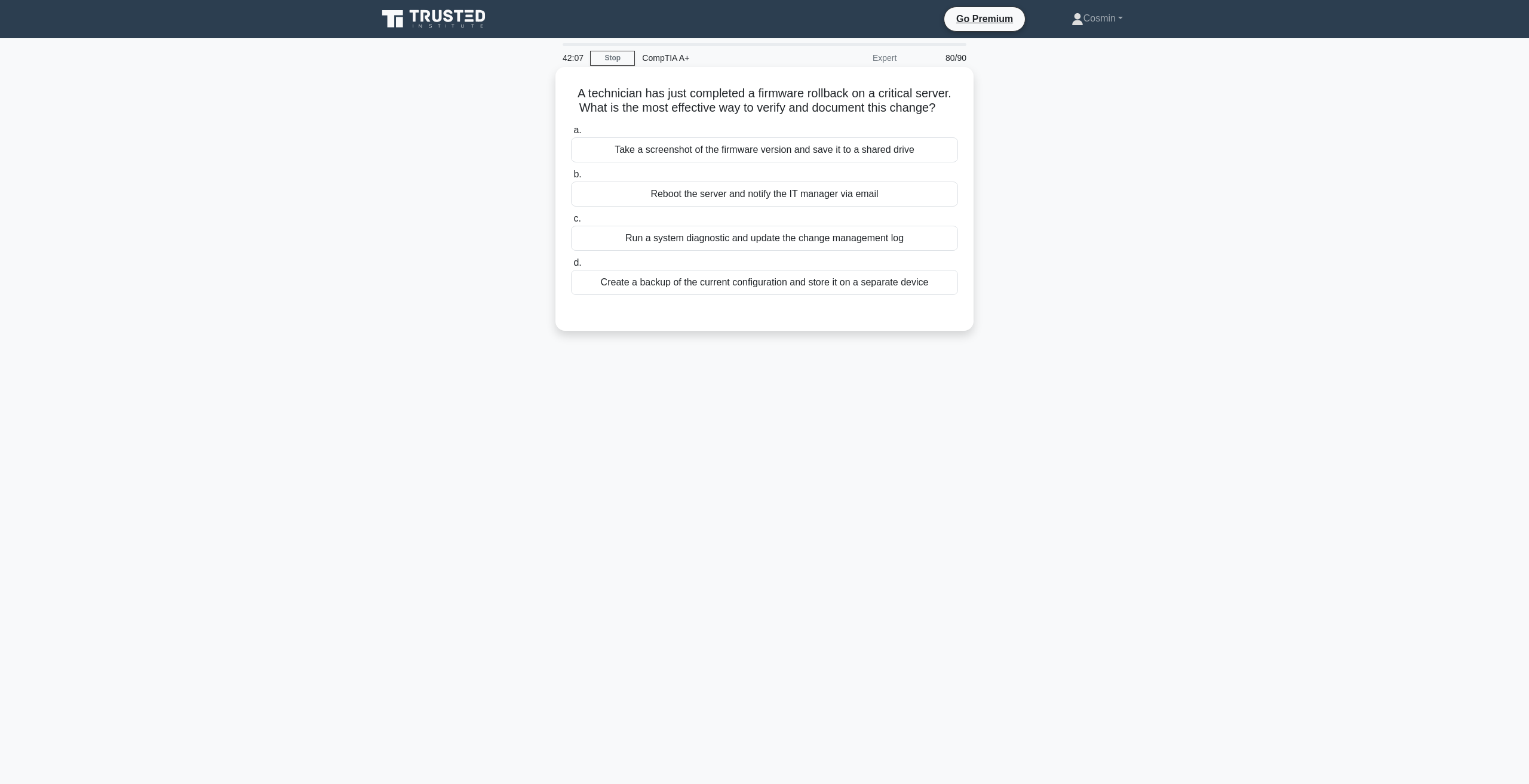
click at [745, 244] on div "Run a system diagnostic and update the change management log" at bounding box center [764, 237] width 387 height 25
click at [571, 223] on input "c. Run a system diagnostic and update the change management log" at bounding box center [571, 219] width 0 height 8
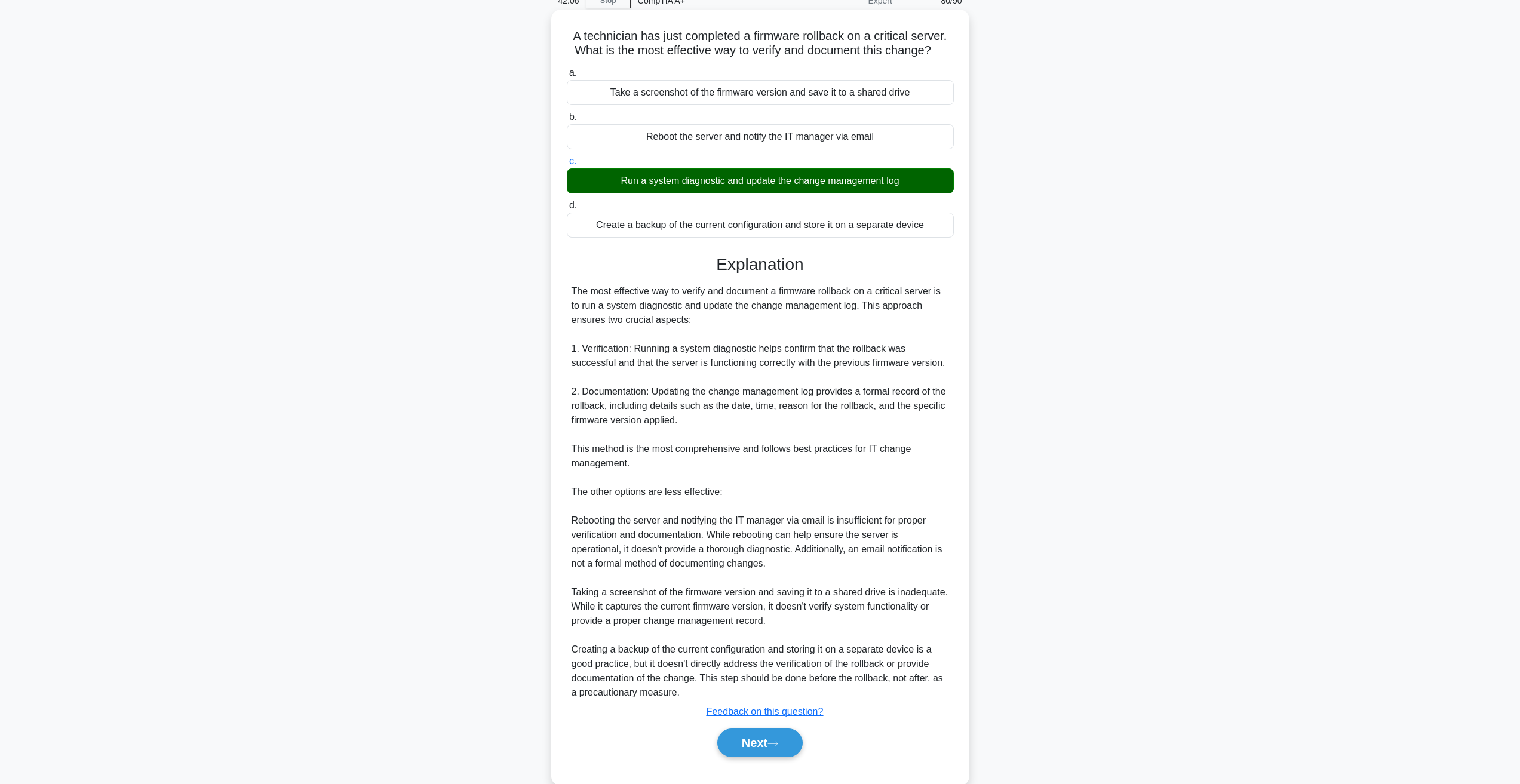
scroll to position [82, 0]
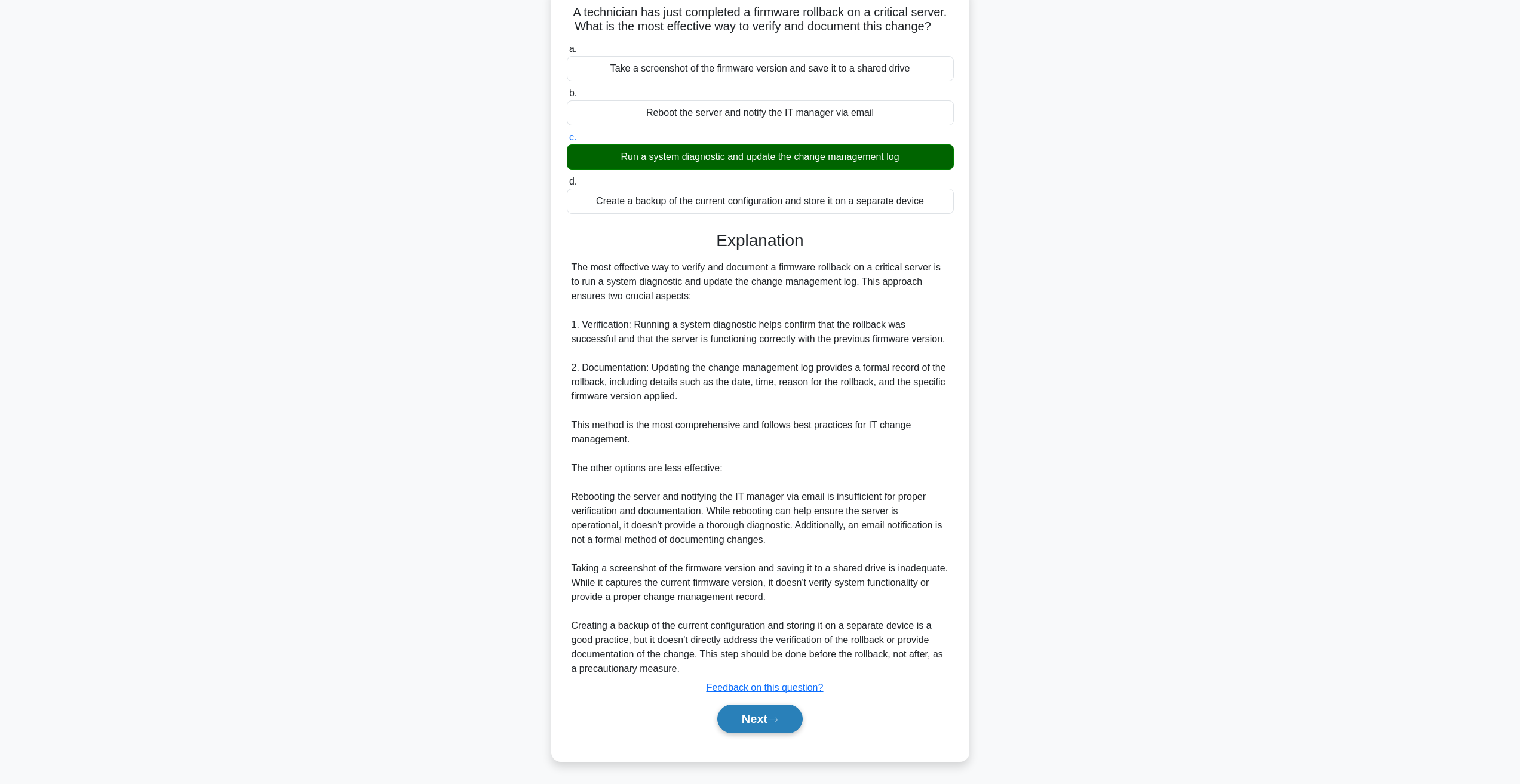
click at [768, 713] on button "Next" at bounding box center [760, 719] width 85 height 29
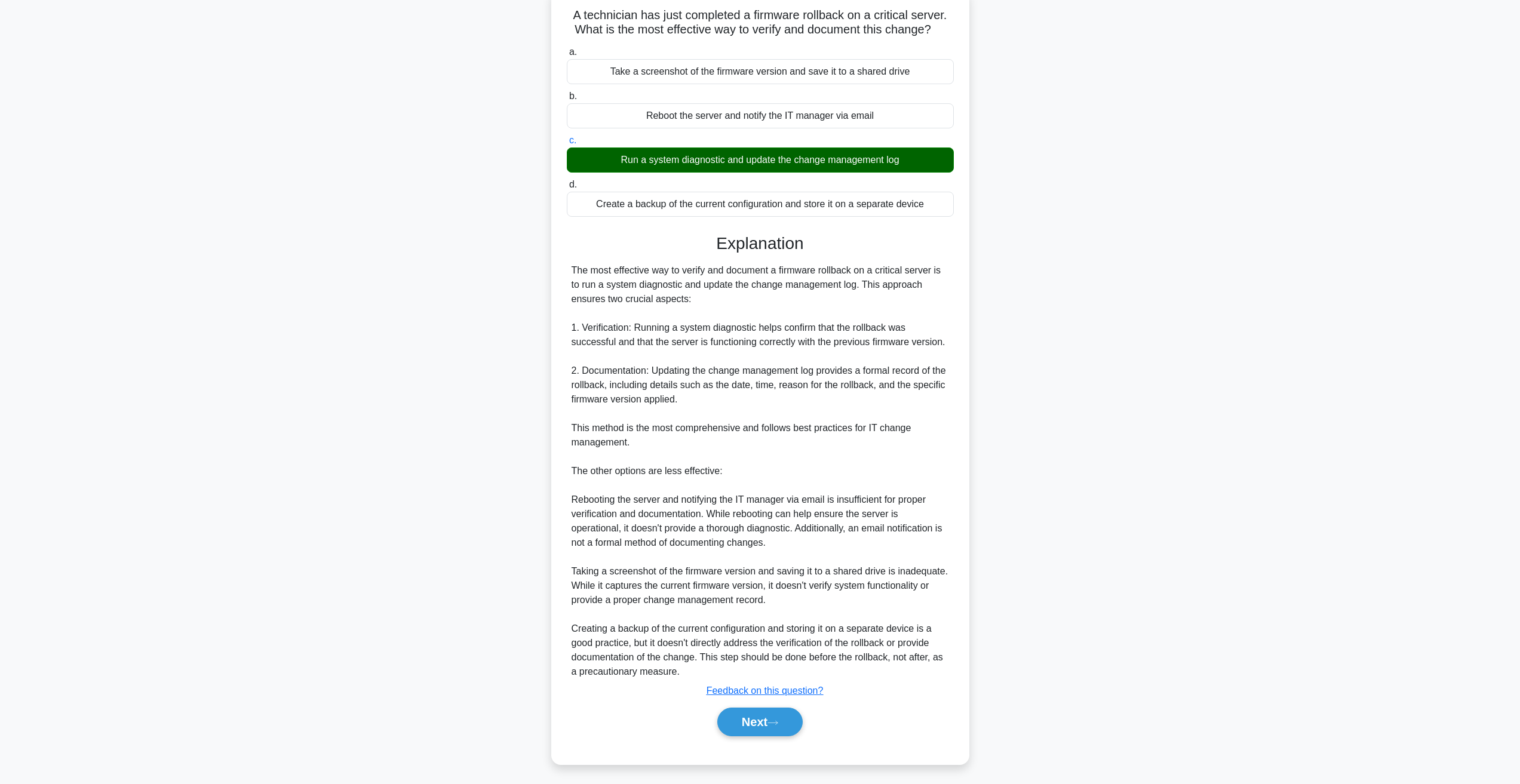
scroll to position [0, 0]
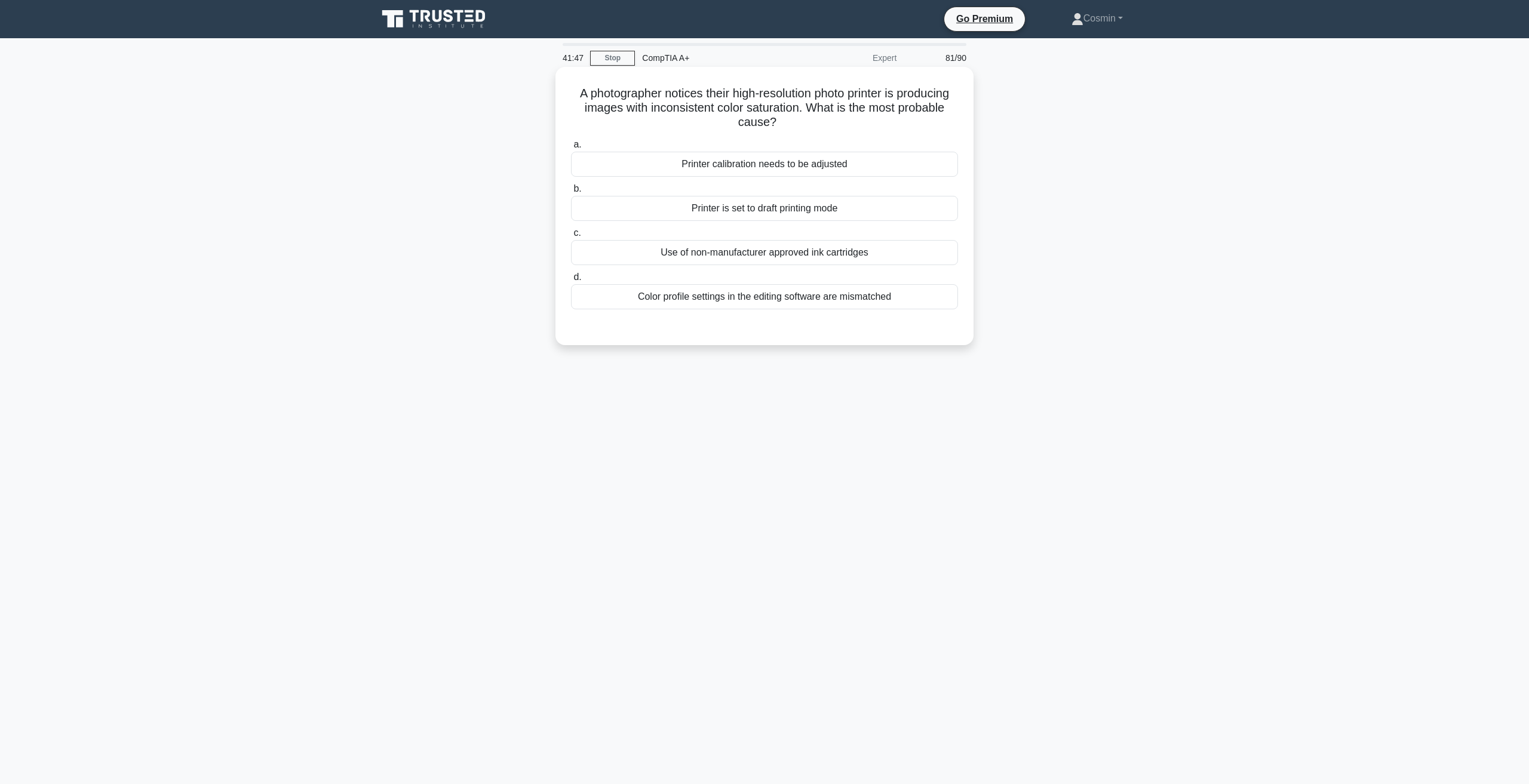
click at [770, 161] on div "Printer calibration needs to be adjusted" at bounding box center [764, 163] width 387 height 25
click at [571, 149] on input "a. Printer calibration needs to be adjusted" at bounding box center [571, 145] width 0 height 8
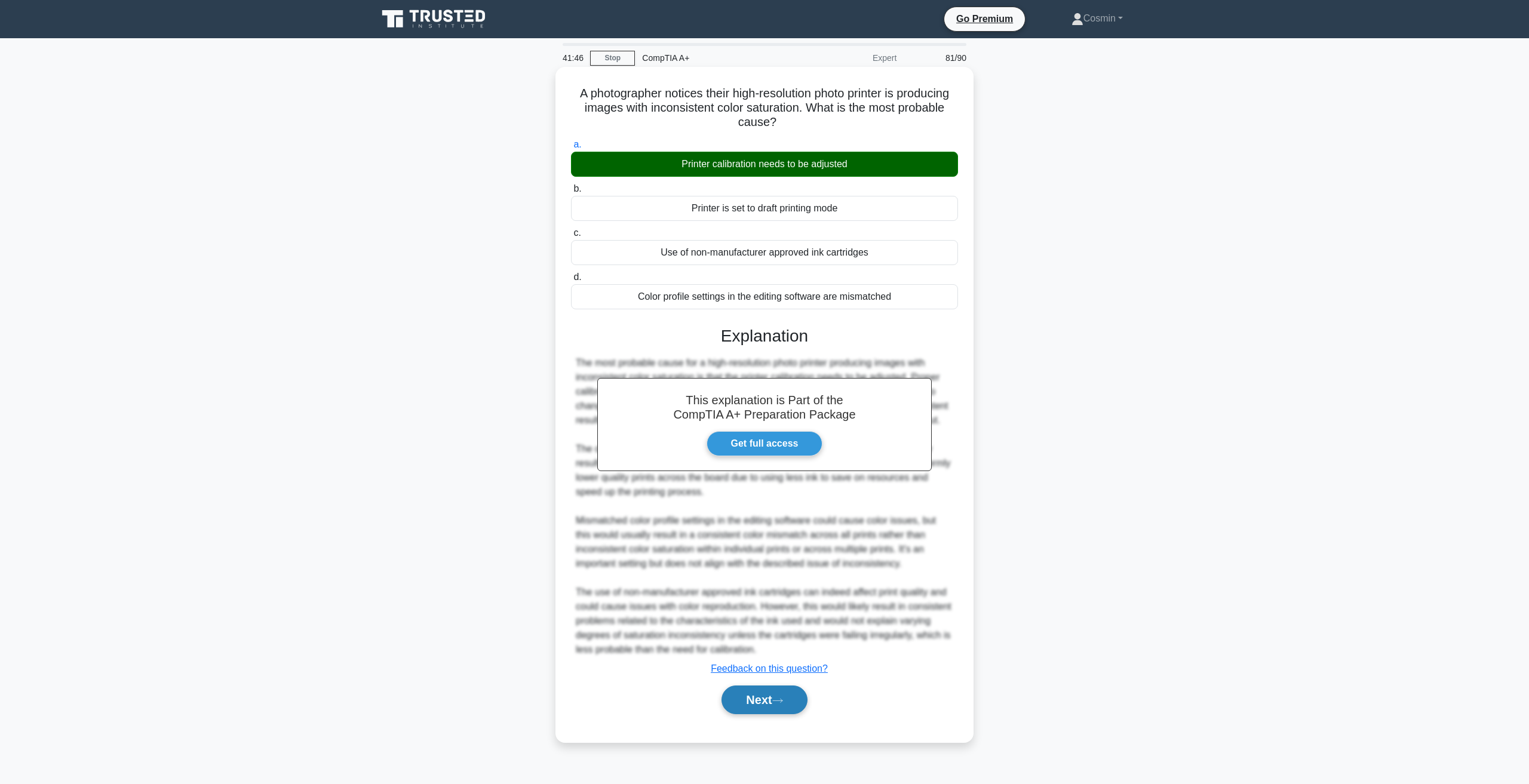
click at [770, 709] on button "Next" at bounding box center [764, 700] width 85 height 29
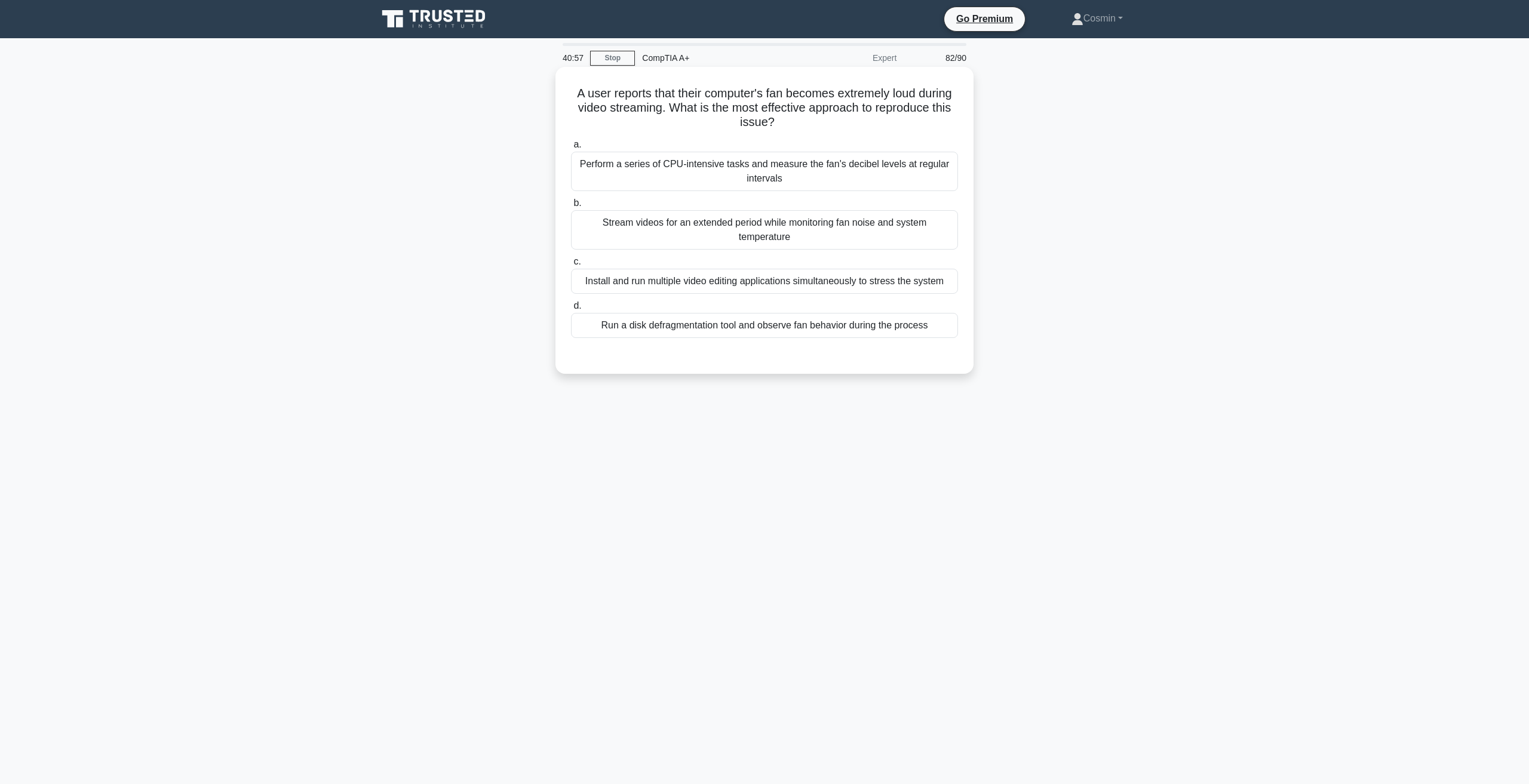
click at [799, 236] on div "Stream videos for an extended period while monitoring fan noise and system temp…" at bounding box center [764, 230] width 387 height 39
click at [571, 207] on input "b. Stream videos for an extended period while monitoring fan noise and system t…" at bounding box center [571, 203] width 0 height 8
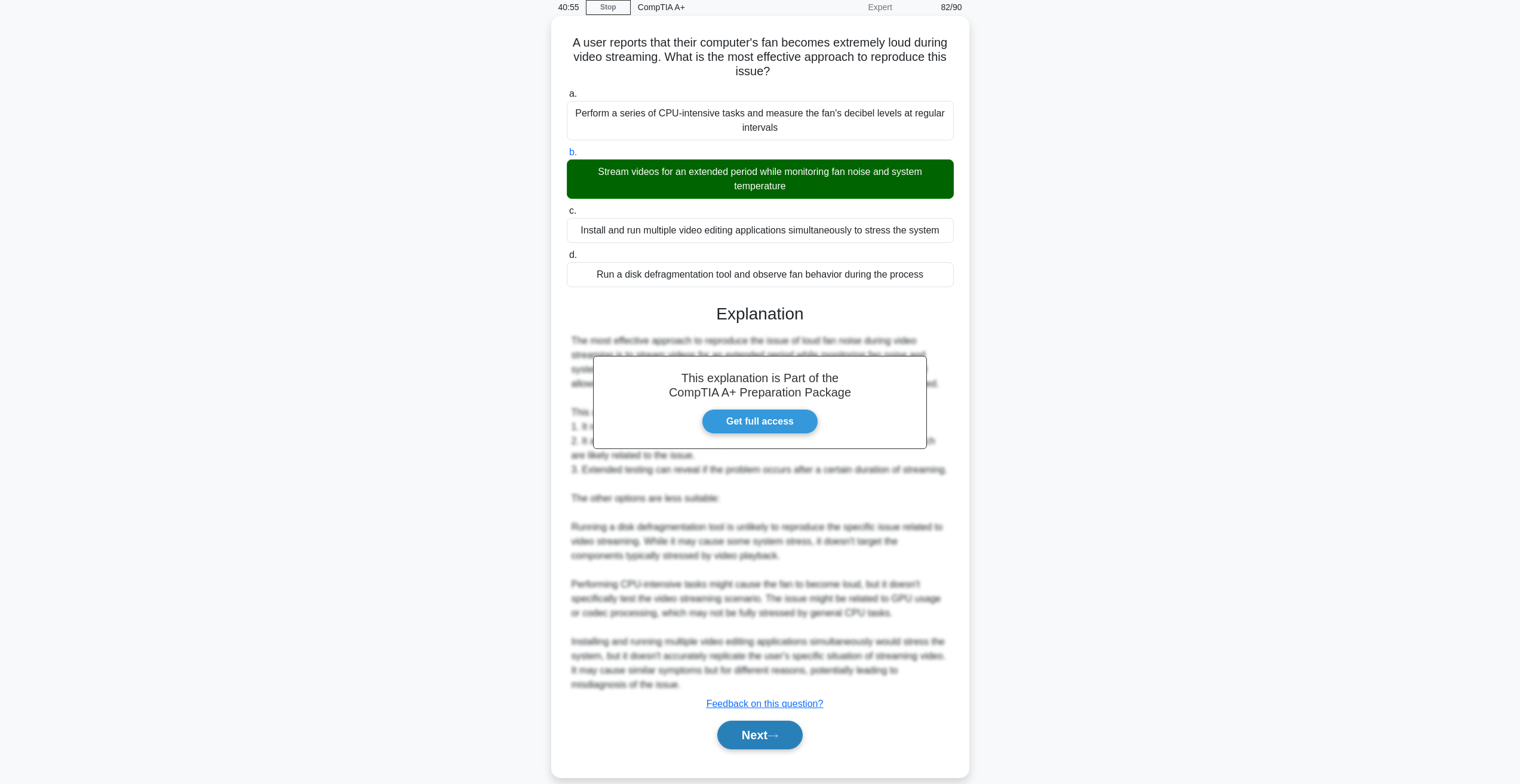
scroll to position [60, 0]
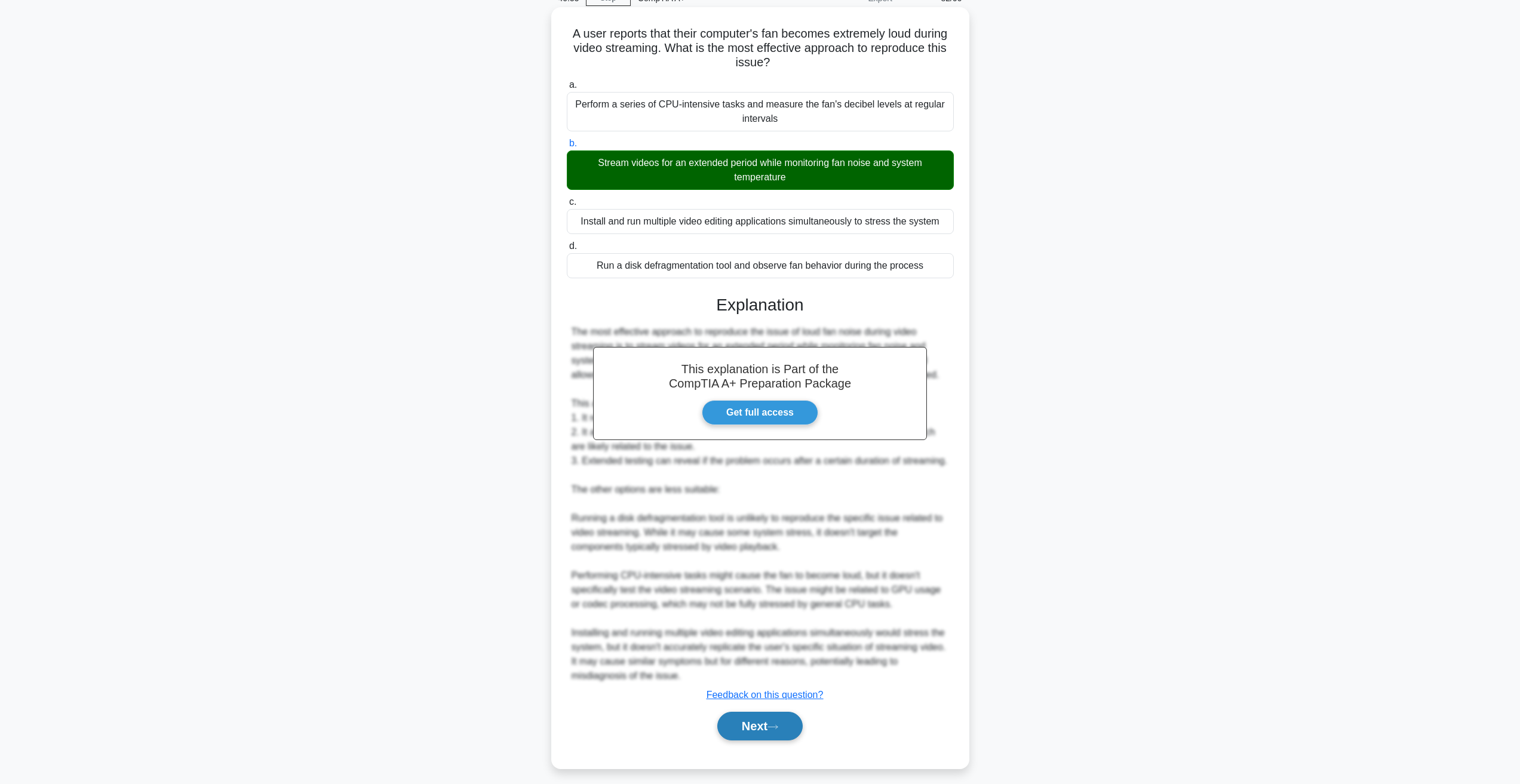
click at [789, 730] on button "Next" at bounding box center [760, 726] width 85 height 29
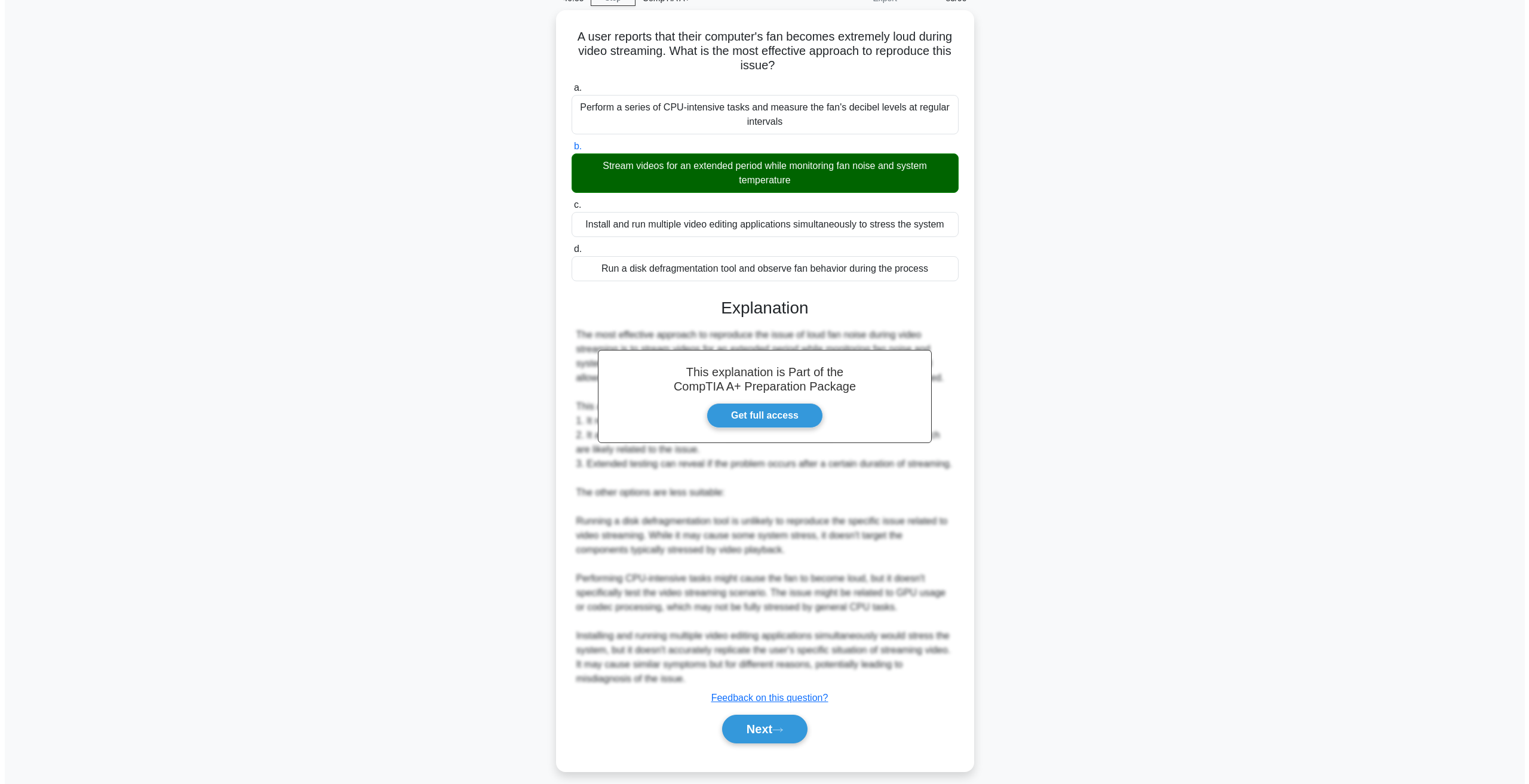
scroll to position [0, 0]
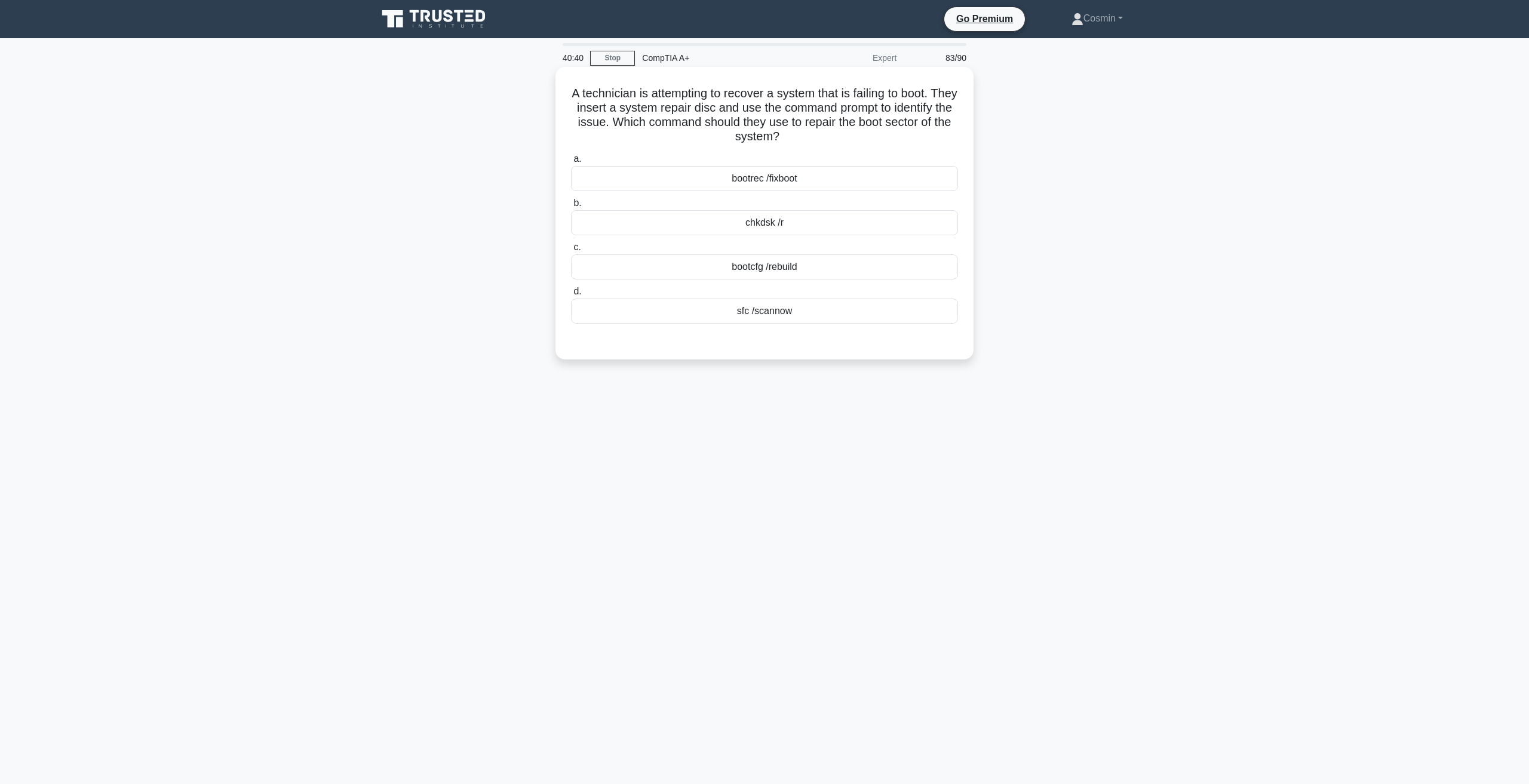
click at [710, 174] on div "bootrec /fixboot" at bounding box center [764, 178] width 387 height 25
click at [571, 163] on input "a. bootrec /fixboot" at bounding box center [571, 159] width 0 height 8
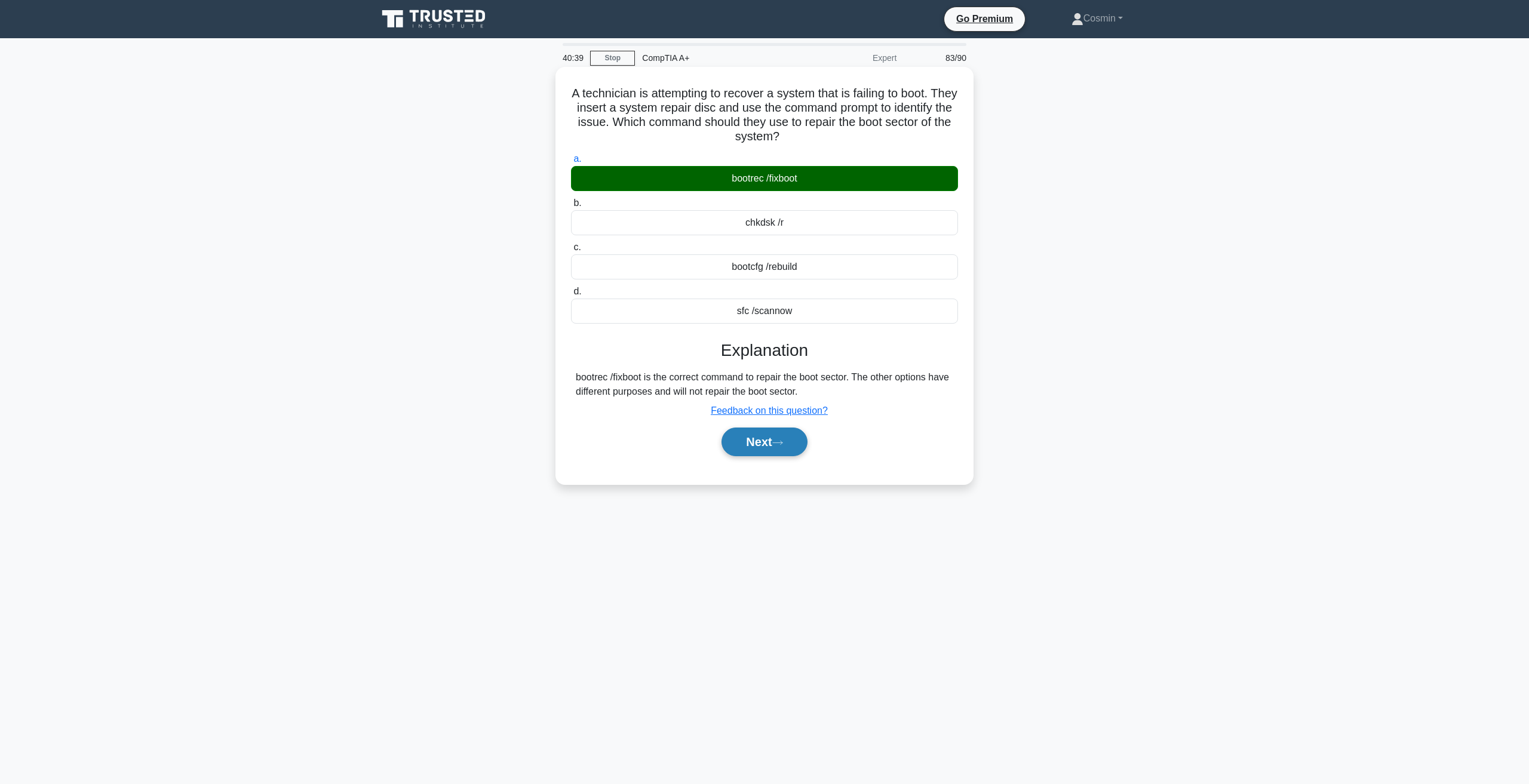
click at [753, 442] on button "Next" at bounding box center [764, 442] width 85 height 29
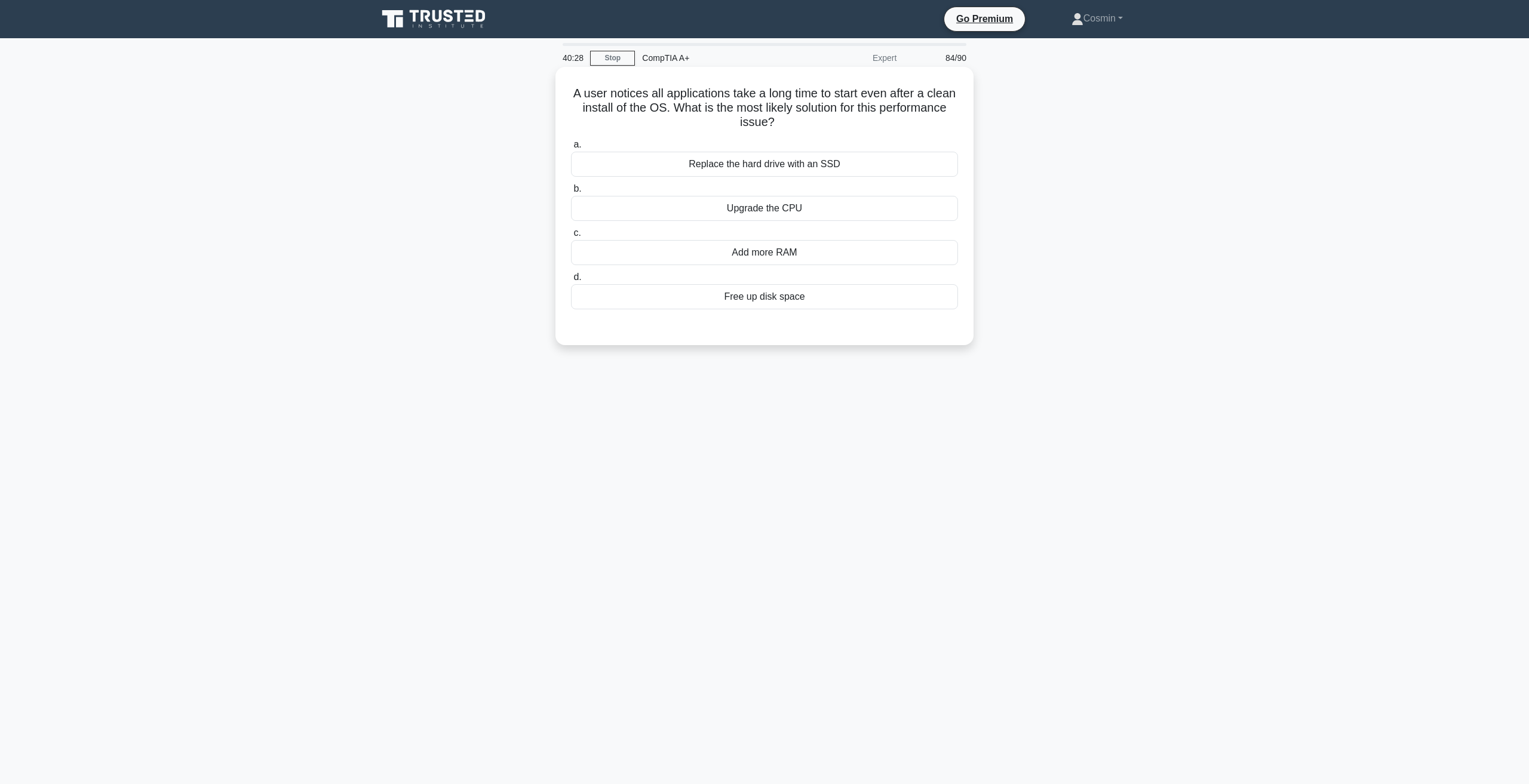
click at [832, 166] on div "Replace the hard drive with an SSD" at bounding box center [764, 163] width 387 height 25
click at [571, 149] on input "a. Replace the hard drive with an SSD" at bounding box center [571, 145] width 0 height 8
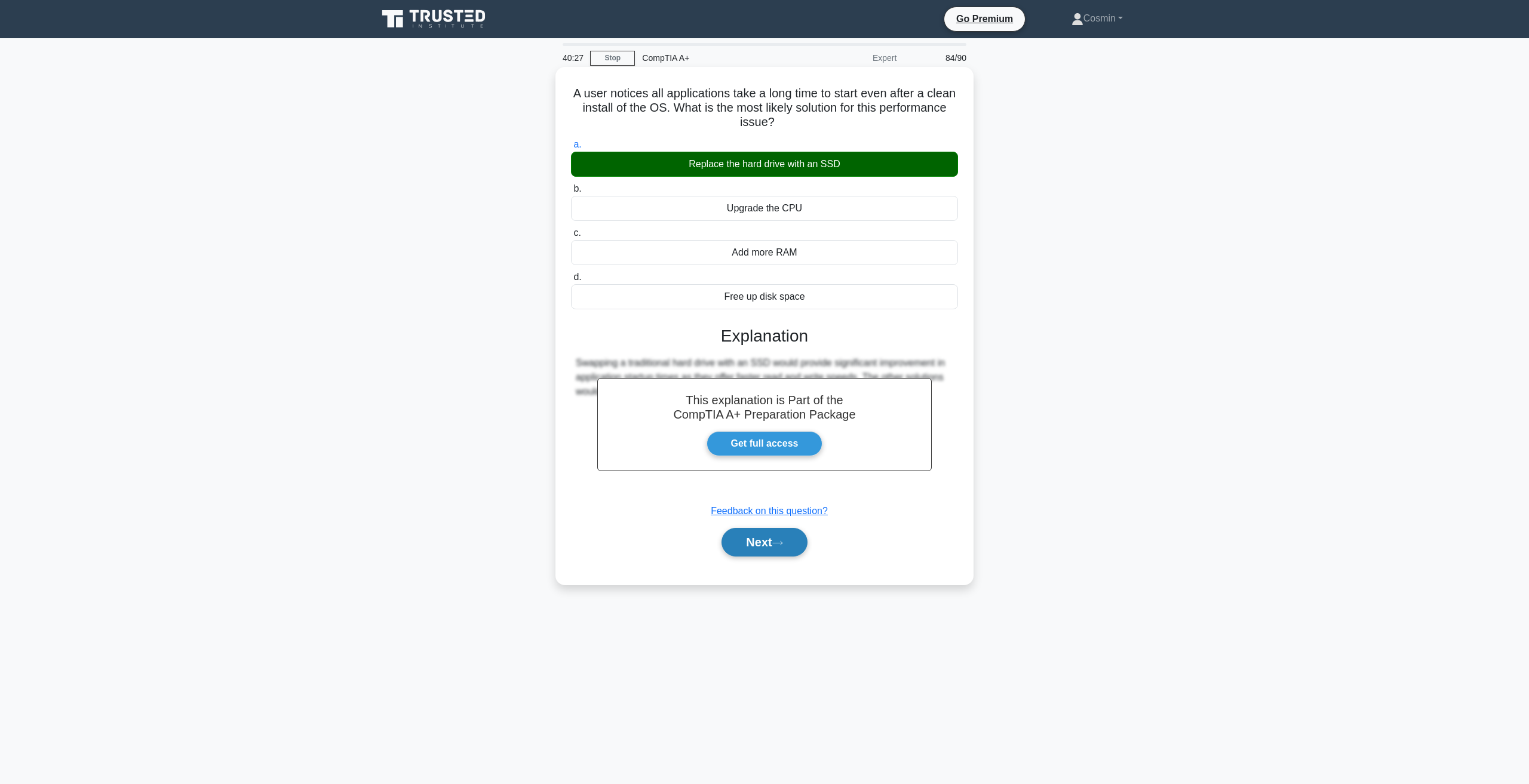
click at [750, 557] on button "Next" at bounding box center [764, 543] width 85 height 29
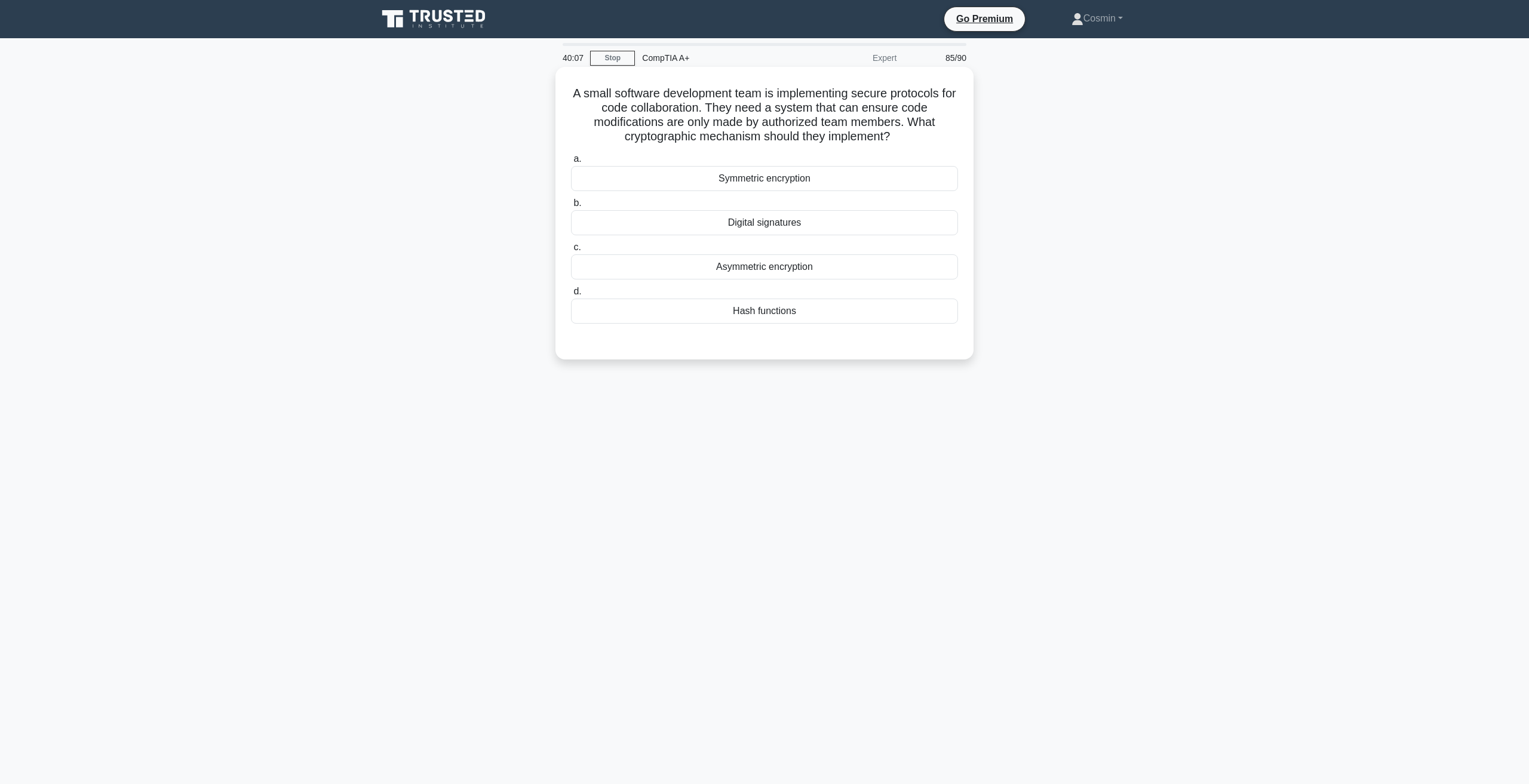
click at [754, 166] on label "a. Symmetric encryption" at bounding box center [764, 171] width 387 height 39
click at [571, 163] on input "a. Symmetric encryption" at bounding box center [571, 159] width 0 height 8
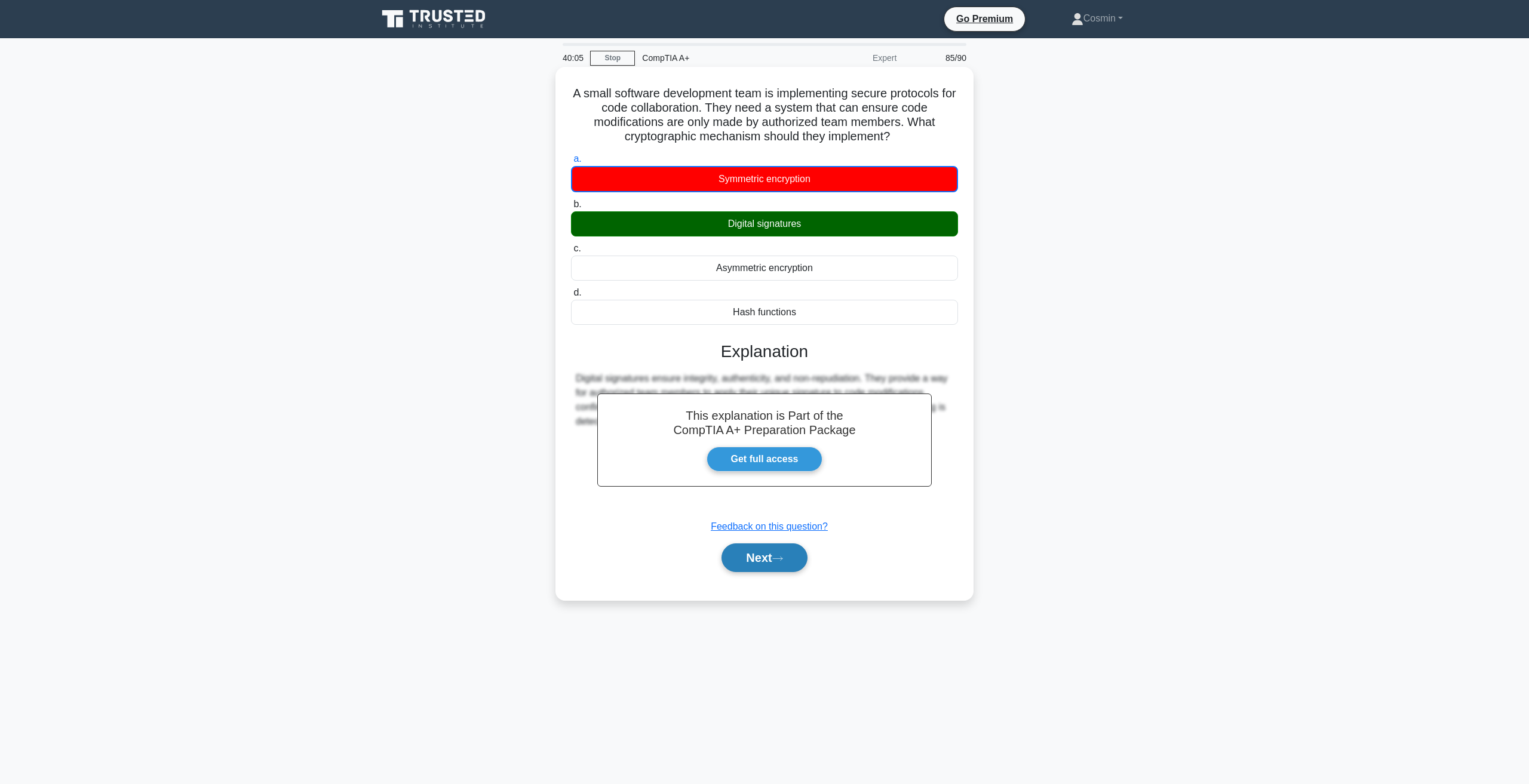
click at [769, 565] on button "Next" at bounding box center [764, 558] width 85 height 29
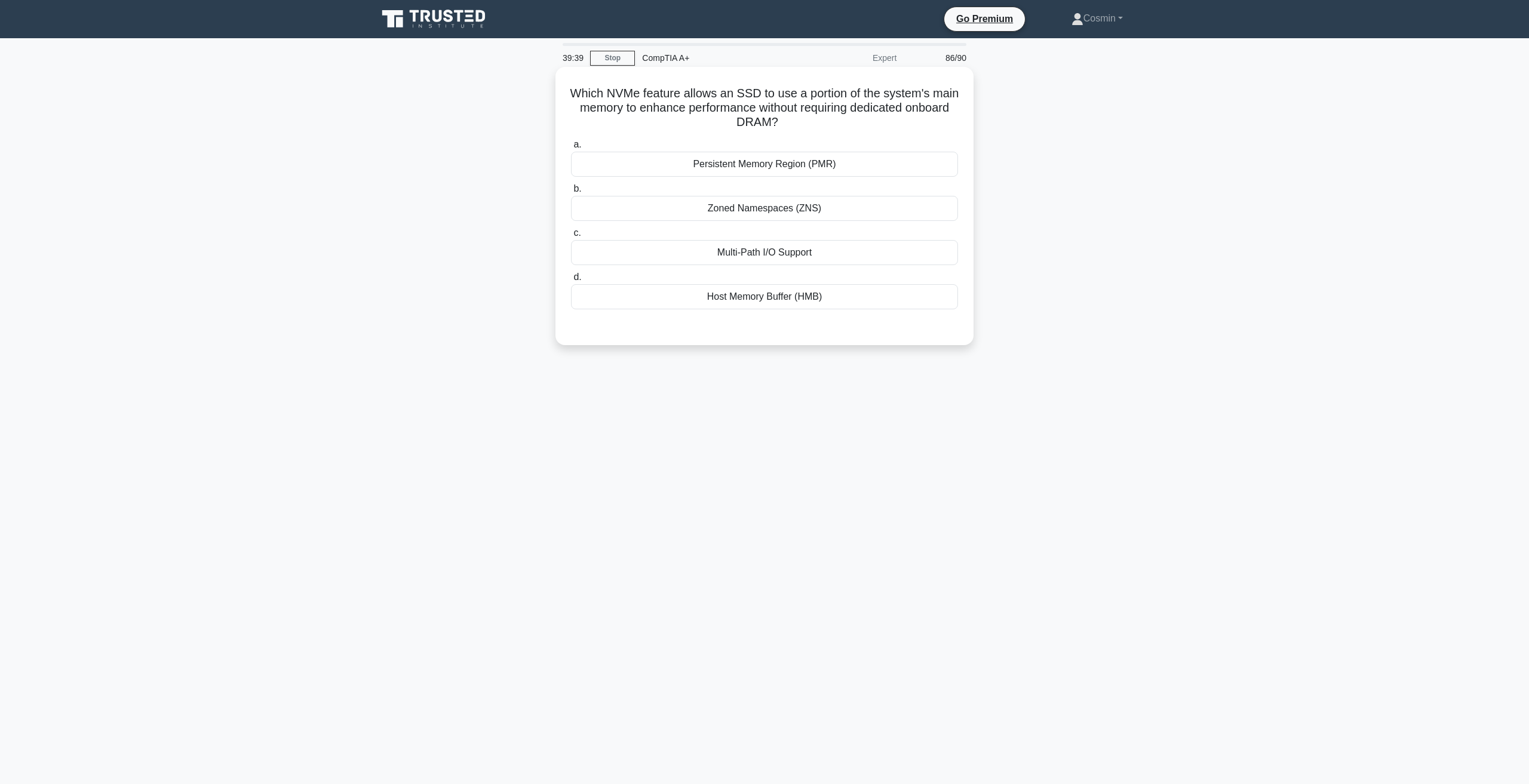
click at [685, 168] on div "Persistent Memory Region (PMR)" at bounding box center [764, 163] width 387 height 25
click at [571, 149] on input "a. Persistent Memory Region (PMR)" at bounding box center [571, 145] width 0 height 8
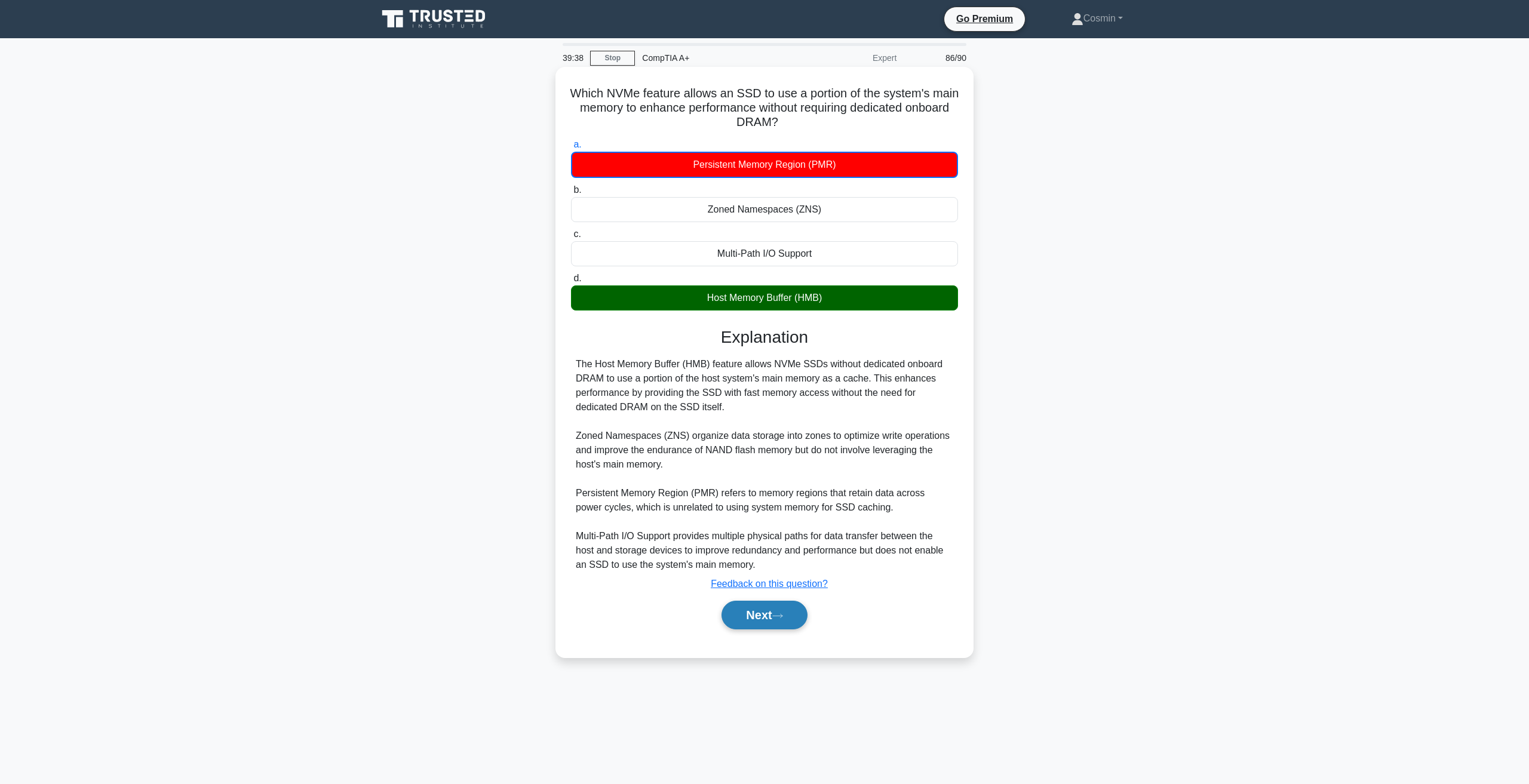
click at [739, 615] on button "Next" at bounding box center [764, 616] width 85 height 29
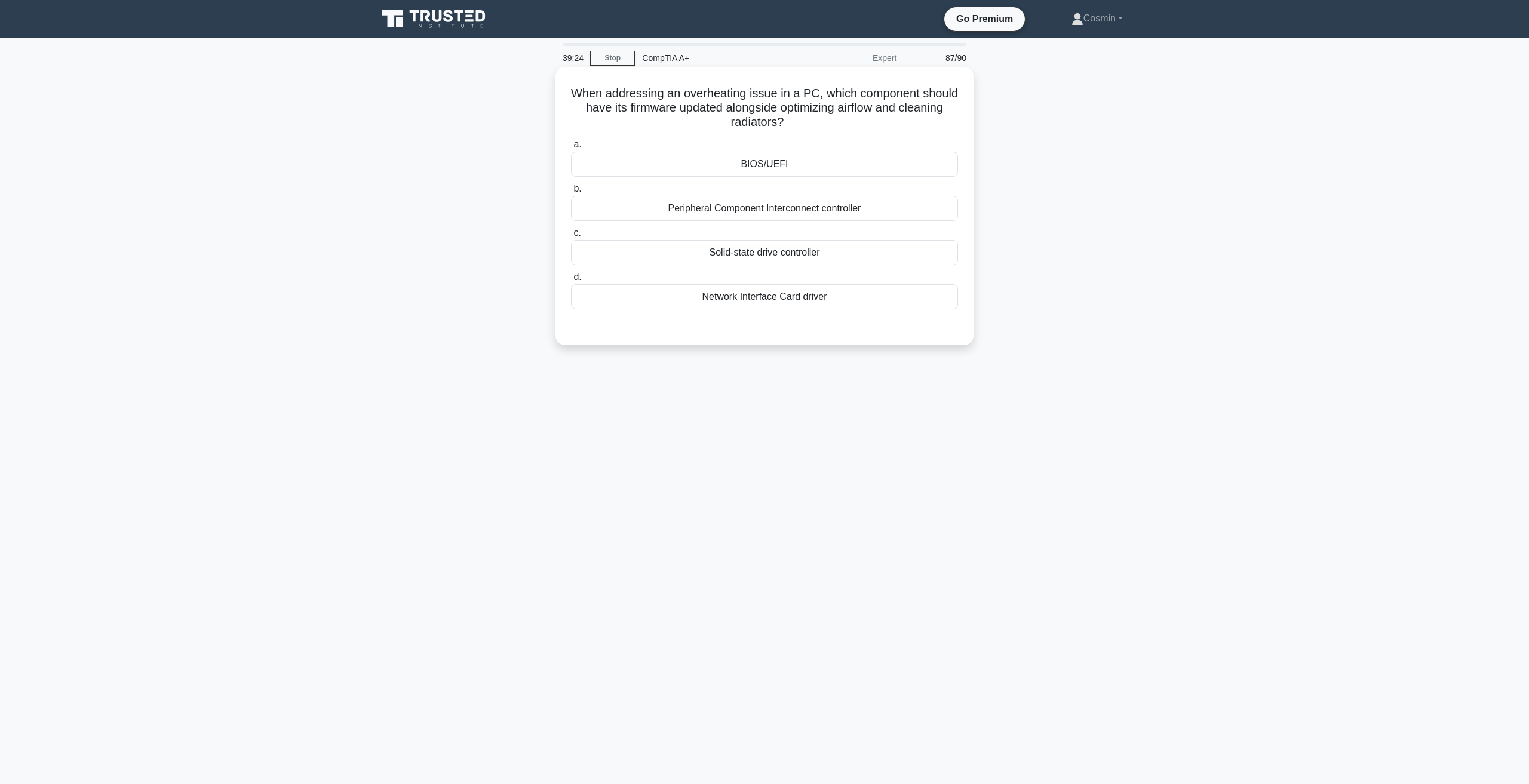
click at [750, 173] on div "BIOS/UEFI" at bounding box center [764, 163] width 387 height 25
click at [571, 149] on input "a. BIOS/UEFI" at bounding box center [571, 145] width 0 height 8
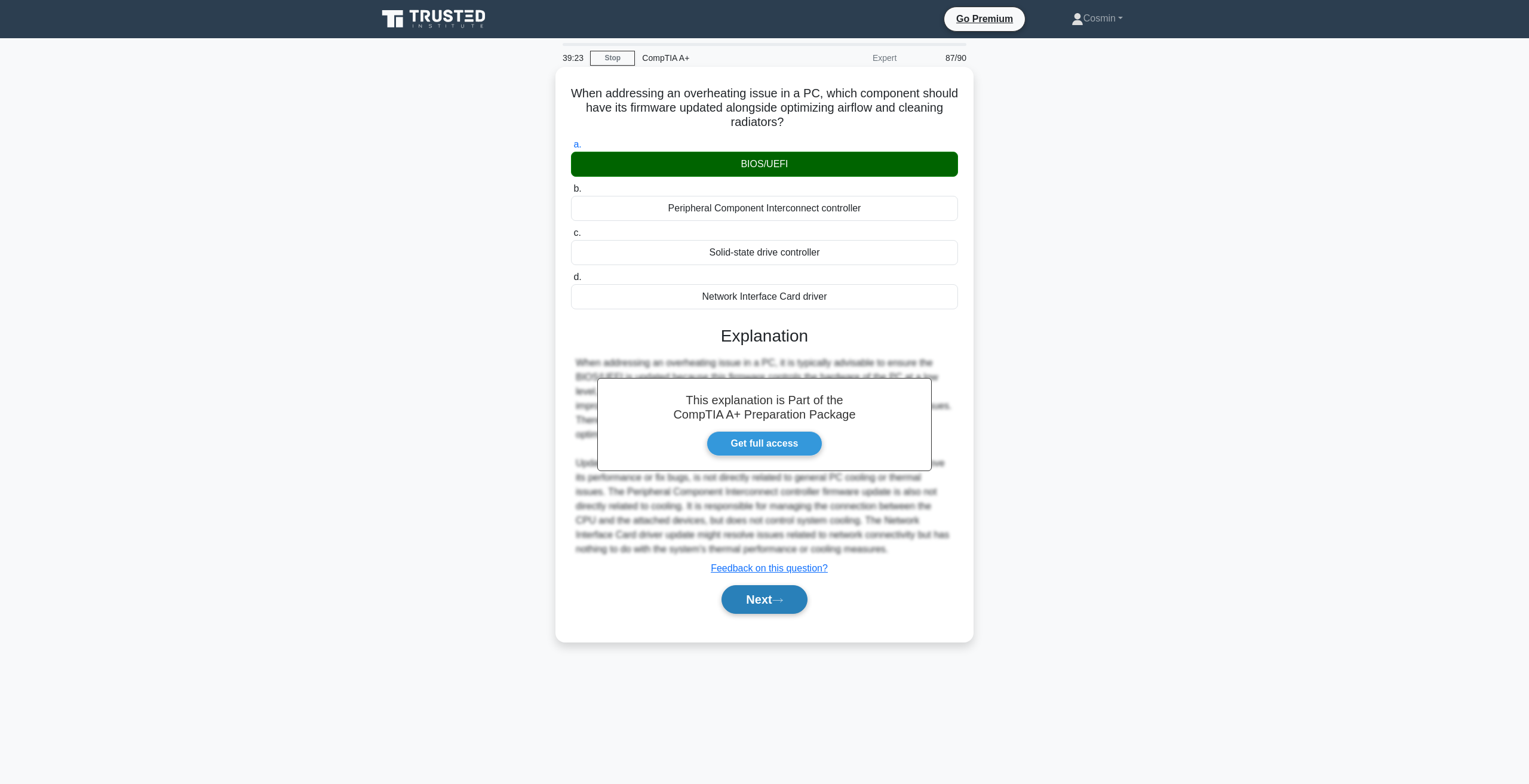
click at [757, 590] on button "Next" at bounding box center [764, 599] width 85 height 29
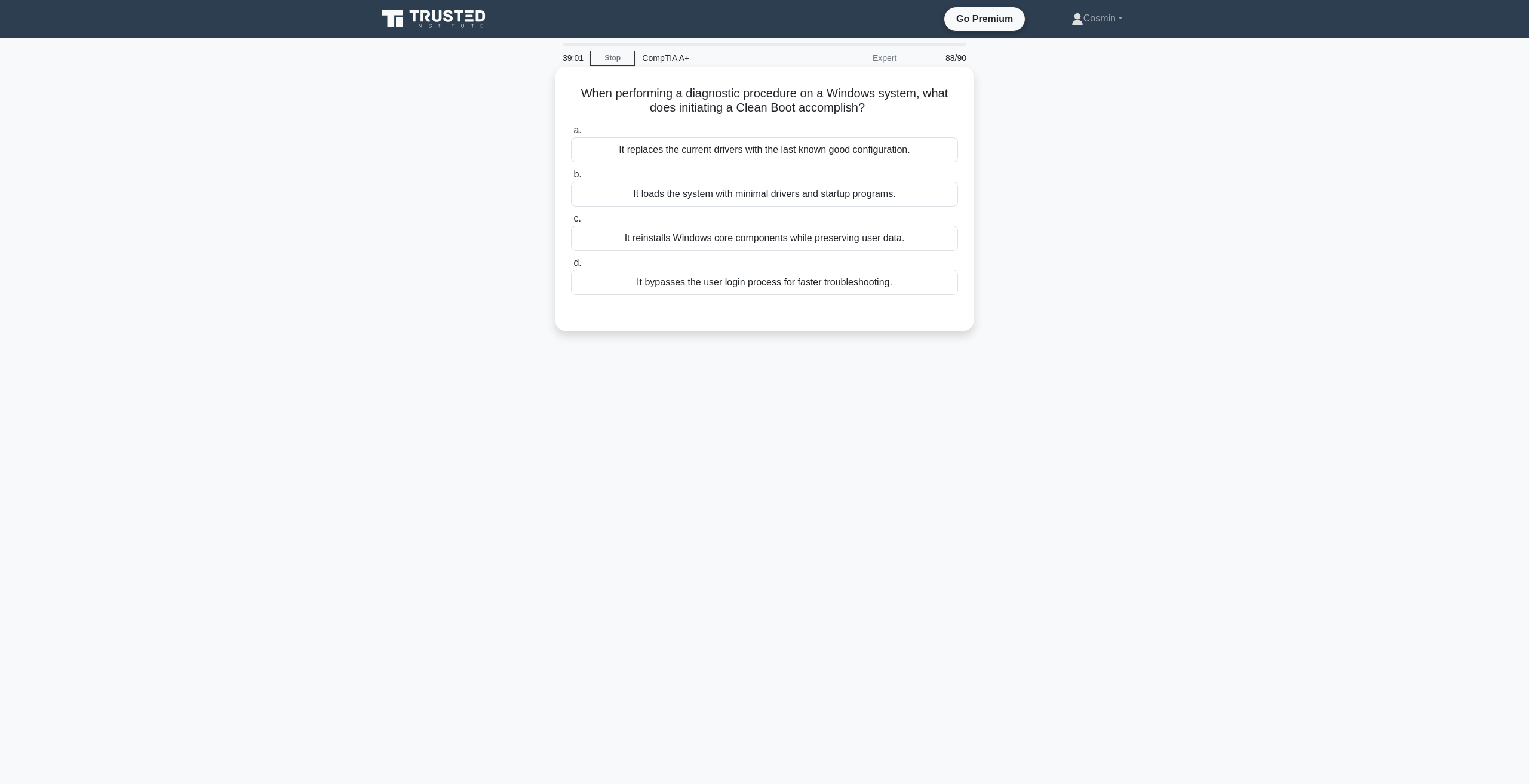
click at [767, 197] on div "It loads the system with minimal drivers and startup programs." at bounding box center [764, 193] width 387 height 25
click at [571, 179] on input "b. It loads the system with minimal drivers and startup programs." at bounding box center [571, 174] width 0 height 8
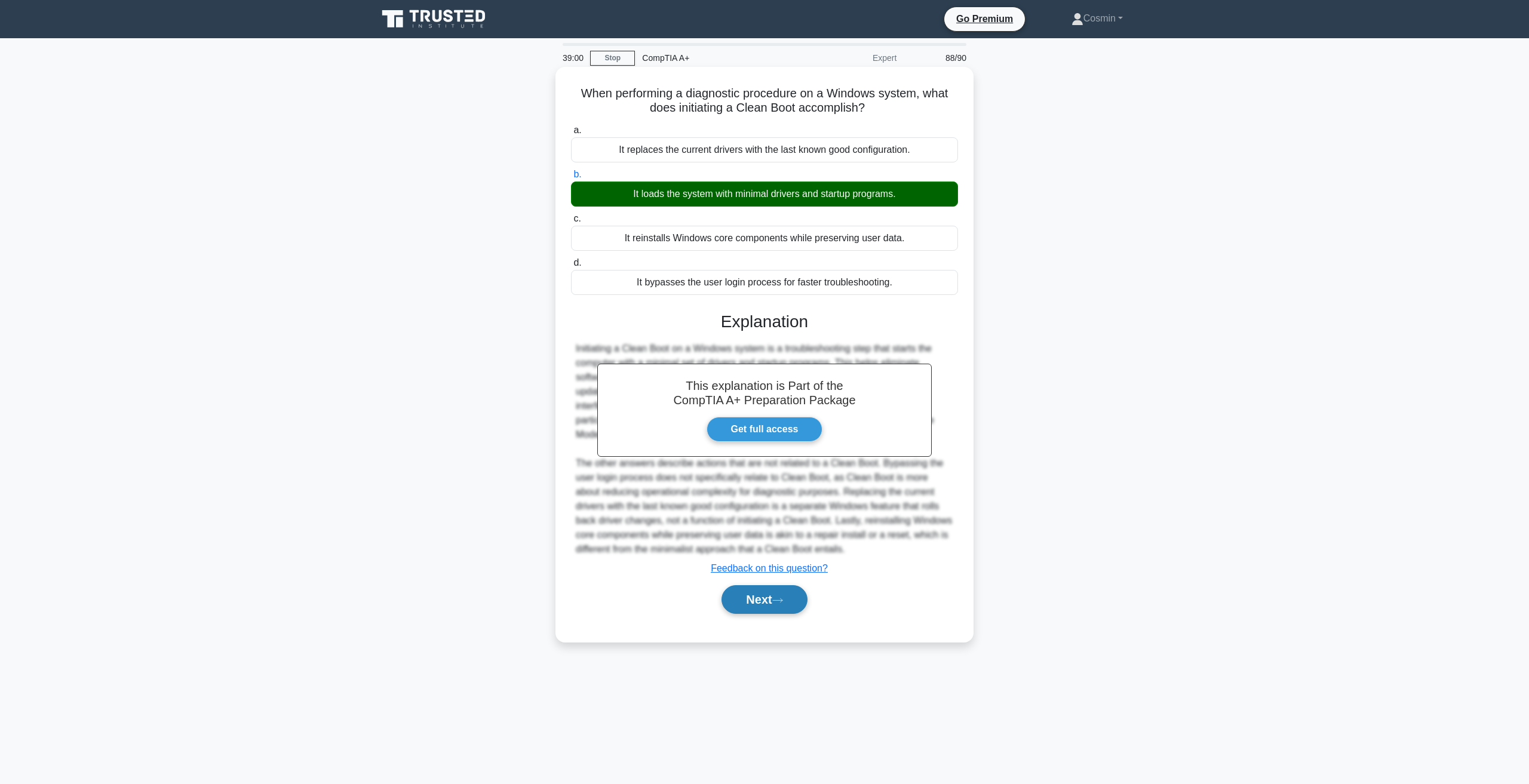
click at [791, 600] on button "Next" at bounding box center [764, 599] width 85 height 29
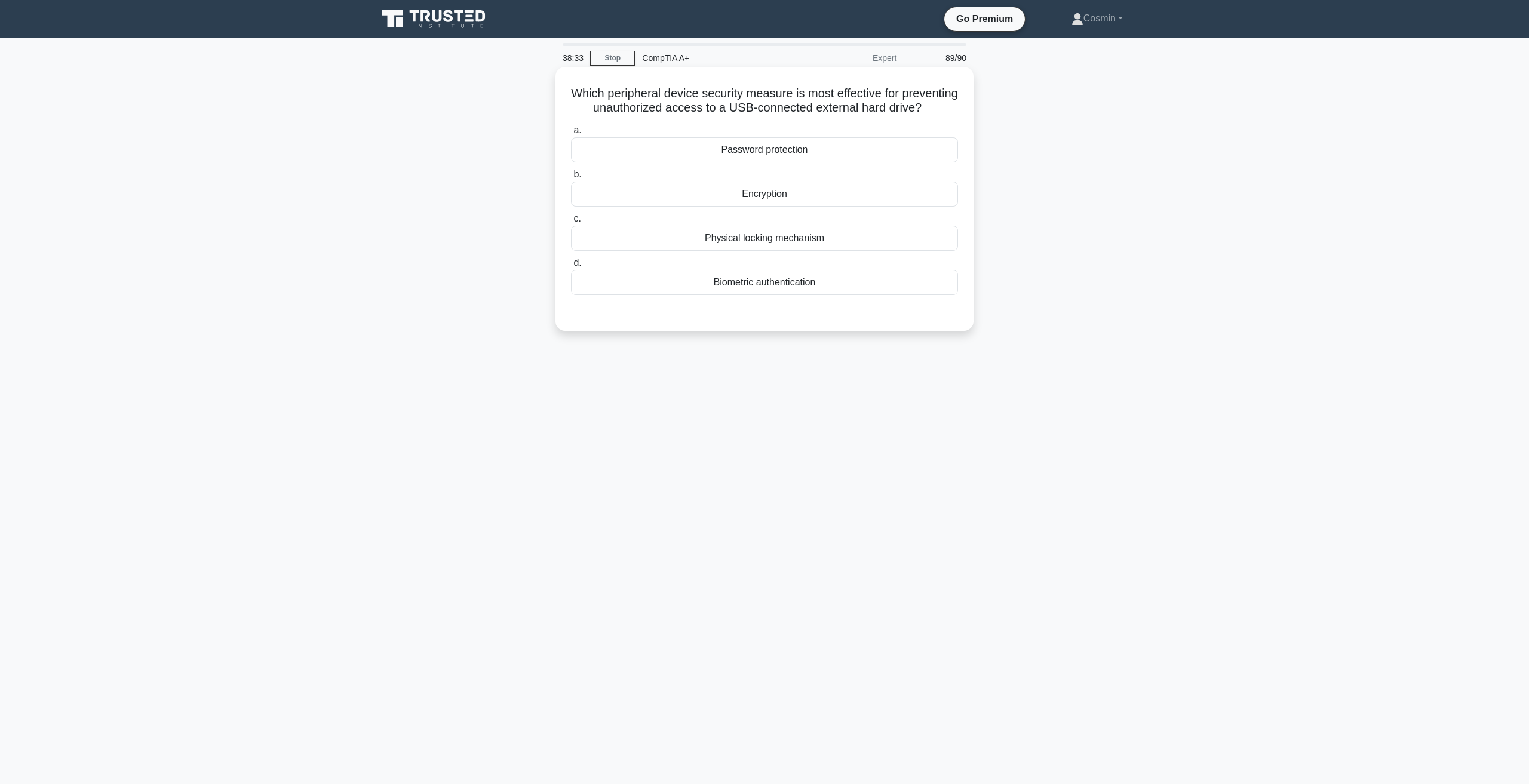
click at [786, 207] on div "Encryption" at bounding box center [764, 193] width 387 height 25
click at [571, 179] on input "b. Encryption" at bounding box center [571, 174] width 0 height 8
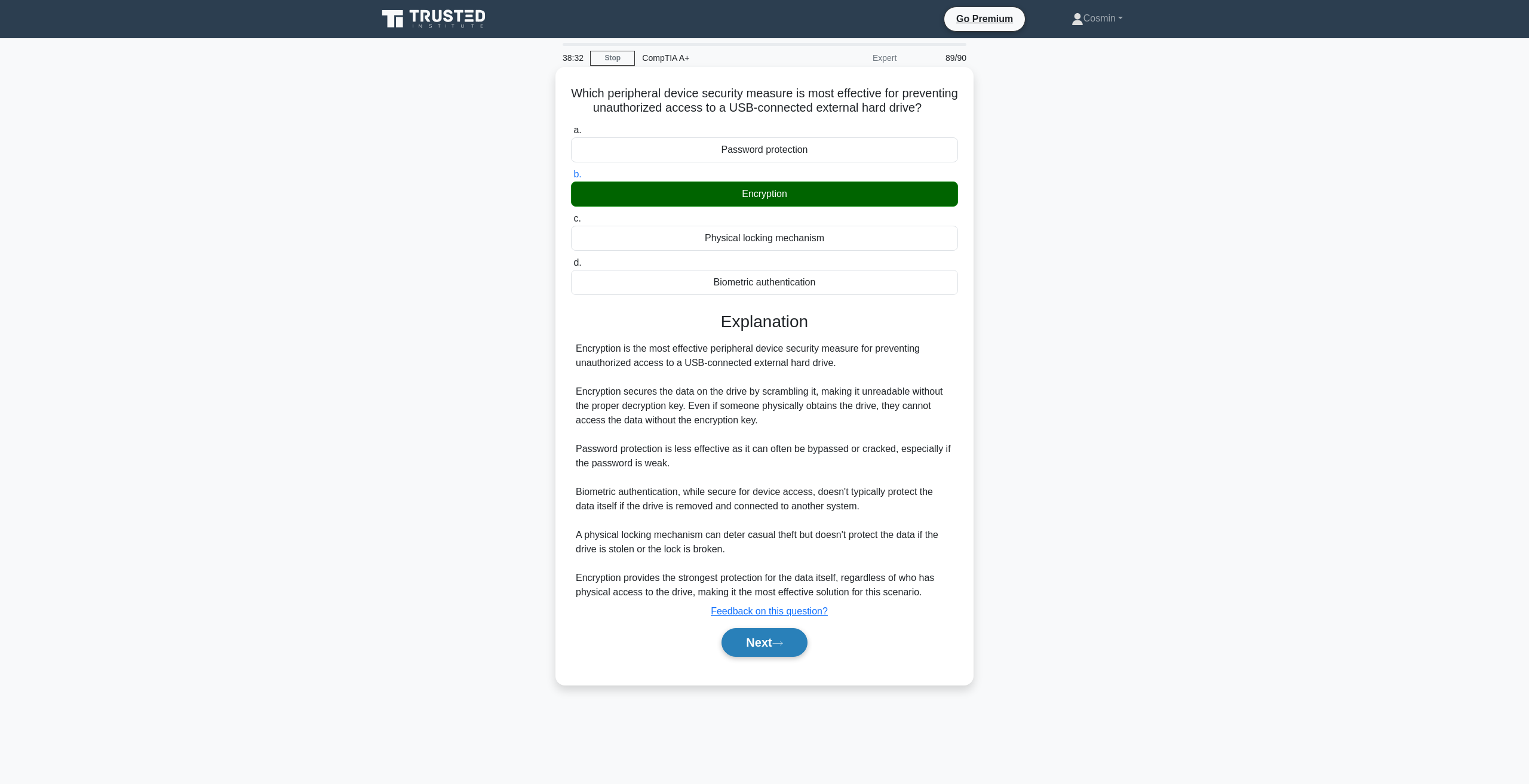
click at [773, 652] on button "Next" at bounding box center [764, 643] width 85 height 29
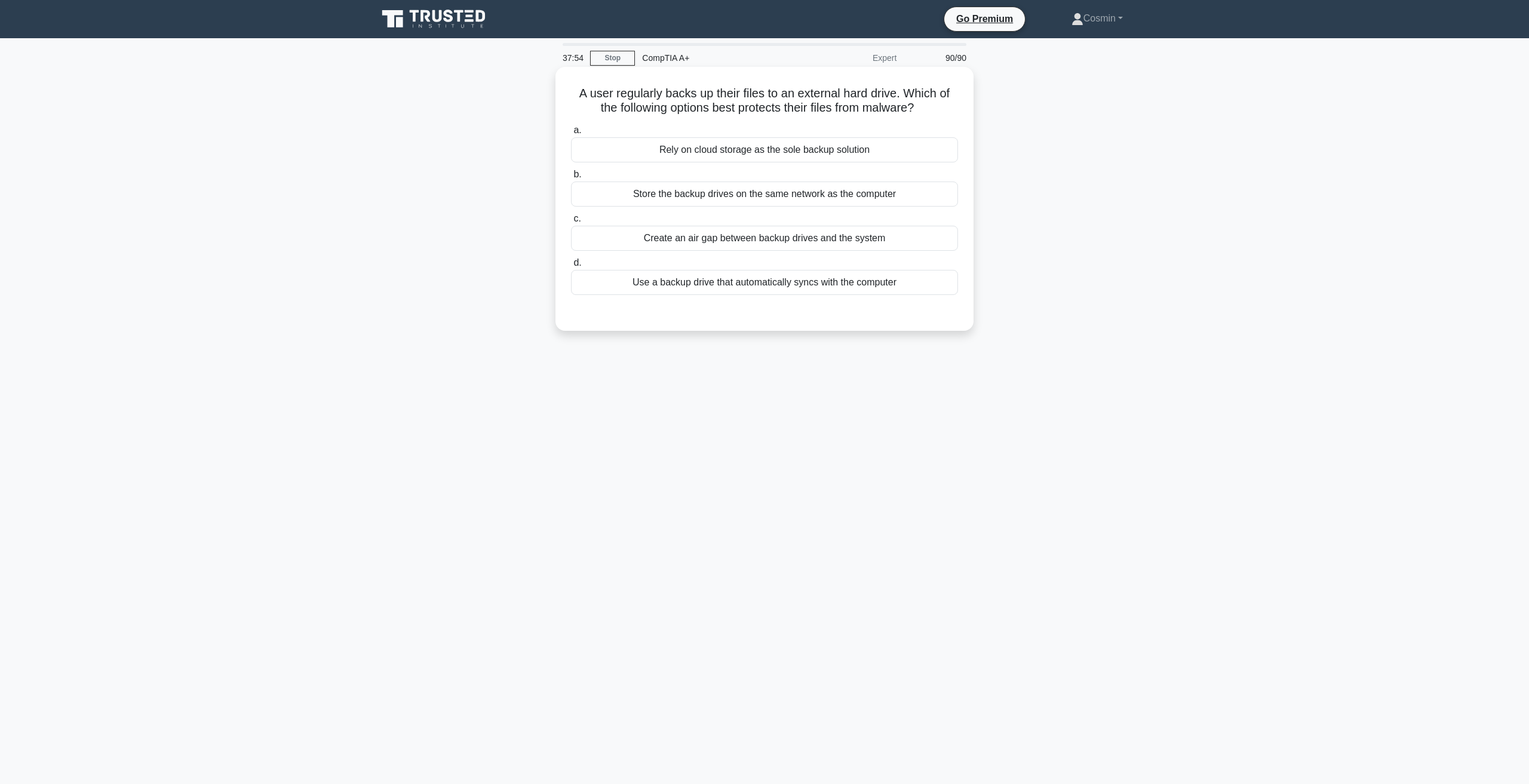
click at [894, 245] on div "Create an air gap between backup drives and the system" at bounding box center [764, 237] width 387 height 25
click at [571, 223] on input "c. Create an air gap between backup drives and the system" at bounding box center [571, 219] width 0 height 8
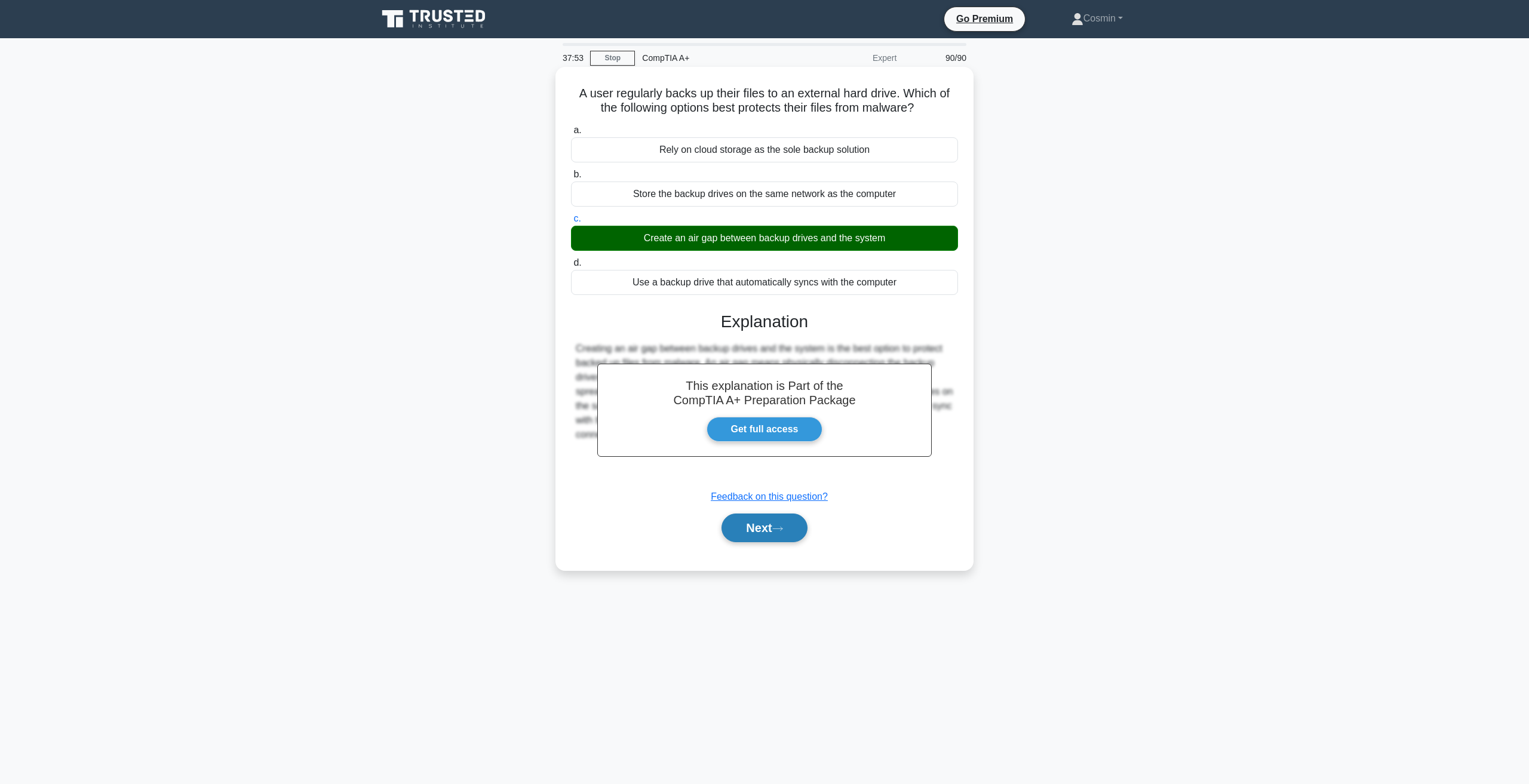
click at [801, 517] on button "Next" at bounding box center [764, 528] width 85 height 29
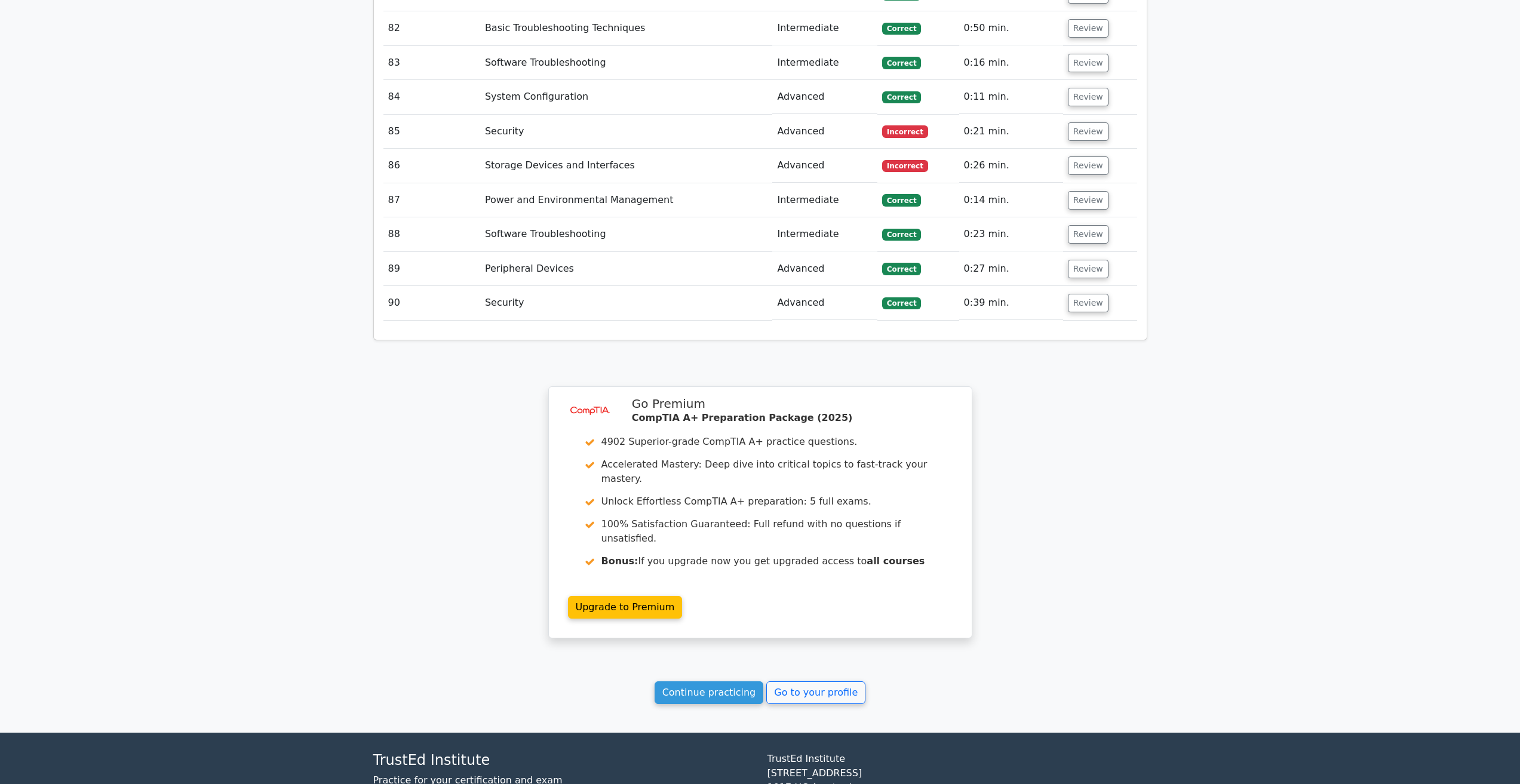
scroll to position [4758, 0]
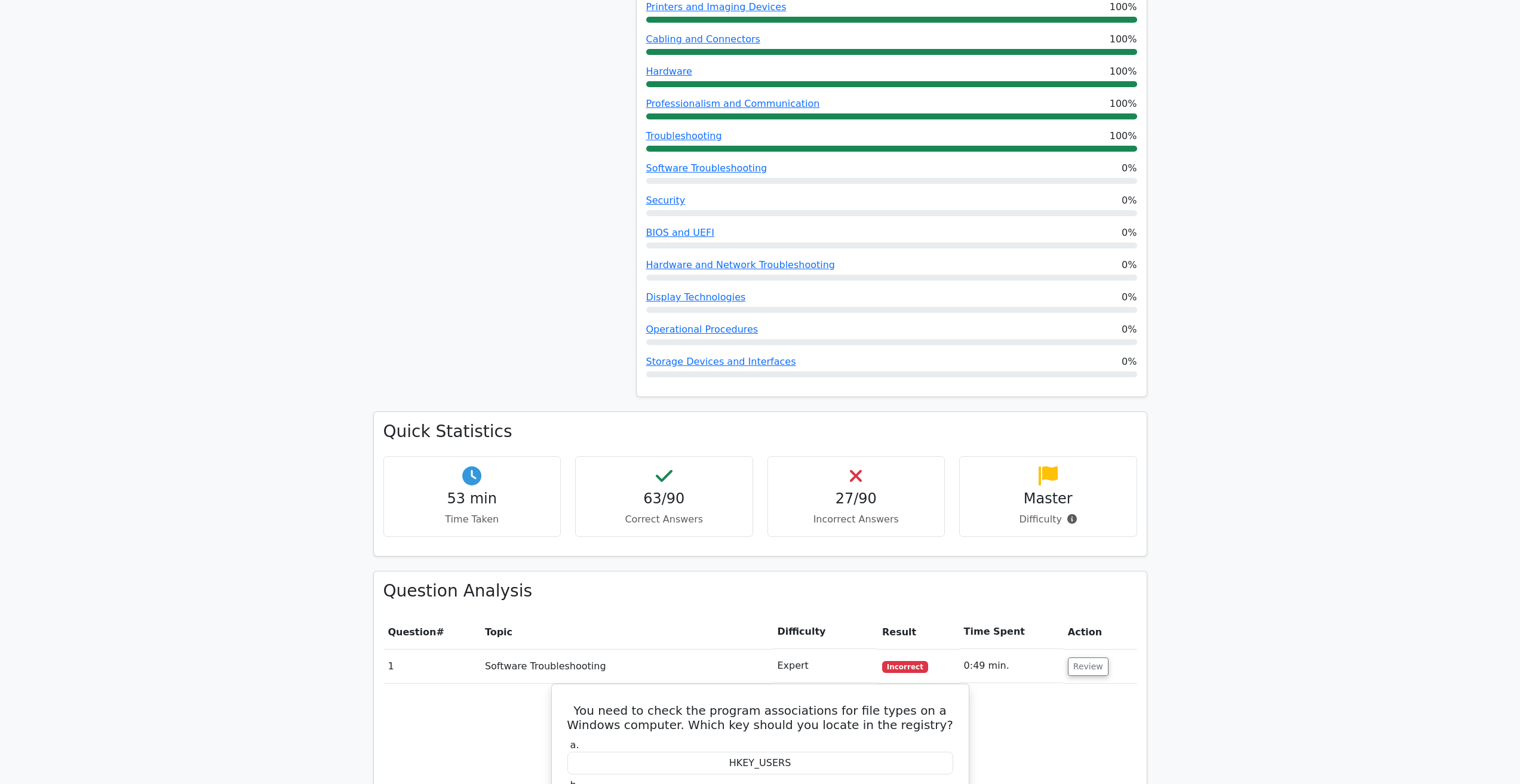
drag, startPoint x: 259, startPoint y: 185, endPoint x: 225, endPoint y: -52, distance: 239.4
